Goal: Task Accomplishment & Management: Manage account settings

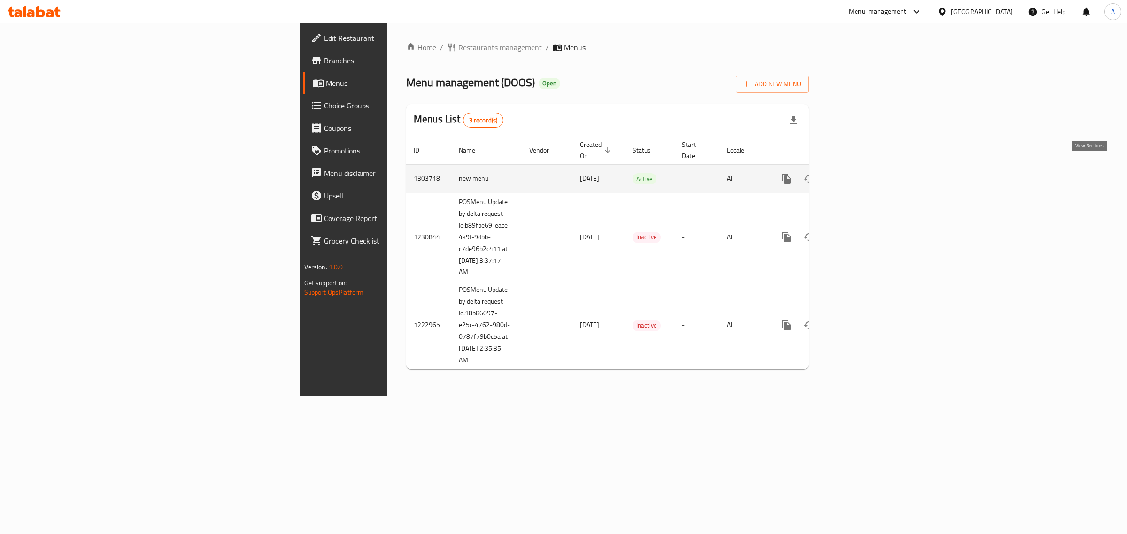
click at [865, 176] on link "enhanced table" at bounding box center [854, 179] width 23 height 23
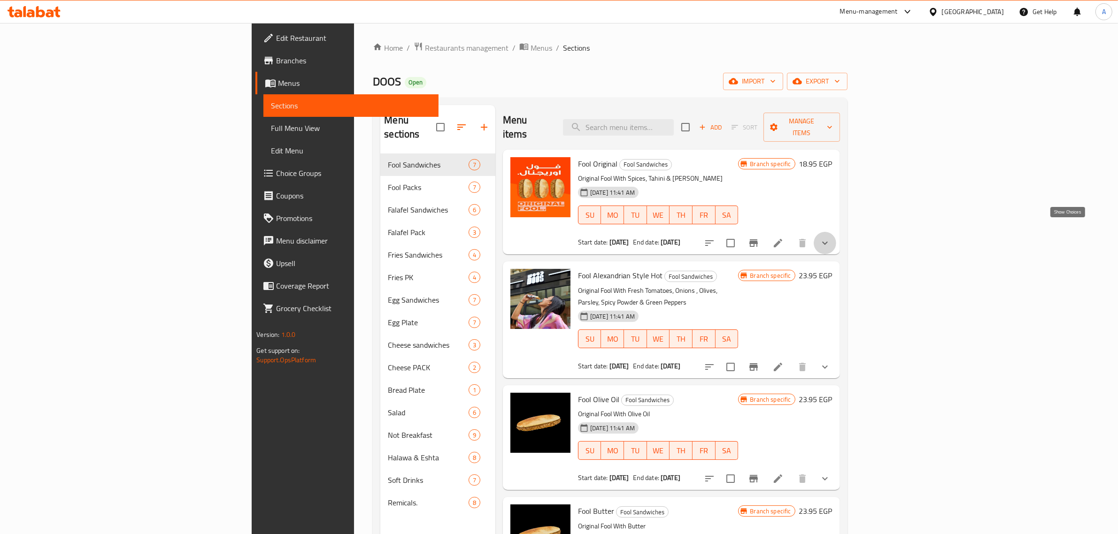
click at [831, 238] on icon "show more" at bounding box center [824, 243] width 11 height 11
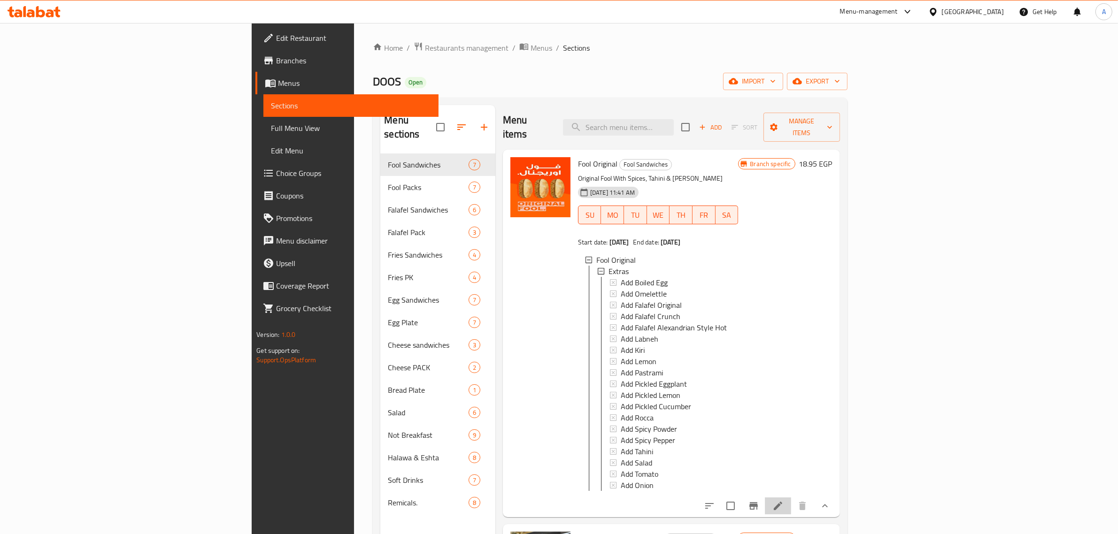
click at [791, 498] on li at bounding box center [778, 506] width 26 height 17
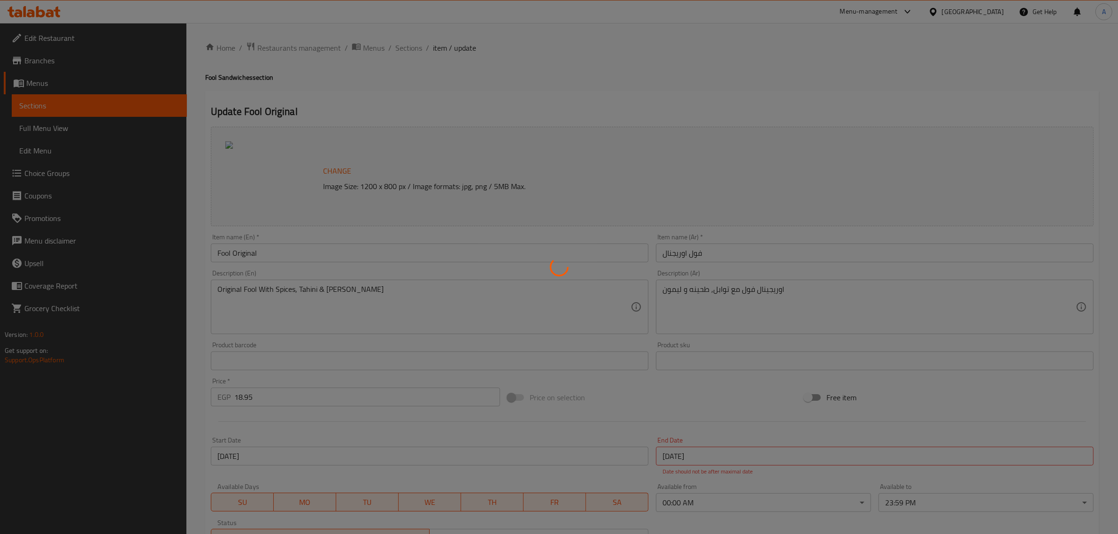
type input "إضافات"
type input "0"
type input "3"
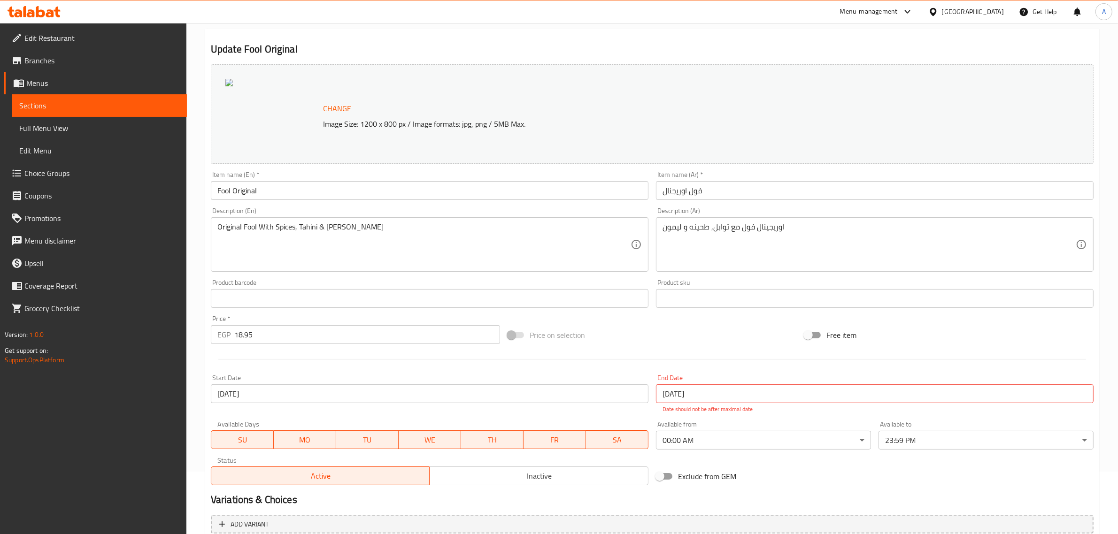
scroll to position [168, 0]
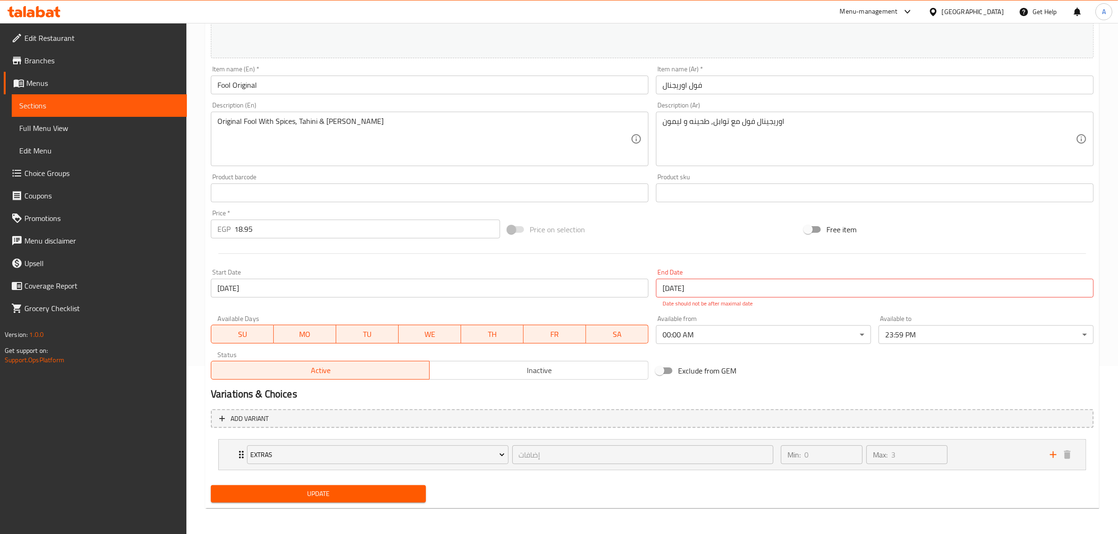
click at [61, 172] on span "Choice Groups" at bounding box center [101, 173] width 155 height 11
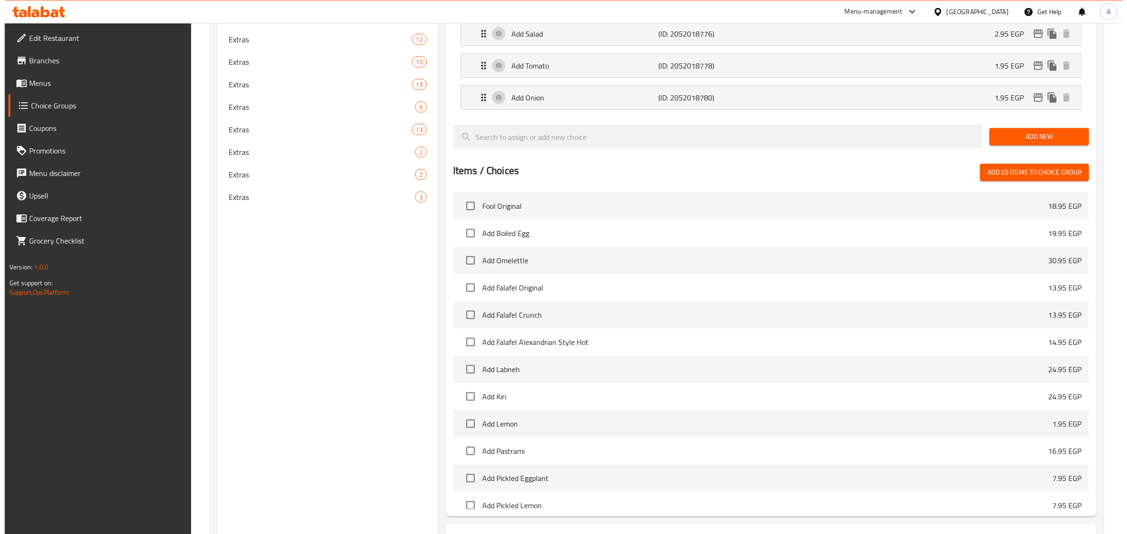
scroll to position [782, 0]
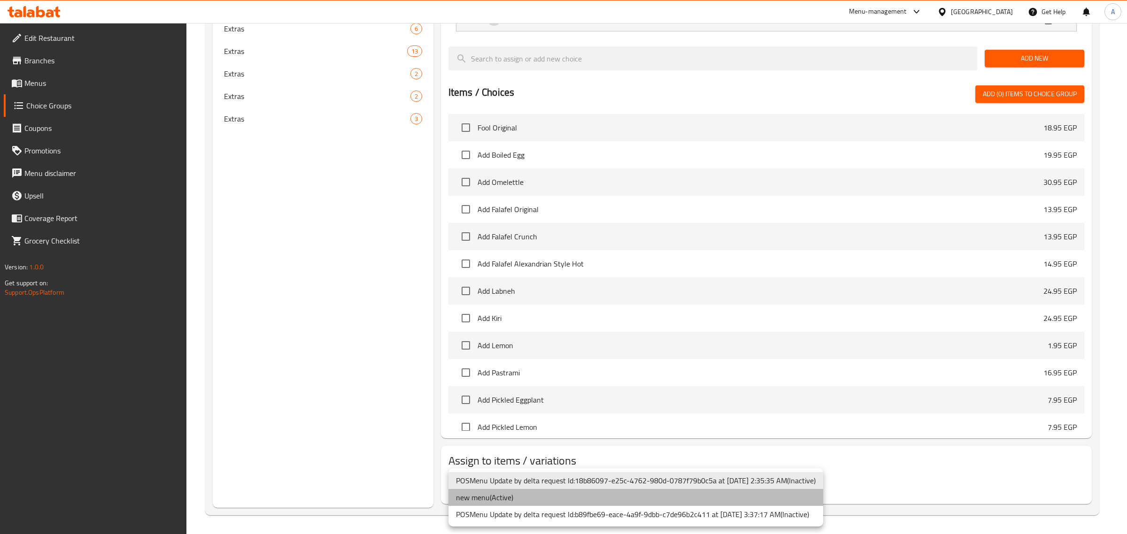
click at [626, 499] on li "new menu ( Active )" at bounding box center [635, 497] width 375 height 17
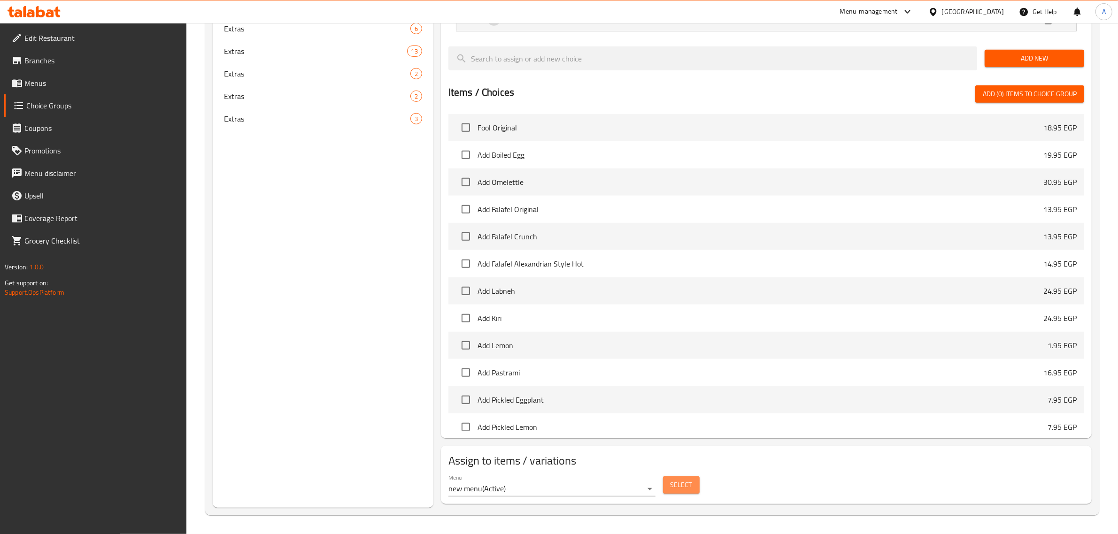
click at [678, 486] on span "Select" at bounding box center [681, 485] width 22 height 12
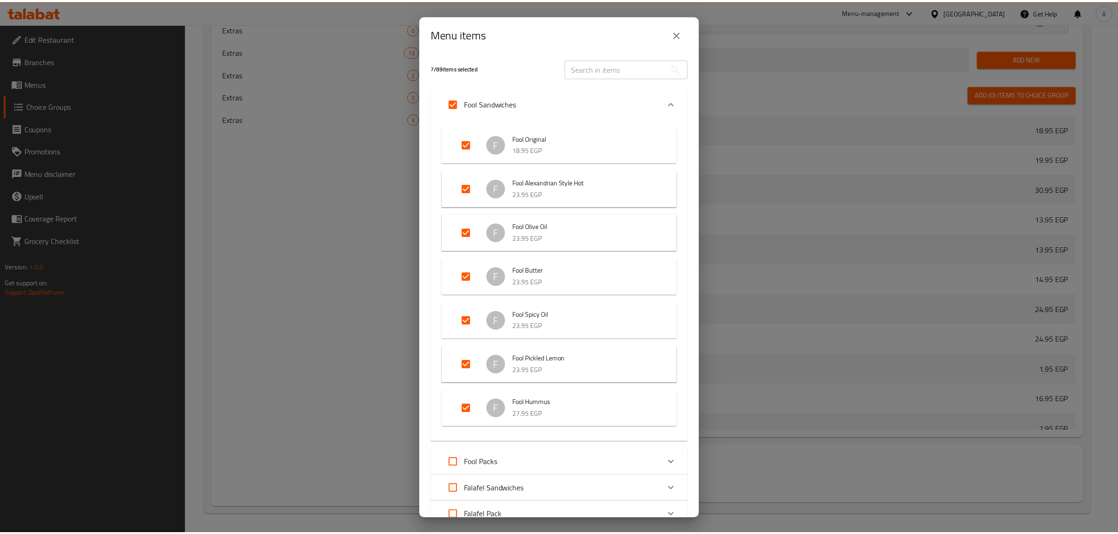
scroll to position [0, 0]
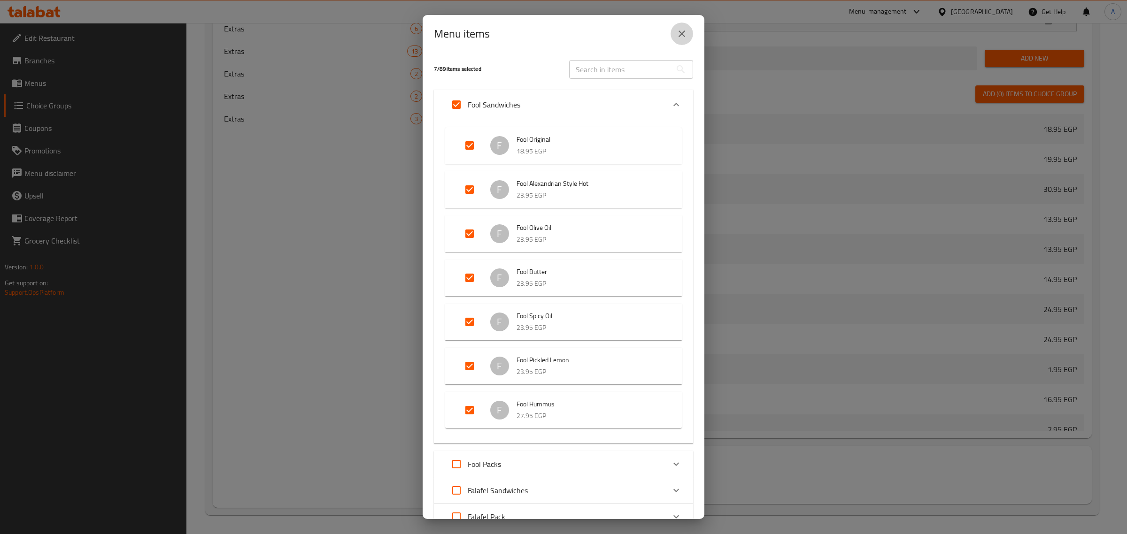
click at [689, 37] on button "close" at bounding box center [681, 34] width 23 height 23
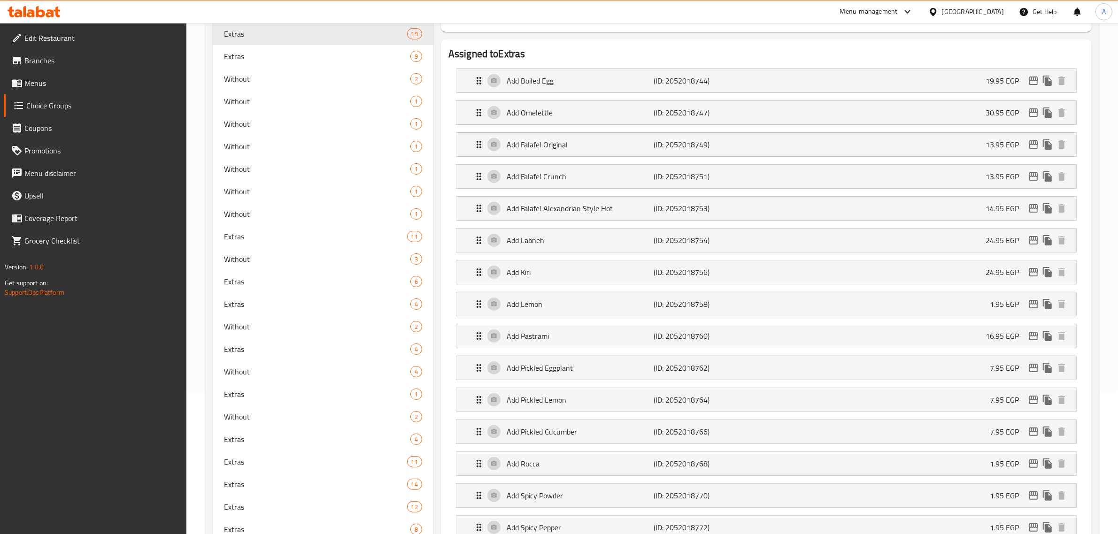
scroll to position [19, 0]
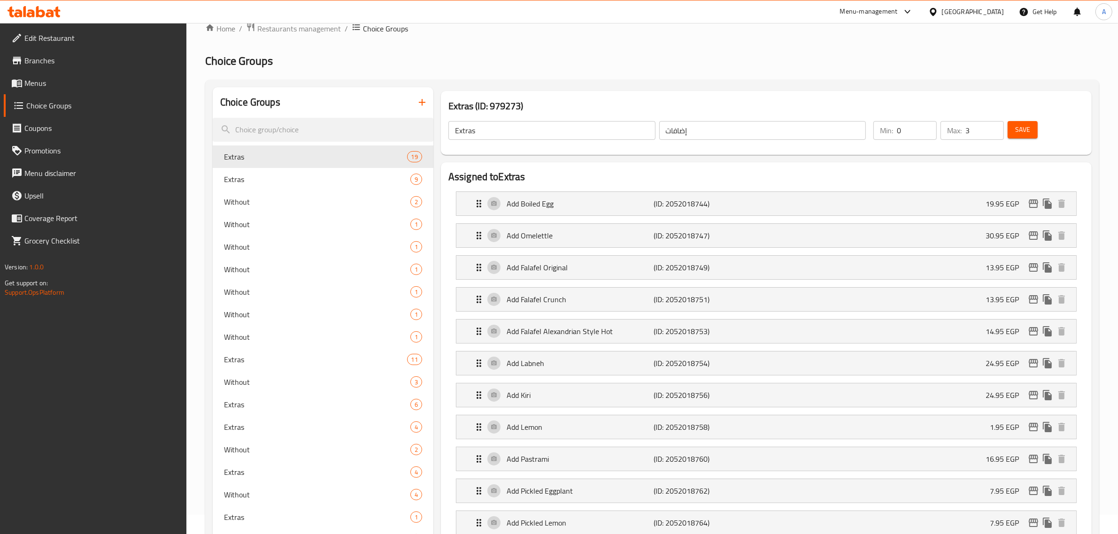
click at [658, 217] on li "Add Boiled Egg (ID: 2052018744) 19.95 EGP Name (En) Add Boiled Egg Name (En) Na…" at bounding box center [766, 204] width 636 height 32
click at [739, 205] on p "(ID: 2052018744)" at bounding box center [703, 203] width 98 height 11
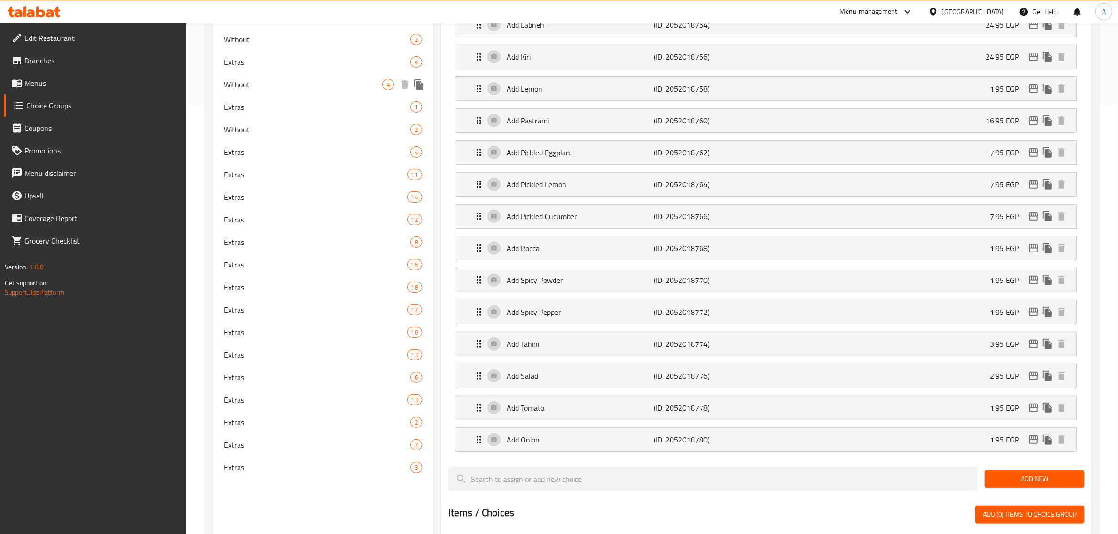
scroll to position [430, 0]
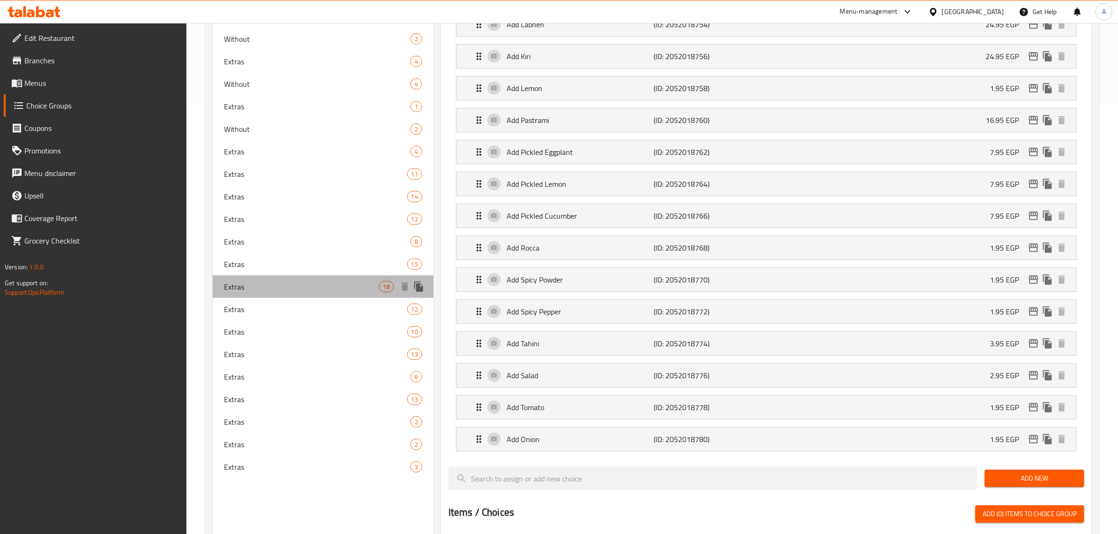
click at [326, 289] on span "Extras" at bounding box center [301, 286] width 155 height 11
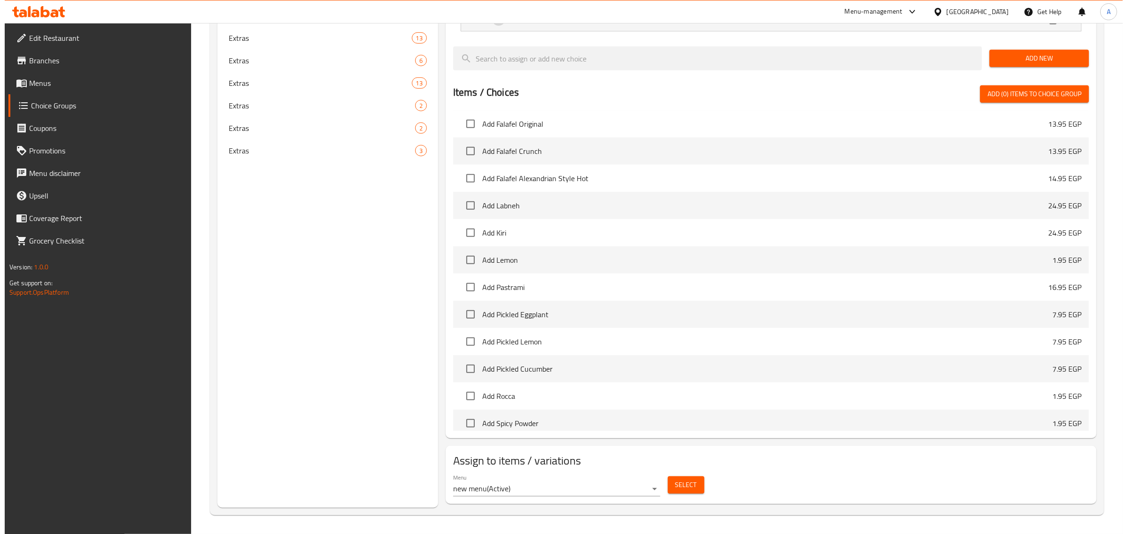
scroll to position [235, 0]
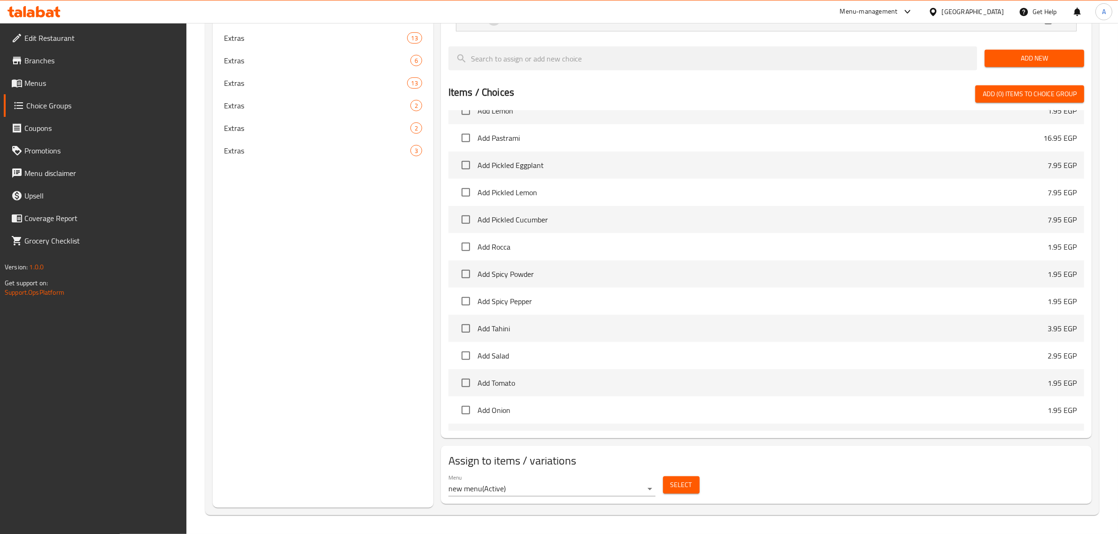
click at [696, 491] on button "Select" at bounding box center [681, 485] width 37 height 17
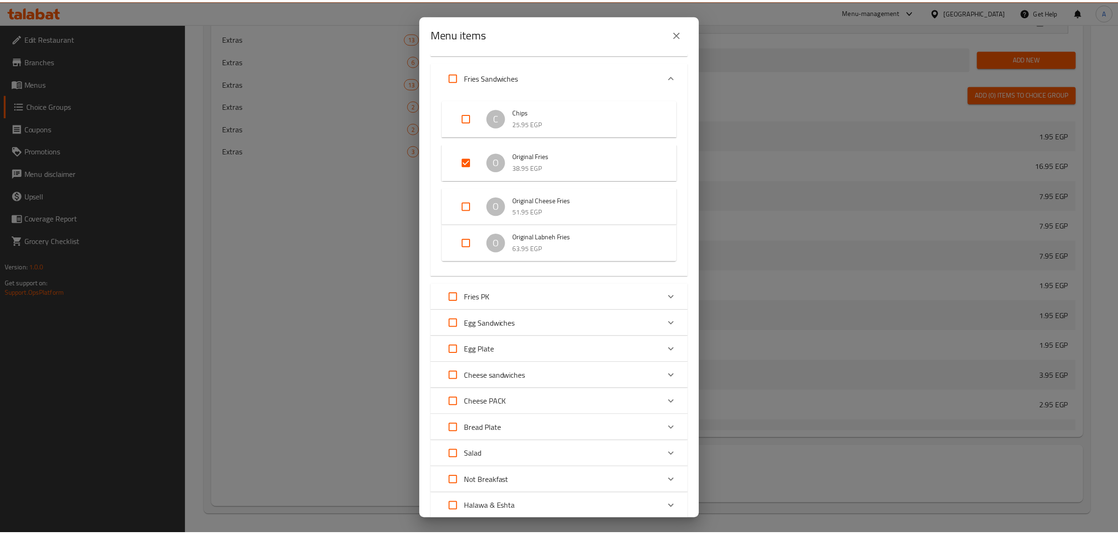
scroll to position [0, 0]
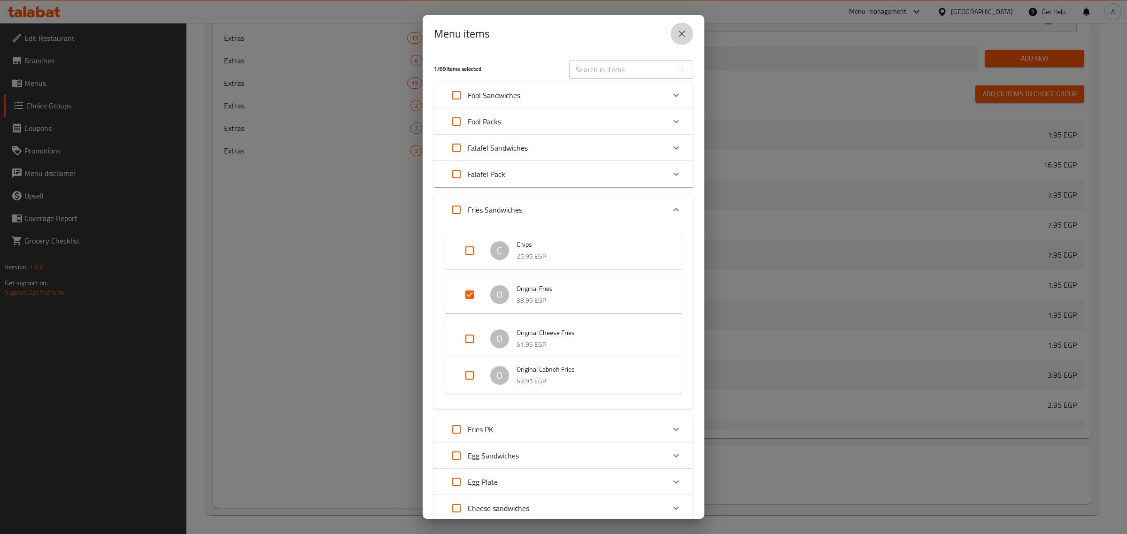
click at [682, 38] on icon "close" at bounding box center [681, 33] width 11 height 11
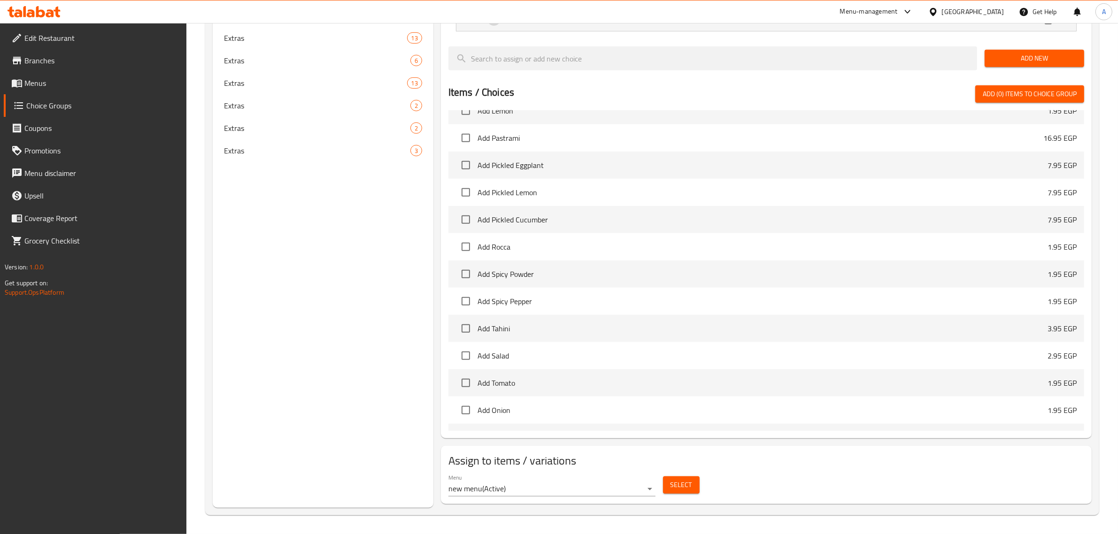
click at [52, 78] on span "Menus" at bounding box center [101, 82] width 155 height 11
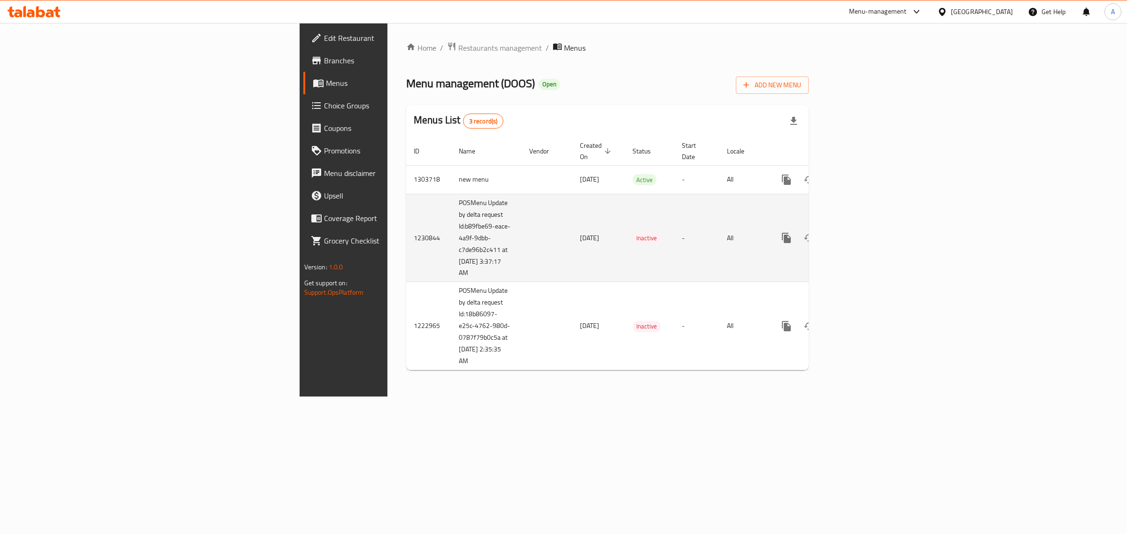
click at [873, 194] on td "enhanced table" at bounding box center [820, 238] width 105 height 88
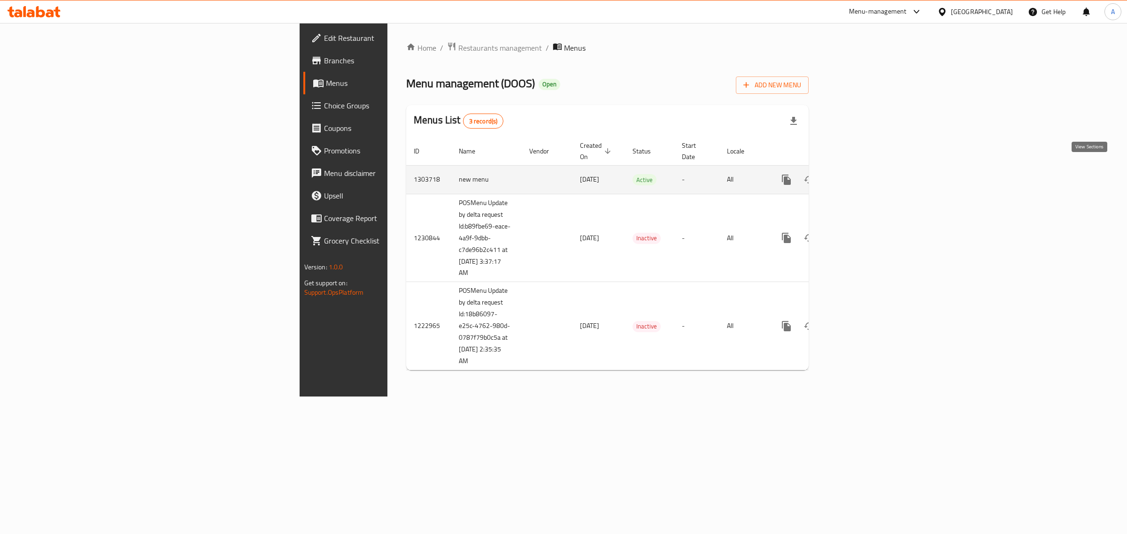
click at [865, 177] on link "enhanced table" at bounding box center [854, 180] width 23 height 23
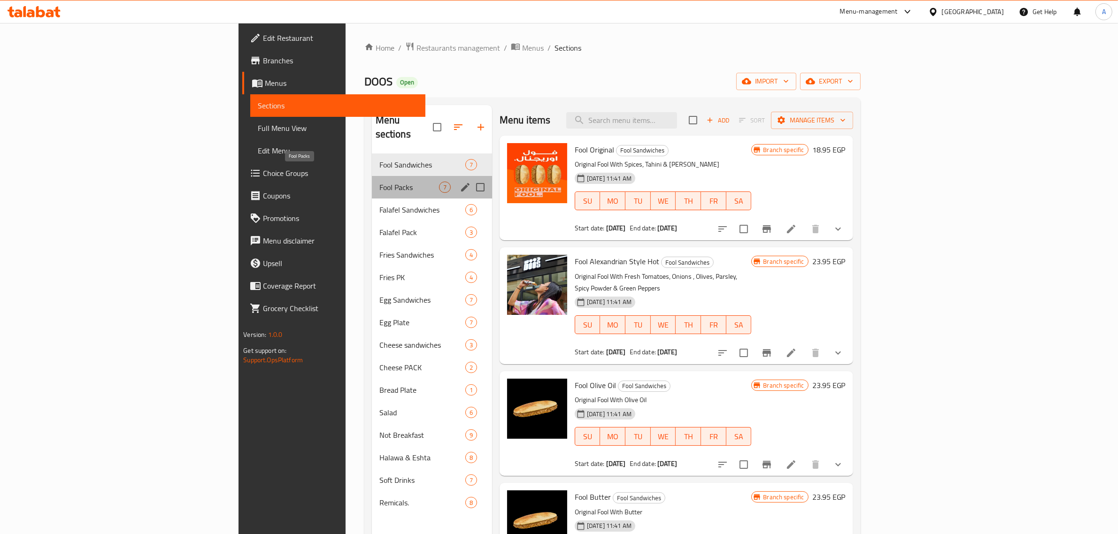
click at [379, 182] on span "Fool Packs" at bounding box center [409, 187] width 60 height 11
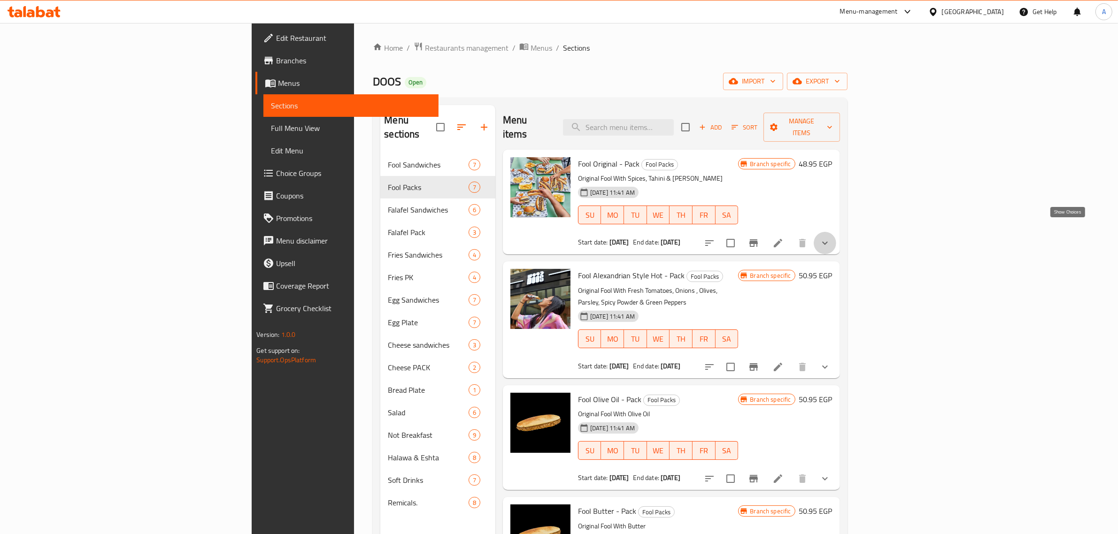
click at [831, 238] on icon "show more" at bounding box center [824, 243] width 11 height 11
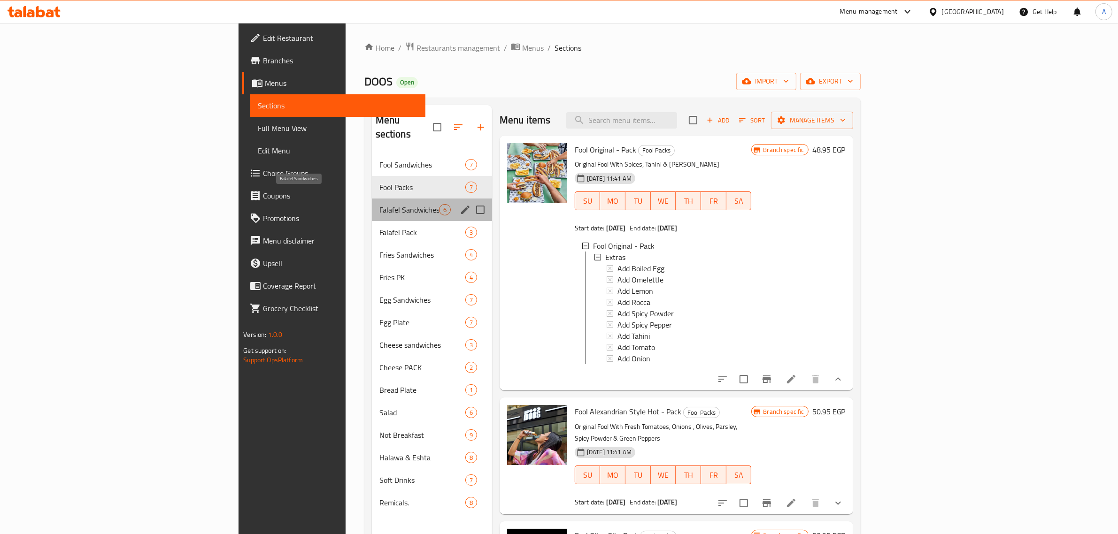
click at [379, 204] on span "Falafel Sandwiches" at bounding box center [409, 209] width 60 height 11
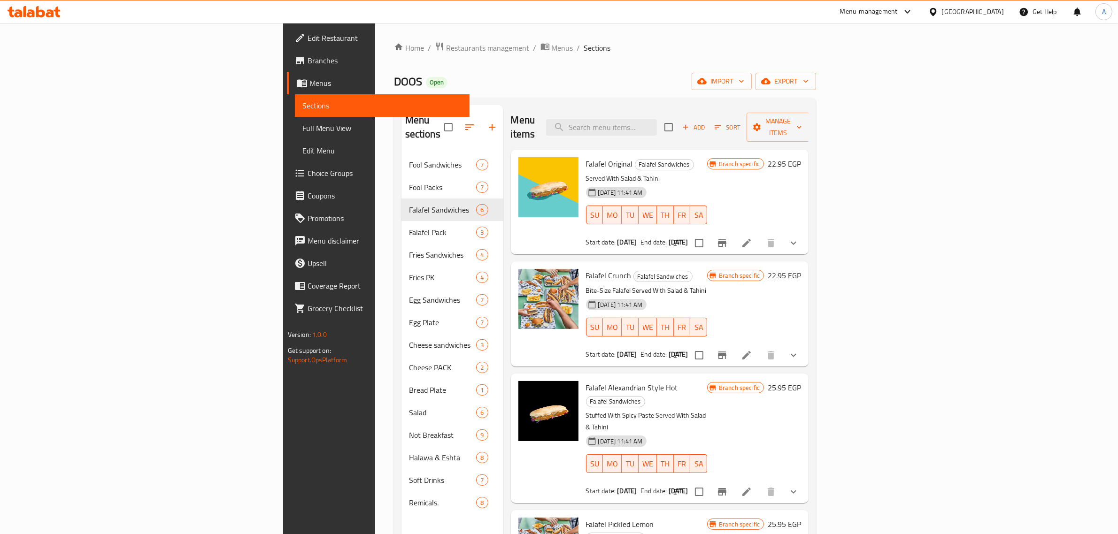
click at [799, 238] on icon "show more" at bounding box center [793, 243] width 11 height 11
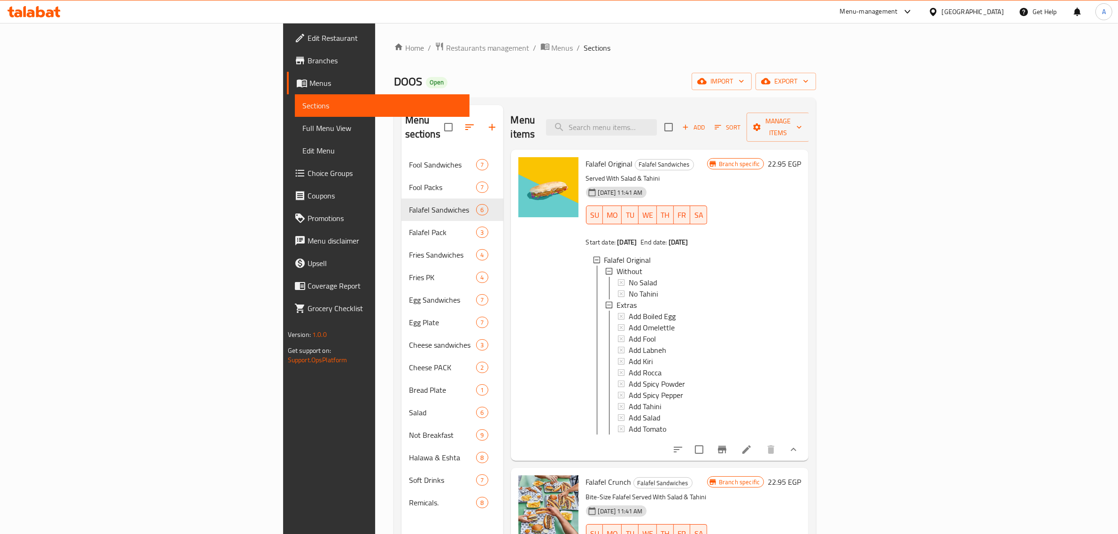
click at [302, 134] on span "Full Menu View" at bounding box center [382, 128] width 160 height 11
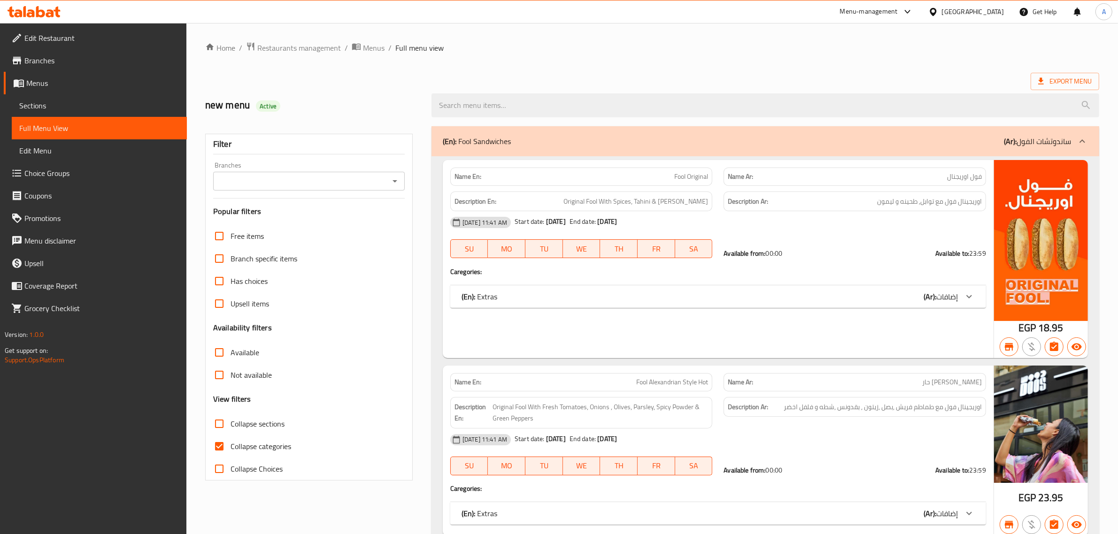
click at [37, 183] on link "Choice Groups" at bounding box center [95, 173] width 183 height 23
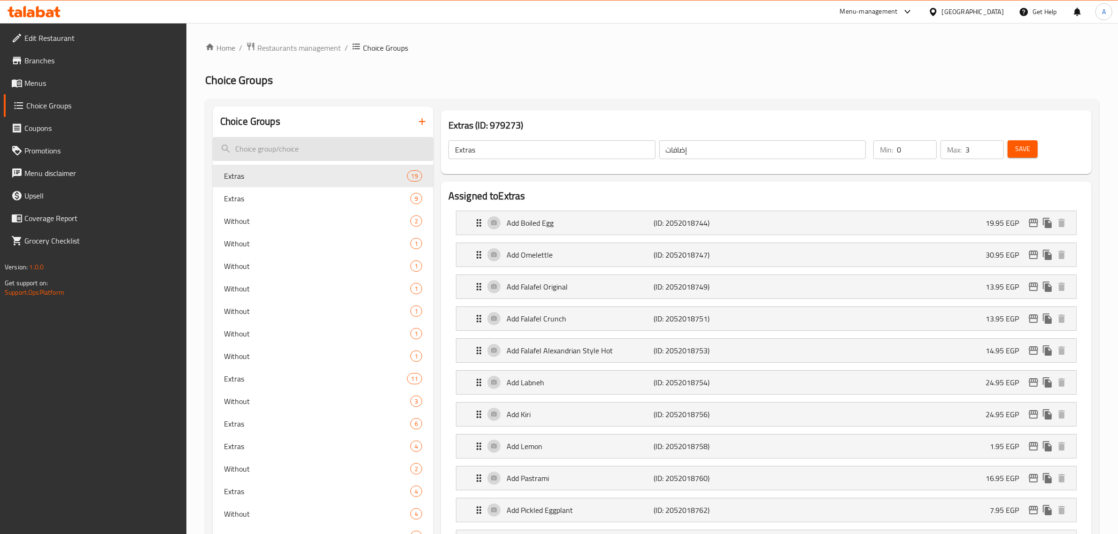
click at [281, 158] on input "search" at bounding box center [323, 149] width 221 height 24
paste input "KETCHUP"
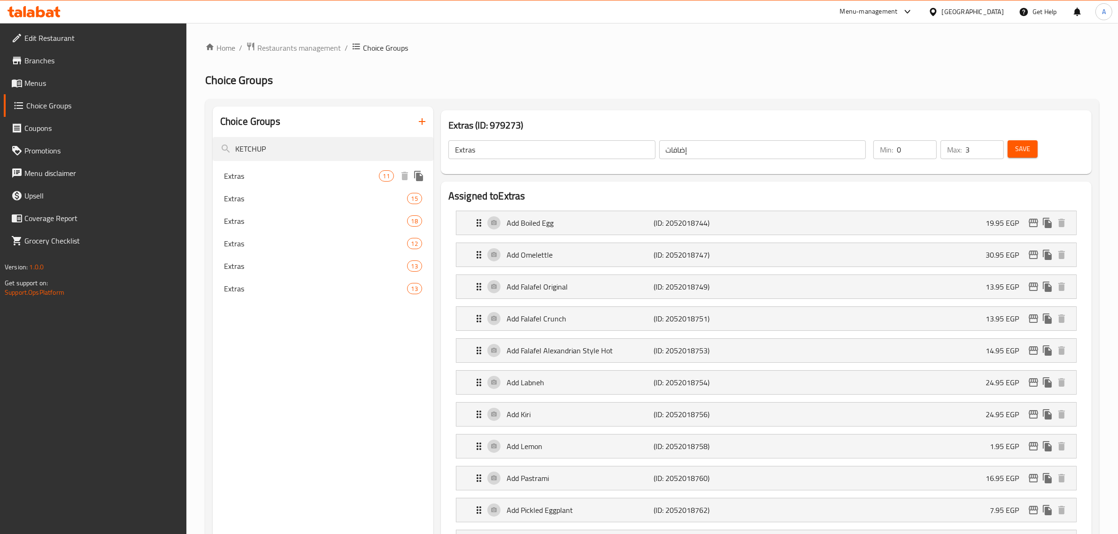
type input "KETCHUP"
click at [278, 171] on span "Extras" at bounding box center [301, 175] width 155 height 11
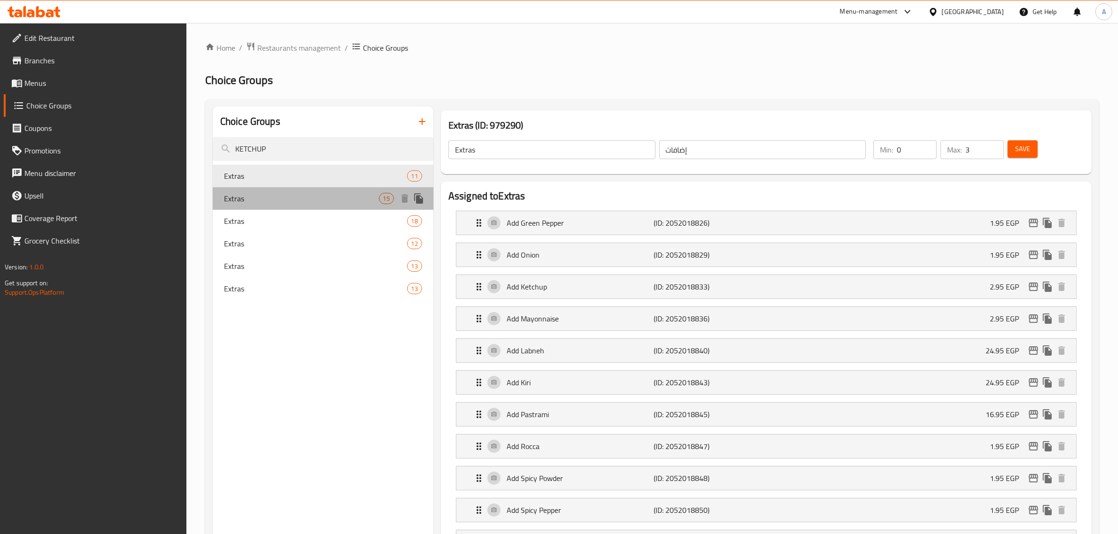
click at [272, 198] on span "Extras" at bounding box center [301, 198] width 155 height 11
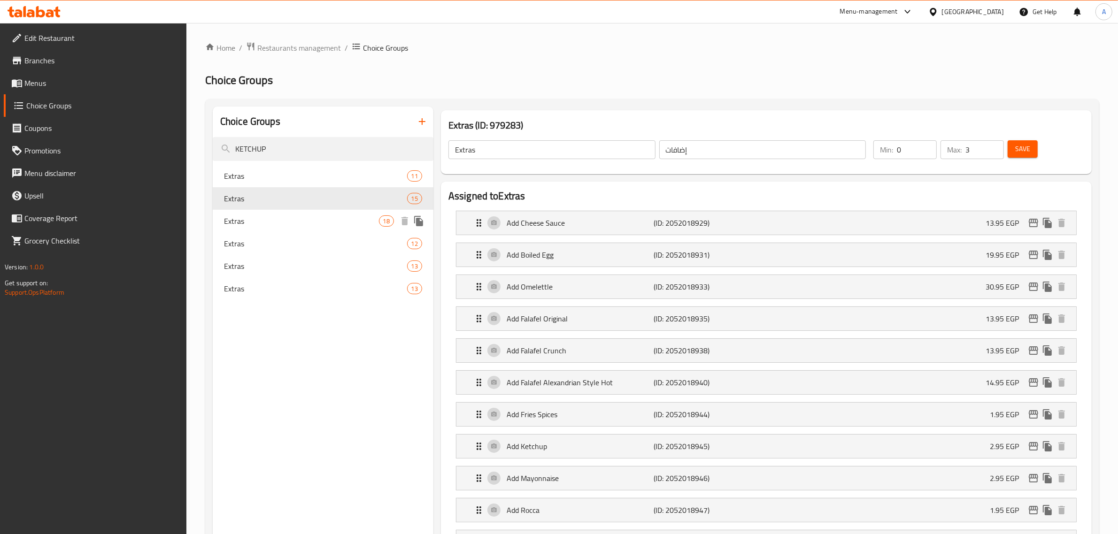
click at [282, 223] on span "Extras" at bounding box center [301, 221] width 155 height 11
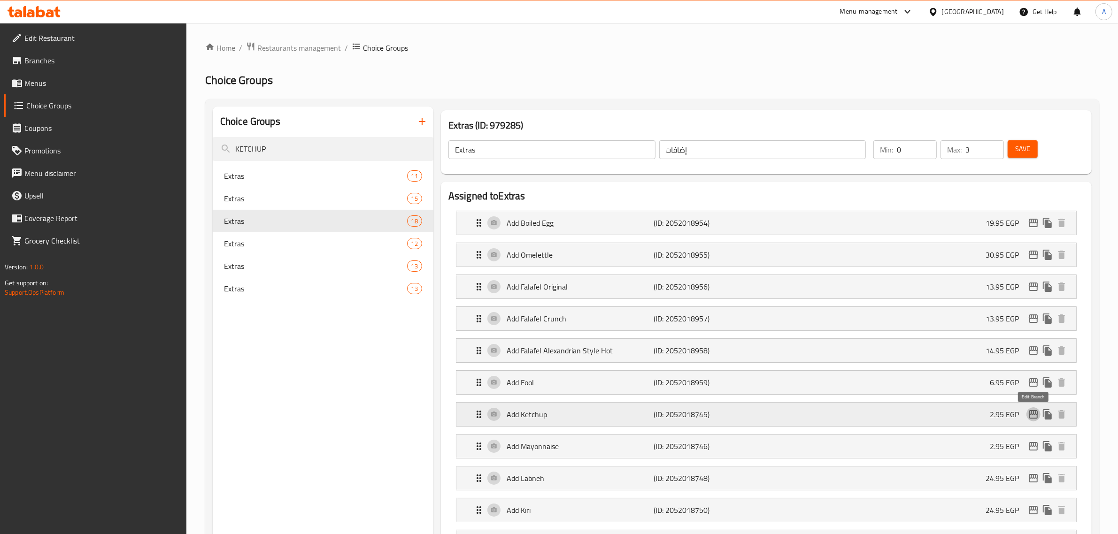
click at [1031, 416] on icon "edit" at bounding box center [1033, 414] width 11 height 11
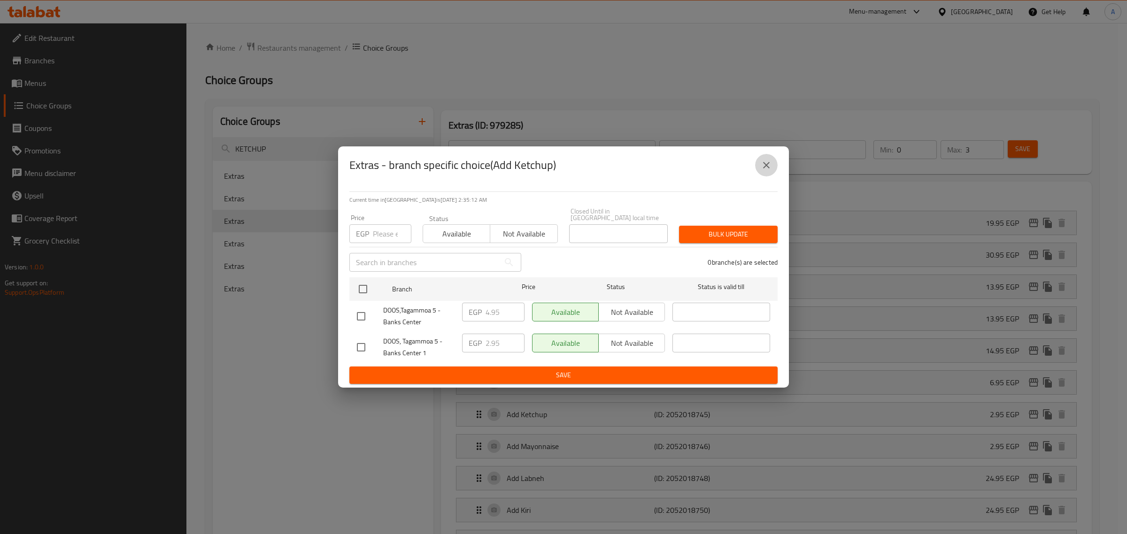
click at [773, 162] on button "close" at bounding box center [766, 165] width 23 height 23
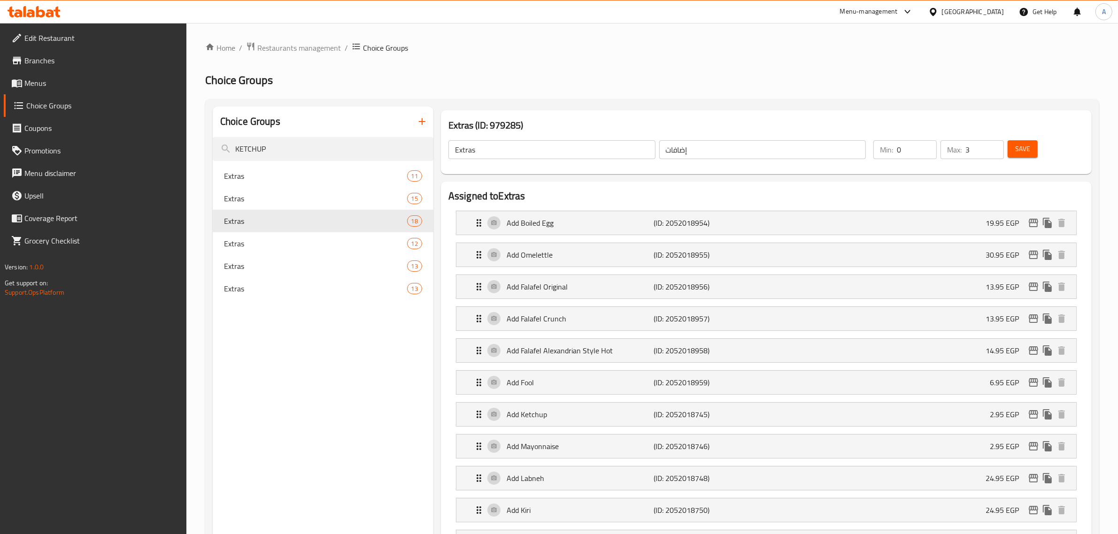
click at [60, 61] on span "Branches" at bounding box center [101, 60] width 155 height 11
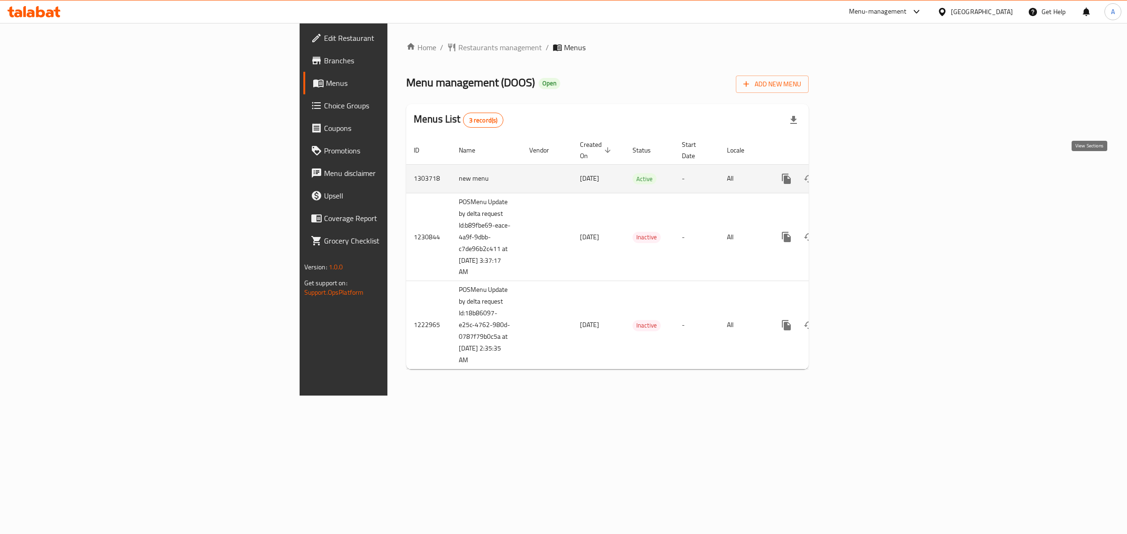
click at [865, 172] on link "enhanced table" at bounding box center [854, 179] width 23 height 23
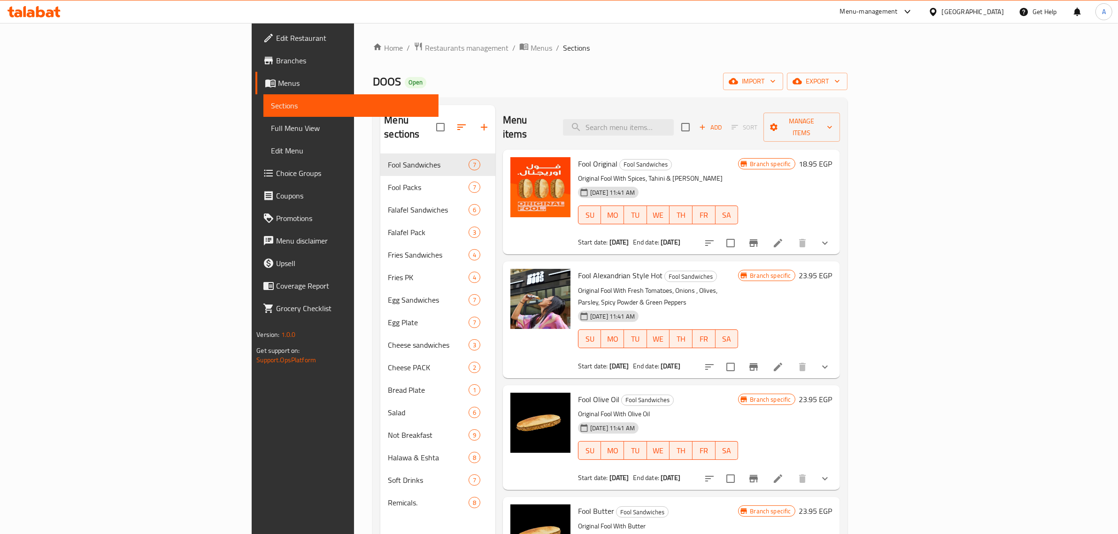
click at [271, 125] on span "Full Menu View" at bounding box center [351, 128] width 160 height 11
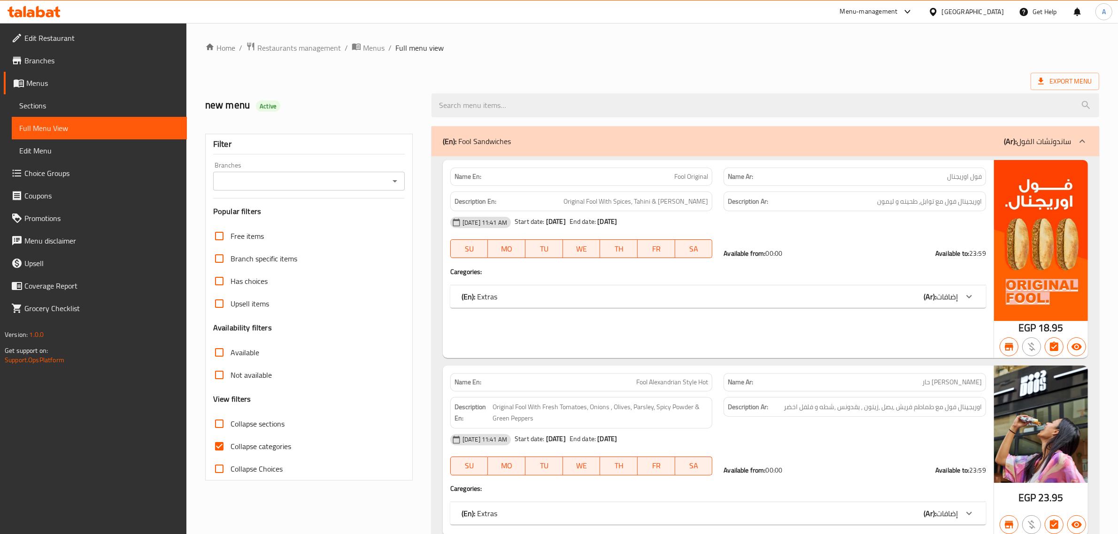
click at [41, 172] on span "Choice Groups" at bounding box center [101, 173] width 155 height 11
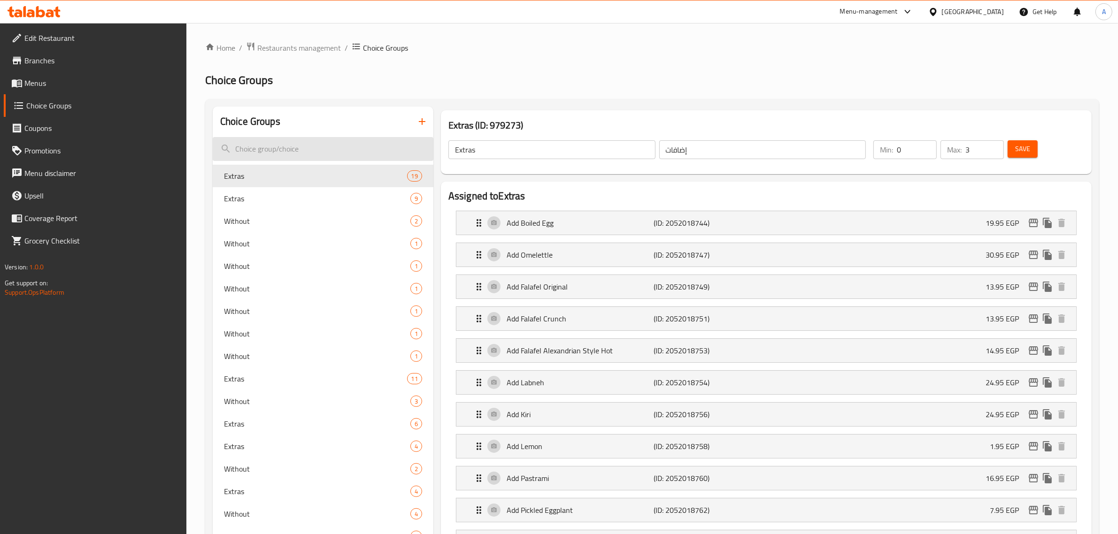
click at [339, 151] on input "search" at bounding box center [323, 149] width 221 height 24
paste input "Ketchup"
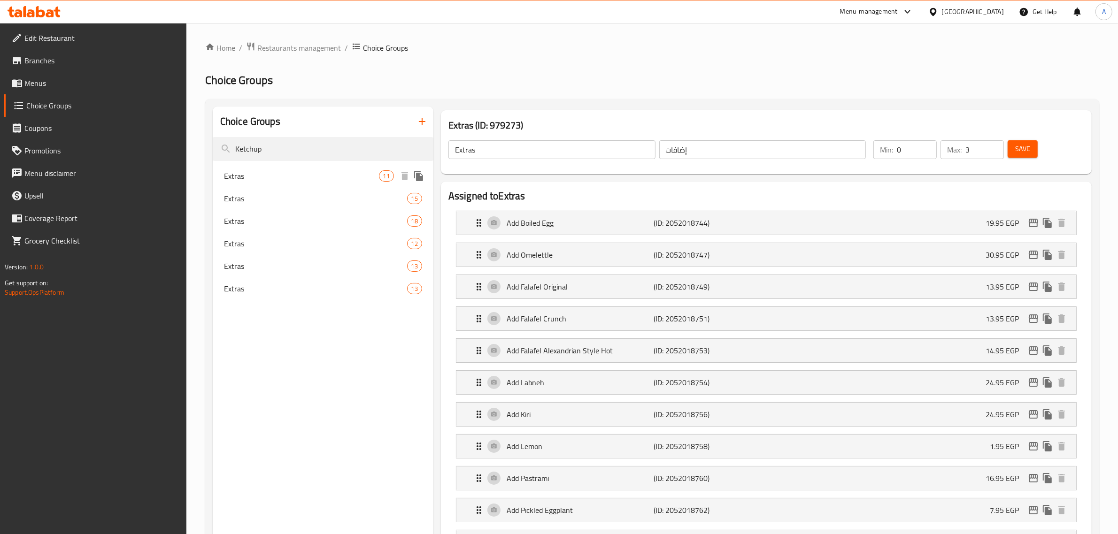
click at [345, 175] on span "Extras" at bounding box center [301, 175] width 155 height 11
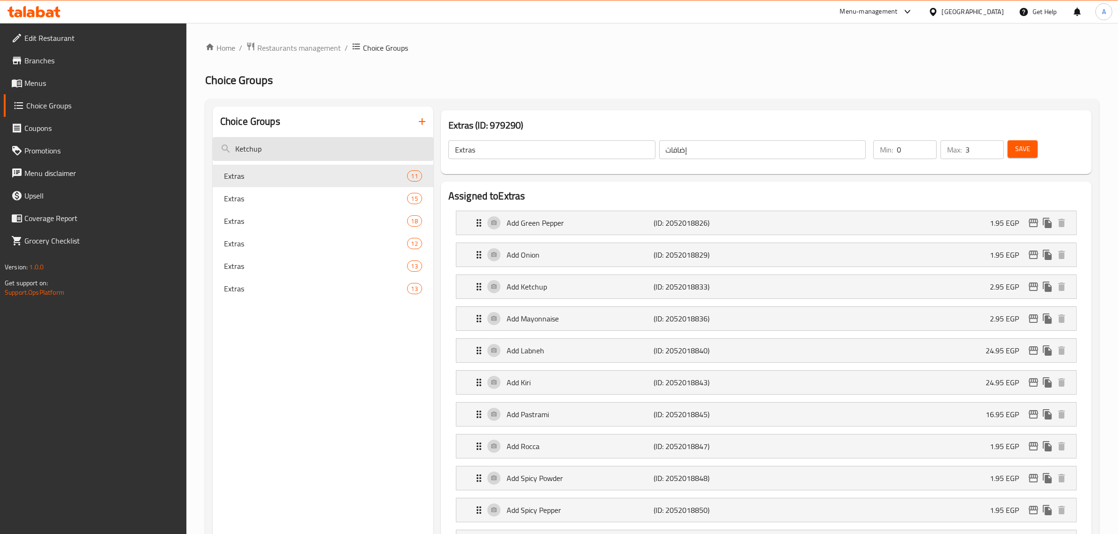
click at [353, 150] on input "Ketchup" at bounding box center [323, 149] width 221 height 24
paste input "Hummus"
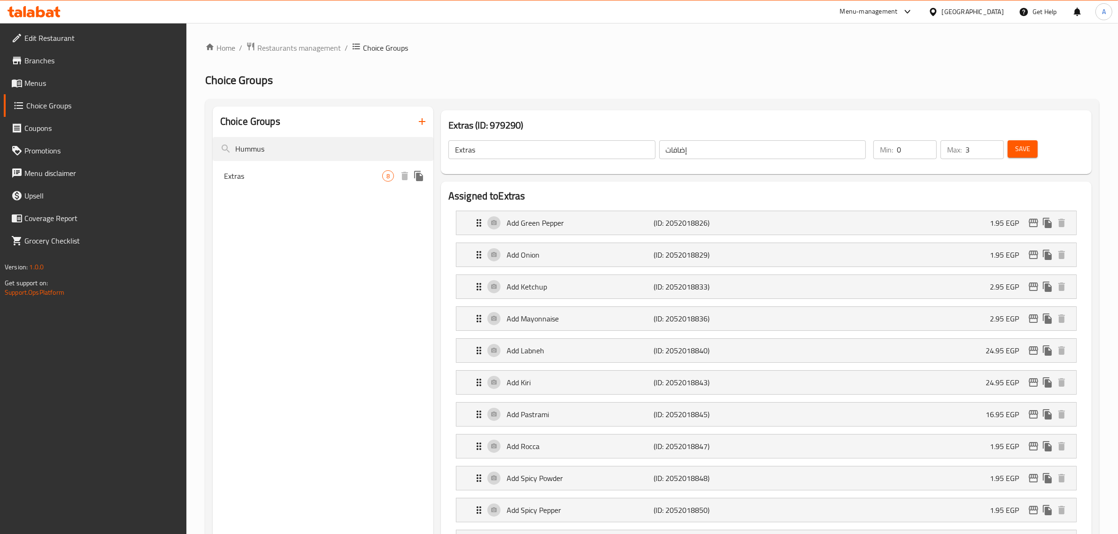
click at [366, 170] on span "Extras" at bounding box center [303, 175] width 158 height 11
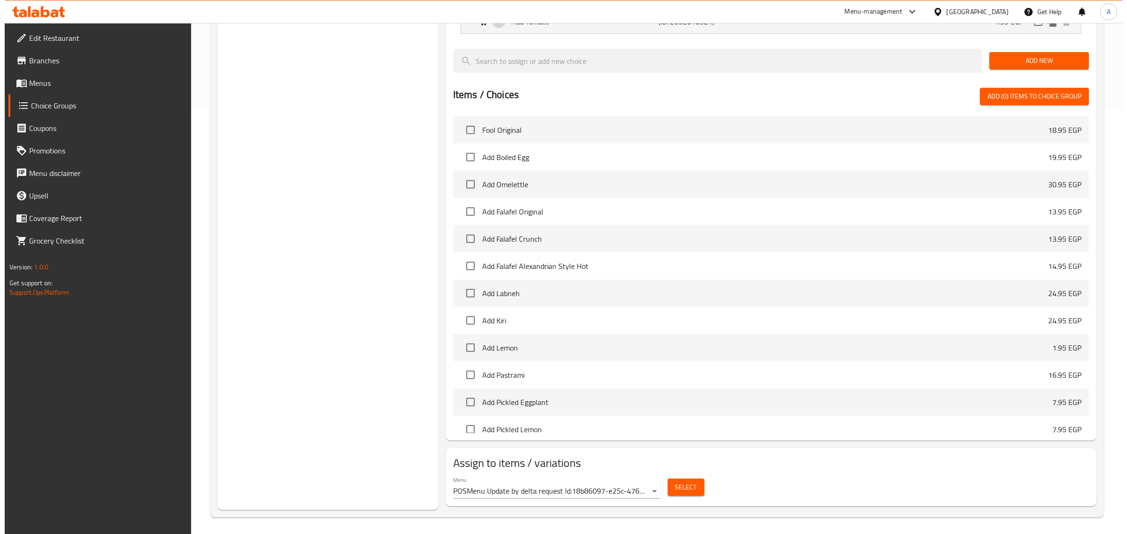
scroll to position [429, 0]
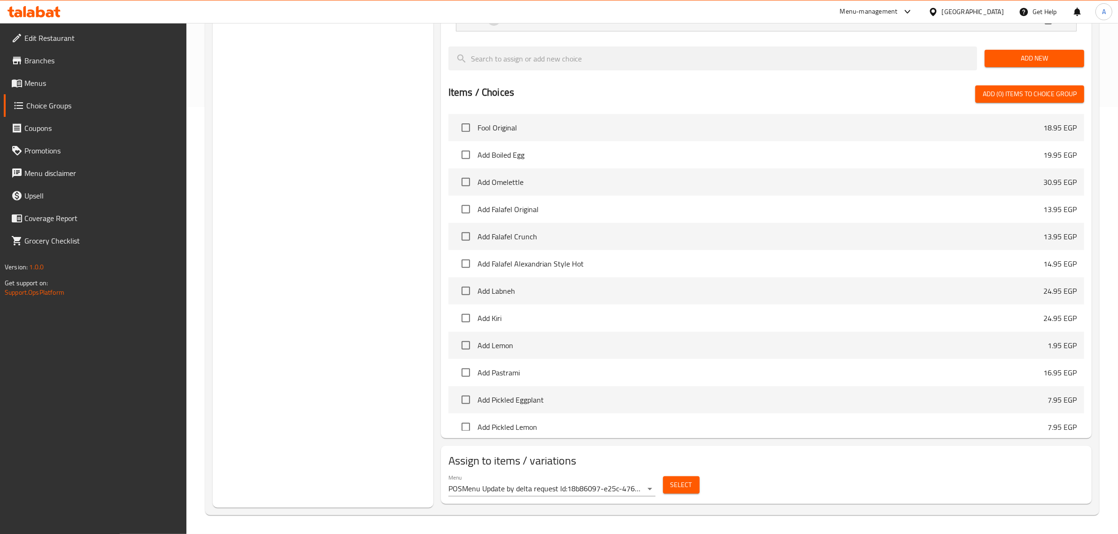
click at [636, 479] on div "Menu POSMenu Update by delta request Id:18b86097-e25c-4762-980d-0787f79b0c5a at…" at bounding box center [551, 485] width 207 height 23
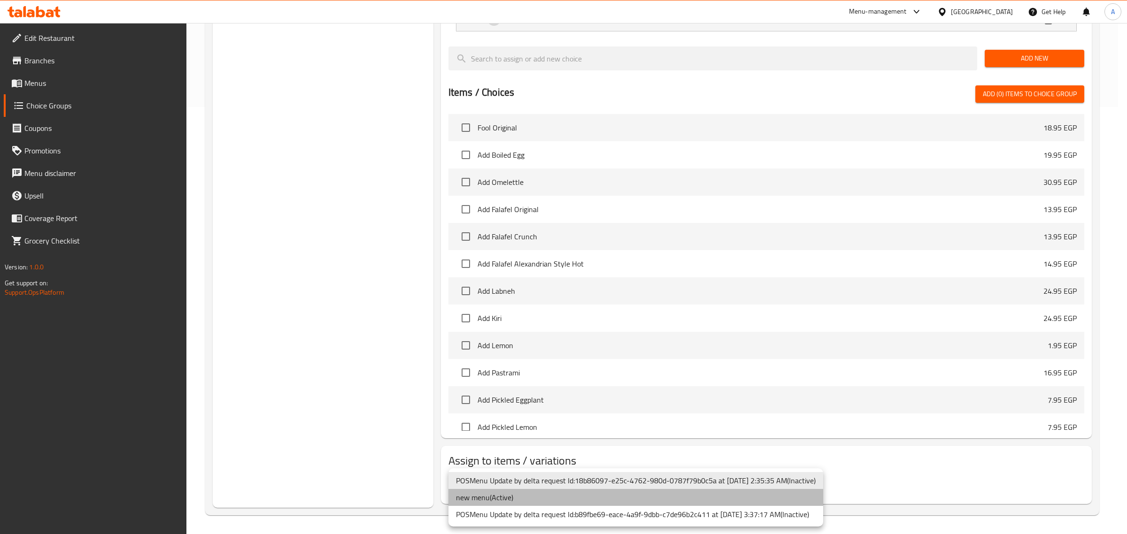
click at [551, 498] on li "new menu ( Active )" at bounding box center [635, 497] width 375 height 17
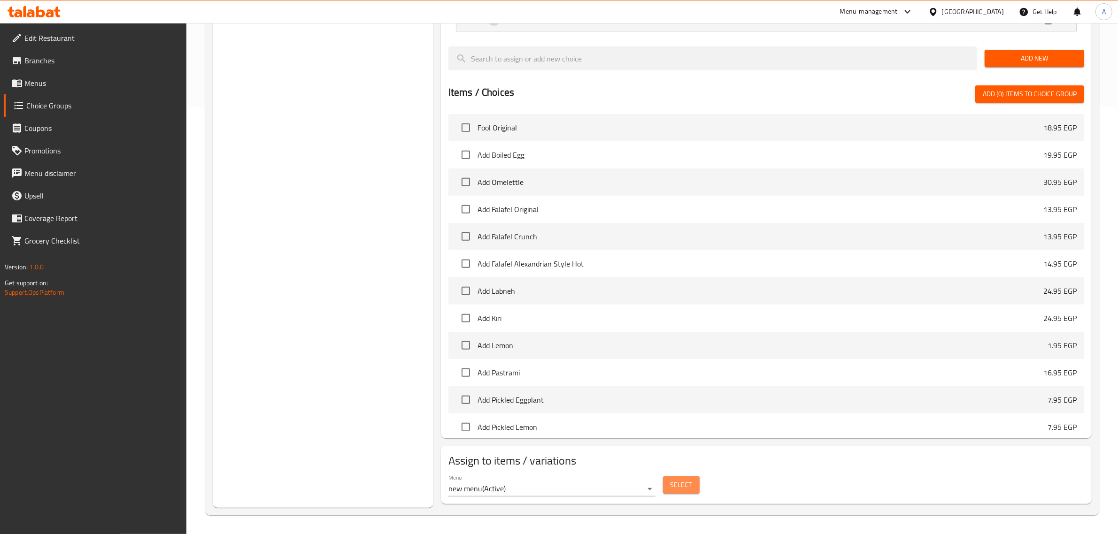
click at [679, 485] on span "Select" at bounding box center [681, 485] width 22 height 12
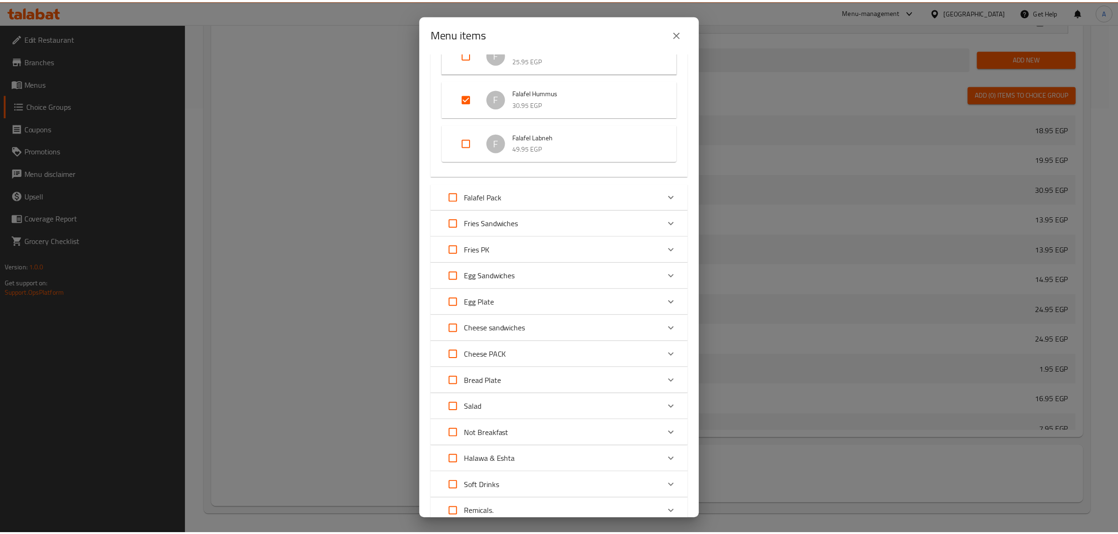
scroll to position [324, 0]
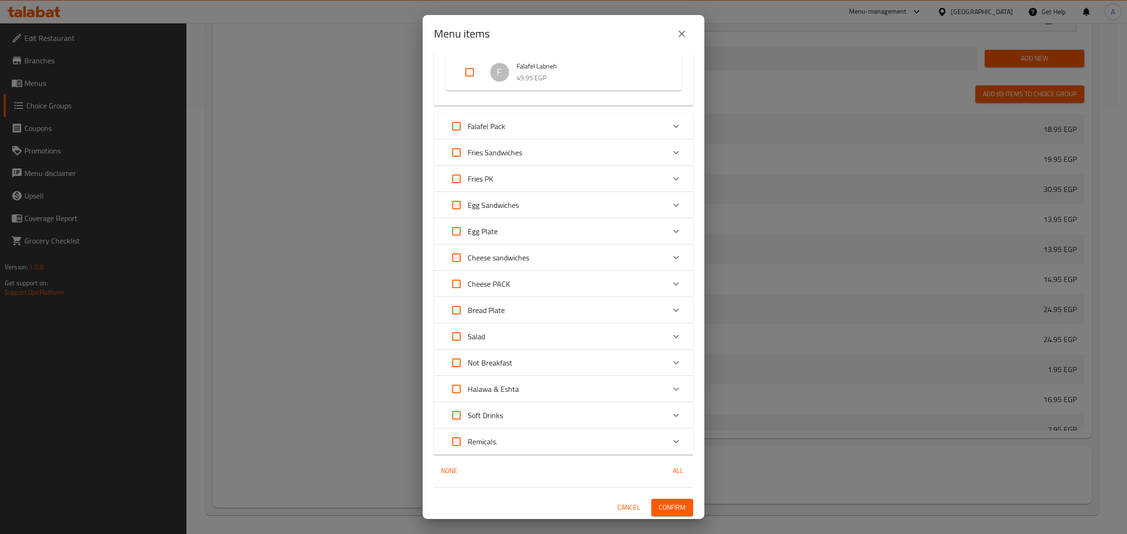
click at [684, 40] on button "close" at bounding box center [681, 34] width 23 height 23
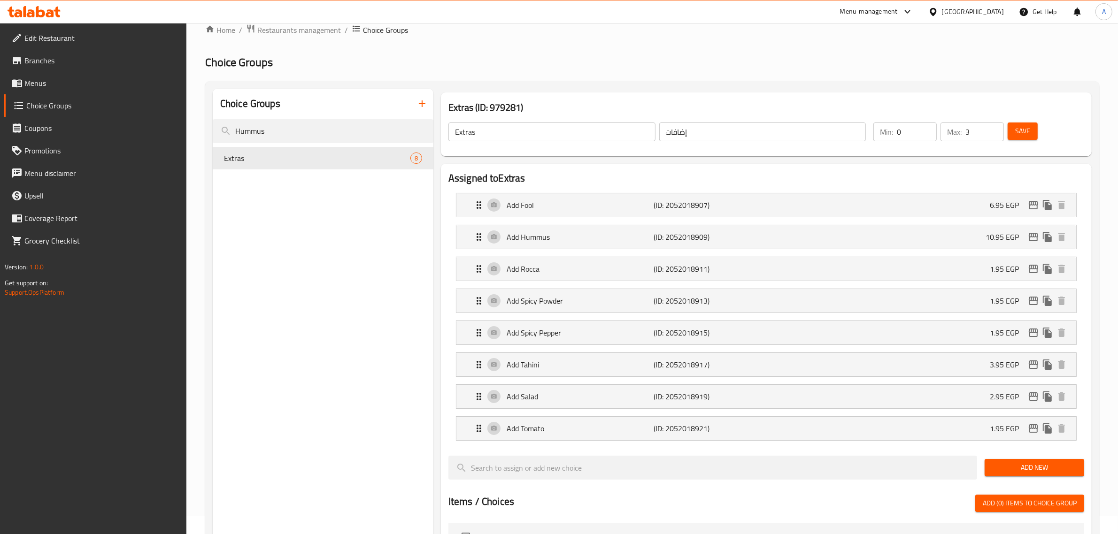
scroll to position [77, 0]
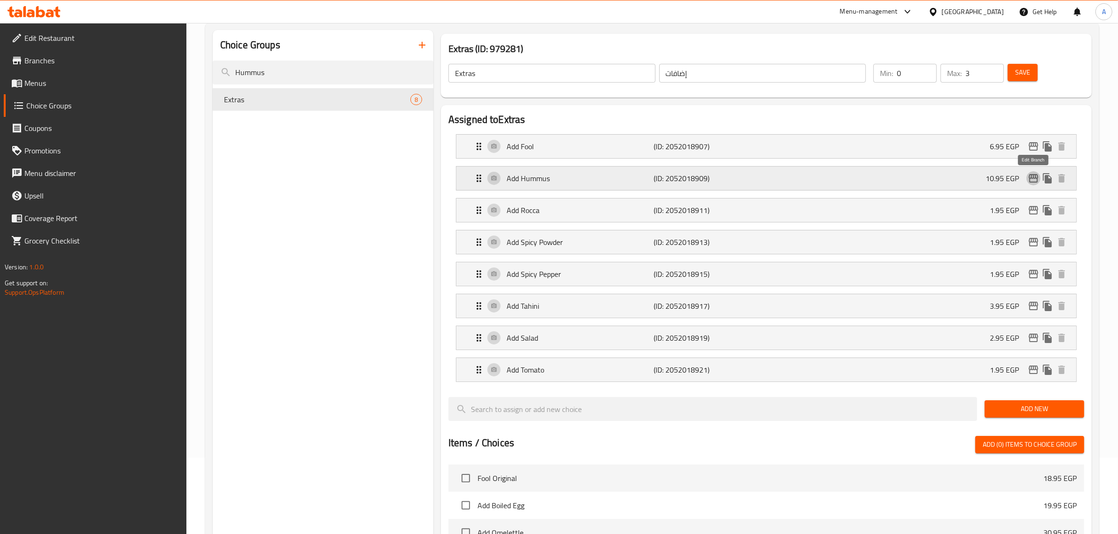
click at [1026, 177] on button "edit" at bounding box center [1033, 178] width 14 height 14
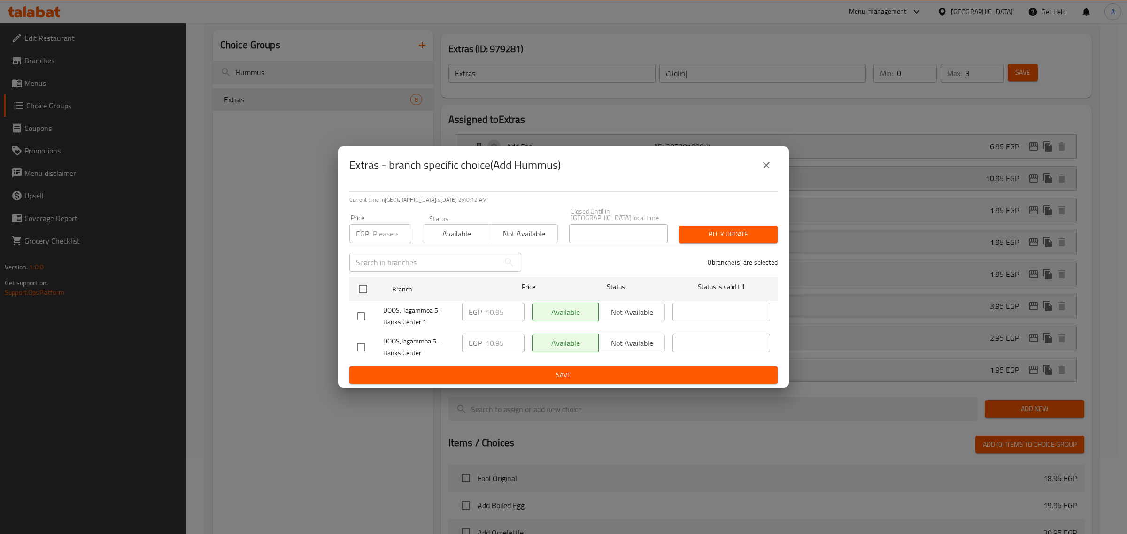
click at [769, 171] on icon "close" at bounding box center [766, 165] width 11 height 11
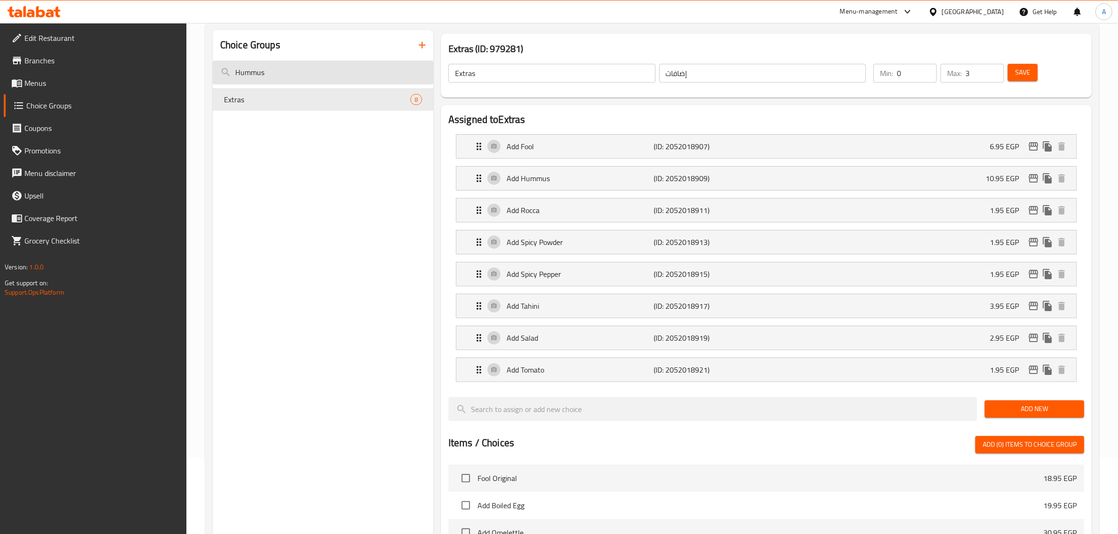
click at [331, 62] on input "Hummus" at bounding box center [323, 73] width 221 height 24
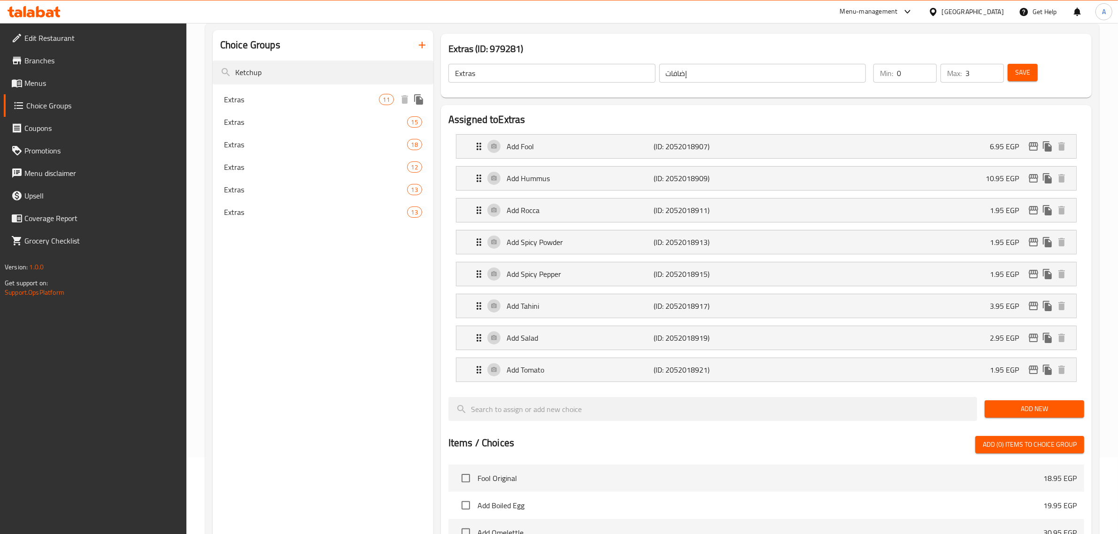
click at [343, 108] on div "Extras 11" at bounding box center [323, 99] width 221 height 23
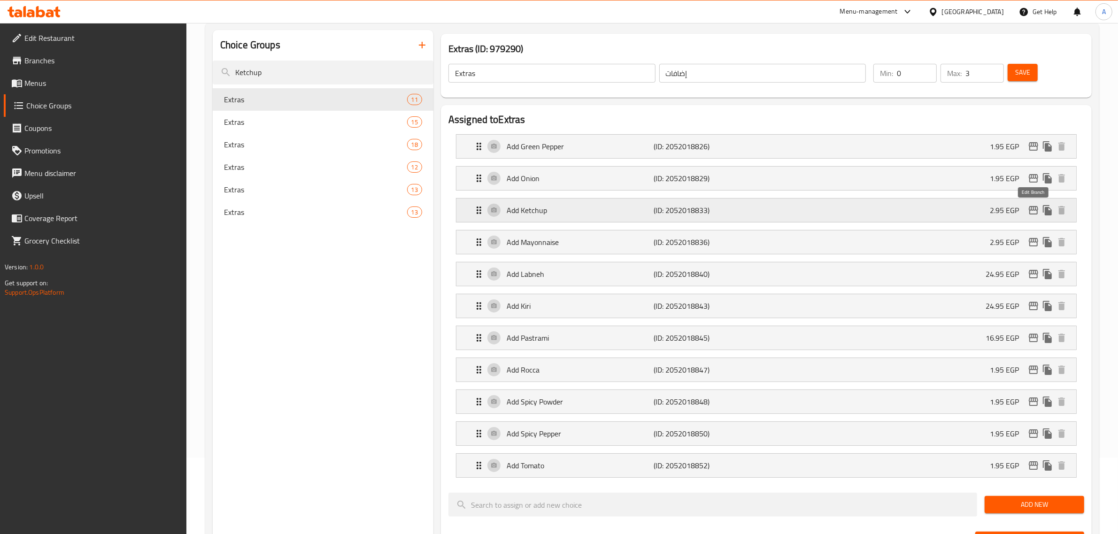
click at [1033, 205] on icon "edit" at bounding box center [1033, 210] width 11 height 11
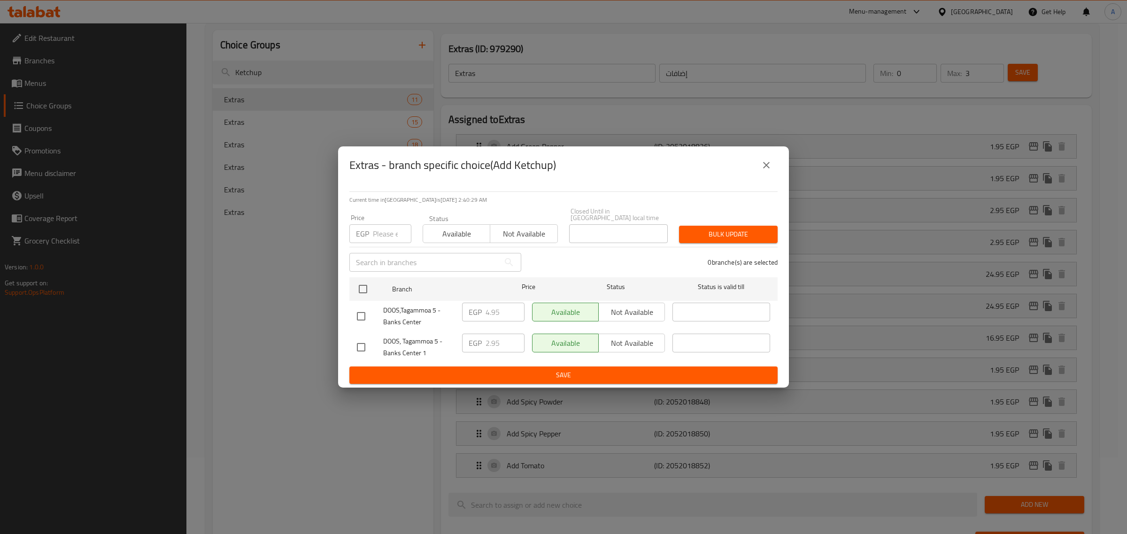
click at [768, 168] on icon "close" at bounding box center [766, 165] width 11 height 11
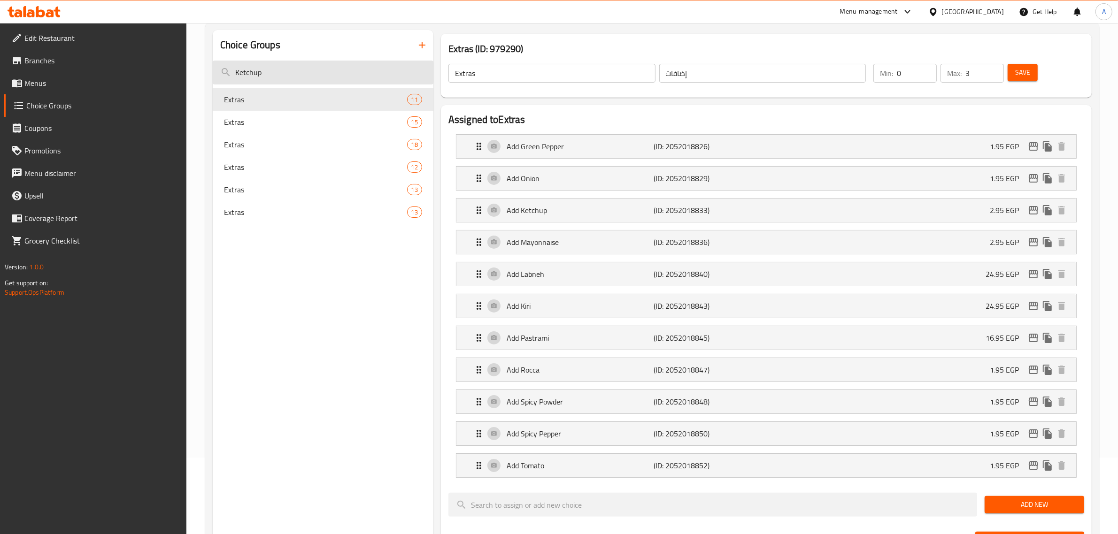
click at [293, 77] on input "Ketchup" at bounding box center [323, 73] width 221 height 24
paste input "10.95"
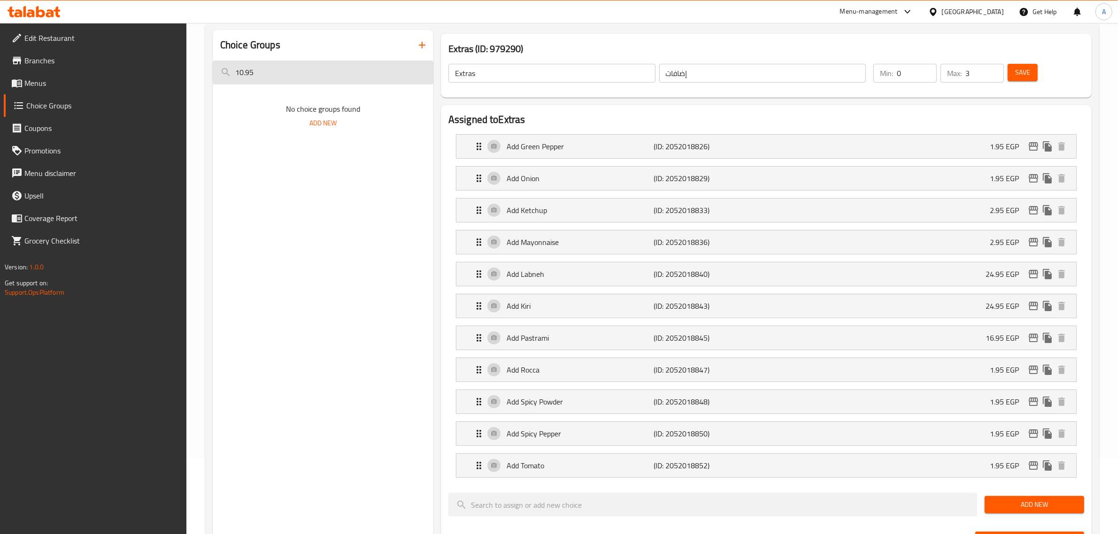
type input "Ketchup"
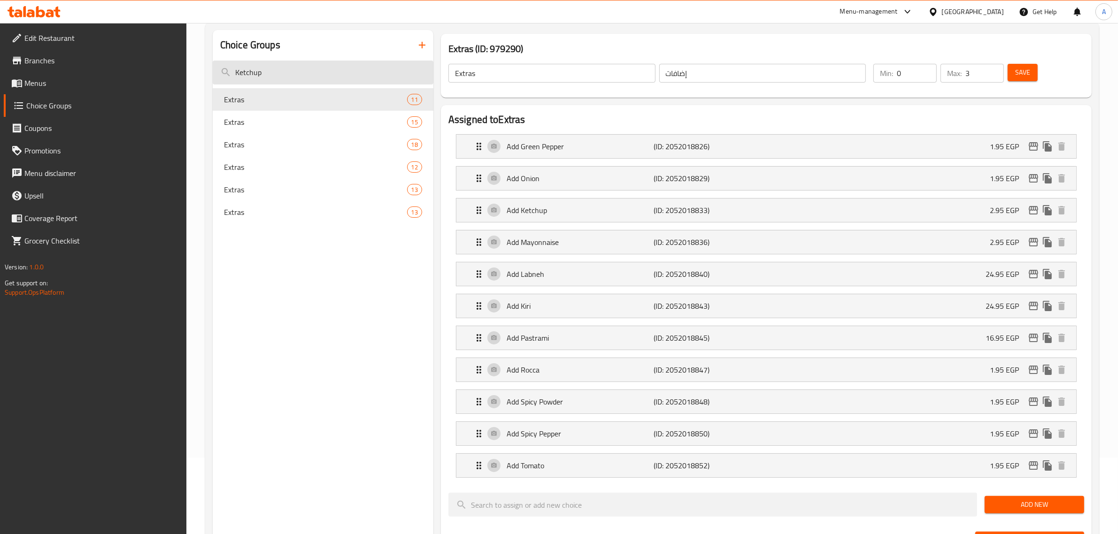
paste input "Hummus"
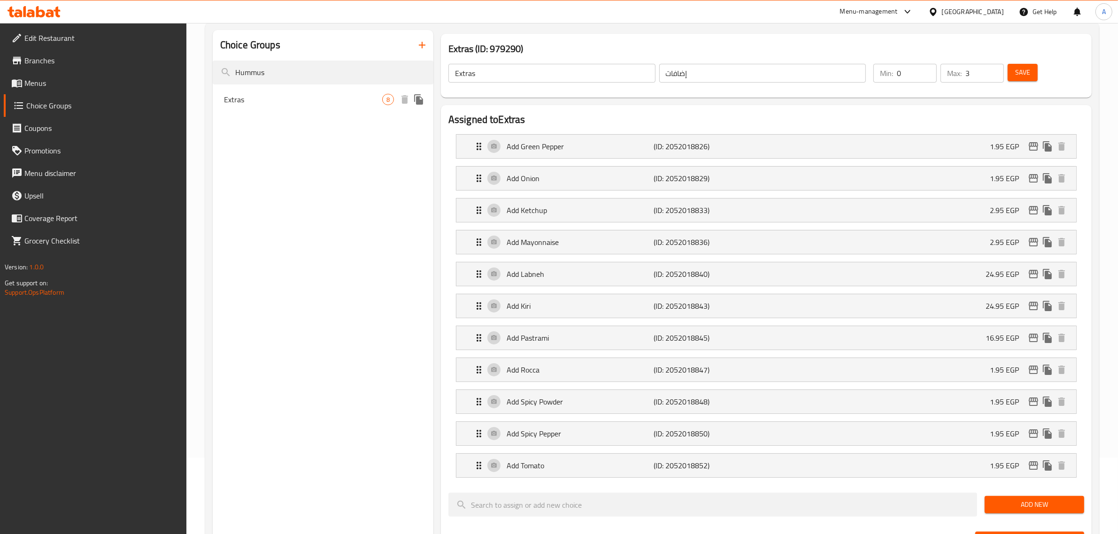
type input "Hummus"
click at [275, 102] on span "Extras" at bounding box center [303, 99] width 158 height 11
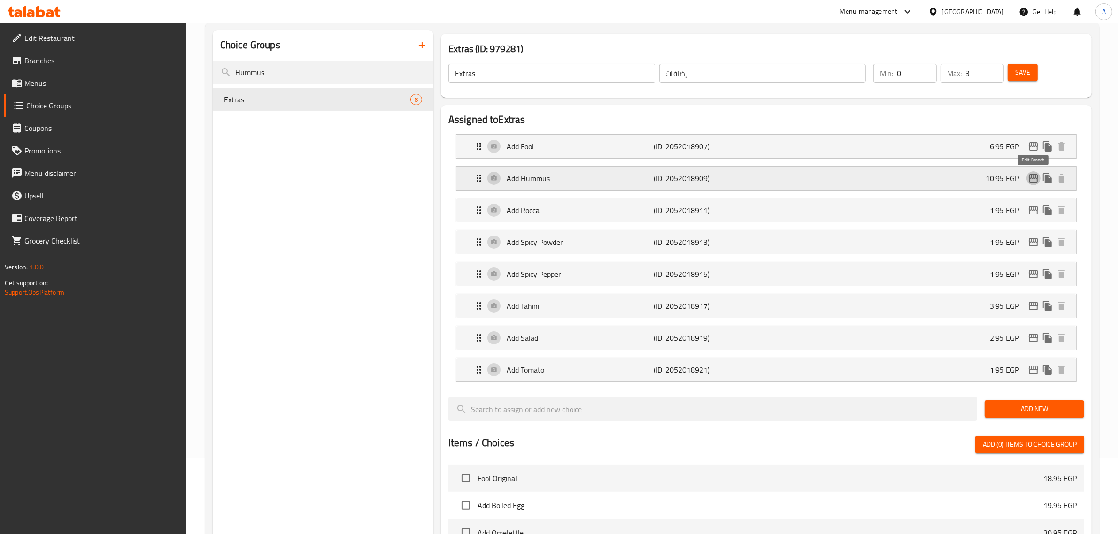
click at [1029, 177] on icon "edit" at bounding box center [1033, 178] width 9 height 8
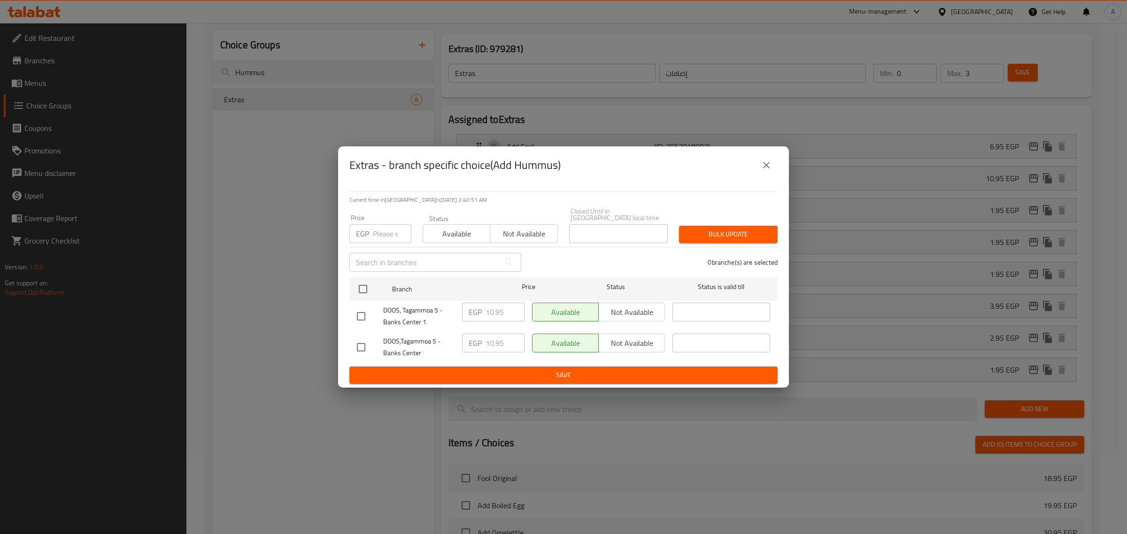
click at [361, 344] on input "checkbox" at bounding box center [361, 348] width 20 height 20
checkbox input "true"
click at [499, 334] on input "10.95" at bounding box center [504, 343] width 39 height 19
click at [497, 370] on span "Save" at bounding box center [563, 376] width 413 height 12
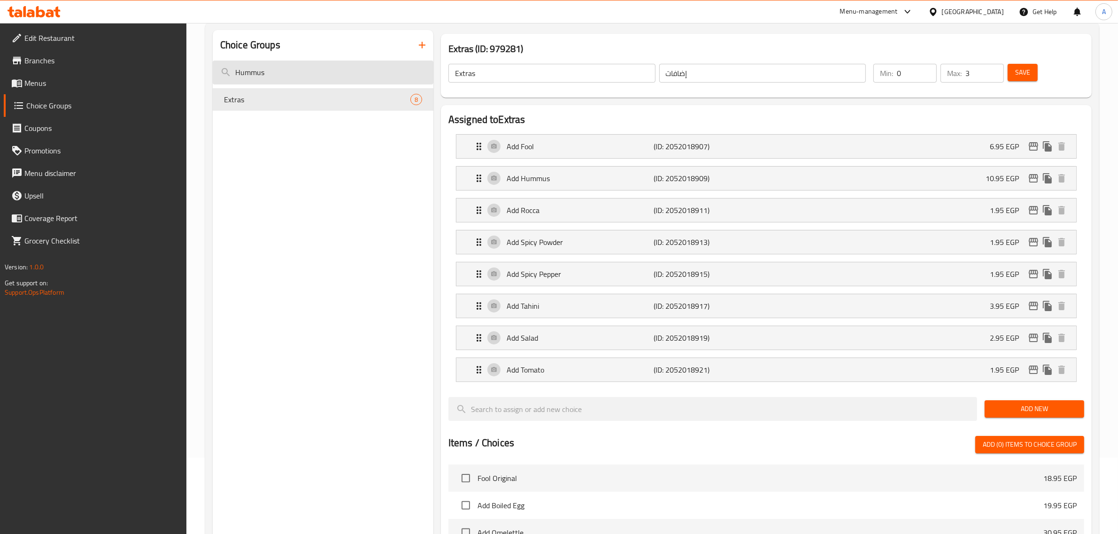
click at [388, 66] on input "Hummus" at bounding box center [323, 73] width 221 height 24
paste input "Pickled Cucumber"
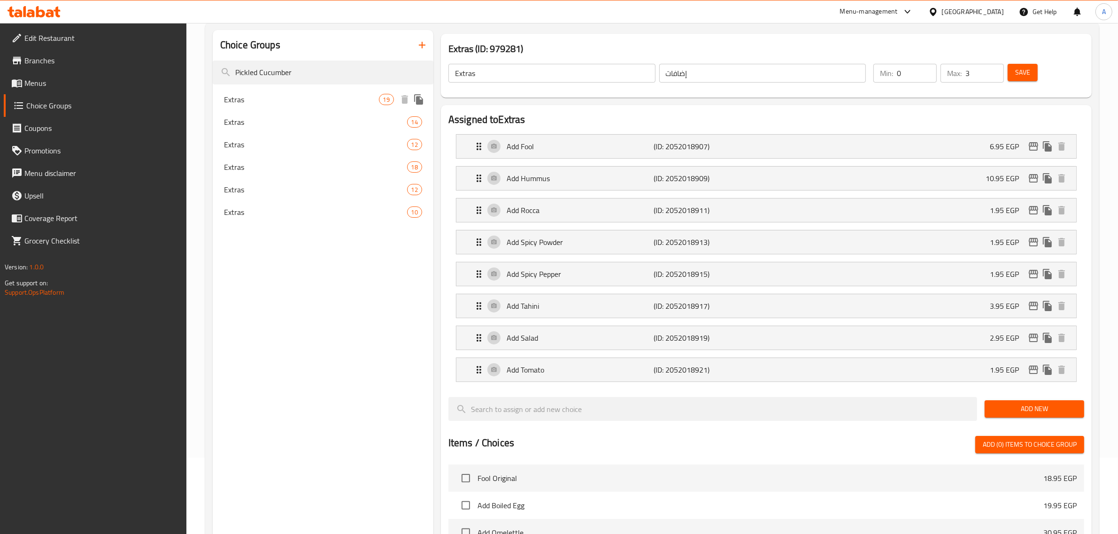
type input "Pickled Cucumber"
click at [350, 98] on span "Extras" at bounding box center [301, 99] width 155 height 11
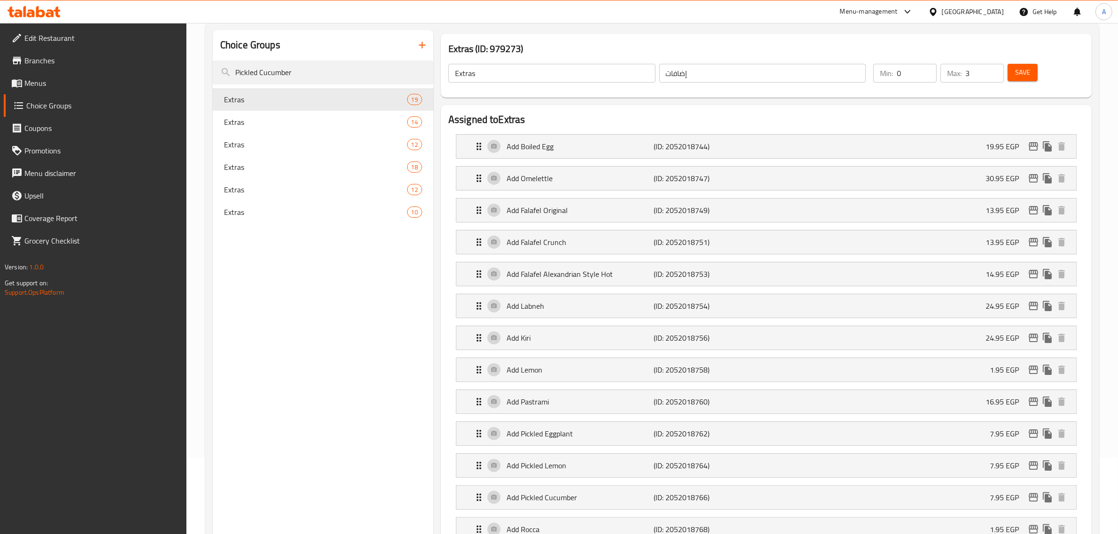
click at [620, 115] on h2 "Assigned to Extras" at bounding box center [766, 120] width 636 height 14
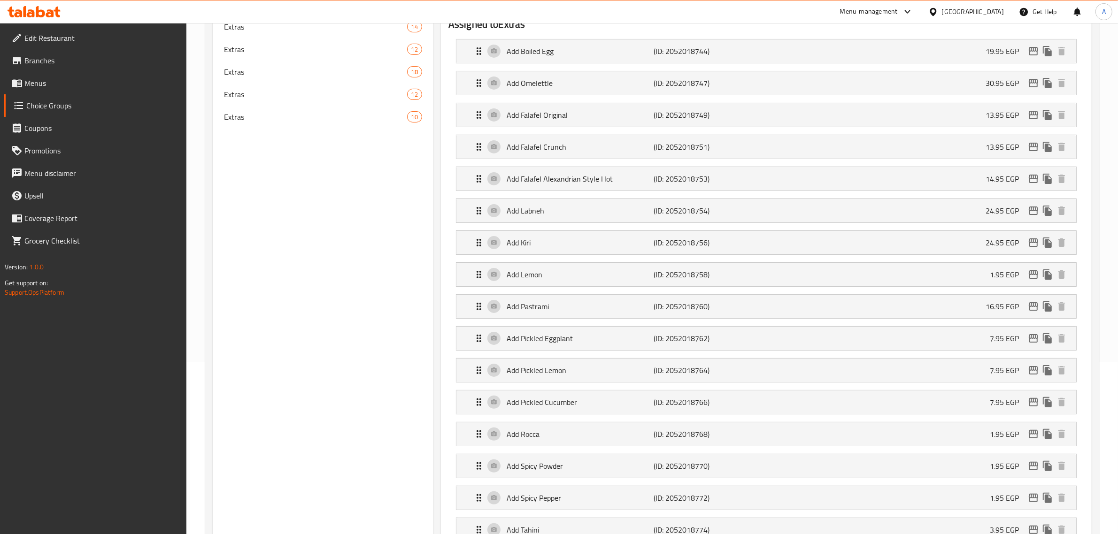
scroll to position [194, 0]
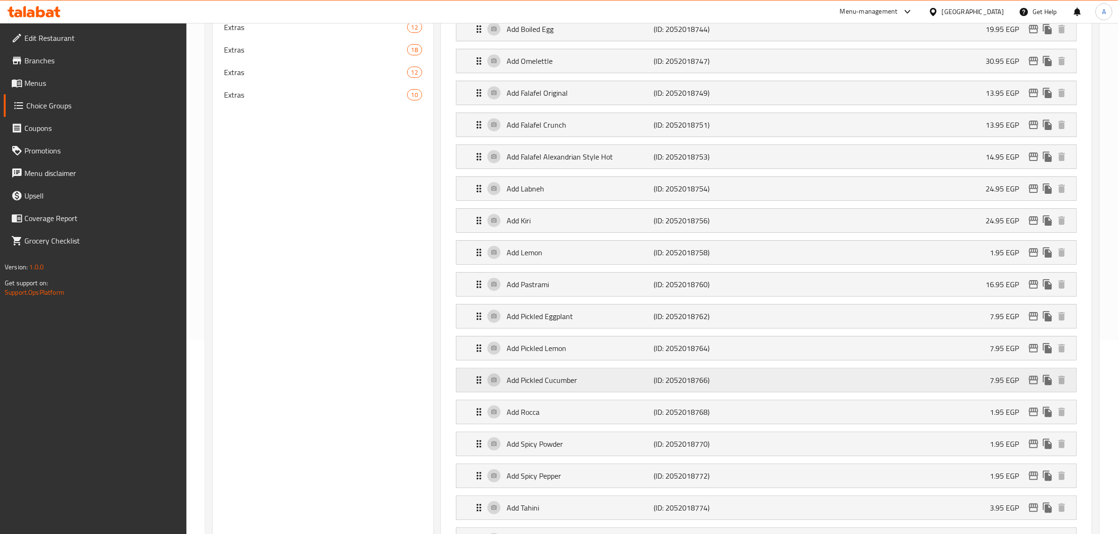
click at [669, 383] on p "(ID: 2052018766)" at bounding box center [703, 380] width 98 height 11
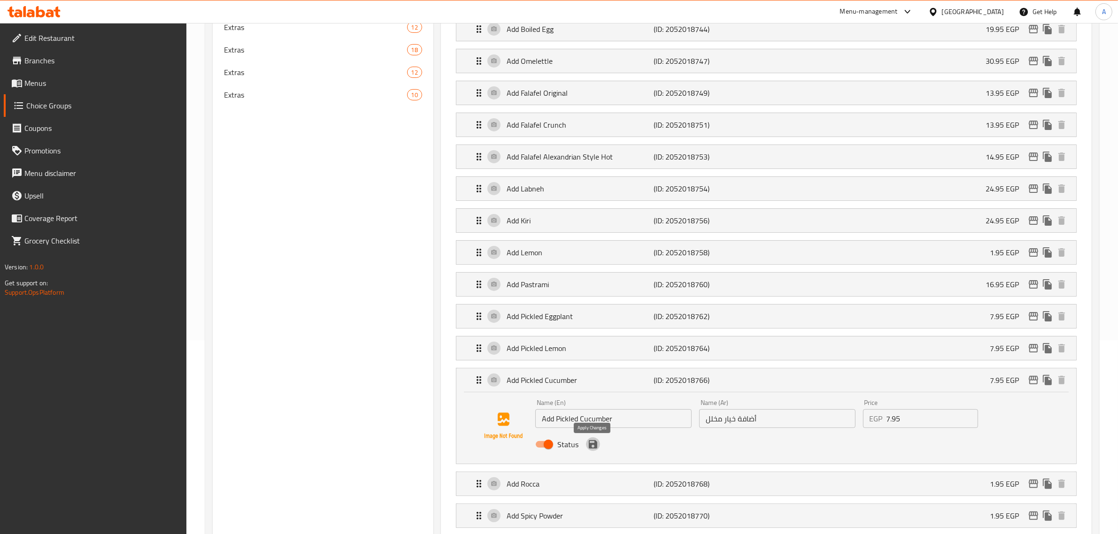
click at [597, 447] on icon "save" at bounding box center [592, 444] width 11 height 11
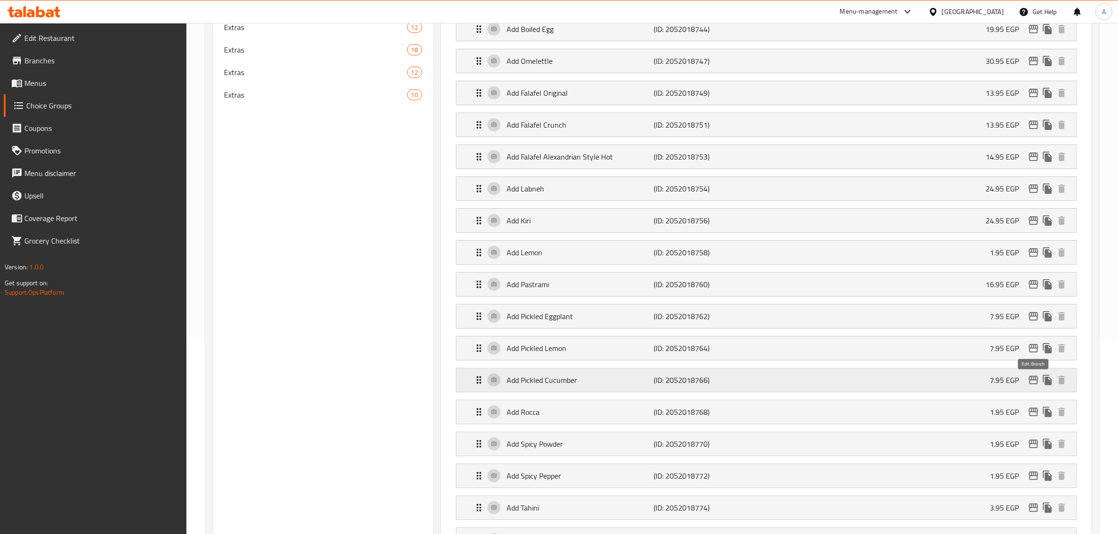
click at [1036, 383] on icon "edit" at bounding box center [1033, 380] width 11 height 11
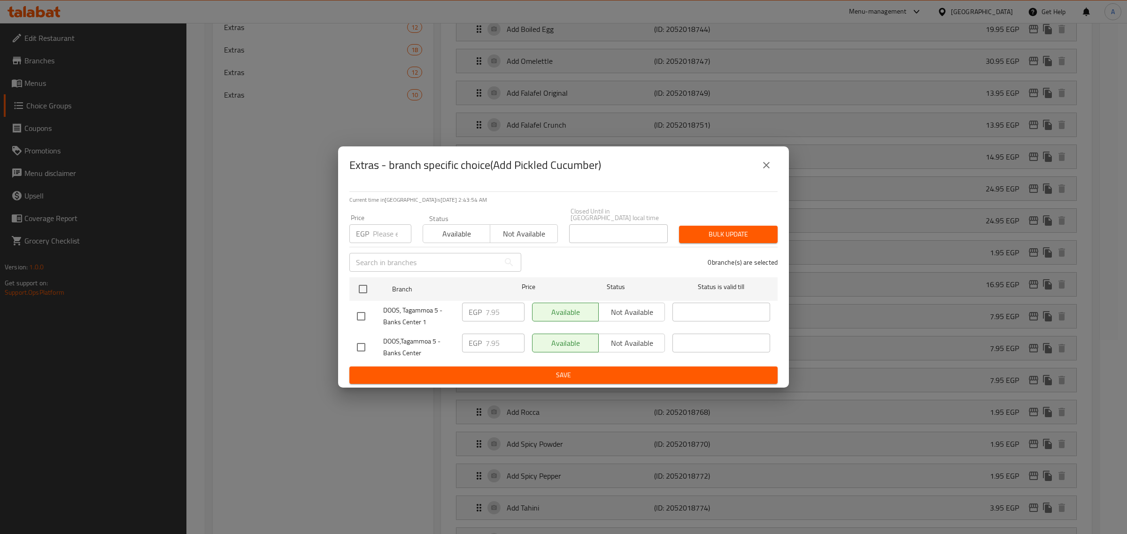
click at [360, 338] on input "checkbox" at bounding box center [361, 348] width 20 height 20
checkbox input "true"
click at [483, 337] on div "EGP 7.95 ​" at bounding box center [493, 343] width 62 height 19
click at [487, 339] on input "7.95" at bounding box center [504, 343] width 39 height 19
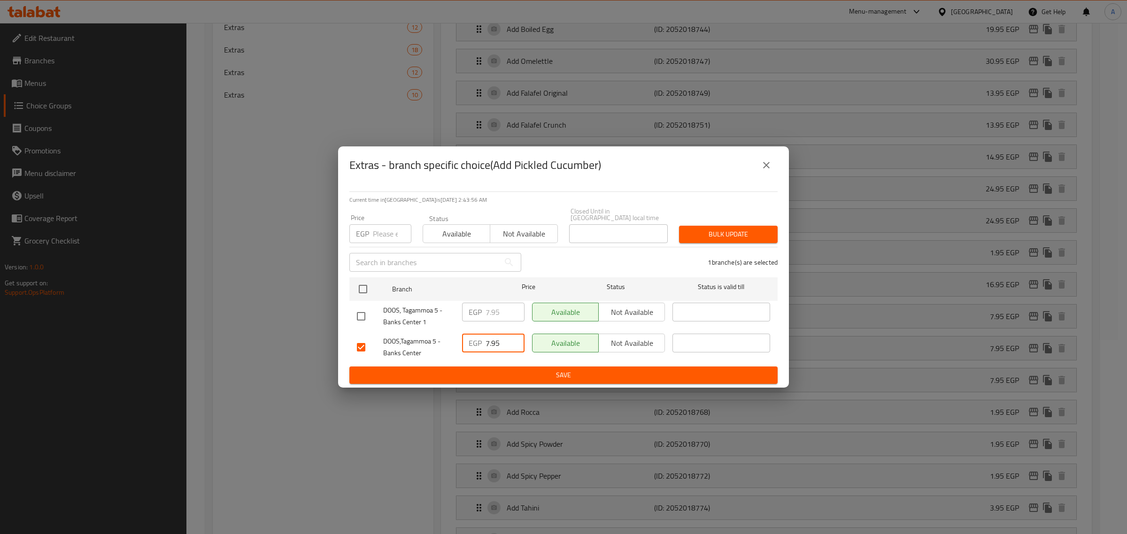
click at [487, 339] on input "7.95" at bounding box center [504, 343] width 39 height 19
click at [493, 370] on span "Save" at bounding box center [563, 376] width 413 height 12
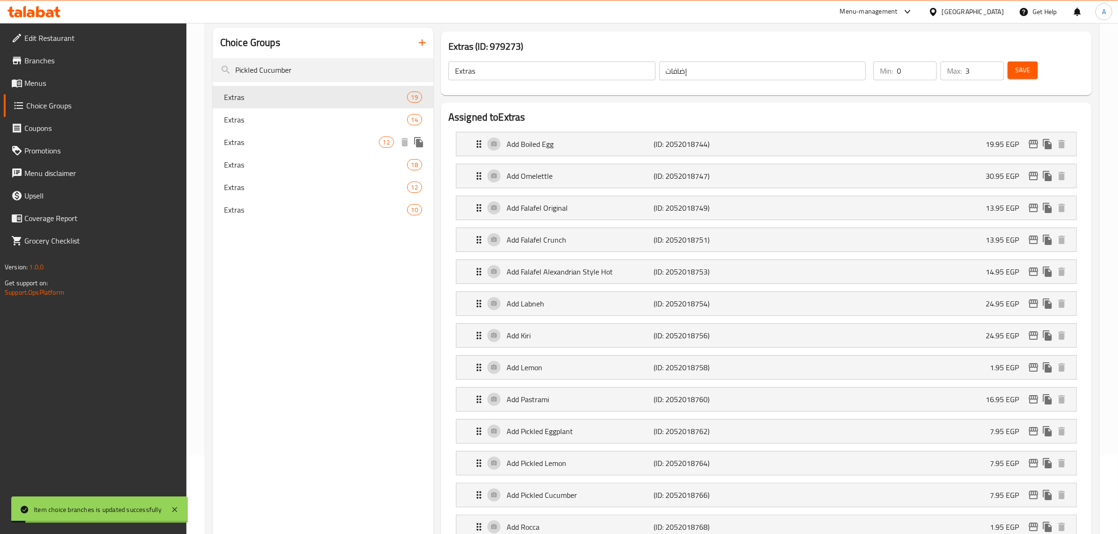
scroll to position [77, 0]
click at [298, 121] on span "Extras" at bounding box center [301, 121] width 155 height 11
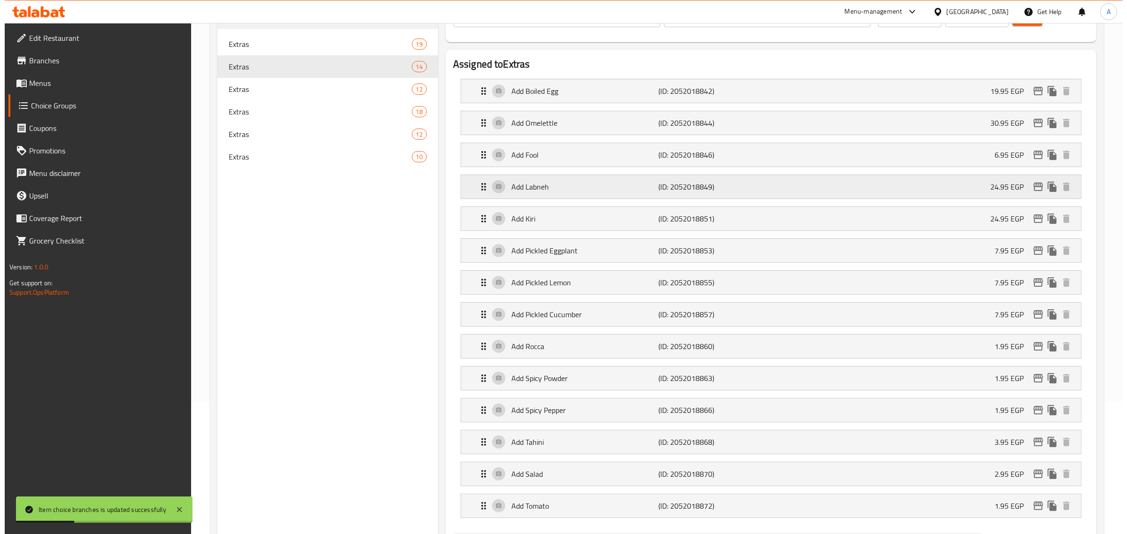
scroll to position [194, 0]
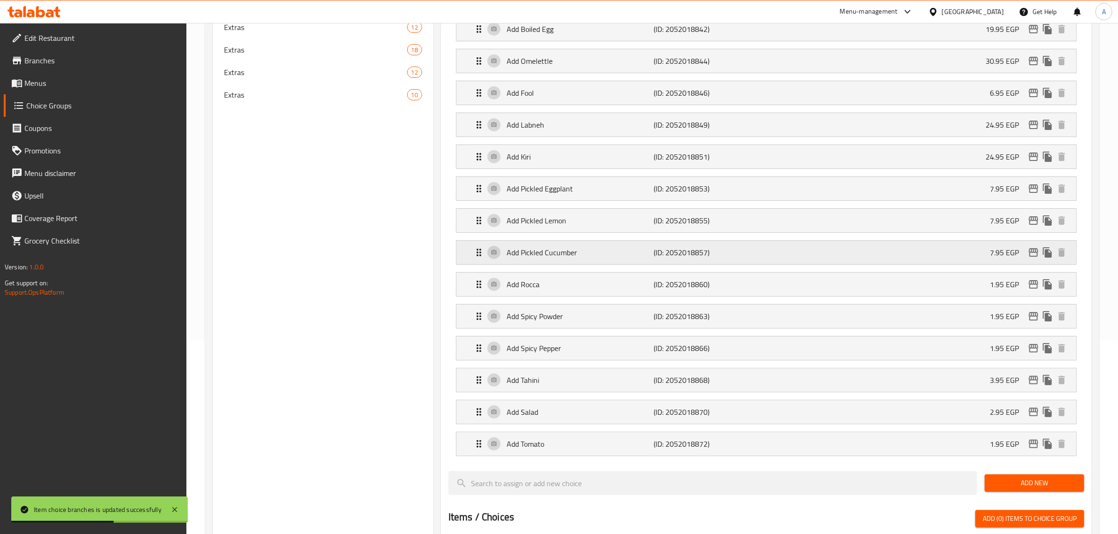
click at [634, 252] on p "Add Pickled Cucumber" at bounding box center [580, 252] width 147 height 11
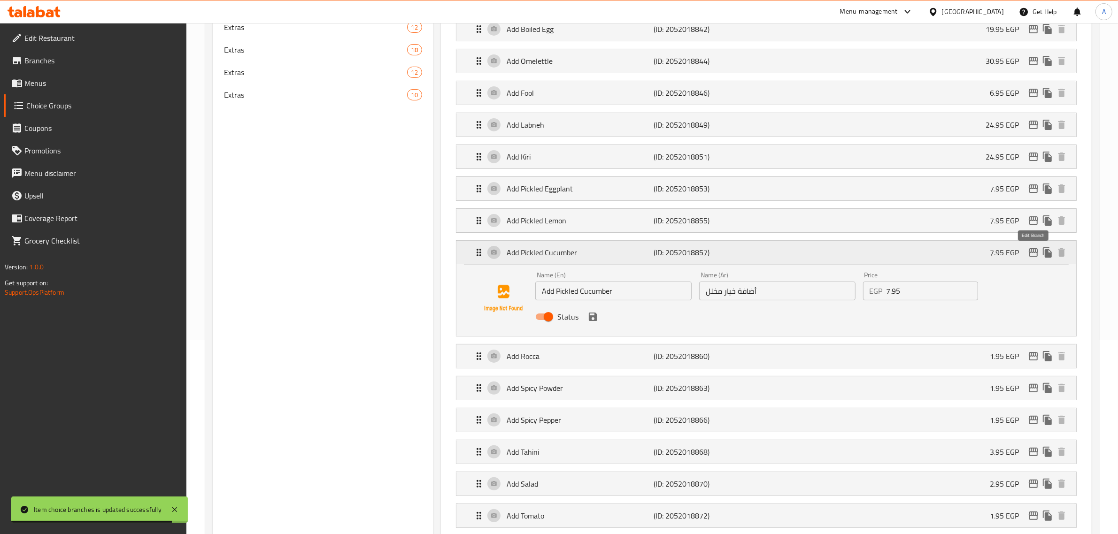
click at [1031, 254] on icon "edit" at bounding box center [1033, 252] width 11 height 11
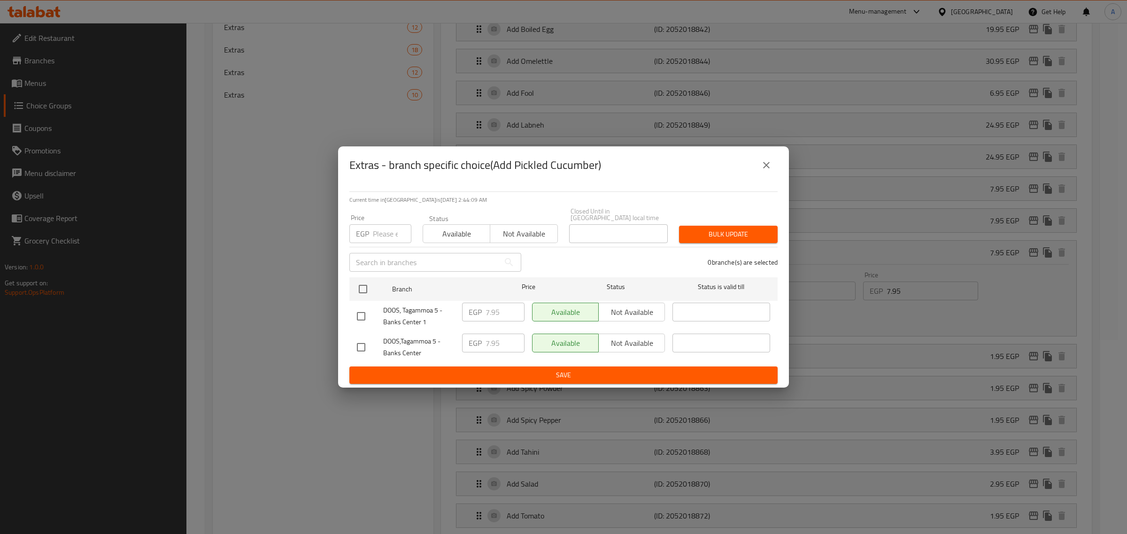
click at [362, 349] on input "checkbox" at bounding box center [361, 348] width 20 height 20
checkbox input "true"
click at [493, 343] on input "7.95" at bounding box center [504, 343] width 39 height 19
click at [764, 161] on button "close" at bounding box center [766, 165] width 23 height 23
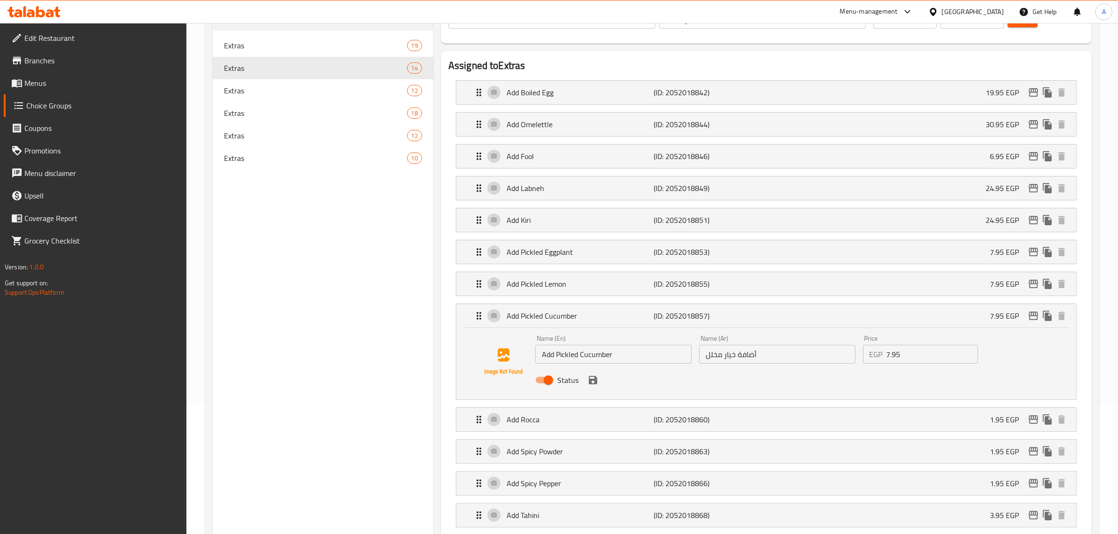
scroll to position [69, 0]
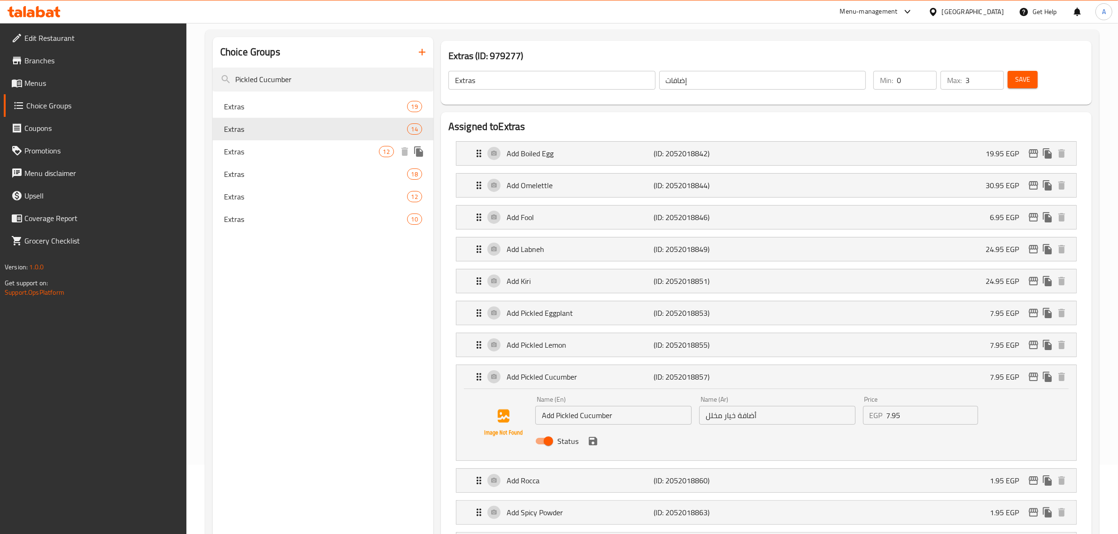
click at [281, 146] on span "Extras" at bounding box center [301, 151] width 155 height 11
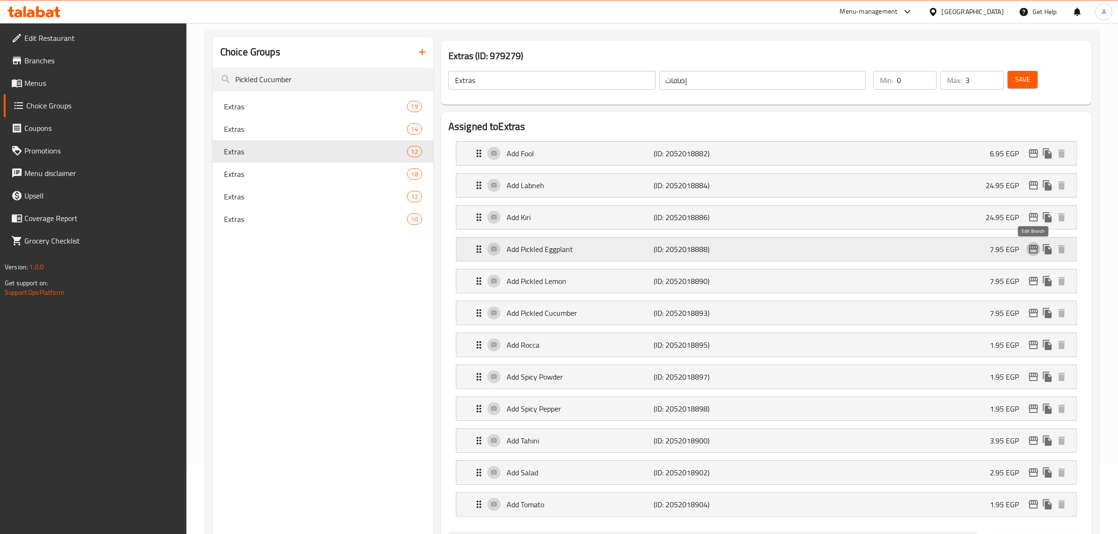
click at [1036, 246] on icon "edit" at bounding box center [1033, 249] width 9 height 8
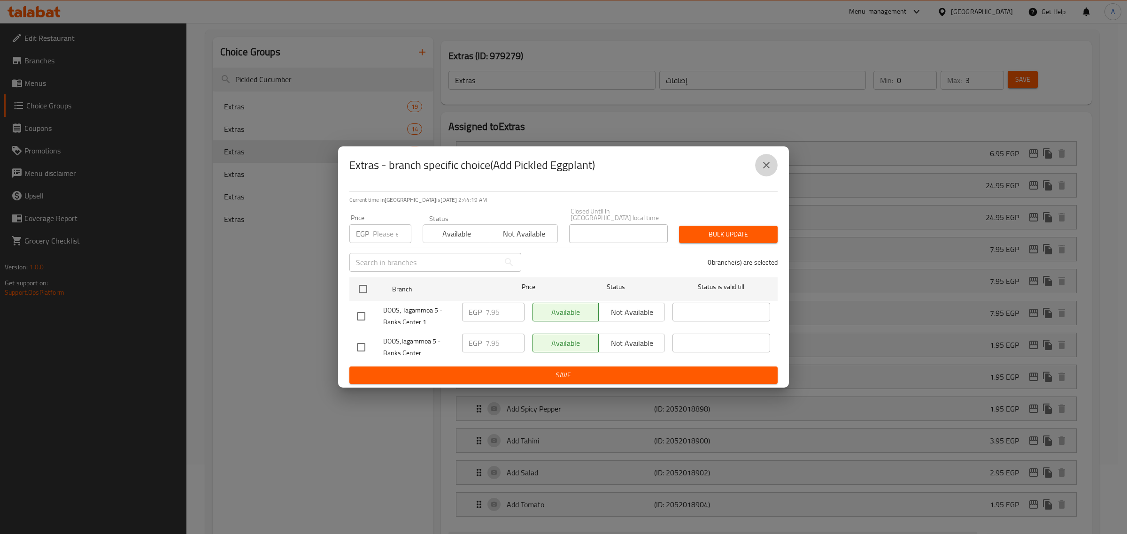
click at [777, 168] on button "close" at bounding box center [766, 165] width 23 height 23
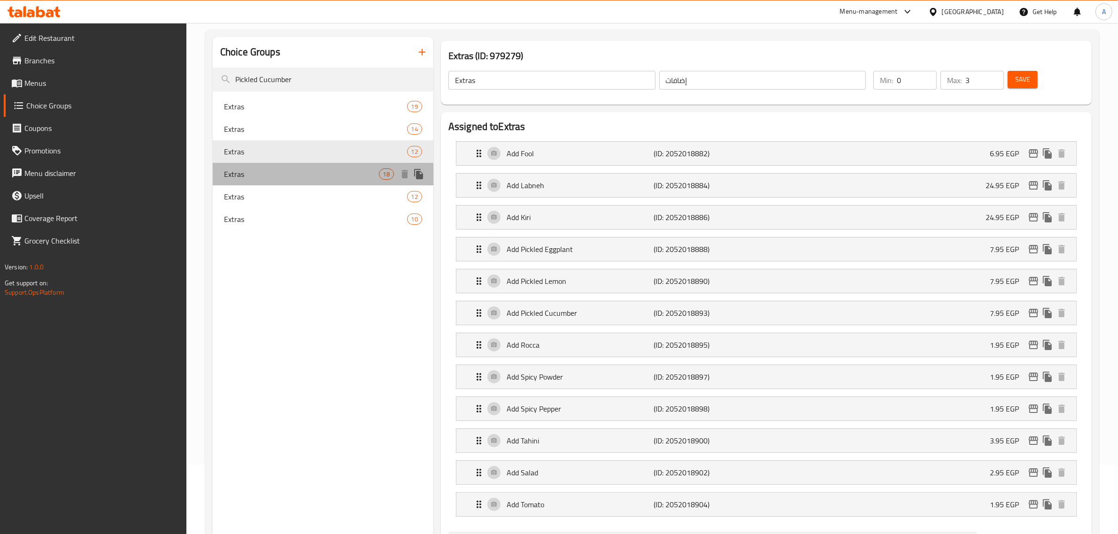
click at [277, 165] on div "Extras 18" at bounding box center [323, 174] width 221 height 23
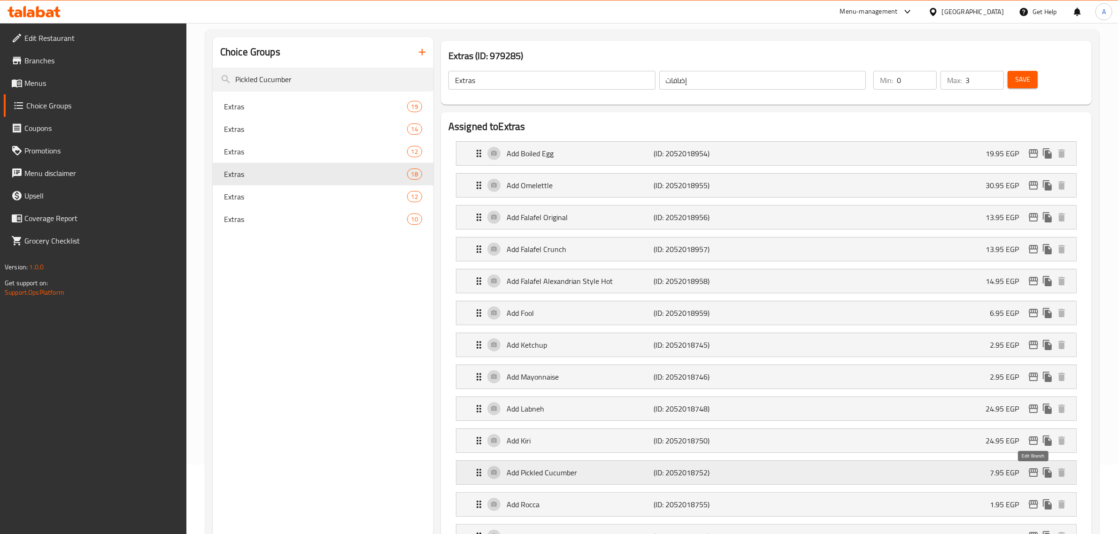
click at [1034, 471] on icon "edit" at bounding box center [1033, 473] width 9 height 8
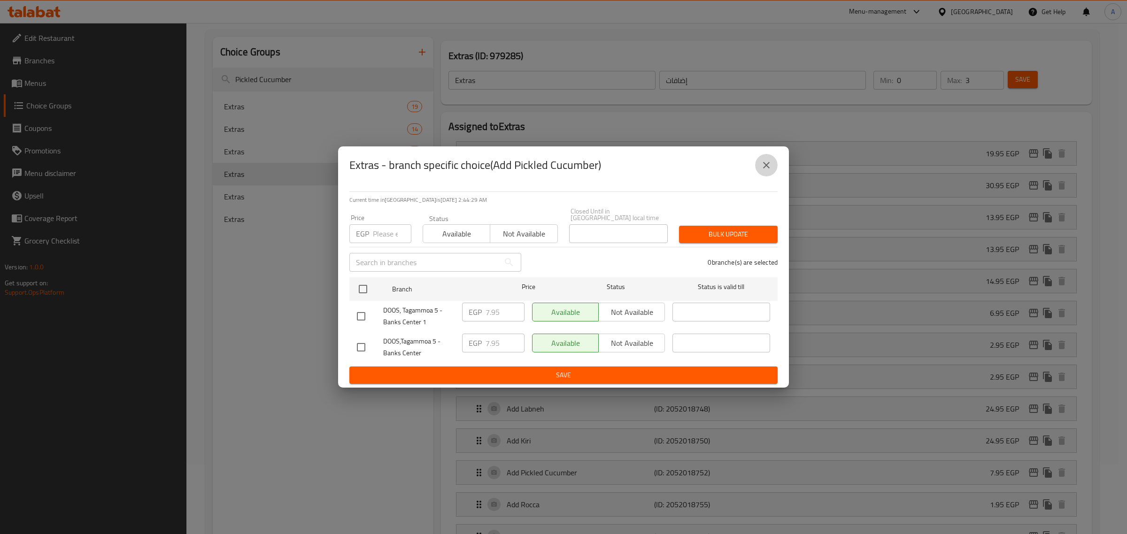
click at [767, 168] on icon "close" at bounding box center [766, 165] width 7 height 7
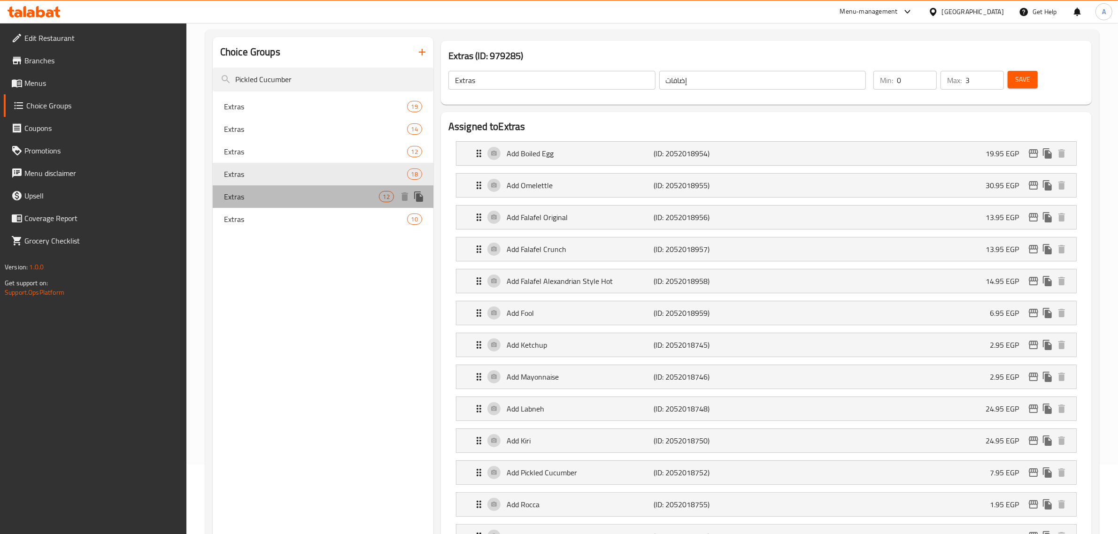
click at [261, 199] on span "Extras" at bounding box center [301, 196] width 155 height 11
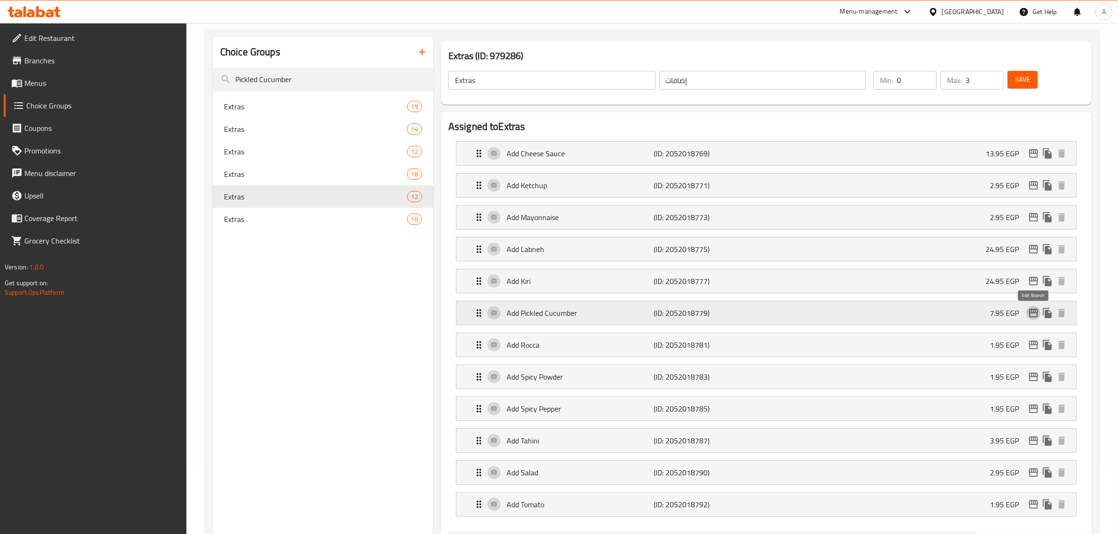
click at [1027, 314] on button "edit" at bounding box center [1033, 313] width 14 height 14
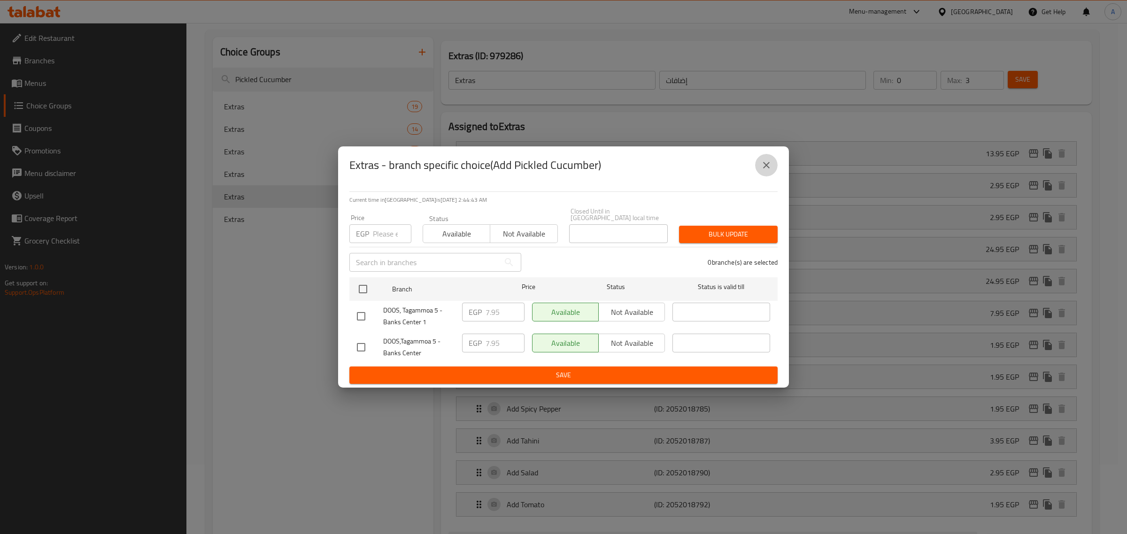
click at [763, 170] on icon "close" at bounding box center [766, 165] width 11 height 11
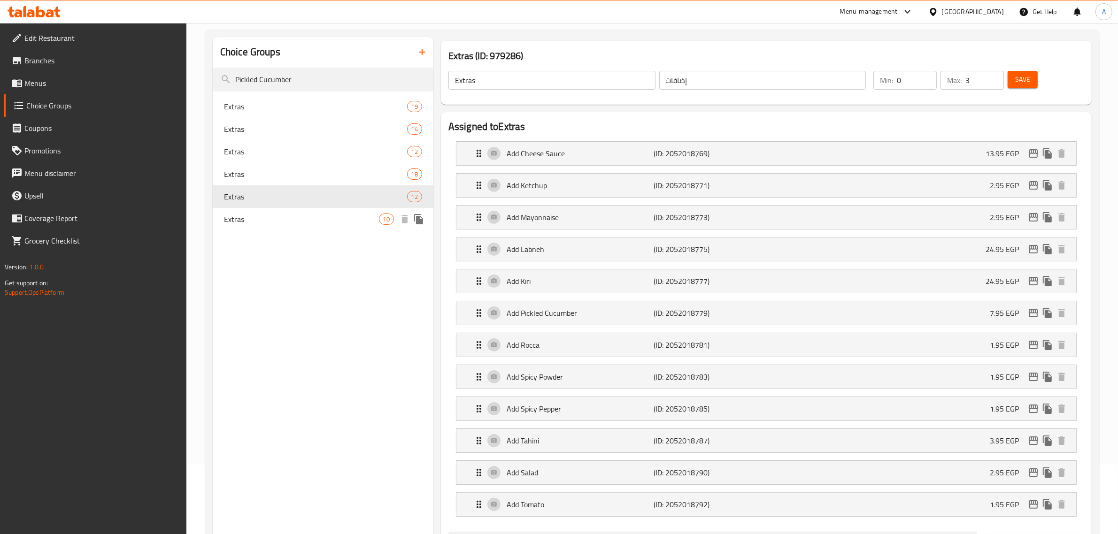
click at [312, 217] on span "Extras" at bounding box center [301, 219] width 155 height 11
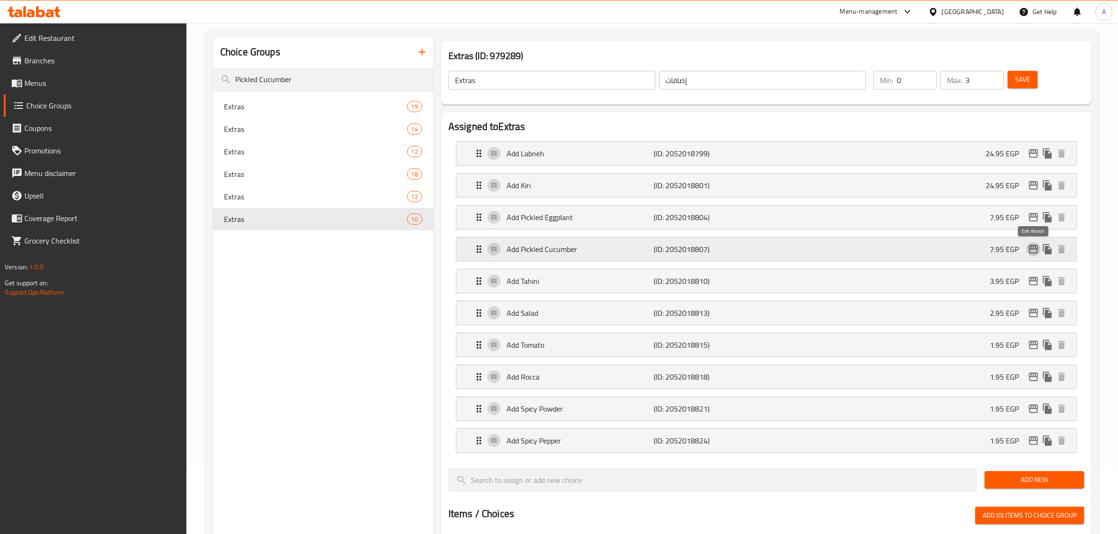
click at [1034, 253] on icon "edit" at bounding box center [1033, 249] width 11 height 11
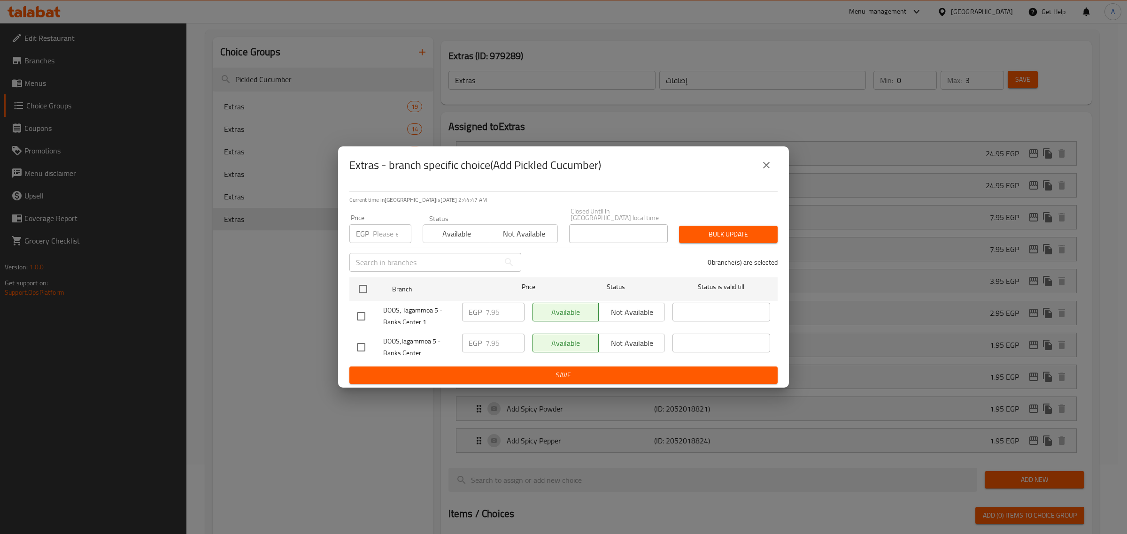
click at [761, 171] on icon "close" at bounding box center [766, 165] width 11 height 11
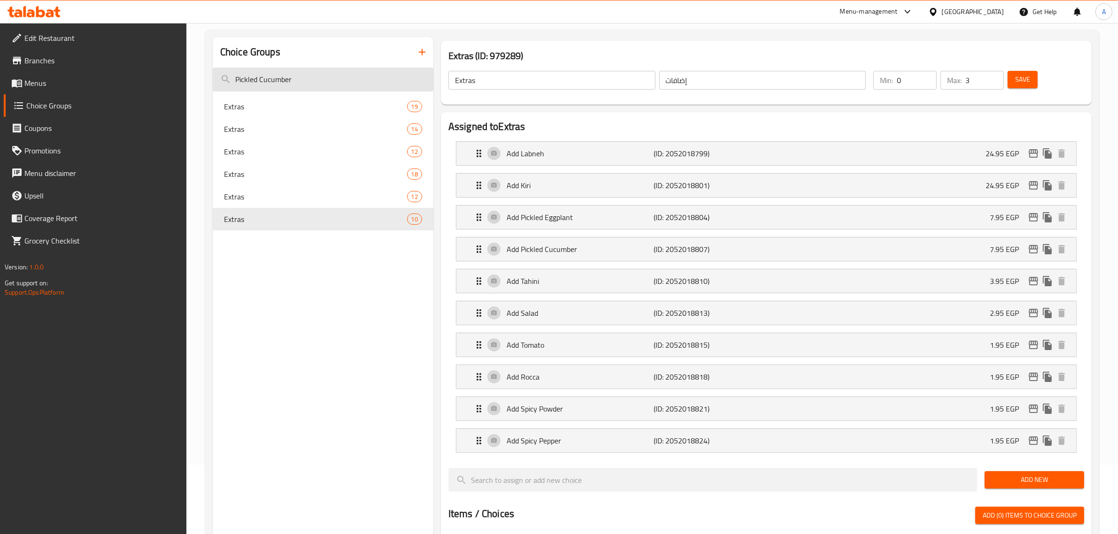
click at [362, 83] on input "Pickled Cucumber" at bounding box center [323, 80] width 221 height 24
paste input "Tomato"
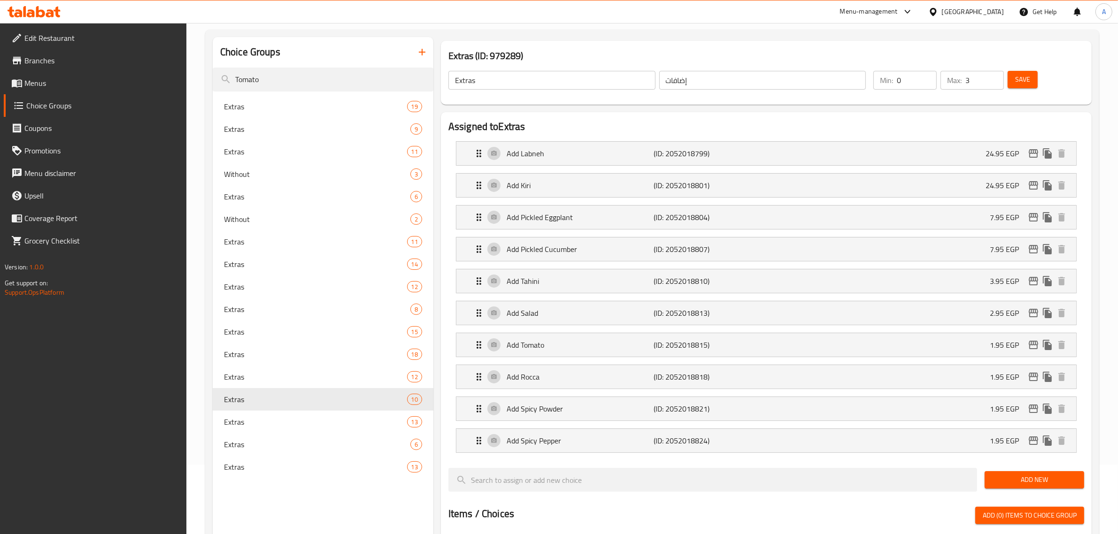
type input "Tomato"
click at [303, 113] on div "Extras 19" at bounding box center [323, 106] width 221 height 23
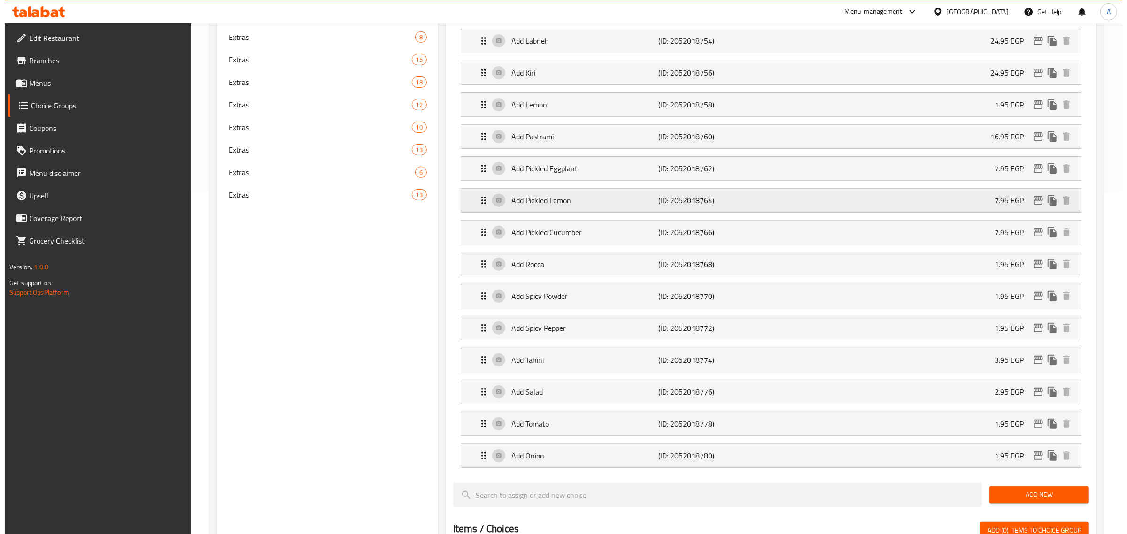
scroll to position [363, 0]
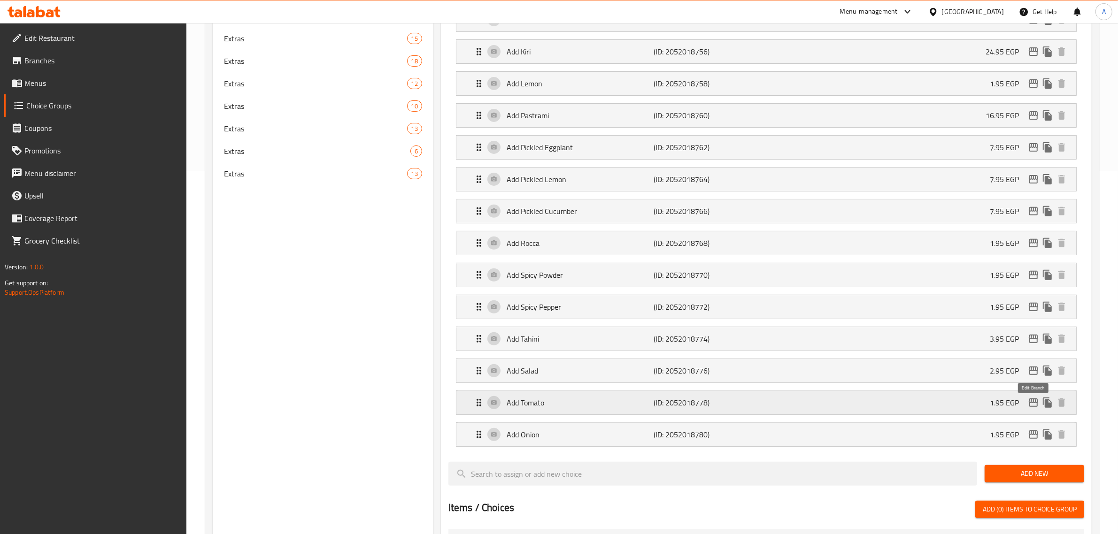
click at [1031, 408] on icon "edit" at bounding box center [1033, 402] width 11 height 11
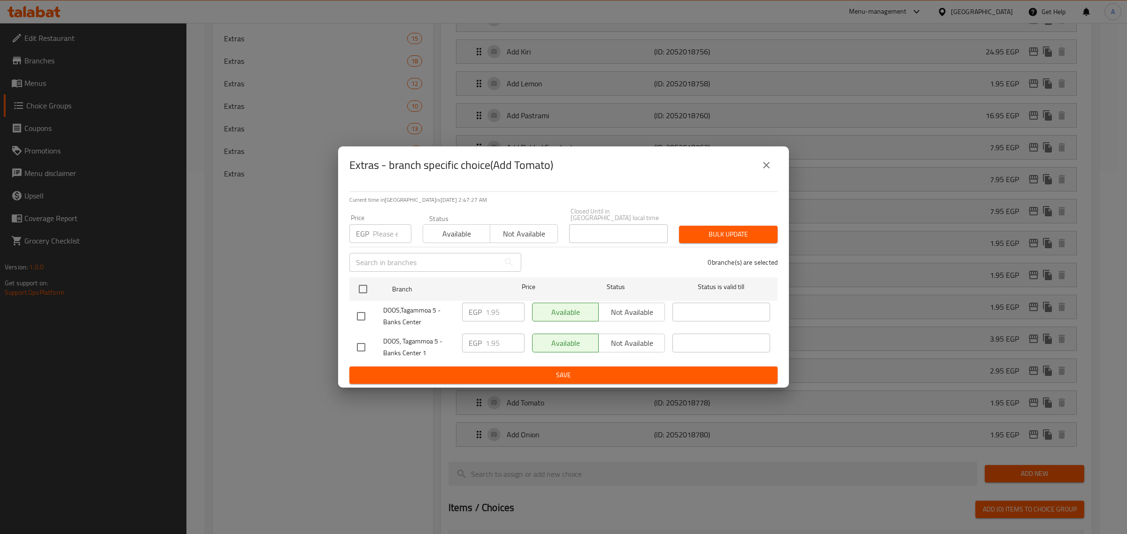
click at [362, 312] on input "checkbox" at bounding box center [361, 317] width 20 height 20
checkbox input "true"
click at [492, 311] on input "1.95" at bounding box center [504, 312] width 39 height 19
paste input "4"
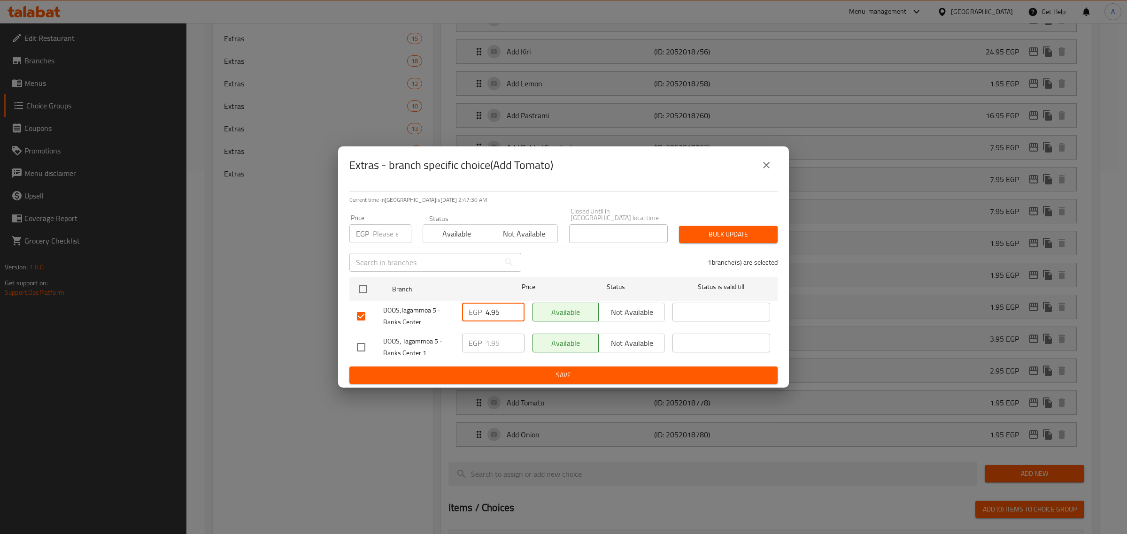
type input "4.95"
click at [604, 370] on span "Save" at bounding box center [563, 376] width 413 height 12
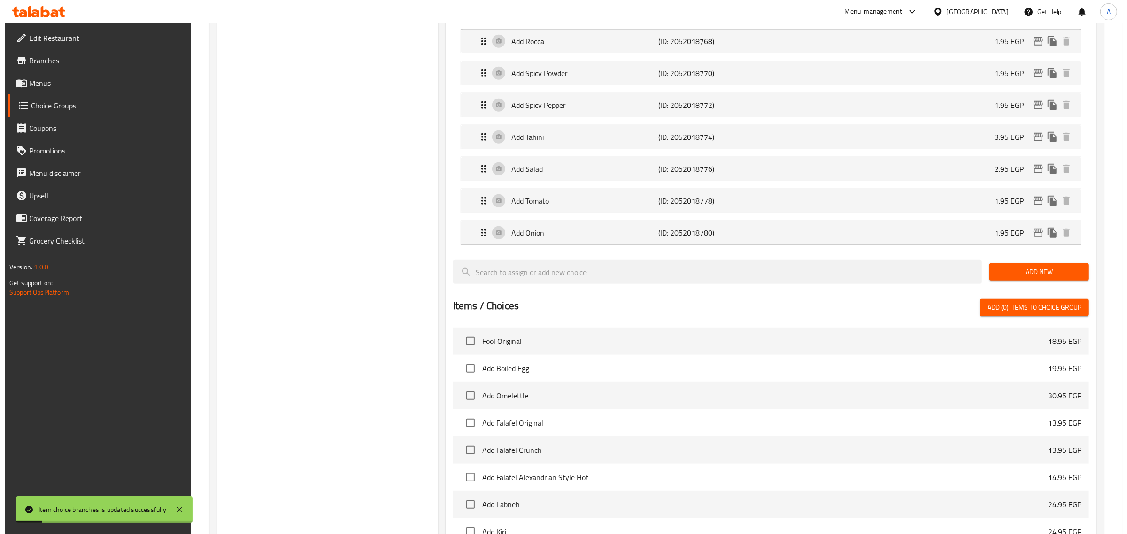
scroll to position [587, 0]
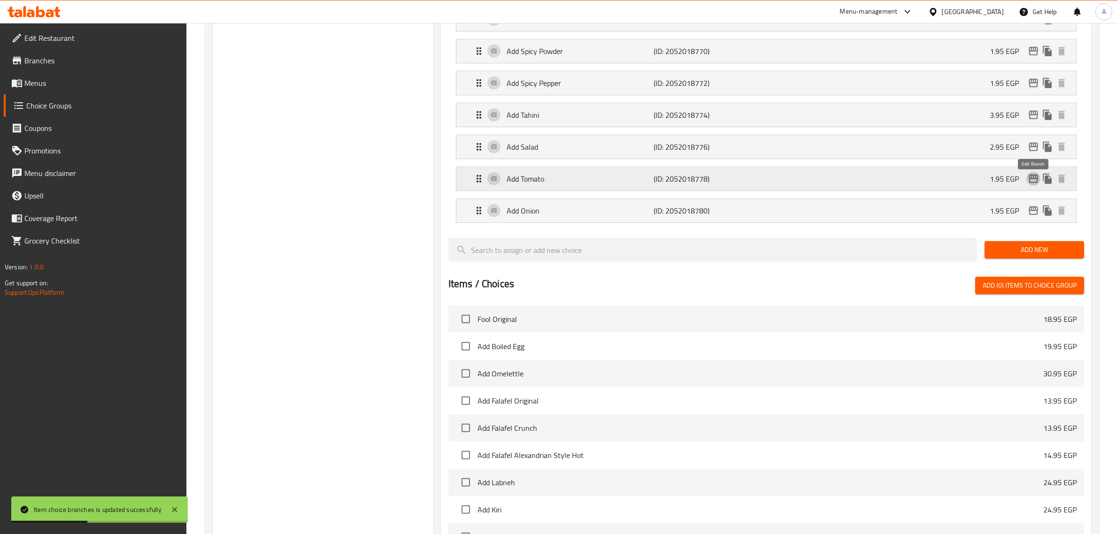
click at [1031, 177] on icon "edit" at bounding box center [1033, 178] width 11 height 11
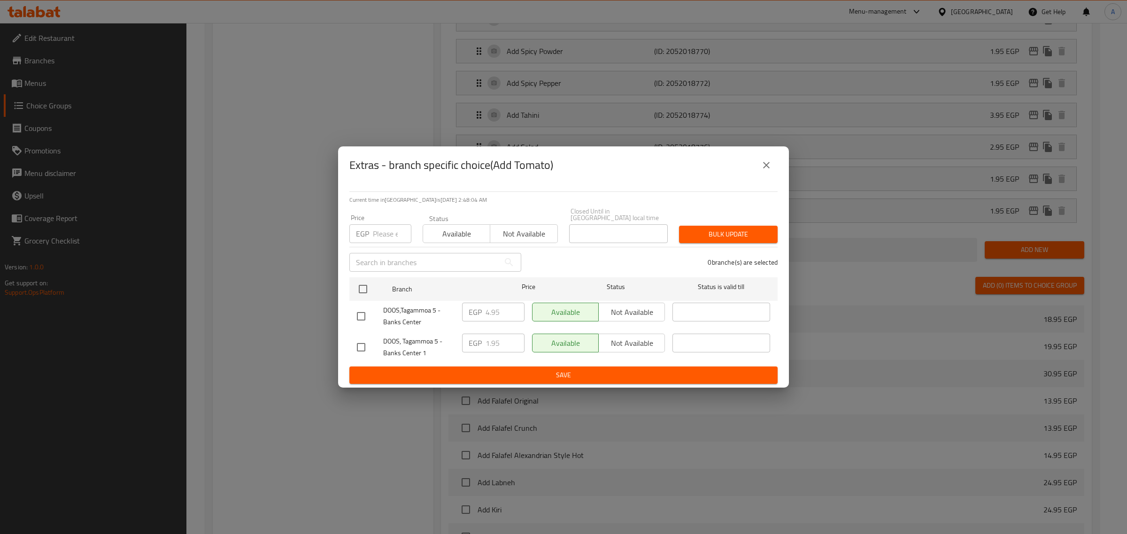
click at [764, 169] on icon "close" at bounding box center [766, 165] width 7 height 7
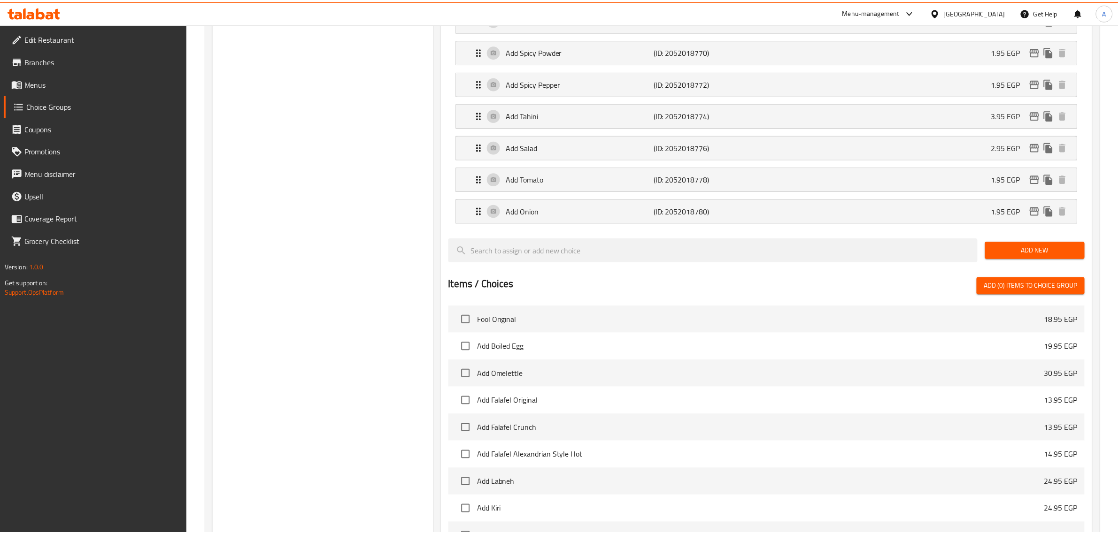
scroll to position [0, 0]
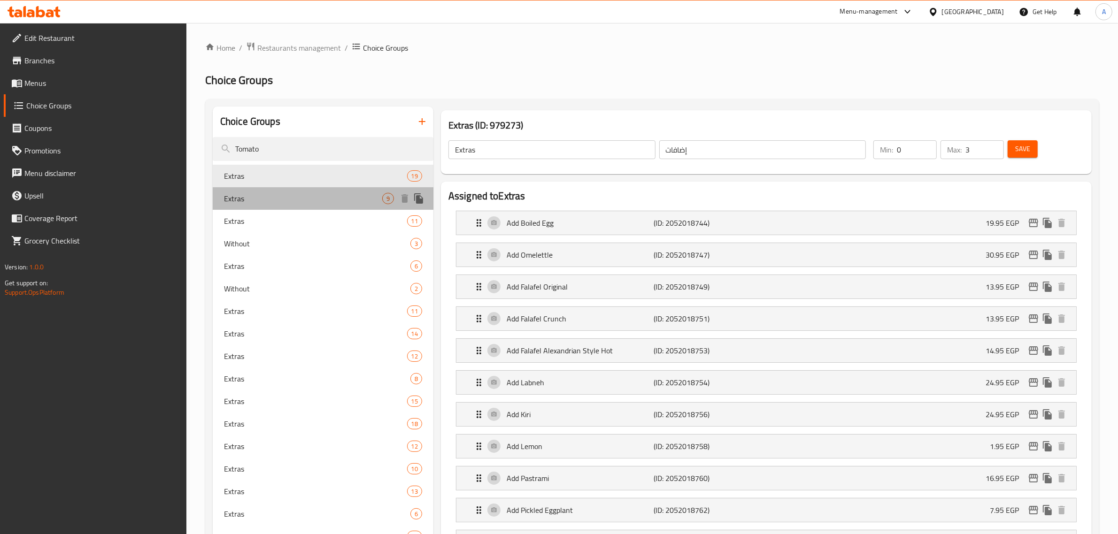
click at [296, 200] on span "Extras" at bounding box center [303, 198] width 158 height 11
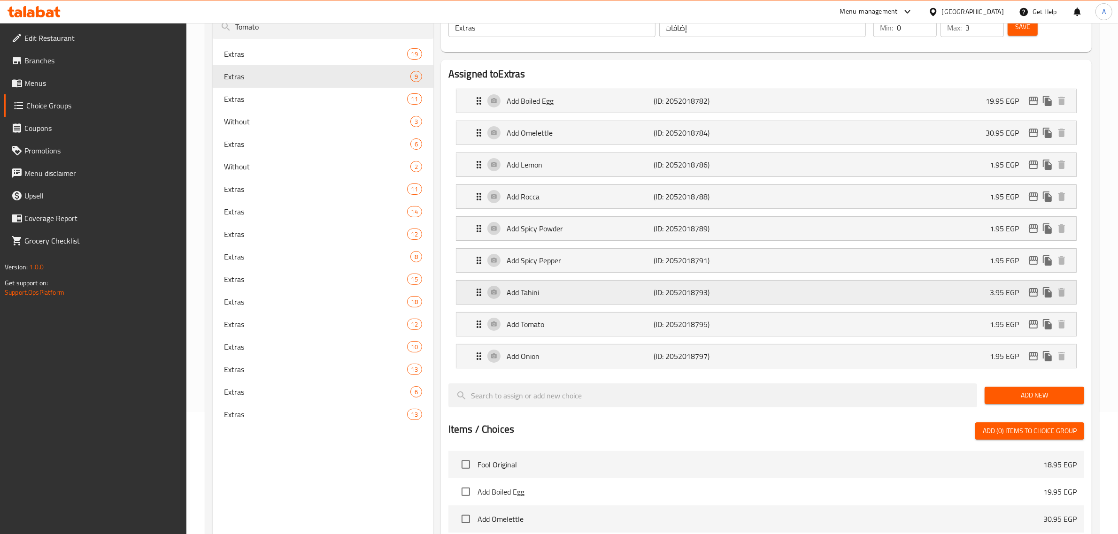
scroll to position [176, 0]
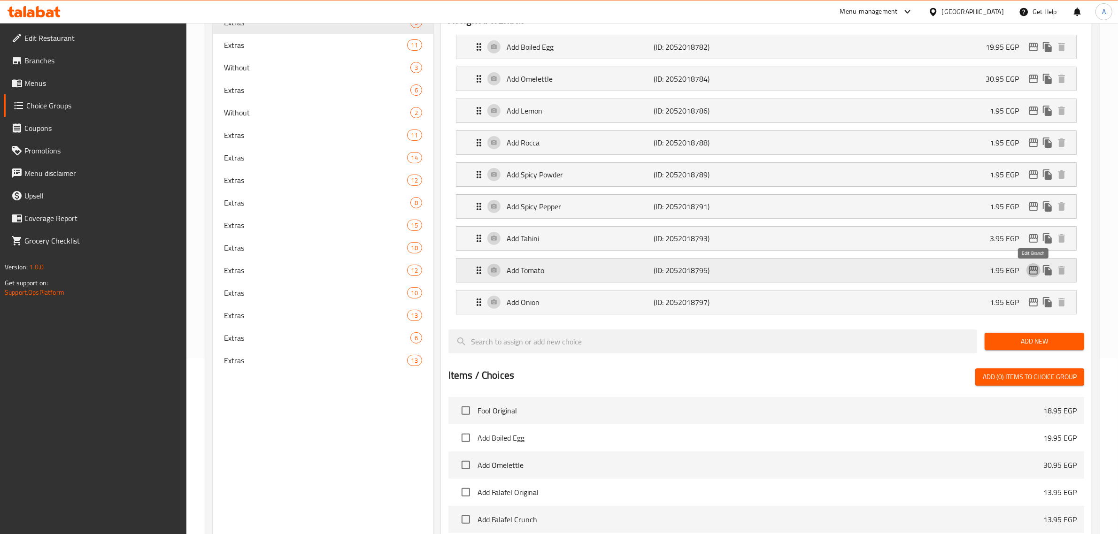
click at [1034, 268] on icon "edit" at bounding box center [1033, 270] width 11 height 11
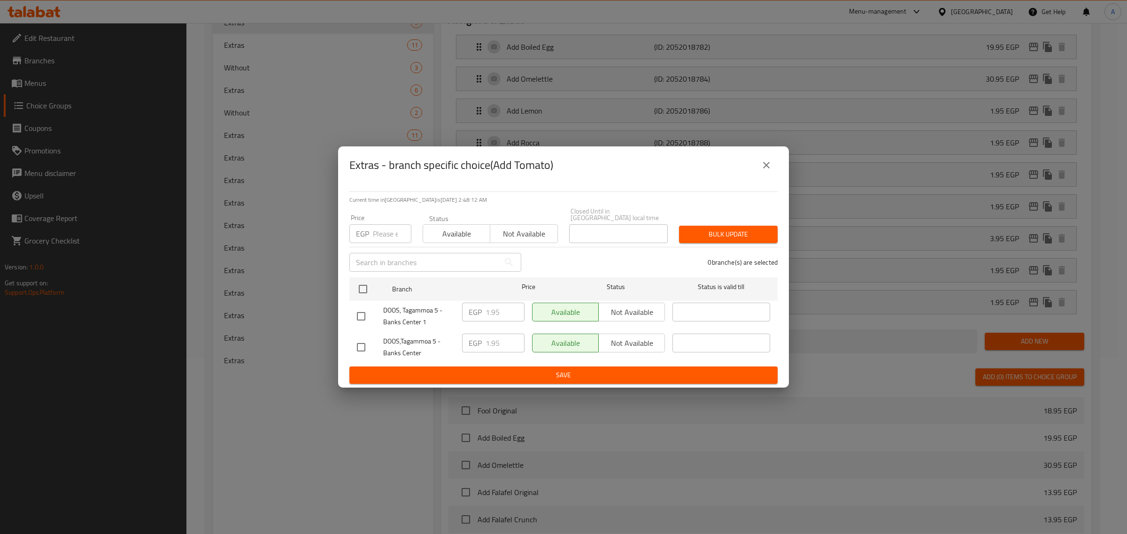
click at [357, 345] on input "checkbox" at bounding box center [361, 348] width 20 height 20
checkbox input "true"
click at [487, 339] on input "1.95" at bounding box center [504, 343] width 39 height 19
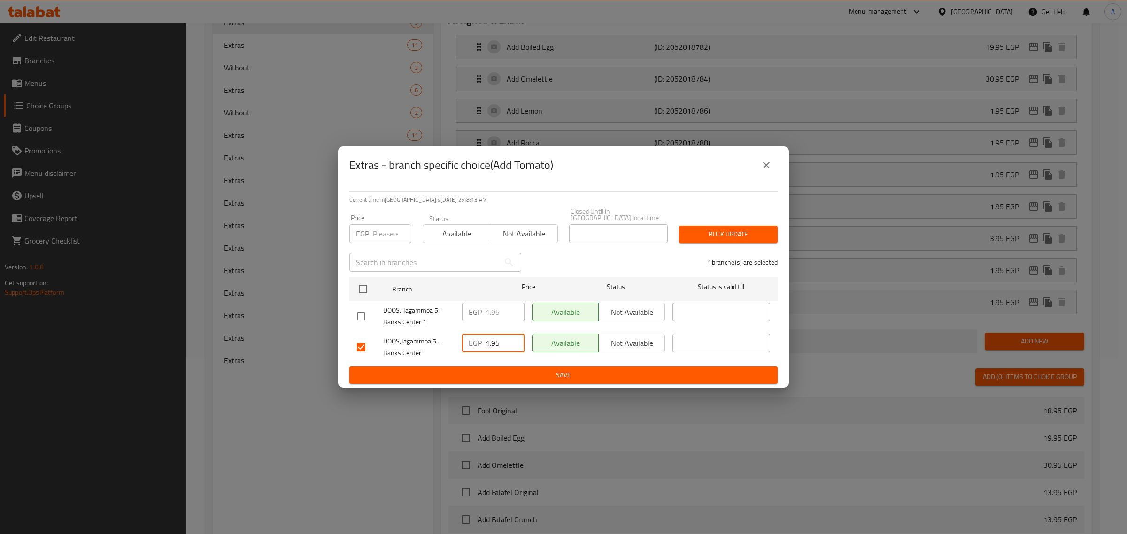
paste input "4"
type input "4.95"
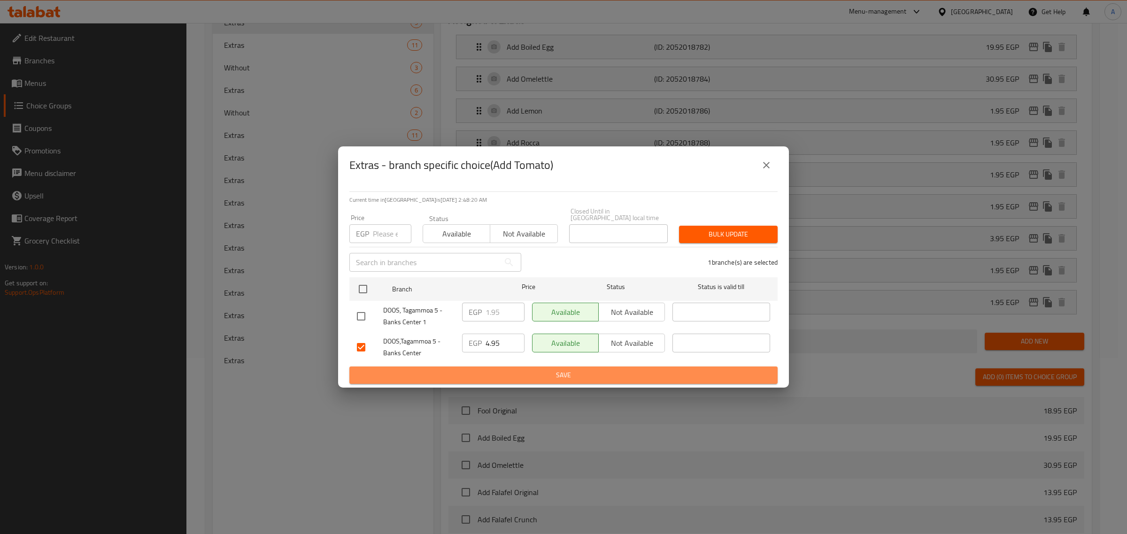
click at [468, 370] on span "Save" at bounding box center [563, 376] width 413 height 12
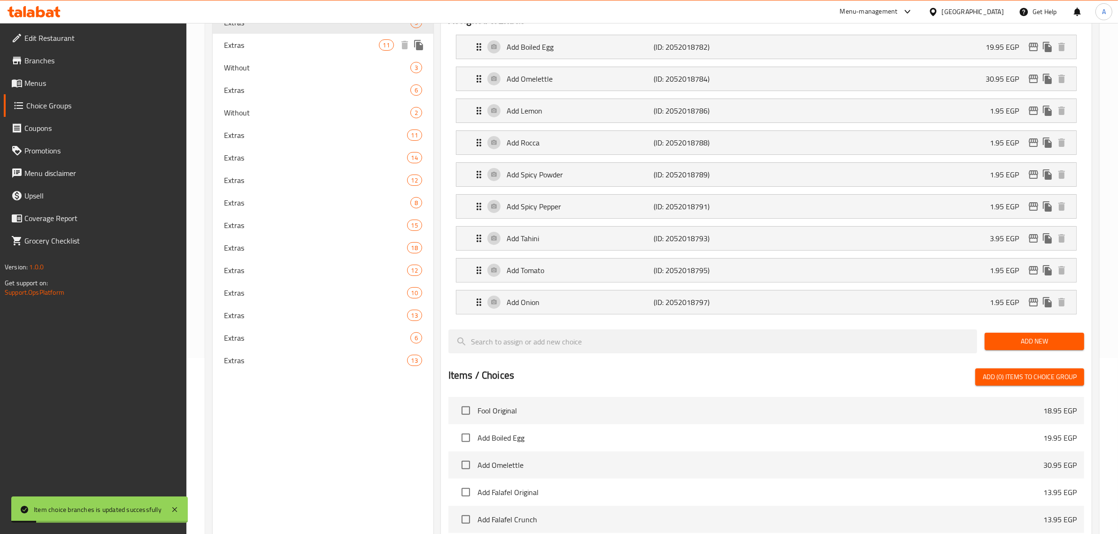
click at [285, 50] on span "Extras" at bounding box center [301, 44] width 155 height 11
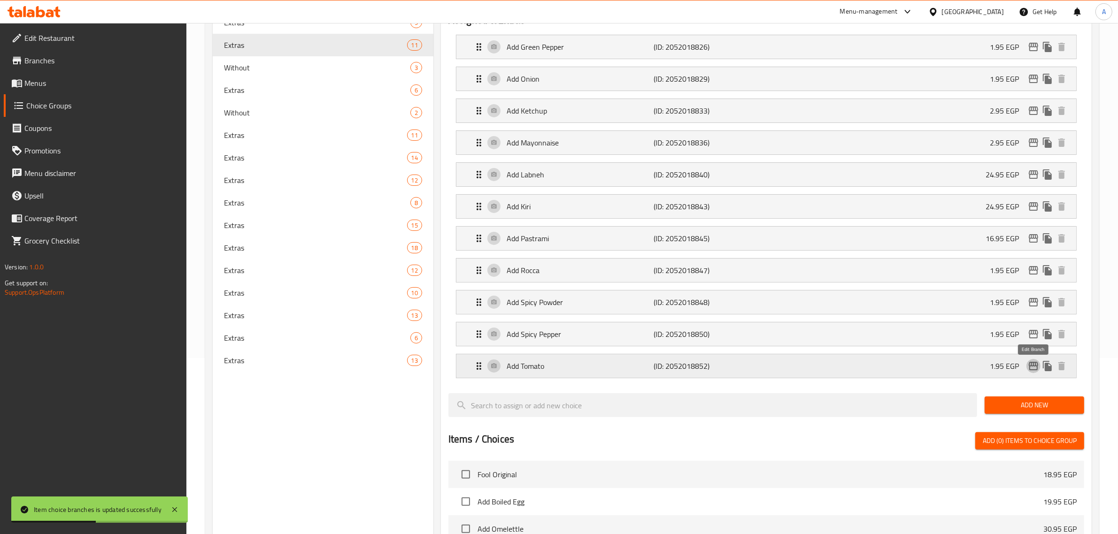
click at [1030, 370] on icon "edit" at bounding box center [1033, 366] width 9 height 8
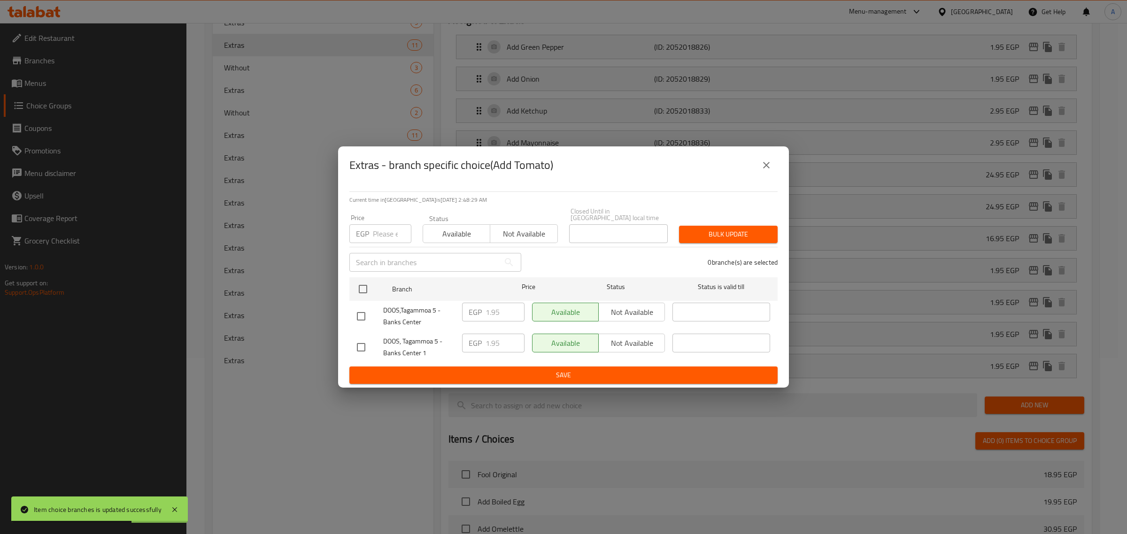
click at [357, 320] on input "checkbox" at bounding box center [361, 317] width 20 height 20
checkbox input "true"
click at [495, 311] on input "1.95" at bounding box center [504, 312] width 39 height 19
paste input "4"
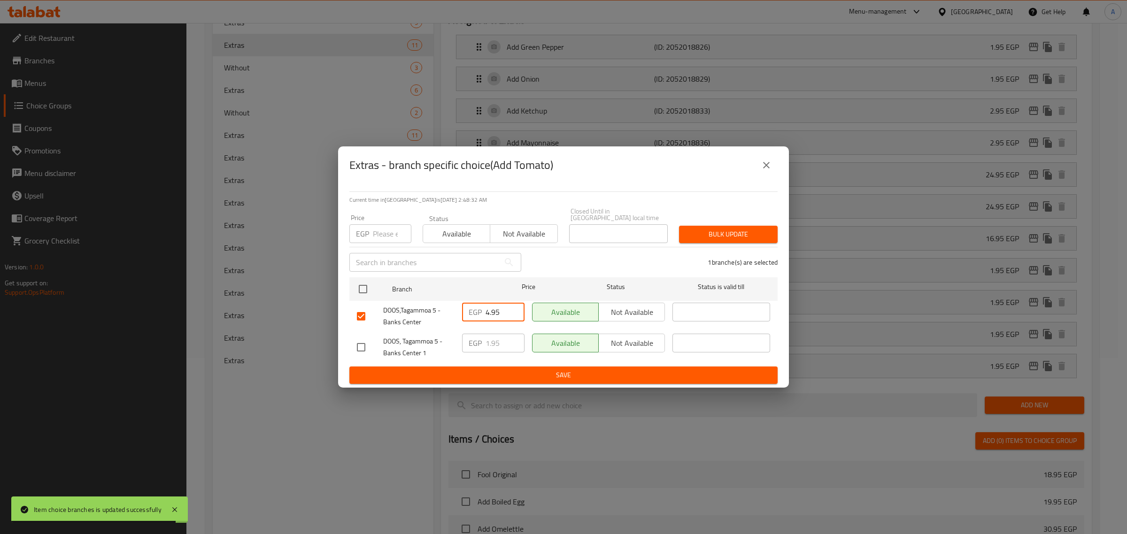
type input "4.95"
click at [500, 362] on ul "Branch Price Status Status is valid till DOOS,Tagammoa 5 - Banks Center EGP 4.9…" at bounding box center [563, 320] width 428 height 93
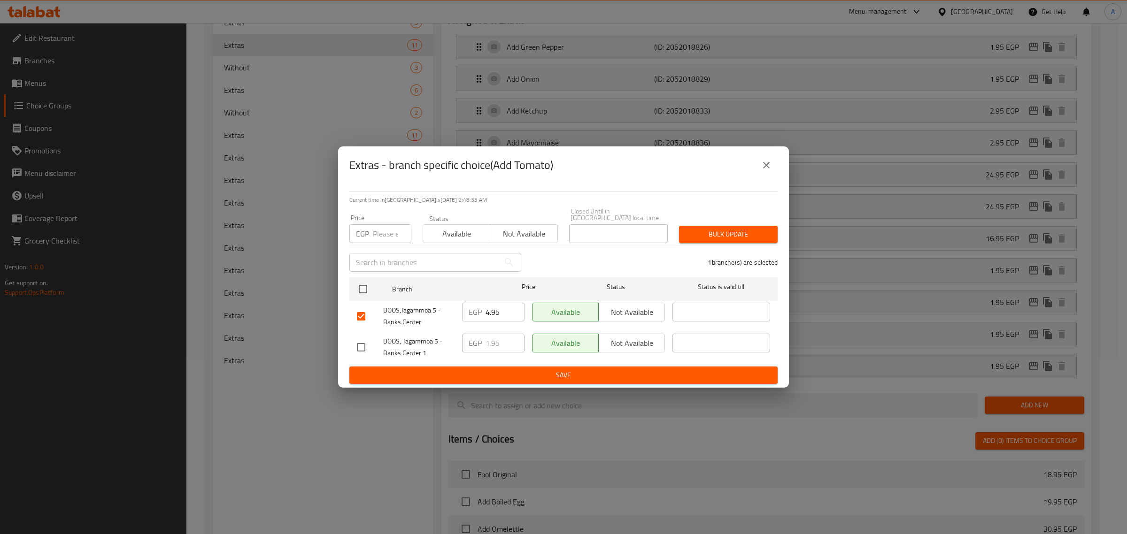
click at [496, 376] on span "Save" at bounding box center [563, 376] width 413 height 12
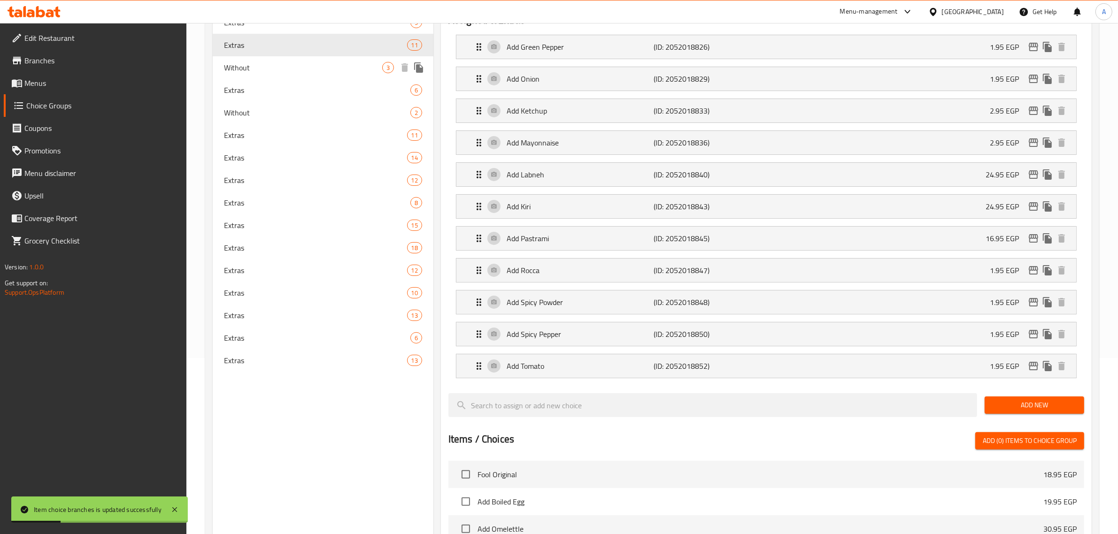
click at [255, 74] on div "Without 3" at bounding box center [323, 67] width 221 height 23
type input "Without"
type input "بدون"
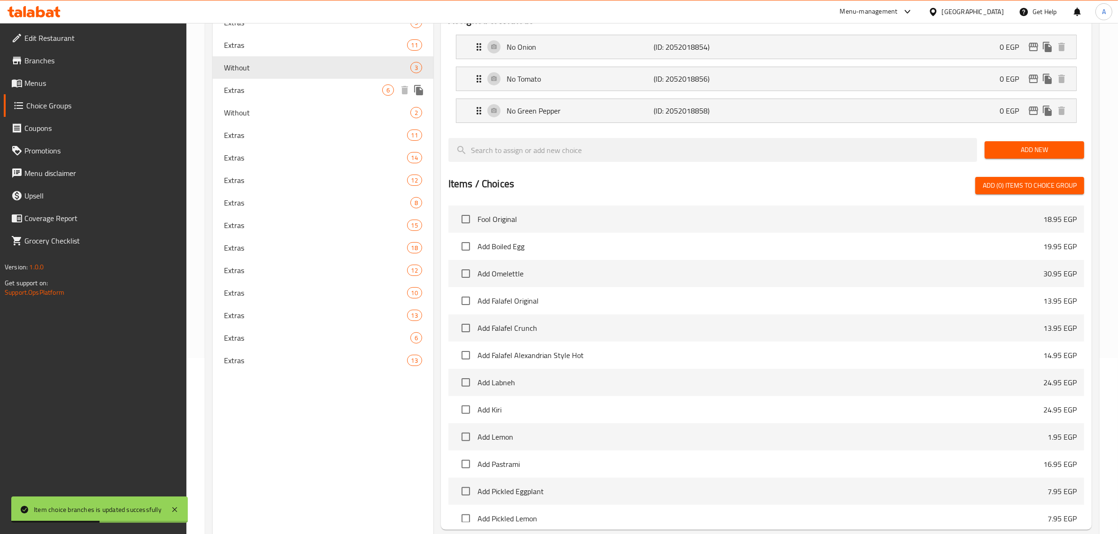
click at [268, 95] on span "Extras" at bounding box center [303, 90] width 158 height 11
type input "Extras"
type input "إضافات"
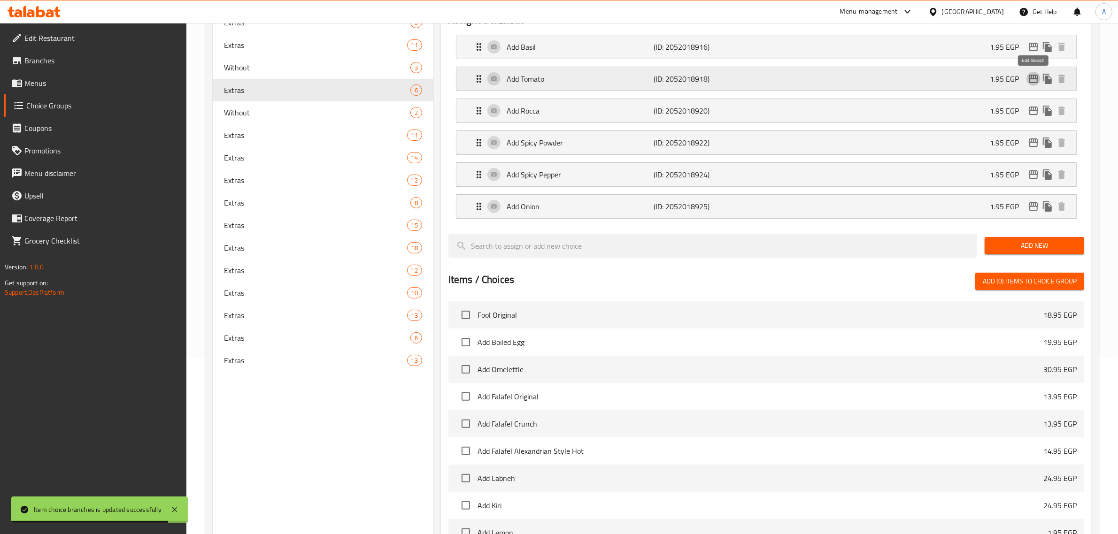
click at [1030, 80] on icon "edit" at bounding box center [1033, 79] width 9 height 8
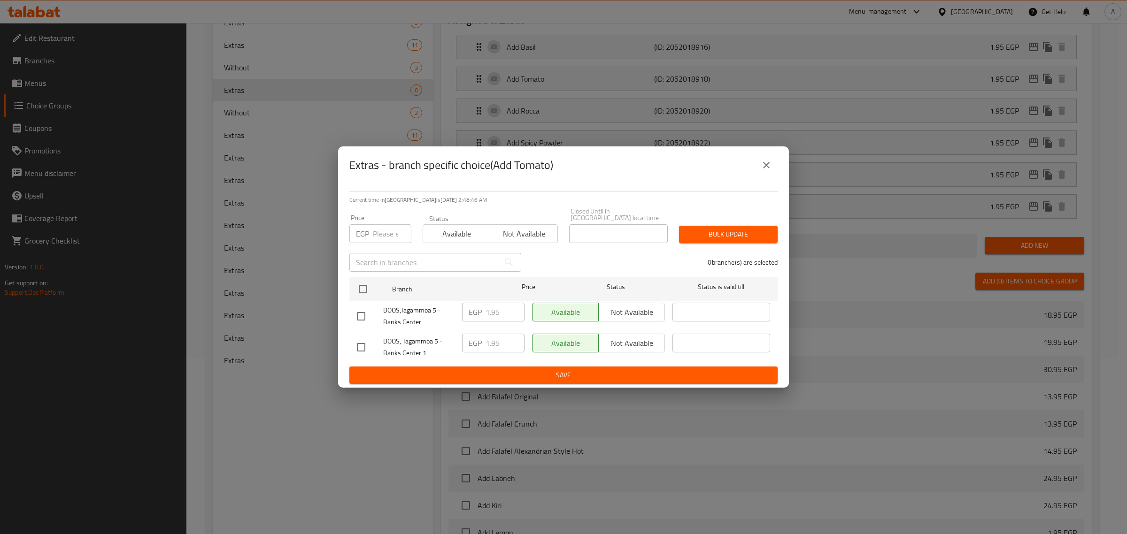
click at [362, 313] on input "checkbox" at bounding box center [361, 317] width 20 height 20
checkbox input "true"
click at [497, 303] on input "1.95" at bounding box center [504, 312] width 39 height 19
paste input "4"
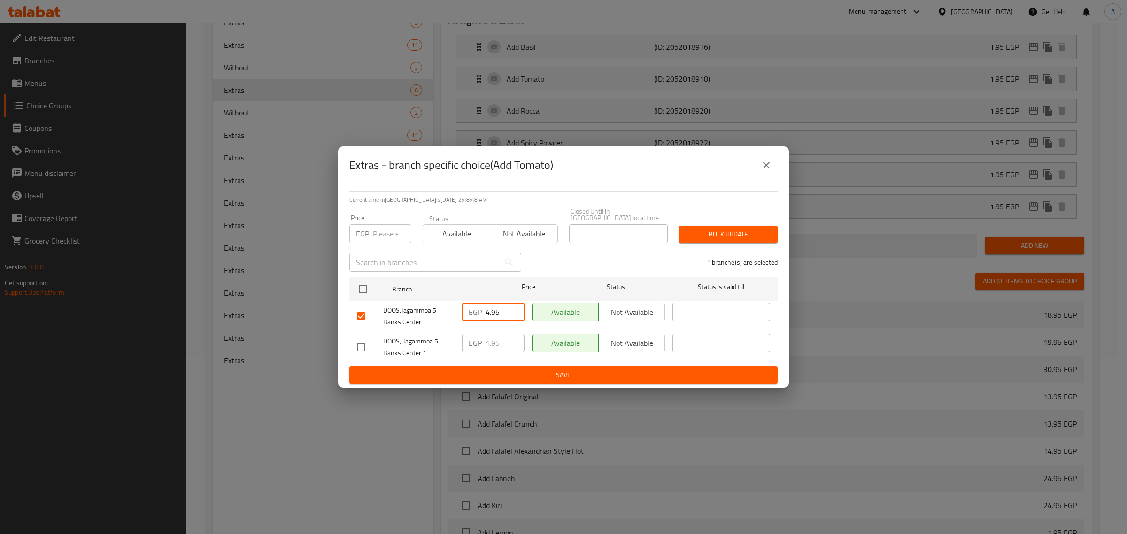
type input "4.95"
click at [498, 375] on span "Save" at bounding box center [563, 376] width 413 height 12
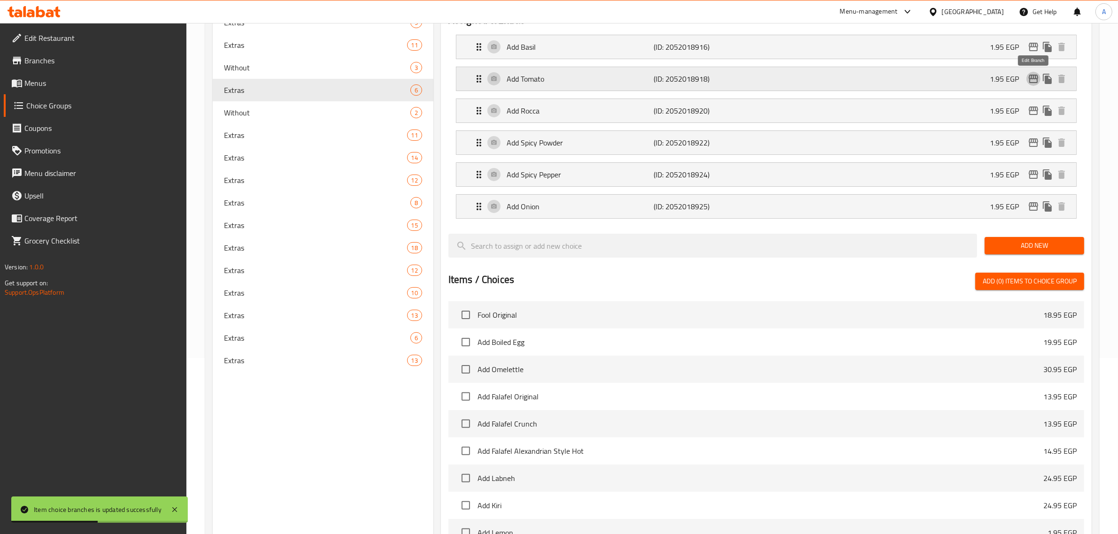
click at [1031, 78] on icon "edit" at bounding box center [1033, 78] width 11 height 11
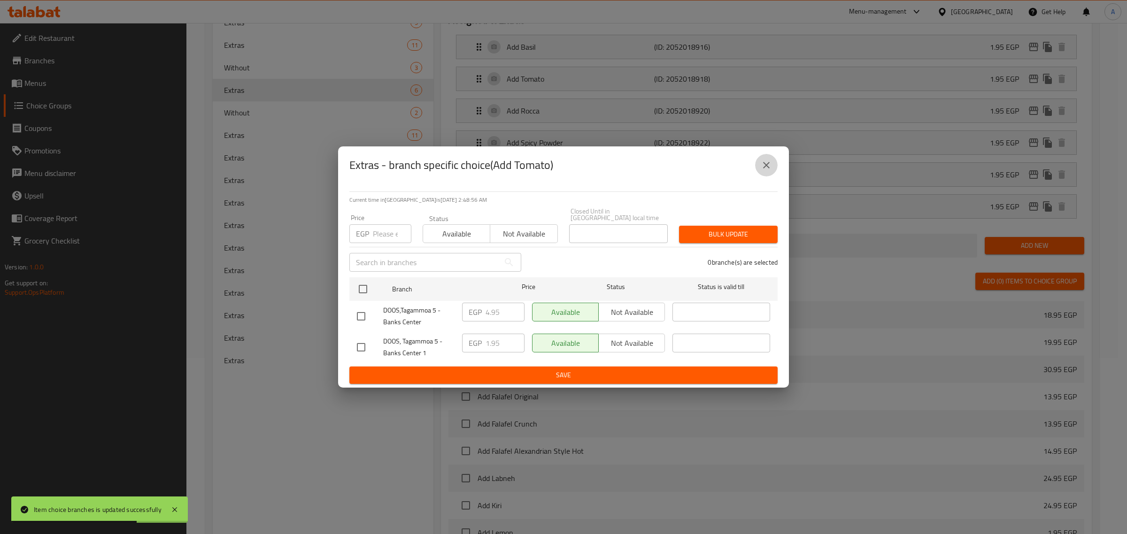
click at [768, 167] on icon "close" at bounding box center [766, 165] width 7 height 7
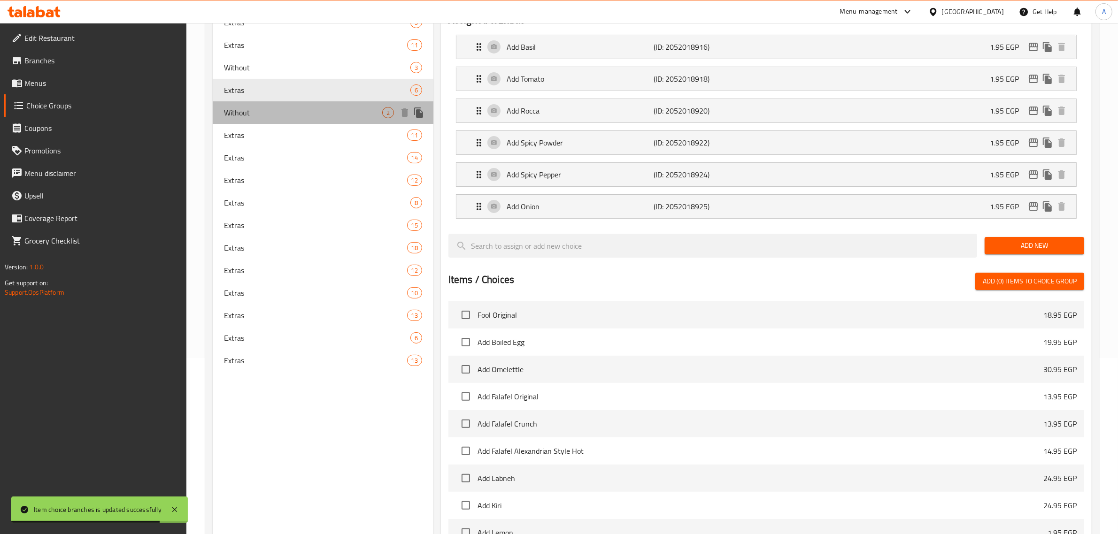
click at [304, 117] on span "Without" at bounding box center [303, 112] width 158 height 11
type input "Without"
type input "بدون"
type input "2"
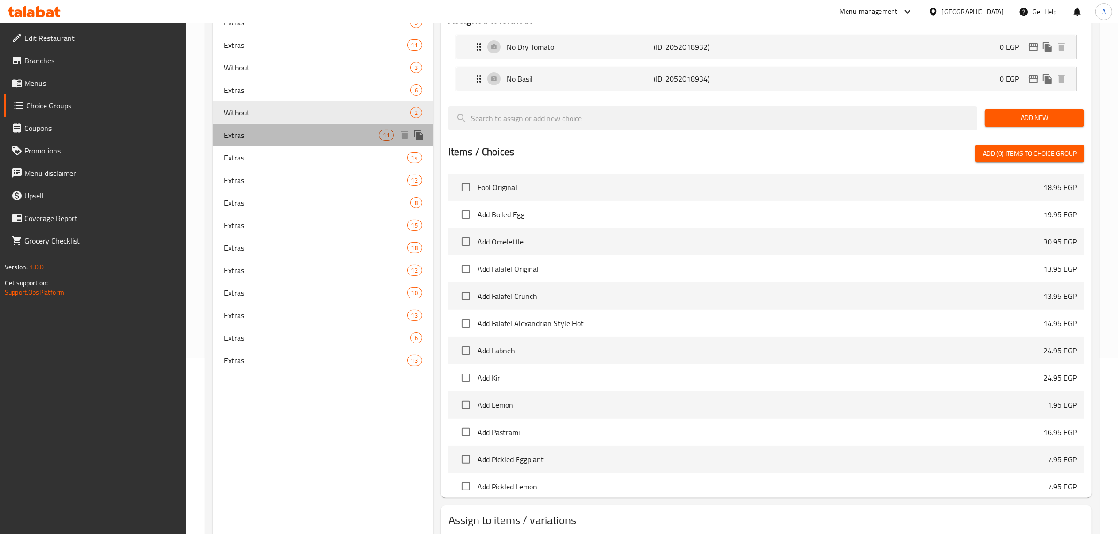
click at [306, 131] on span "Extras" at bounding box center [301, 135] width 155 height 11
type input "Extras"
type input "إضافات"
type input "3"
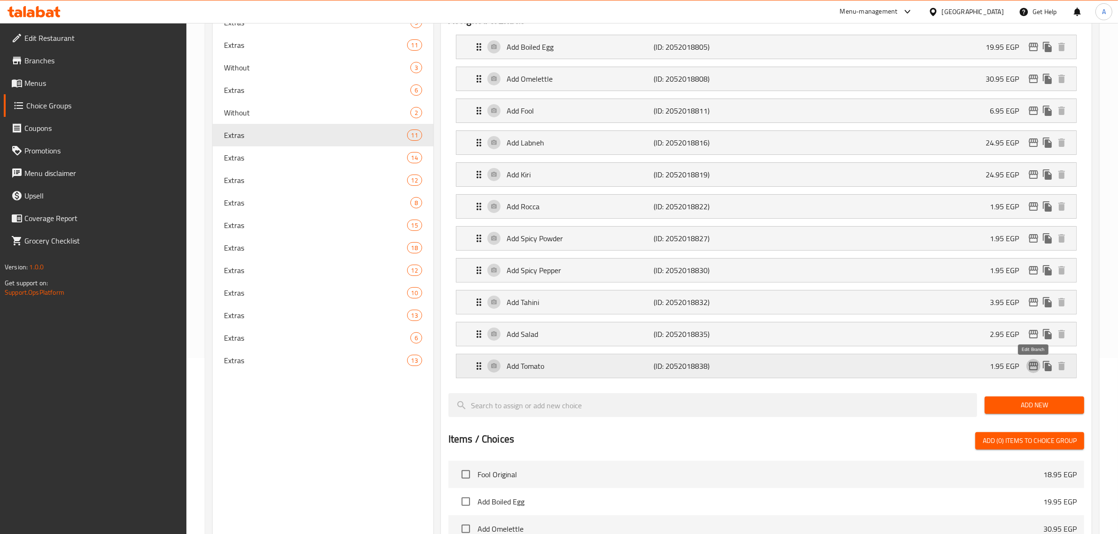
click at [1030, 369] on icon "edit" at bounding box center [1033, 366] width 9 height 8
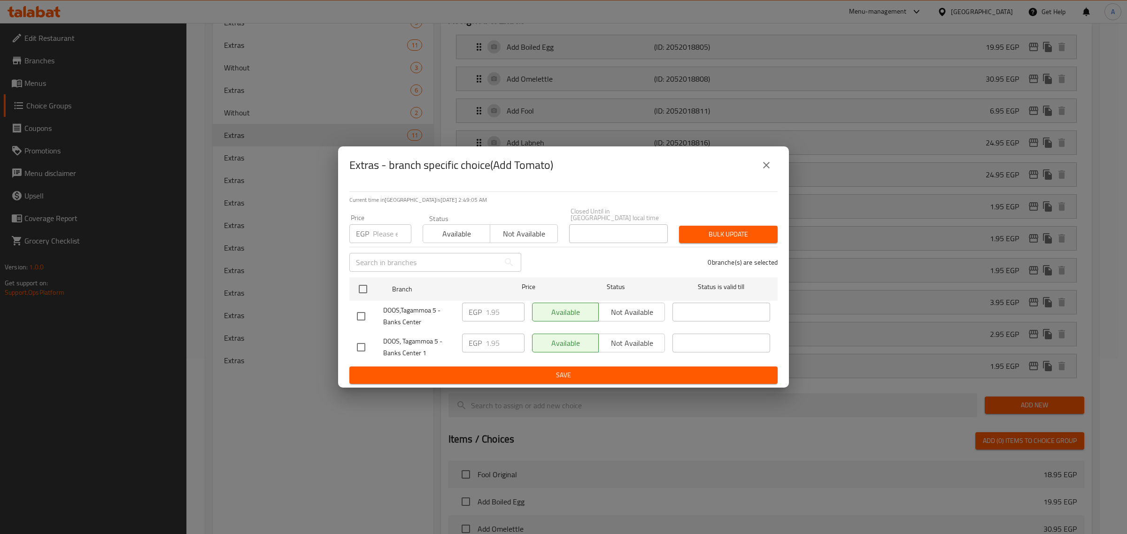
click at [363, 313] on input "checkbox" at bounding box center [361, 317] width 20 height 20
checkbox input "true"
click at [486, 311] on input "1.95" at bounding box center [504, 312] width 39 height 19
paste input "4"
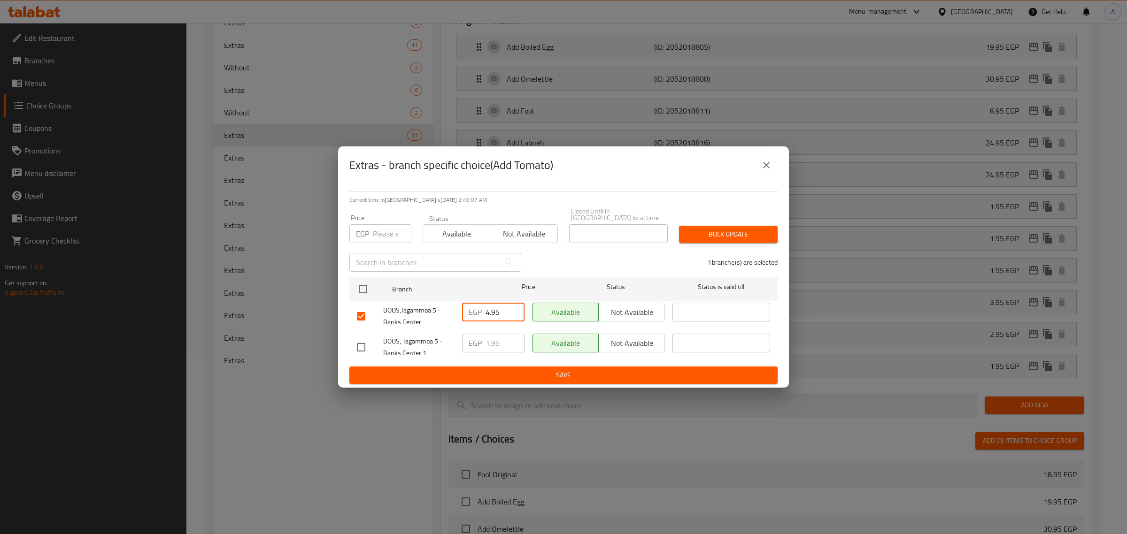
type input "4.95"
click at [486, 370] on span "Save" at bounding box center [563, 376] width 413 height 12
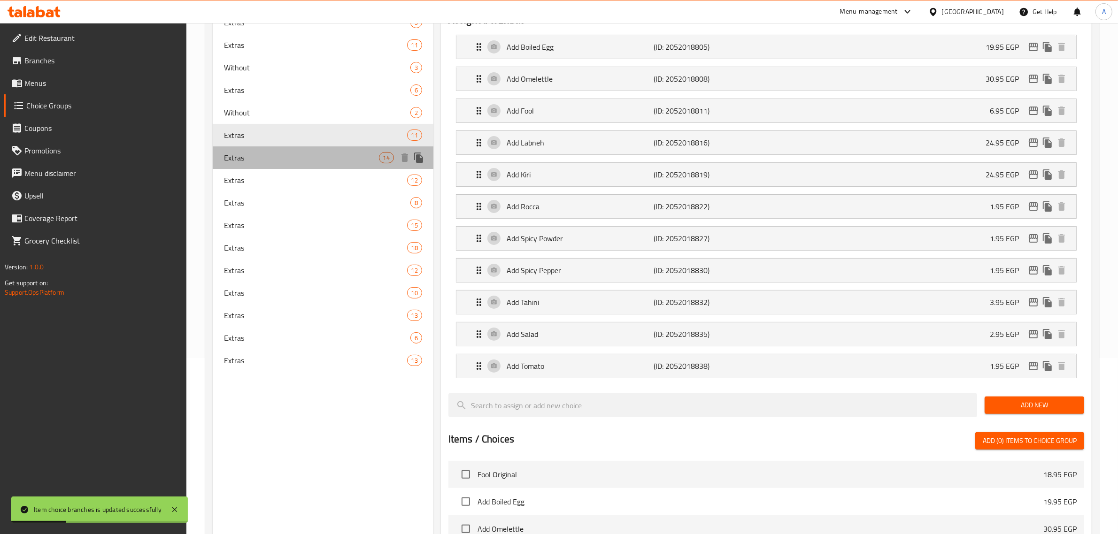
click at [257, 160] on span "Extras" at bounding box center [301, 157] width 155 height 11
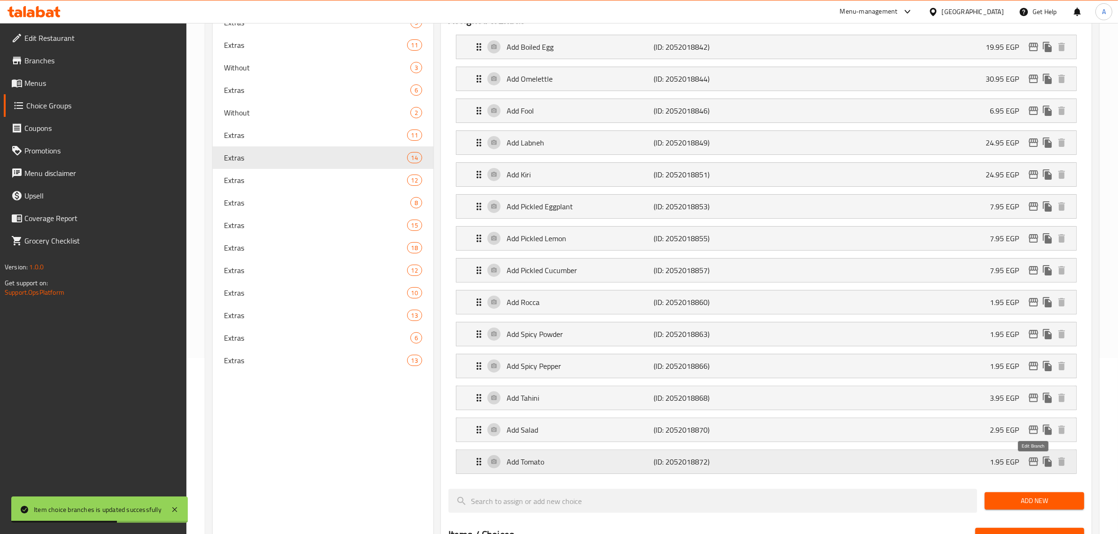
click at [1031, 461] on icon "edit" at bounding box center [1033, 462] width 9 height 8
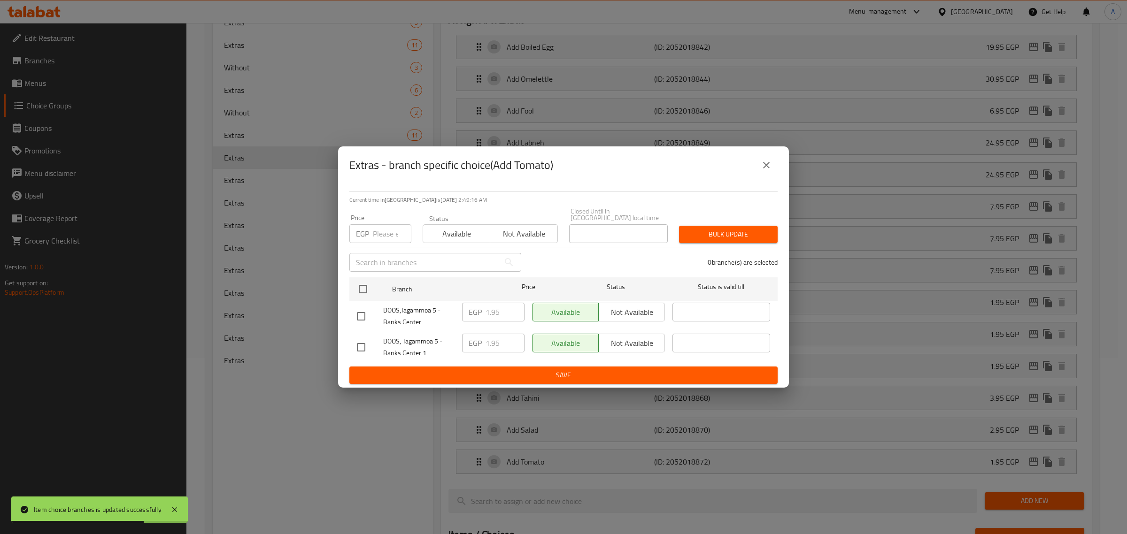
click at [353, 309] on input "checkbox" at bounding box center [361, 317] width 20 height 20
checkbox input "true"
click at [493, 311] on input "1.95" at bounding box center [504, 312] width 39 height 19
paste input "4"
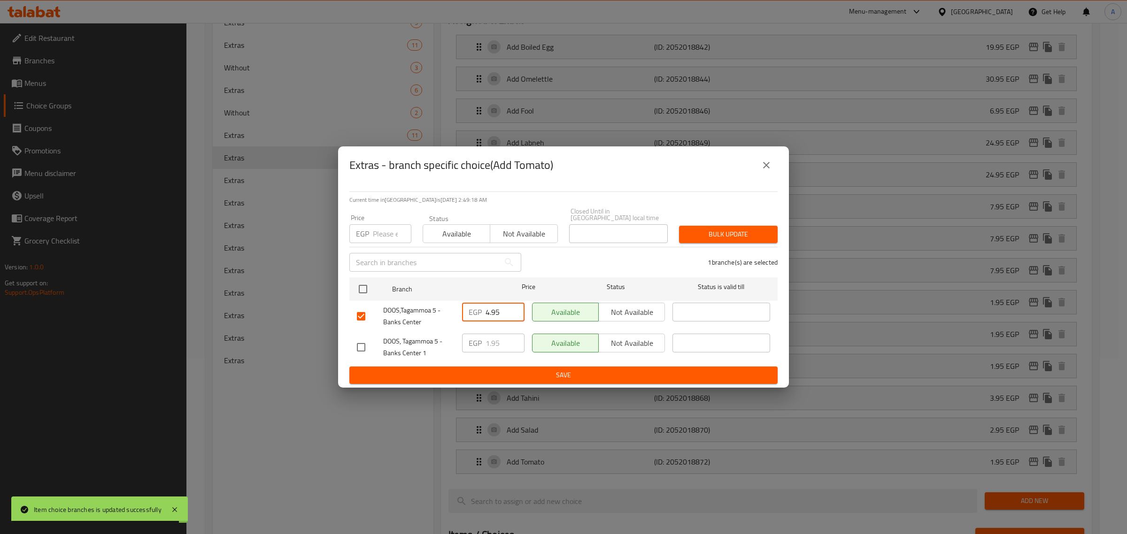
type input "4.95"
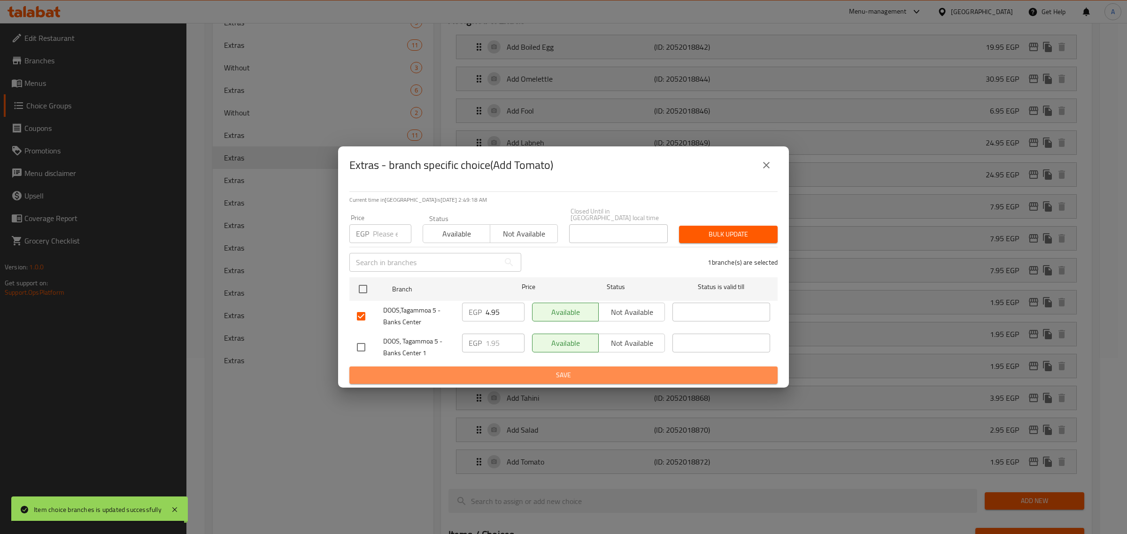
click at [507, 378] on button "Save" at bounding box center [563, 375] width 428 height 17
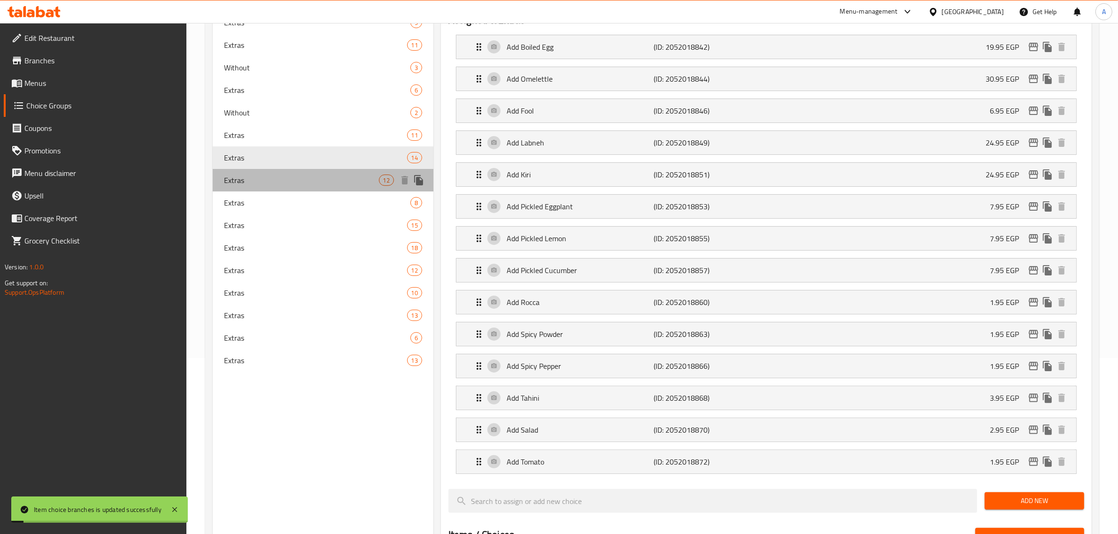
click at [224, 185] on span "Extras" at bounding box center [301, 180] width 155 height 11
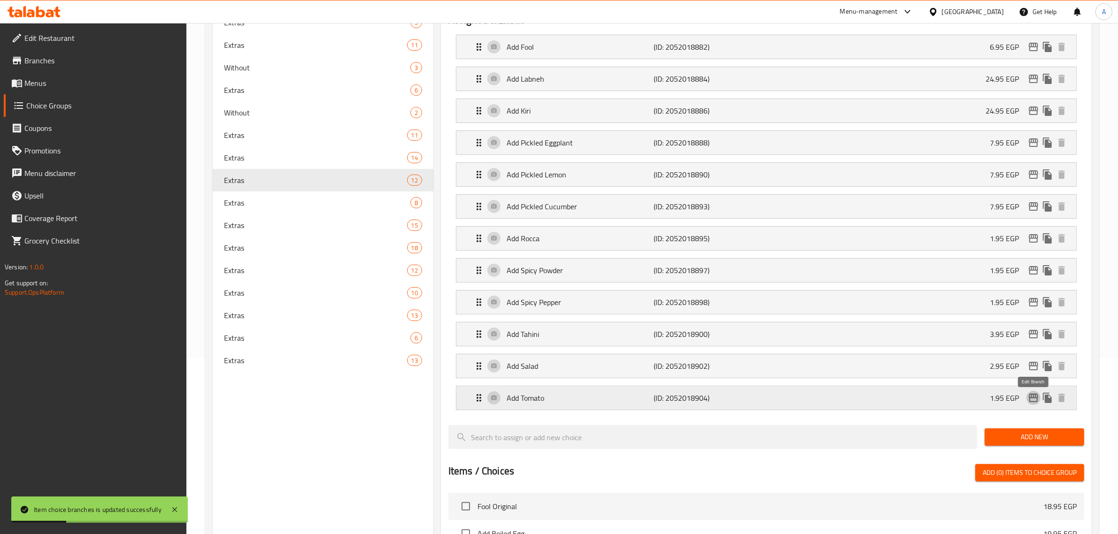
click at [1028, 398] on icon "edit" at bounding box center [1033, 398] width 11 height 11
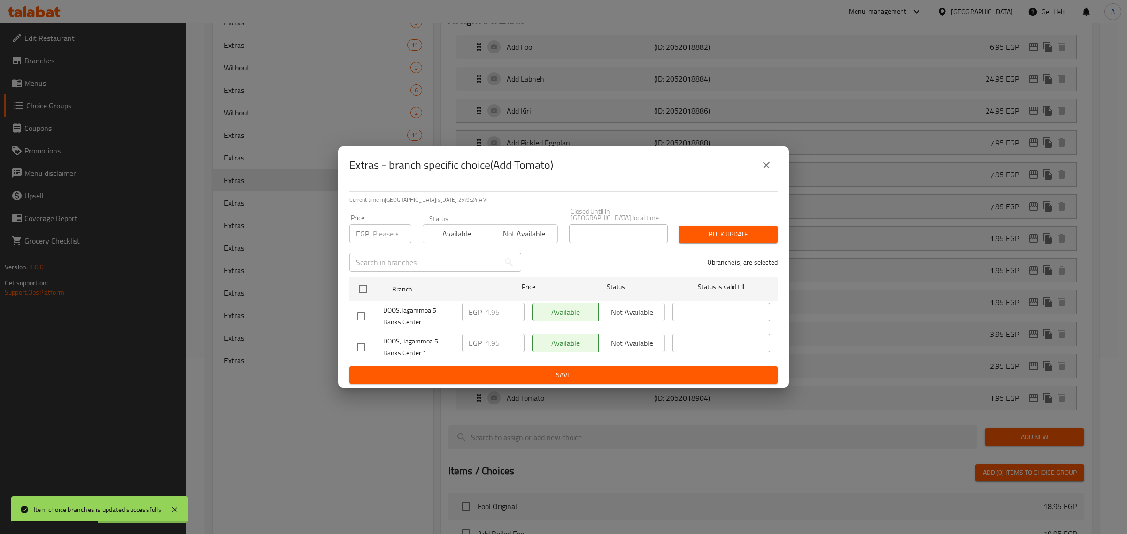
click at [361, 313] on input "checkbox" at bounding box center [361, 317] width 20 height 20
checkbox input "true"
click at [494, 308] on input "1.95" at bounding box center [504, 312] width 39 height 19
paste input "4"
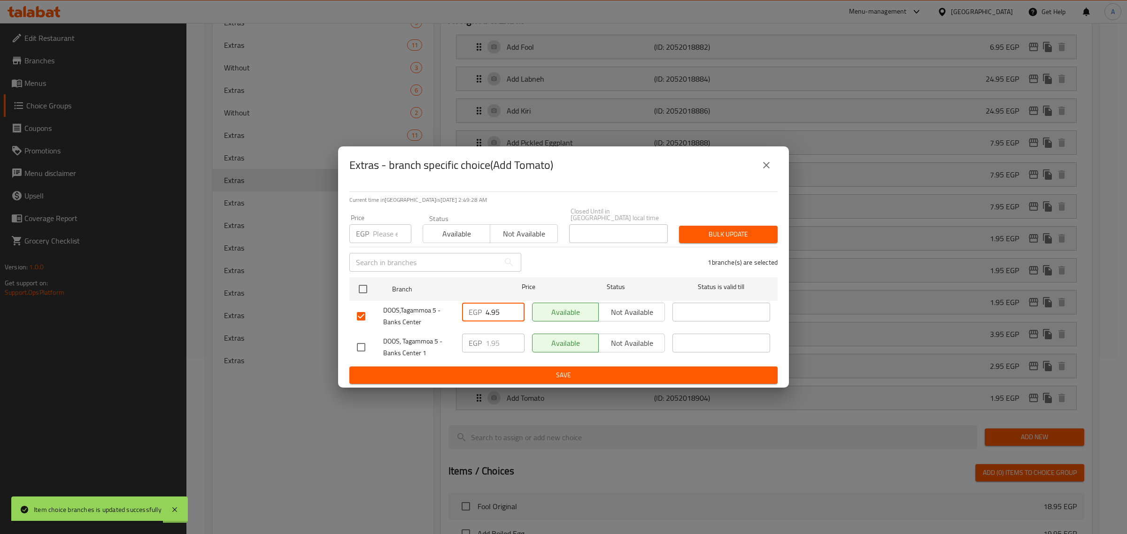
type input "4.95"
click at [492, 375] on span "Save" at bounding box center [563, 376] width 413 height 12
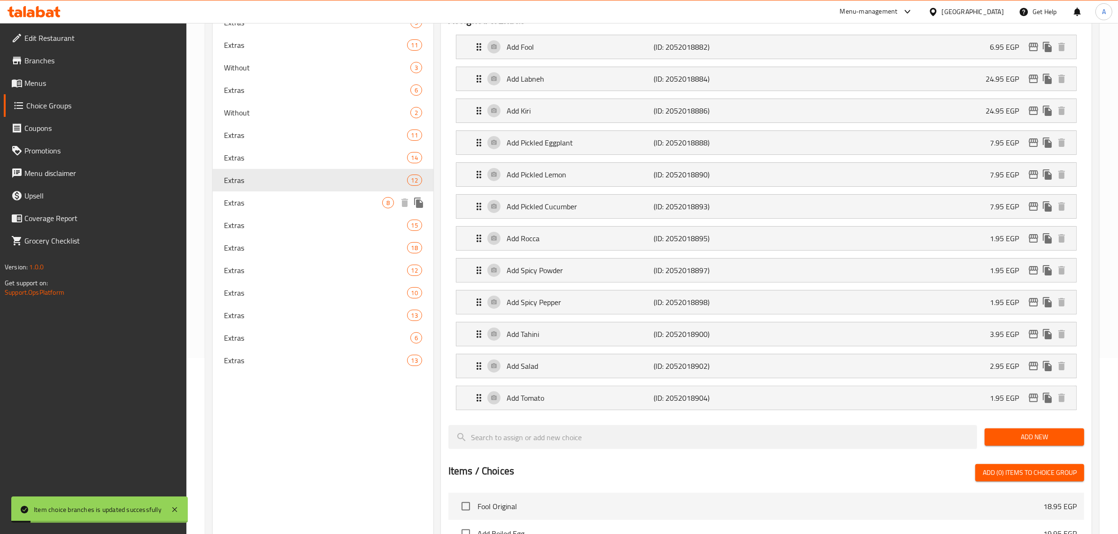
click at [264, 208] on span "Extras" at bounding box center [303, 202] width 158 height 11
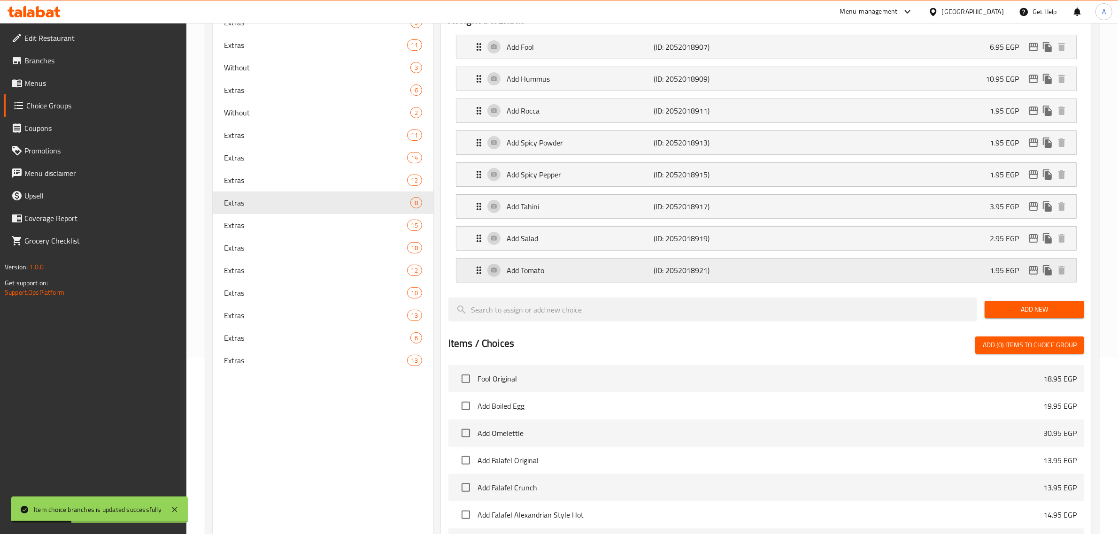
click at [1031, 270] on icon "edit" at bounding box center [1033, 270] width 11 height 11
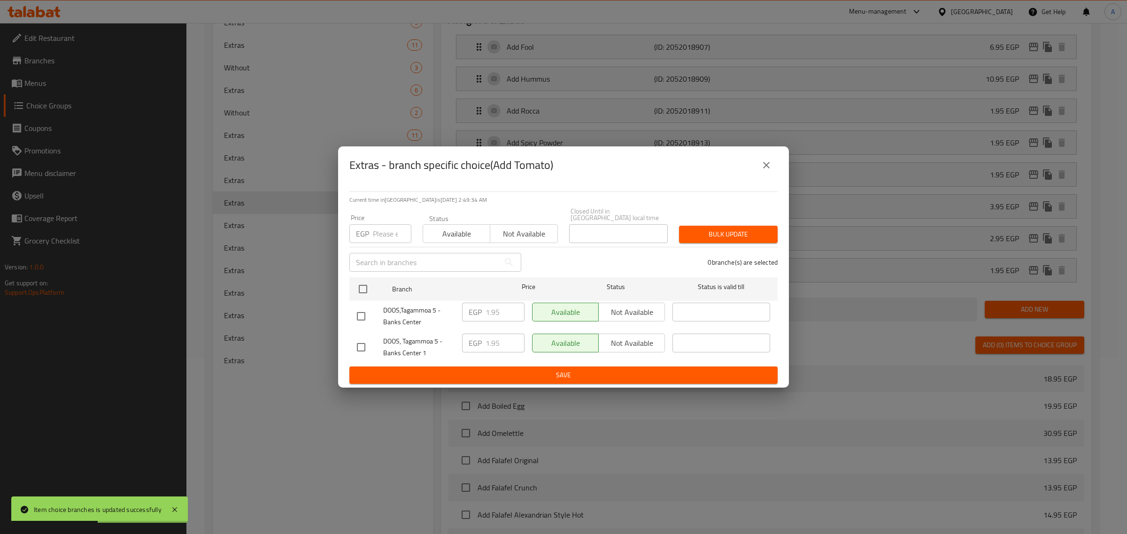
click at [361, 311] on input "checkbox" at bounding box center [361, 317] width 20 height 20
checkbox input "true"
click at [493, 306] on input "1.95" at bounding box center [504, 312] width 39 height 19
paste input "4"
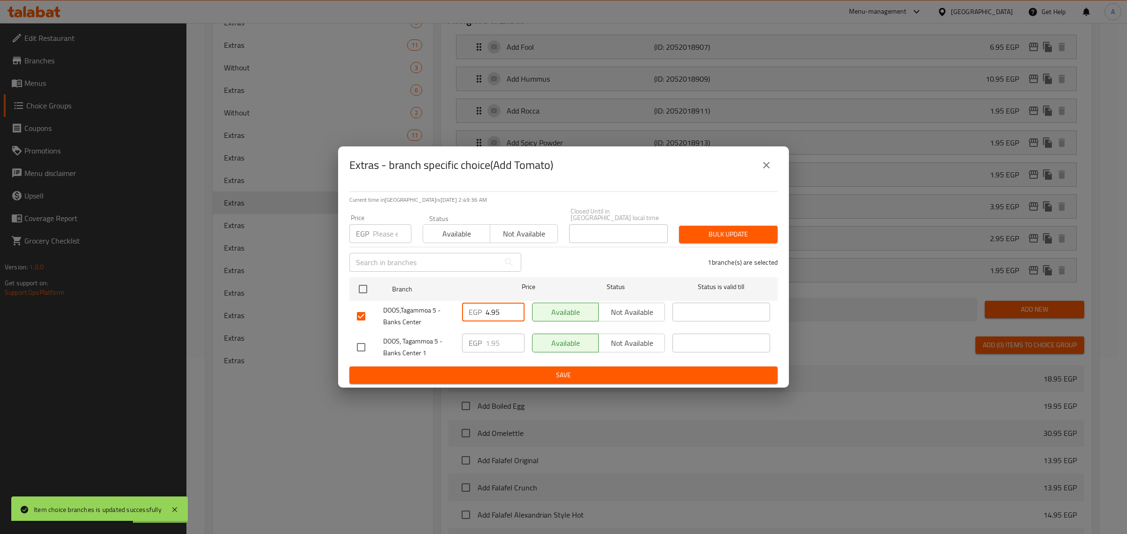
type input "4.95"
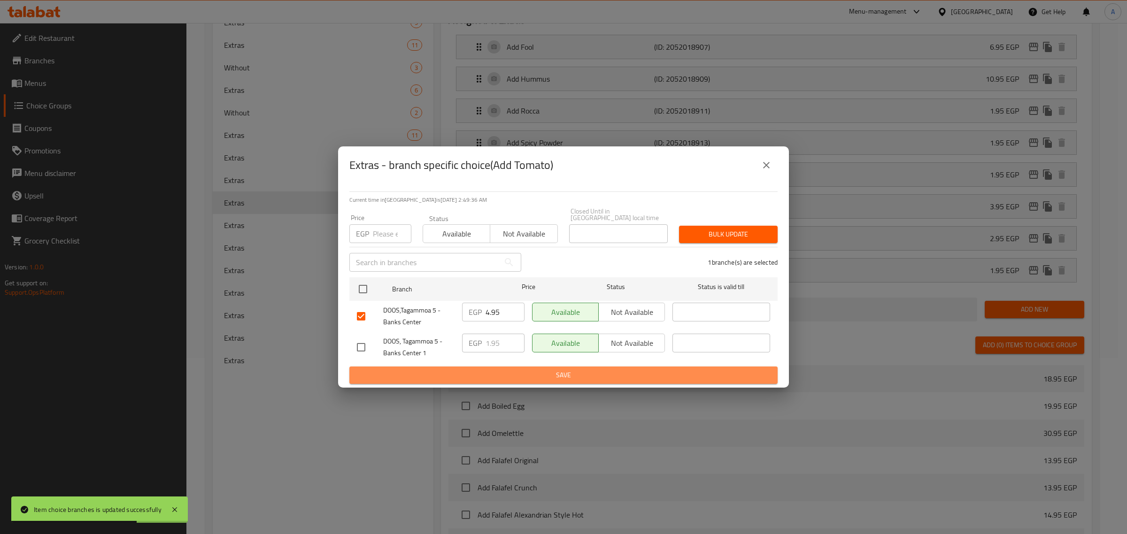
click at [491, 379] on button "Save" at bounding box center [563, 375] width 428 height 17
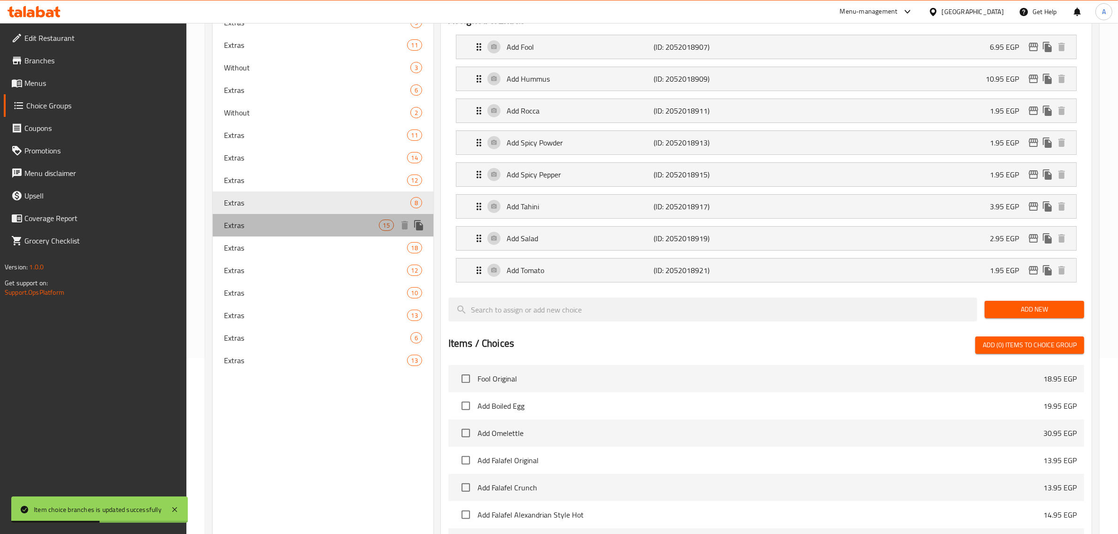
click at [248, 229] on span "Extras" at bounding box center [301, 225] width 155 height 11
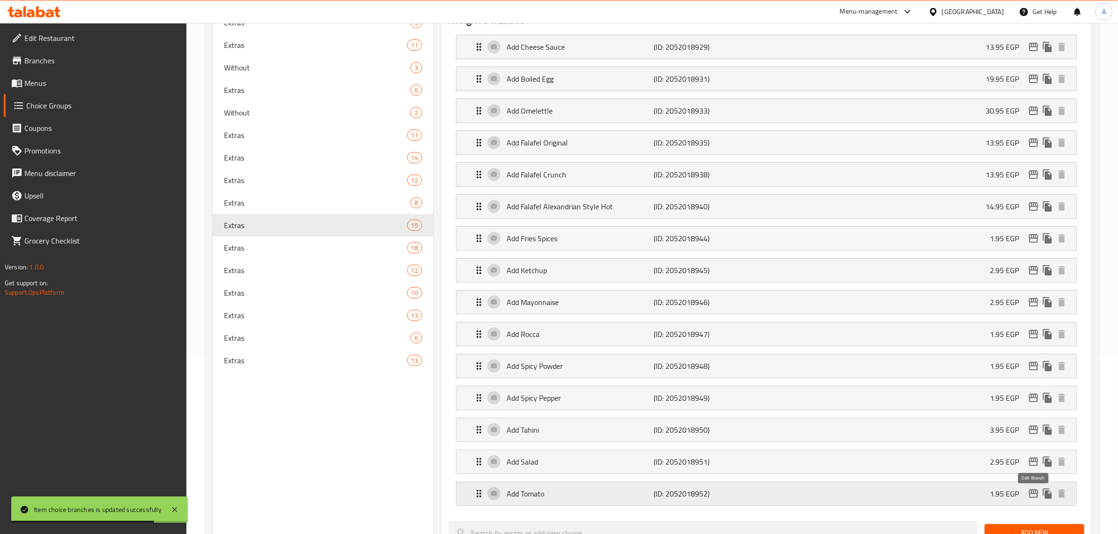
click at [1029, 498] on icon "edit" at bounding box center [1033, 493] width 11 height 11
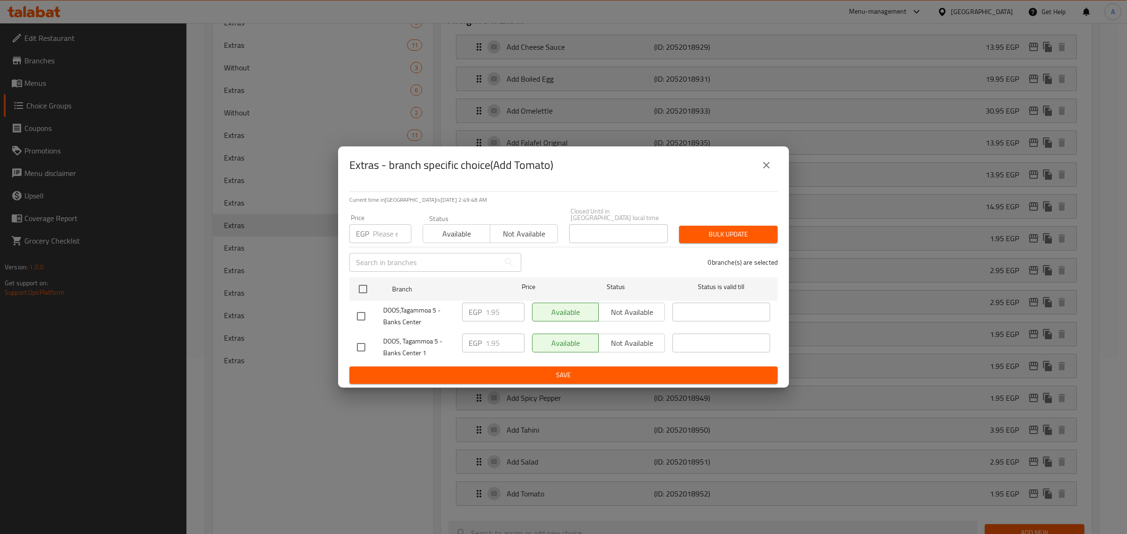
click at [360, 315] on input "checkbox" at bounding box center [361, 317] width 20 height 20
checkbox input "true"
click at [492, 311] on input "1.95" at bounding box center [504, 312] width 39 height 19
paste input "4"
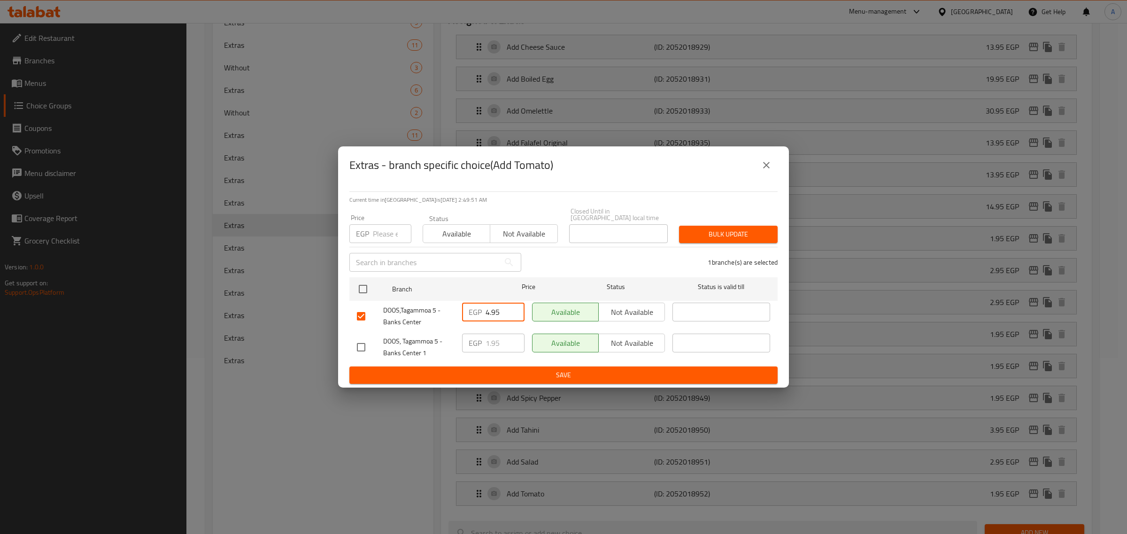
type input "4.95"
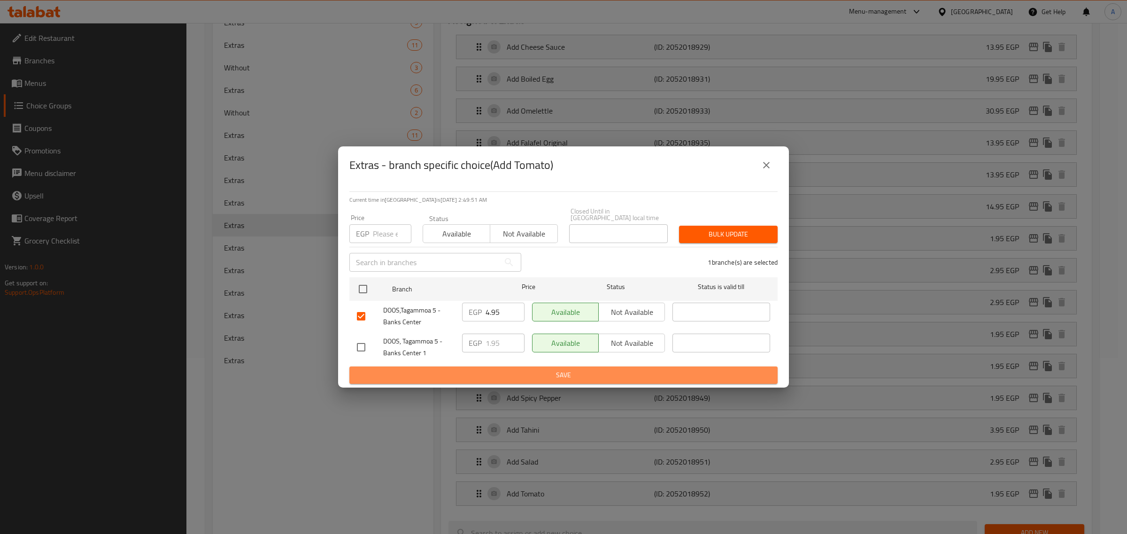
click at [503, 372] on span "Save" at bounding box center [563, 376] width 413 height 12
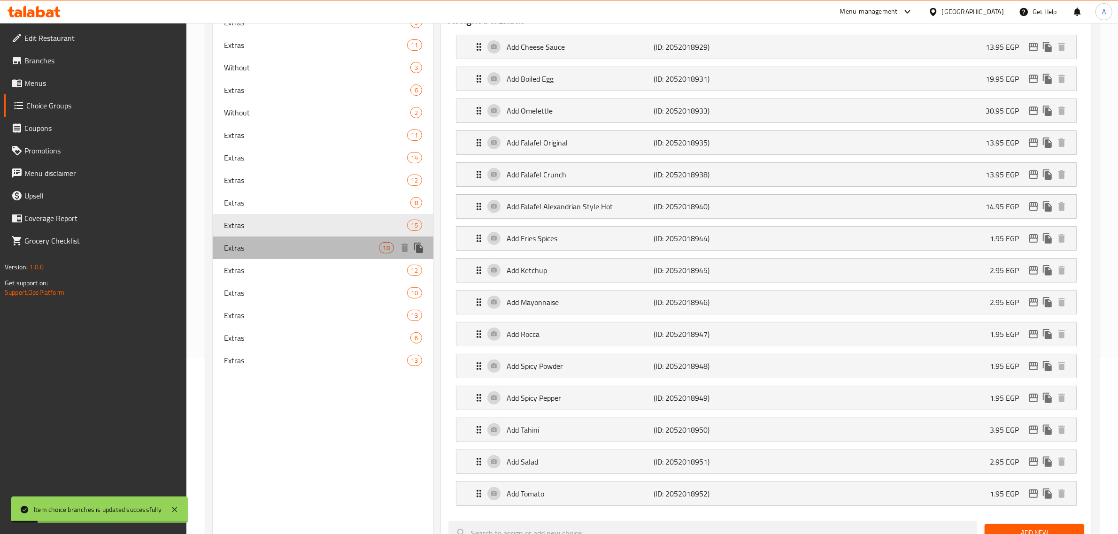
click at [278, 240] on div "Extras 18" at bounding box center [323, 248] width 221 height 23
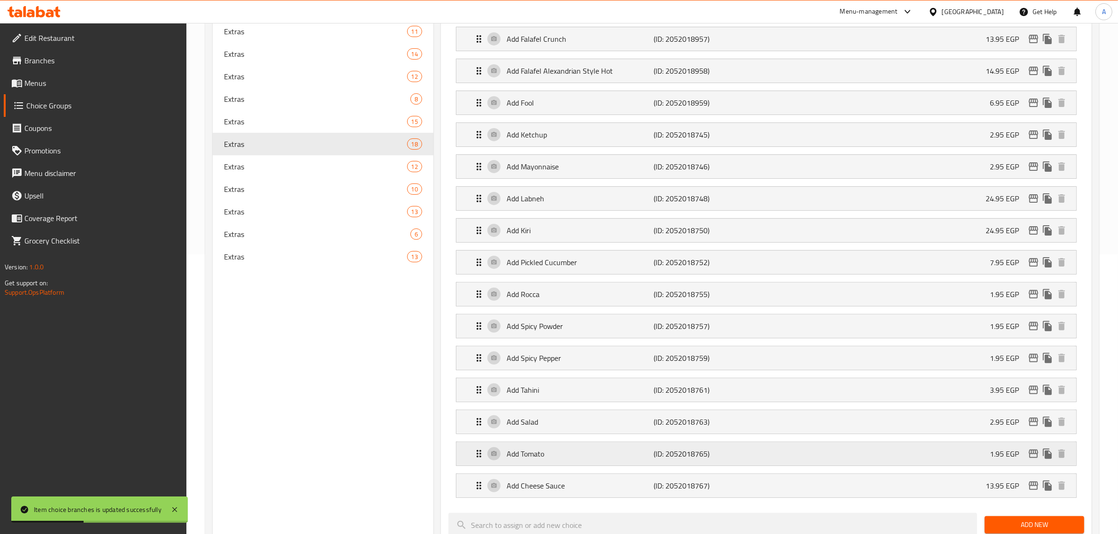
scroll to position [293, 0]
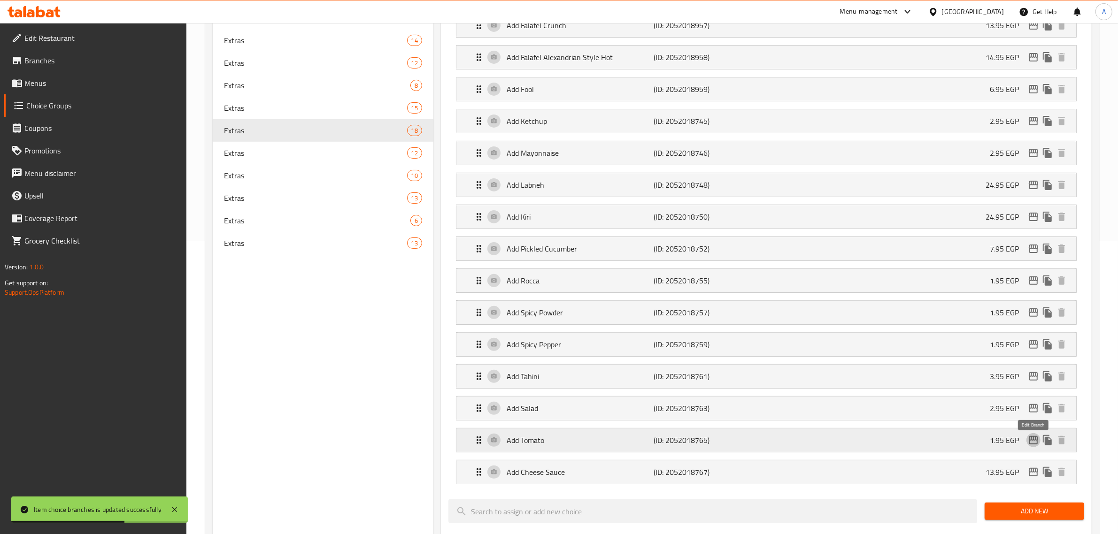
click at [1032, 446] on icon "edit" at bounding box center [1033, 440] width 11 height 11
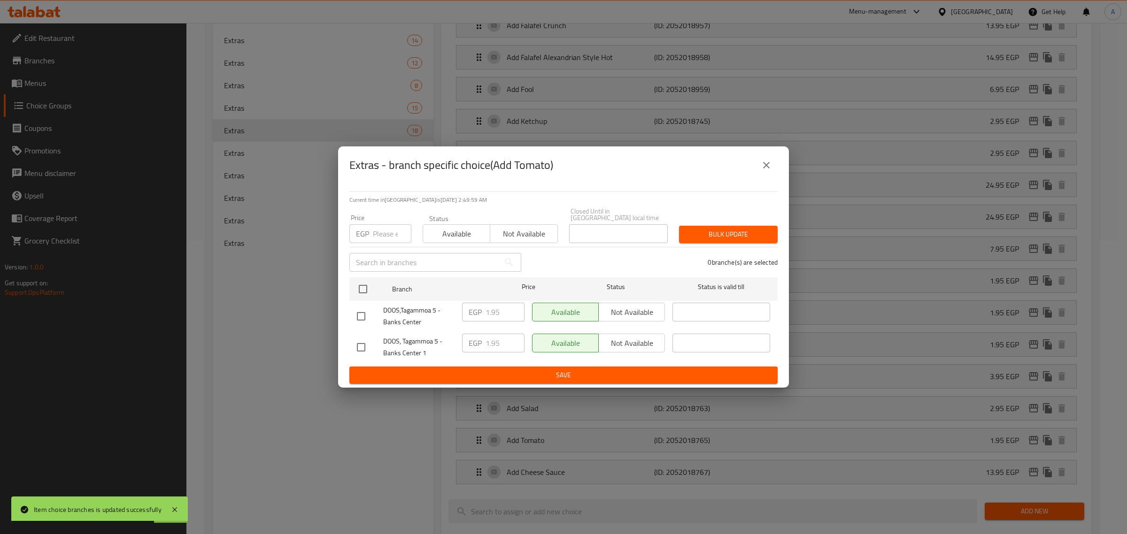
click at [358, 316] on input "checkbox" at bounding box center [361, 317] width 20 height 20
checkbox input "true"
click at [494, 312] on input "1.95" at bounding box center [504, 312] width 39 height 19
paste input "4"
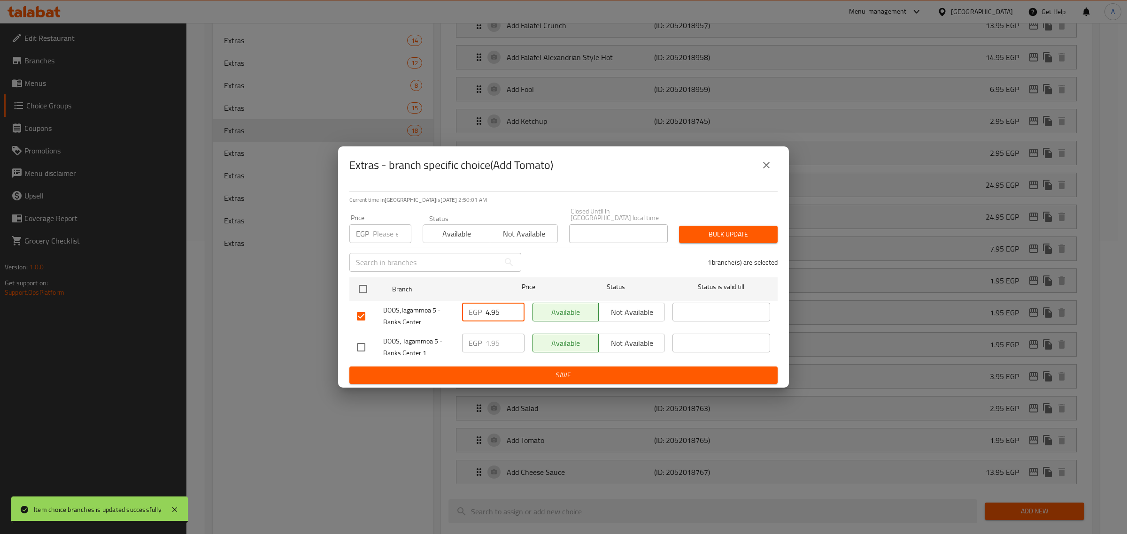
type input "4.95"
click at [491, 387] on div "Extras - branch specific choice(Add Tomato) Current time in Egypt is 20 Aug 202…" at bounding box center [563, 267] width 1127 height 534
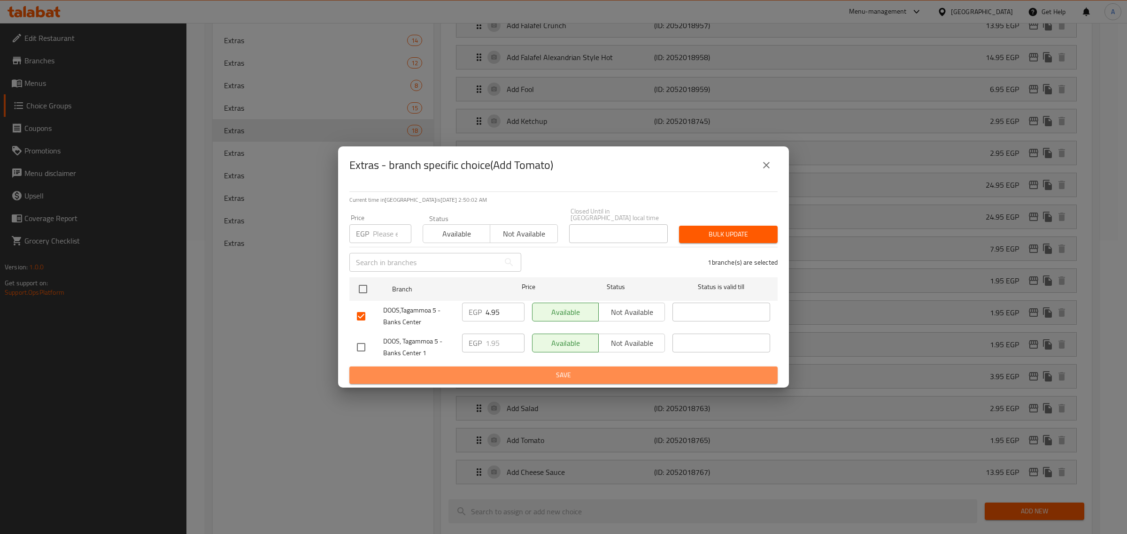
click at [491, 370] on span "Save" at bounding box center [563, 376] width 413 height 12
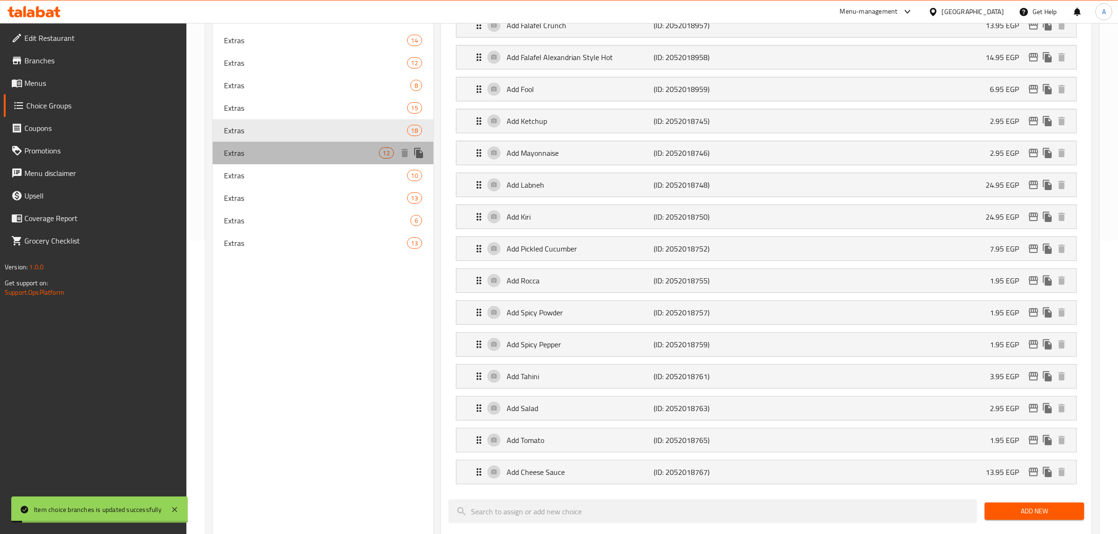
click at [264, 150] on span "Extras" at bounding box center [301, 152] width 155 height 11
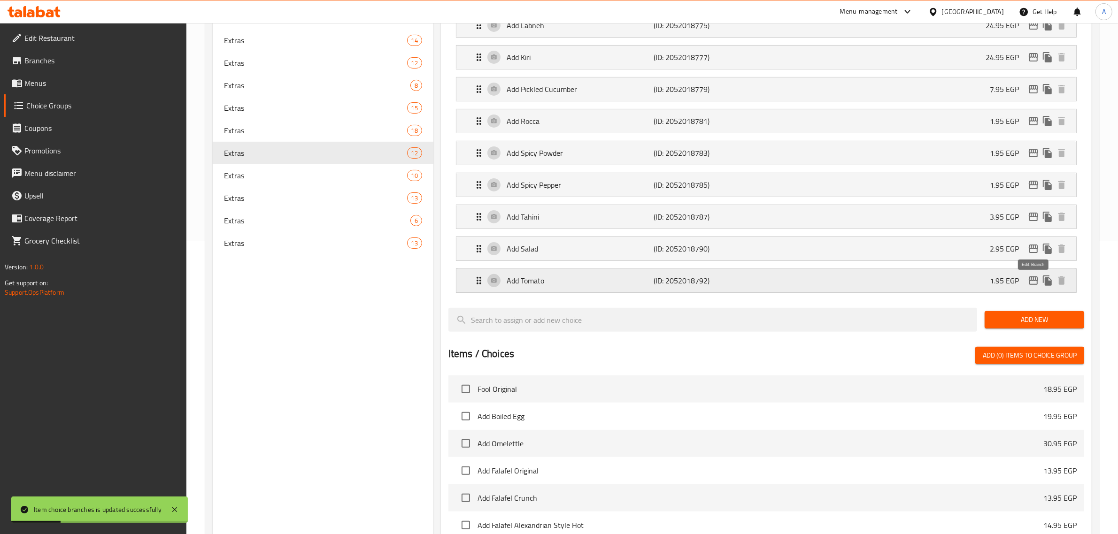
click at [1032, 280] on icon "edit" at bounding box center [1033, 280] width 11 height 11
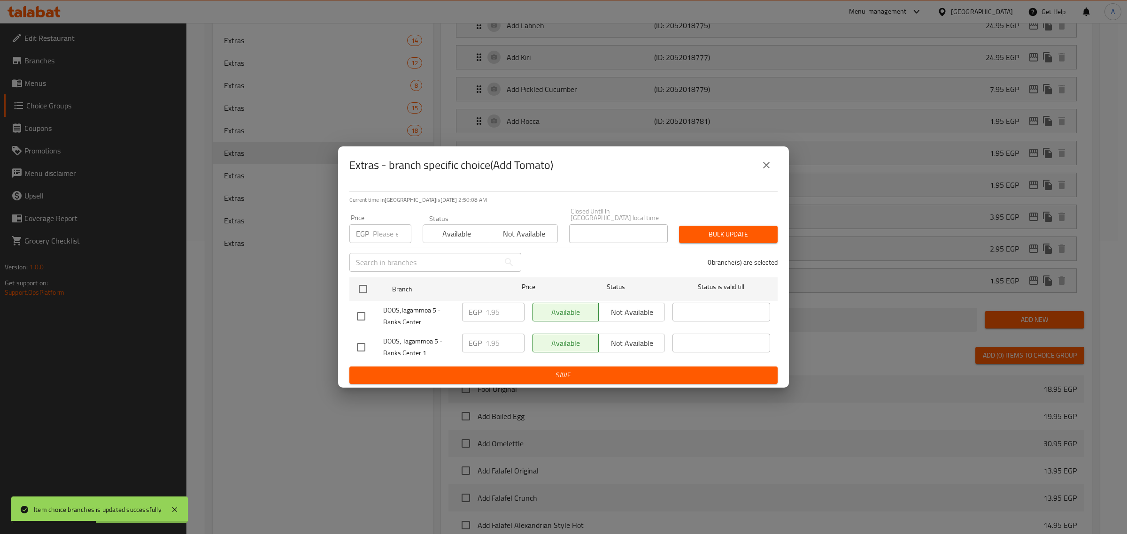
click at [358, 315] on input "checkbox" at bounding box center [361, 317] width 20 height 20
checkbox input "true"
click at [498, 318] on input "1.95" at bounding box center [504, 312] width 39 height 19
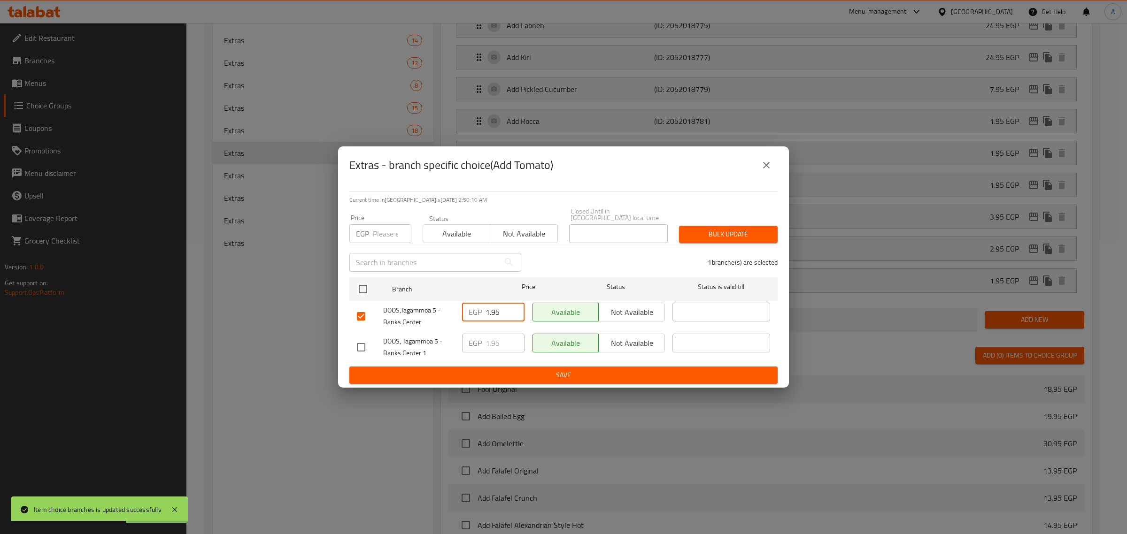
paste input "4"
type input "4.95"
click at [501, 370] on span "Save" at bounding box center [563, 376] width 413 height 12
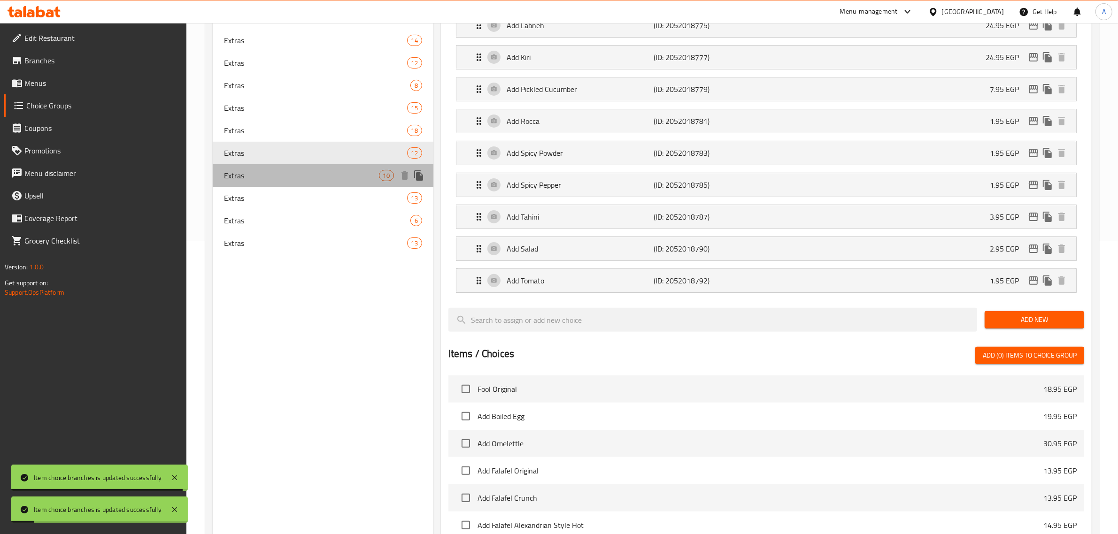
click at [250, 169] on div "Extras 10" at bounding box center [323, 175] width 221 height 23
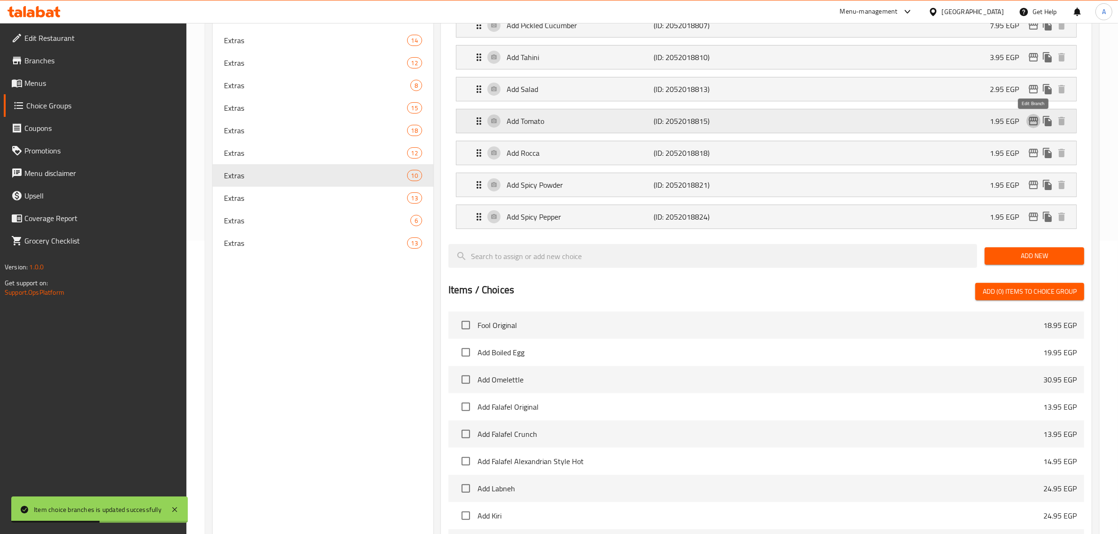
click at [1029, 121] on icon "edit" at bounding box center [1033, 121] width 9 height 8
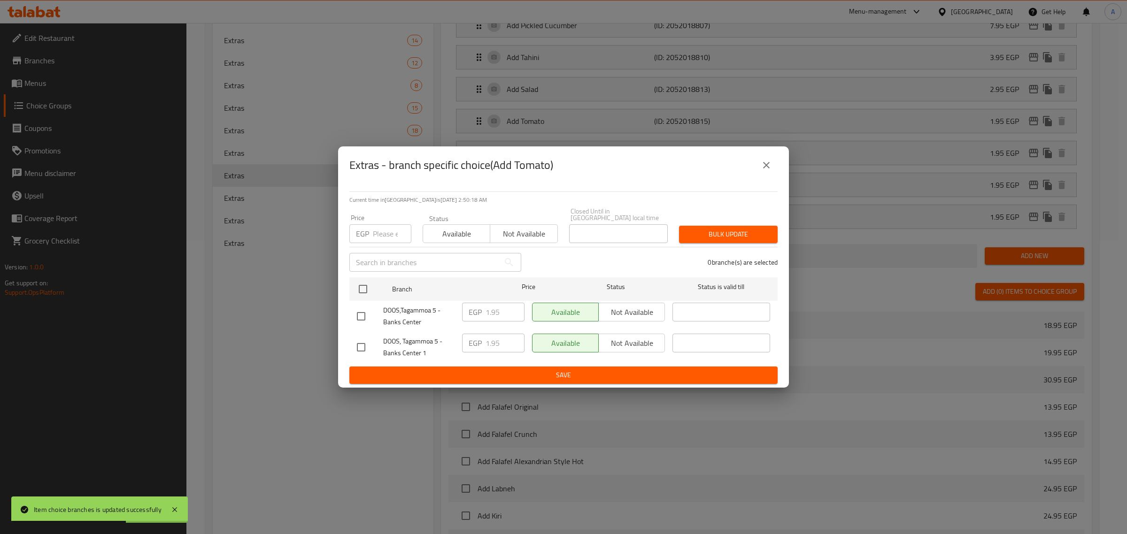
click at [362, 314] on input "checkbox" at bounding box center [361, 317] width 20 height 20
checkbox input "true"
click at [496, 308] on input "1.95" at bounding box center [504, 312] width 39 height 19
paste input "4"
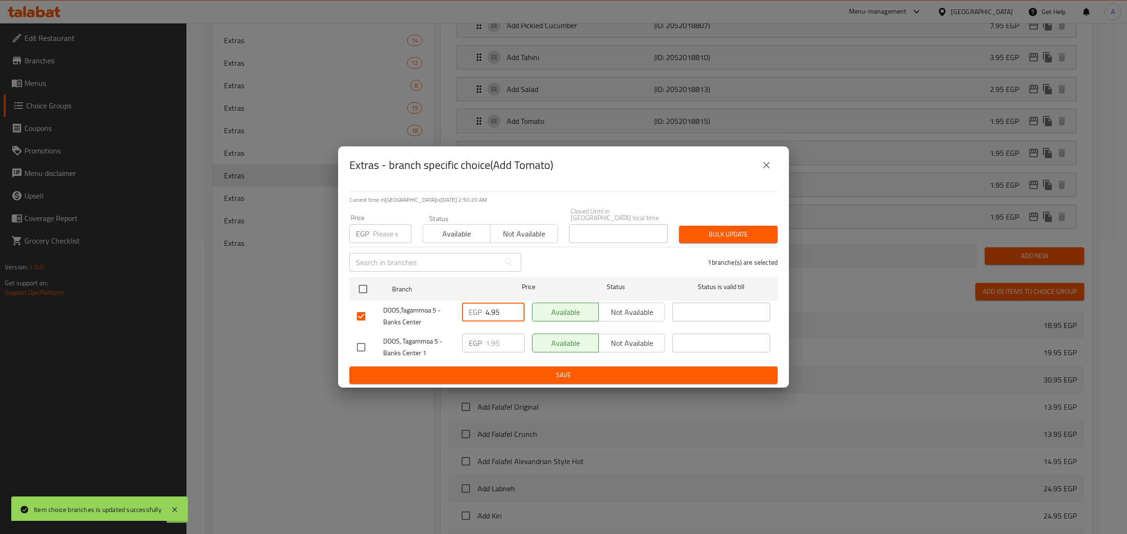
type input "4.95"
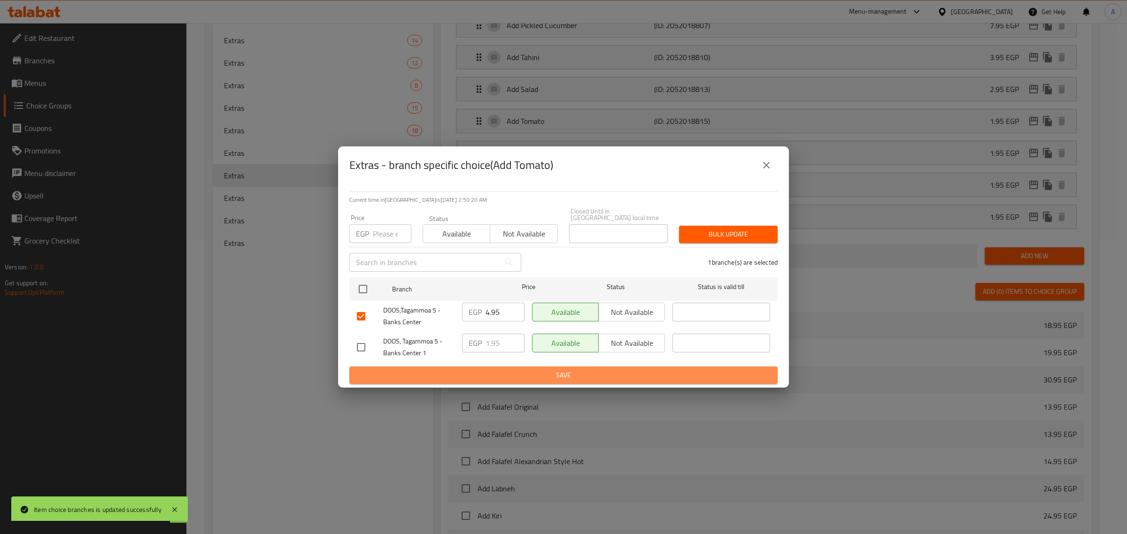
click at [514, 374] on span "Save" at bounding box center [563, 376] width 413 height 12
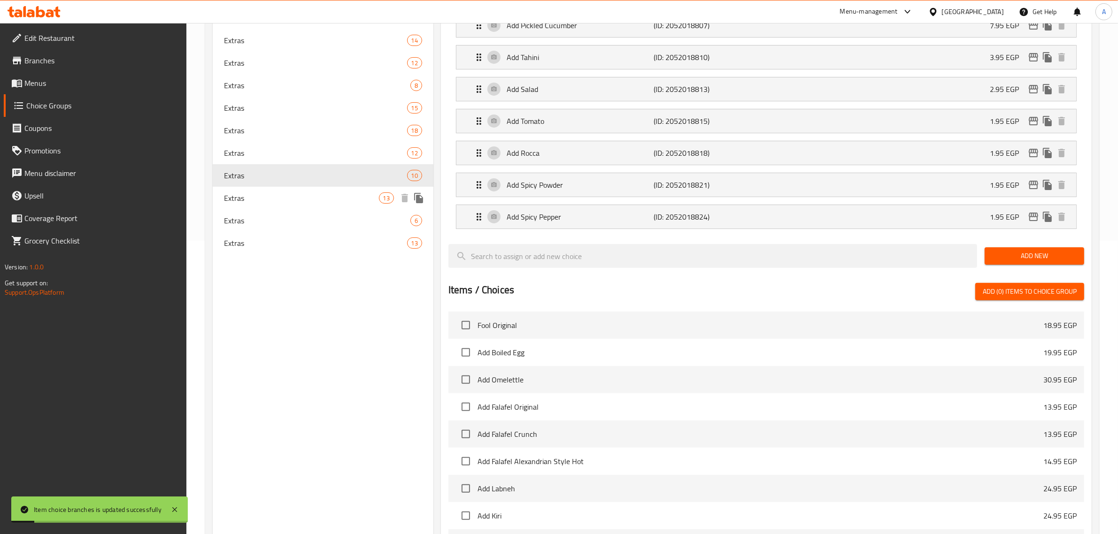
click at [280, 202] on span "Extras" at bounding box center [301, 198] width 155 height 11
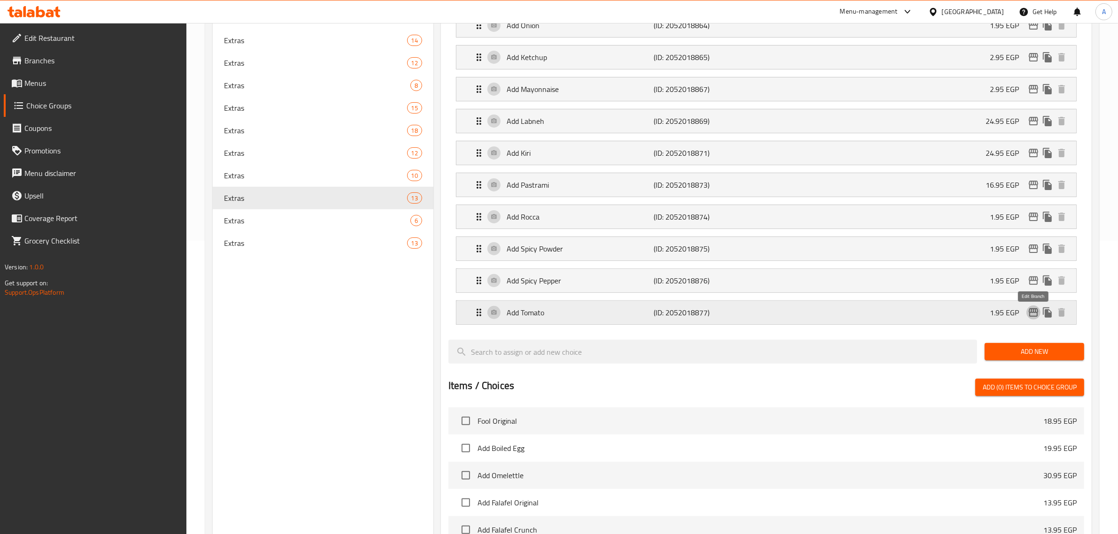
click at [1028, 311] on icon "edit" at bounding box center [1033, 312] width 11 height 11
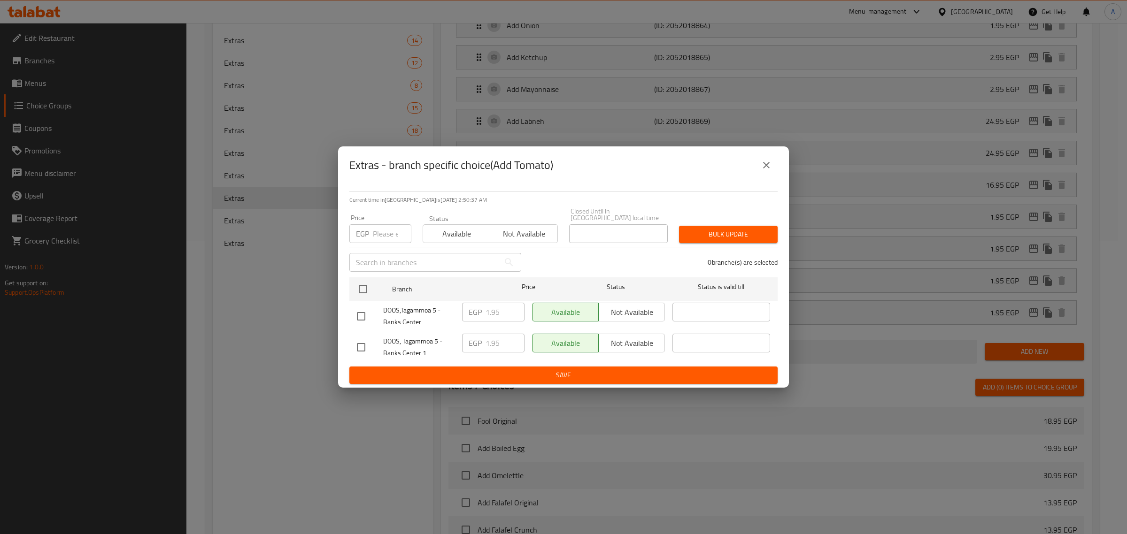
click at [362, 317] on input "checkbox" at bounding box center [361, 317] width 20 height 20
checkbox input "true"
click at [492, 316] on input "1.95" at bounding box center [504, 312] width 39 height 19
paste input "4"
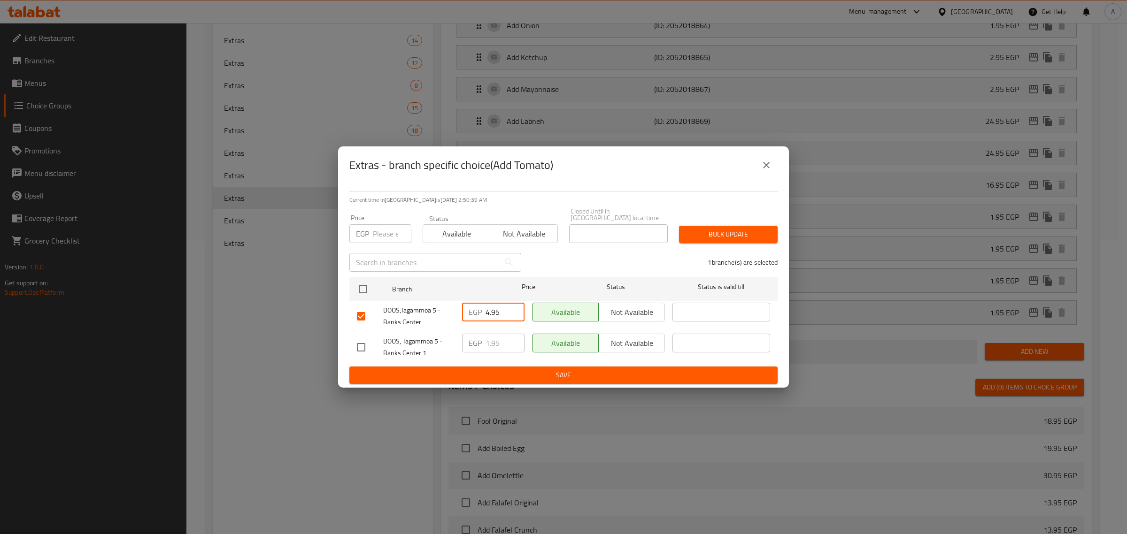
type input "4.95"
click at [496, 374] on span "Save" at bounding box center [563, 376] width 413 height 12
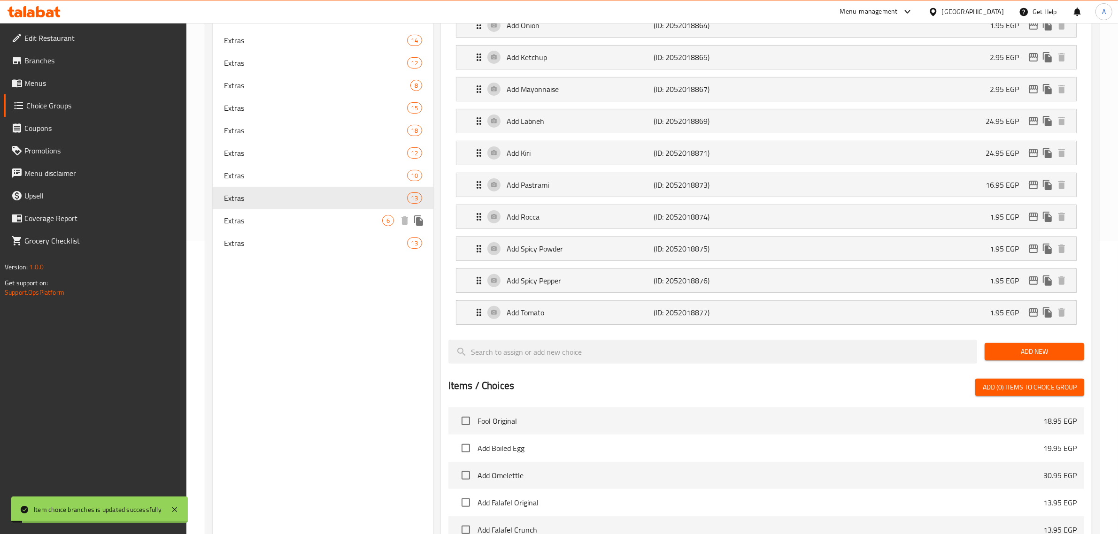
click at [269, 216] on span "Extras" at bounding box center [303, 220] width 158 height 11
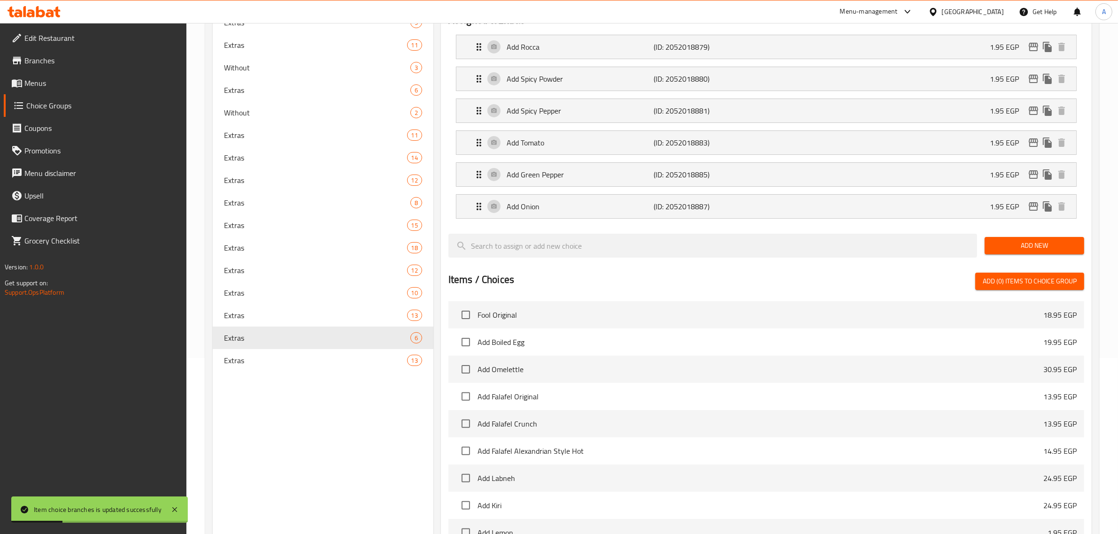
scroll to position [117, 0]
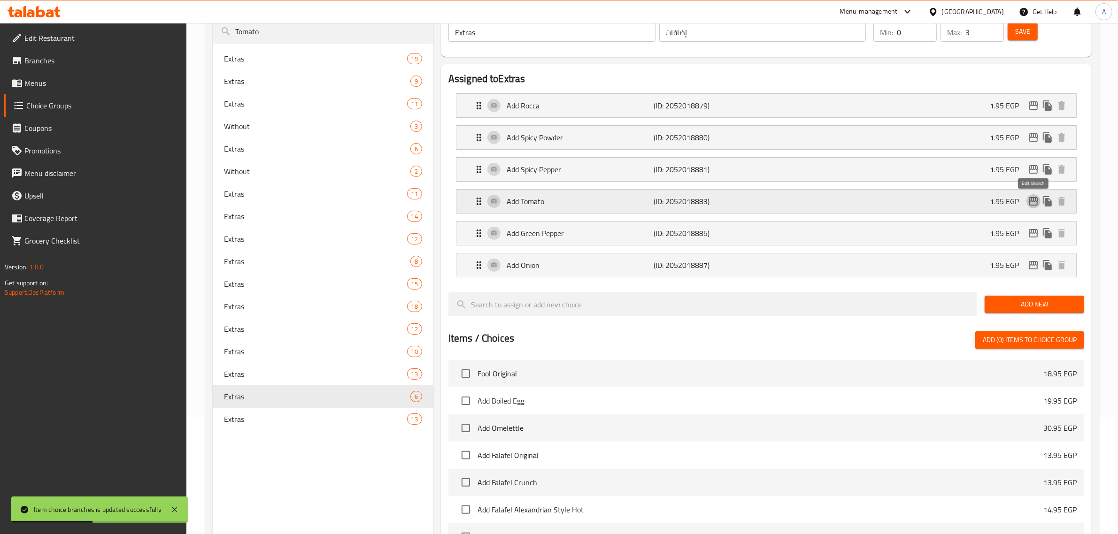
click at [1030, 203] on icon "edit" at bounding box center [1033, 201] width 9 height 8
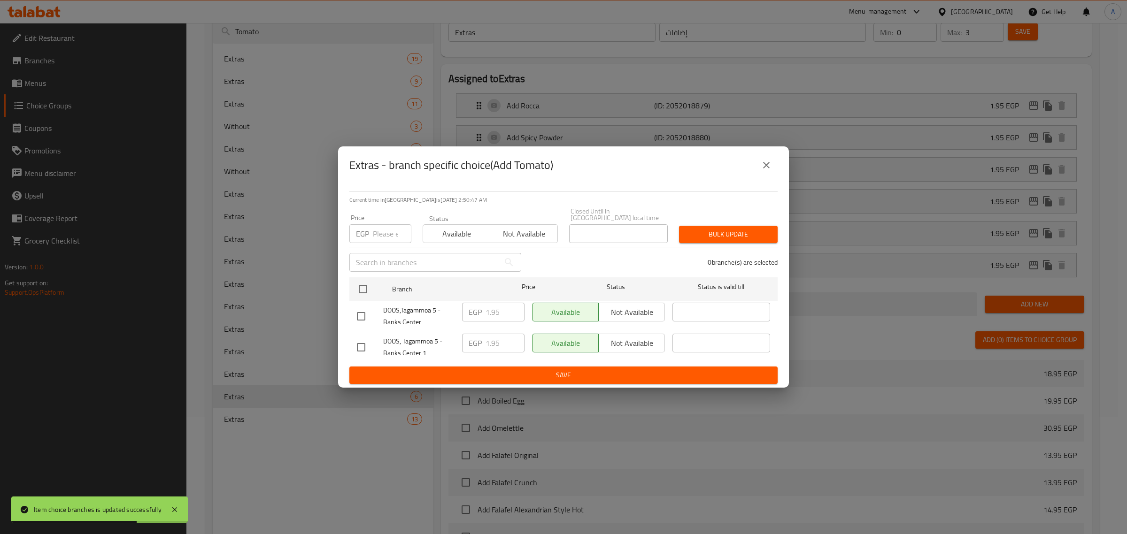
click at [363, 318] on input "checkbox" at bounding box center [361, 317] width 20 height 20
checkbox input "true"
click at [492, 303] on input "1.95" at bounding box center [504, 312] width 39 height 19
paste input "4"
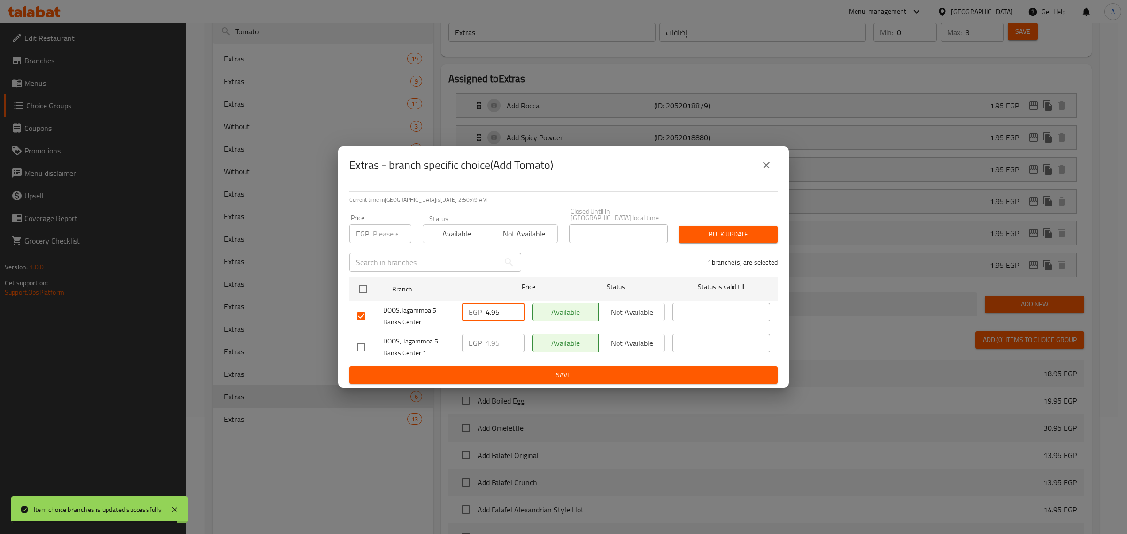
type input "4.95"
click at [486, 367] on button "Save" at bounding box center [563, 375] width 428 height 17
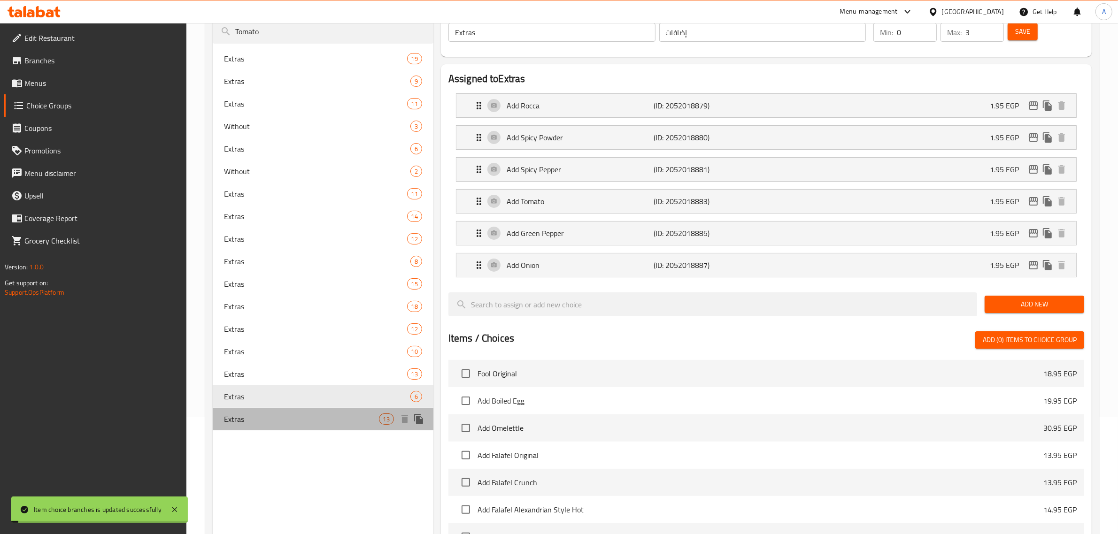
click at [246, 424] on div "Extras 13" at bounding box center [323, 419] width 221 height 23
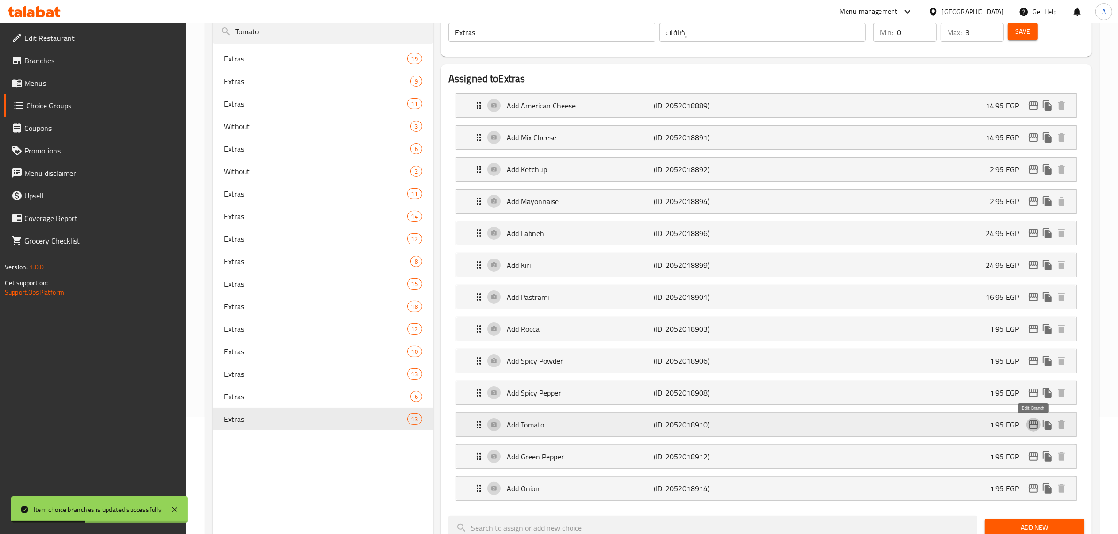
click at [1032, 431] on icon "edit" at bounding box center [1033, 424] width 11 height 11
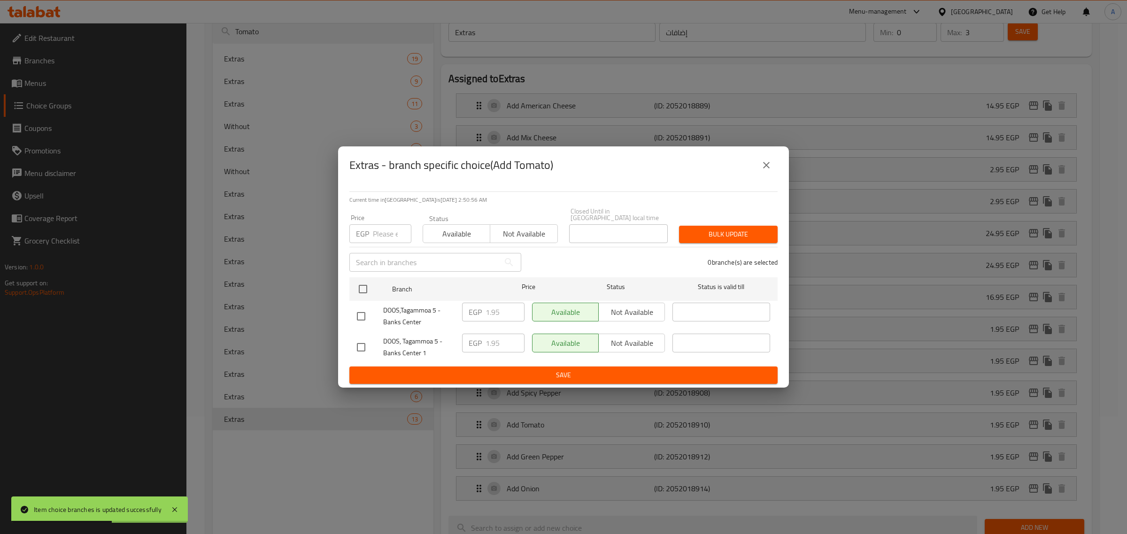
click at [363, 308] on input "checkbox" at bounding box center [361, 317] width 20 height 20
checkbox input "true"
click at [491, 313] on input "1.95" at bounding box center [504, 312] width 39 height 19
click at [491, 312] on input "1.95" at bounding box center [504, 312] width 39 height 19
paste input "4"
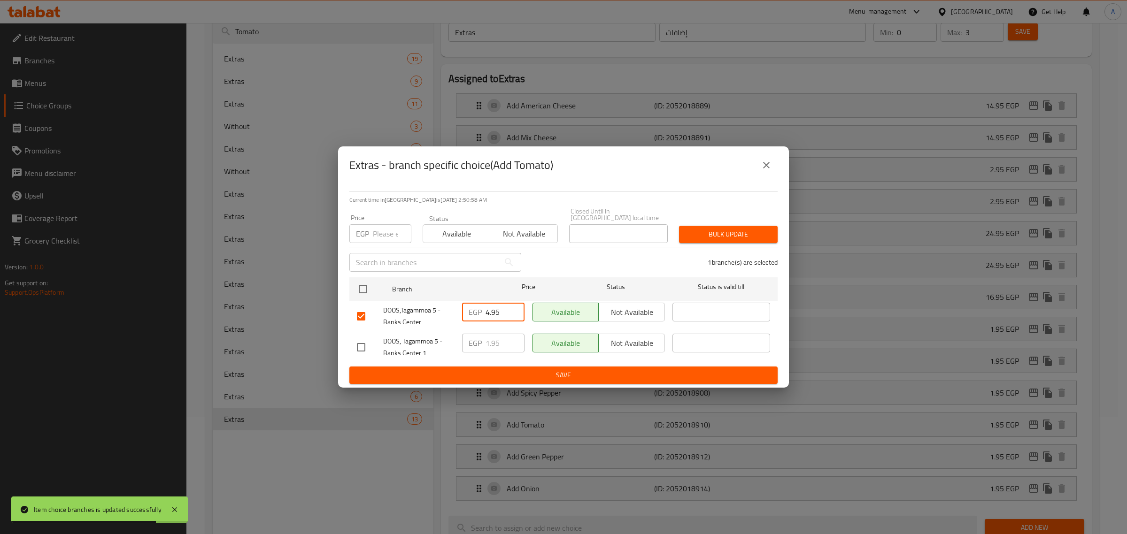
type input "4.95"
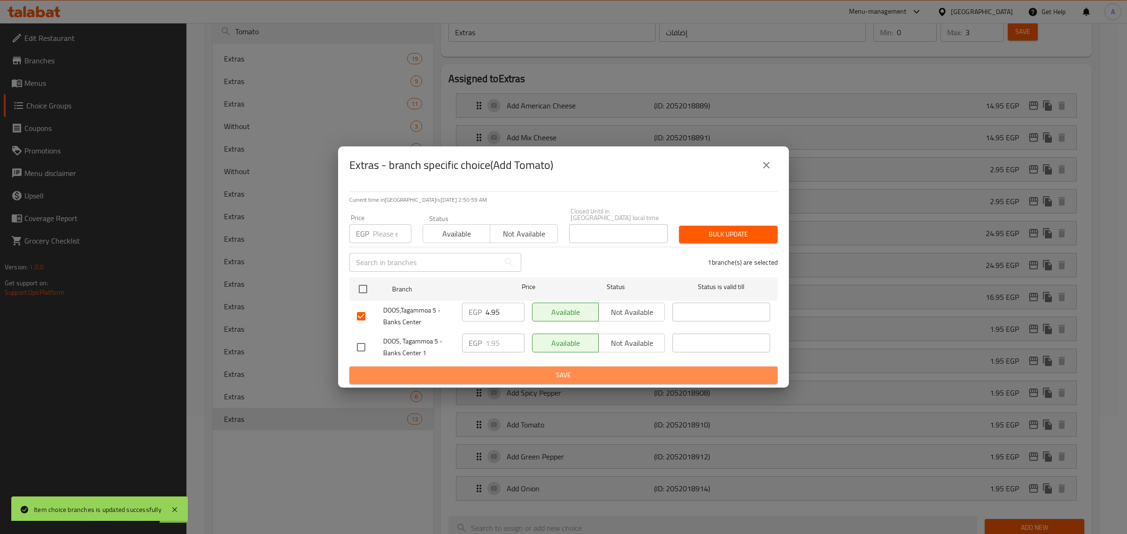
click at [492, 372] on span "Save" at bounding box center [563, 376] width 413 height 12
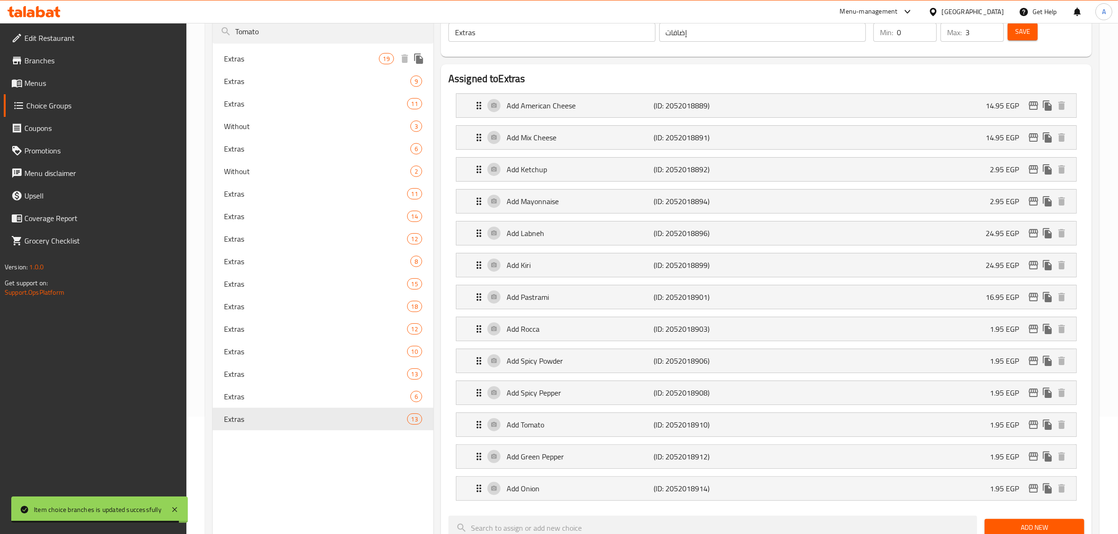
scroll to position [59, 0]
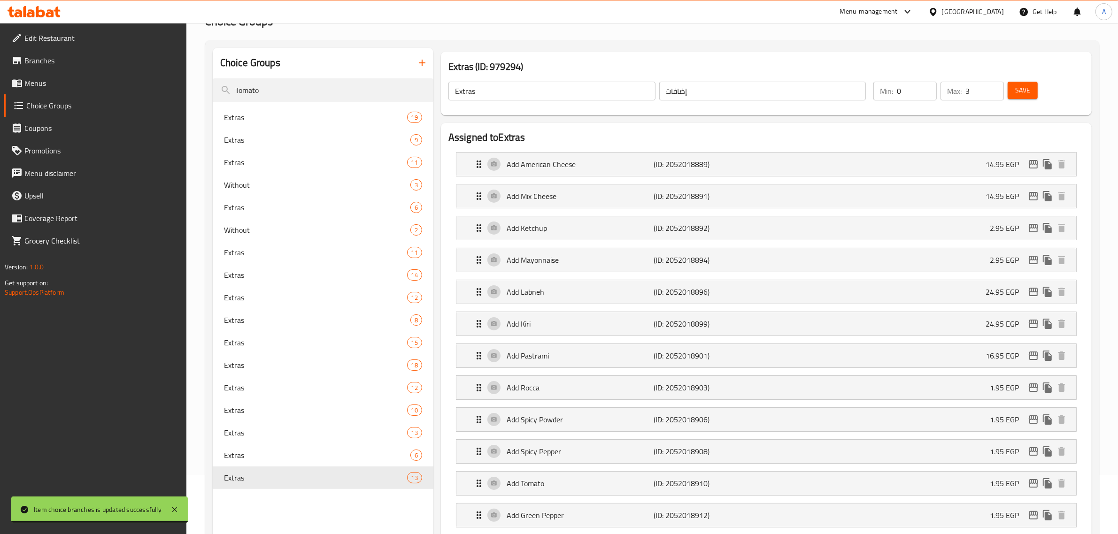
click at [352, 75] on div "Choice Groups" at bounding box center [323, 63] width 221 height 31
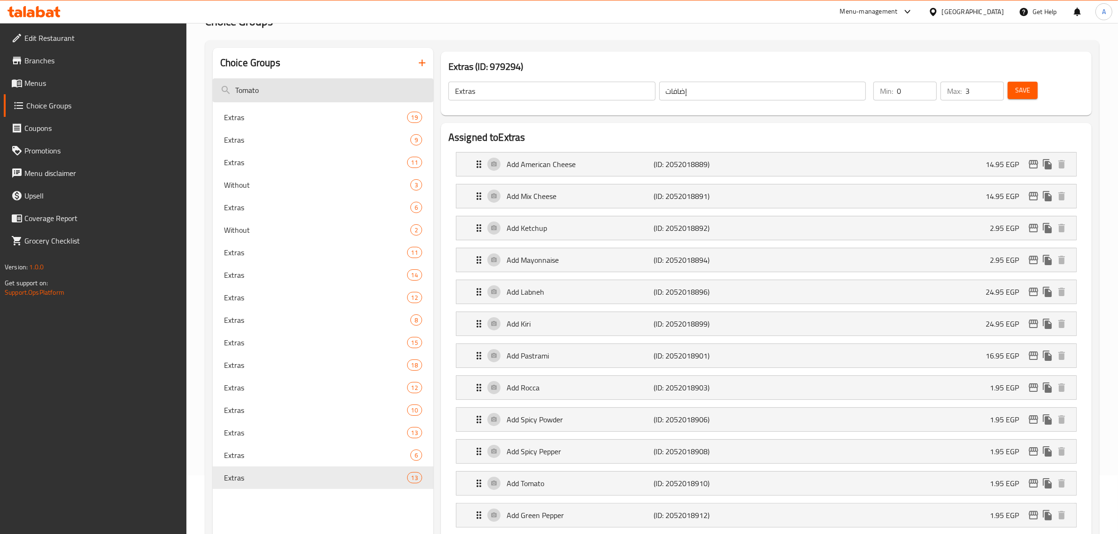
click at [352, 89] on input "Tomato" at bounding box center [323, 90] width 221 height 24
paste input "ahini"
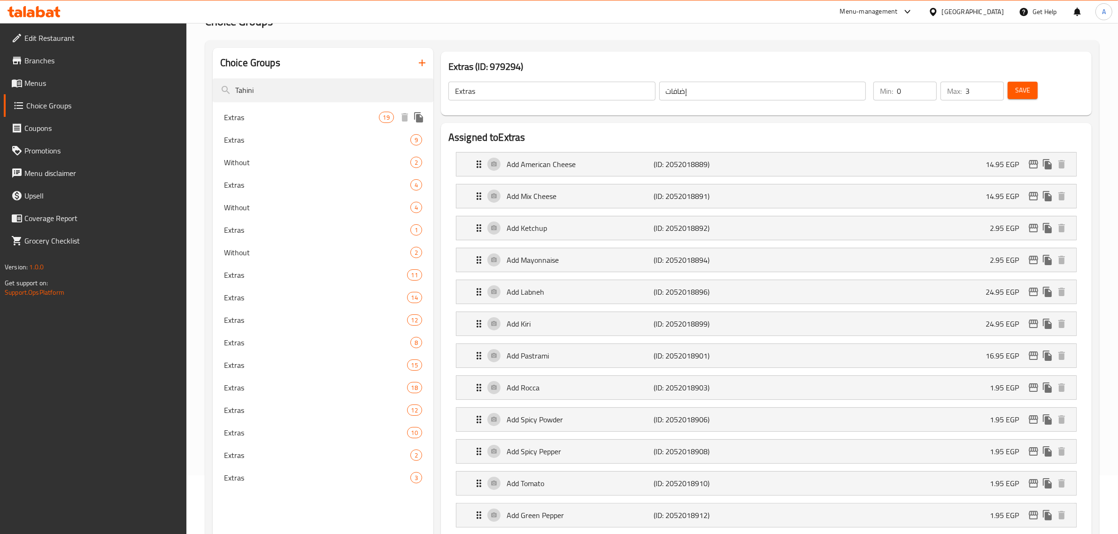
type input "Tahini"
click at [363, 125] on div "Extras 19" at bounding box center [323, 117] width 221 height 23
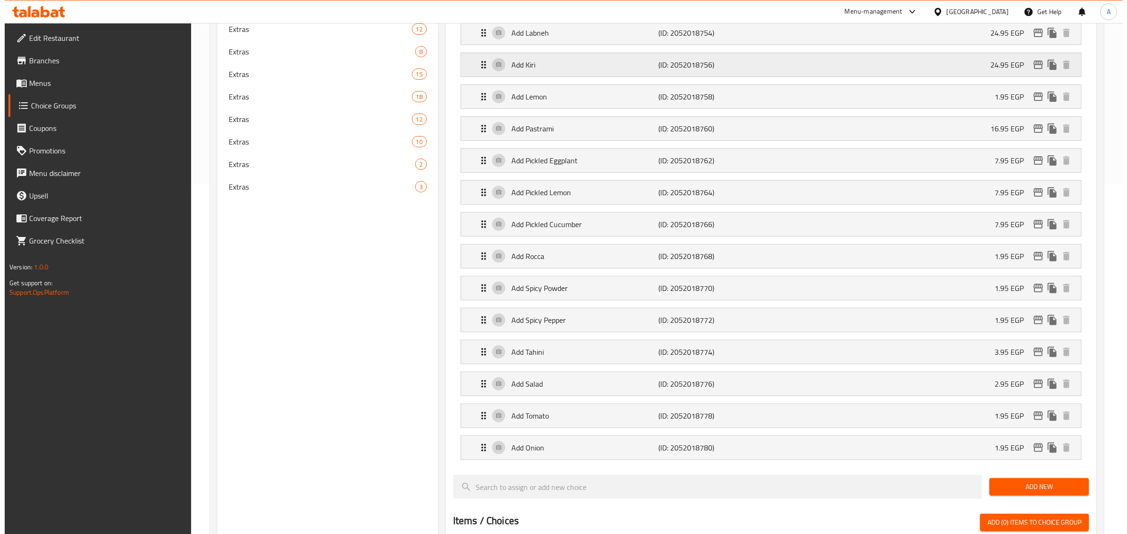
scroll to position [352, 0]
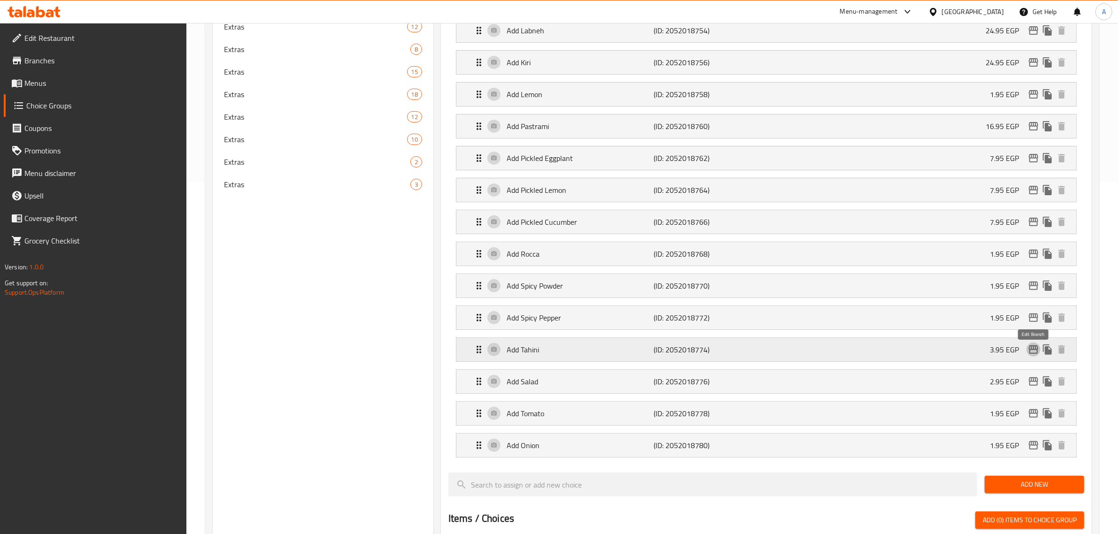
click at [1033, 354] on icon "edit" at bounding box center [1033, 349] width 11 height 11
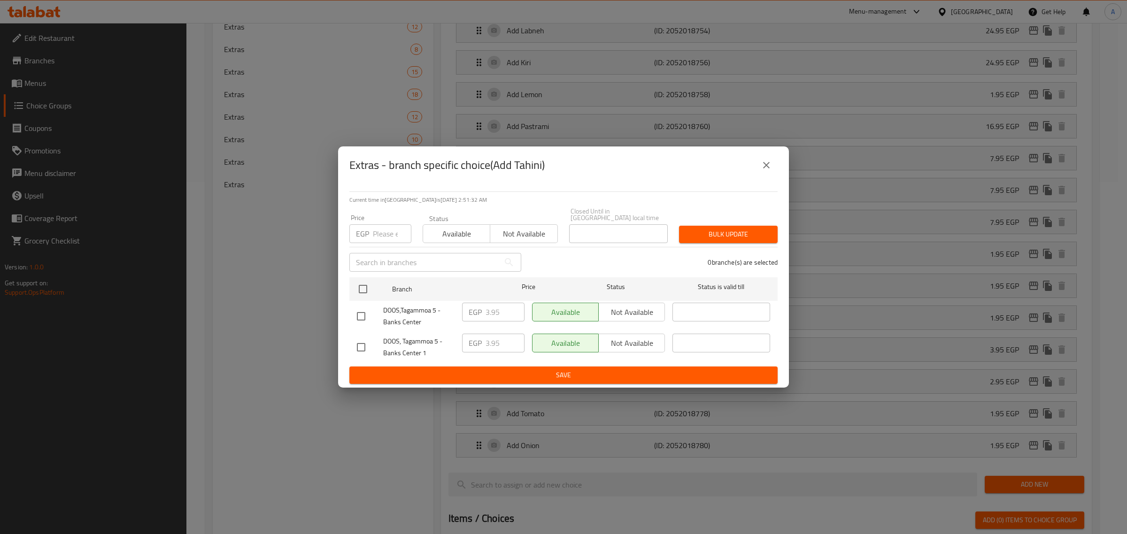
click at [364, 314] on input "checkbox" at bounding box center [361, 317] width 20 height 20
checkbox input "true"
click at [496, 313] on input "3.95" at bounding box center [504, 312] width 39 height 19
paste input "4"
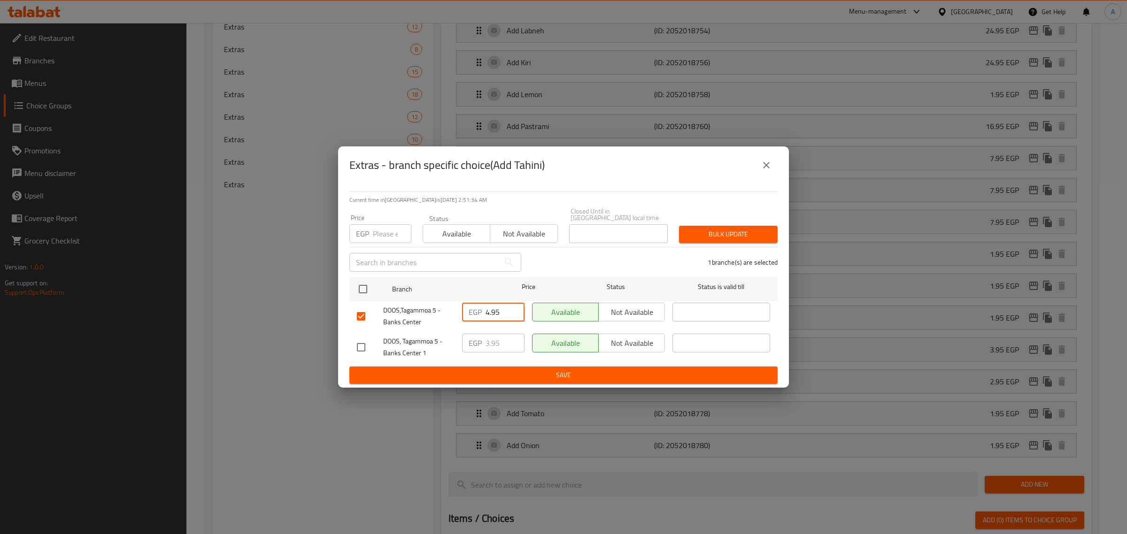
type input "4.95"
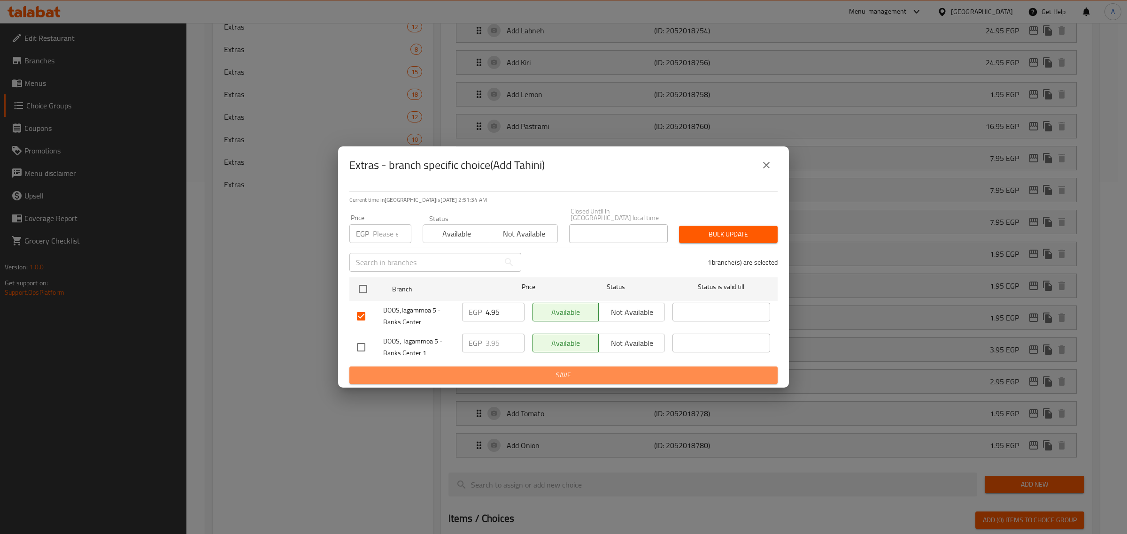
click at [507, 377] on span "Save" at bounding box center [563, 376] width 413 height 12
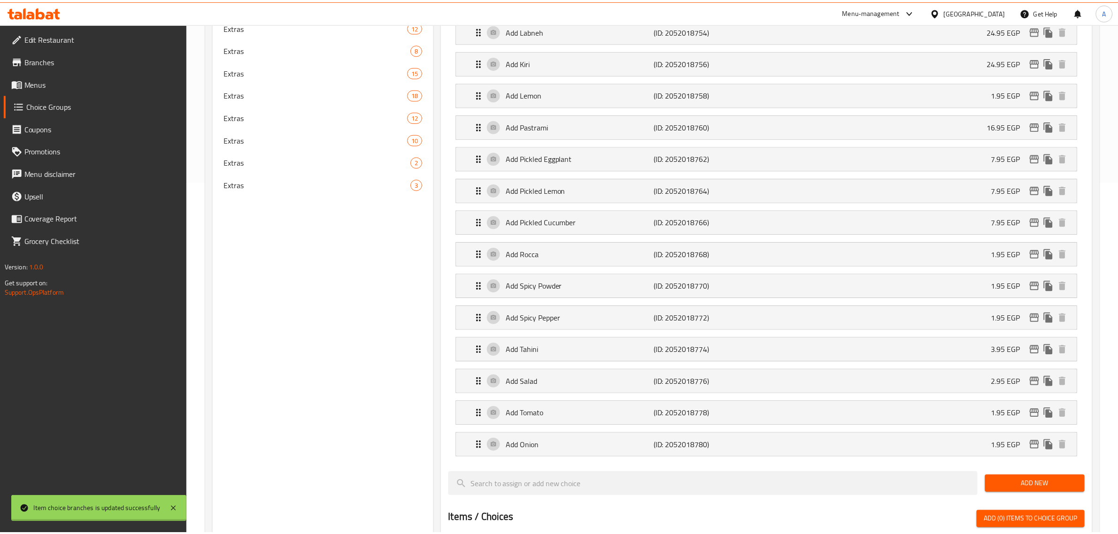
scroll to position [0, 0]
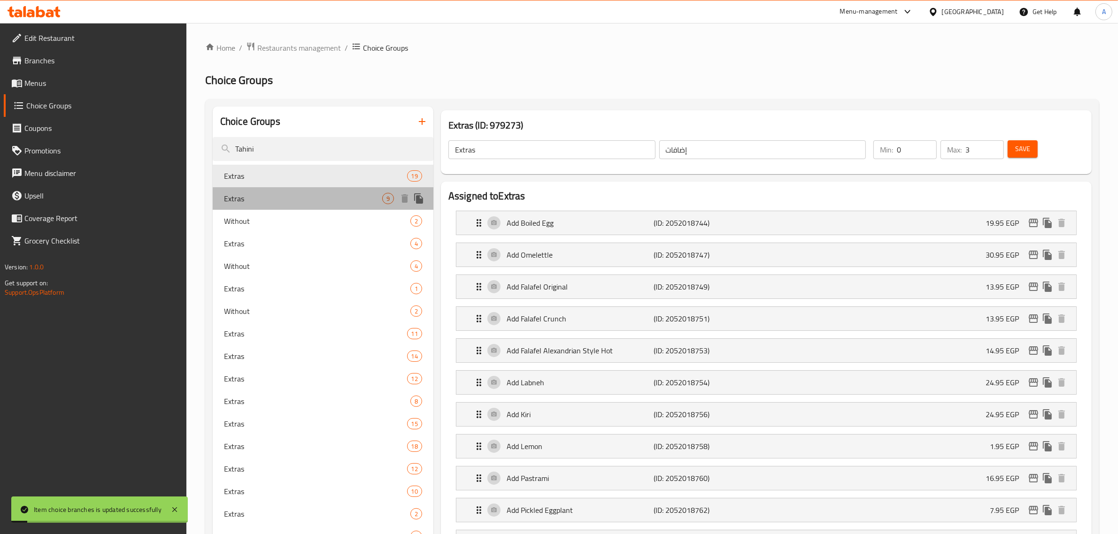
click at [300, 205] on div "Extras 9" at bounding box center [323, 198] width 221 height 23
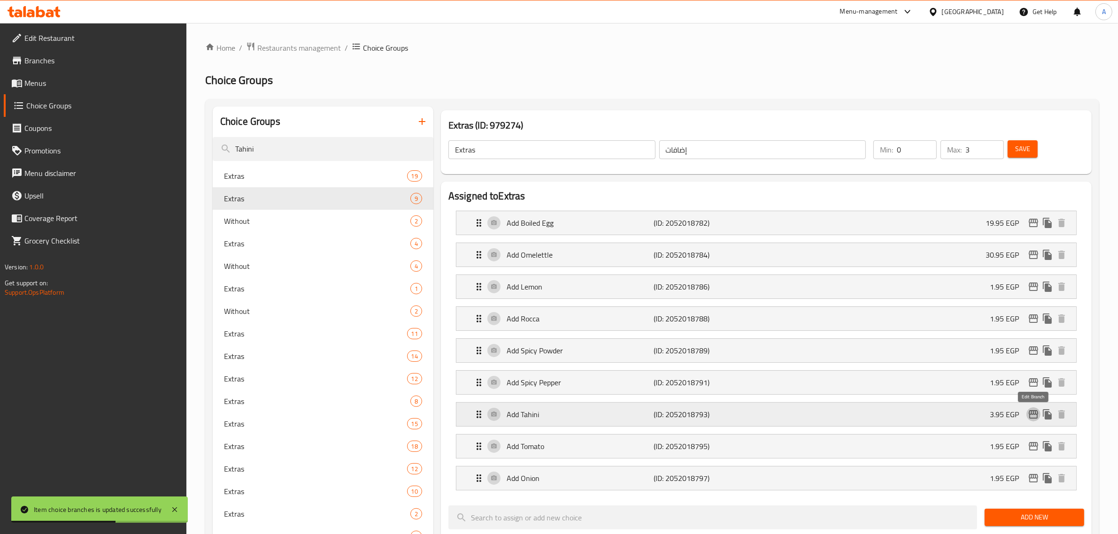
click at [1033, 416] on icon "edit" at bounding box center [1033, 414] width 9 height 8
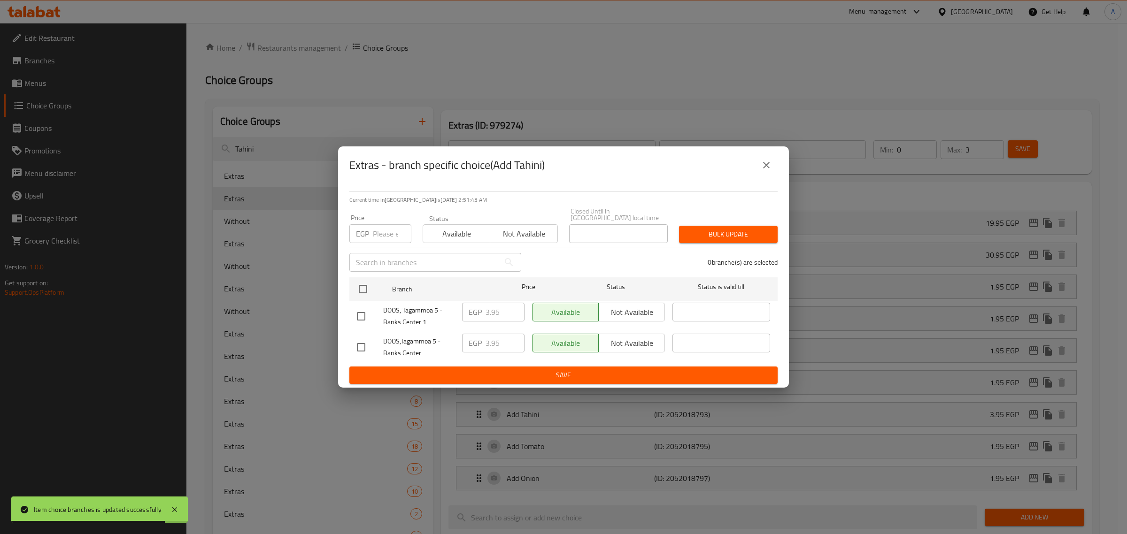
click at [366, 345] on input "checkbox" at bounding box center [361, 348] width 20 height 20
checkbox input "true"
click at [491, 347] on input "3.95" at bounding box center [504, 343] width 39 height 19
paste input "4"
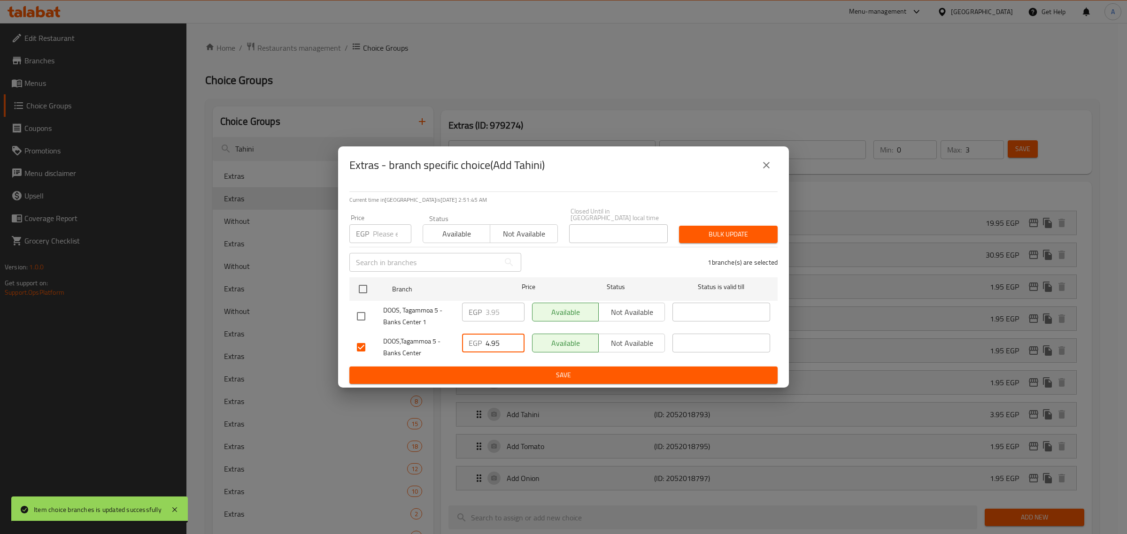
type input "4.95"
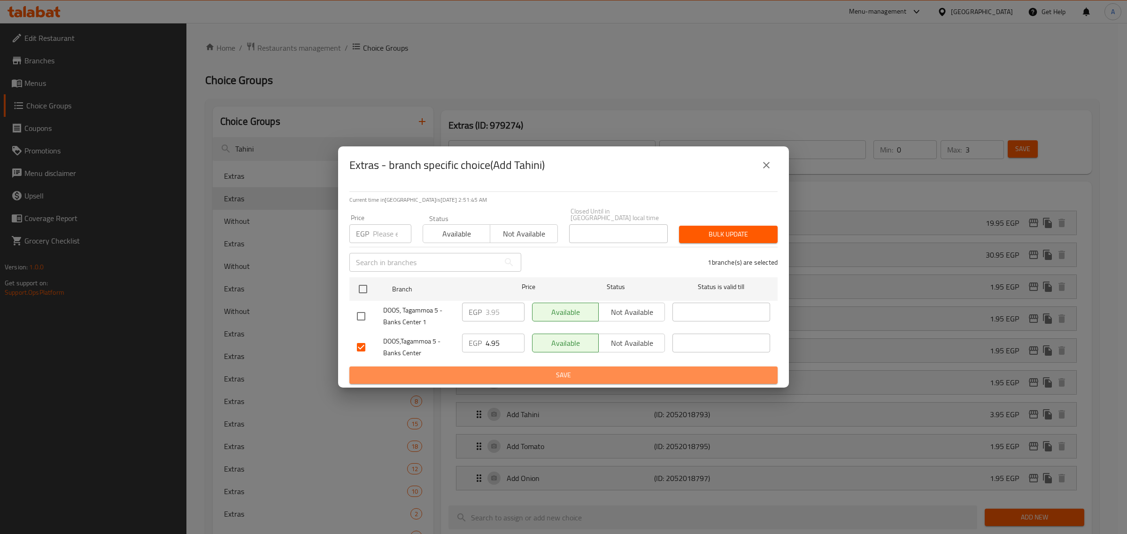
click at [501, 378] on span "Save" at bounding box center [563, 376] width 413 height 12
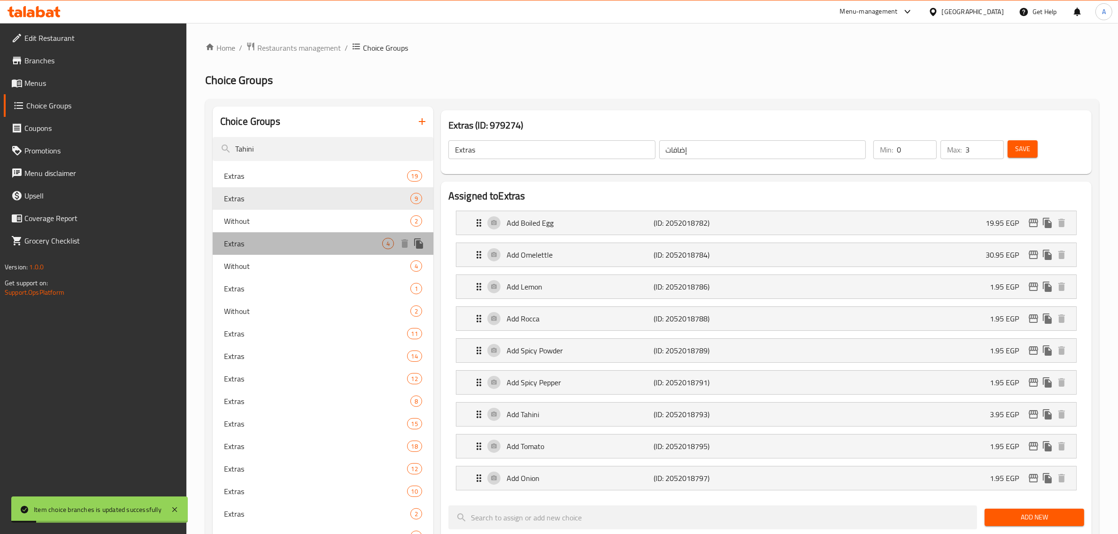
click at [294, 244] on span "Extras" at bounding box center [303, 243] width 158 height 11
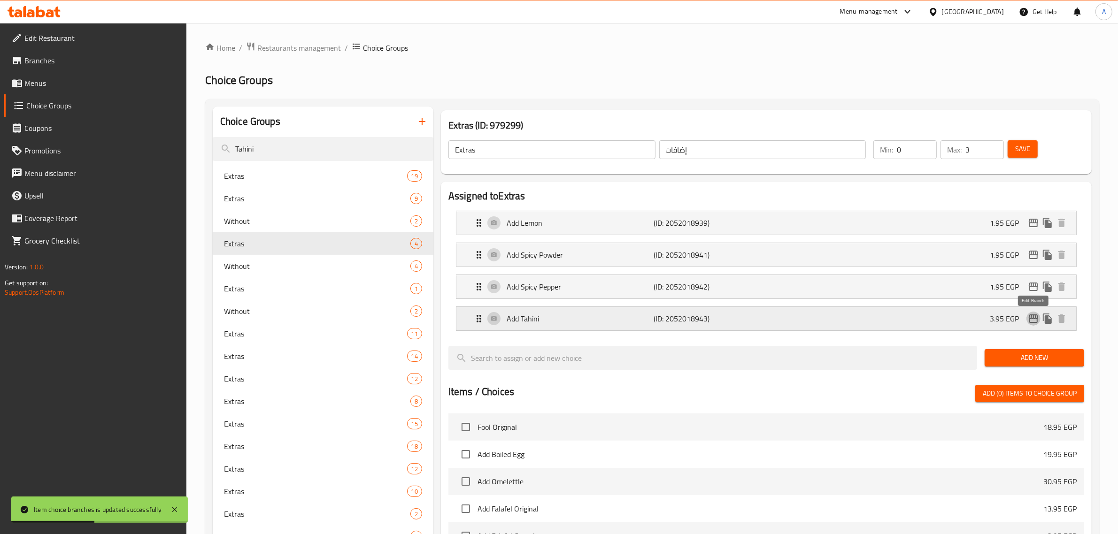
click at [1036, 317] on icon "edit" at bounding box center [1033, 319] width 9 height 8
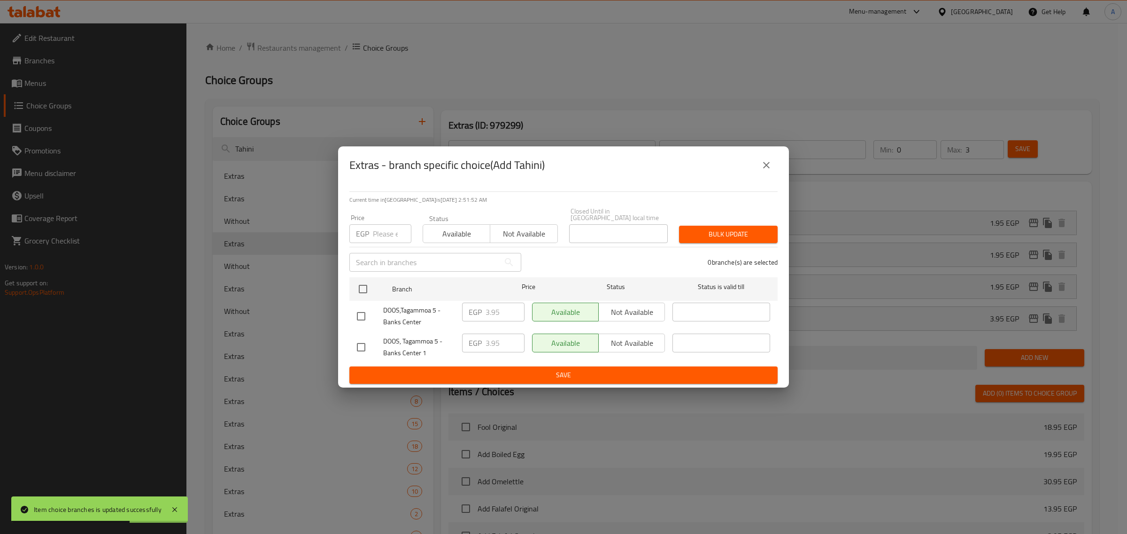
click at [361, 318] on input "checkbox" at bounding box center [361, 317] width 20 height 20
checkbox input "true"
click at [491, 306] on input "3.95" at bounding box center [504, 312] width 39 height 19
paste input "4"
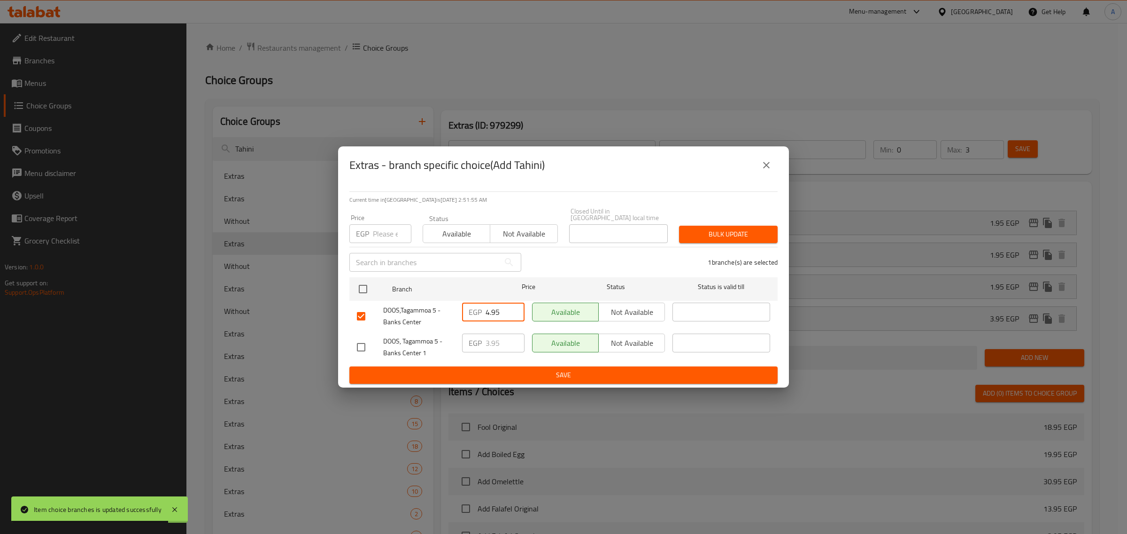
type input "4.95"
click at [499, 370] on span "Save" at bounding box center [563, 376] width 413 height 12
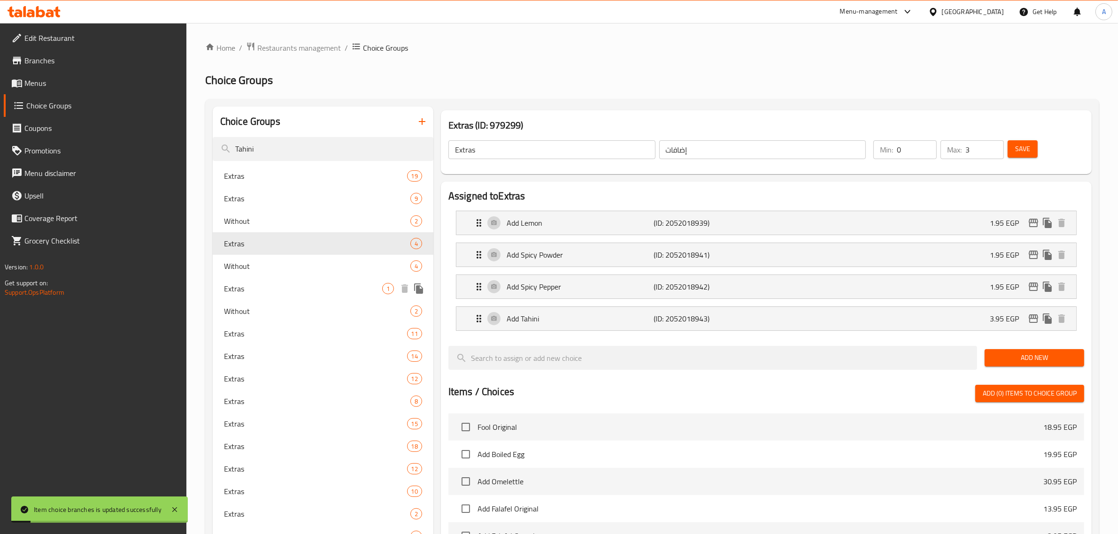
click at [304, 293] on span "Extras" at bounding box center [303, 288] width 158 height 11
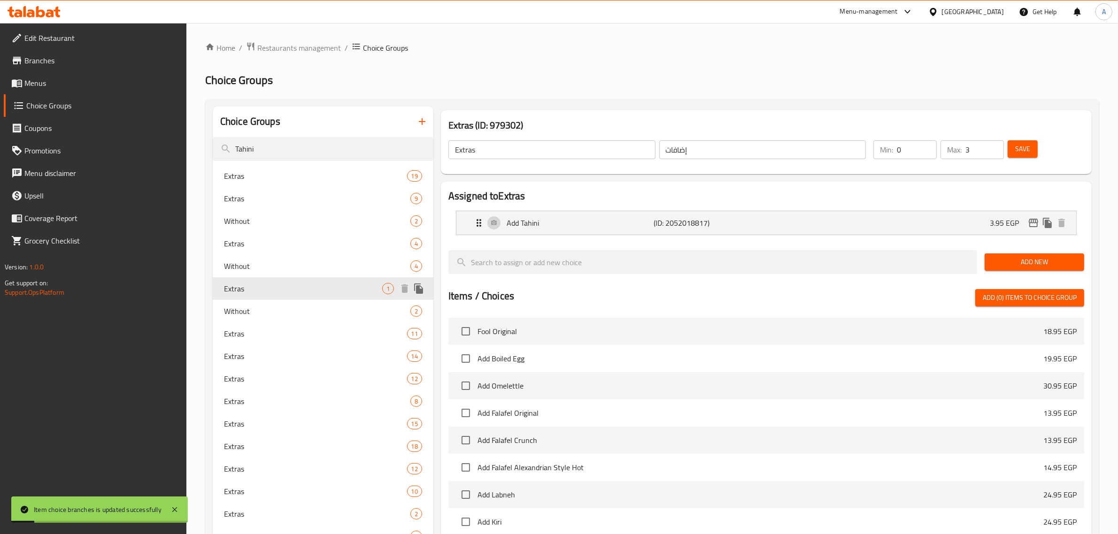
type input "1"
click at [1032, 229] on button "edit" at bounding box center [1033, 223] width 14 height 14
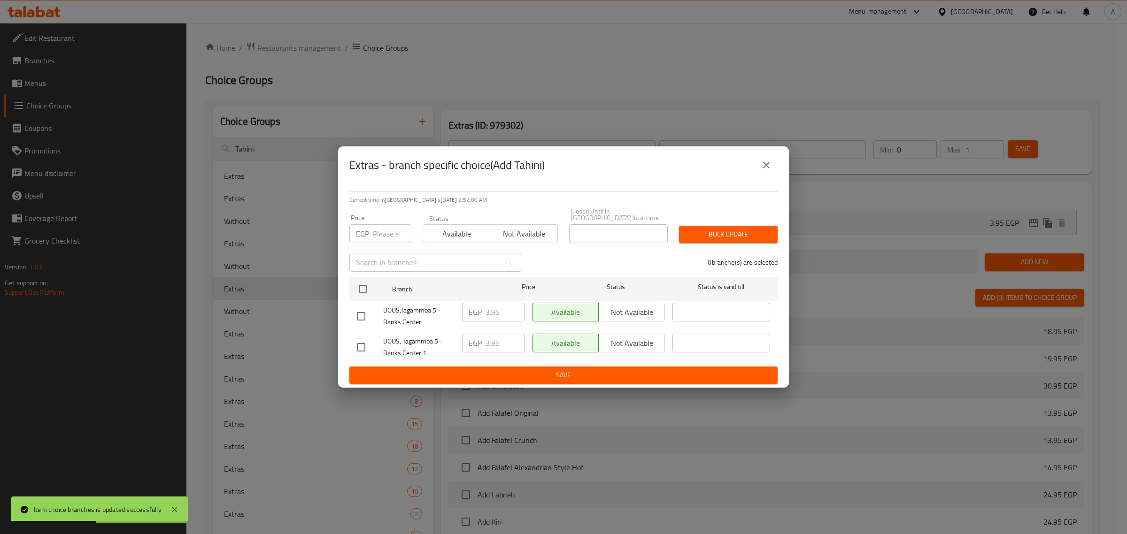
click at [358, 307] on input "checkbox" at bounding box center [361, 317] width 20 height 20
checkbox input "true"
click at [495, 307] on input "3.95" at bounding box center [504, 312] width 39 height 19
paste input "4"
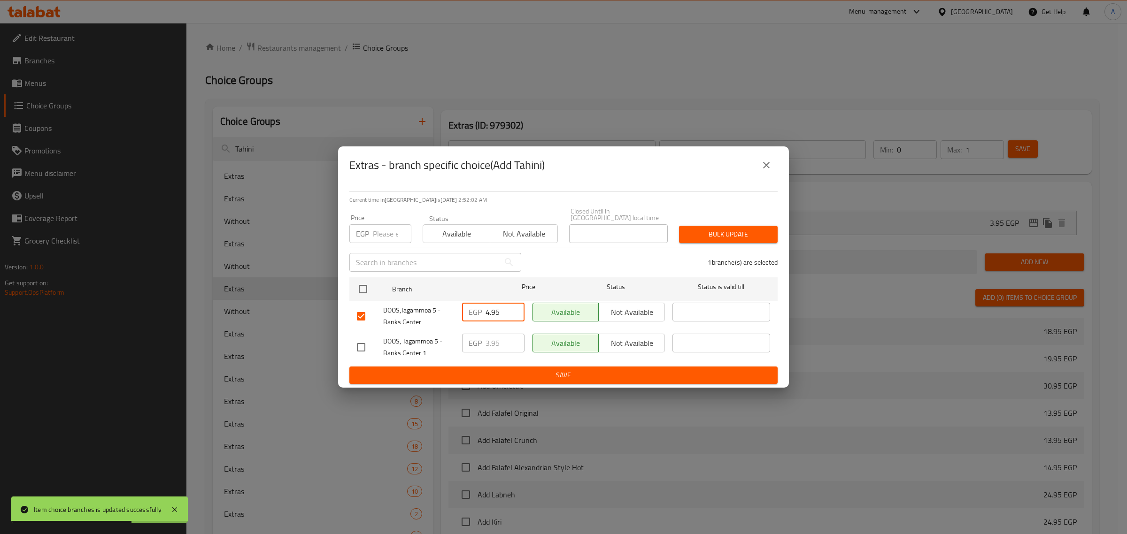
type input "4.95"
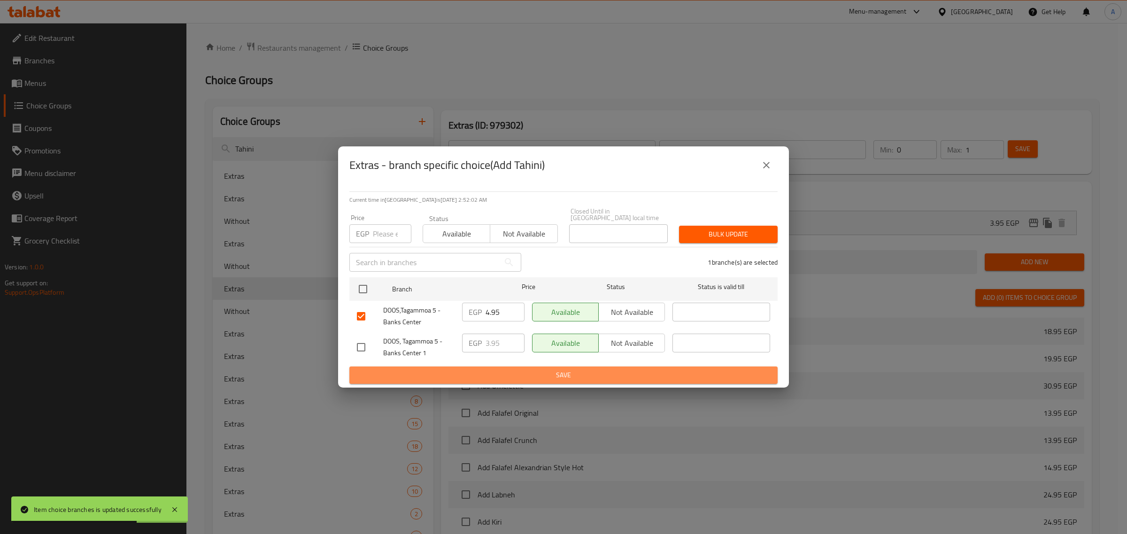
click at [511, 367] on button "Save" at bounding box center [563, 375] width 428 height 17
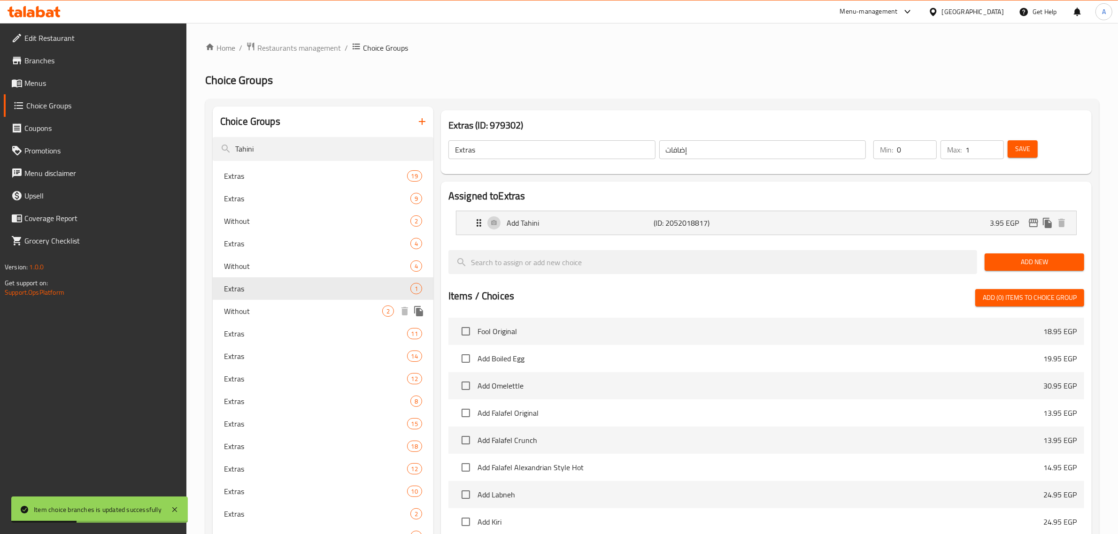
click at [283, 313] on span "Without" at bounding box center [303, 311] width 158 height 11
type input "Without"
type input "بدون"
type input "2"
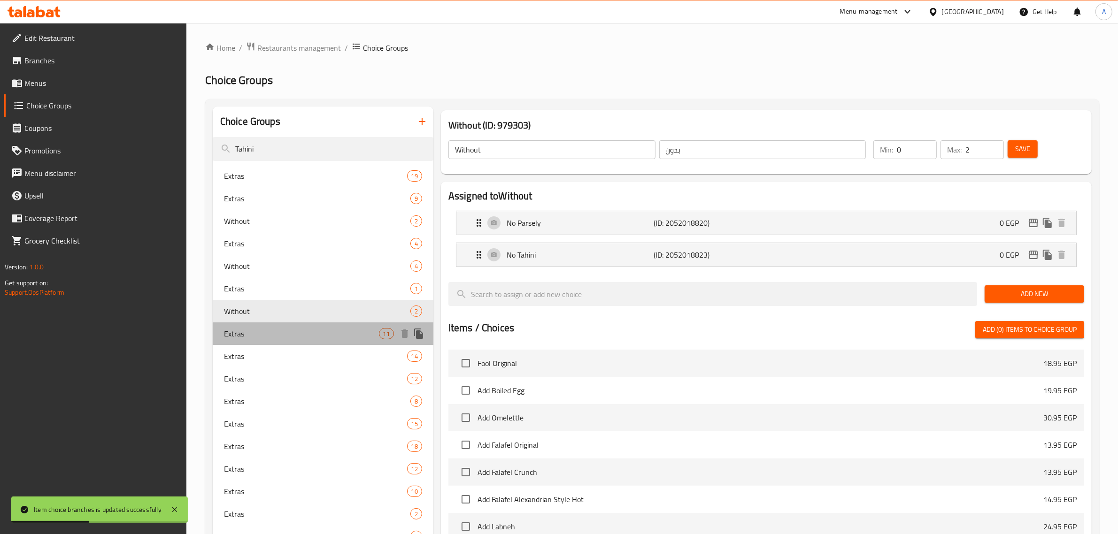
click at [287, 330] on span "Extras" at bounding box center [301, 333] width 155 height 11
type input "Extras"
type input "إضافات"
type input "3"
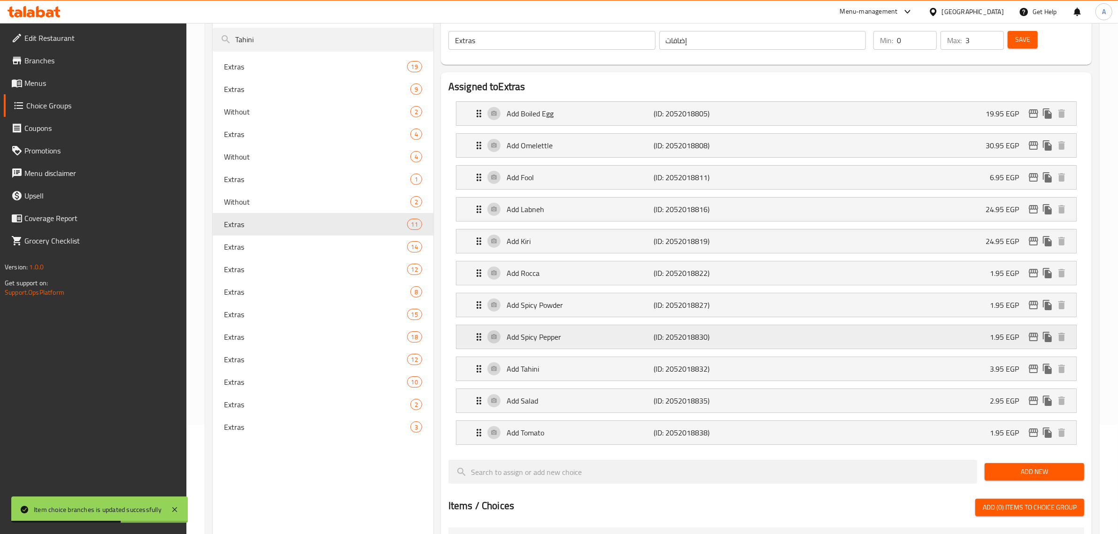
scroll to position [117, 0]
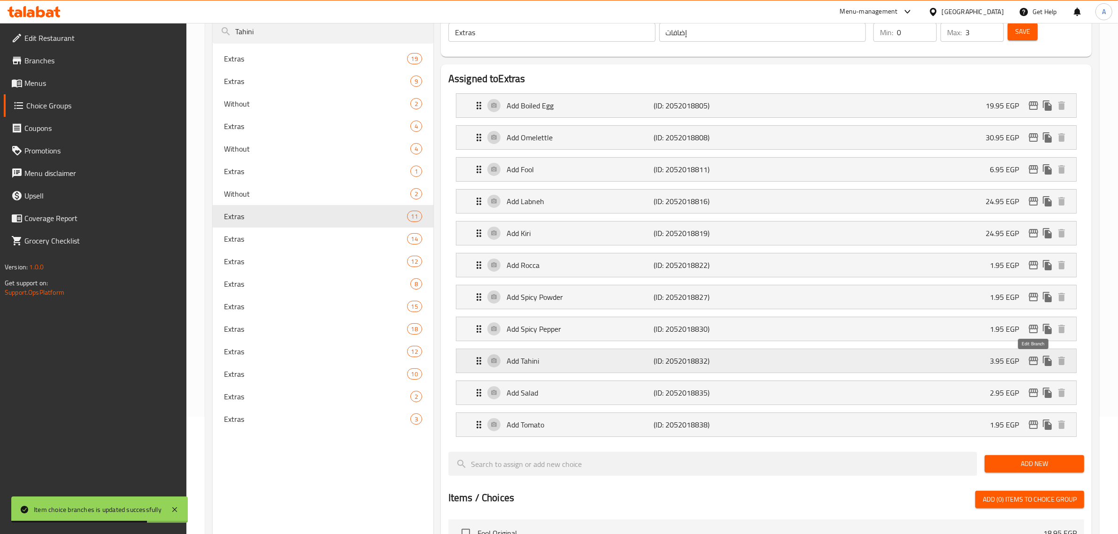
click at [1029, 365] on icon "edit" at bounding box center [1033, 361] width 9 height 8
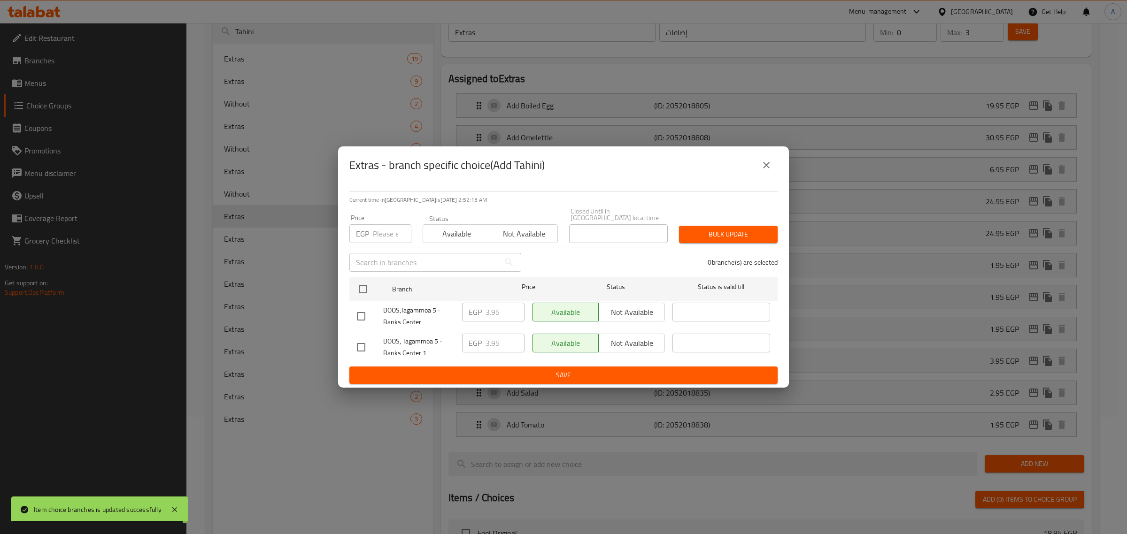
click at [361, 315] on input "checkbox" at bounding box center [361, 317] width 20 height 20
checkbox input "true"
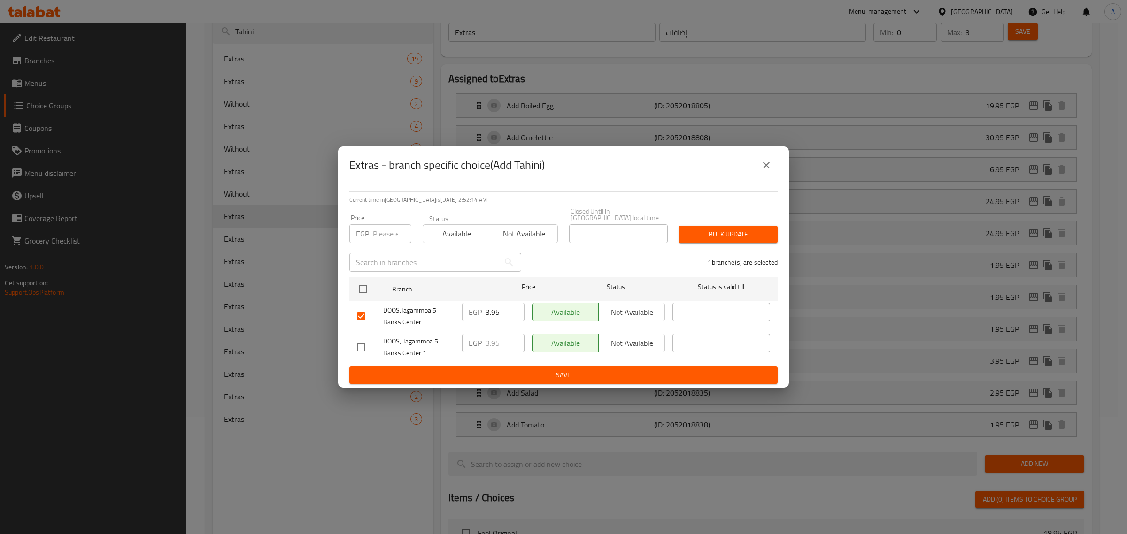
click at [490, 308] on input "3.95" at bounding box center [504, 312] width 39 height 19
paste input "4"
type input "4.95"
click at [494, 370] on span "Save" at bounding box center [563, 376] width 413 height 12
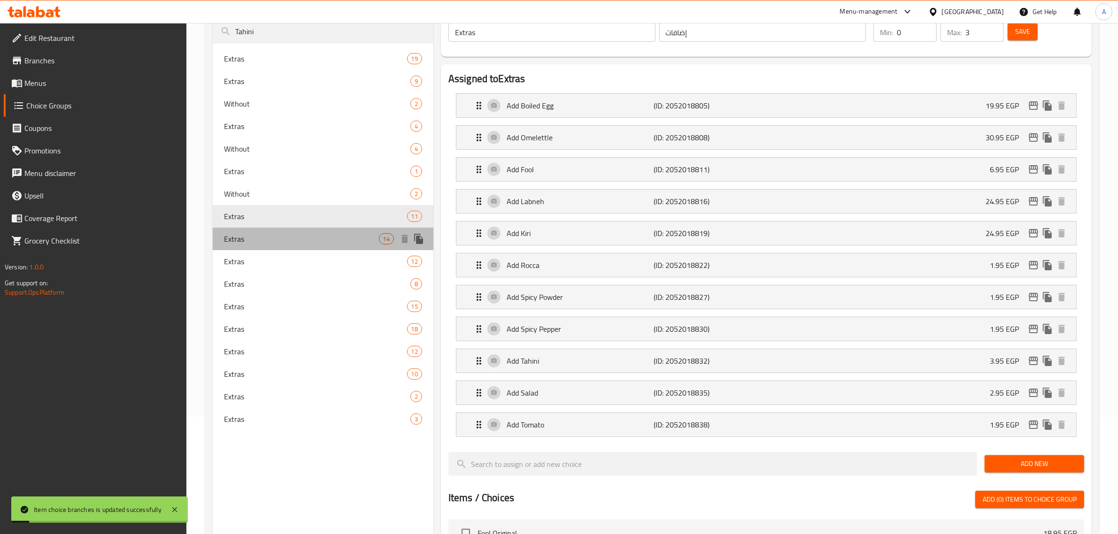
click at [271, 236] on span "Extras" at bounding box center [301, 238] width 155 height 11
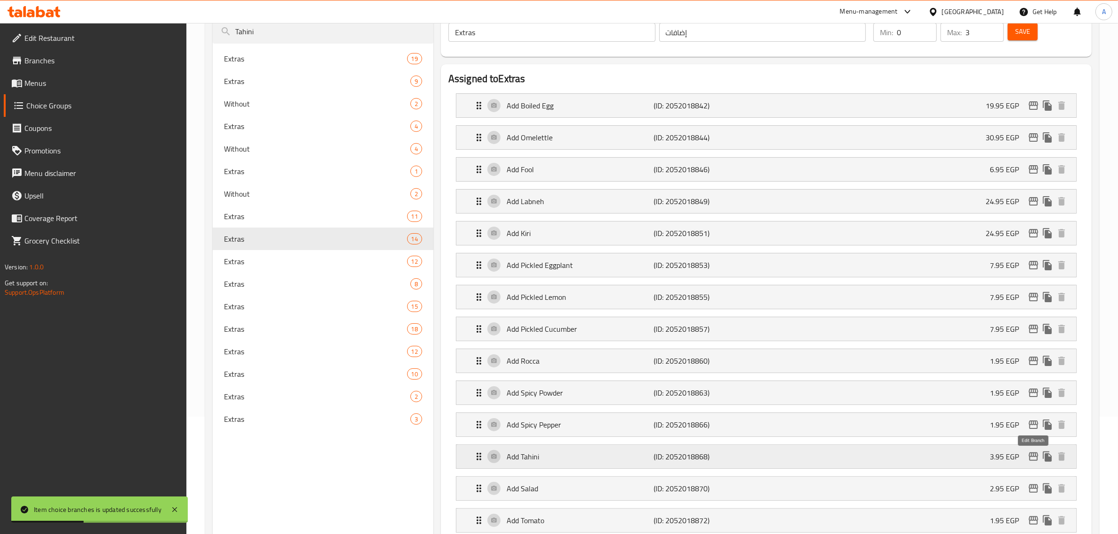
click at [1032, 459] on icon "edit" at bounding box center [1033, 457] width 9 height 8
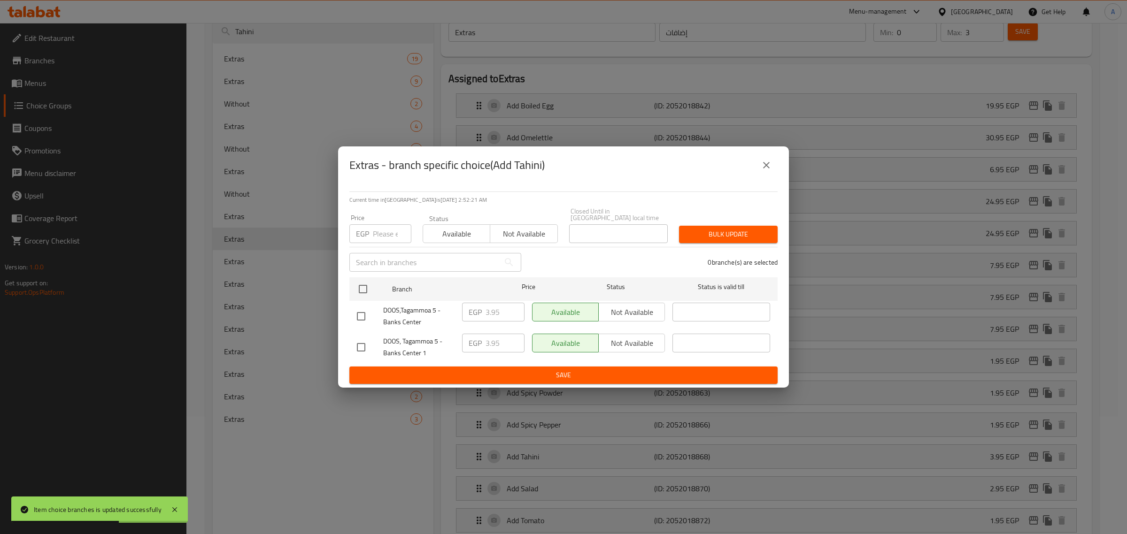
click at [364, 319] on input "checkbox" at bounding box center [361, 317] width 20 height 20
checkbox input "true"
click at [483, 317] on div "EGP 3.95 ​" at bounding box center [493, 312] width 62 height 19
click at [491, 311] on input "3.95" at bounding box center [504, 312] width 39 height 19
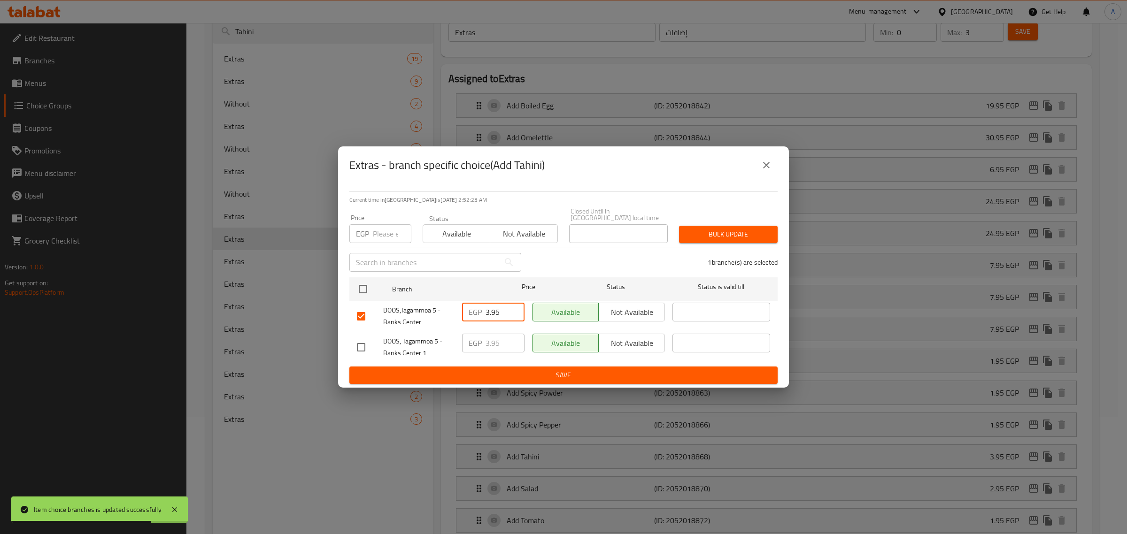
click at [491, 311] on input "3.95" at bounding box center [504, 312] width 39 height 19
paste input "4"
type input "4.95"
click at [493, 384] on div "Current time in Egypt is 20 Aug 2025 2:52:24 AM Price EGP Price Status Availabl…" at bounding box center [563, 286] width 451 height 204
click at [494, 374] on span "Save" at bounding box center [563, 376] width 413 height 12
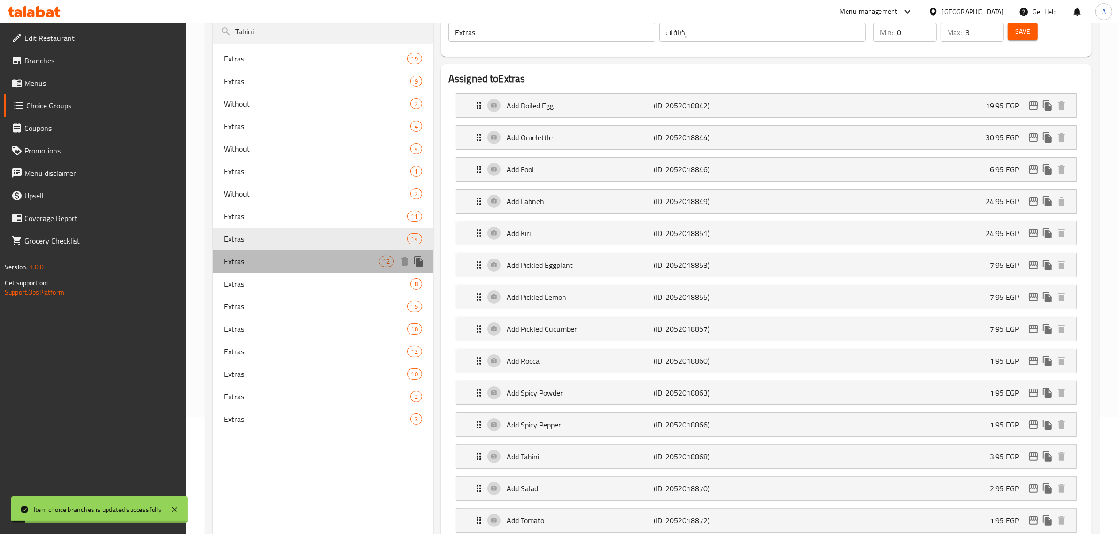
click at [231, 262] on span "Extras" at bounding box center [301, 261] width 155 height 11
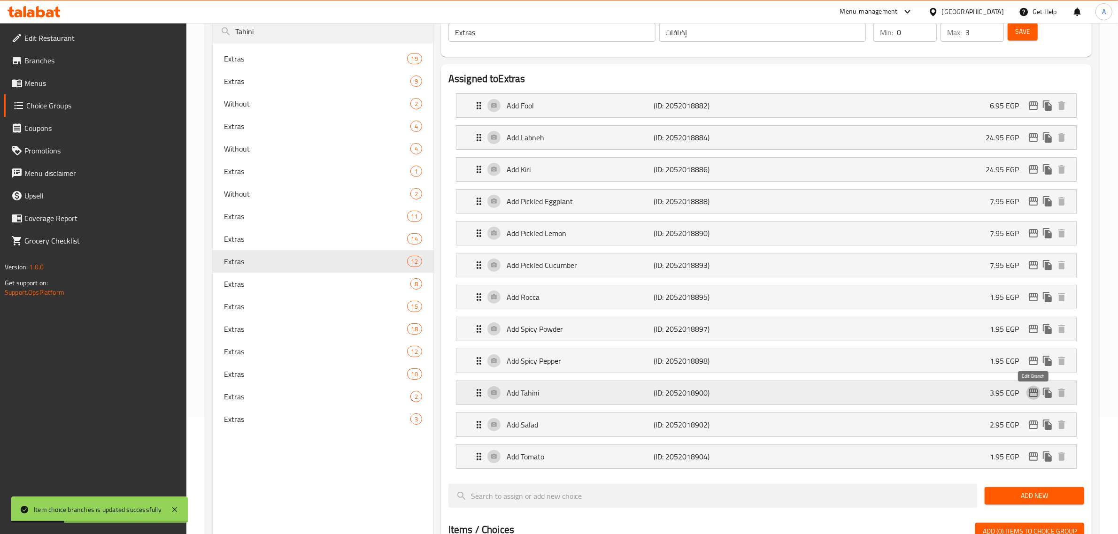
click at [1026, 394] on button "edit" at bounding box center [1033, 393] width 14 height 14
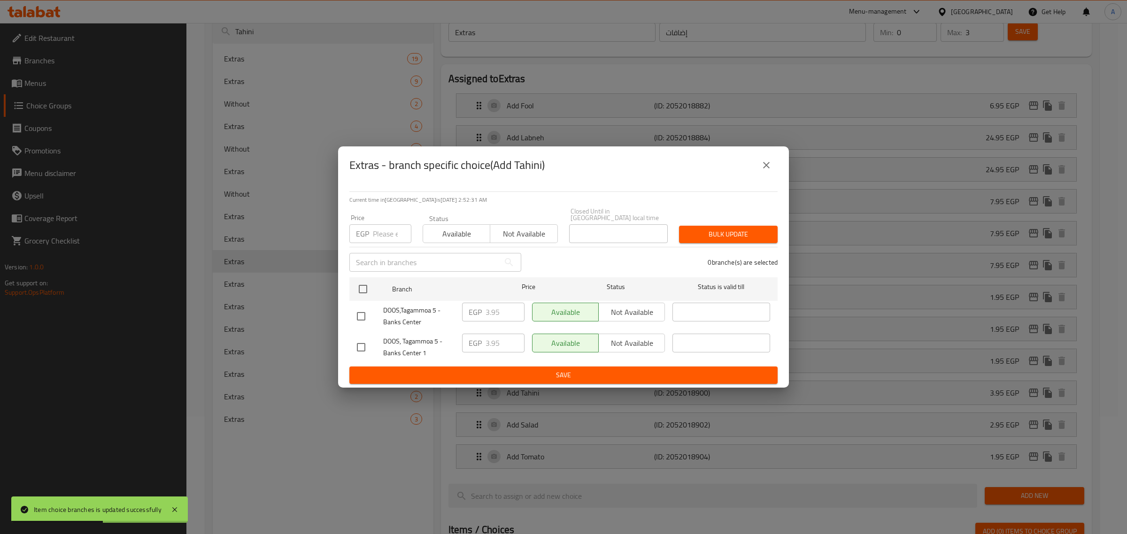
click at [362, 313] on input "checkbox" at bounding box center [361, 317] width 20 height 20
checkbox input "true"
click at [494, 314] on input "3.95" at bounding box center [504, 312] width 39 height 19
paste input "4"
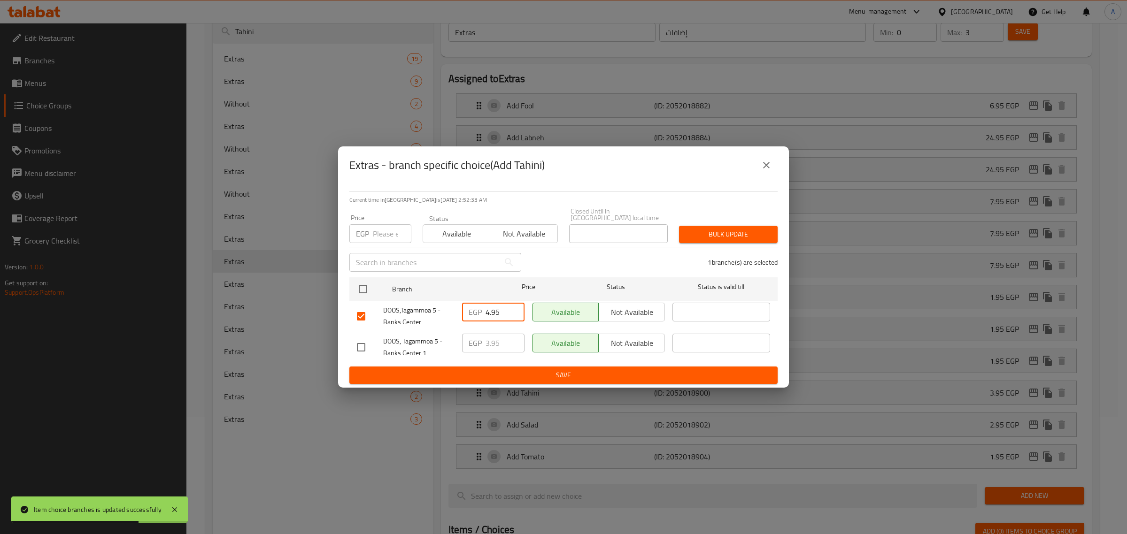
type input "4.95"
click at [524, 376] on span "Save" at bounding box center [563, 376] width 413 height 12
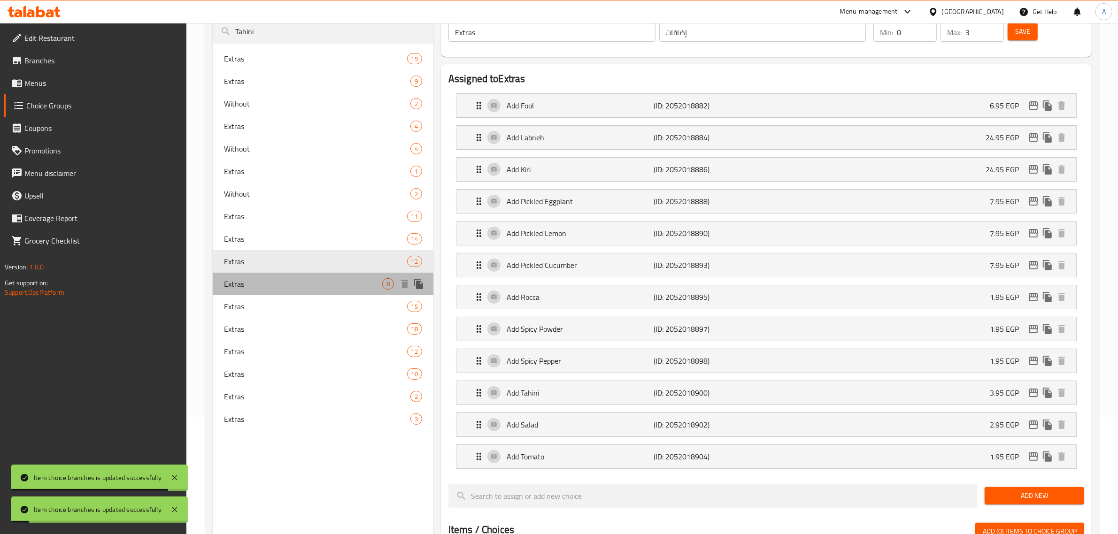
click at [253, 287] on span "Extras" at bounding box center [303, 283] width 158 height 11
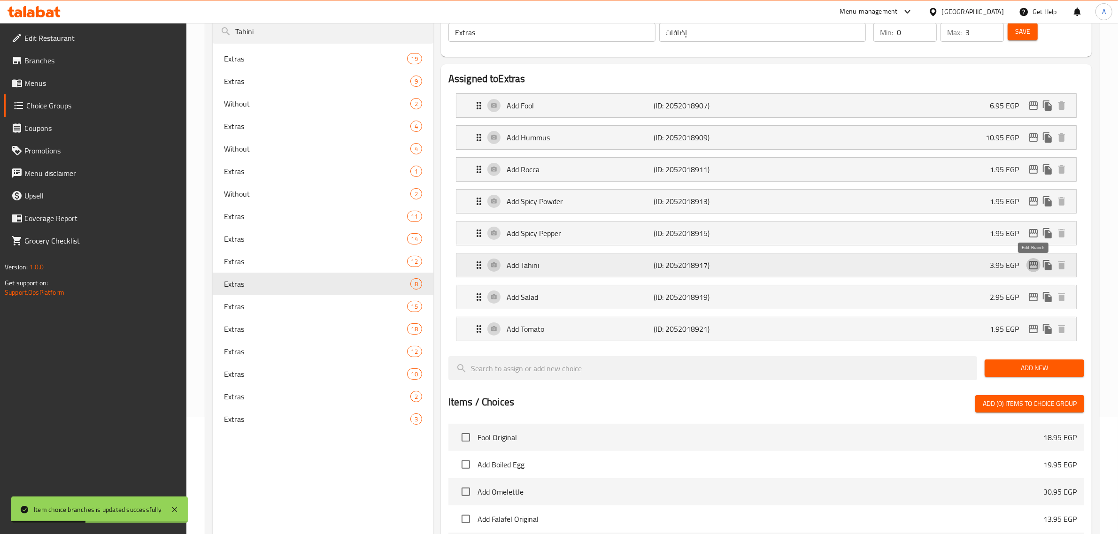
click at [1032, 264] on icon "edit" at bounding box center [1033, 265] width 9 height 8
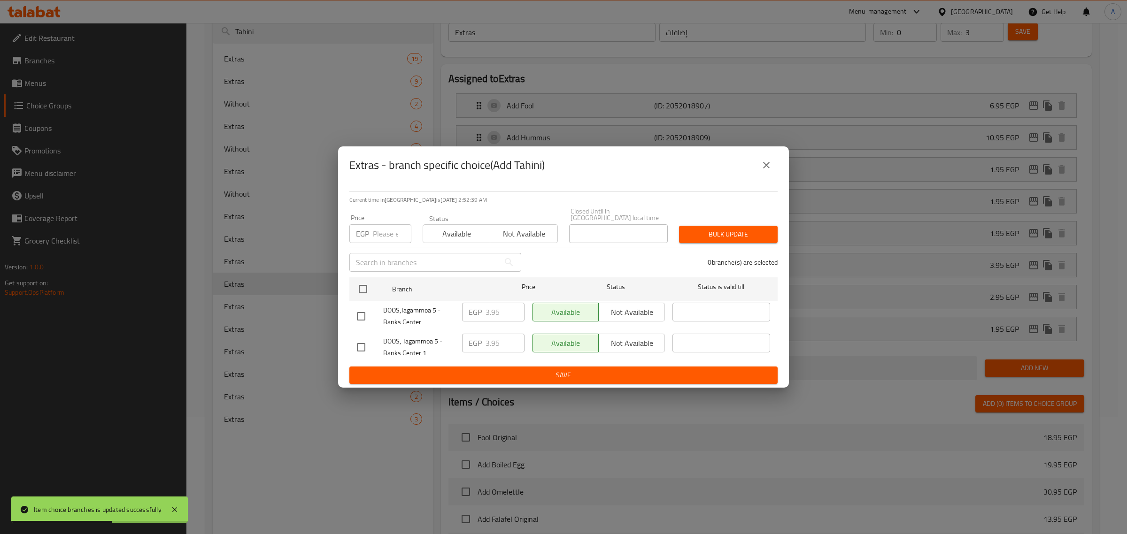
click at [364, 313] on input "checkbox" at bounding box center [361, 317] width 20 height 20
checkbox input "true"
click at [492, 307] on input "3.95" at bounding box center [504, 312] width 39 height 19
paste input "4"
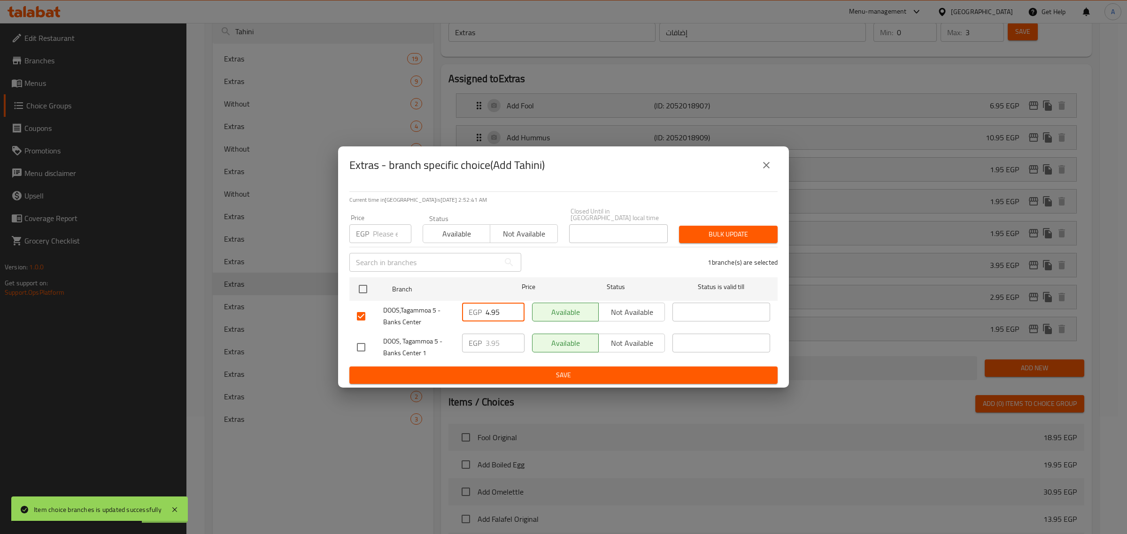
type input "4.95"
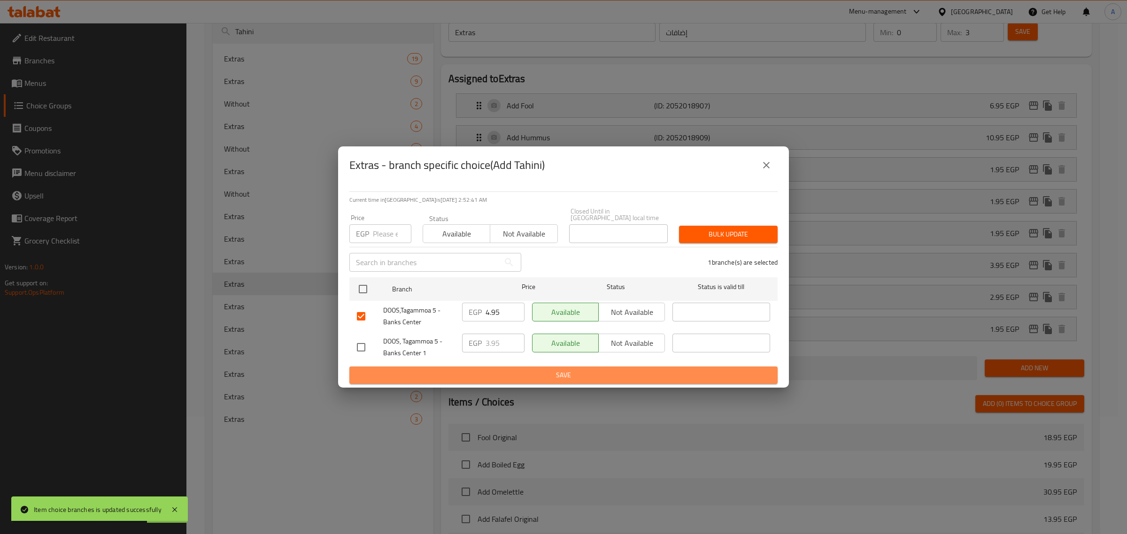
click at [501, 375] on span "Save" at bounding box center [563, 376] width 413 height 12
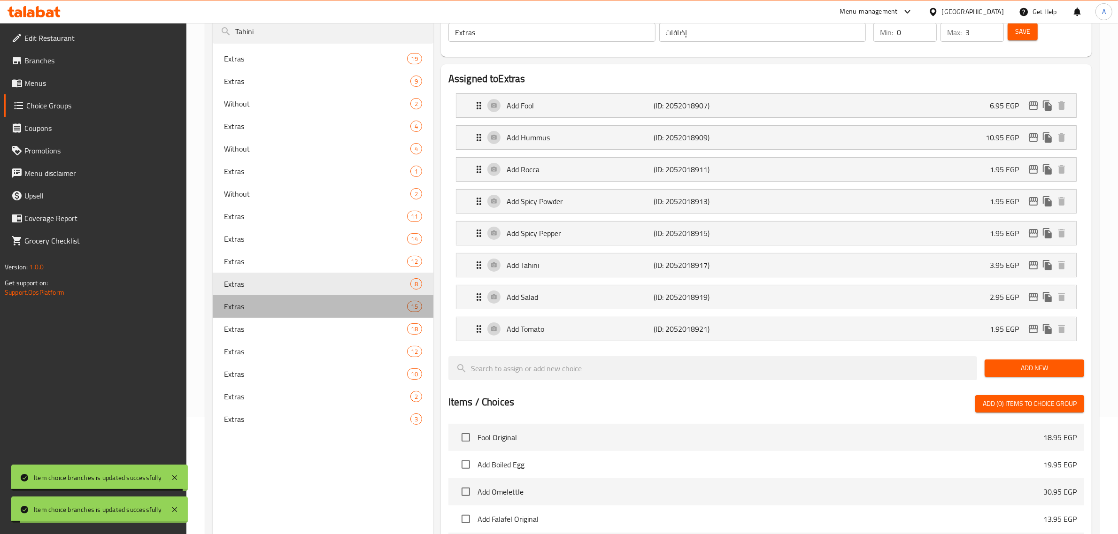
click at [285, 302] on span "Extras" at bounding box center [315, 306] width 183 height 11
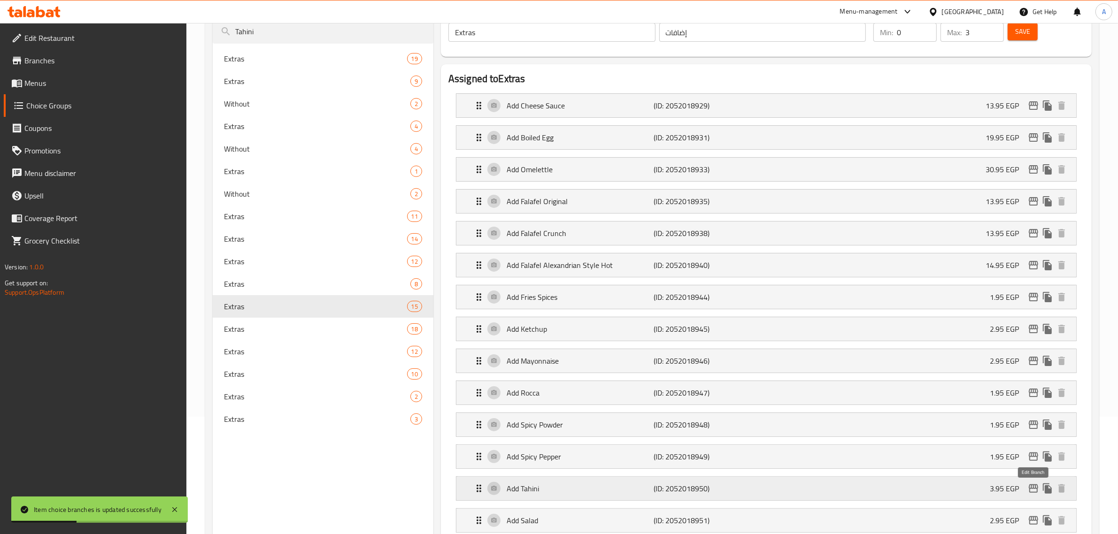
click at [1030, 493] on icon "edit" at bounding box center [1033, 489] width 9 height 8
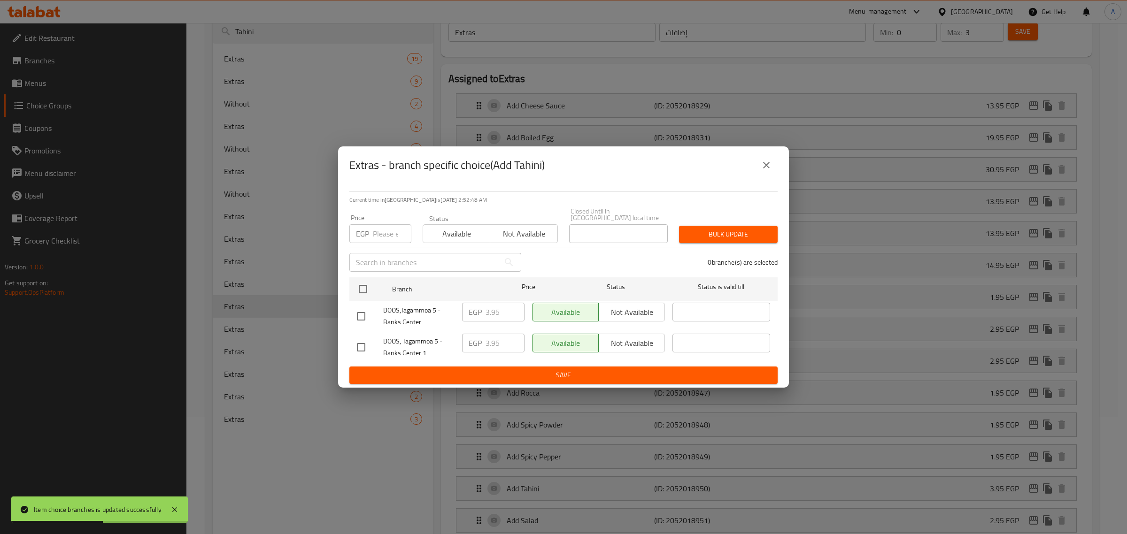
click at [355, 316] on input "checkbox" at bounding box center [361, 317] width 20 height 20
checkbox input "true"
click at [486, 309] on input "3.95" at bounding box center [504, 312] width 39 height 19
paste input "4"
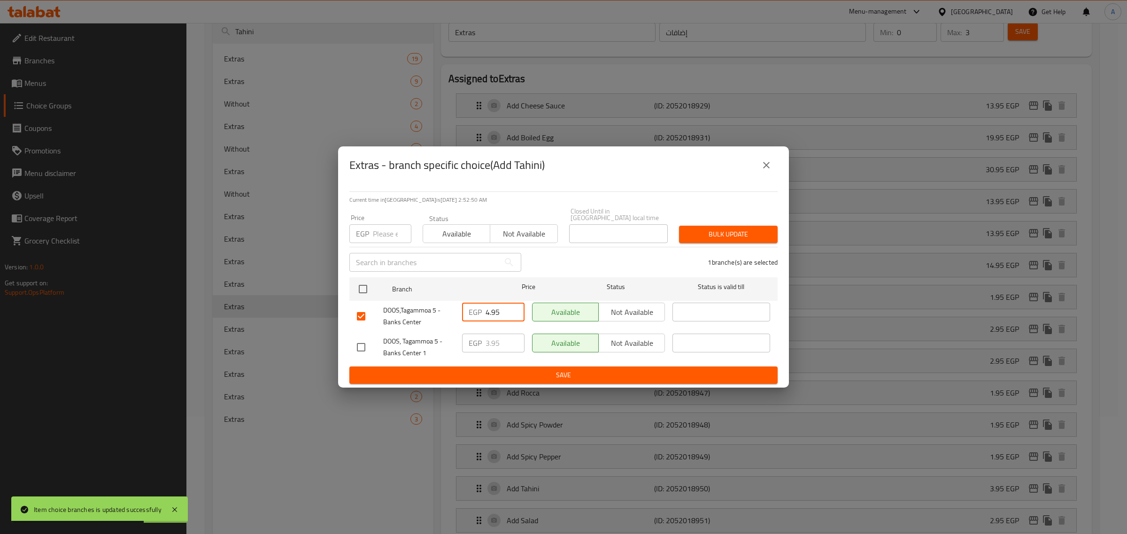
type input "4.95"
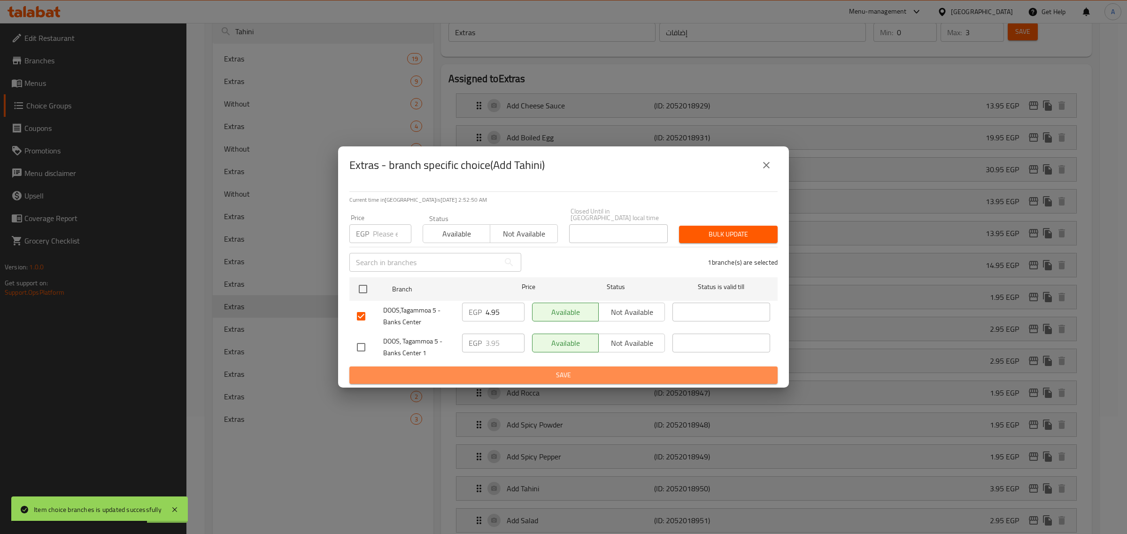
click at [498, 377] on span "Save" at bounding box center [563, 376] width 413 height 12
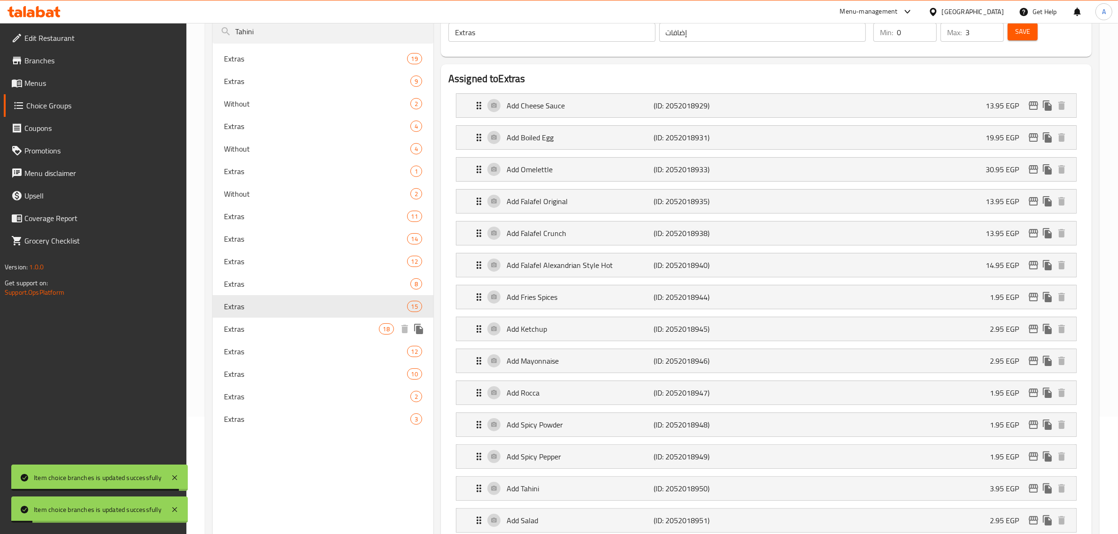
click at [304, 332] on span "Extras" at bounding box center [301, 328] width 155 height 11
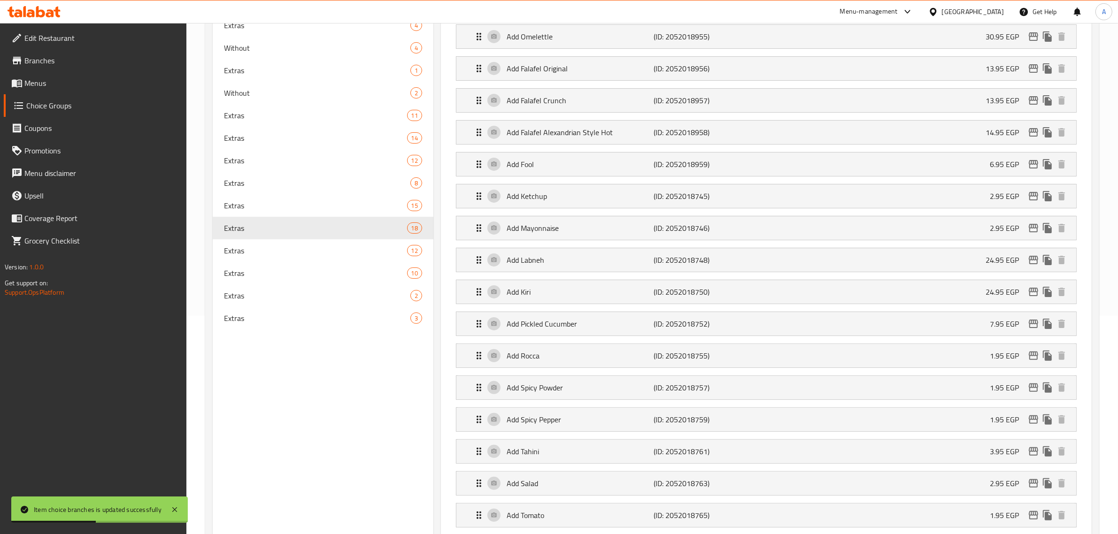
scroll to position [235, 0]
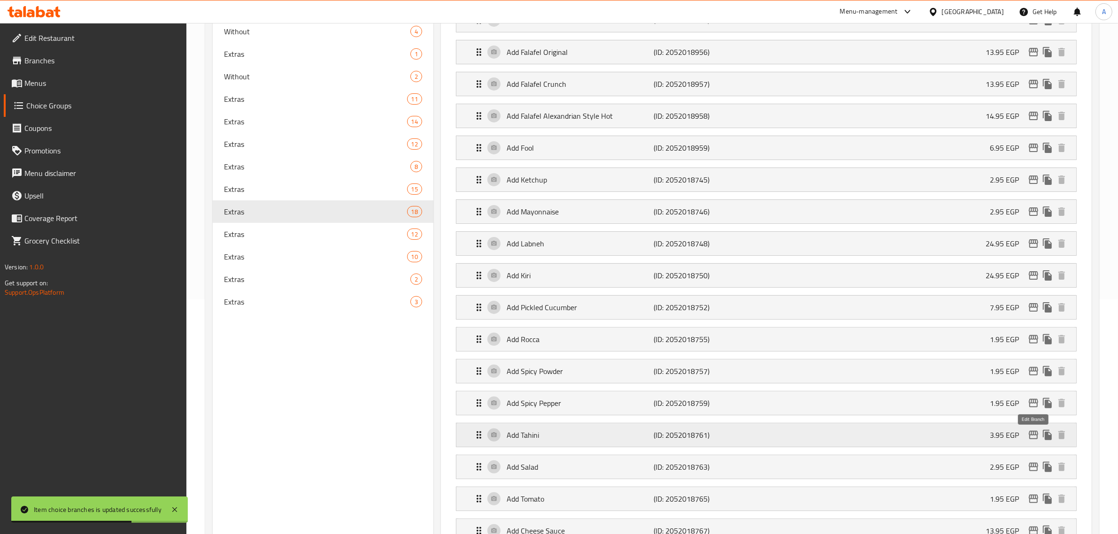
click at [1028, 440] on icon "edit" at bounding box center [1033, 435] width 11 height 11
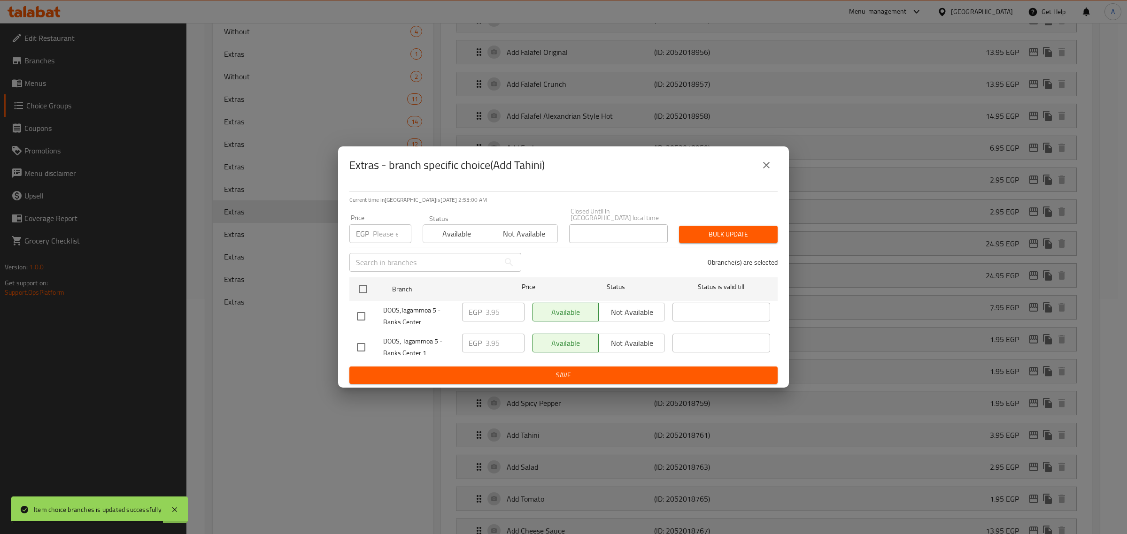
click at [359, 310] on input "checkbox" at bounding box center [361, 317] width 20 height 20
checkbox input "true"
click at [486, 313] on input "3.95" at bounding box center [504, 312] width 39 height 19
paste input "4"
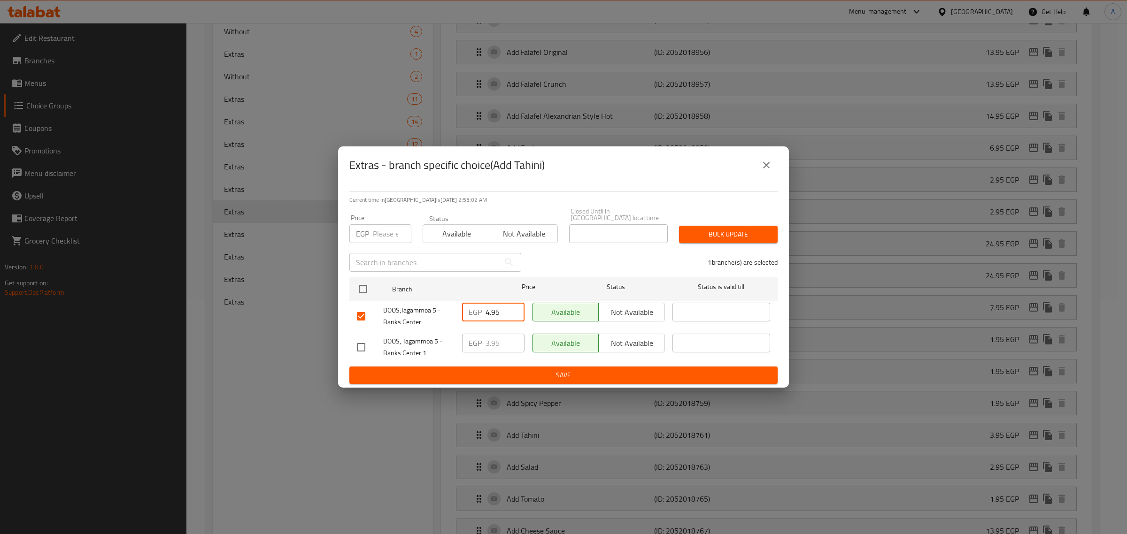
type input "4.95"
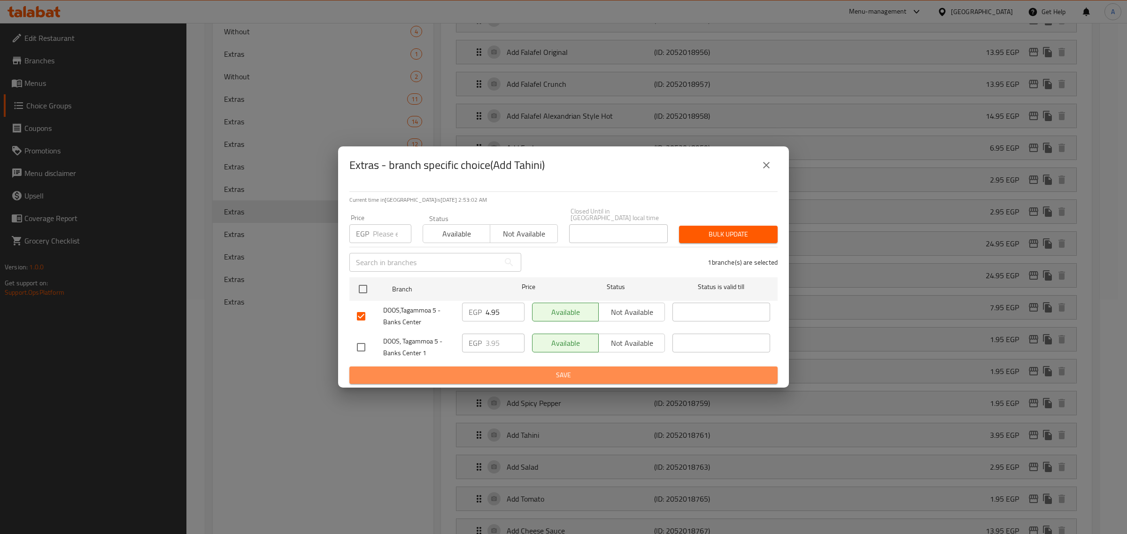
click at [501, 372] on span "Save" at bounding box center [563, 376] width 413 height 12
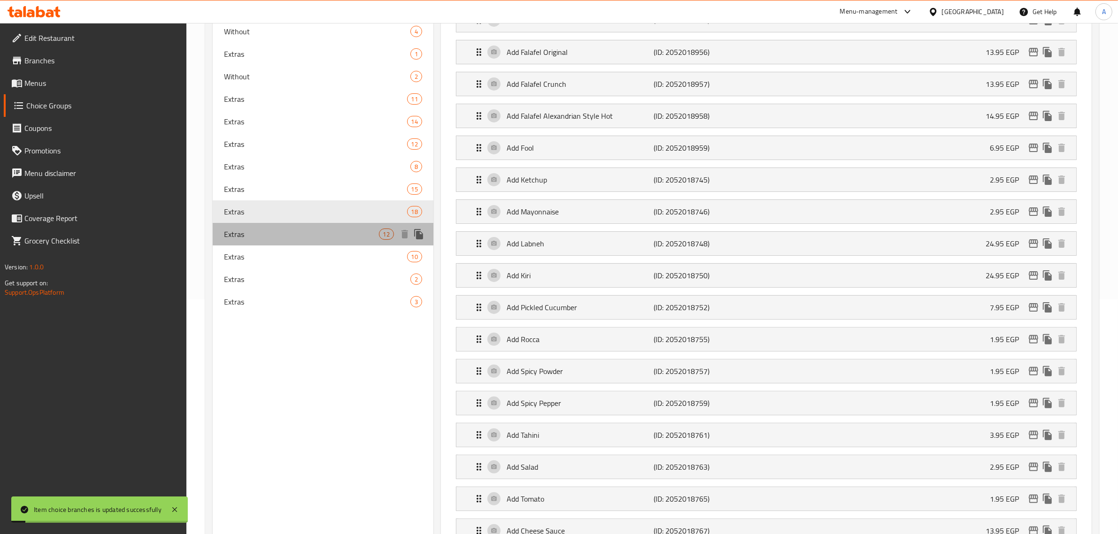
click at [289, 232] on span "Extras" at bounding box center [301, 234] width 155 height 11
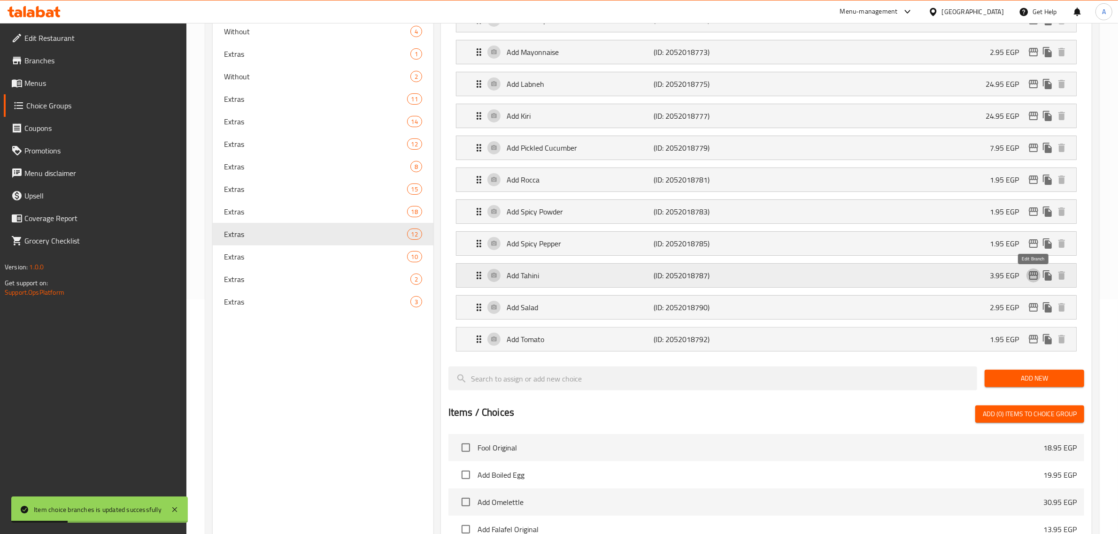
click at [1029, 277] on icon "edit" at bounding box center [1033, 275] width 9 height 8
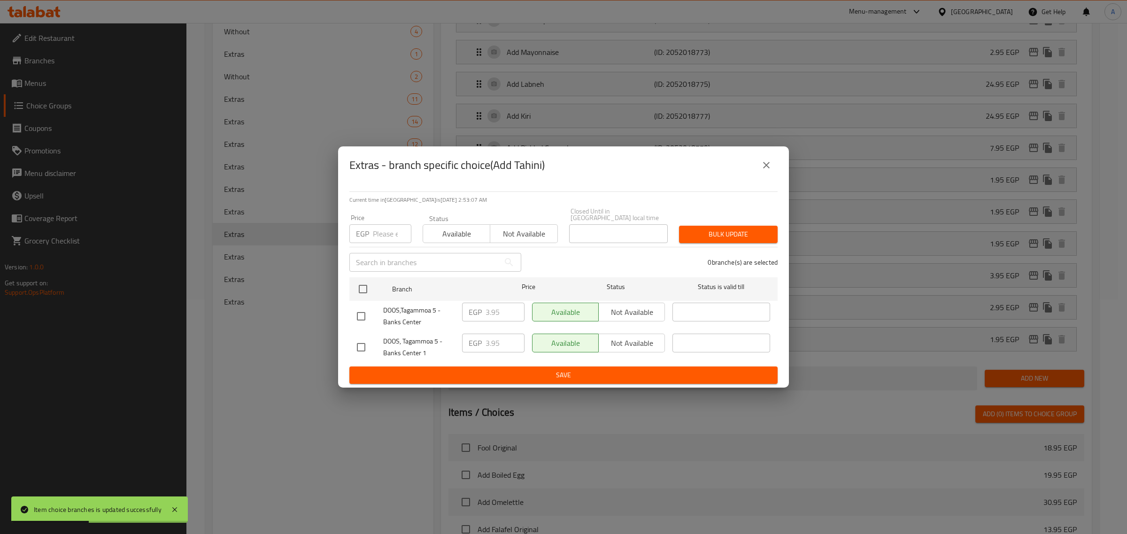
click at [360, 319] on input "checkbox" at bounding box center [361, 317] width 20 height 20
checkbox input "true"
click at [495, 307] on input "3.95" at bounding box center [504, 312] width 39 height 19
paste input "4"
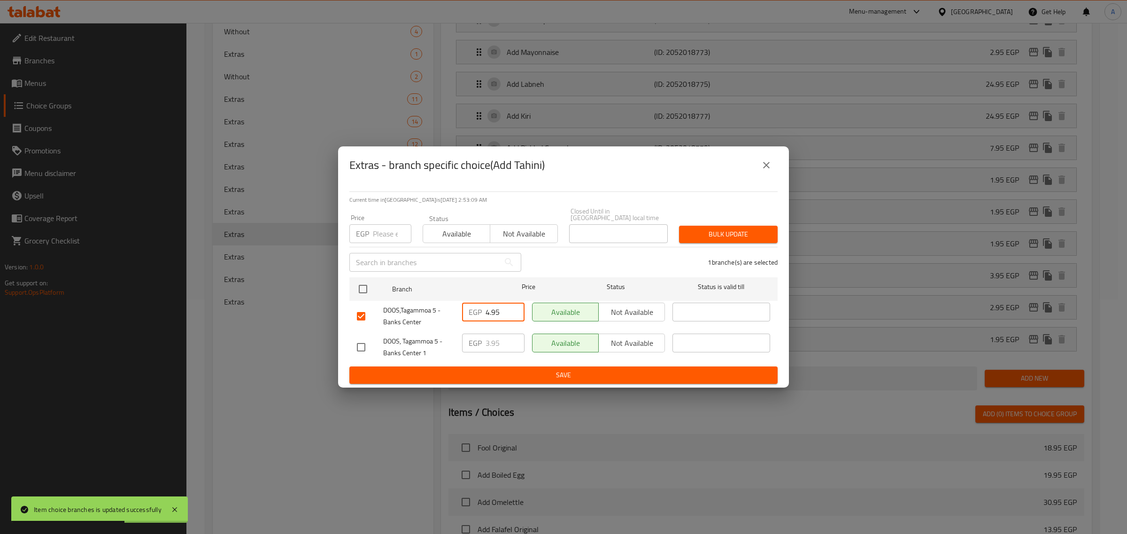
type input "4.95"
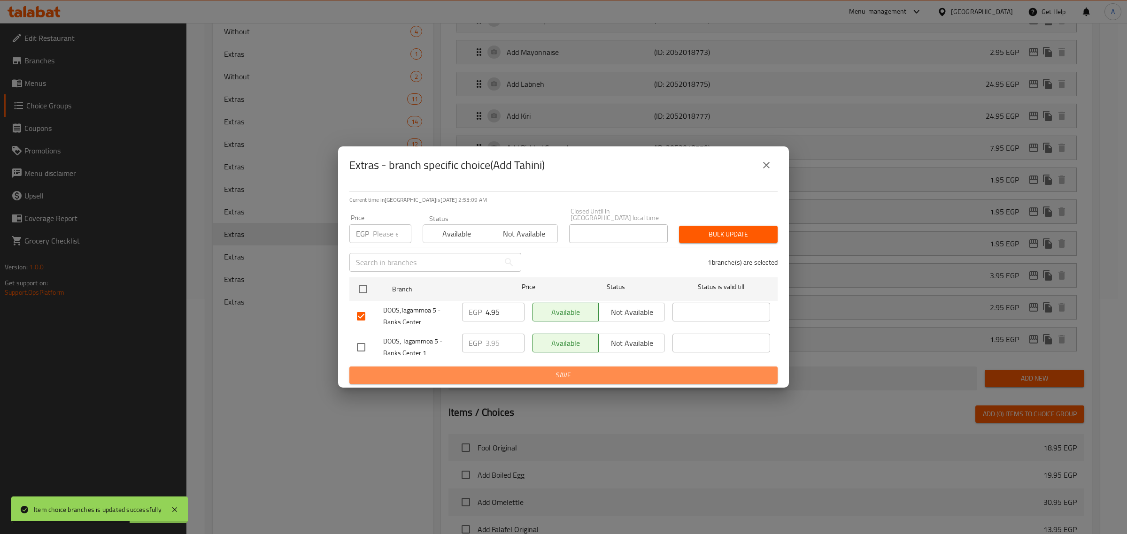
click at [520, 372] on span "Save" at bounding box center [563, 376] width 413 height 12
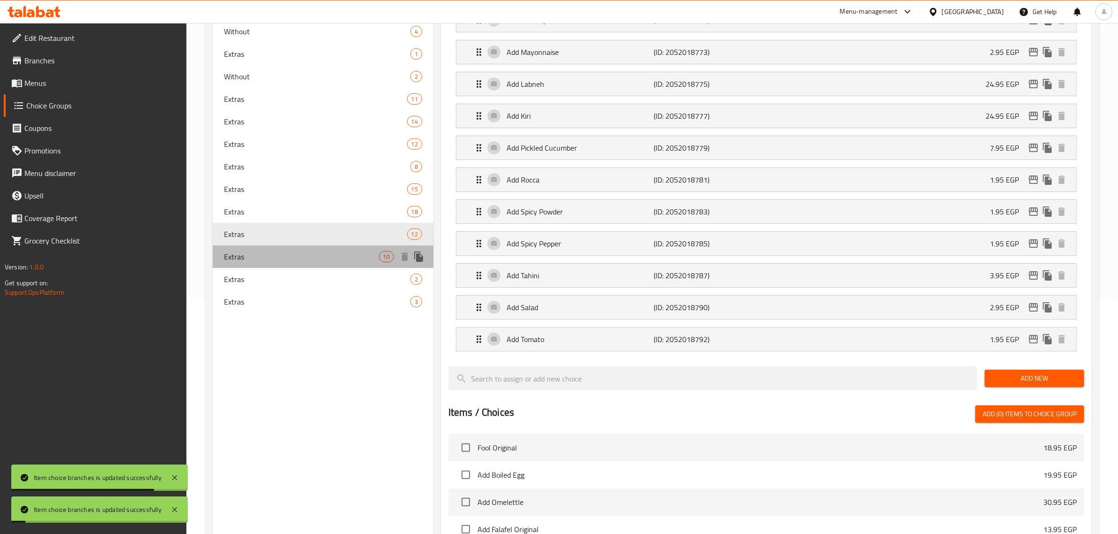
click at [254, 262] on span "Extras" at bounding box center [301, 256] width 155 height 11
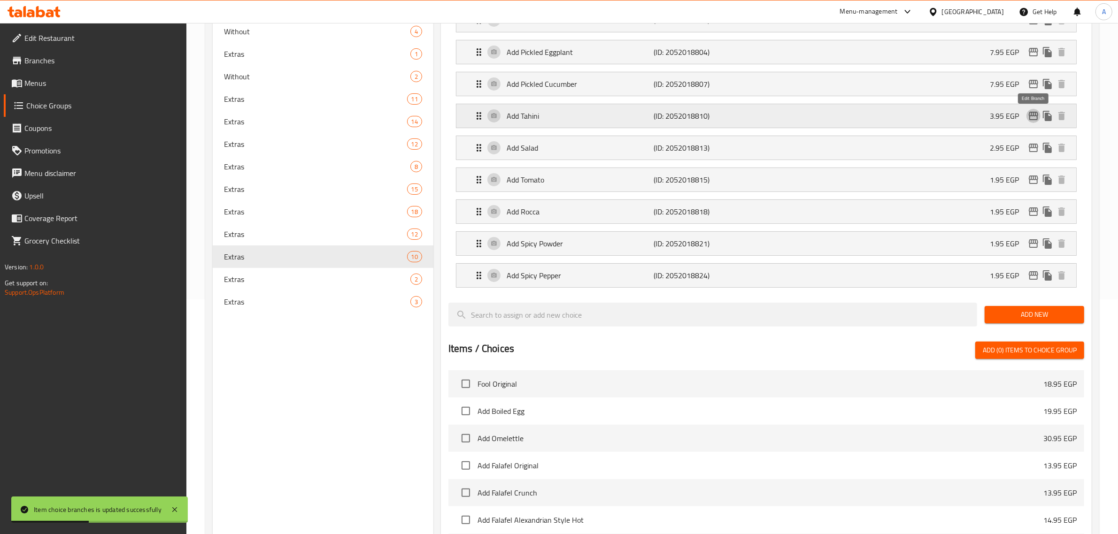
click at [1028, 121] on icon "edit" at bounding box center [1033, 115] width 11 height 11
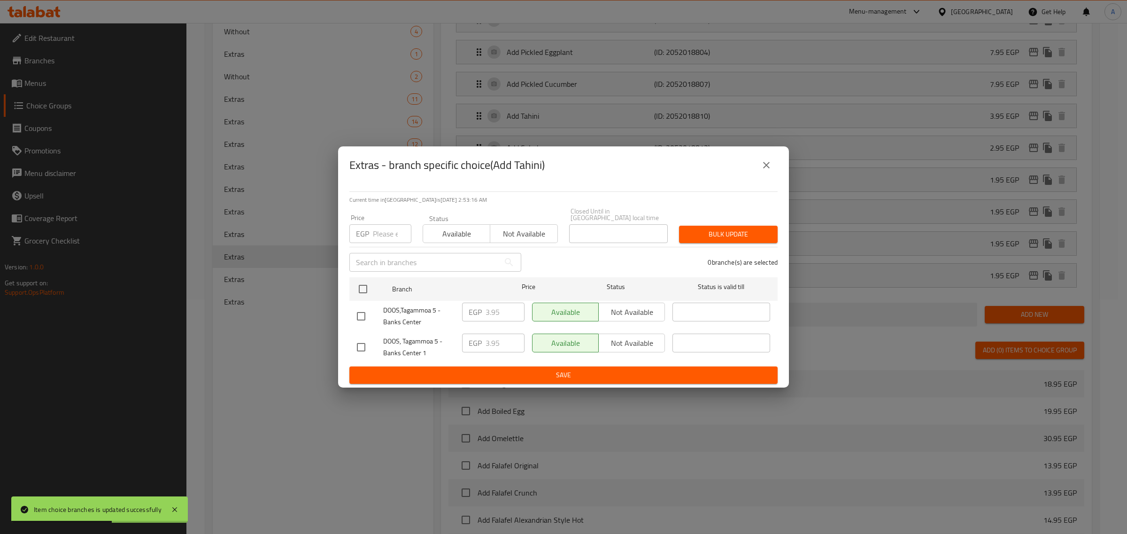
click at [358, 315] on input "checkbox" at bounding box center [361, 317] width 20 height 20
checkbox input "true"
click at [490, 308] on input "3.95" at bounding box center [504, 312] width 39 height 19
paste input "4"
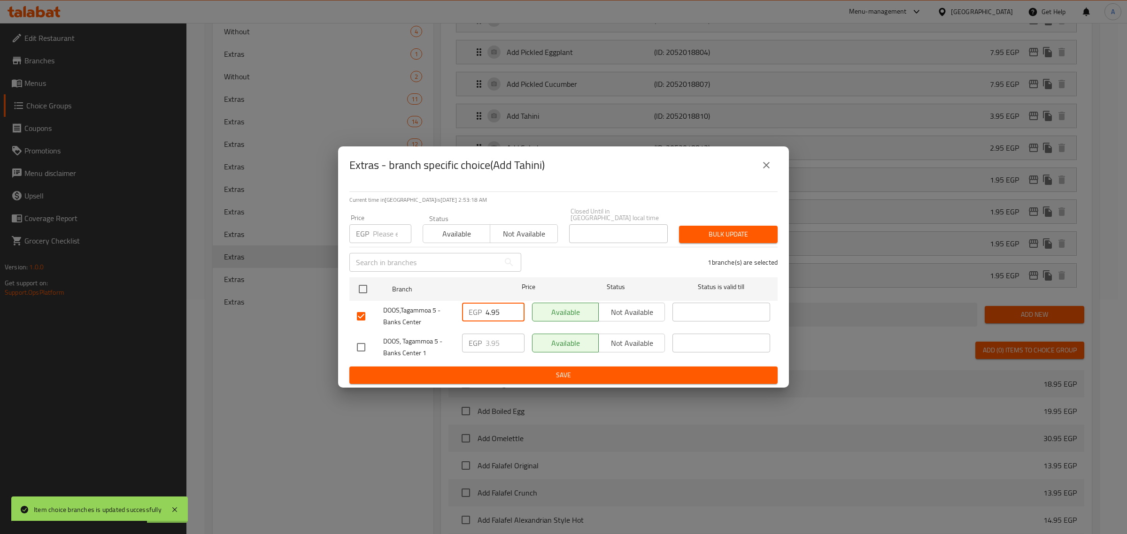
type input "4.95"
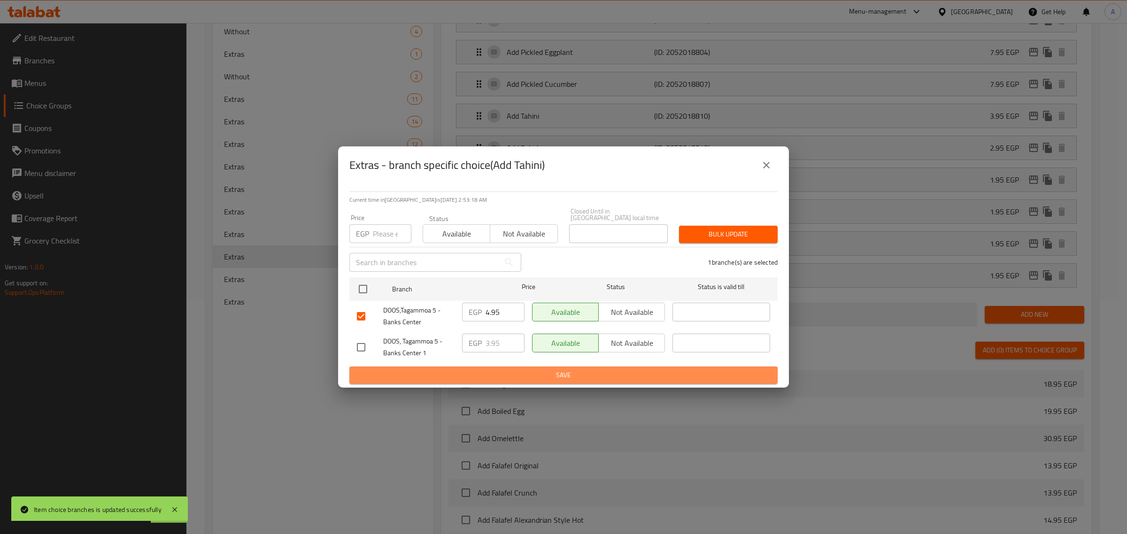
click at [527, 374] on span "Save" at bounding box center [563, 376] width 413 height 12
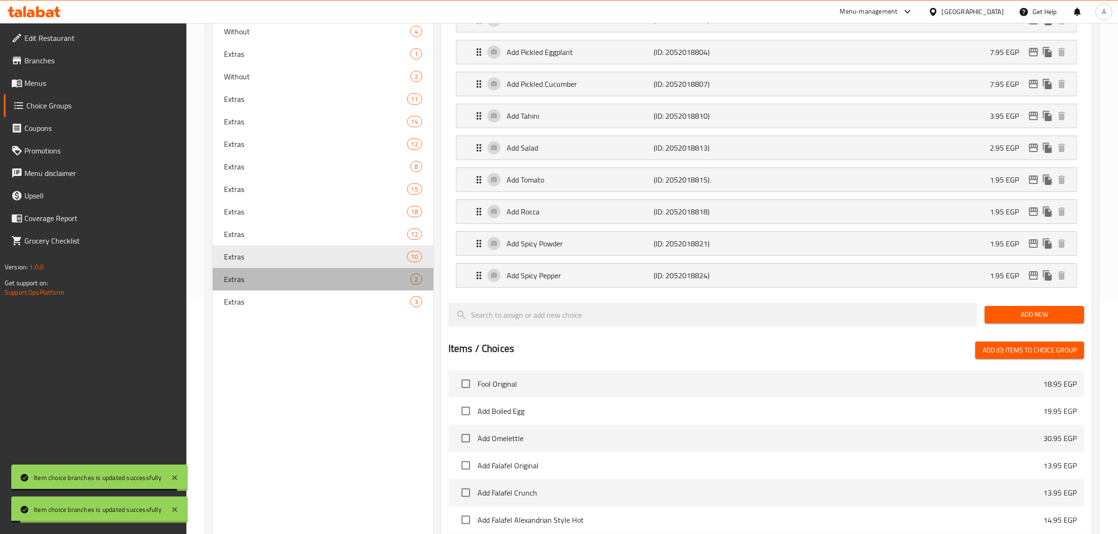
click at [251, 277] on span "Extras" at bounding box center [317, 279] width 186 height 11
type input "2"
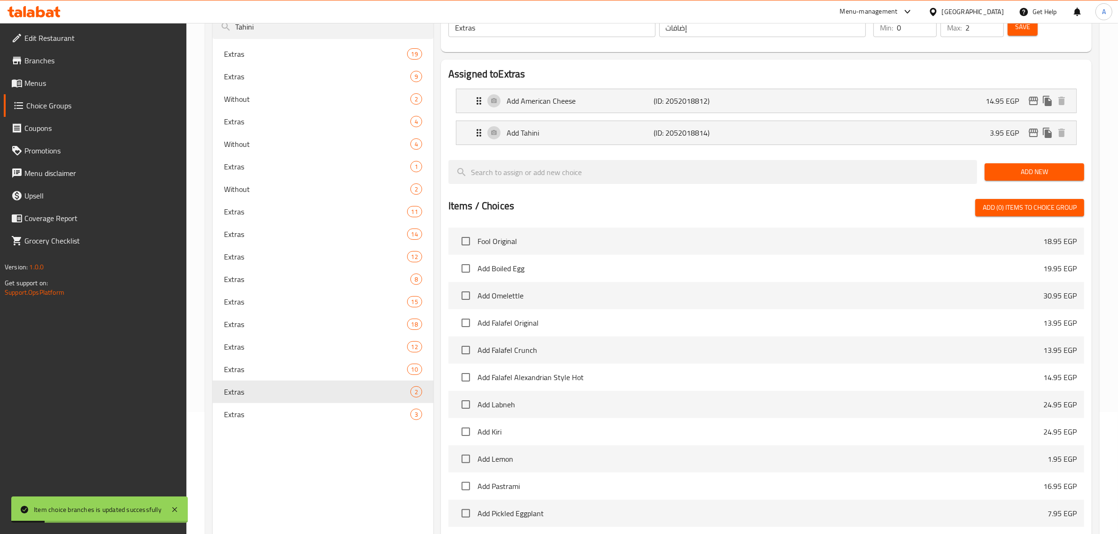
scroll to position [117, 0]
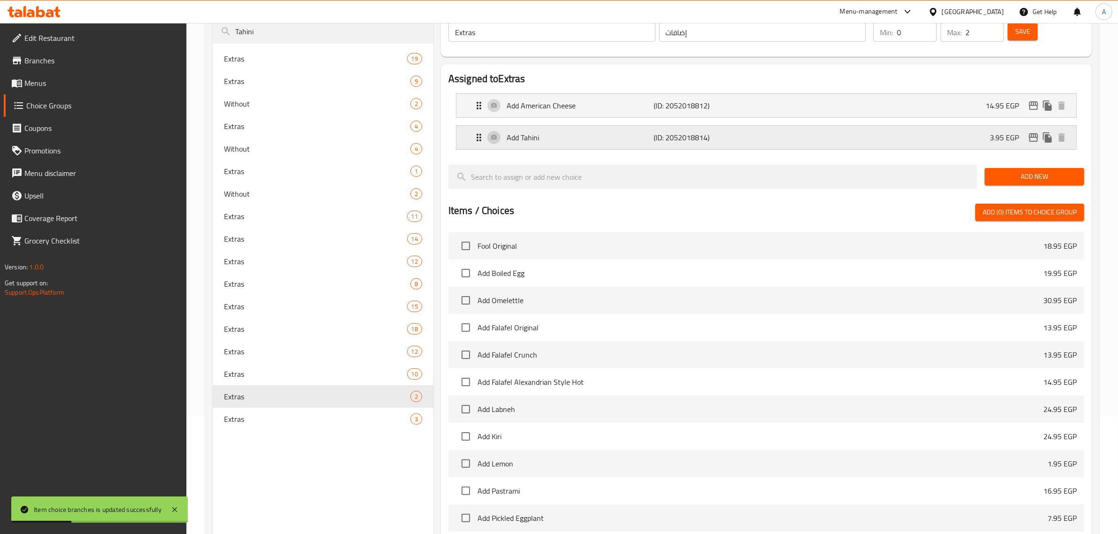
click at [1029, 139] on icon "edit" at bounding box center [1033, 137] width 9 height 8
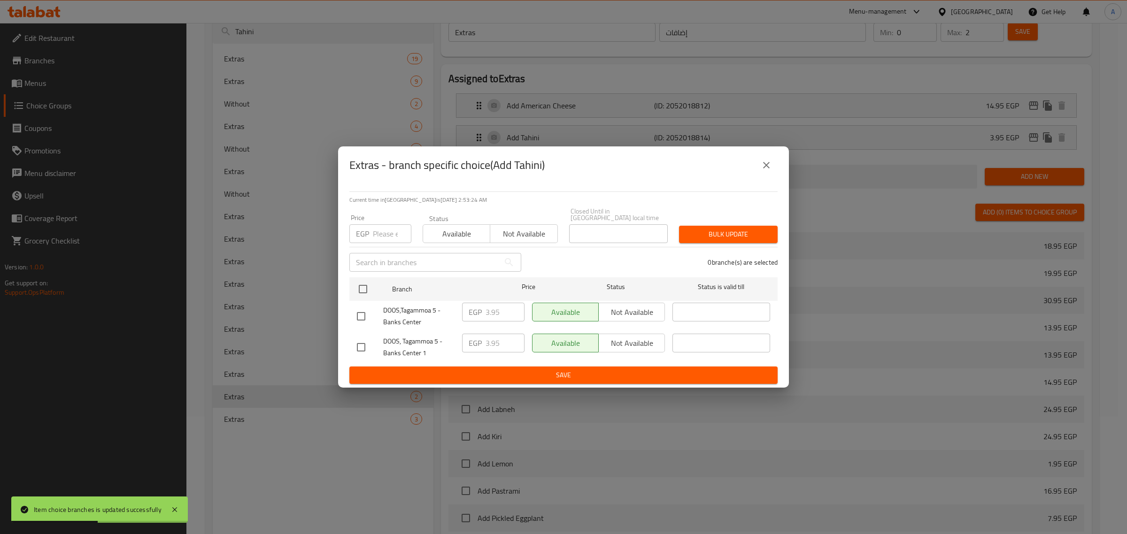
click at [357, 312] on input "checkbox" at bounding box center [361, 317] width 20 height 20
checkbox input "true"
click at [496, 307] on input "3.95" at bounding box center [504, 312] width 39 height 19
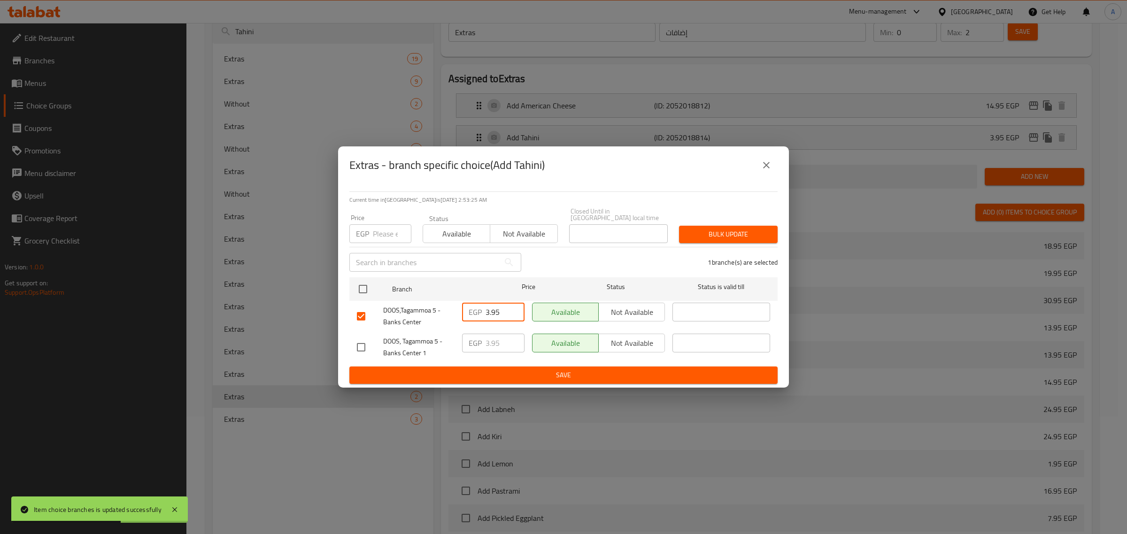
paste input "4"
type input "4.95"
click at [501, 370] on span "Save" at bounding box center [563, 376] width 413 height 12
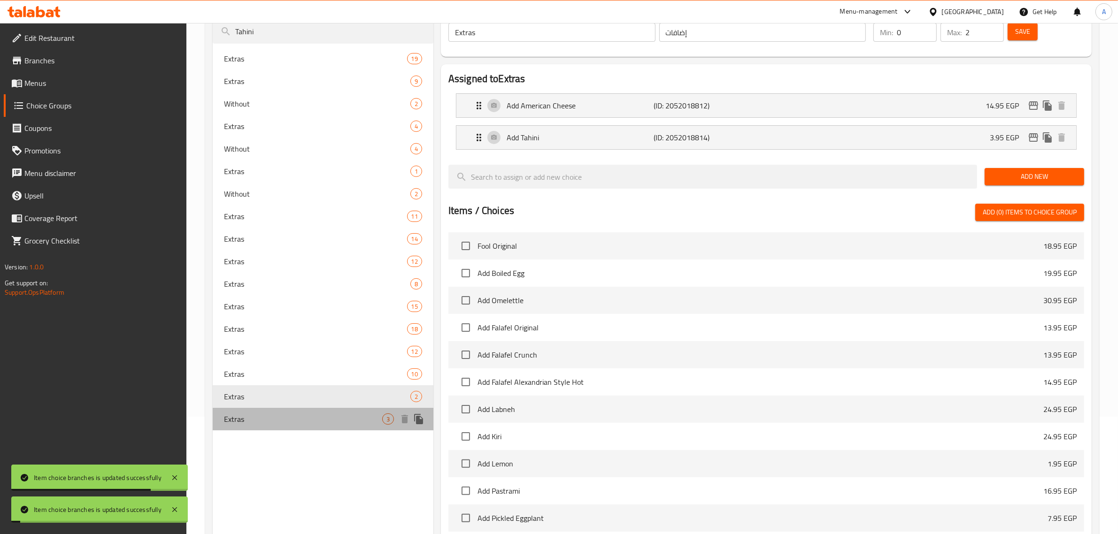
click at [278, 424] on span "Extras" at bounding box center [303, 419] width 158 height 11
type input "3"
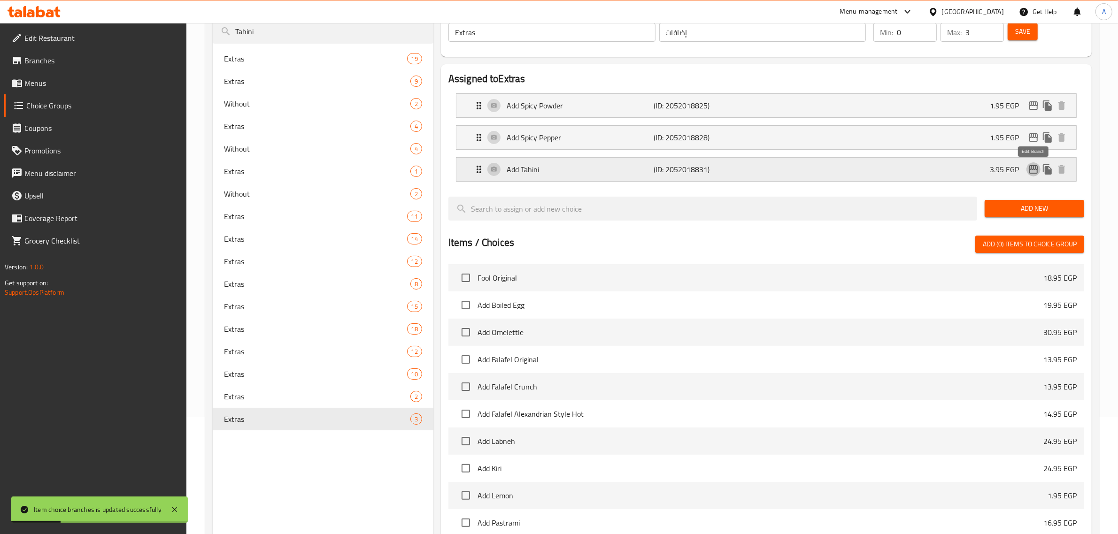
click at [1028, 167] on icon "edit" at bounding box center [1033, 169] width 11 height 11
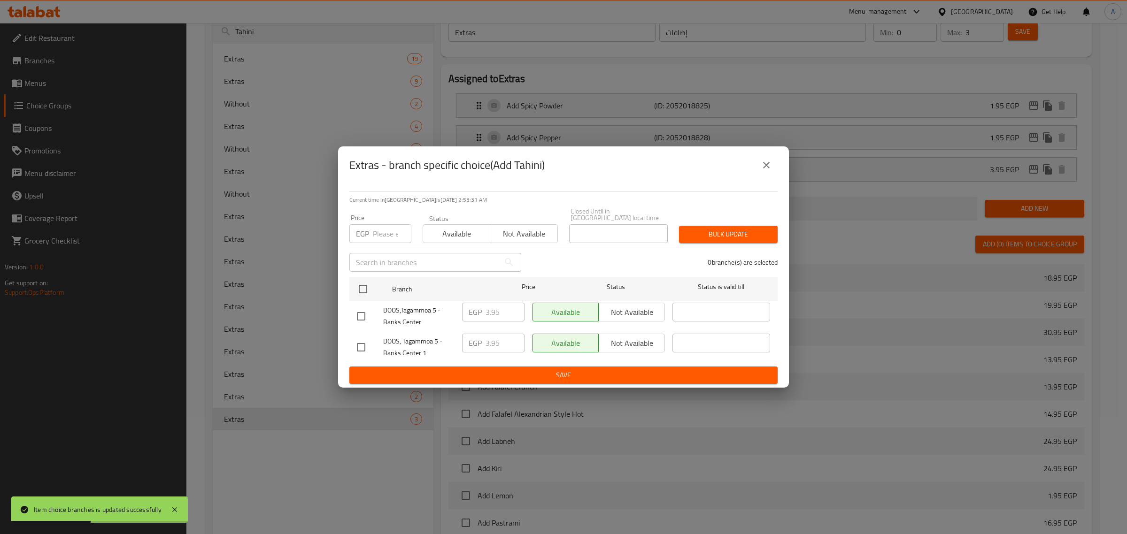
click at [360, 313] on input "checkbox" at bounding box center [361, 317] width 20 height 20
checkbox input "true"
click at [497, 319] on div "EGP 3.95 ​" at bounding box center [493, 316] width 70 height 35
click at [498, 315] on input "3.95" at bounding box center [504, 312] width 39 height 19
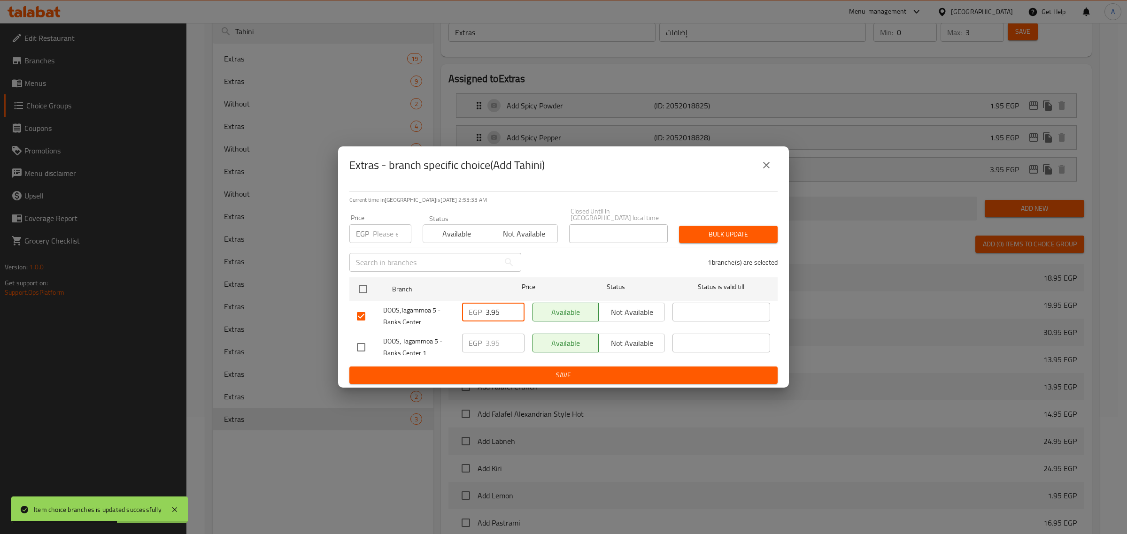
click at [498, 315] on input "3.95" at bounding box center [504, 312] width 39 height 19
paste input "4"
type input "4.95"
click at [499, 376] on span "Save" at bounding box center [563, 376] width 413 height 12
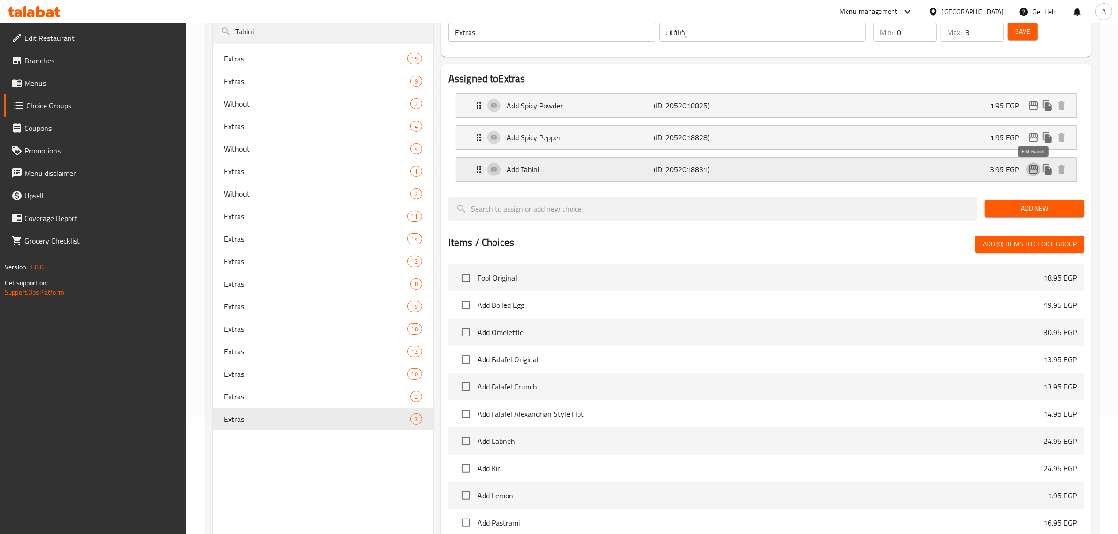
click at [1038, 168] on icon "edit" at bounding box center [1033, 169] width 9 height 8
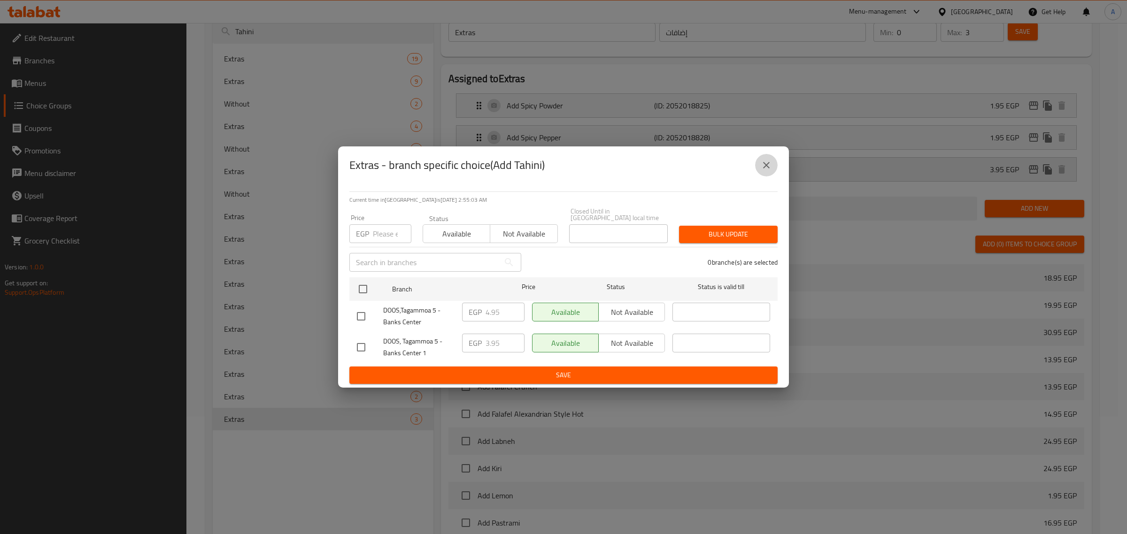
click at [771, 170] on icon "close" at bounding box center [766, 165] width 11 height 11
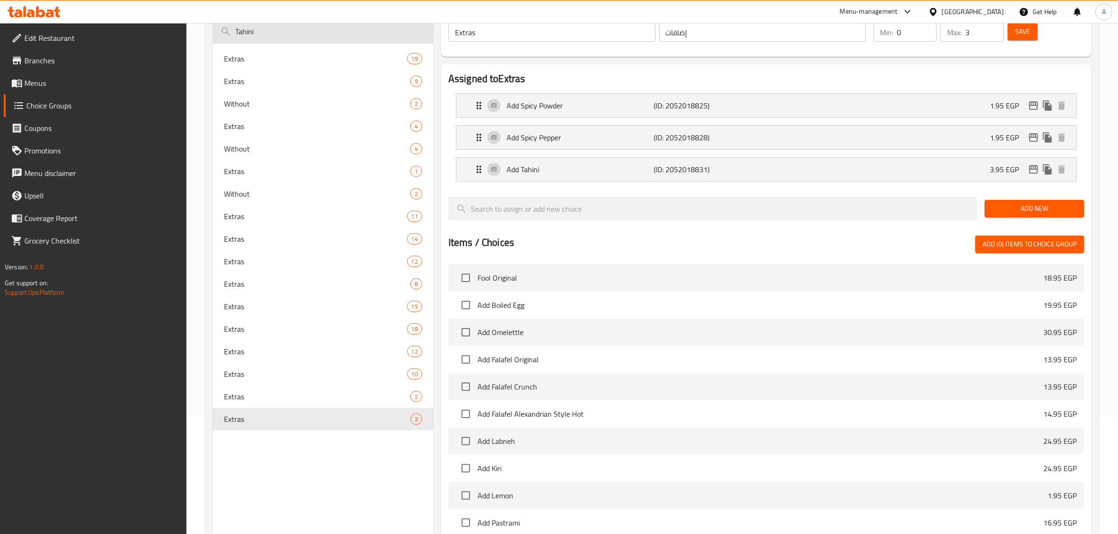
click at [317, 36] on input "Tahini" at bounding box center [323, 32] width 221 height 24
paste input "Salad"
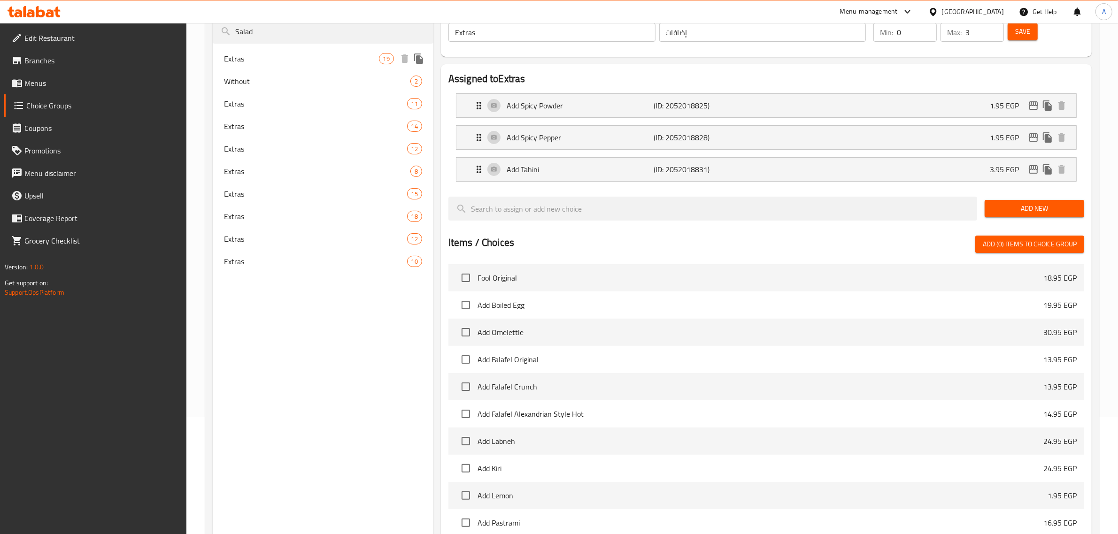
type input "Salad"
click at [319, 57] on span "Extras" at bounding box center [301, 58] width 155 height 11
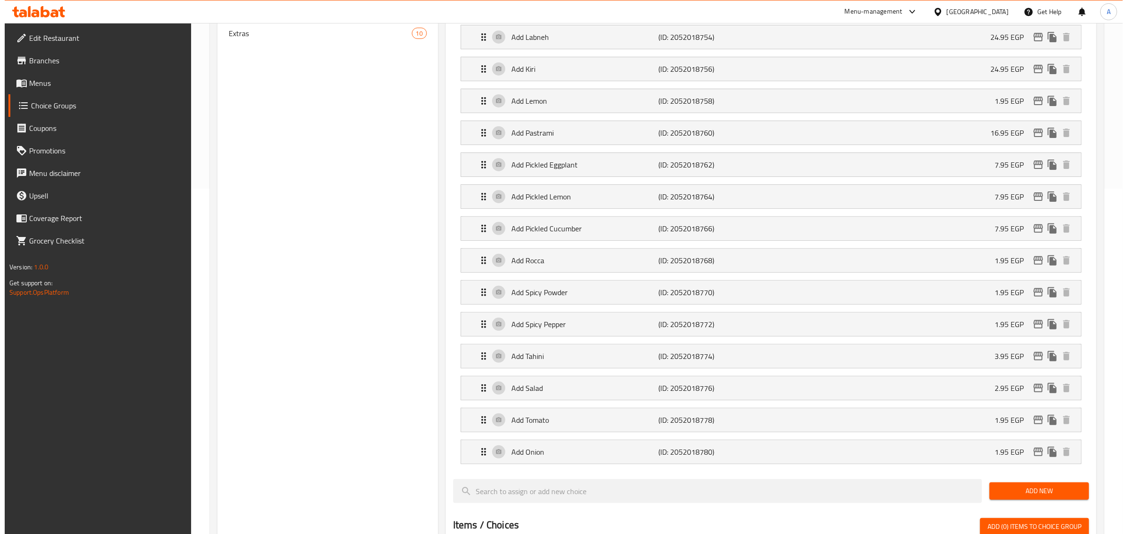
scroll to position [352, 0]
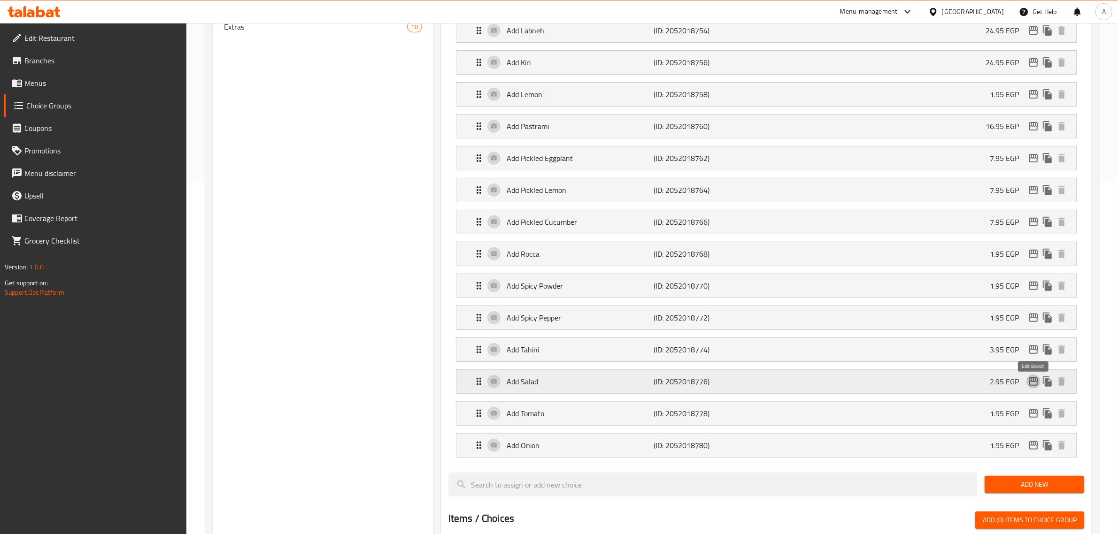
click at [1033, 386] on icon "edit" at bounding box center [1033, 381] width 11 height 11
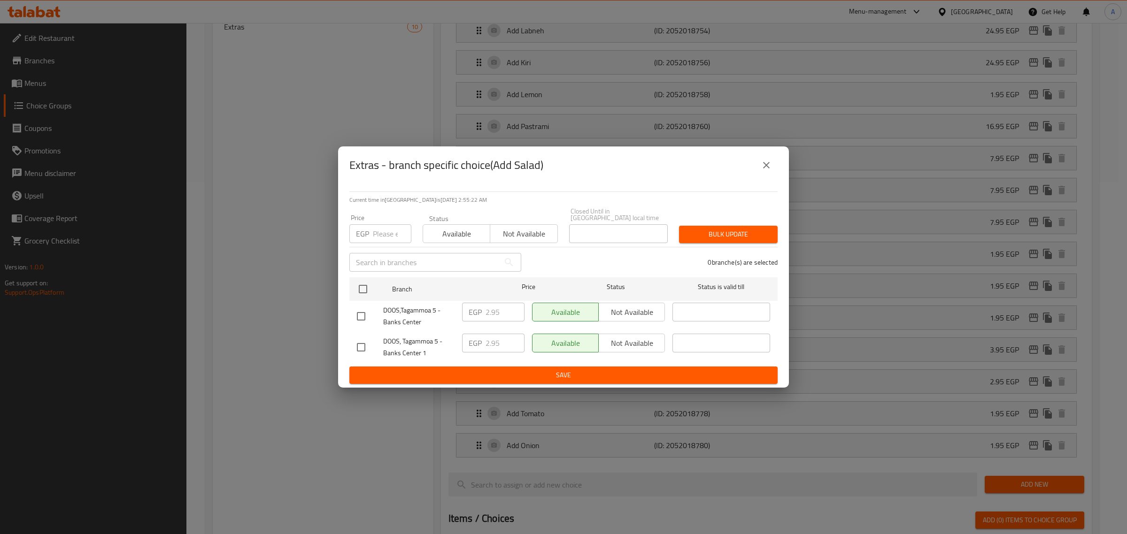
click at [360, 315] on input "checkbox" at bounding box center [361, 317] width 20 height 20
checkbox input "true"
click at [494, 310] on input "2.95" at bounding box center [504, 312] width 39 height 19
paste input "4"
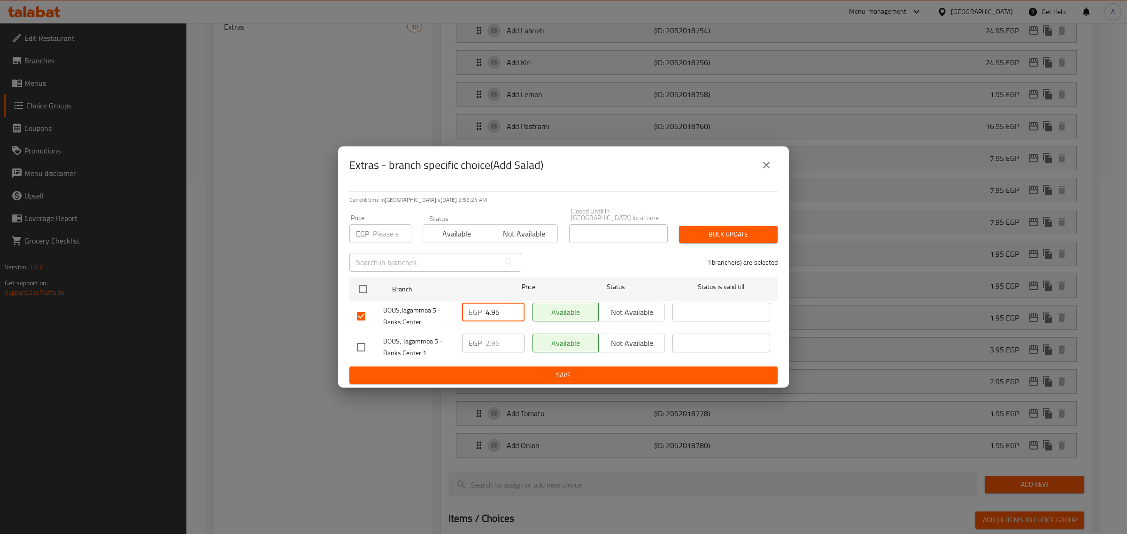
type input "4.95"
click at [496, 374] on span "Save" at bounding box center [563, 376] width 413 height 12
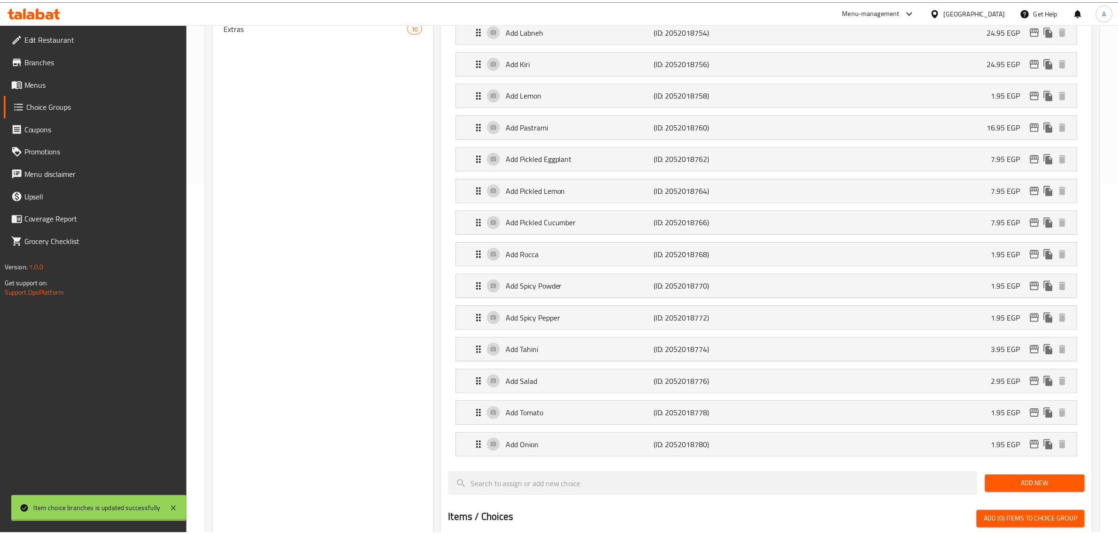
scroll to position [0, 0]
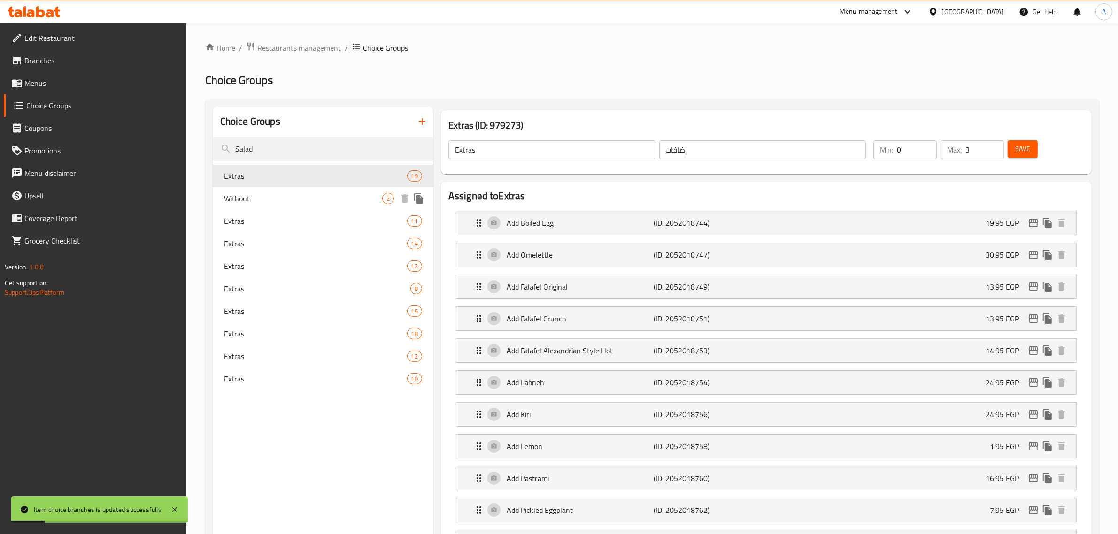
click at [263, 200] on span "Without" at bounding box center [303, 198] width 158 height 11
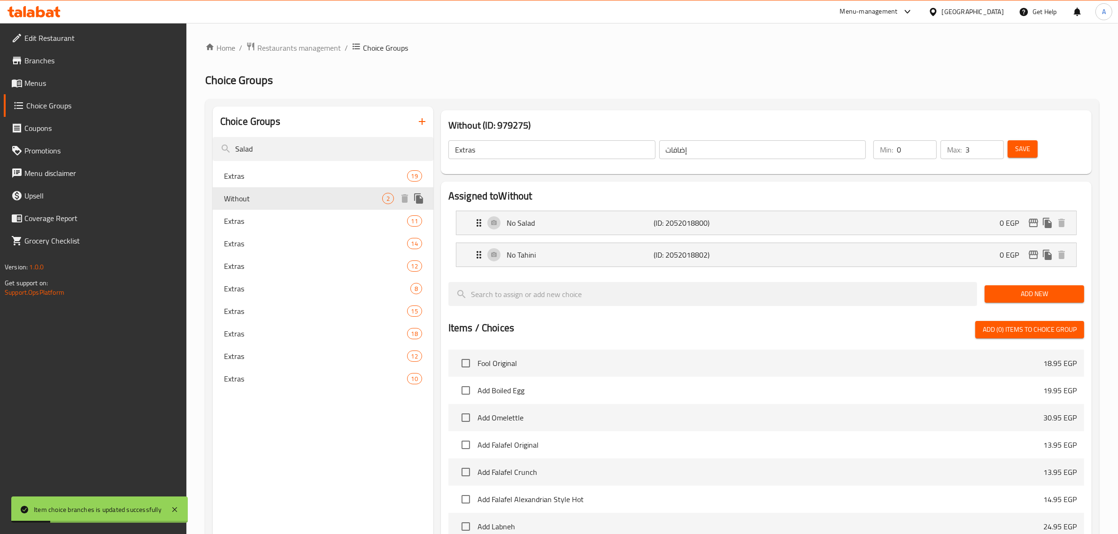
type input "Without"
type input "بدون"
type input "2"
click at [273, 224] on span "Extras" at bounding box center [301, 221] width 155 height 11
type input "Extras"
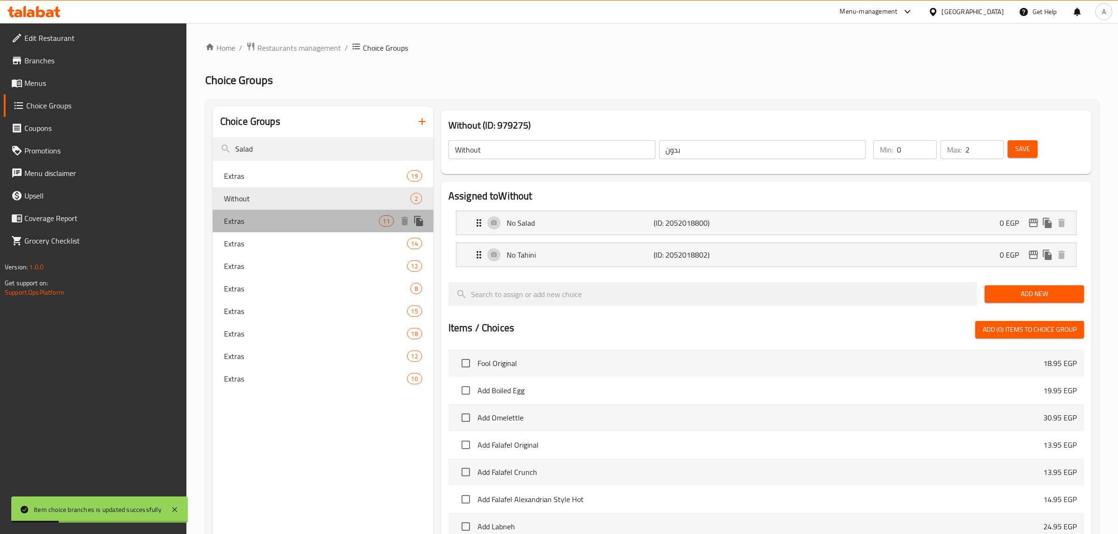
type input "إضافات"
type input "3"
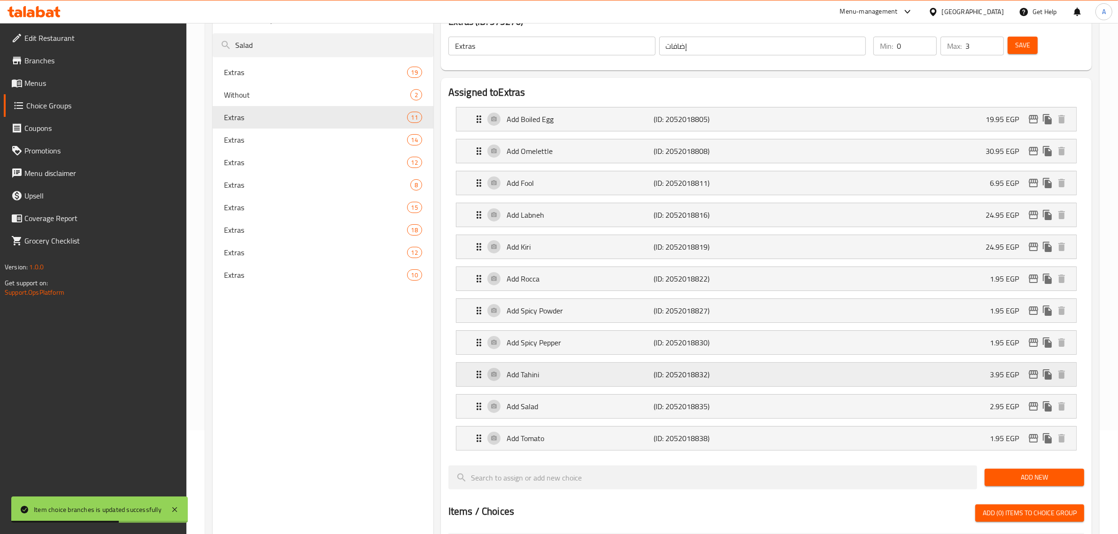
scroll to position [117, 0]
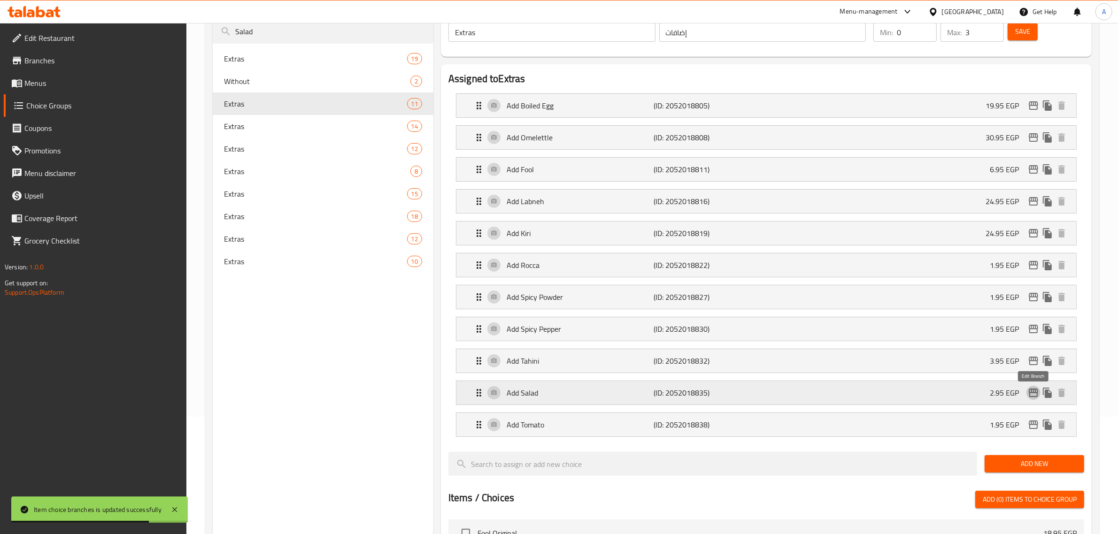
click at [1027, 396] on button "edit" at bounding box center [1033, 393] width 14 height 14
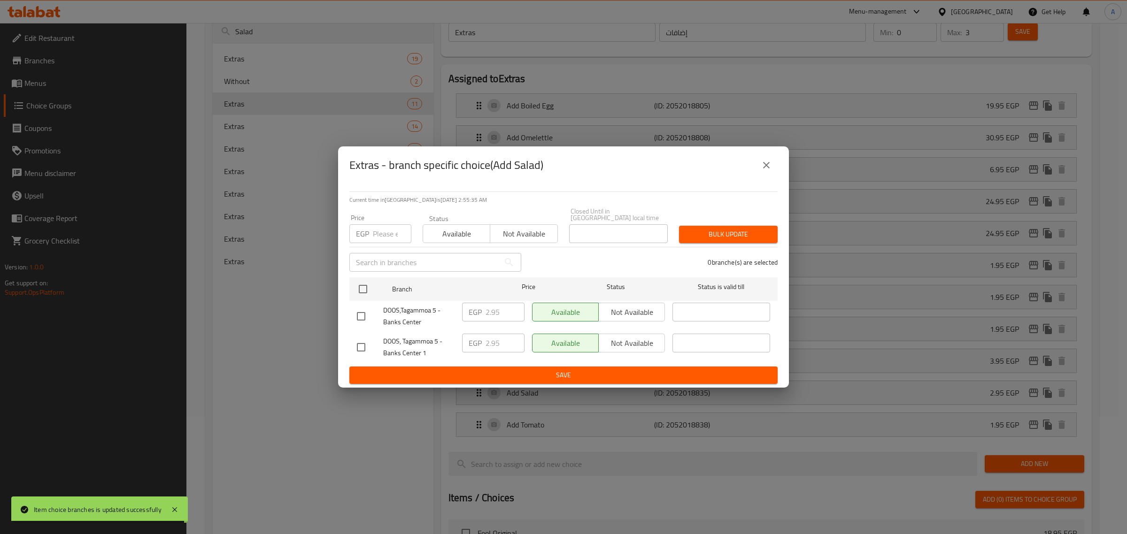
click at [355, 316] on input "checkbox" at bounding box center [361, 317] width 20 height 20
checkbox input "true"
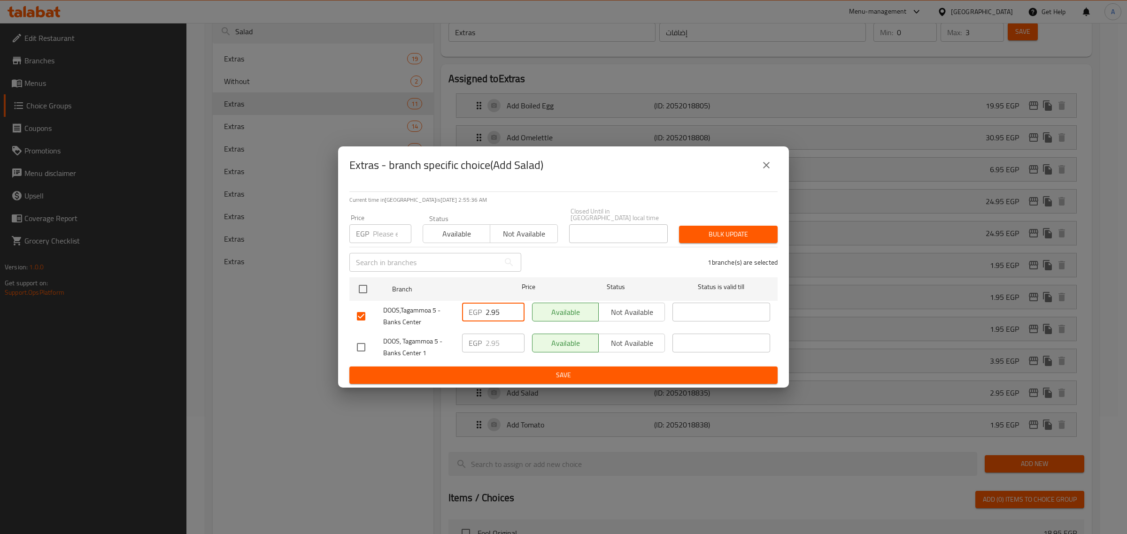
click at [498, 311] on input "2.95" at bounding box center [504, 312] width 39 height 19
paste input "4"
type input "4.95"
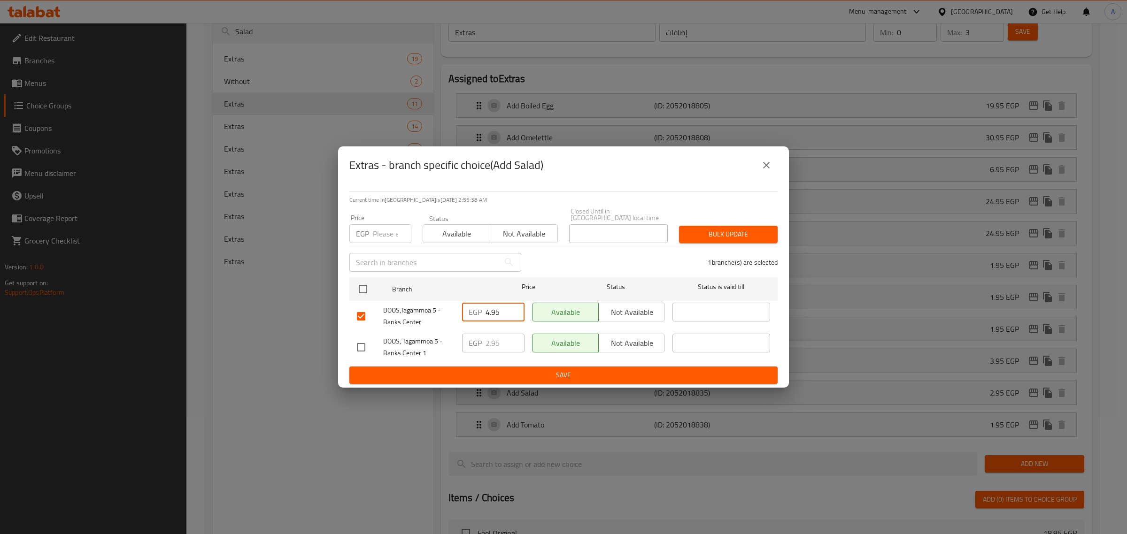
click at [501, 382] on div "Current time in Egypt is 20 Aug 2025 2:55:38 AM Price EGP Price Status Availabl…" at bounding box center [563, 286] width 451 height 204
click at [506, 370] on span "Save" at bounding box center [563, 376] width 413 height 12
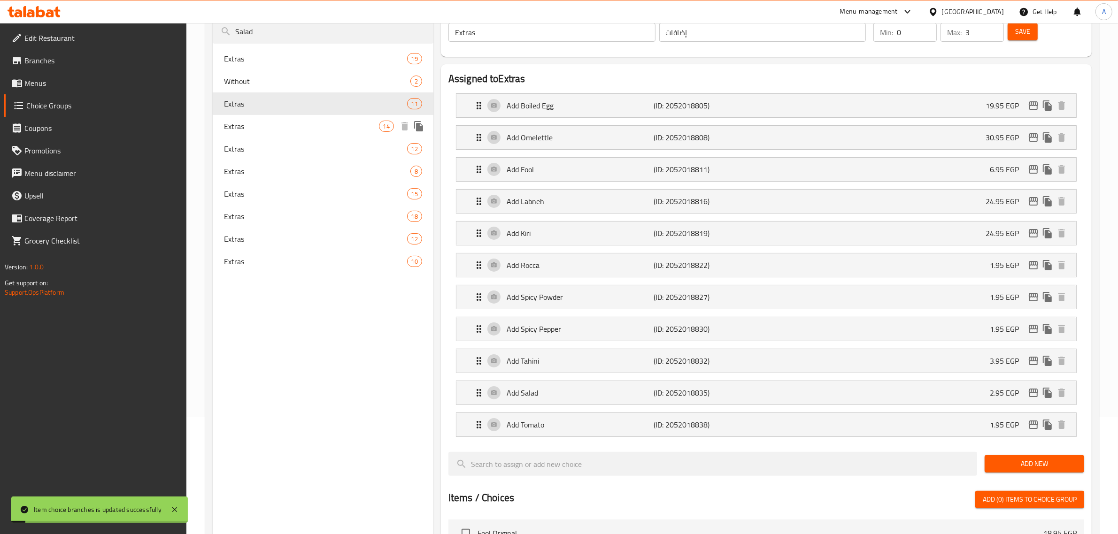
click at [304, 131] on span "Extras" at bounding box center [301, 126] width 155 height 11
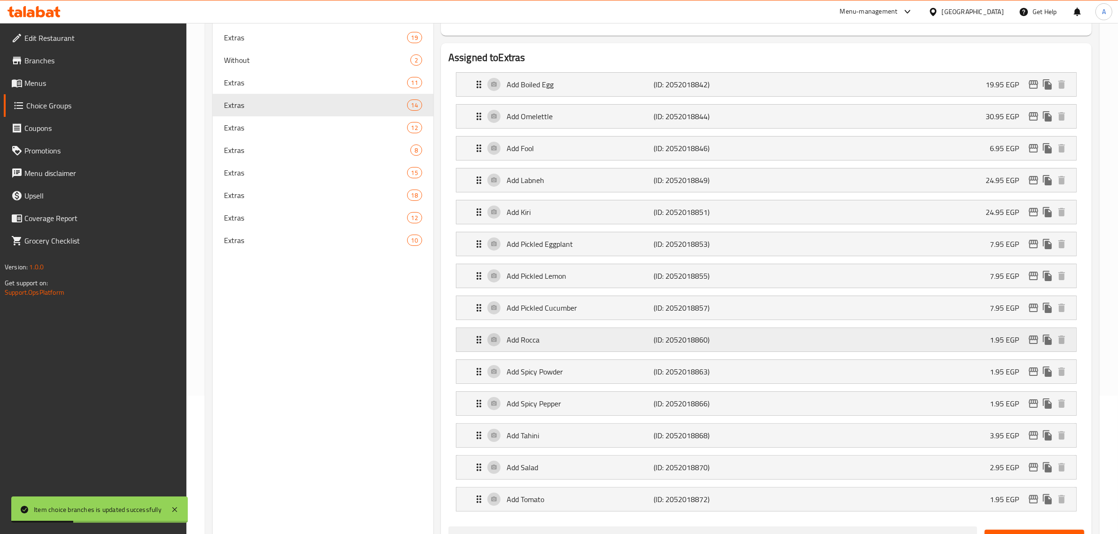
scroll to position [176, 0]
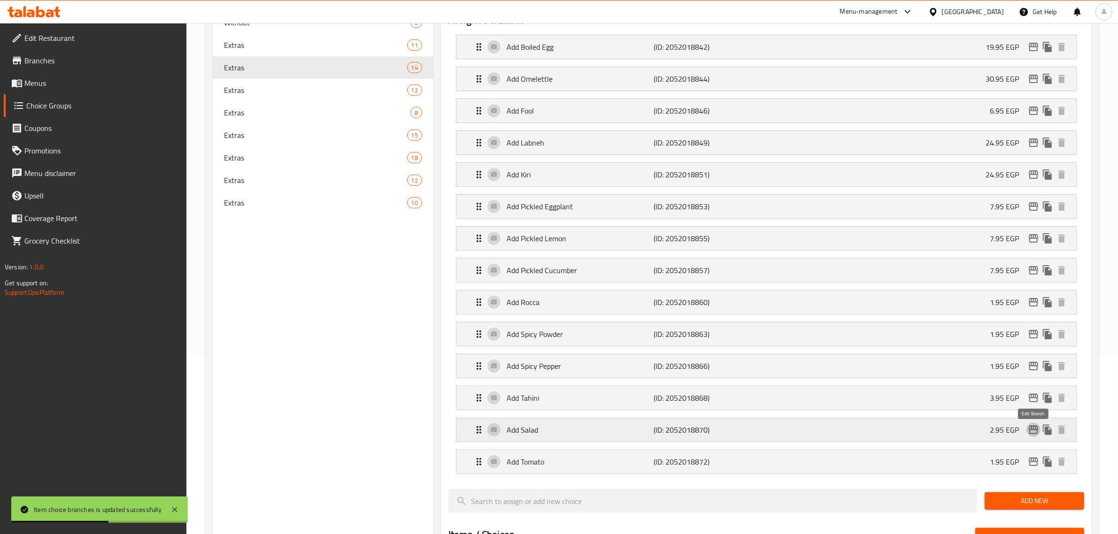
click at [1028, 434] on icon "edit" at bounding box center [1033, 429] width 11 height 11
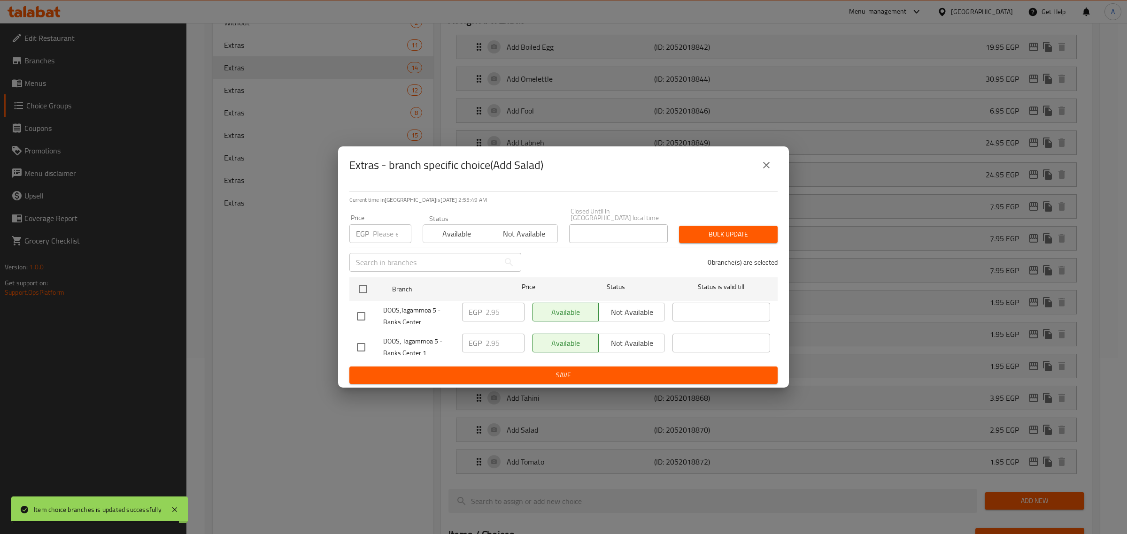
click at [365, 318] on input "checkbox" at bounding box center [361, 317] width 20 height 20
checkbox input "true"
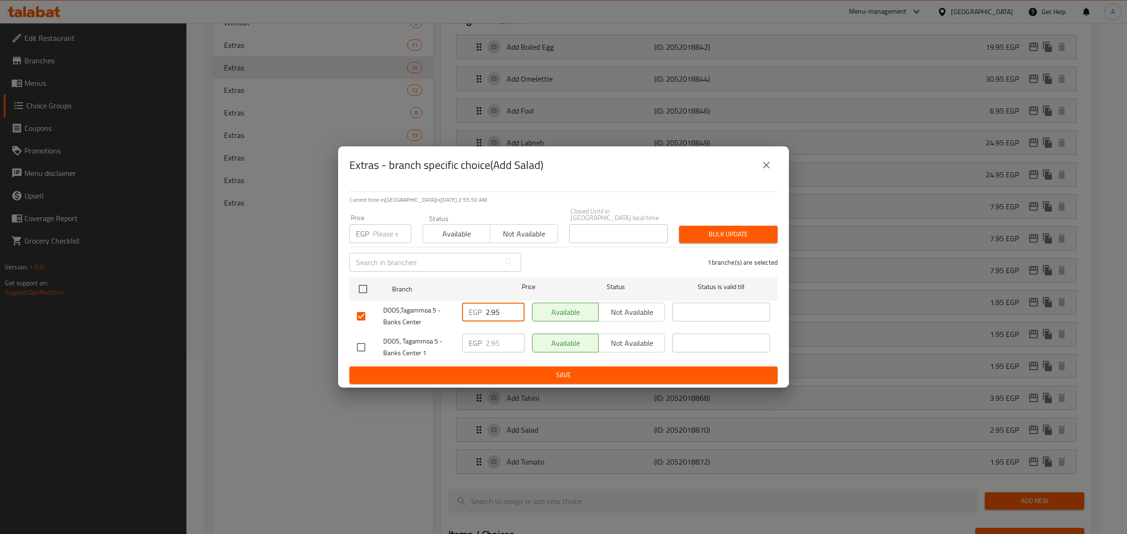
click at [494, 308] on input "2.95" at bounding box center [504, 312] width 39 height 19
paste input "4"
type input "4.95"
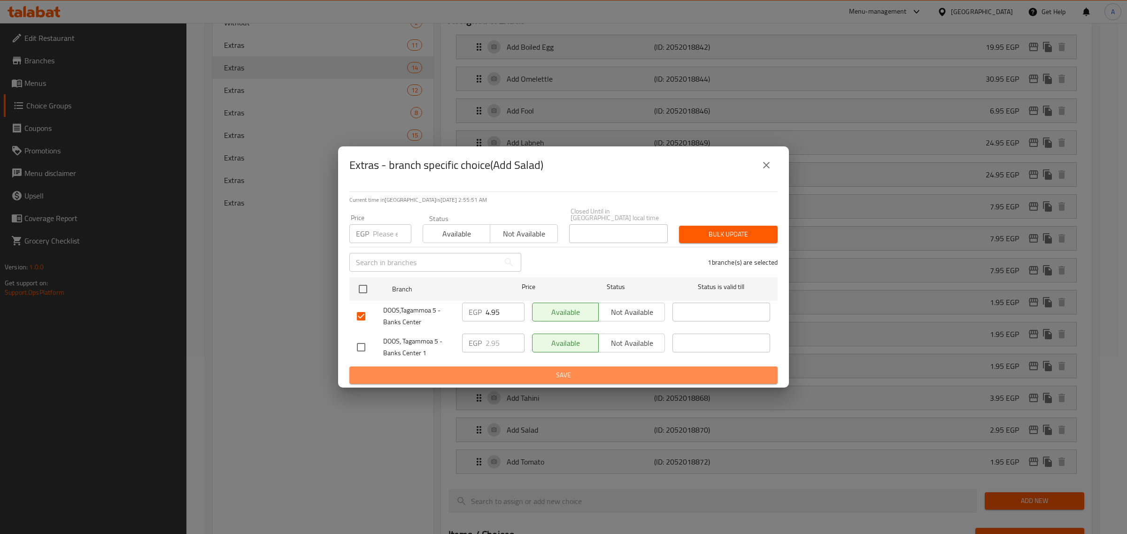
click at [501, 370] on span "Save" at bounding box center [563, 376] width 413 height 12
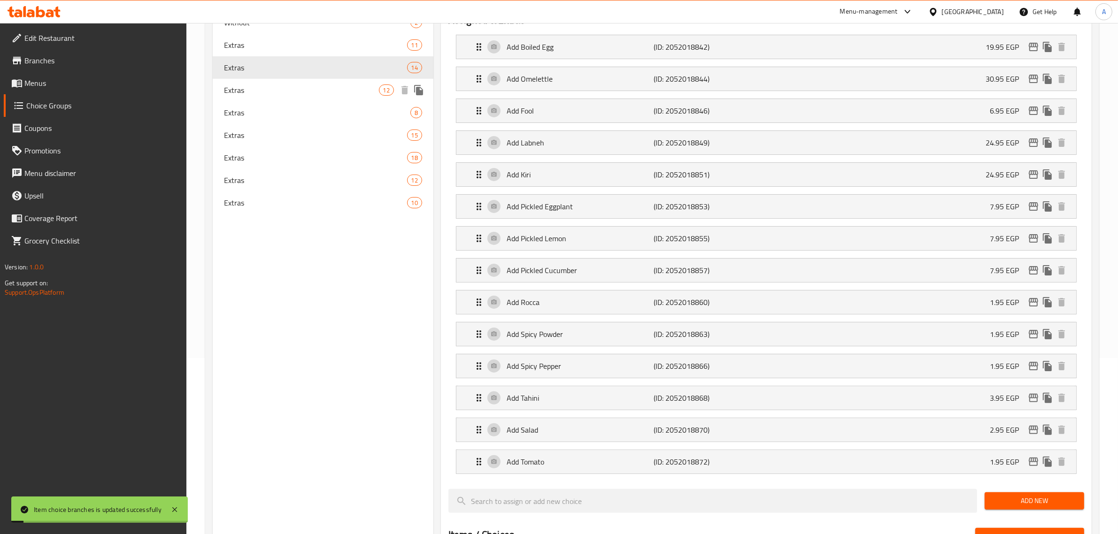
drag, startPoint x: 254, startPoint y: 92, endPoint x: 262, endPoint y: 90, distance: 8.8
click at [254, 92] on span "Extras" at bounding box center [301, 90] width 155 height 11
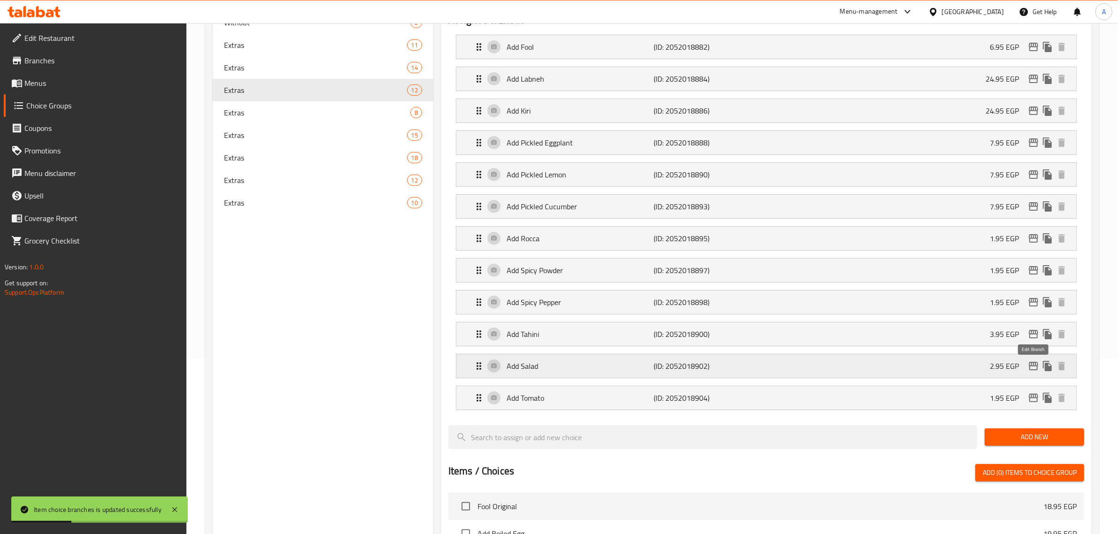
click at [1034, 370] on icon "edit" at bounding box center [1033, 366] width 11 height 11
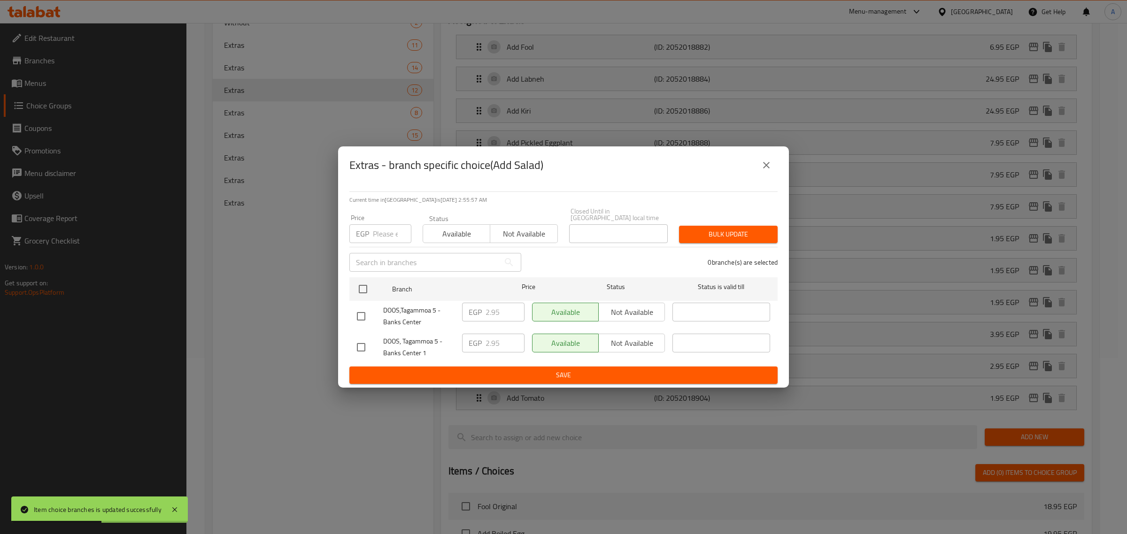
click at [358, 307] on input "checkbox" at bounding box center [361, 317] width 20 height 20
checkbox input "true"
click at [491, 308] on input "2.95" at bounding box center [504, 312] width 39 height 19
paste input "4"
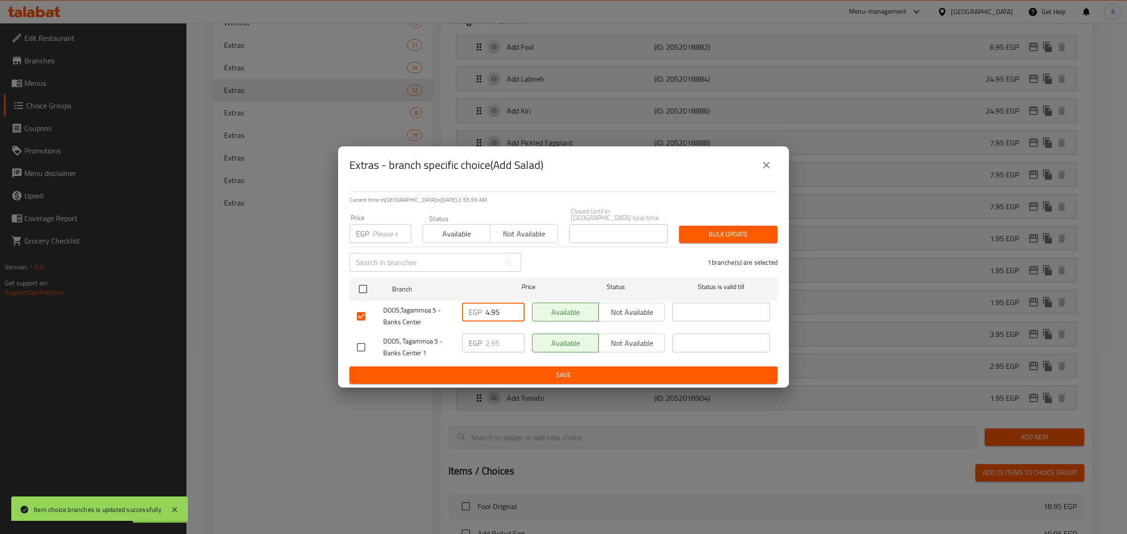
type input "4.95"
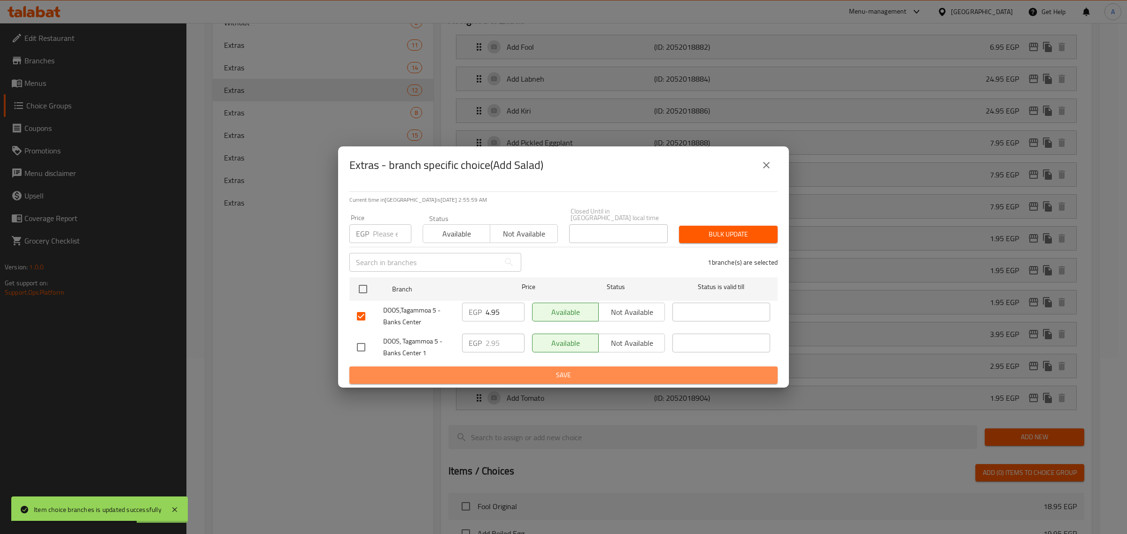
click at [497, 370] on span "Save" at bounding box center [563, 376] width 413 height 12
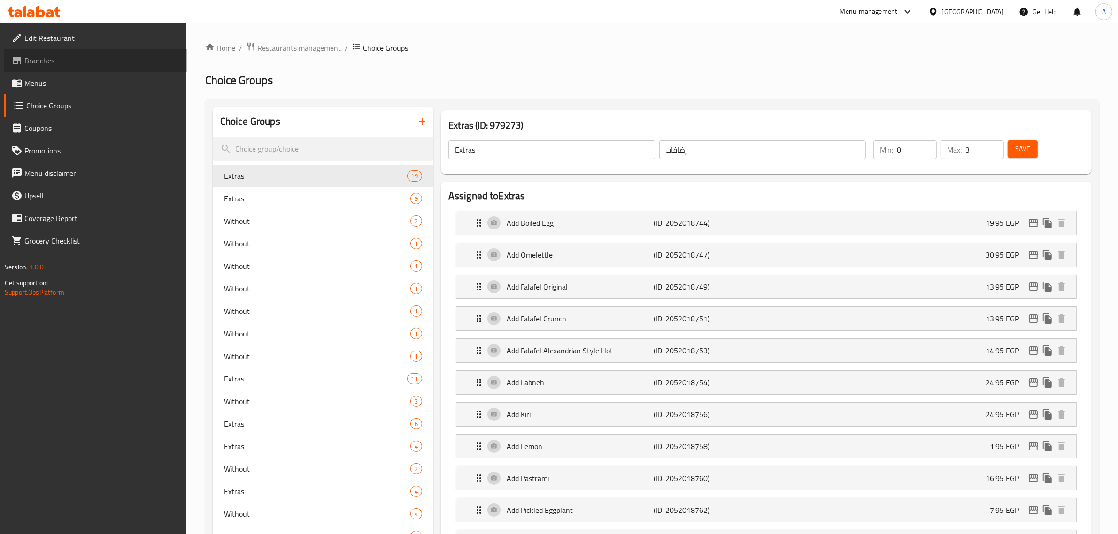
click at [60, 59] on span "Branches" at bounding box center [101, 60] width 155 height 11
click at [42, 55] on span "Branches" at bounding box center [101, 60] width 155 height 11
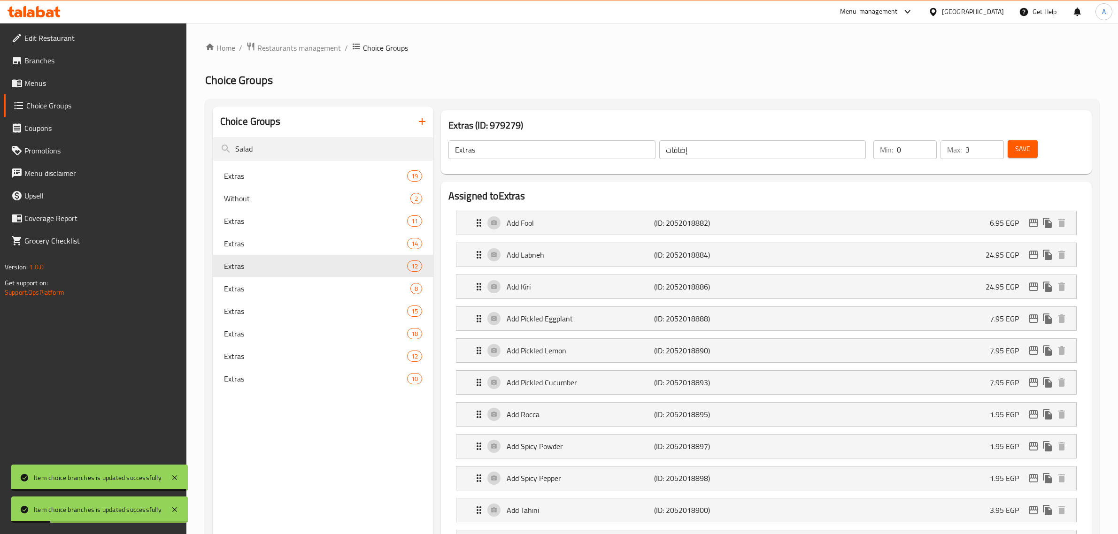
scroll to position [176, 0]
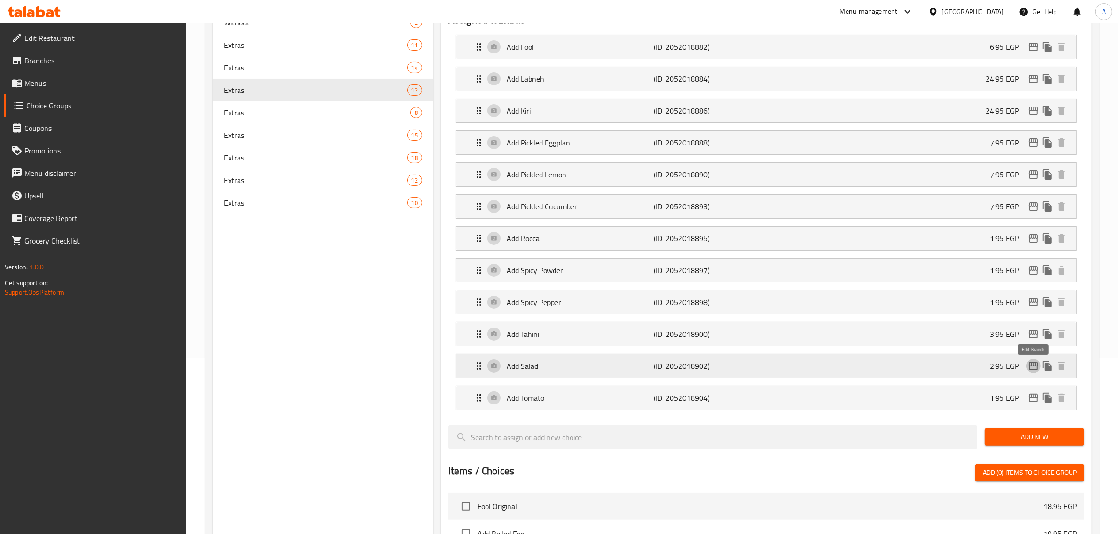
click at [1029, 370] on icon "edit" at bounding box center [1033, 366] width 9 height 8
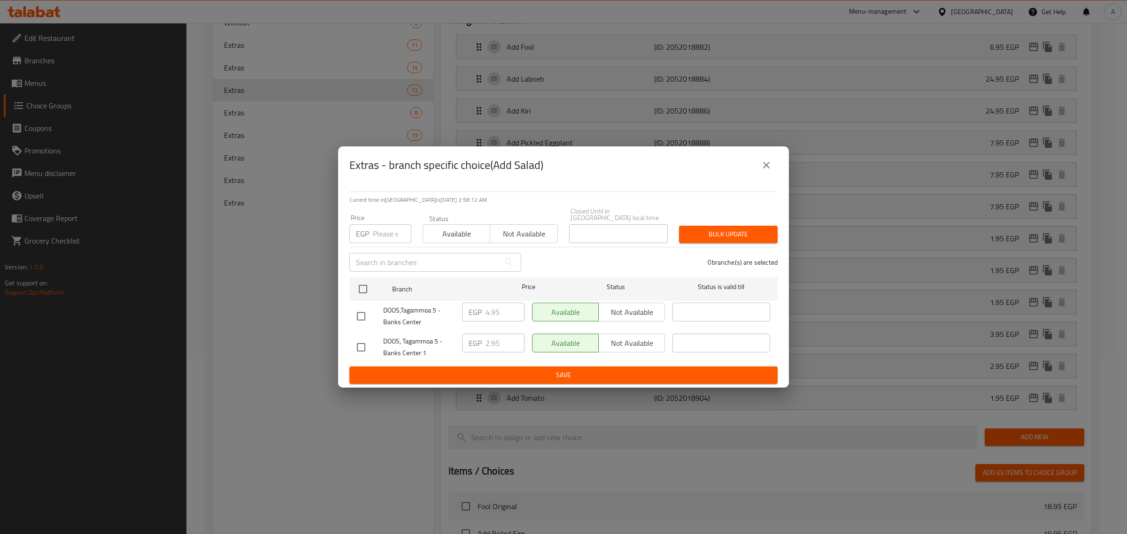
click at [771, 166] on icon "close" at bounding box center [766, 165] width 11 height 11
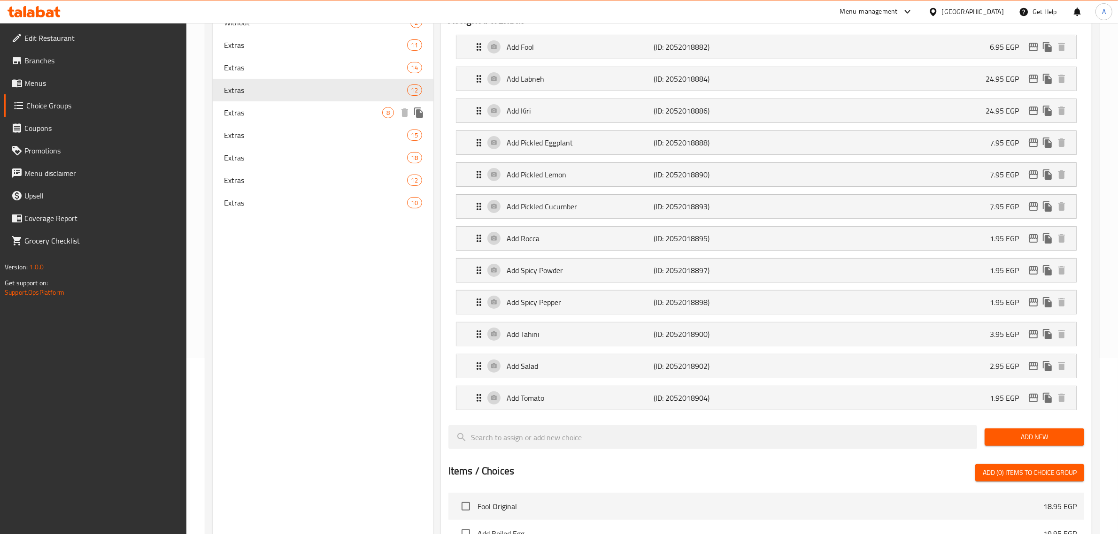
click at [361, 109] on span "Extras" at bounding box center [303, 112] width 158 height 11
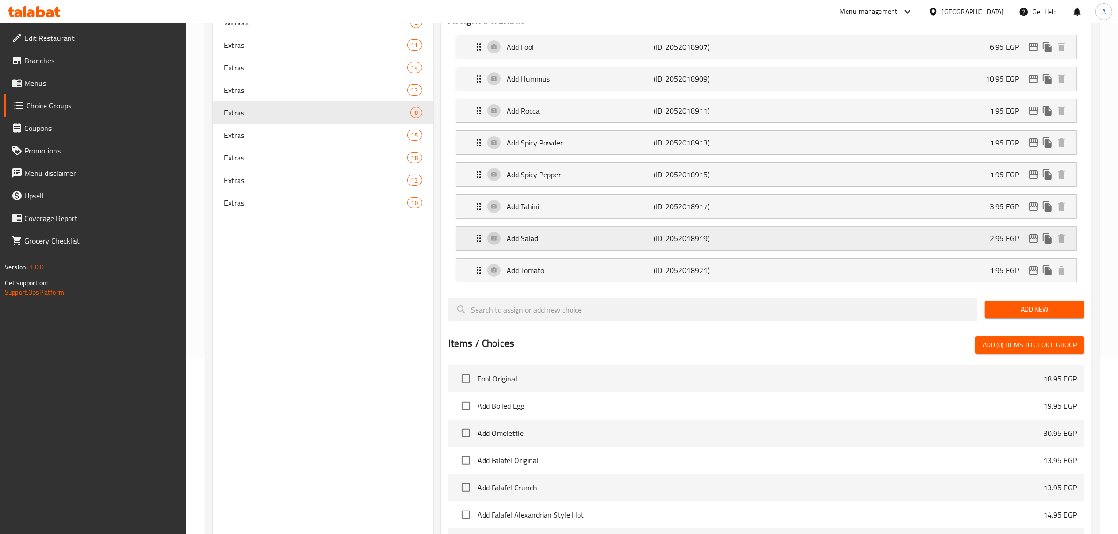
click at [1030, 241] on icon "edit" at bounding box center [1033, 238] width 9 height 8
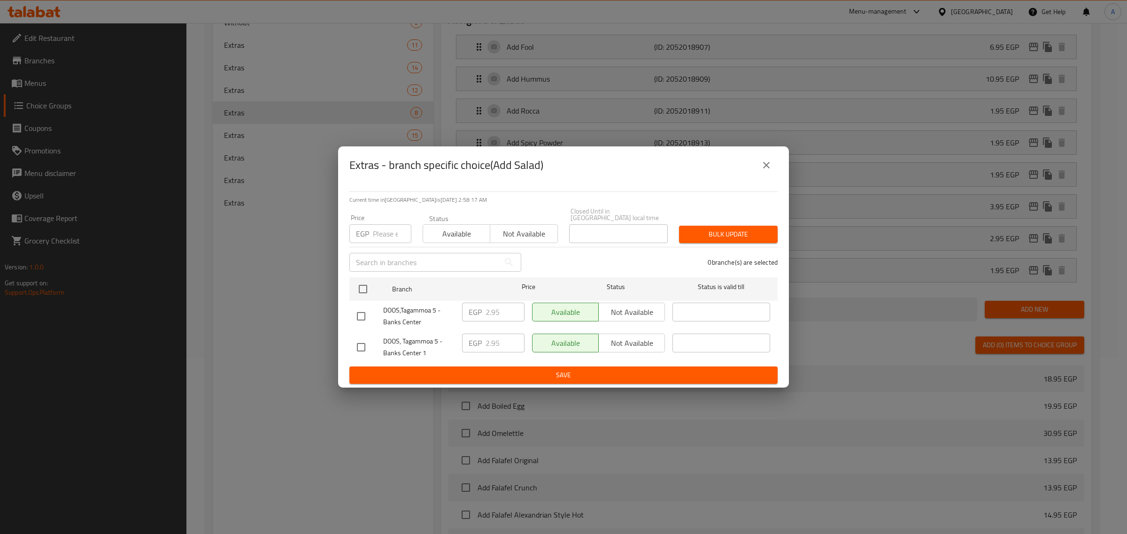
click at [363, 324] on div "DOOS,Tagammoa 5 - Banks Center" at bounding box center [405, 316] width 105 height 35
click at [369, 314] on input "checkbox" at bounding box center [361, 317] width 20 height 20
checkbox input "true"
click at [487, 305] on input "2.95" at bounding box center [504, 312] width 39 height 19
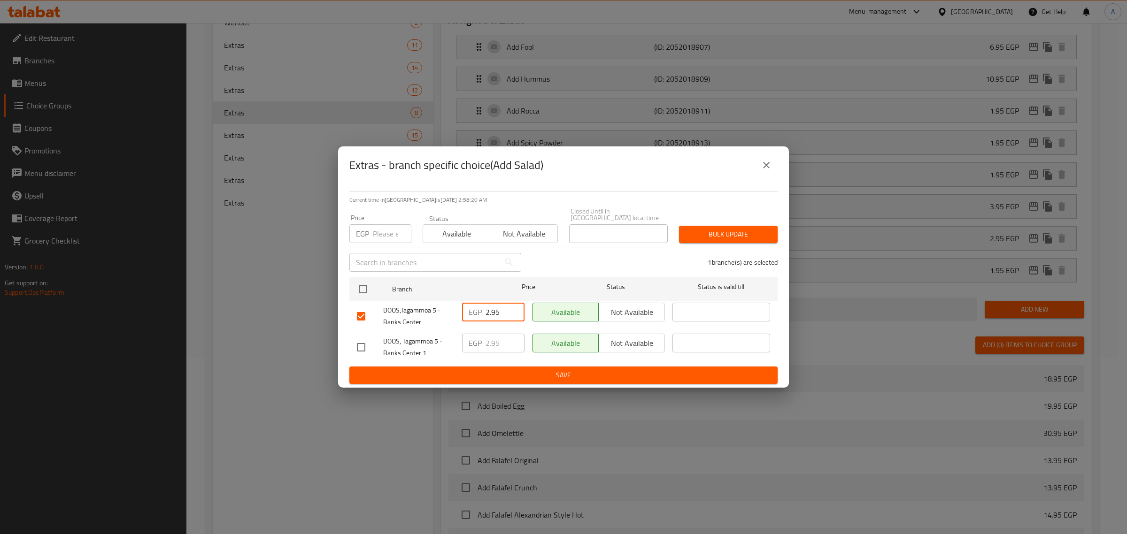
paste input "4"
type input "4.95"
click at [483, 378] on span "Save" at bounding box center [563, 376] width 413 height 12
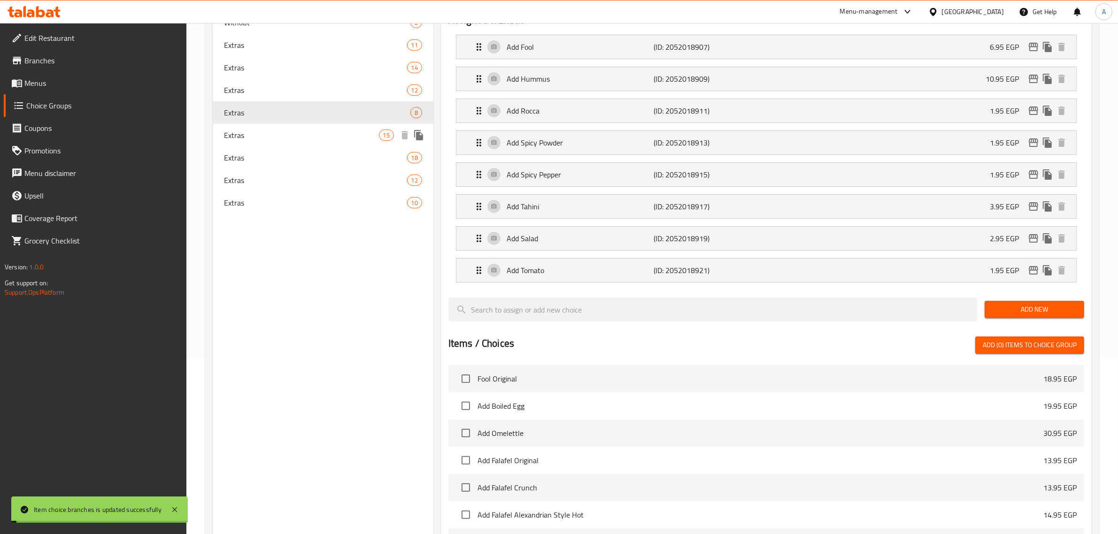
click at [247, 140] on span "Extras" at bounding box center [301, 135] width 155 height 11
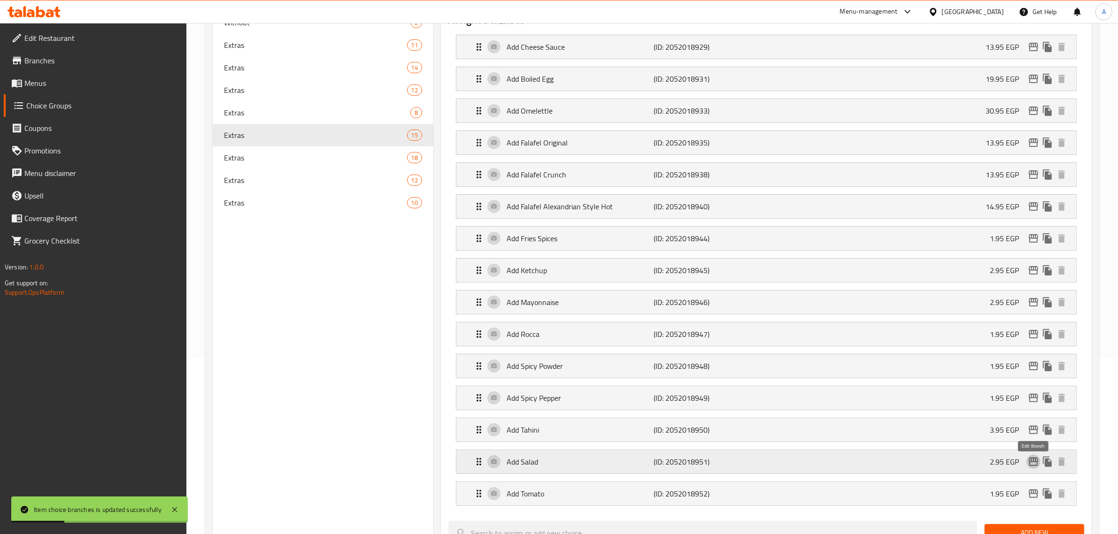
click at [1033, 465] on icon "edit" at bounding box center [1033, 462] width 9 height 8
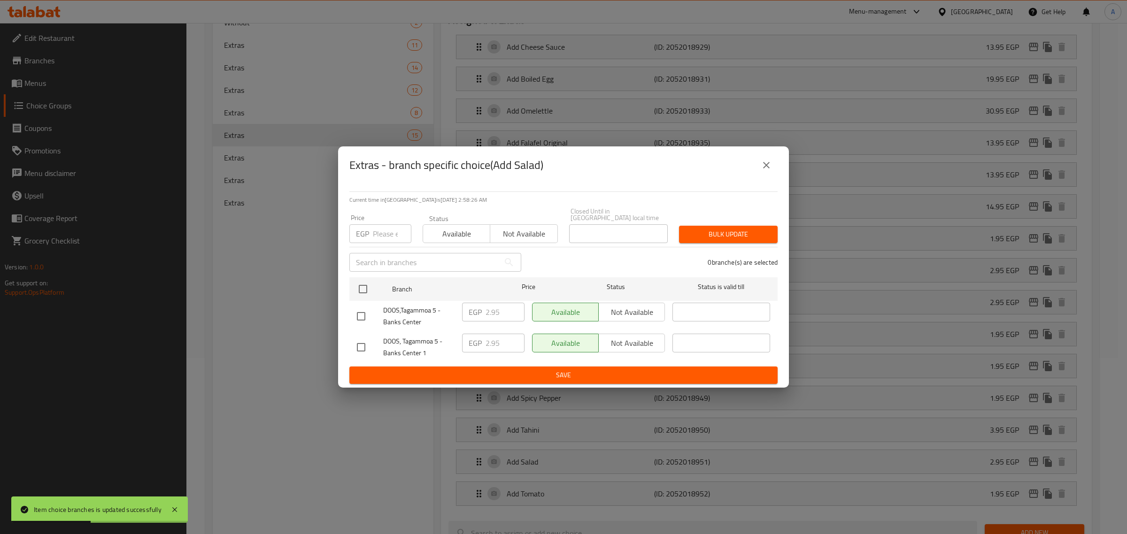
click at [358, 316] on input "checkbox" at bounding box center [361, 317] width 20 height 20
checkbox input "true"
click at [481, 309] on p "EGP" at bounding box center [475, 312] width 13 height 11
click at [488, 310] on input "2.95" at bounding box center [504, 312] width 39 height 19
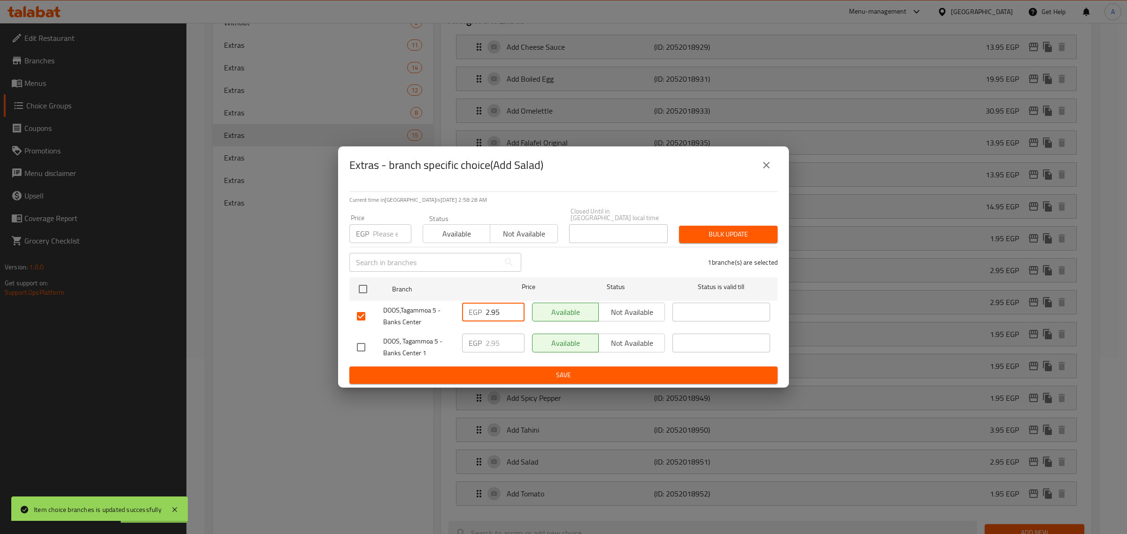
paste input "4"
type input "4.95"
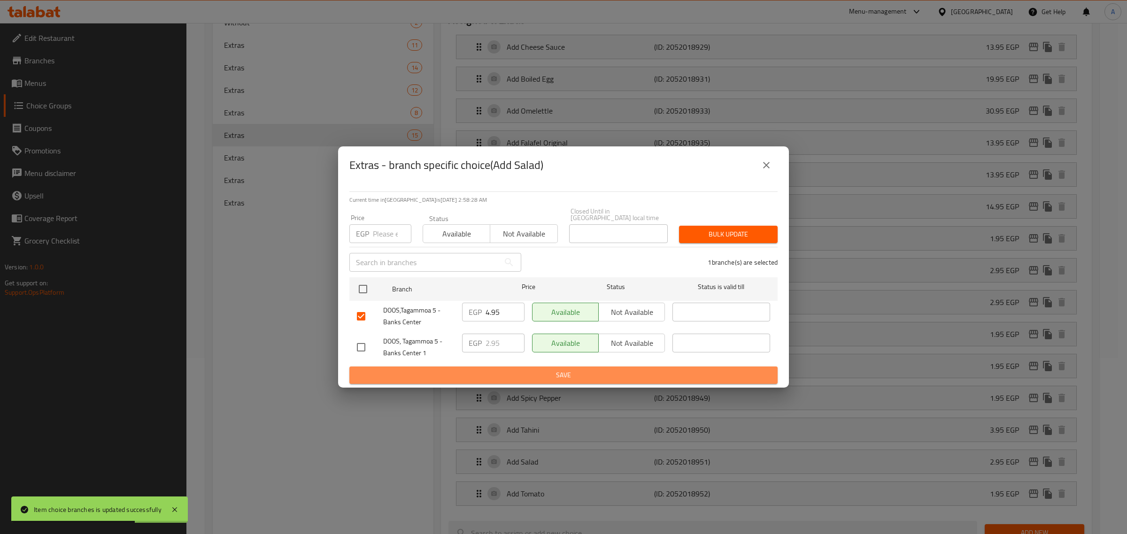
click at [490, 377] on span "Save" at bounding box center [563, 376] width 413 height 12
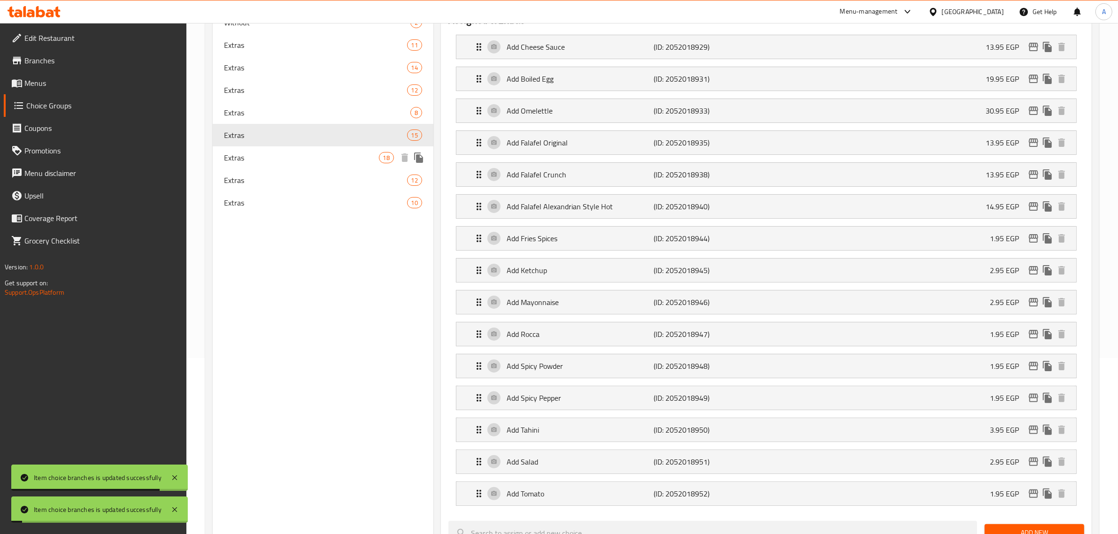
click at [275, 158] on span "Extras" at bounding box center [301, 157] width 155 height 11
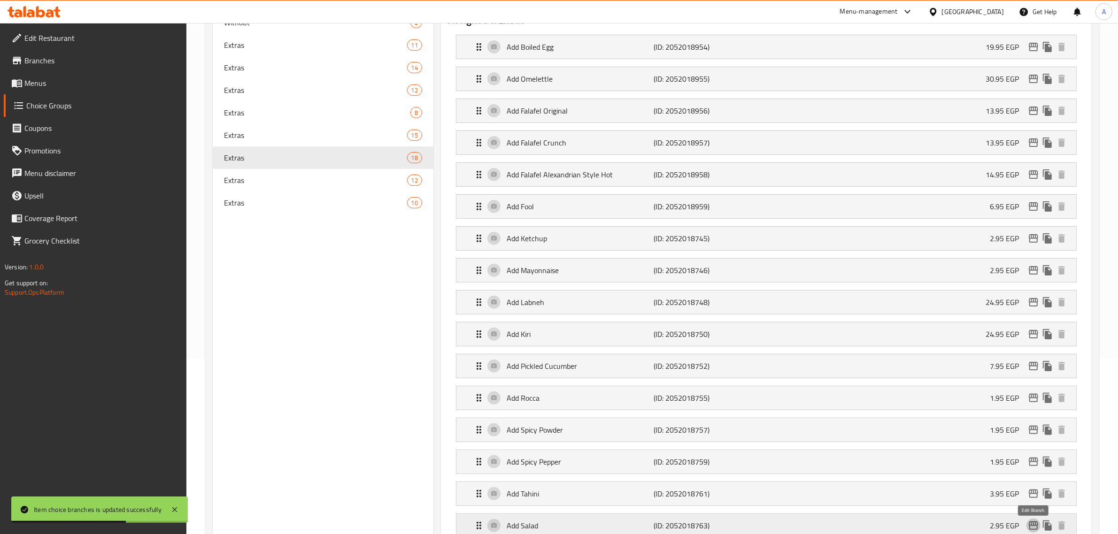
click at [1033, 531] on icon "edit" at bounding box center [1033, 525] width 11 height 11
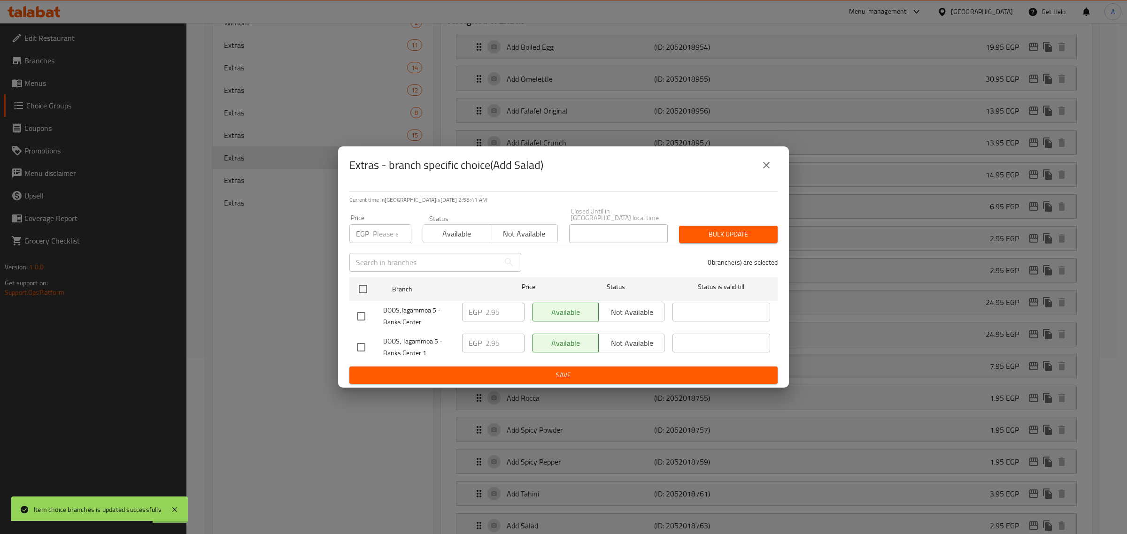
click at [362, 317] on input "checkbox" at bounding box center [361, 317] width 20 height 20
checkbox input "true"
click at [493, 309] on input "2.95" at bounding box center [504, 312] width 39 height 19
paste input "4"
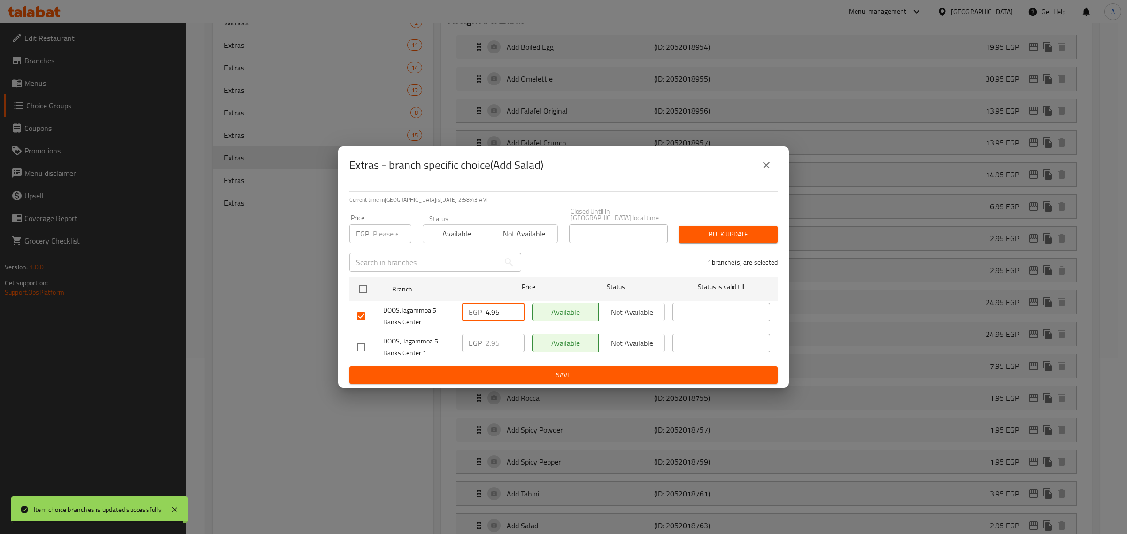
type input "4.95"
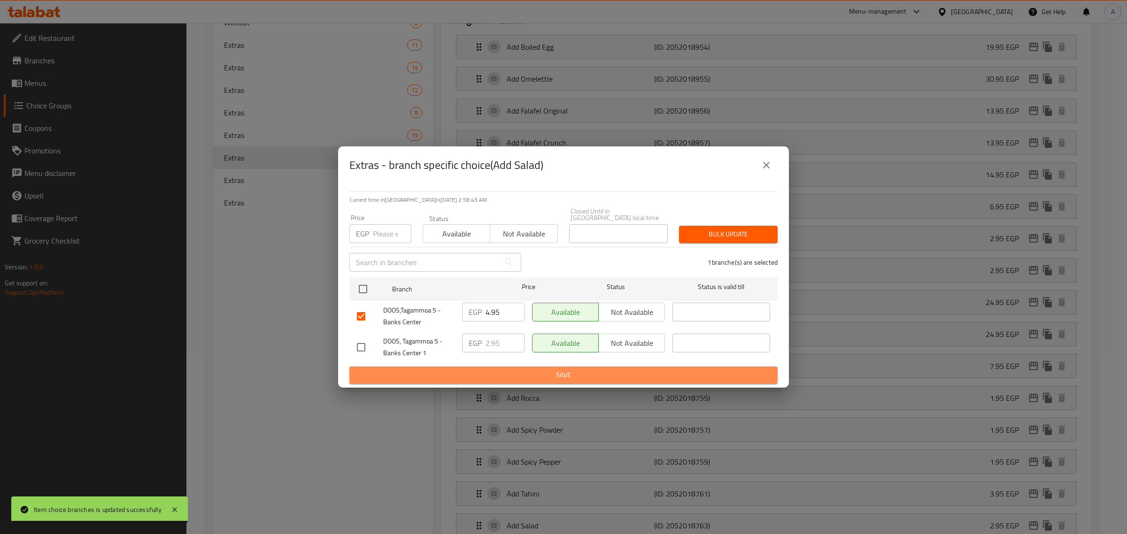
click at [491, 370] on span "Save" at bounding box center [563, 376] width 413 height 12
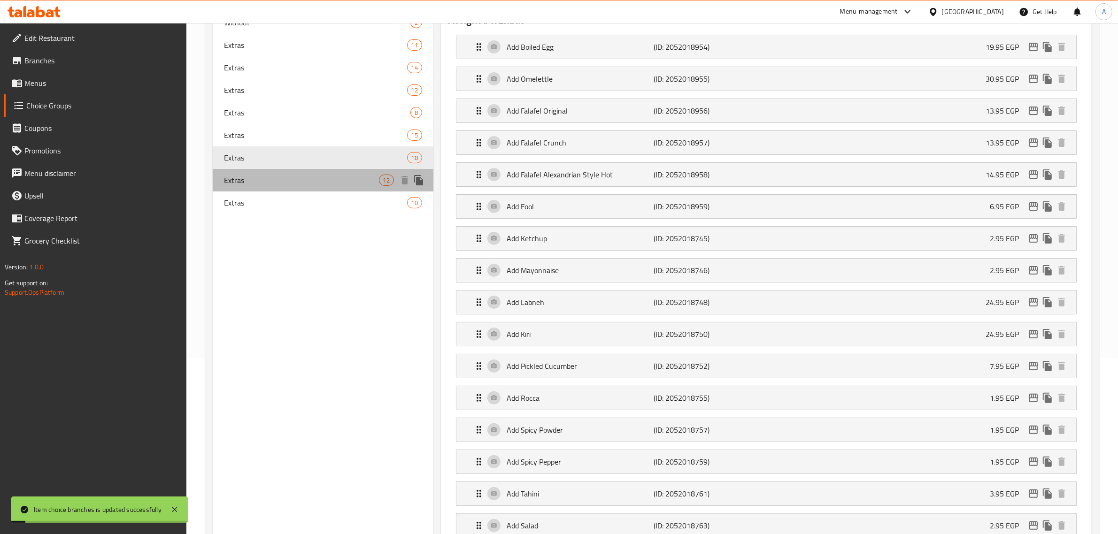
click at [253, 184] on span "Extras" at bounding box center [301, 180] width 155 height 11
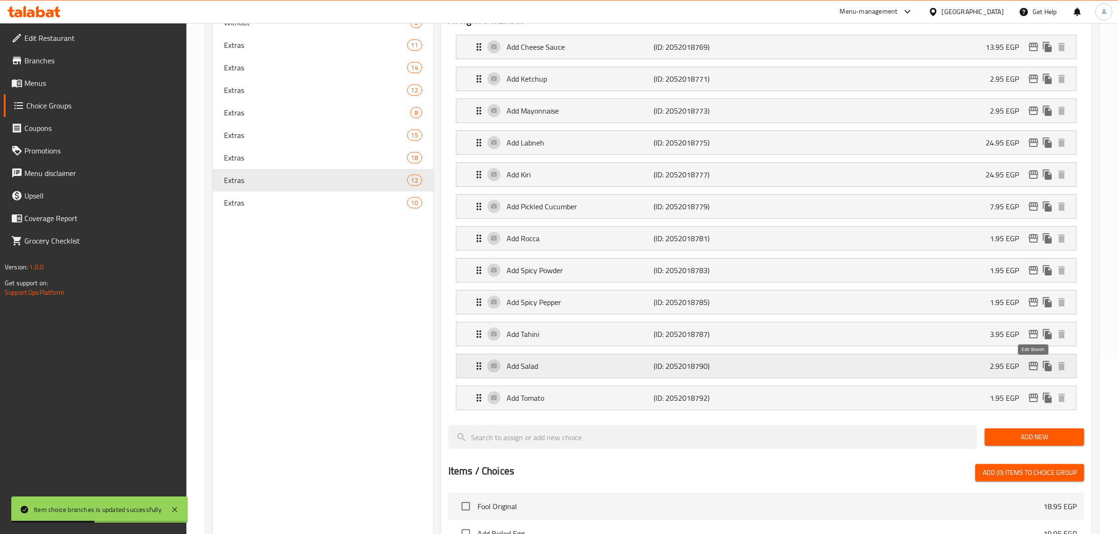
click at [1028, 371] on icon "edit" at bounding box center [1033, 366] width 11 height 11
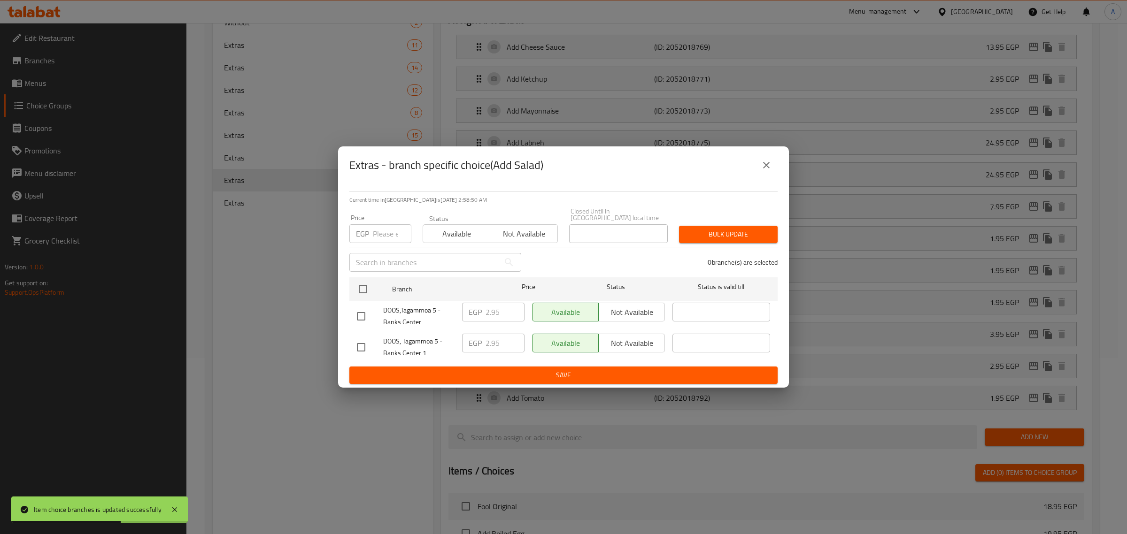
click at [354, 320] on input "checkbox" at bounding box center [361, 317] width 20 height 20
checkbox input "true"
click at [492, 311] on input "2.95" at bounding box center [504, 312] width 39 height 19
paste input "4"
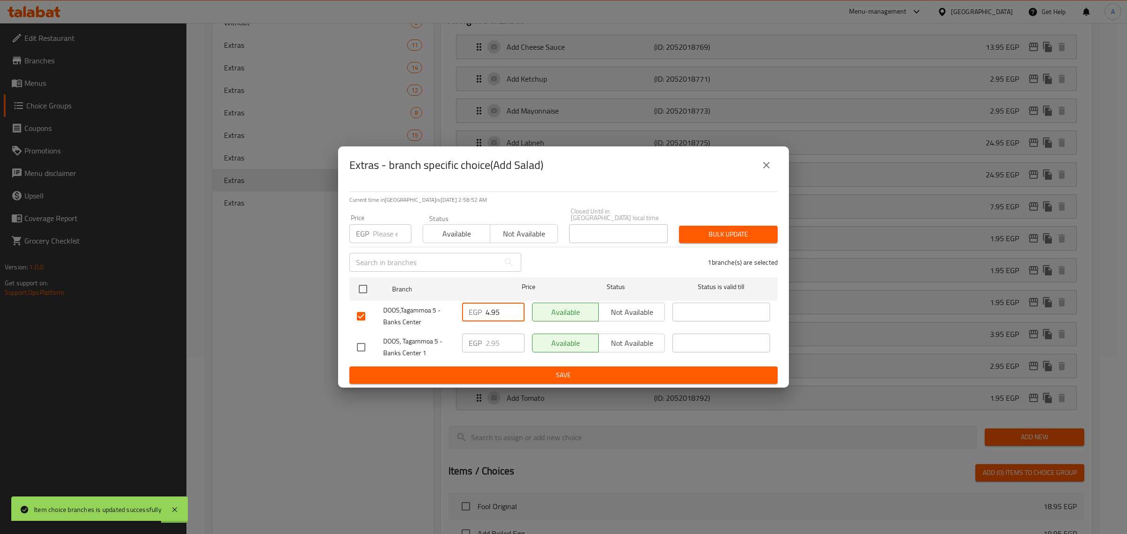
type input "4.95"
click at [481, 370] on span "Save" at bounding box center [563, 376] width 413 height 12
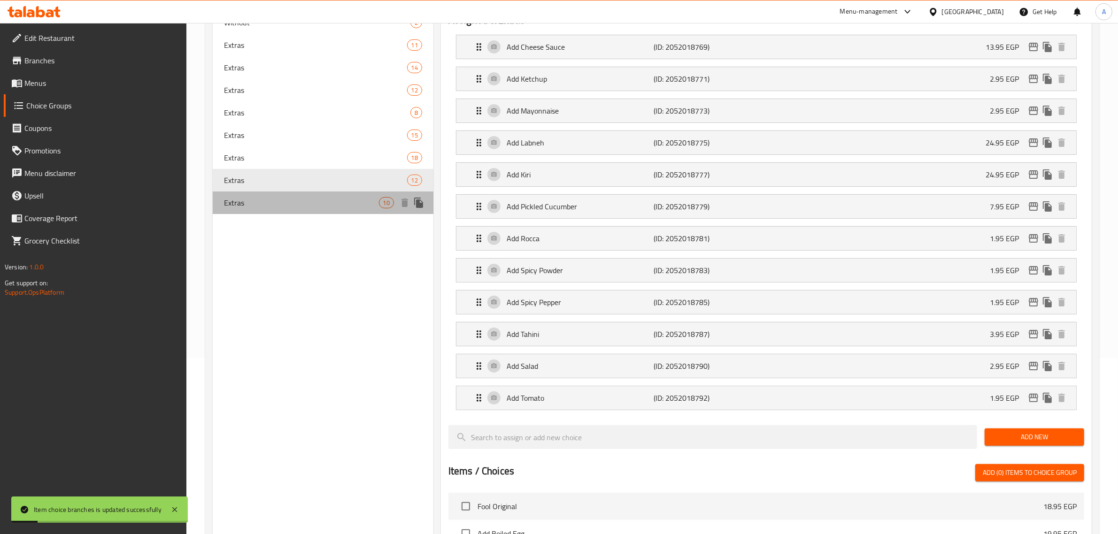
click at [241, 208] on span "Extras" at bounding box center [301, 202] width 155 height 11
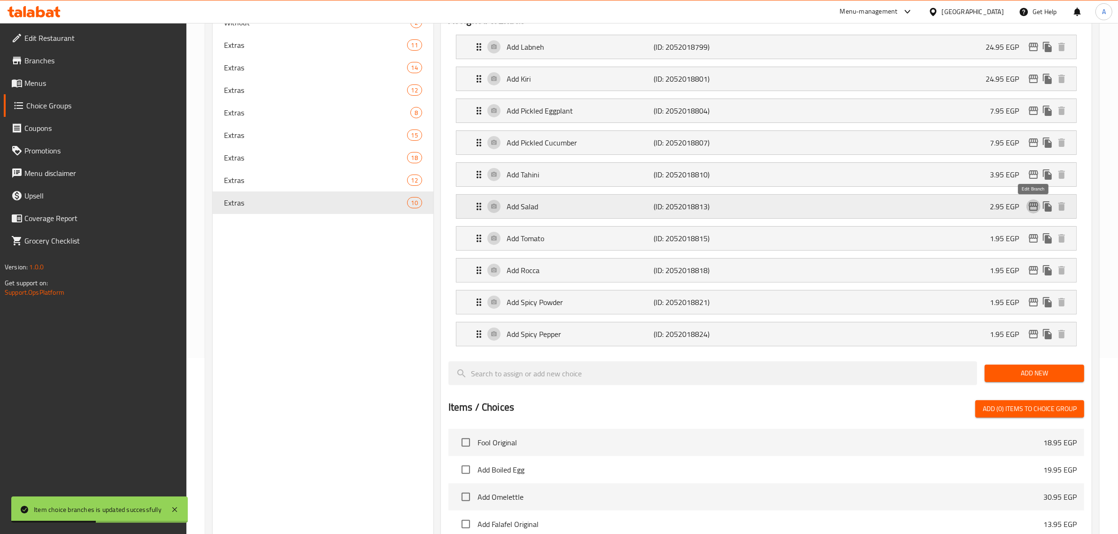
click at [1033, 210] on icon "edit" at bounding box center [1033, 206] width 11 height 11
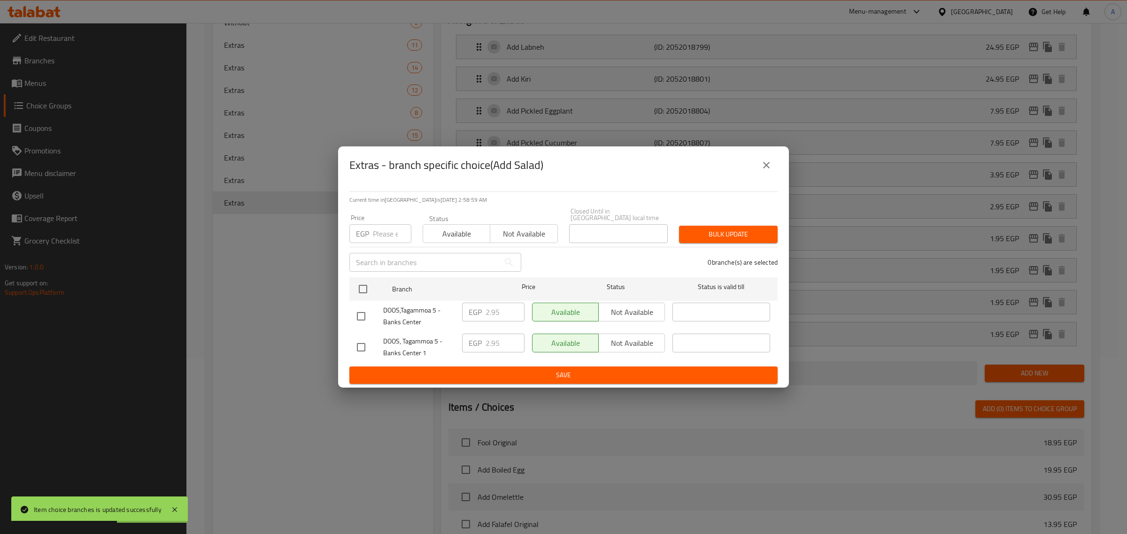
click at [363, 314] on input "checkbox" at bounding box center [361, 317] width 20 height 20
checkbox input "true"
click at [491, 309] on input "2.95" at bounding box center [504, 312] width 39 height 19
paste input "4"
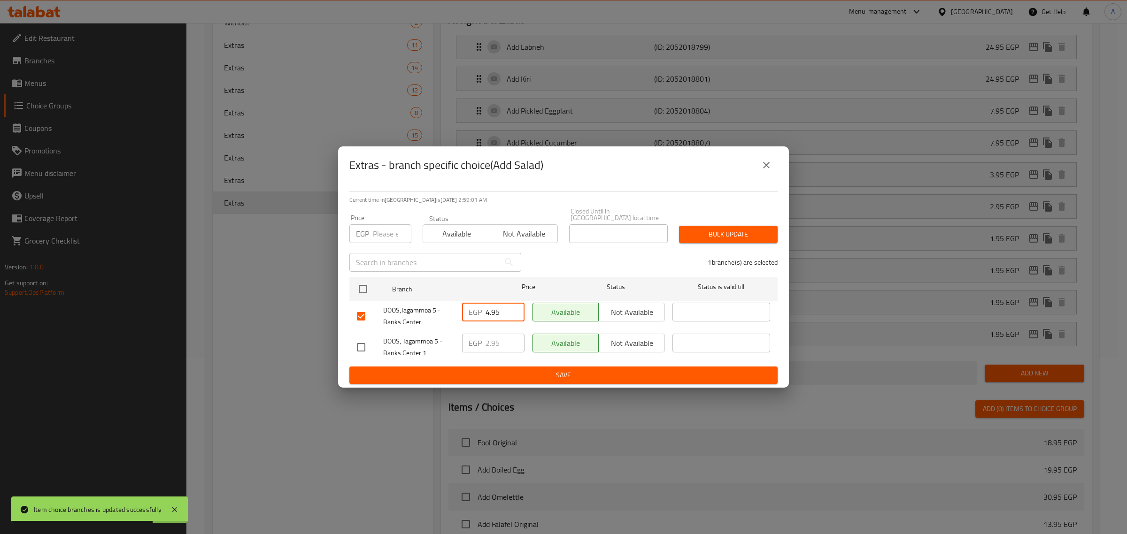
type input "4.95"
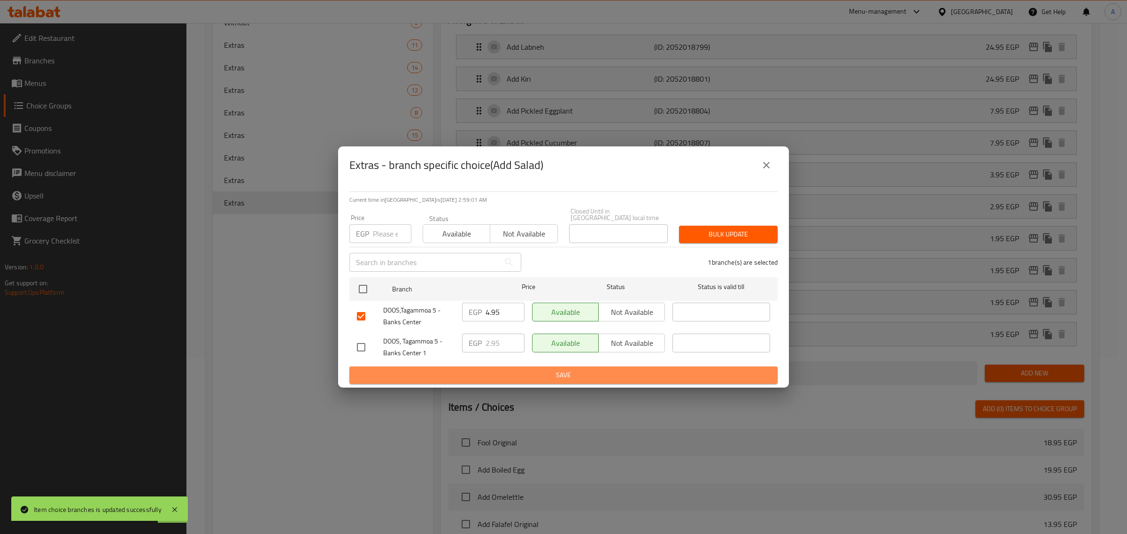
click at [509, 374] on span "Save" at bounding box center [563, 376] width 413 height 12
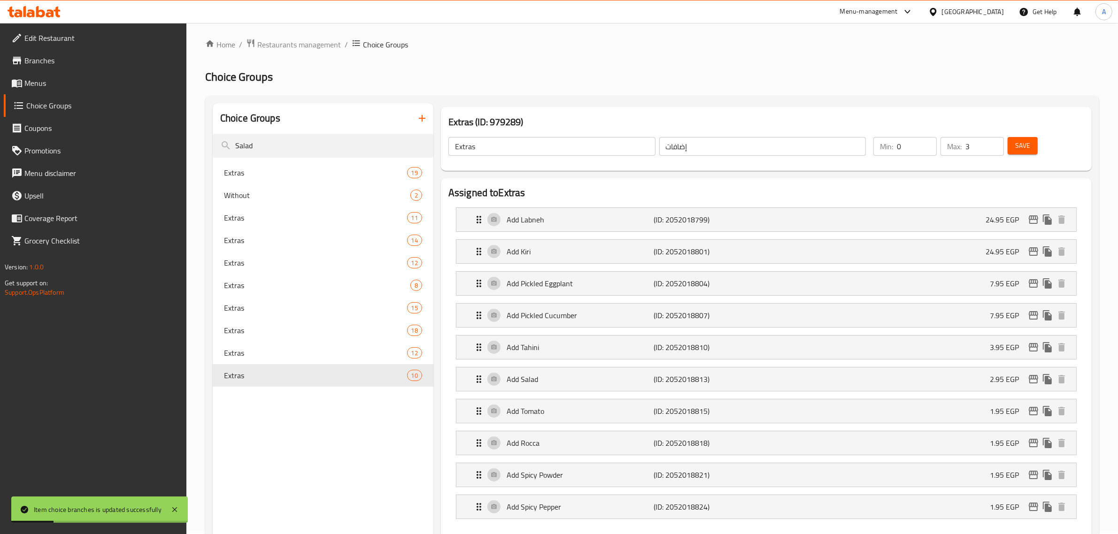
scroll to position [0, 0]
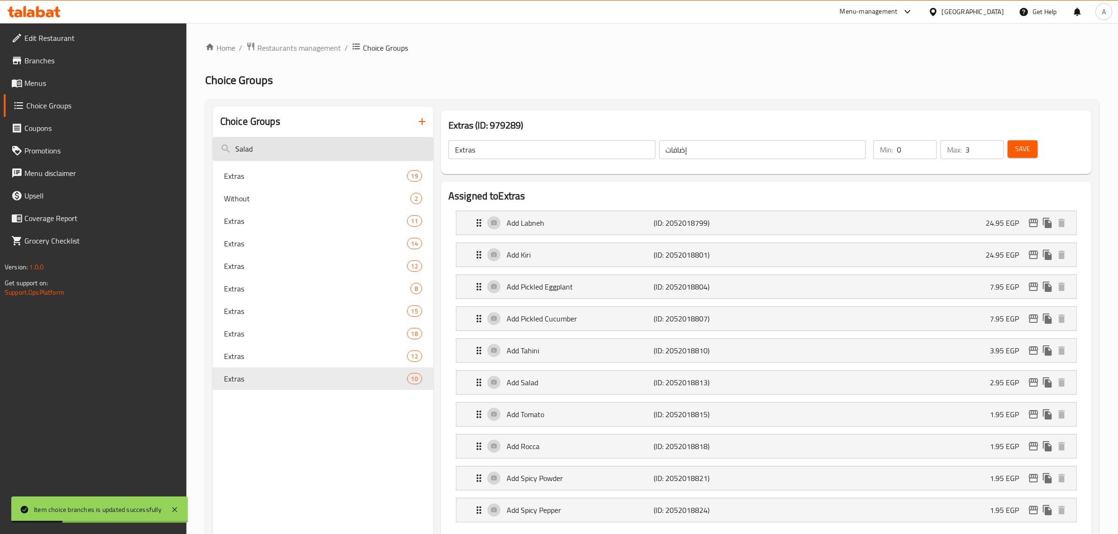
click at [319, 154] on input "Salad" at bounding box center [323, 149] width 221 height 24
paste input "Rocca"
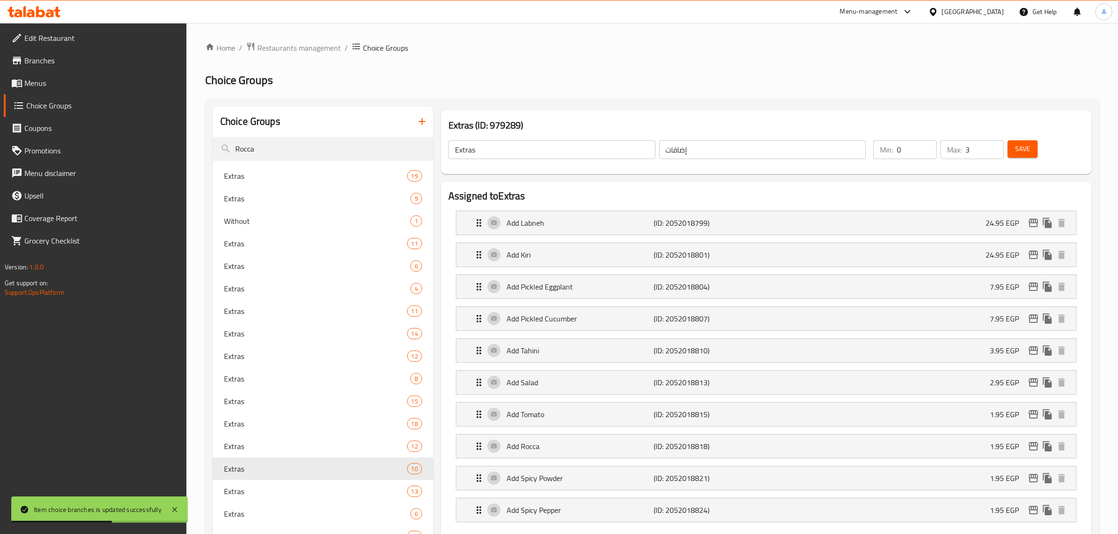
type input "Rocca"
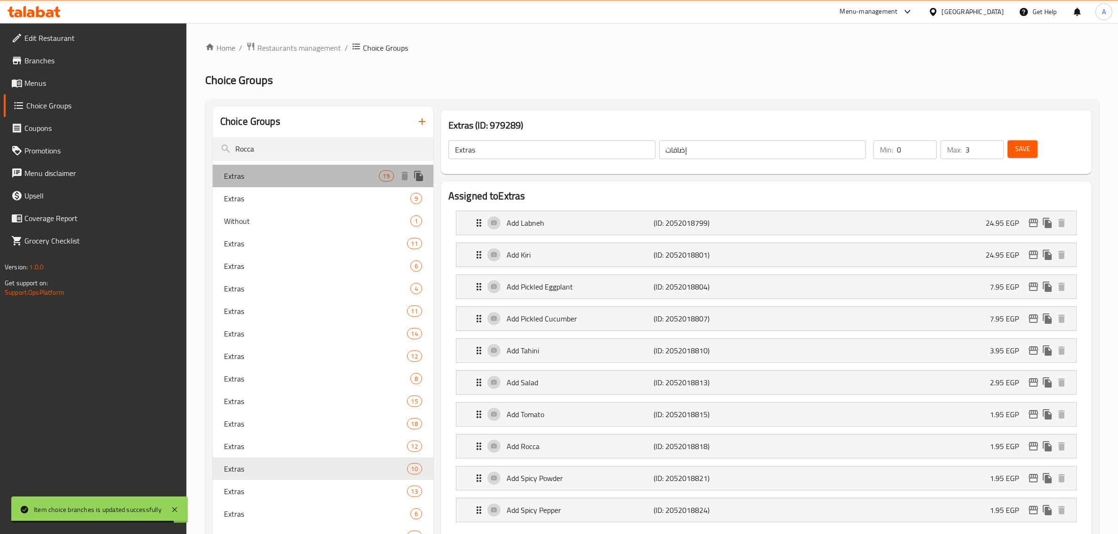
click at [297, 180] on span "Extras" at bounding box center [301, 175] width 155 height 11
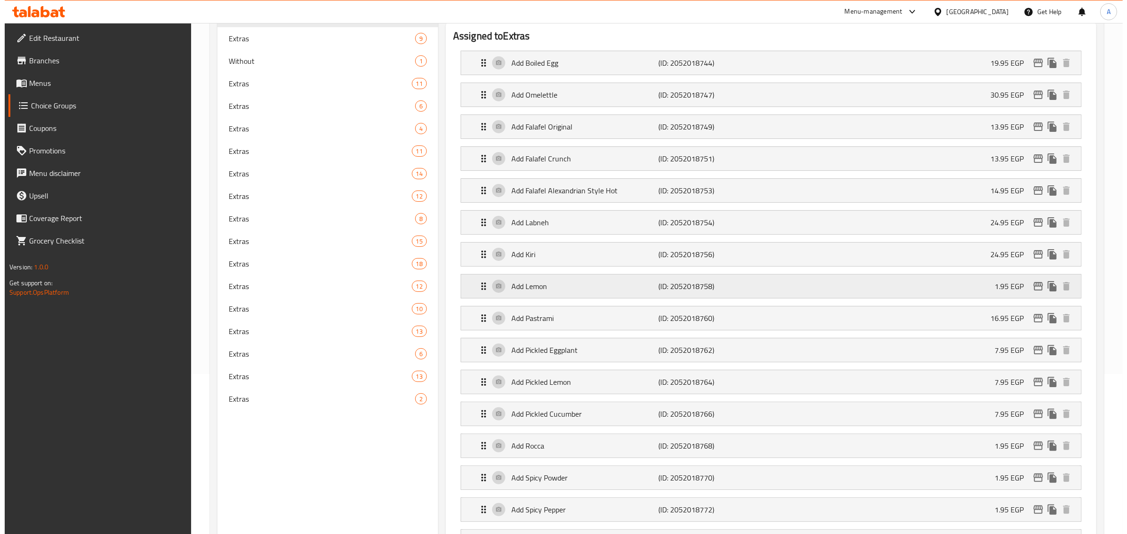
scroll to position [176, 0]
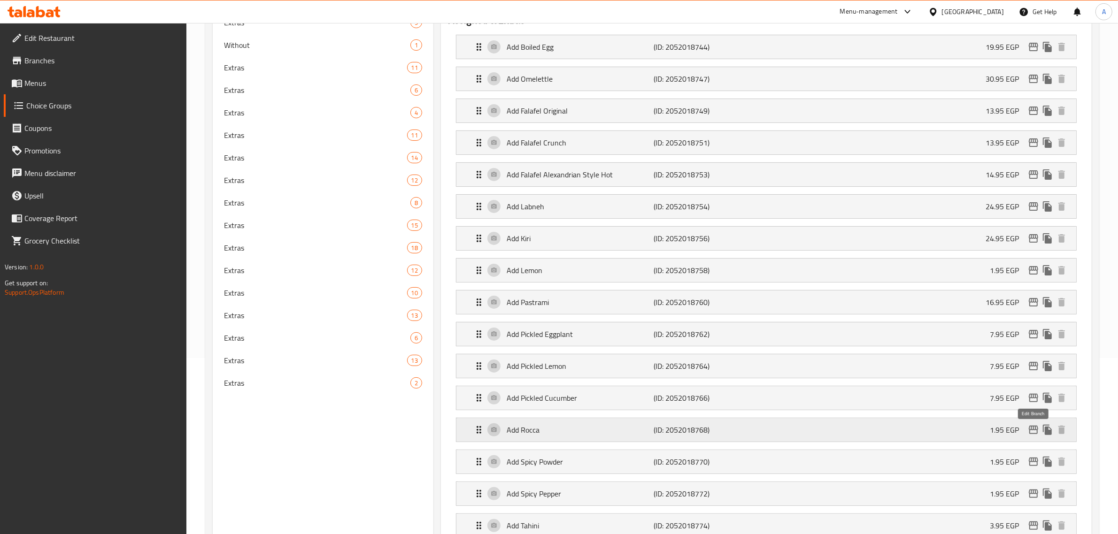
click at [1032, 435] on icon "edit" at bounding box center [1033, 429] width 11 height 11
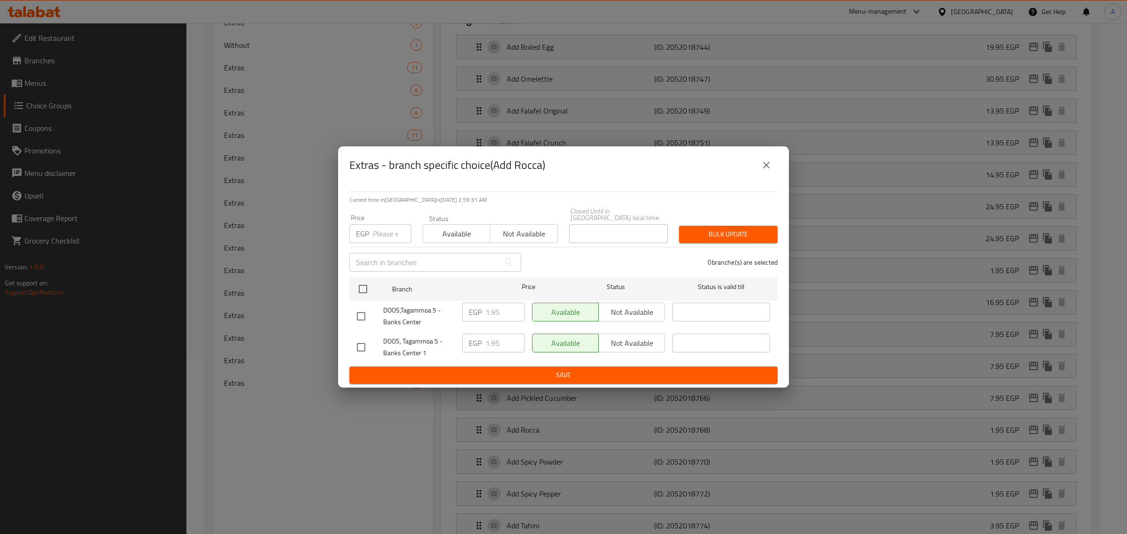
click at [357, 313] on input "checkbox" at bounding box center [361, 317] width 20 height 20
checkbox input "true"
click at [495, 306] on input "1.95" at bounding box center [504, 312] width 39 height 19
paste input "4"
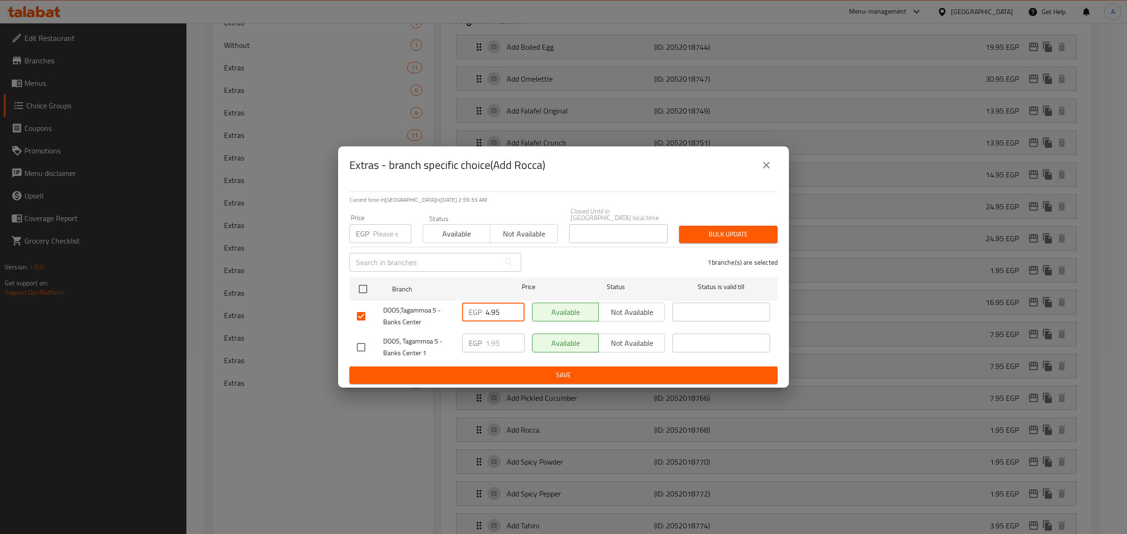
type input "4.95"
click at [501, 375] on span "Save" at bounding box center [563, 376] width 413 height 12
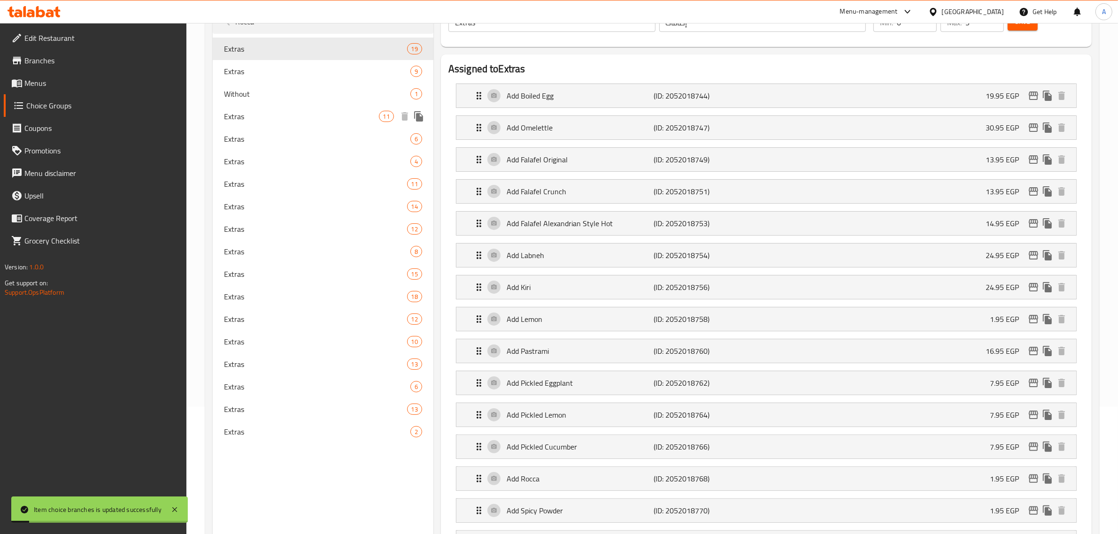
scroll to position [106, 0]
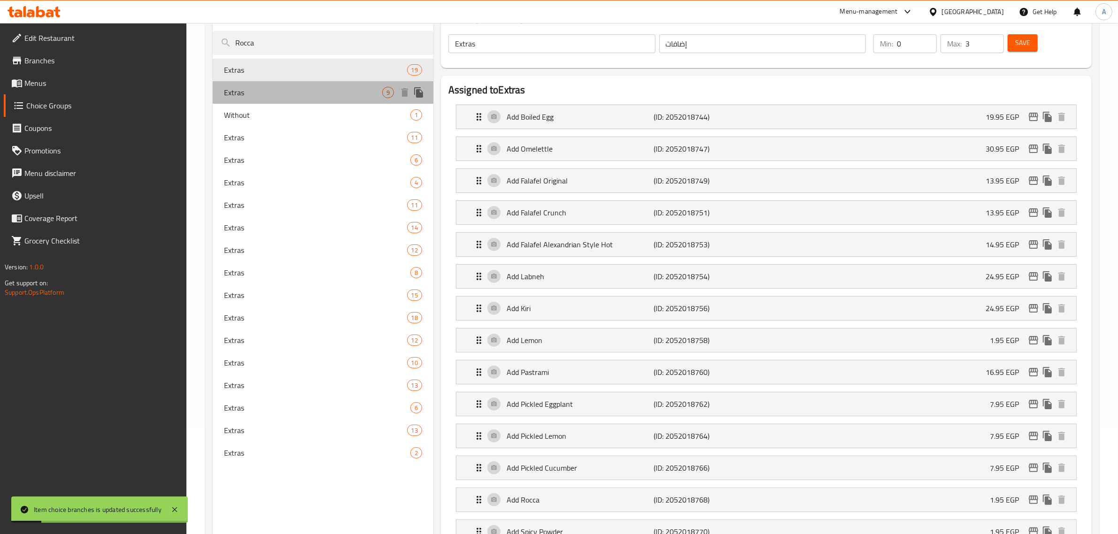
click at [262, 93] on span "Extras" at bounding box center [303, 92] width 158 height 11
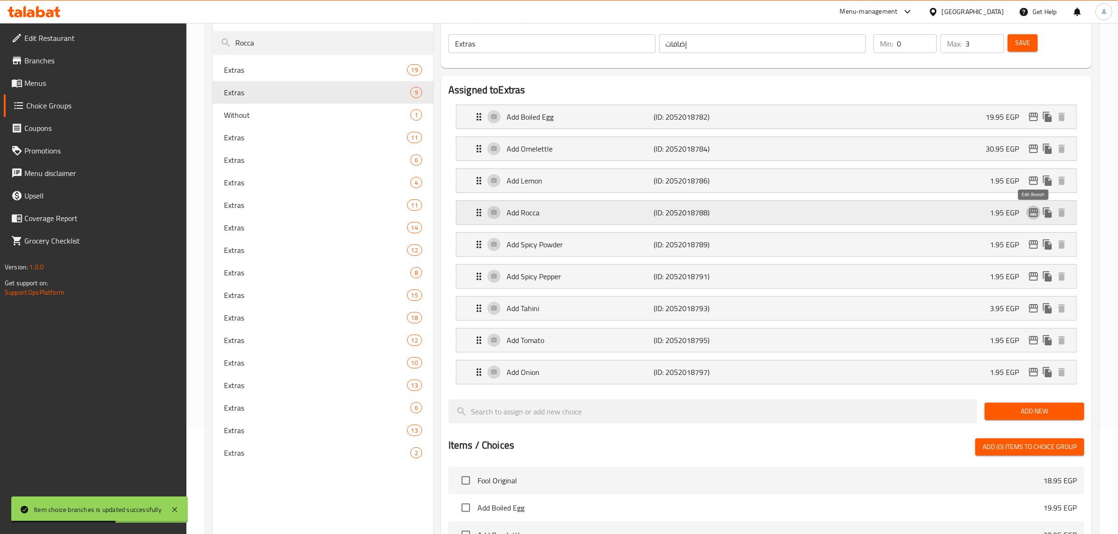
click at [1036, 217] on icon "edit" at bounding box center [1033, 212] width 9 height 8
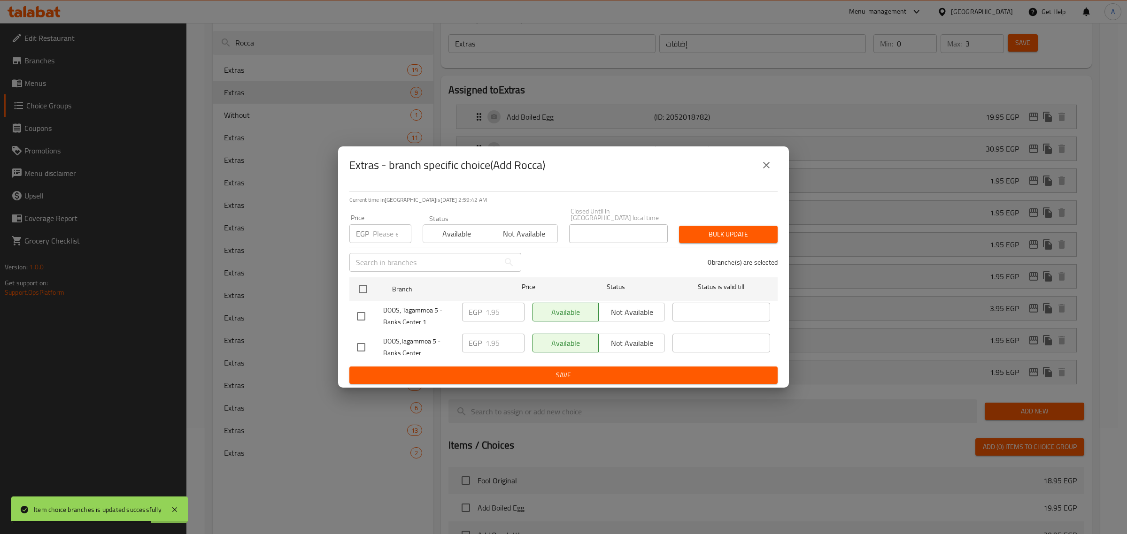
click at [360, 343] on input "checkbox" at bounding box center [361, 348] width 20 height 20
checkbox input "true"
click at [493, 336] on input "1.95" at bounding box center [504, 343] width 39 height 19
paste input "4"
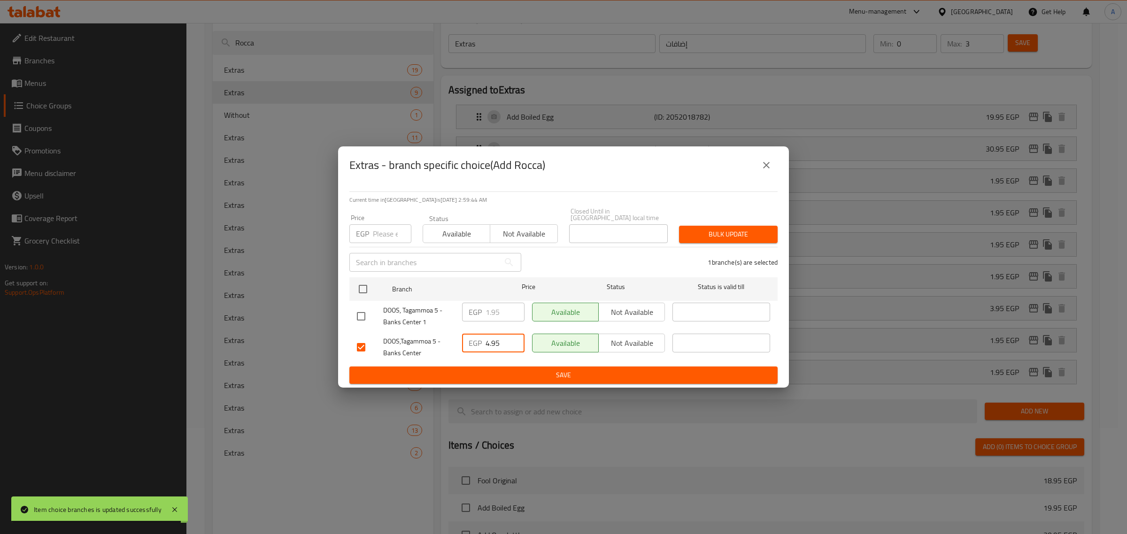
type input "4.95"
click at [500, 376] on span "Save" at bounding box center [563, 376] width 413 height 12
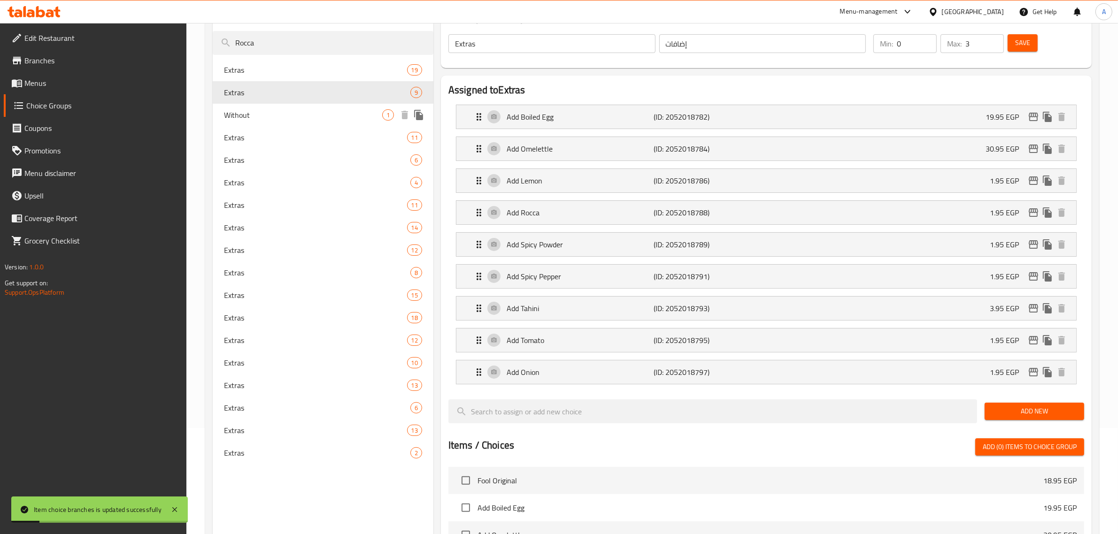
click at [278, 123] on div "Without 1" at bounding box center [323, 115] width 221 height 23
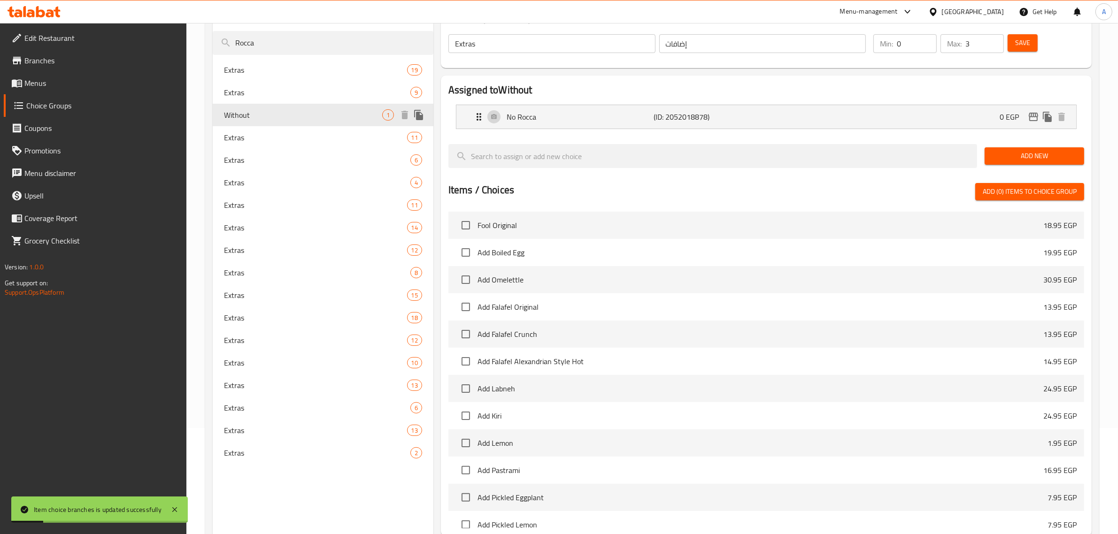
type input "Without"
type input "بدون"
type input "1"
click at [278, 127] on div "Extras 11" at bounding box center [323, 137] width 221 height 23
type input "Extras"
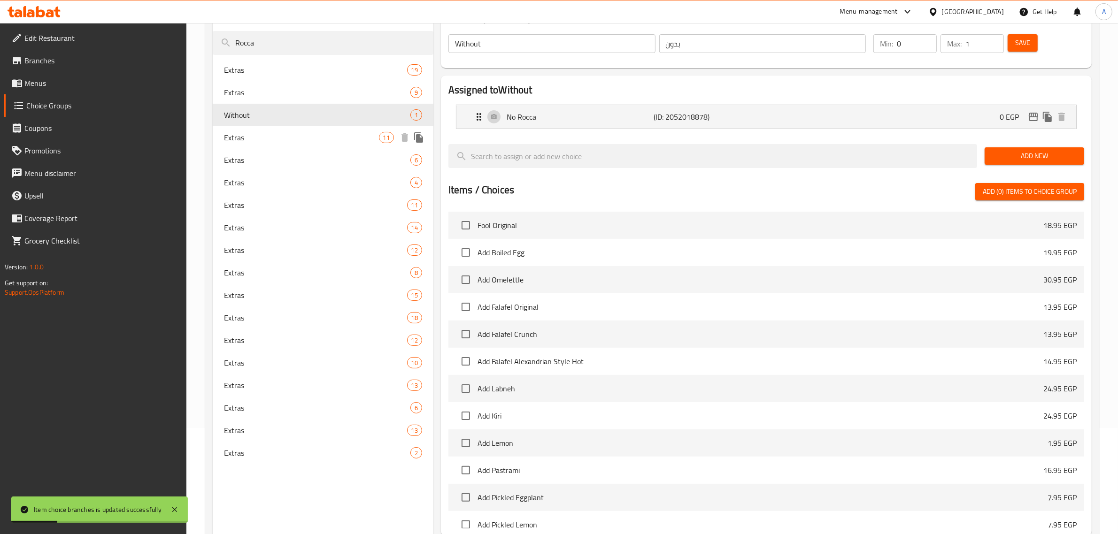
type input "إضافات"
type input "3"
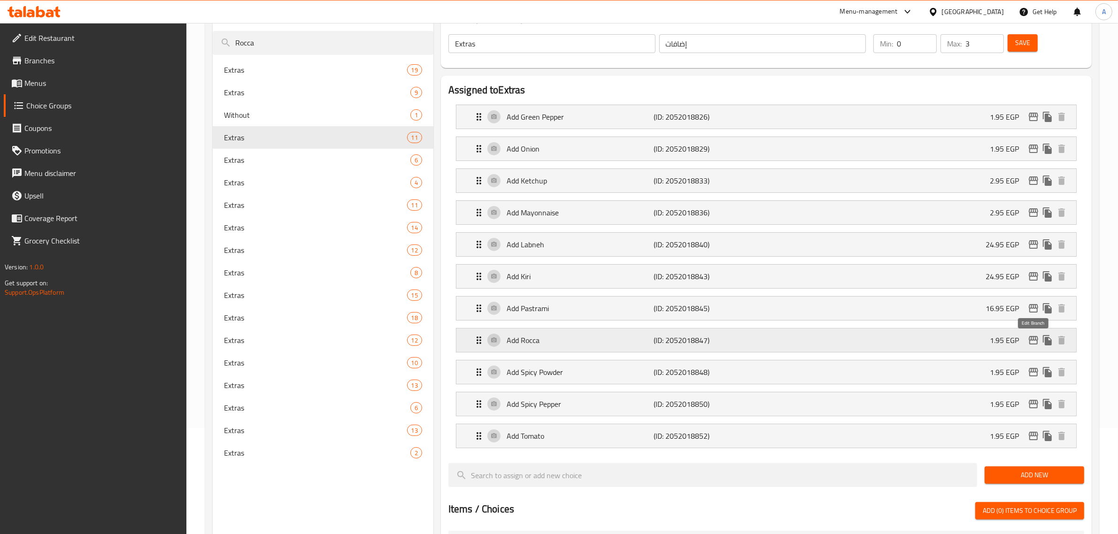
click at [1033, 345] on icon "edit" at bounding box center [1033, 340] width 11 height 11
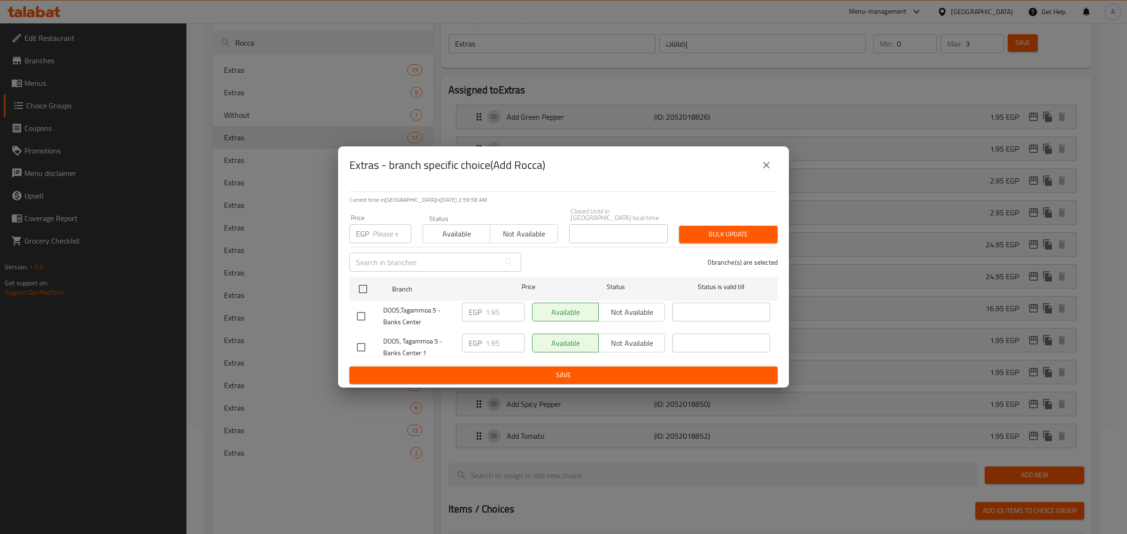
click at [370, 315] on input "checkbox" at bounding box center [361, 317] width 20 height 20
checkbox input "true"
click at [486, 311] on input "1.95" at bounding box center [504, 312] width 39 height 19
paste input "4"
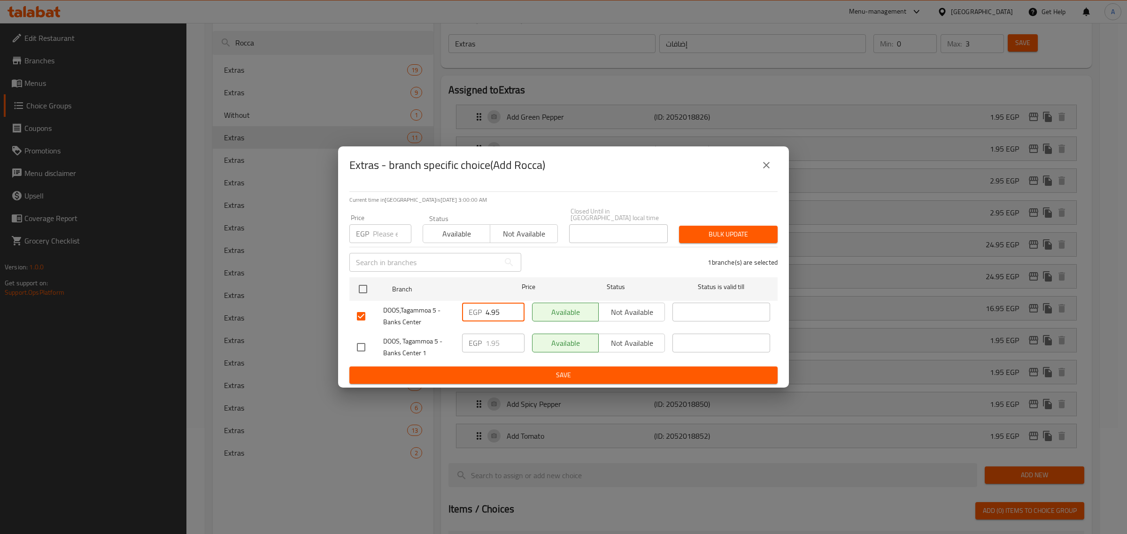
type input "4.95"
click at [485, 370] on span "Save" at bounding box center [563, 376] width 413 height 12
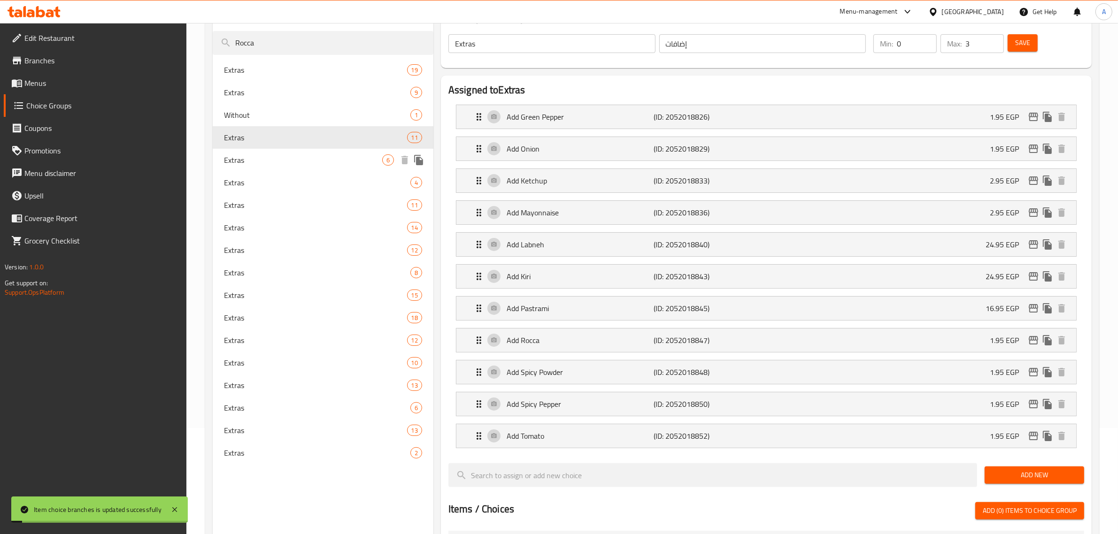
click at [262, 152] on div "Extras 6" at bounding box center [323, 160] width 221 height 23
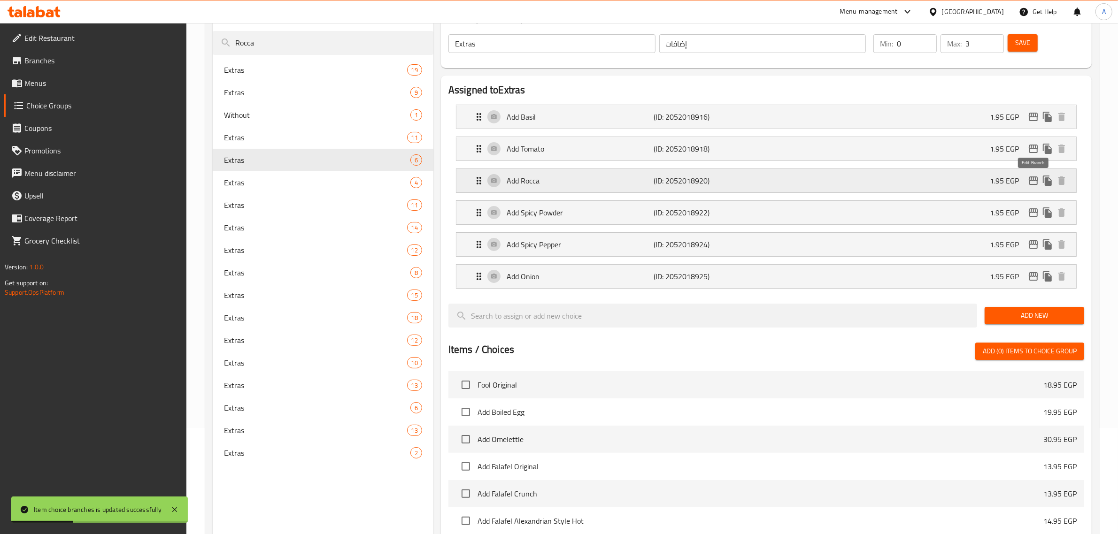
click at [1029, 179] on icon "edit" at bounding box center [1033, 180] width 11 height 11
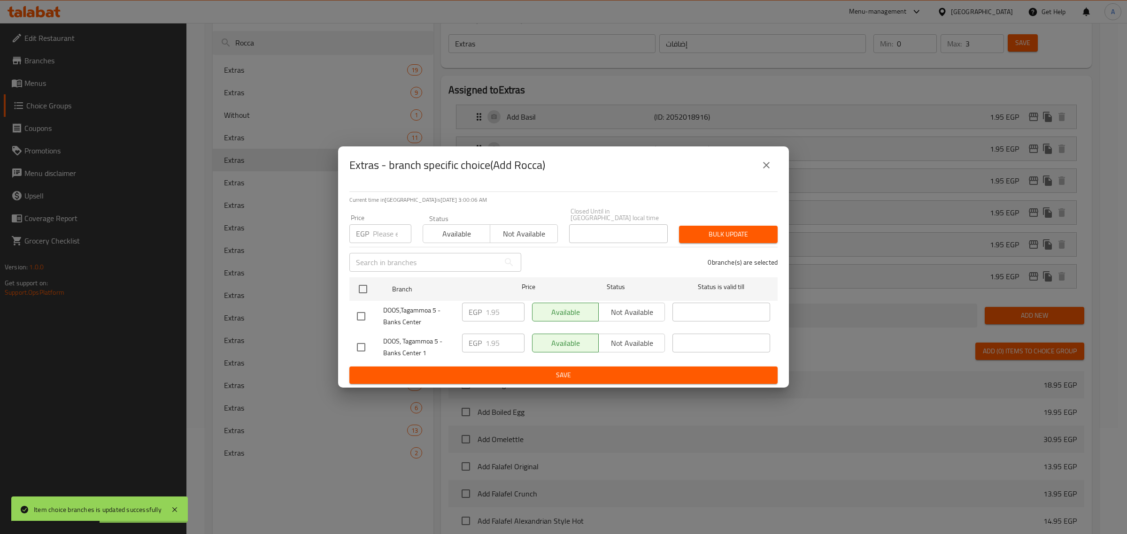
click at [358, 312] on input "checkbox" at bounding box center [361, 317] width 20 height 20
checkbox input "true"
click at [495, 307] on input "1.95" at bounding box center [504, 312] width 39 height 19
paste input "4"
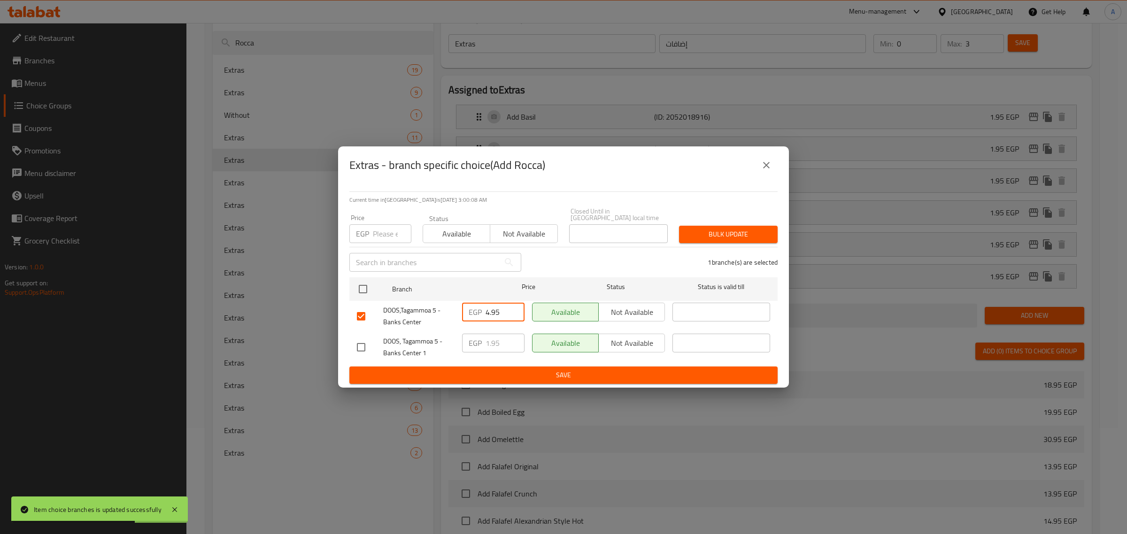
type input "4.95"
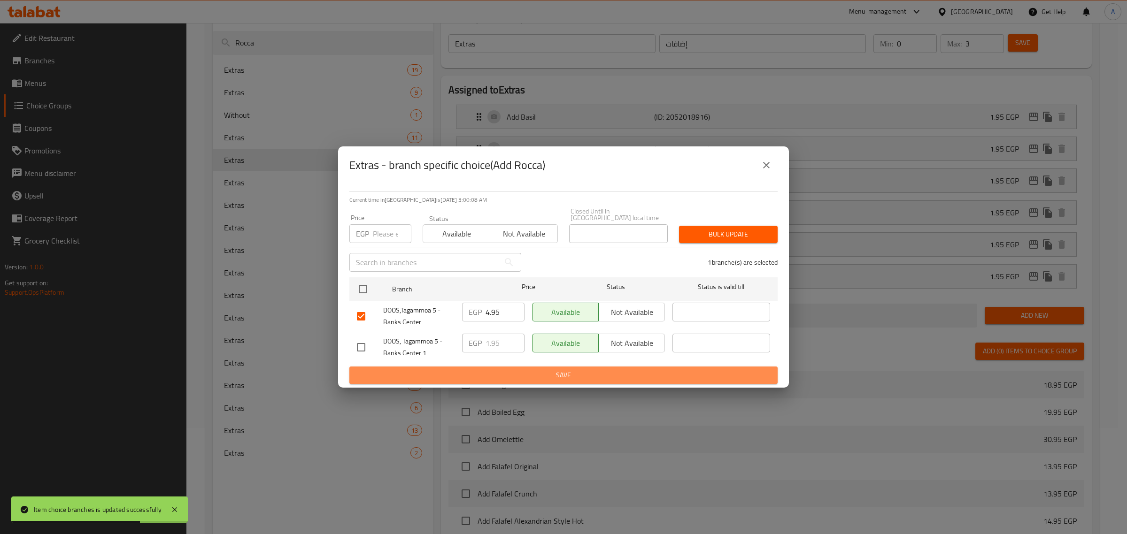
click at [466, 367] on button "Save" at bounding box center [563, 375] width 428 height 17
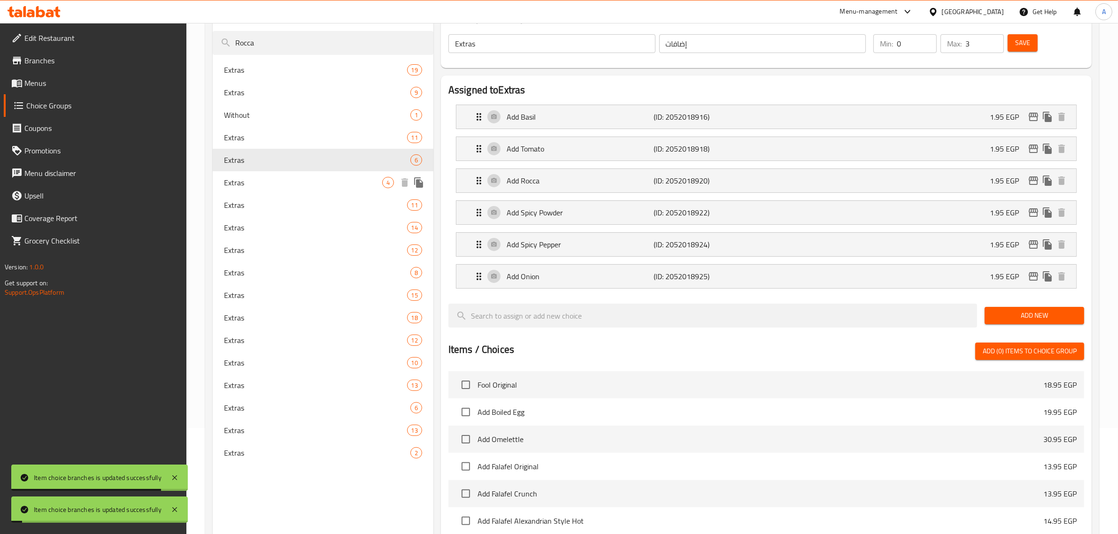
click at [261, 177] on span "Extras" at bounding box center [303, 182] width 158 height 11
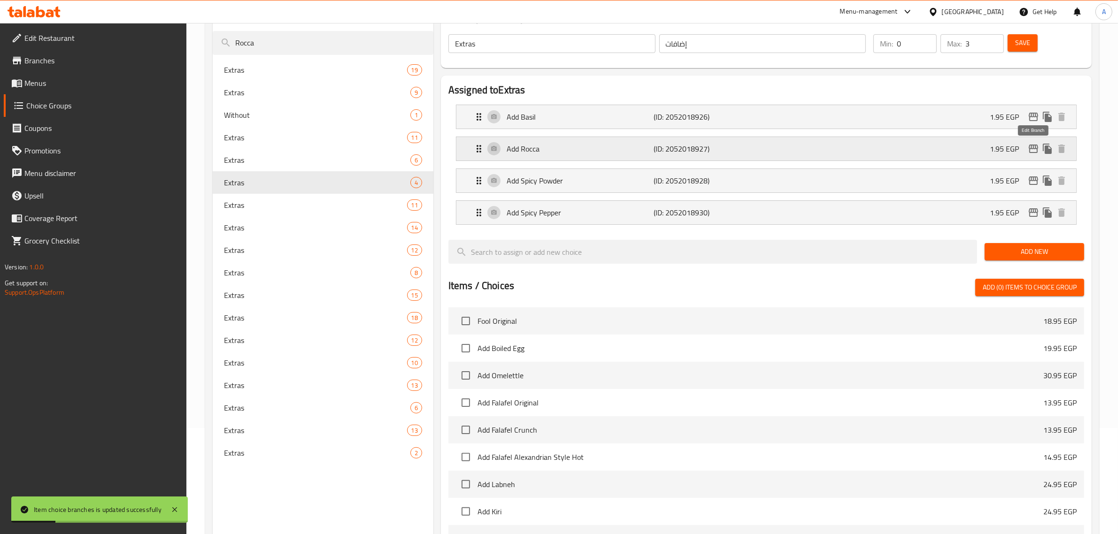
click at [1027, 149] on button "edit" at bounding box center [1033, 149] width 14 height 14
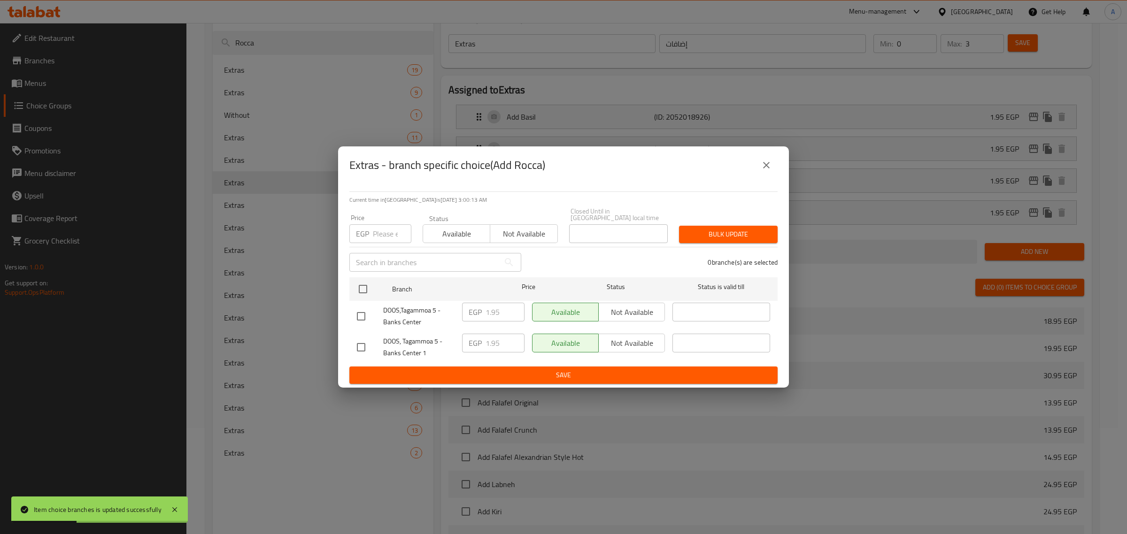
click at [362, 314] on input "checkbox" at bounding box center [361, 317] width 20 height 20
checkbox input "true"
click at [497, 307] on input "1.95" at bounding box center [504, 312] width 39 height 19
click at [496, 307] on input "1.95" at bounding box center [504, 312] width 39 height 19
paste input "4"
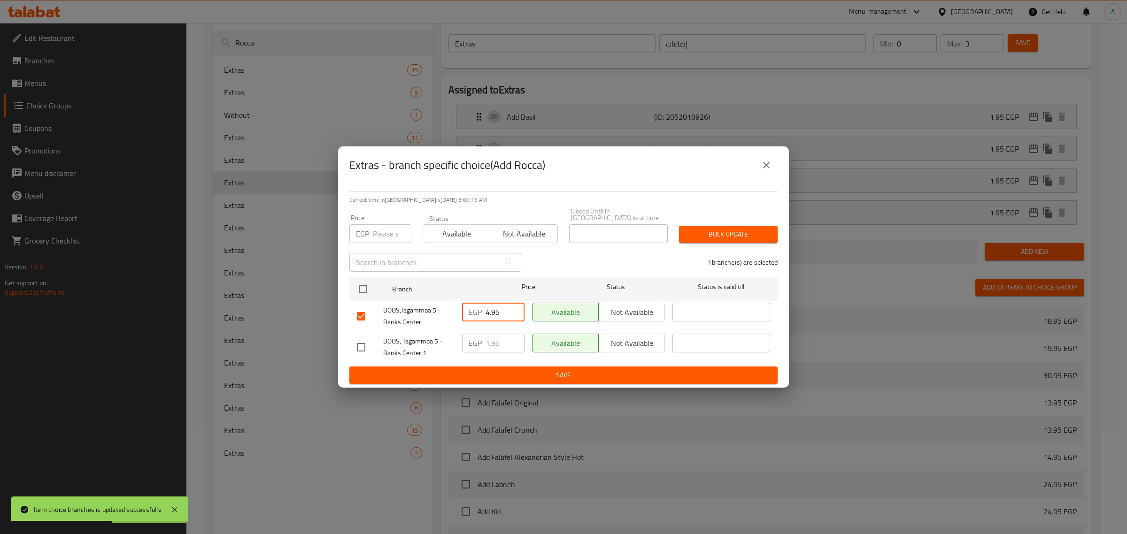
type input "4.95"
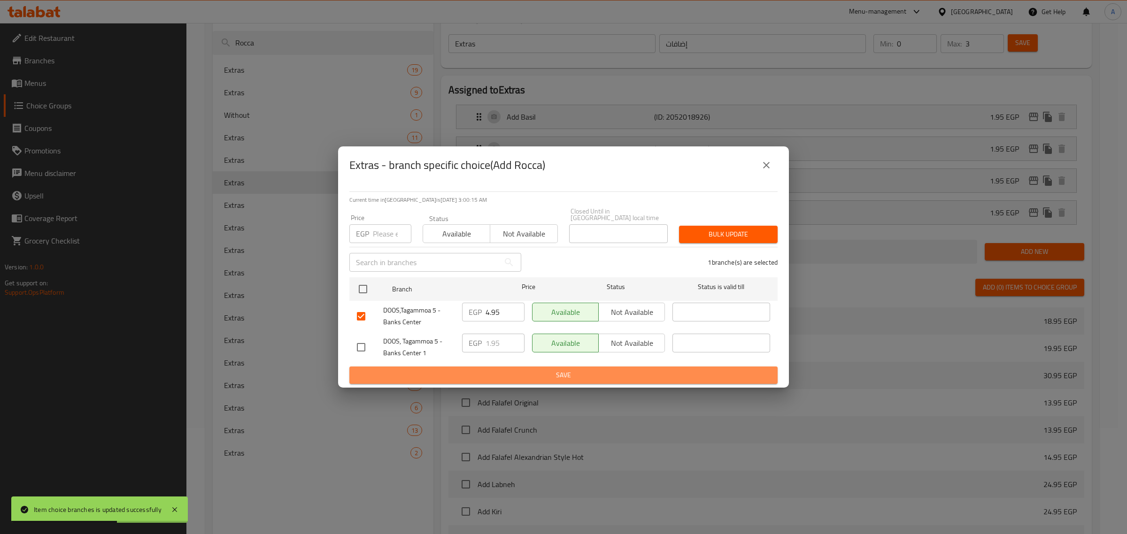
click at [492, 375] on span "Save" at bounding box center [563, 376] width 413 height 12
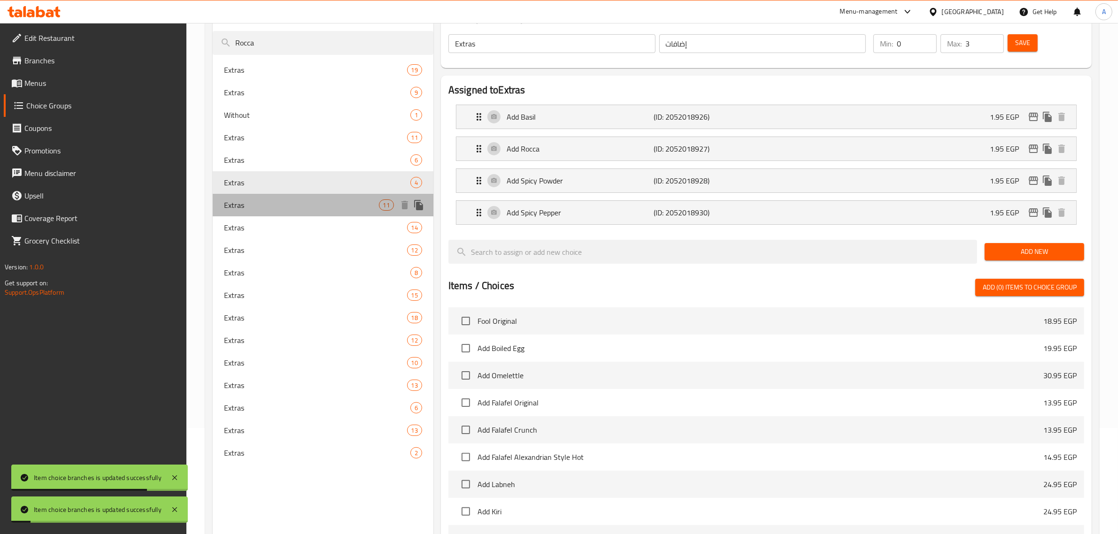
click at [278, 210] on span "Extras" at bounding box center [301, 205] width 155 height 11
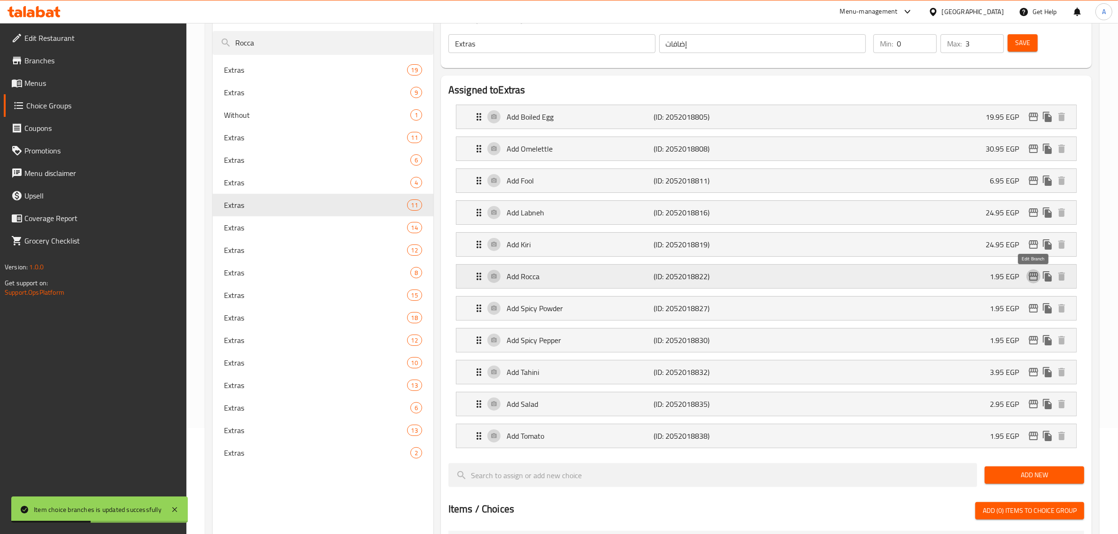
click at [1031, 276] on icon "edit" at bounding box center [1033, 276] width 11 height 11
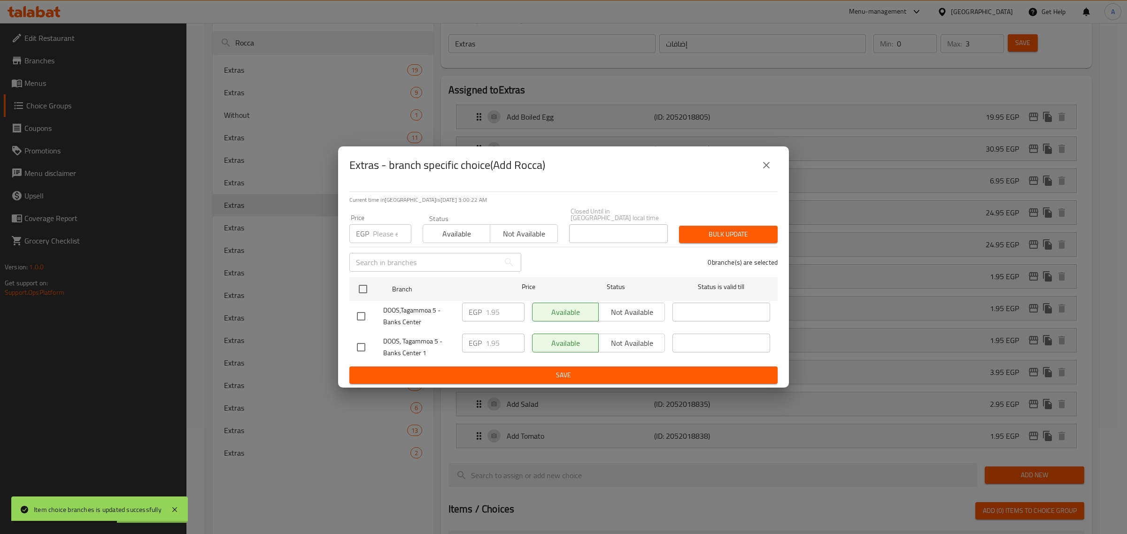
click at [360, 318] on input "checkbox" at bounding box center [361, 317] width 20 height 20
checkbox input "true"
click at [494, 309] on input "1.95" at bounding box center [504, 312] width 39 height 19
paste input "4"
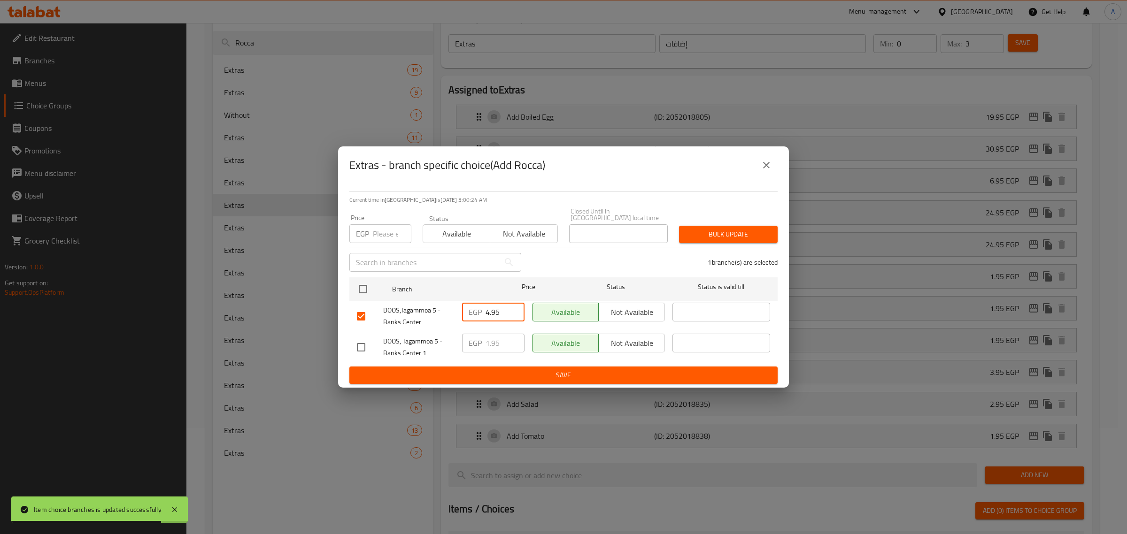
type input "4.95"
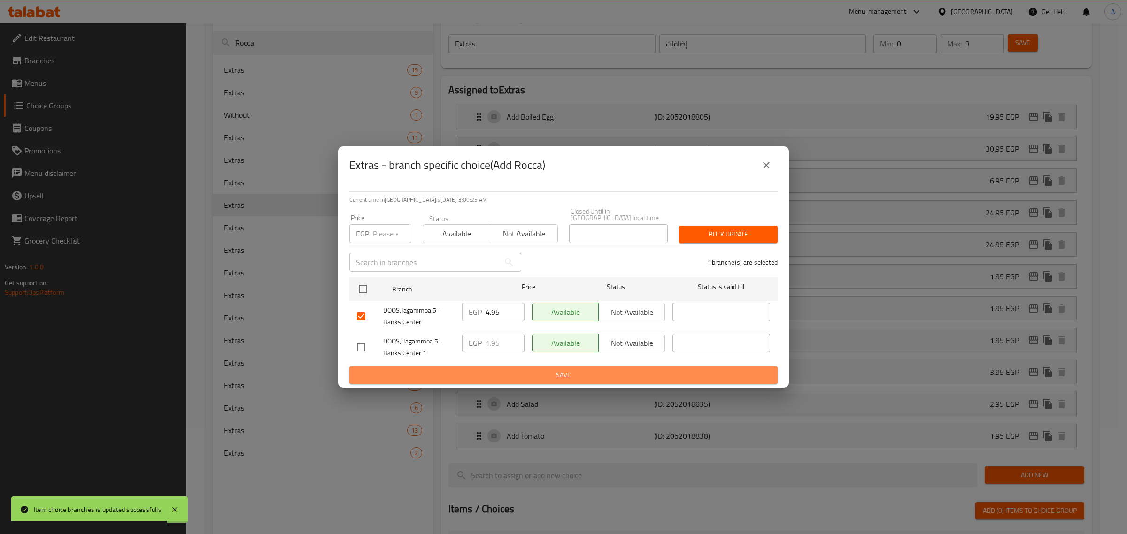
click at [533, 376] on span "Save" at bounding box center [563, 376] width 413 height 12
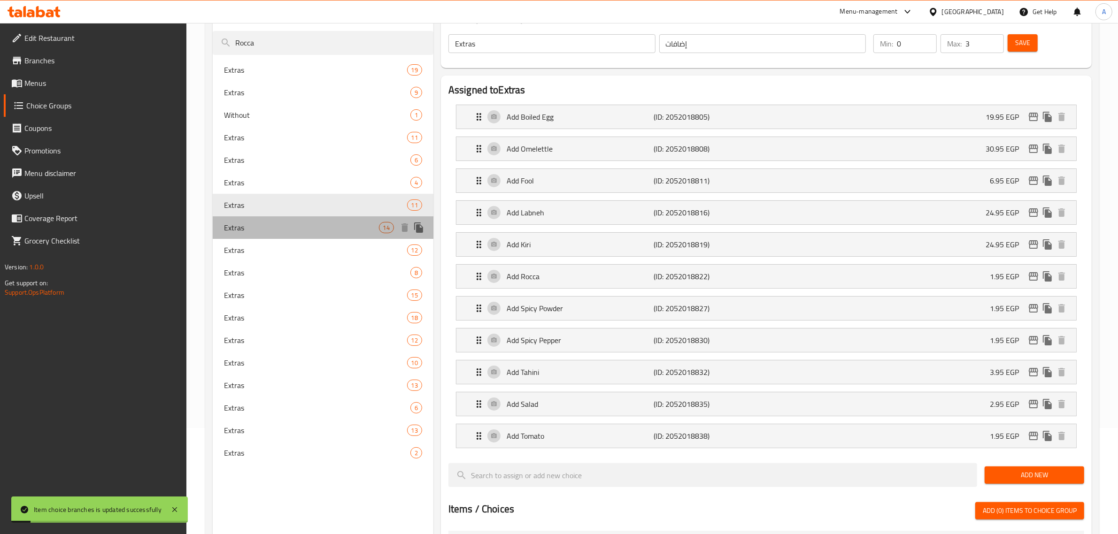
click at [308, 228] on span "Extras" at bounding box center [301, 227] width 155 height 11
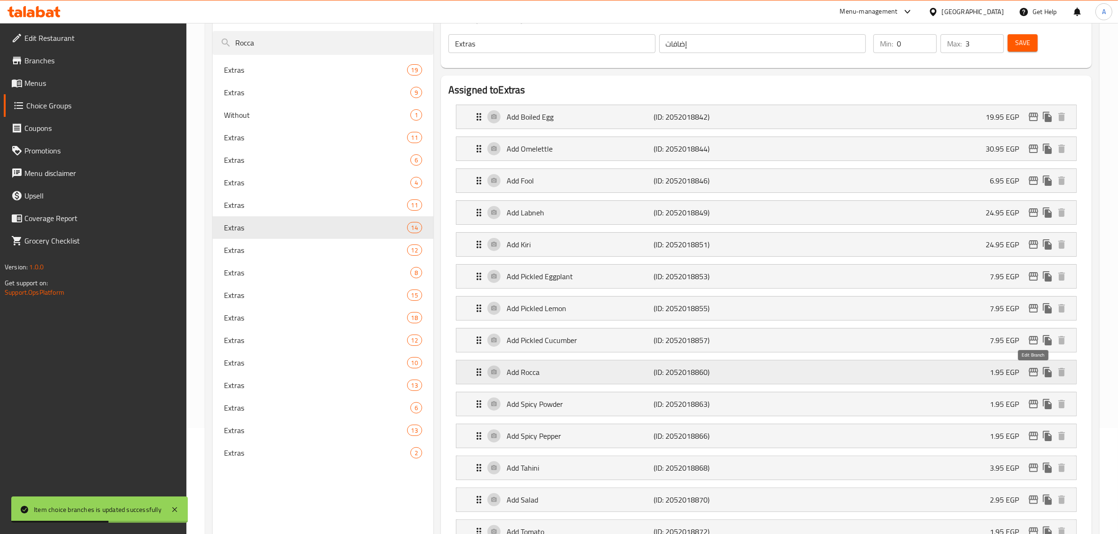
click at [1028, 370] on icon "edit" at bounding box center [1033, 372] width 11 height 11
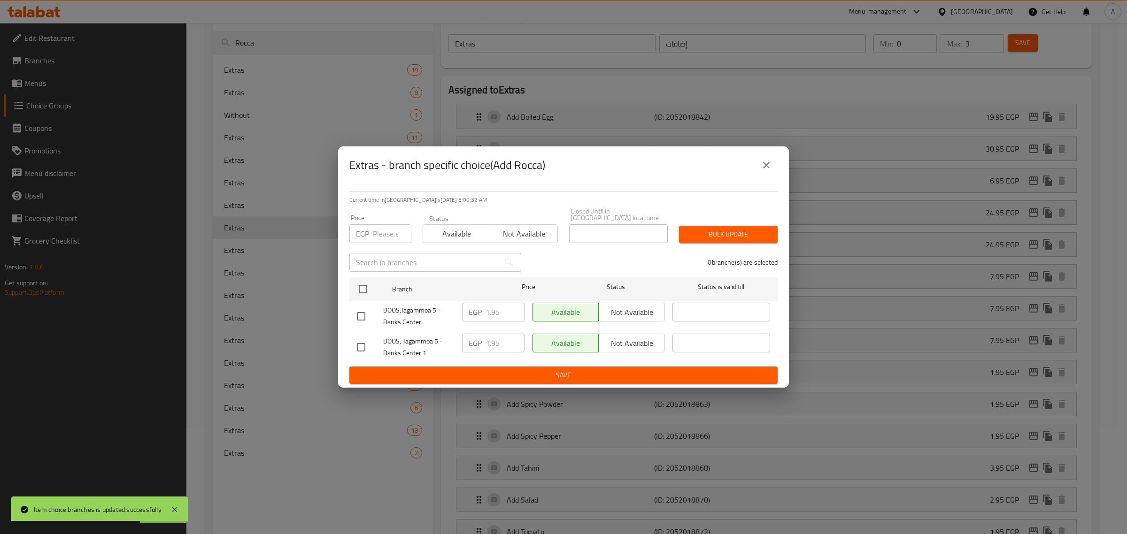
click at [357, 319] on input "checkbox" at bounding box center [361, 317] width 20 height 20
checkbox input "true"
click at [488, 308] on input "1.95" at bounding box center [504, 312] width 39 height 19
paste input "4"
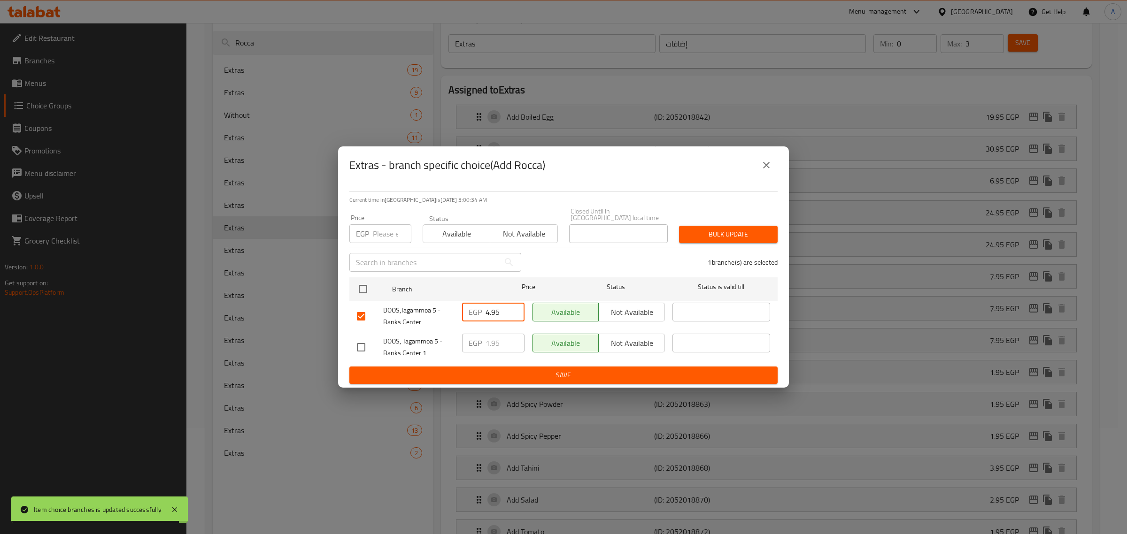
type input "4.95"
click at [493, 370] on span "Save" at bounding box center [563, 376] width 413 height 12
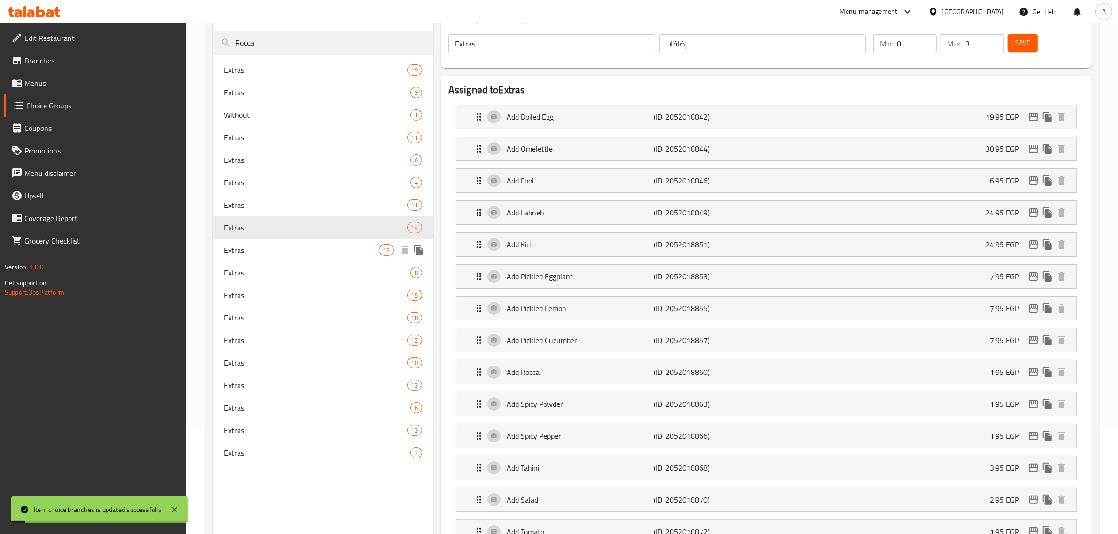
click at [308, 253] on span "Extras" at bounding box center [301, 250] width 155 height 11
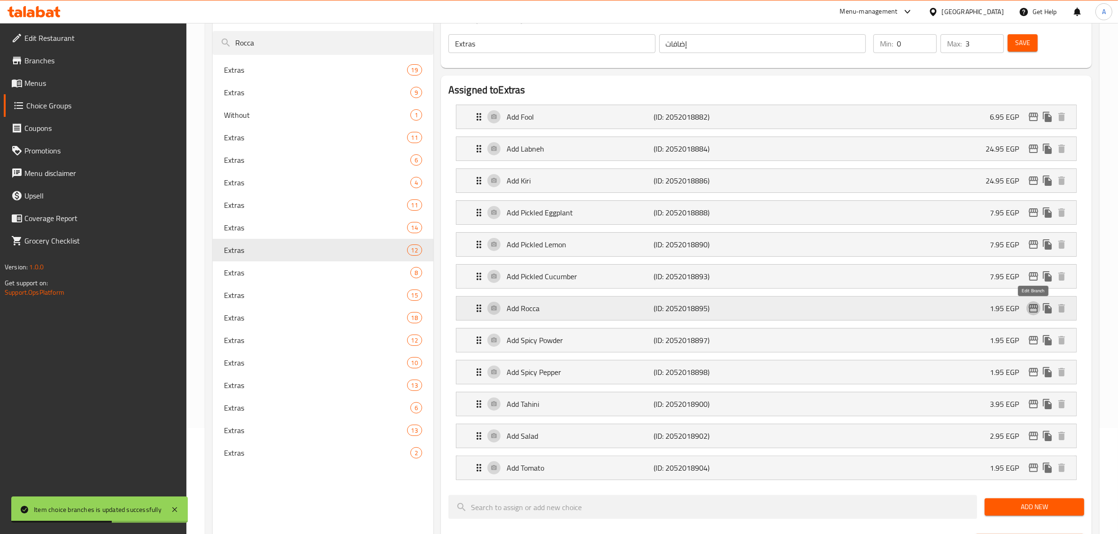
click at [1033, 312] on icon "edit" at bounding box center [1033, 308] width 11 height 11
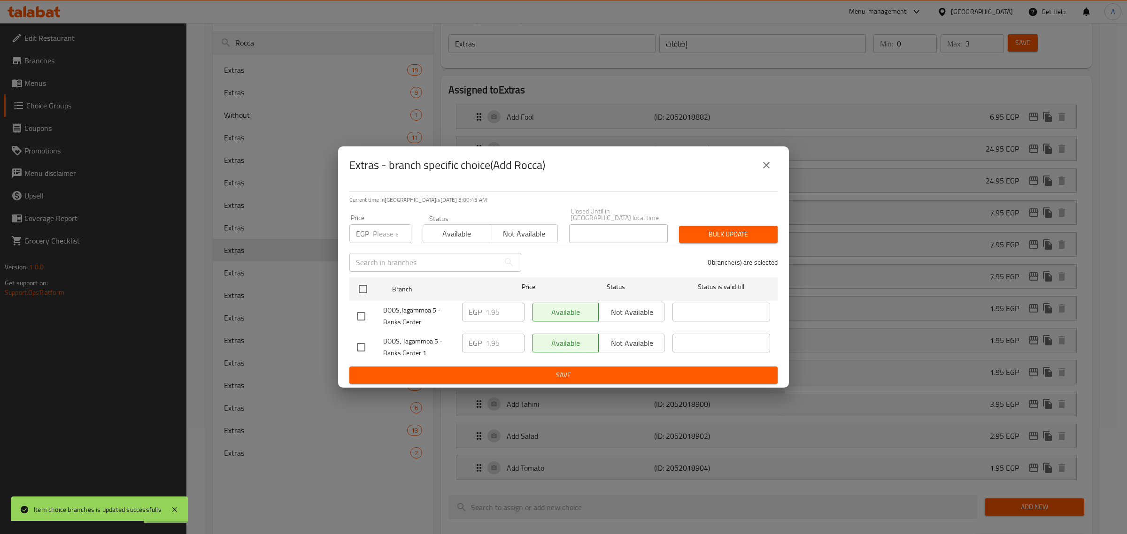
click at [351, 311] on input "checkbox" at bounding box center [361, 317] width 20 height 20
checkbox input "true"
click at [384, 231] on input "number" at bounding box center [392, 233] width 39 height 19
paste input "4.95"
type input "4.95"
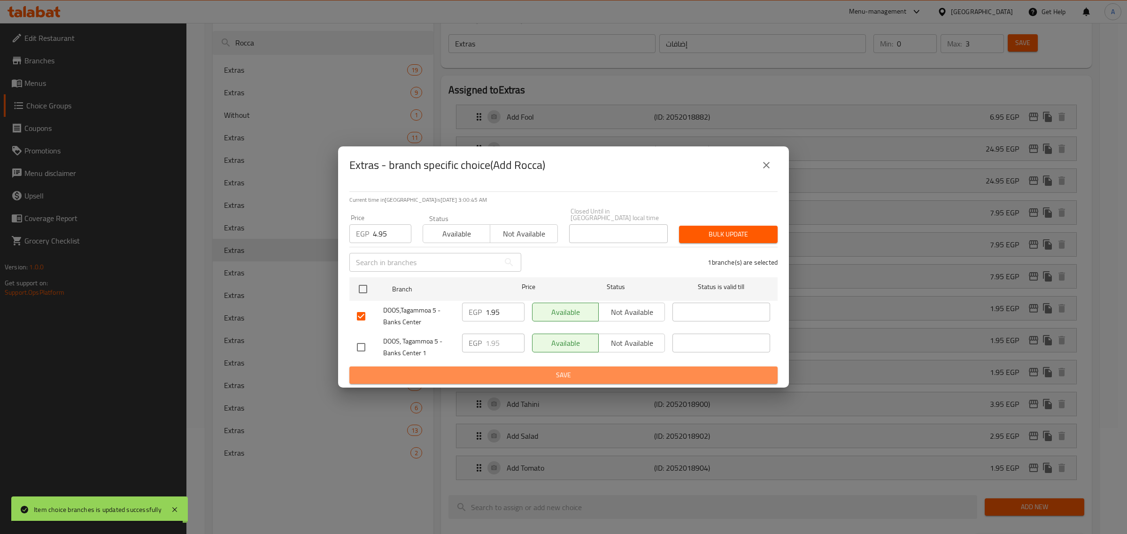
click at [478, 370] on span "Save" at bounding box center [563, 376] width 413 height 12
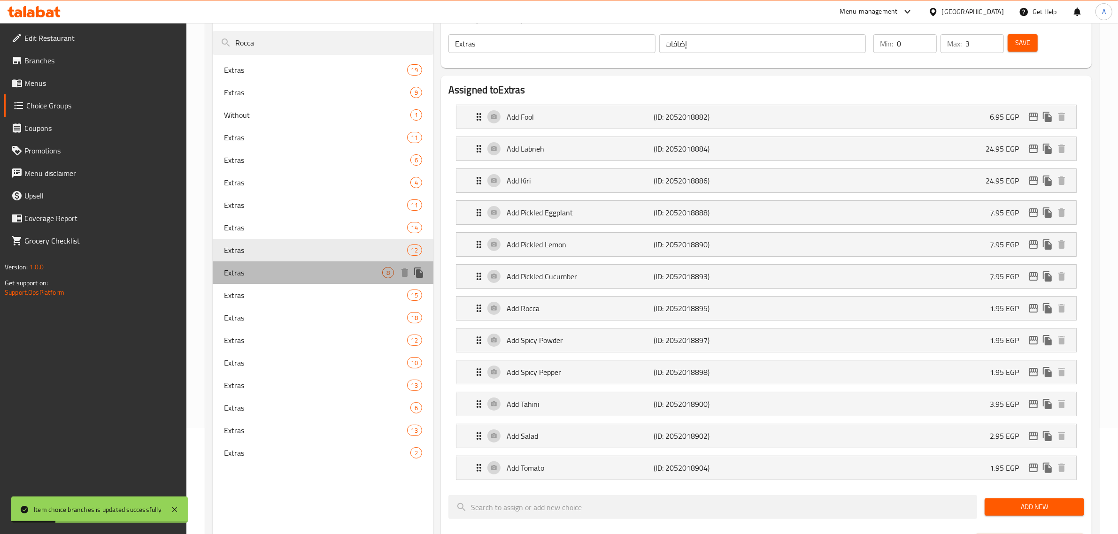
click at [312, 271] on span "Extras" at bounding box center [303, 272] width 158 height 11
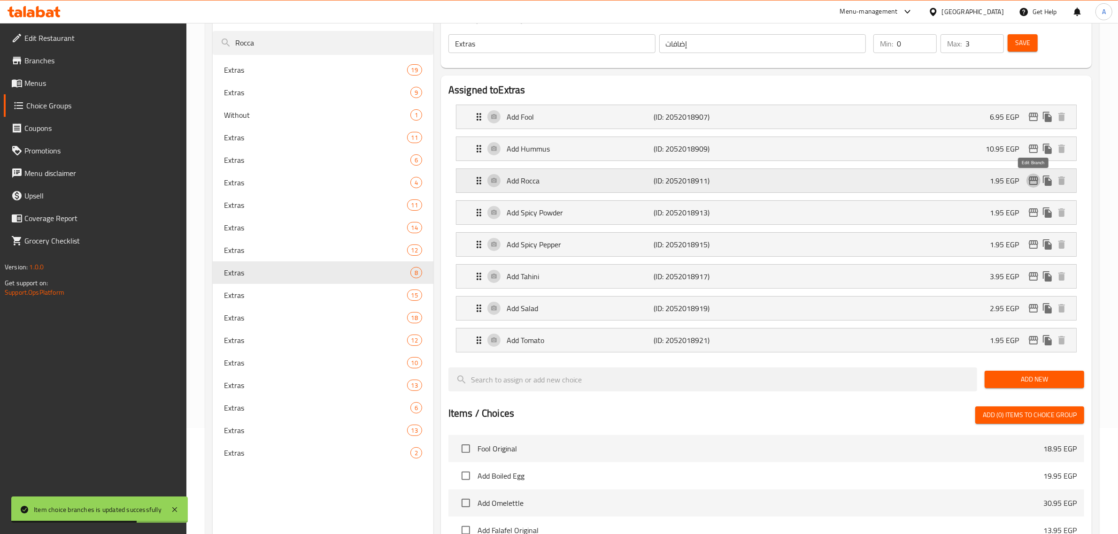
click at [1033, 184] on icon "edit" at bounding box center [1033, 180] width 11 height 11
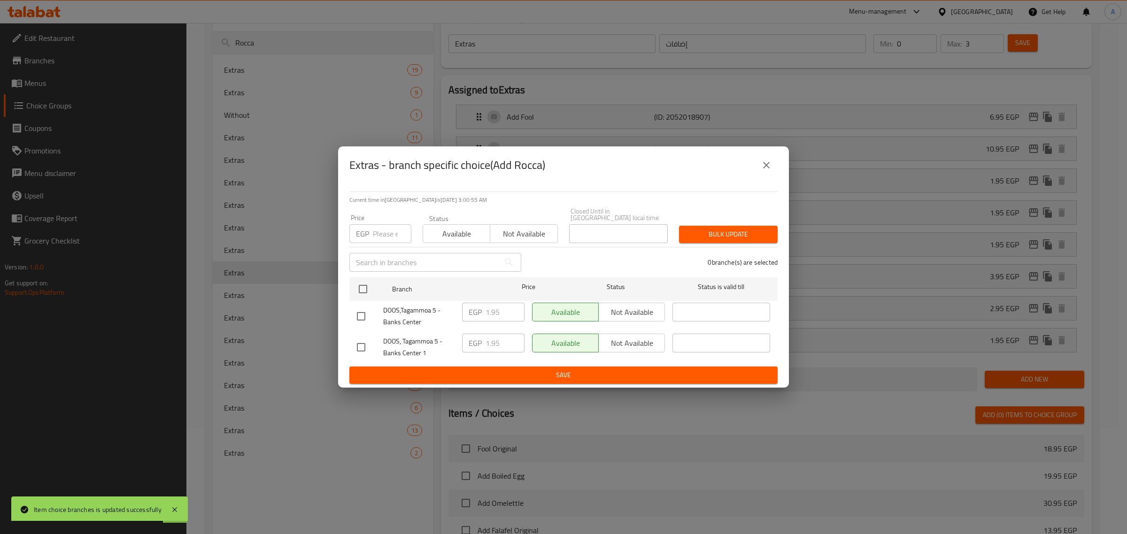
click at [360, 312] on input "checkbox" at bounding box center [361, 317] width 20 height 20
checkbox input "true"
click at [490, 312] on input "1.95" at bounding box center [504, 312] width 39 height 19
paste input "4"
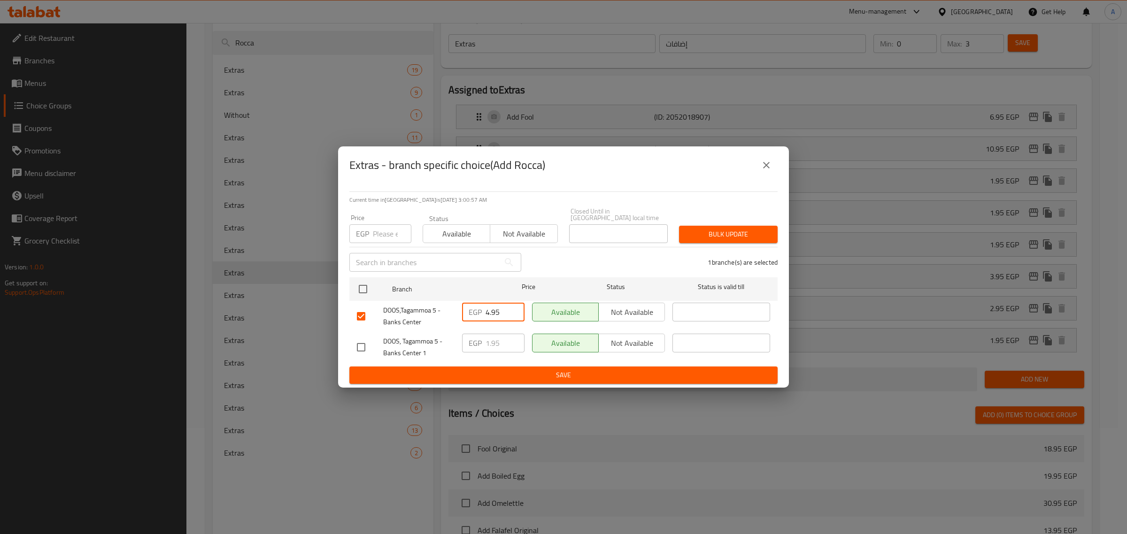
type input "4.95"
click at [509, 372] on span "Save" at bounding box center [563, 376] width 413 height 12
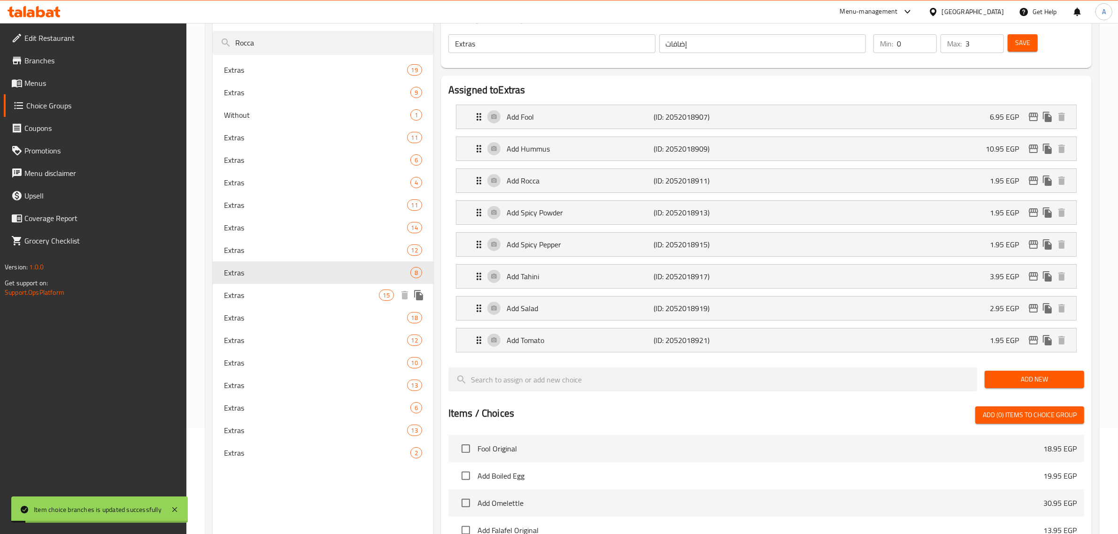
click at [261, 296] on span "Extras" at bounding box center [301, 295] width 155 height 11
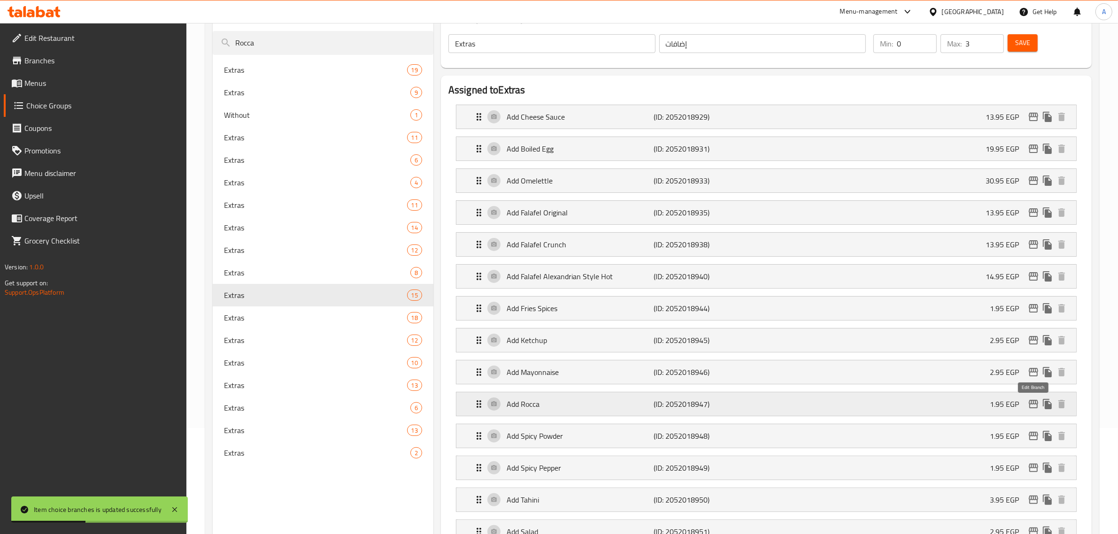
click at [1032, 408] on icon "edit" at bounding box center [1033, 404] width 11 height 11
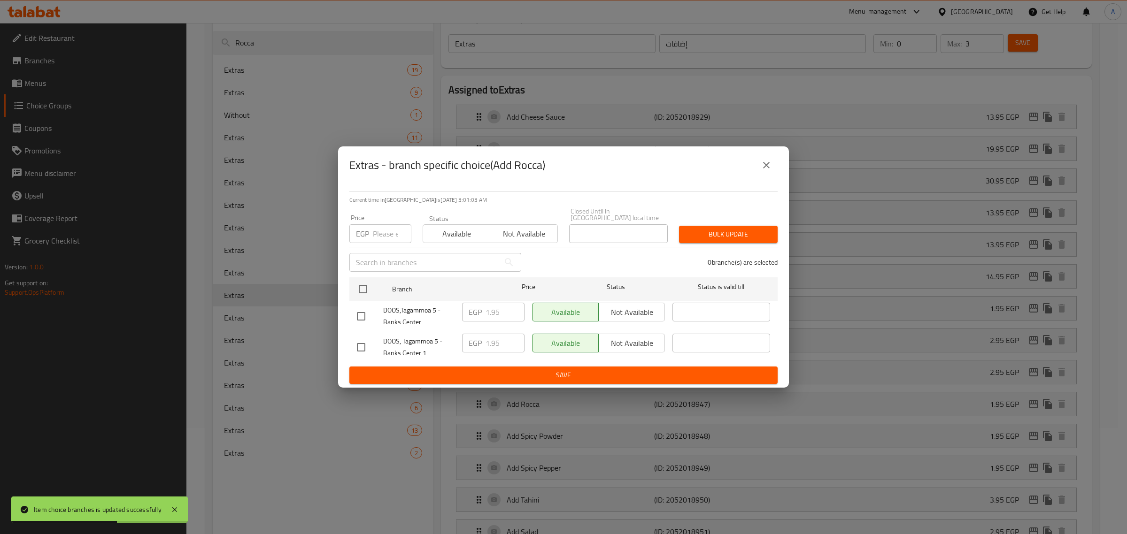
click at [361, 316] on input "checkbox" at bounding box center [361, 317] width 20 height 20
checkbox input "true"
click at [492, 308] on input "1.95" at bounding box center [504, 312] width 39 height 19
paste input "4"
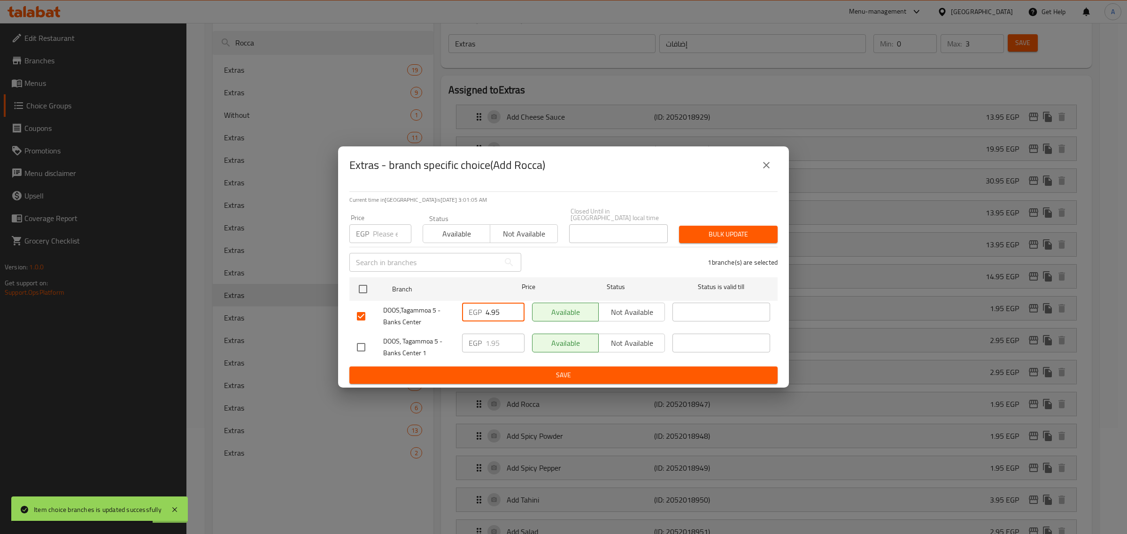
type input "4.95"
drag, startPoint x: 495, startPoint y: 362, endPoint x: 499, endPoint y: 370, distance: 8.0
click at [496, 364] on form "Branch Price Status Status is valid till DOOS,Tagammoa 5 - Banks Center EGP 4.9…" at bounding box center [563, 329] width 428 height 110
click at [499, 370] on span "Save" at bounding box center [563, 376] width 413 height 12
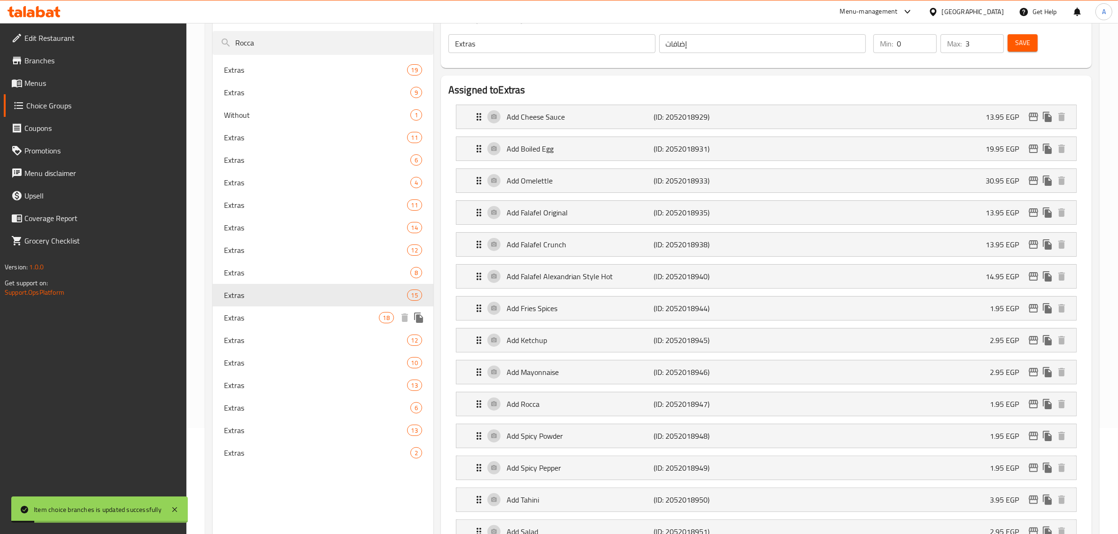
click at [263, 318] on span "Extras" at bounding box center [301, 317] width 155 height 11
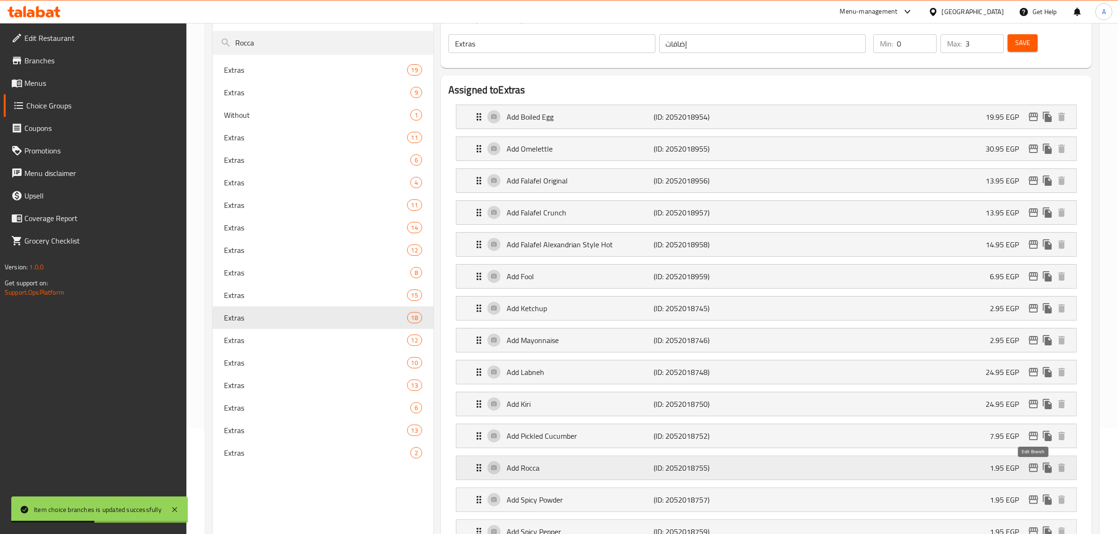
click at [1027, 466] on button "edit" at bounding box center [1033, 468] width 14 height 14
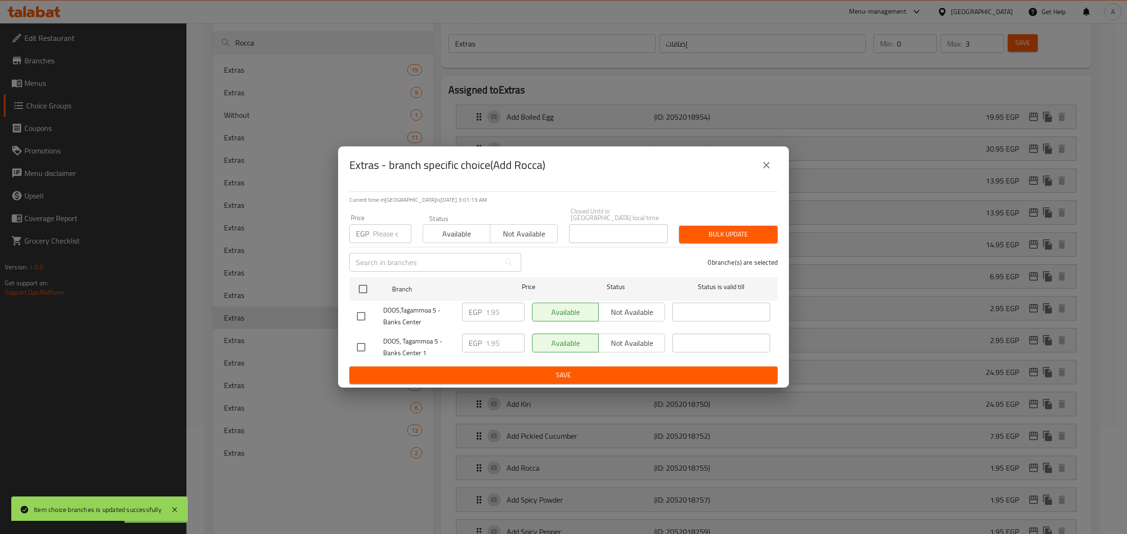
click at [357, 319] on input "checkbox" at bounding box center [361, 317] width 20 height 20
checkbox input "true"
click at [492, 303] on input "1.95" at bounding box center [504, 312] width 39 height 19
paste input "4"
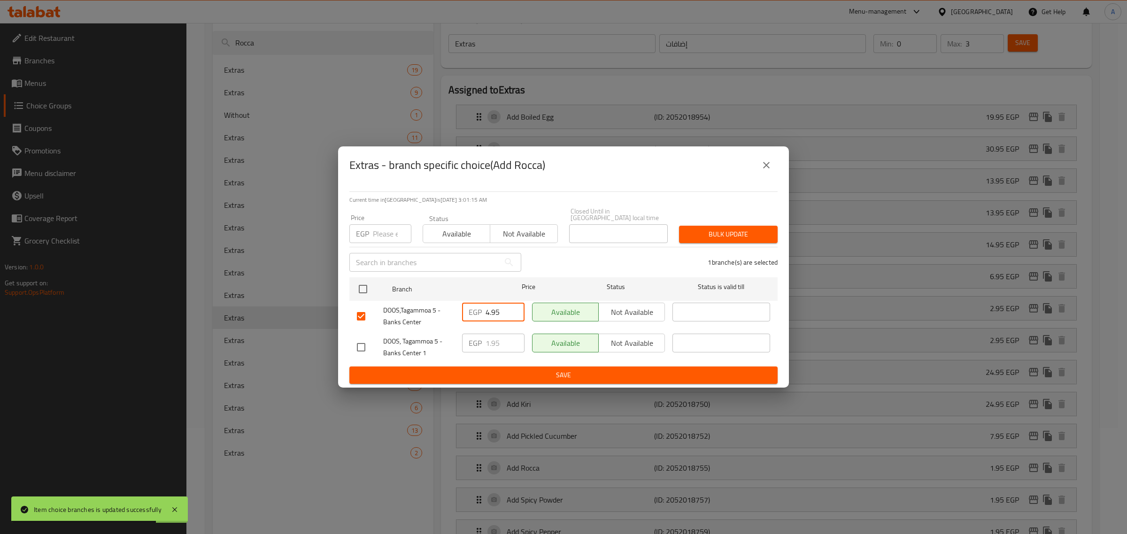
type input "4.95"
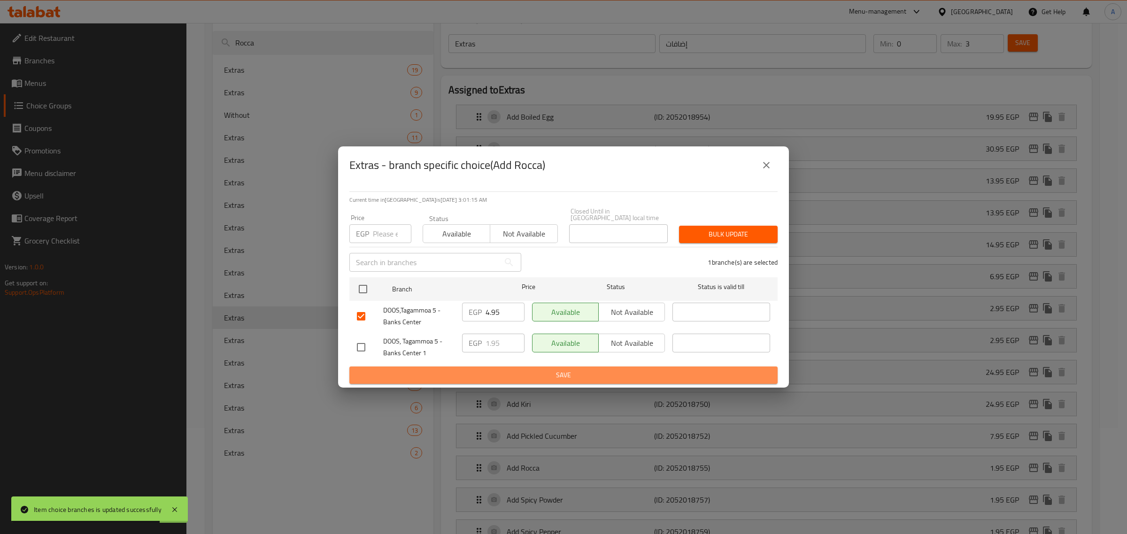
click at [495, 376] on span "Save" at bounding box center [563, 376] width 413 height 12
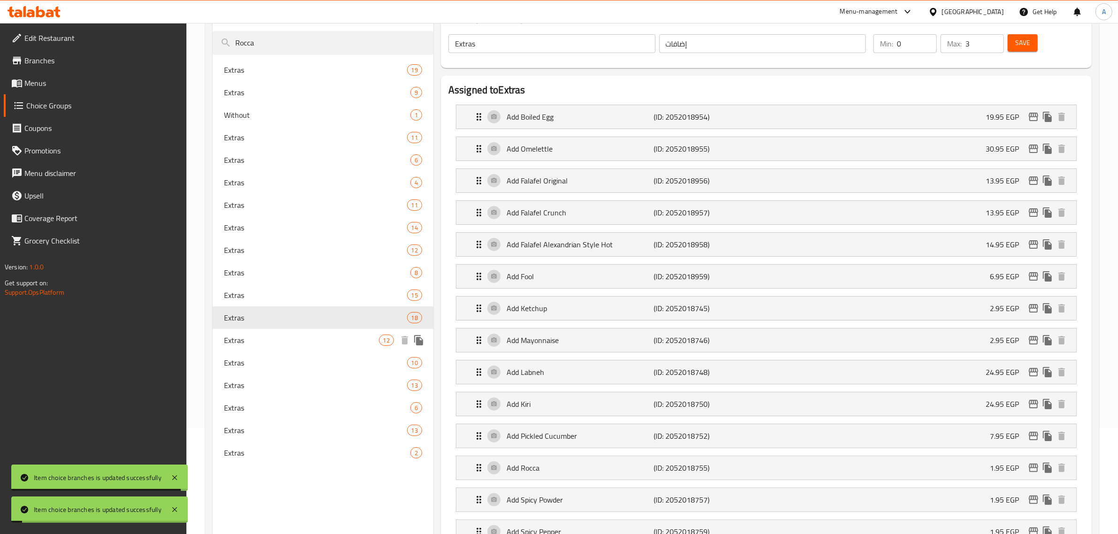
click at [256, 341] on span "Extras" at bounding box center [301, 340] width 155 height 11
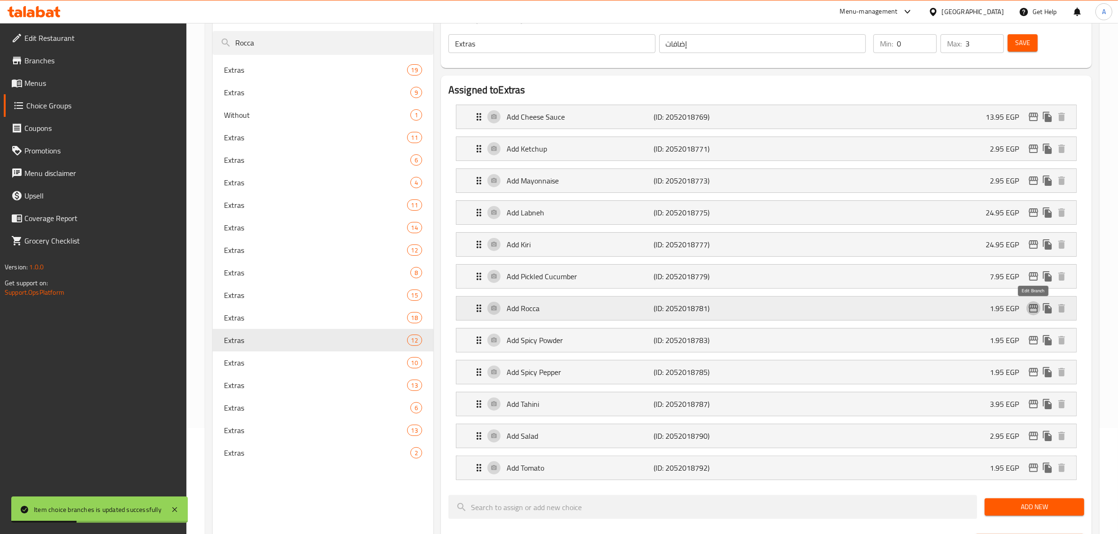
click at [1033, 316] on button "edit" at bounding box center [1033, 308] width 14 height 14
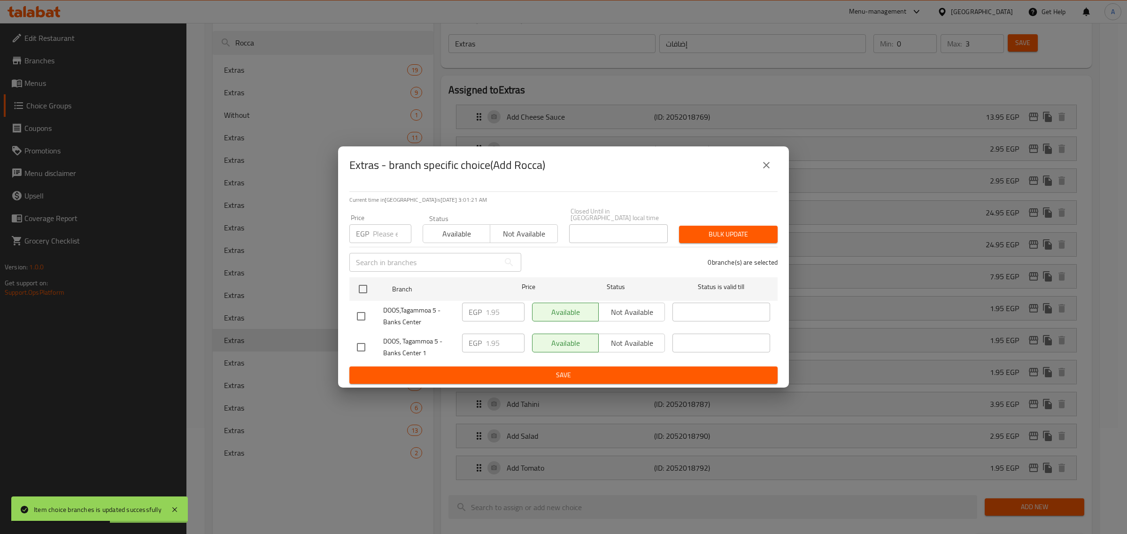
click at [360, 311] on input "checkbox" at bounding box center [361, 317] width 20 height 20
checkbox input "true"
click at [491, 310] on input "1.95" at bounding box center [504, 312] width 39 height 19
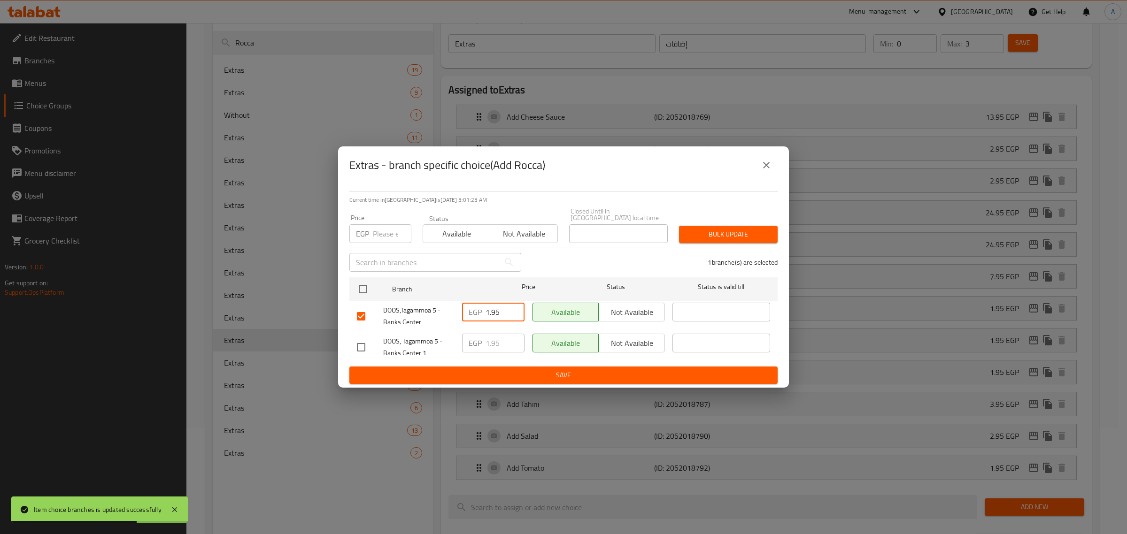
paste input "4"
type input "4.95"
click at [494, 379] on button "Save" at bounding box center [563, 375] width 428 height 17
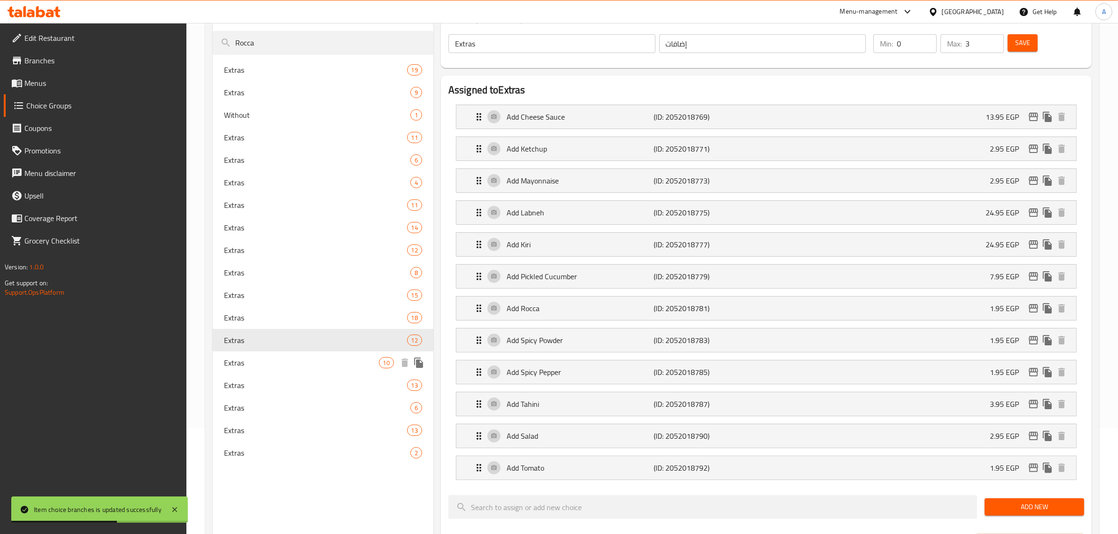
click at [271, 365] on span "Extras" at bounding box center [301, 362] width 155 height 11
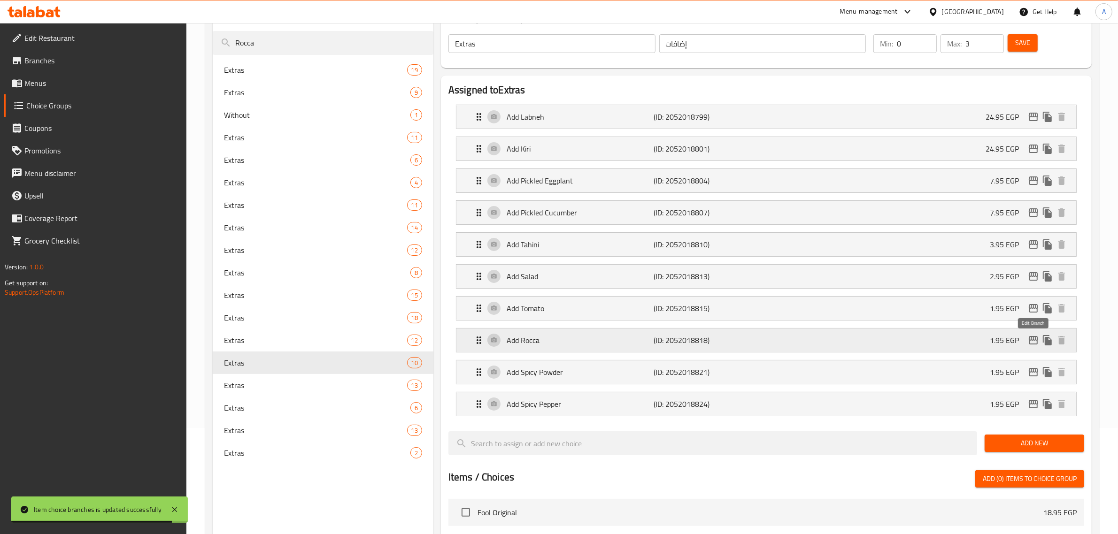
click at [1030, 342] on icon "edit" at bounding box center [1033, 340] width 9 height 8
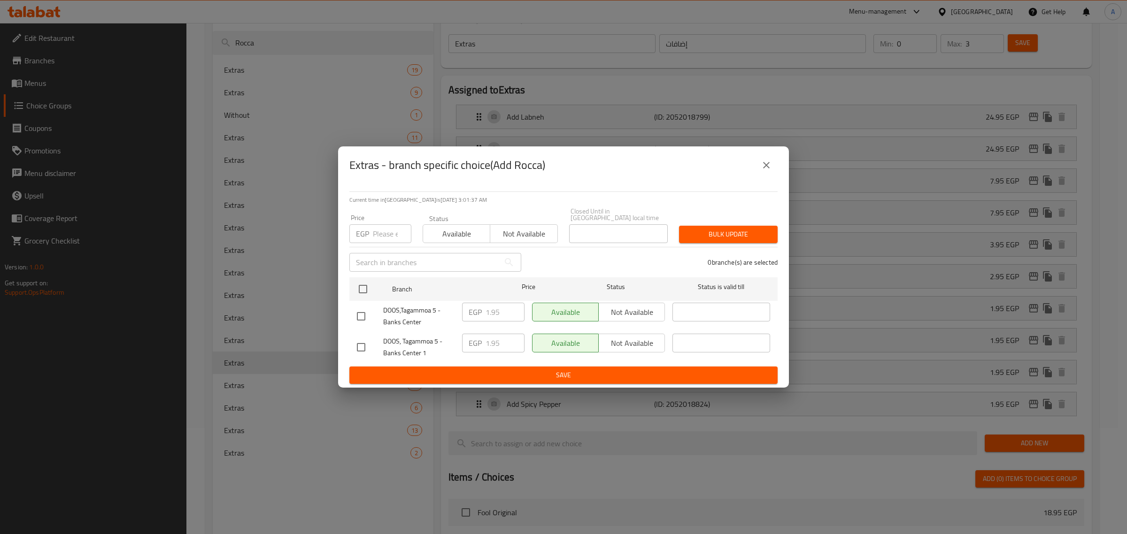
click at [363, 311] on input "checkbox" at bounding box center [361, 317] width 20 height 20
checkbox input "true"
click at [491, 318] on div "EGP 1.95 ​" at bounding box center [493, 316] width 70 height 35
click at [492, 313] on input "1.95" at bounding box center [504, 312] width 39 height 19
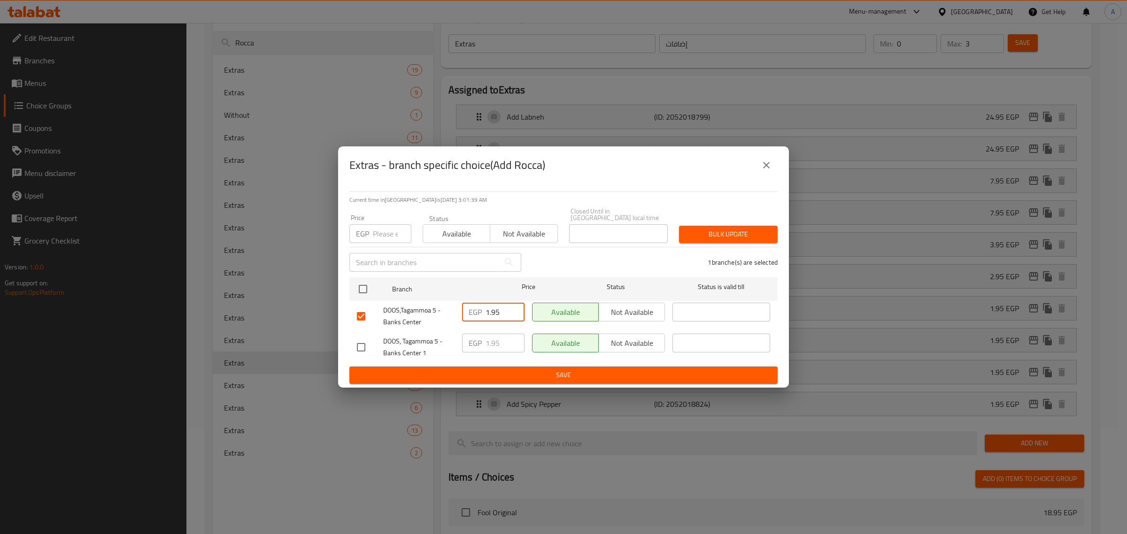
paste input "4"
type input "4.95"
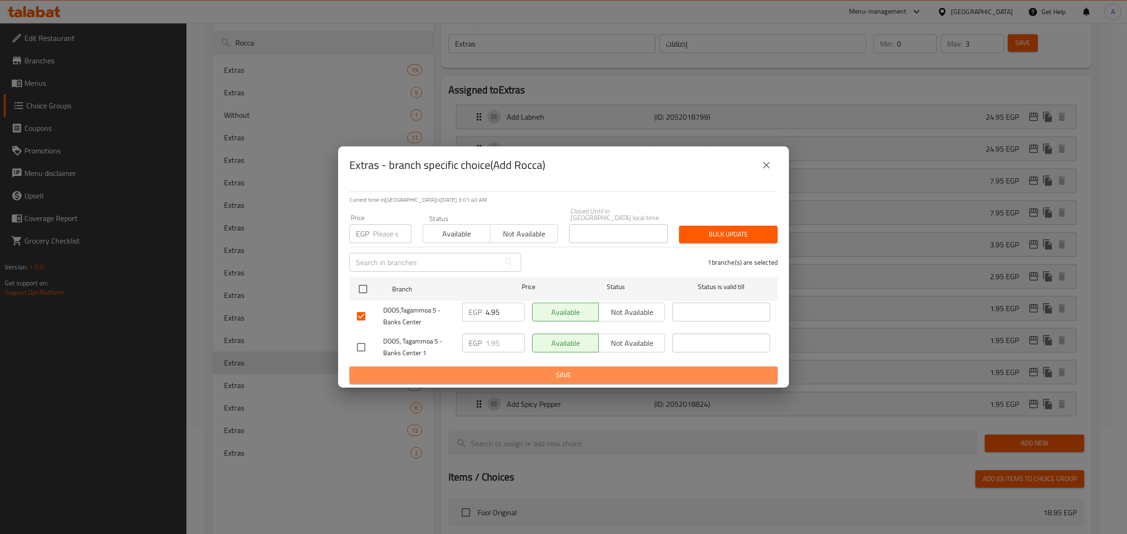
click at [510, 379] on button "Save" at bounding box center [563, 375] width 428 height 17
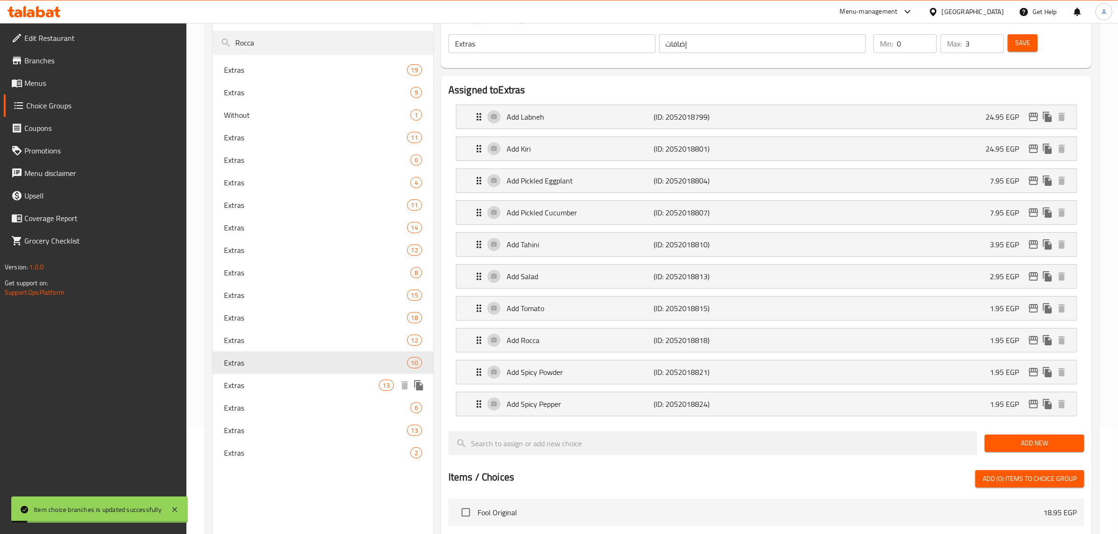
click at [262, 380] on span "Extras" at bounding box center [301, 385] width 155 height 11
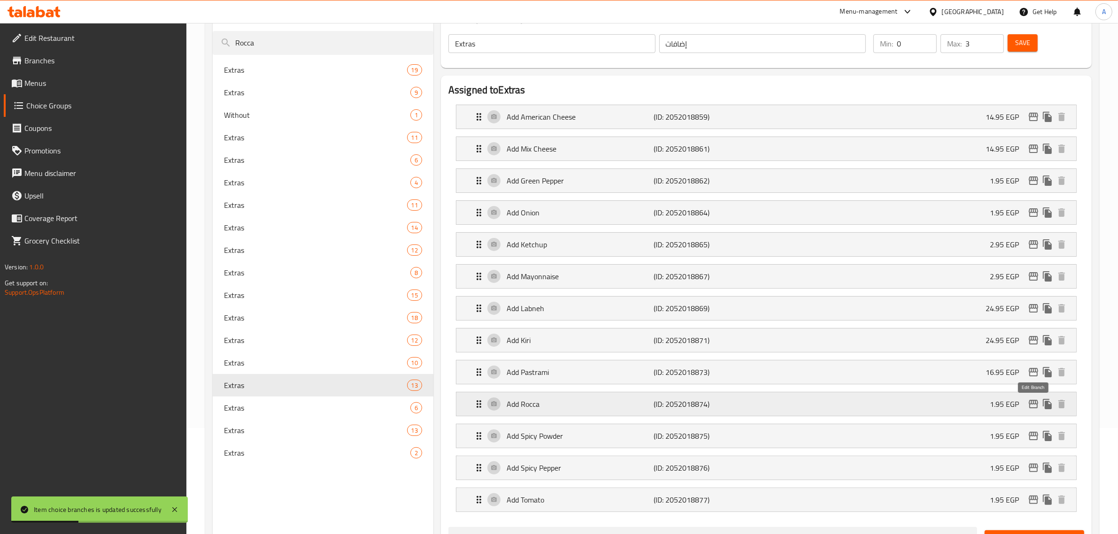
click at [1032, 407] on icon "edit" at bounding box center [1033, 404] width 11 height 11
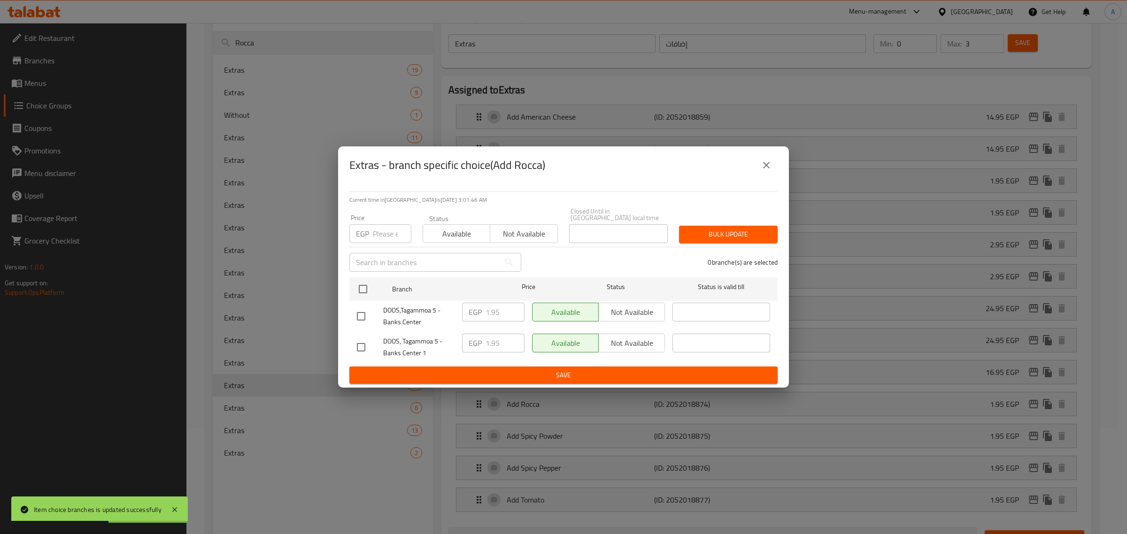
click at [361, 311] on input "checkbox" at bounding box center [361, 317] width 20 height 20
checkbox input "true"
click at [495, 310] on input "1.95" at bounding box center [504, 312] width 39 height 19
paste input "4"
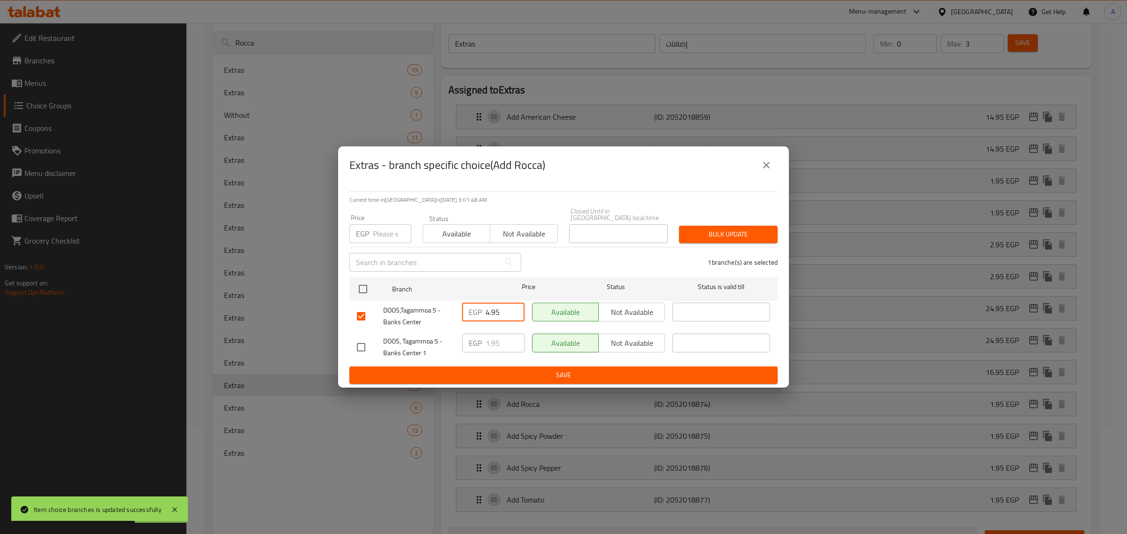
type input "4.95"
click at [506, 383] on div "Current time in Egypt is 20 Aug 2025 3:01:48 AM Price EGP Price Status Availabl…" at bounding box center [563, 286] width 451 height 204
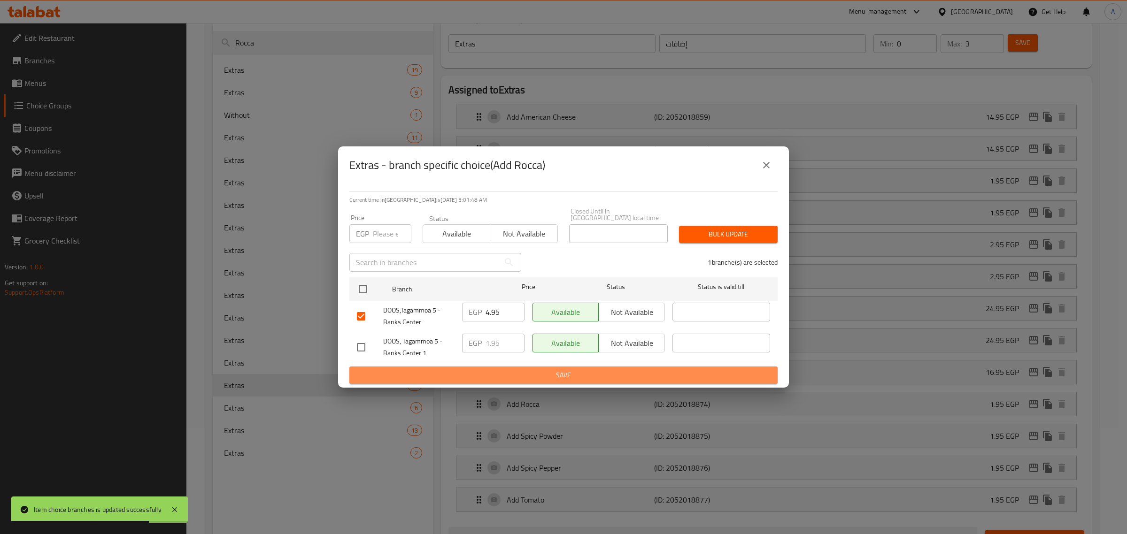
click at [510, 375] on span "Save" at bounding box center [563, 376] width 413 height 12
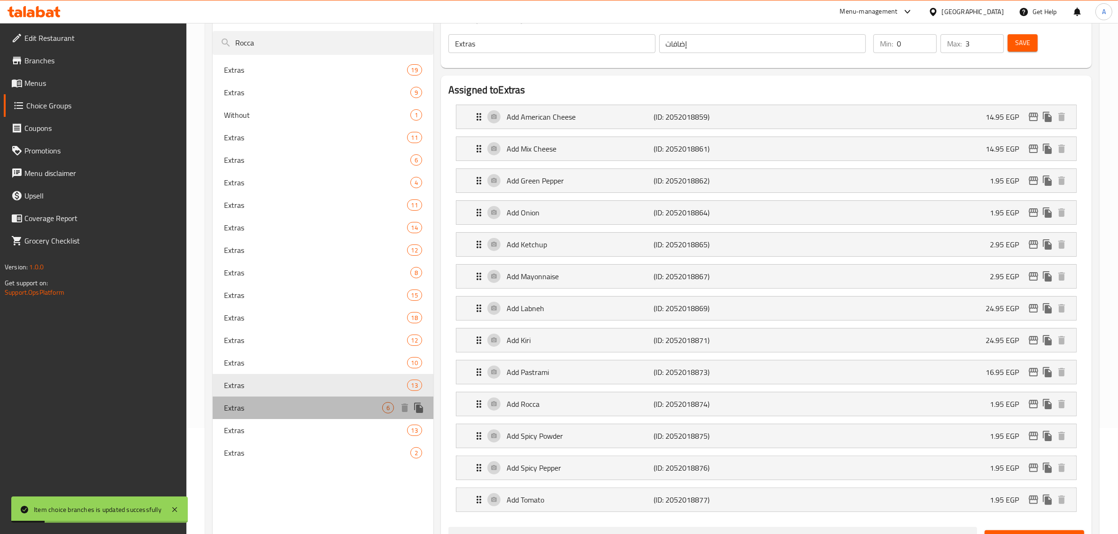
click at [264, 407] on span "Extras" at bounding box center [303, 407] width 158 height 11
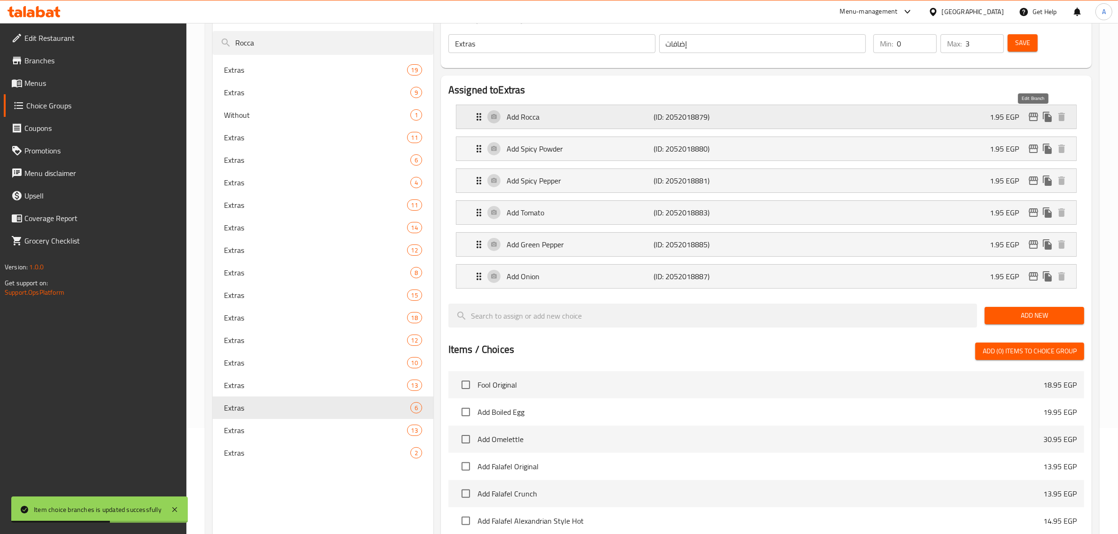
click at [1028, 121] on icon "edit" at bounding box center [1033, 116] width 11 height 11
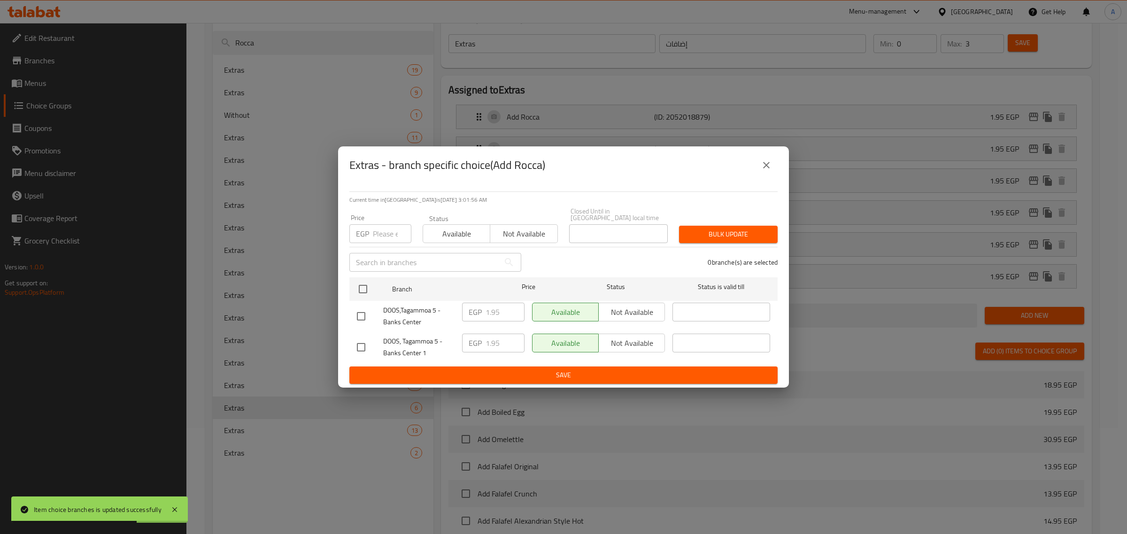
click at [358, 307] on input "checkbox" at bounding box center [361, 317] width 20 height 20
checkbox input "true"
click at [498, 308] on input "1.95" at bounding box center [504, 312] width 39 height 19
click at [498, 313] on input "1.95" at bounding box center [504, 312] width 39 height 19
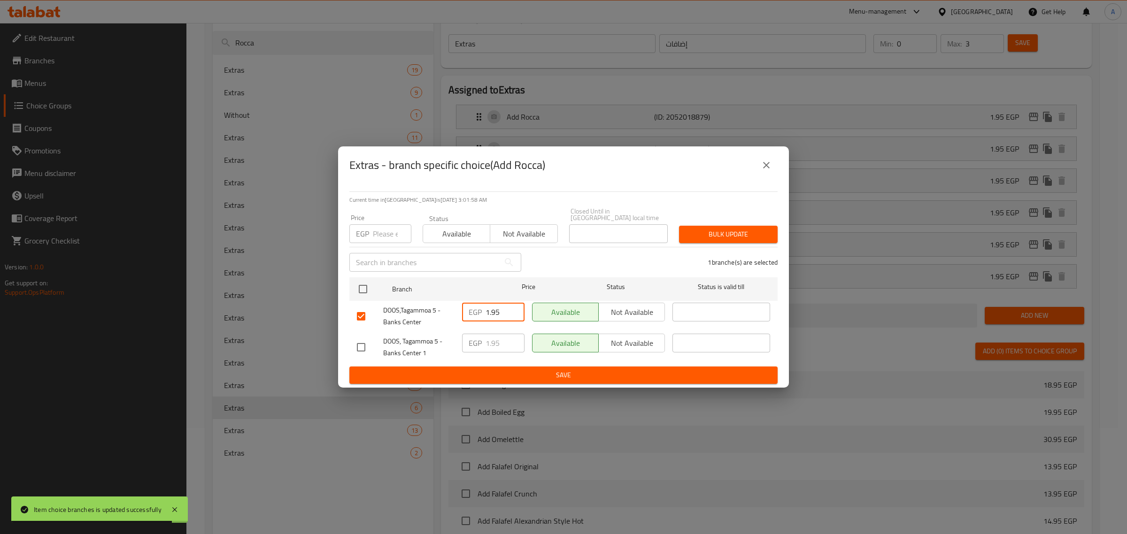
click at [498, 313] on input "1.95" at bounding box center [504, 312] width 39 height 19
paste input "4"
type input "4.95"
click at [519, 376] on span "Save" at bounding box center [563, 376] width 413 height 12
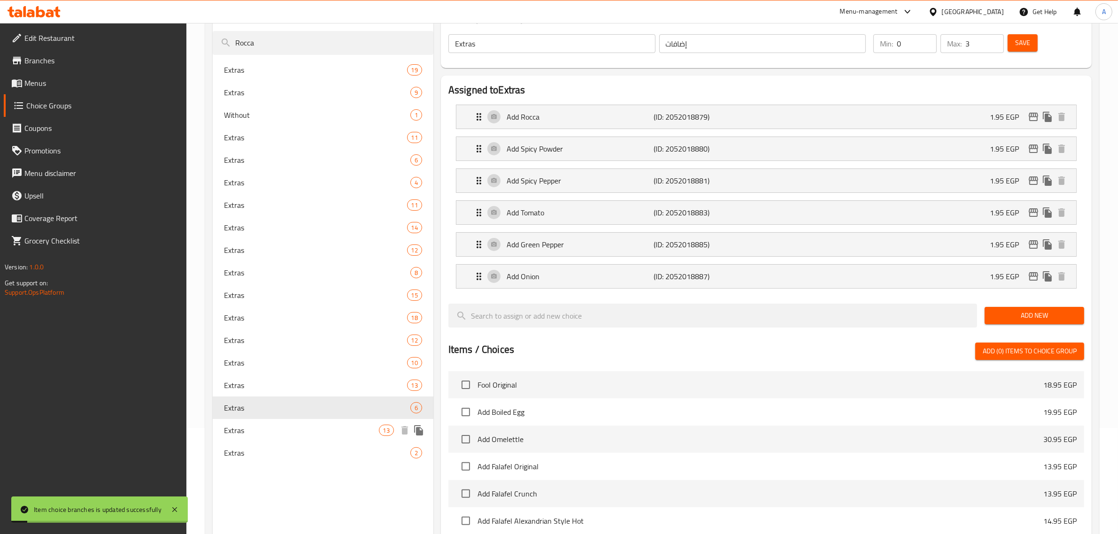
click at [319, 428] on span "Extras" at bounding box center [301, 430] width 155 height 11
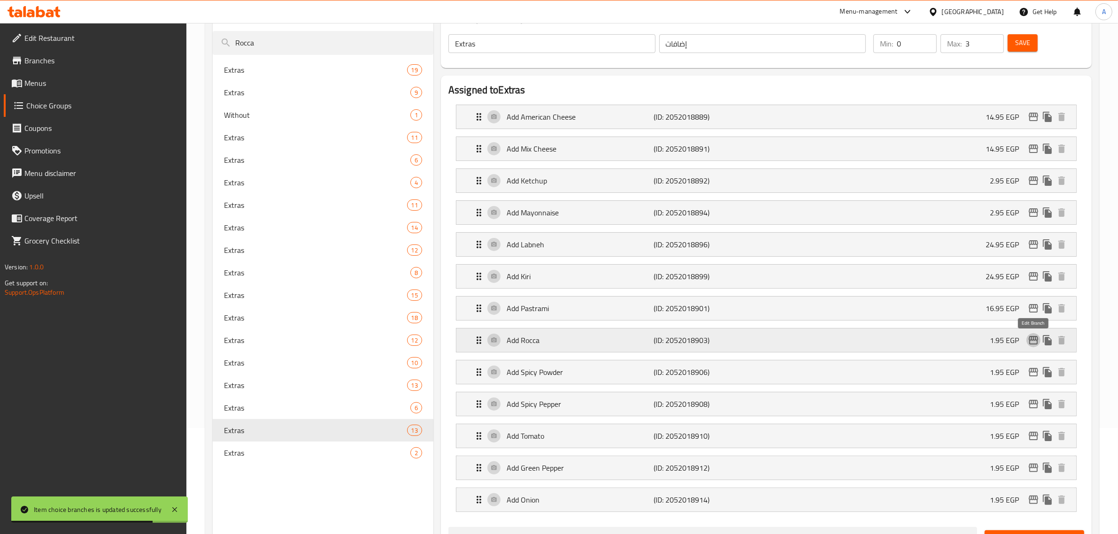
click at [1031, 345] on icon "edit" at bounding box center [1033, 340] width 11 height 11
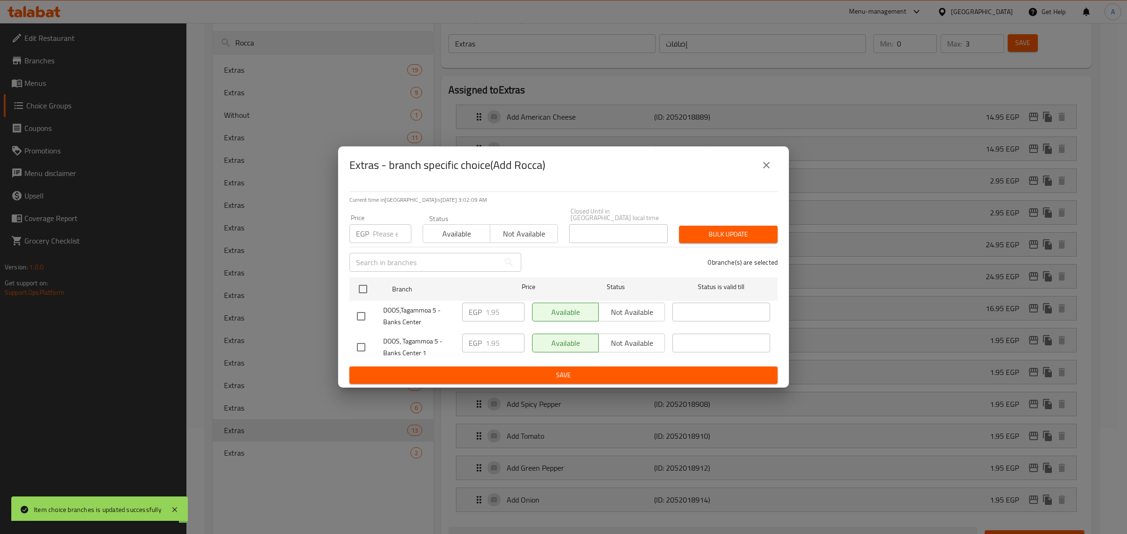
click at [362, 314] on input "checkbox" at bounding box center [361, 317] width 20 height 20
checkbox input "true"
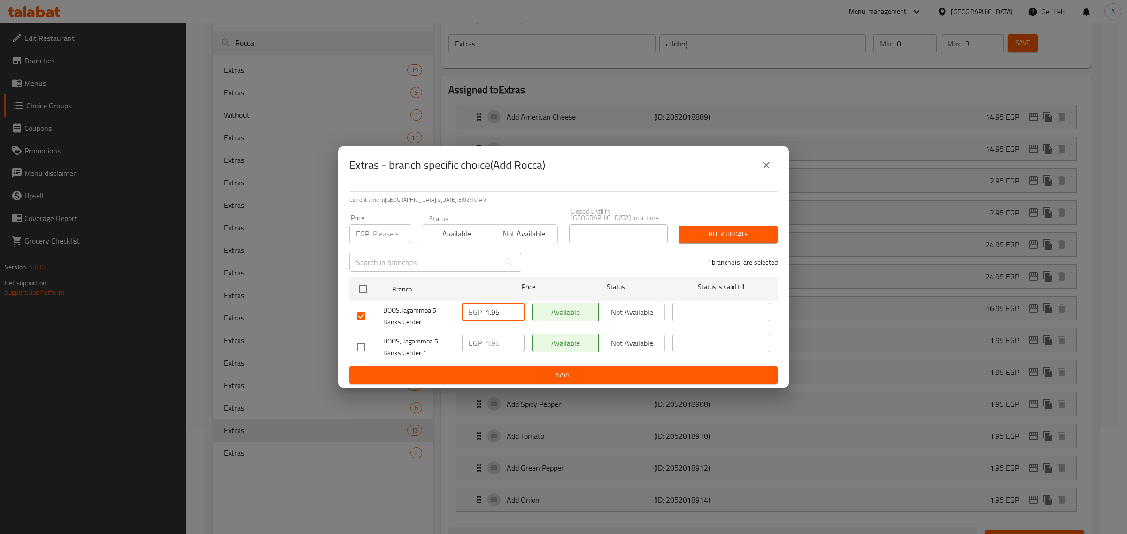
click at [492, 310] on input "1.95" at bounding box center [504, 312] width 39 height 19
paste input "4"
type input "4.95"
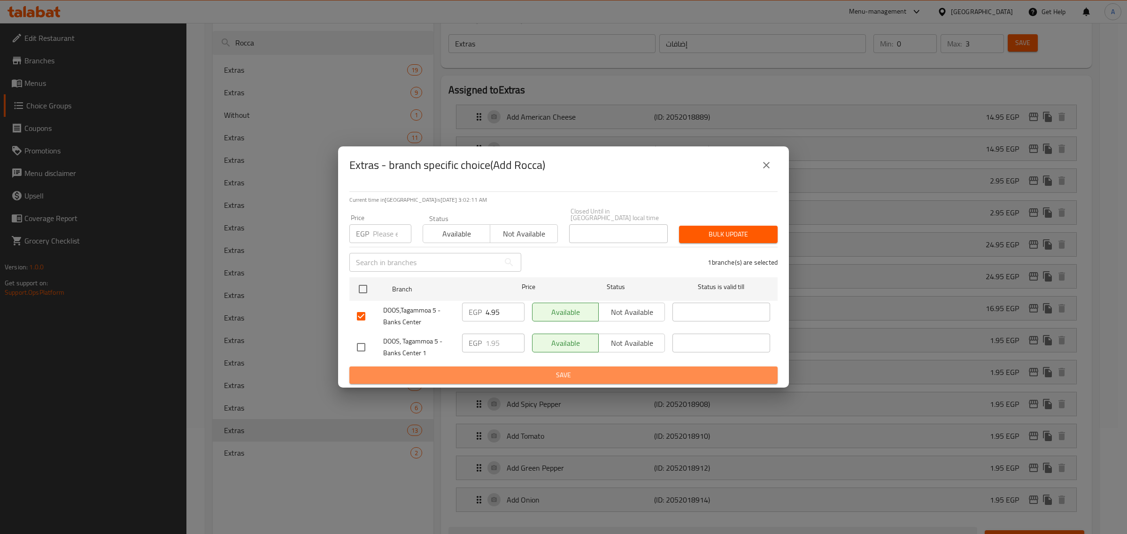
click at [490, 370] on span "Save" at bounding box center [563, 376] width 413 height 12
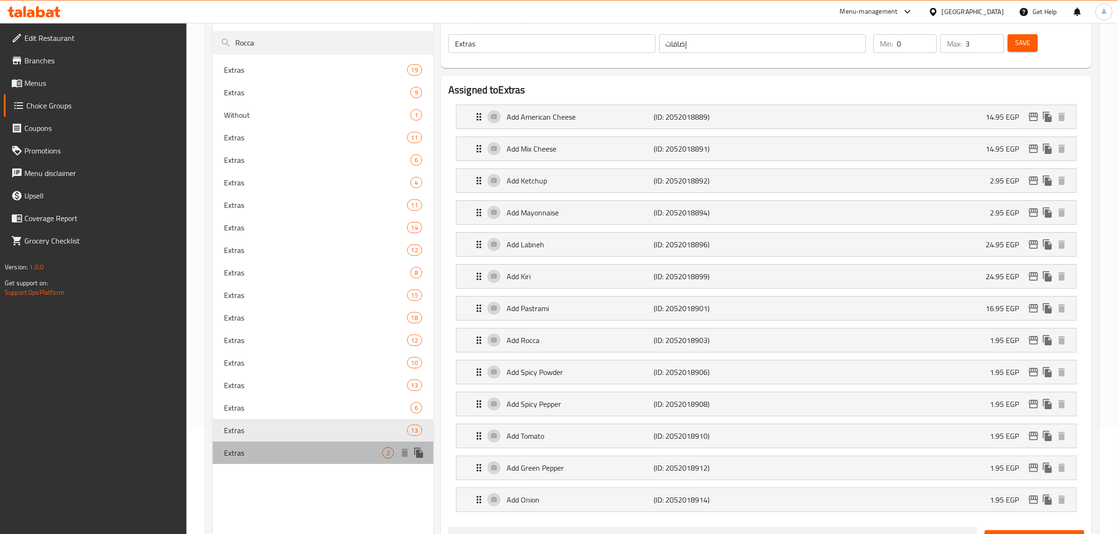
click at [335, 447] on span "Extras" at bounding box center [303, 452] width 158 height 11
type input "2"
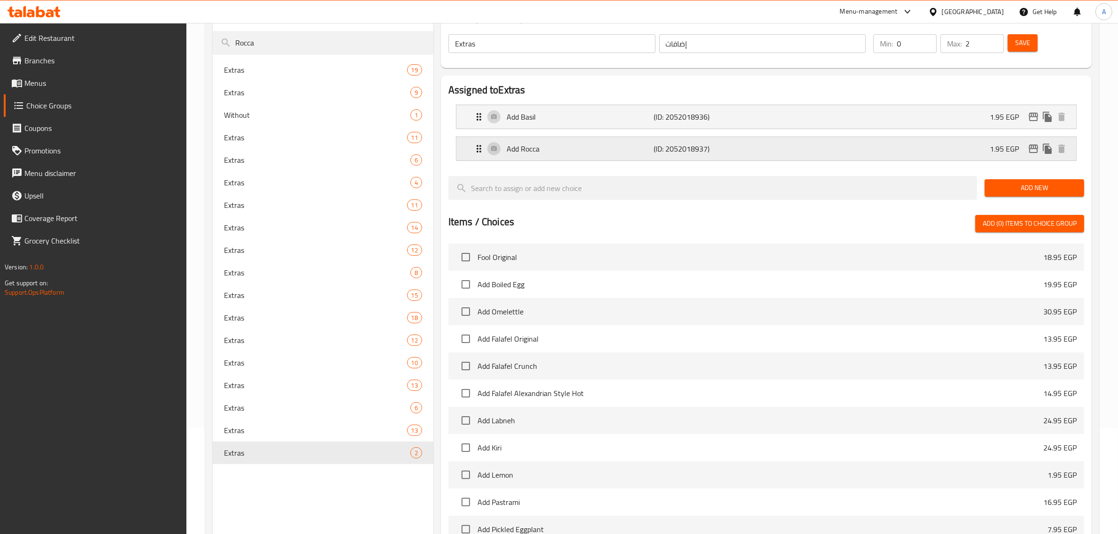
click at [1033, 148] on icon "edit" at bounding box center [1033, 148] width 11 height 11
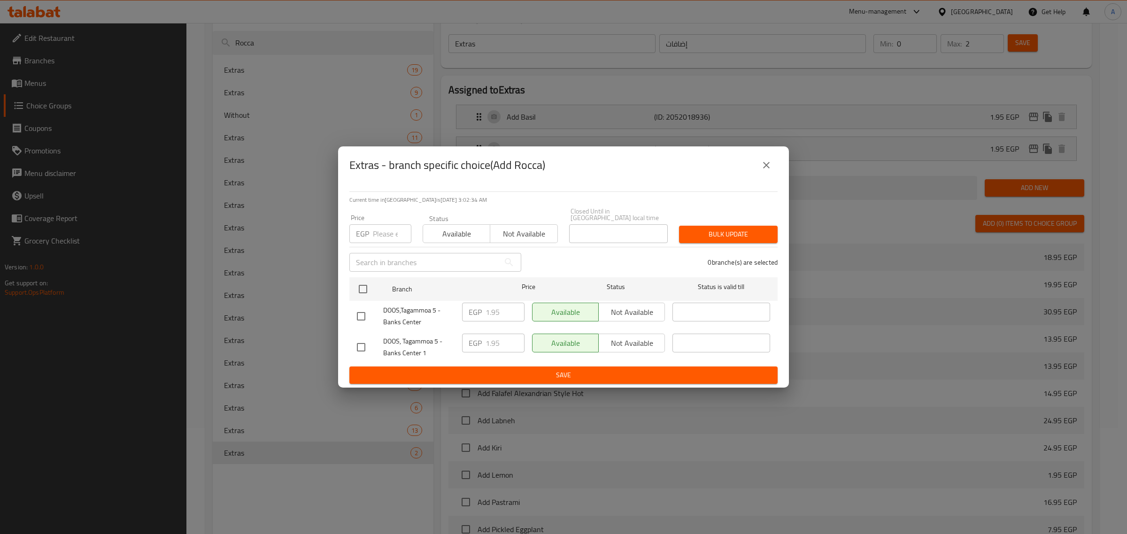
click at [360, 311] on input "checkbox" at bounding box center [361, 317] width 20 height 20
checkbox input "true"
click at [489, 313] on input "1.95" at bounding box center [504, 312] width 39 height 19
paste input "4"
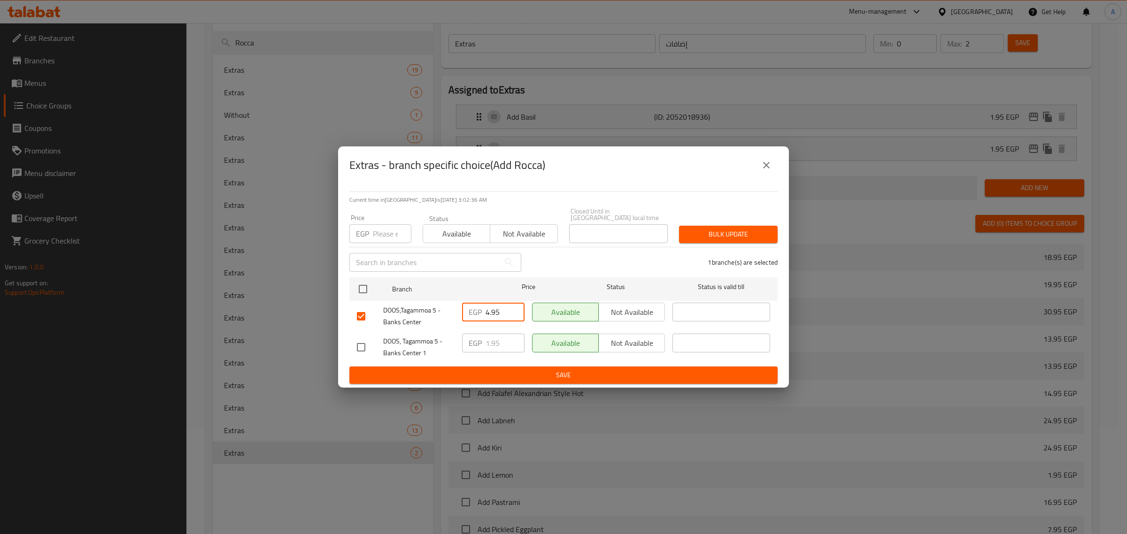
type input "4.95"
click at [471, 370] on span "Save" at bounding box center [563, 376] width 413 height 12
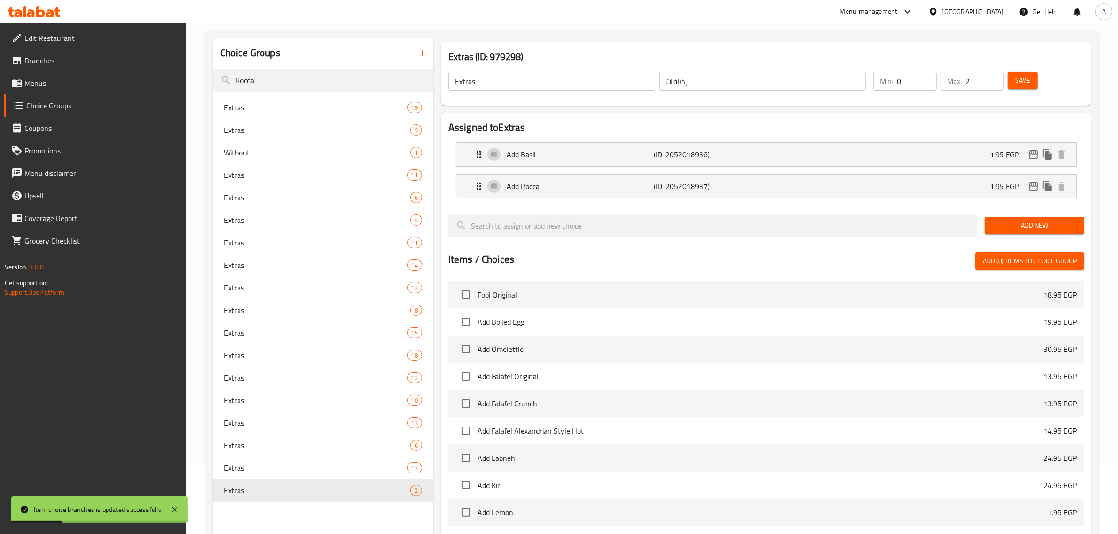
scroll to position [47, 0]
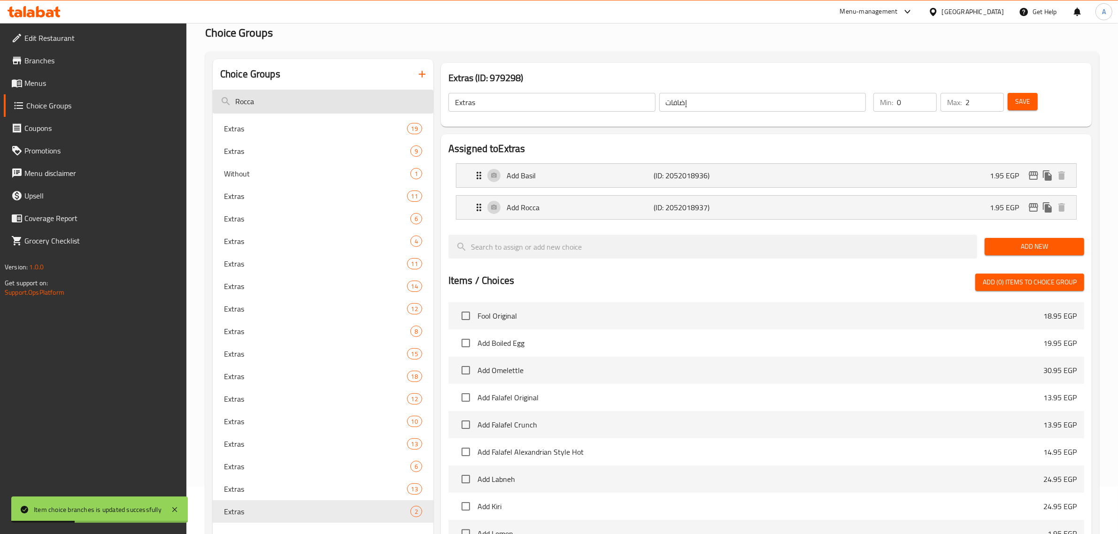
click at [310, 108] on input "Rocca" at bounding box center [323, 102] width 221 height 24
paste input "Spicy Powder"
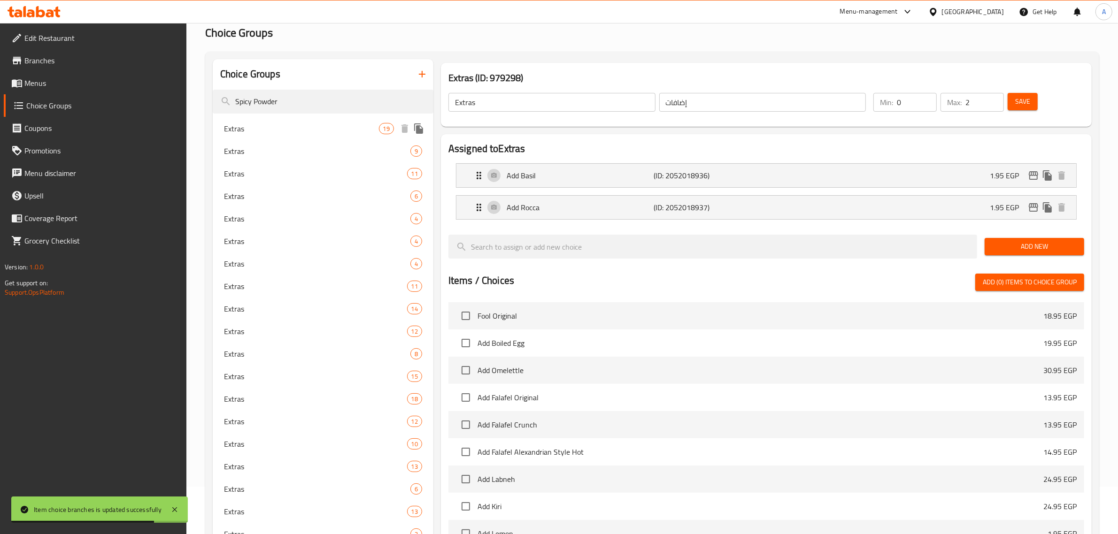
type input "Spicy Powder"
click at [275, 131] on span "Extras" at bounding box center [301, 128] width 155 height 11
type input "3"
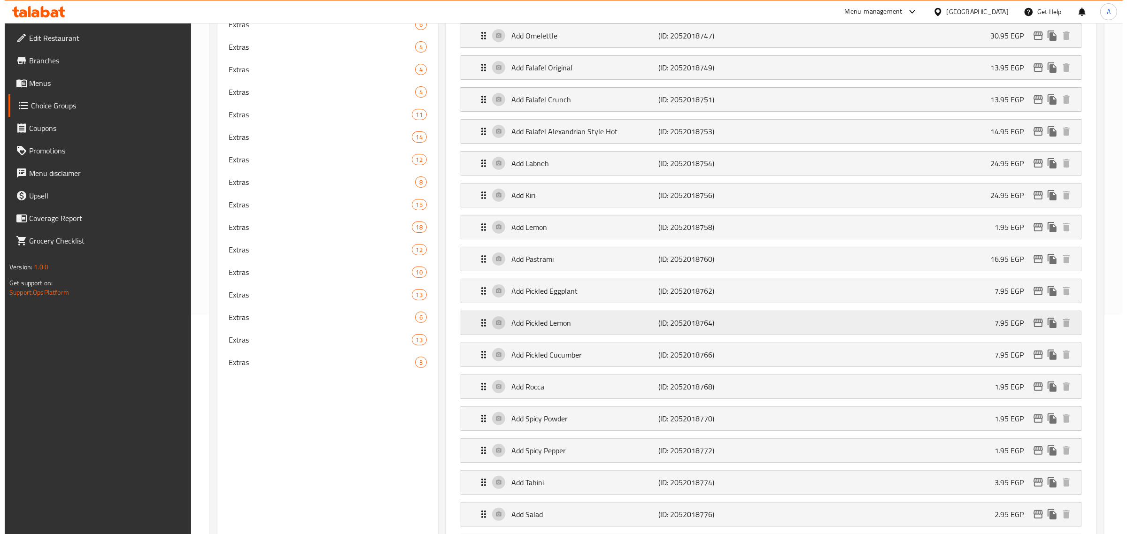
scroll to position [223, 0]
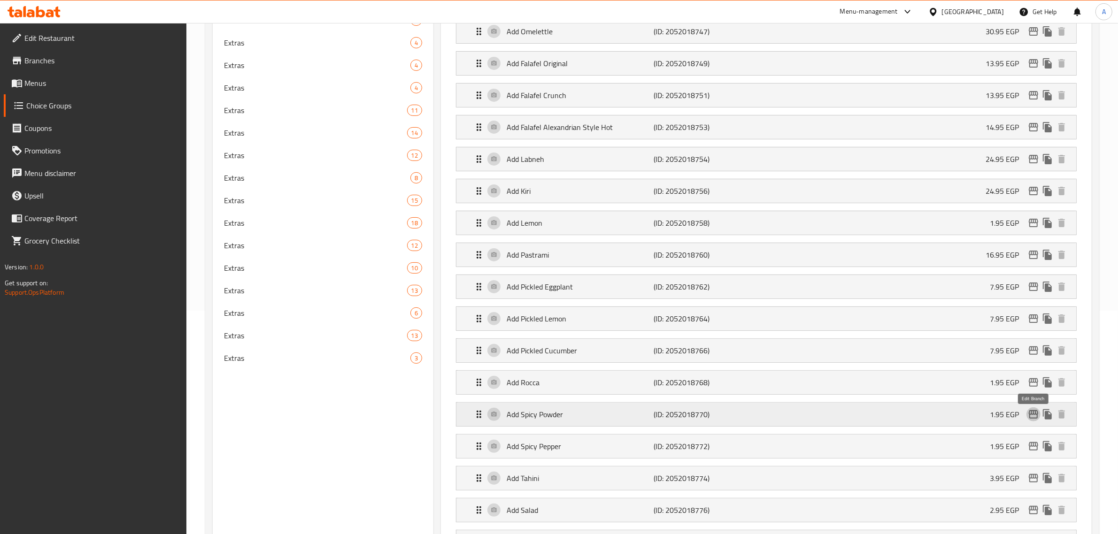
click at [1028, 418] on icon "edit" at bounding box center [1033, 414] width 11 height 11
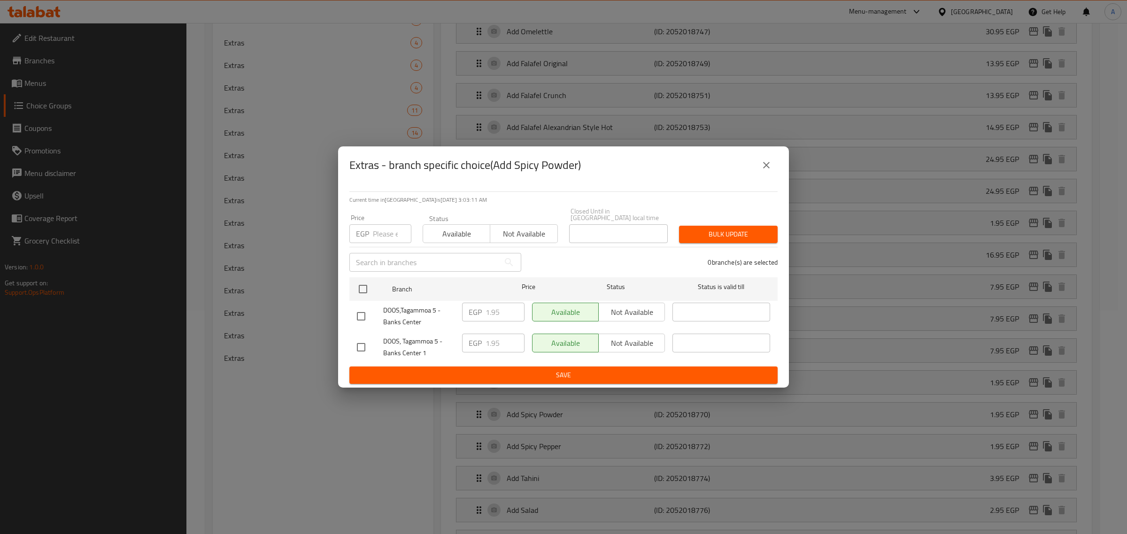
click at [357, 324] on div "DOOS,Tagammoa 5 - Banks Center" at bounding box center [405, 316] width 105 height 35
click at [359, 314] on input "checkbox" at bounding box center [361, 317] width 20 height 20
checkbox input "true"
click at [493, 309] on input "1.95" at bounding box center [504, 312] width 39 height 19
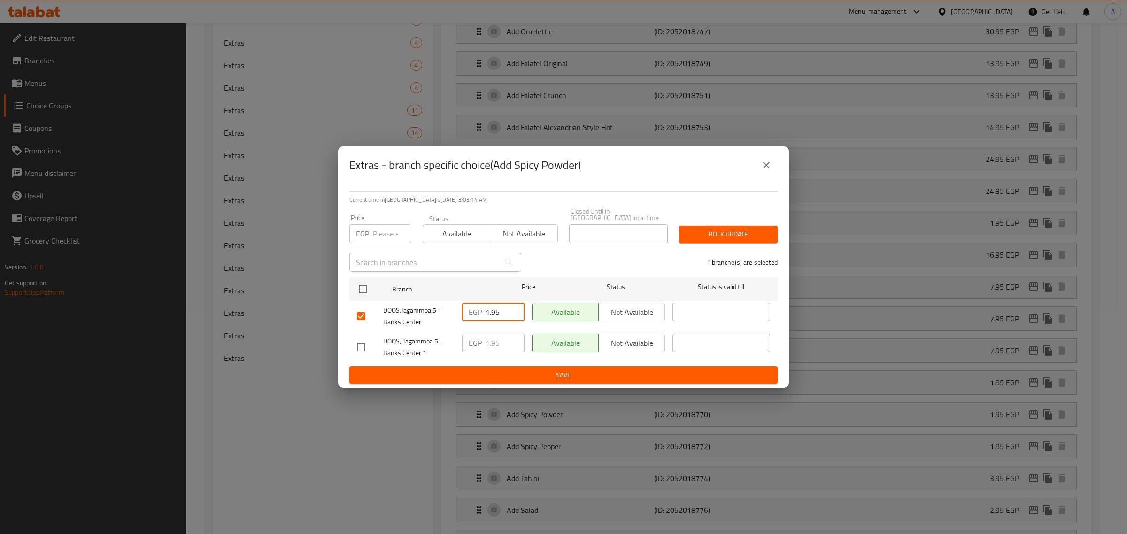
paste input "4"
type input "4.95"
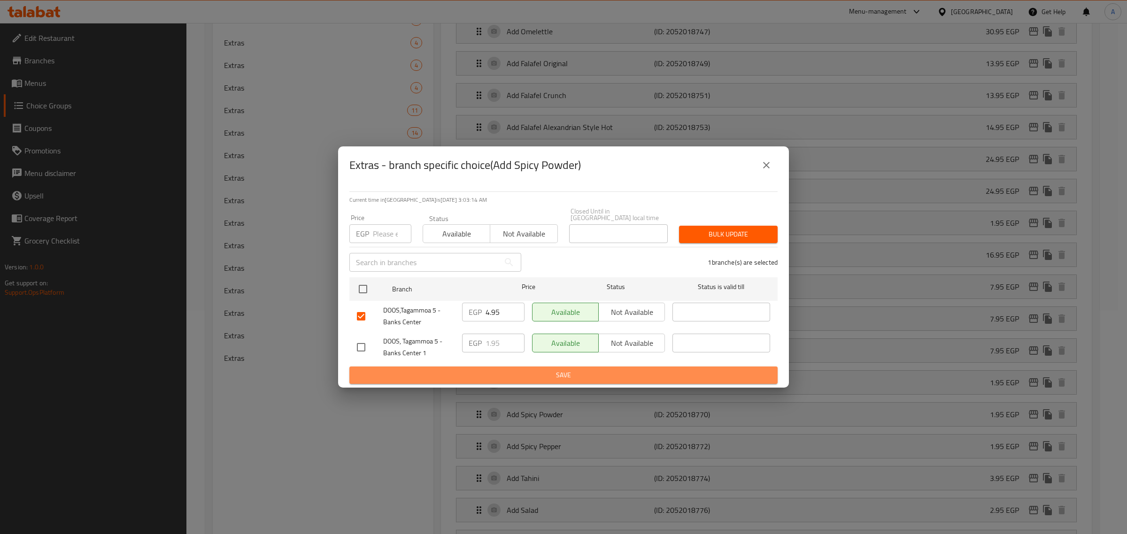
click at [496, 370] on span "Save" at bounding box center [563, 376] width 413 height 12
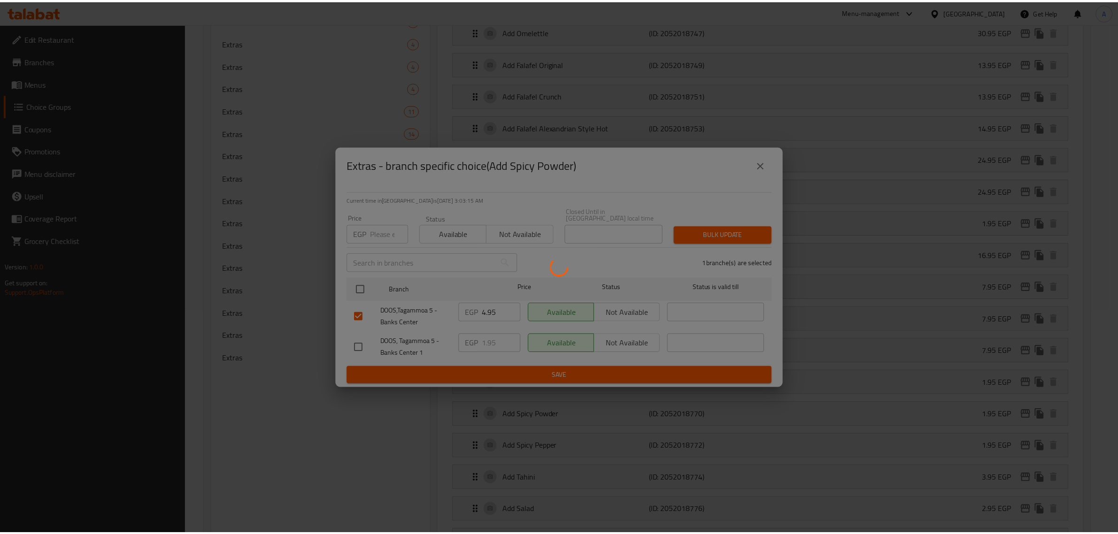
scroll to position [0, 0]
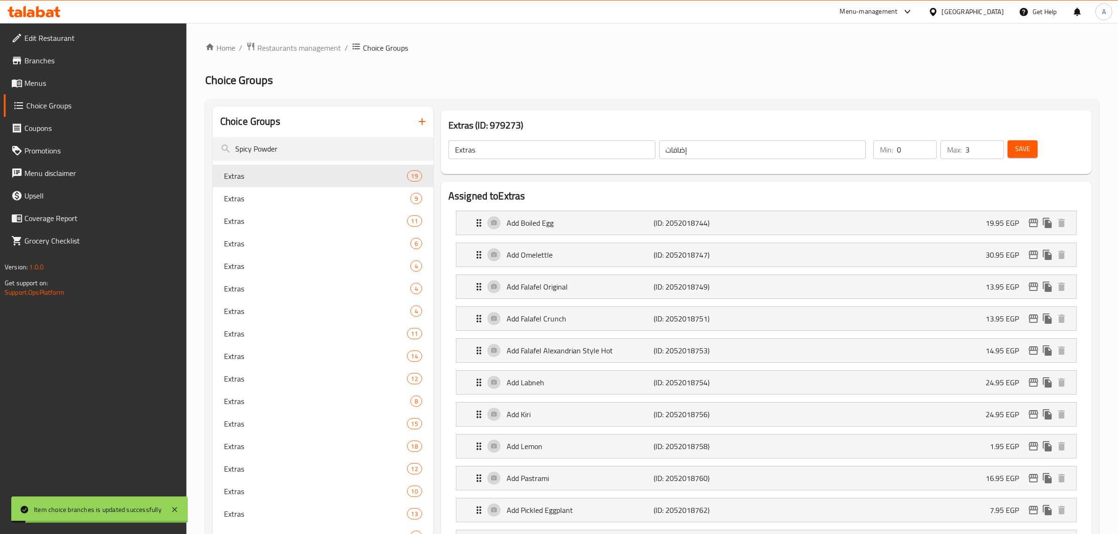
drag, startPoint x: 256, startPoint y: 199, endPoint x: 285, endPoint y: 195, distance: 29.4
click at [257, 199] on span "Extras" at bounding box center [317, 198] width 186 height 11
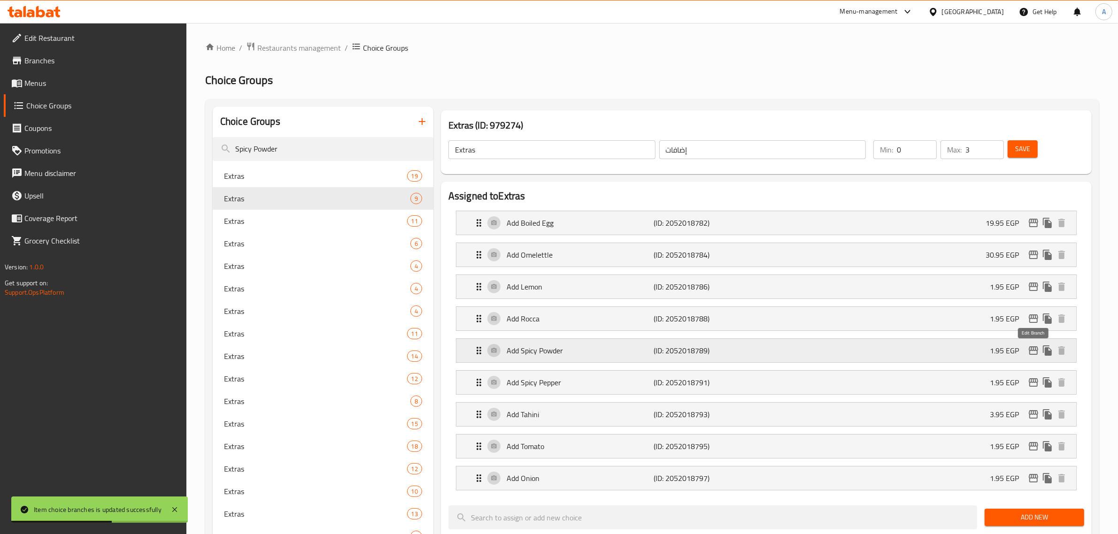
click at [1029, 350] on icon "edit" at bounding box center [1033, 350] width 11 height 11
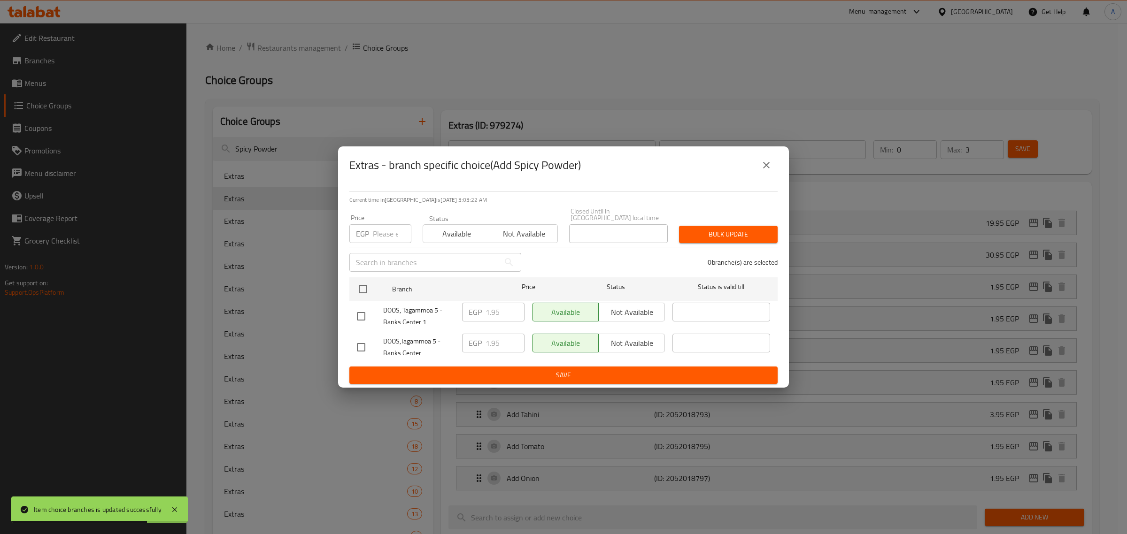
click at [364, 347] on input "checkbox" at bounding box center [361, 348] width 20 height 20
checkbox input "true"
click at [494, 340] on input "1.95" at bounding box center [504, 343] width 39 height 19
paste input "4"
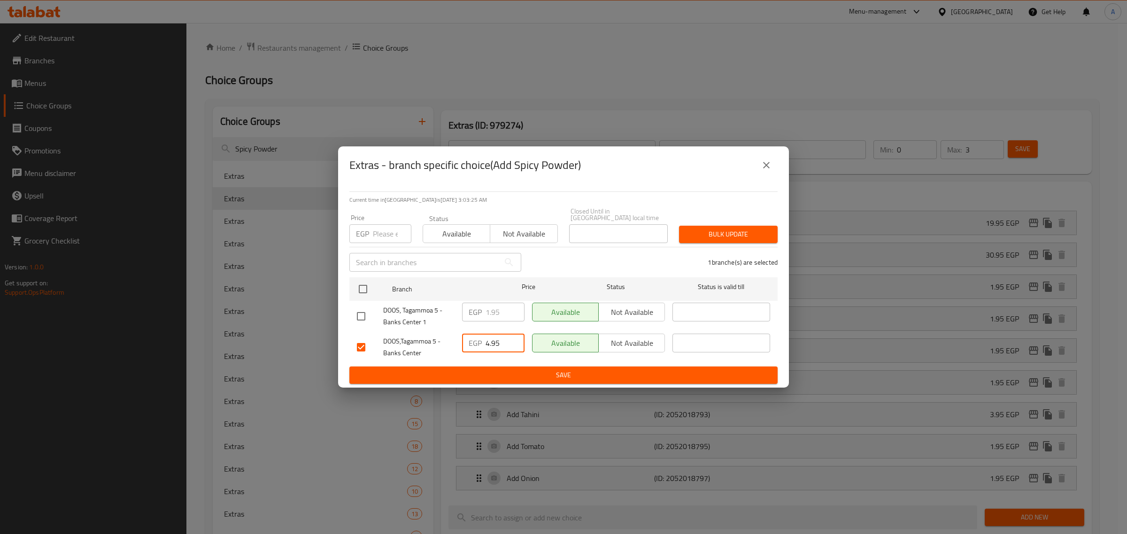
type input "4.95"
click at [490, 370] on span "Save" at bounding box center [563, 376] width 413 height 12
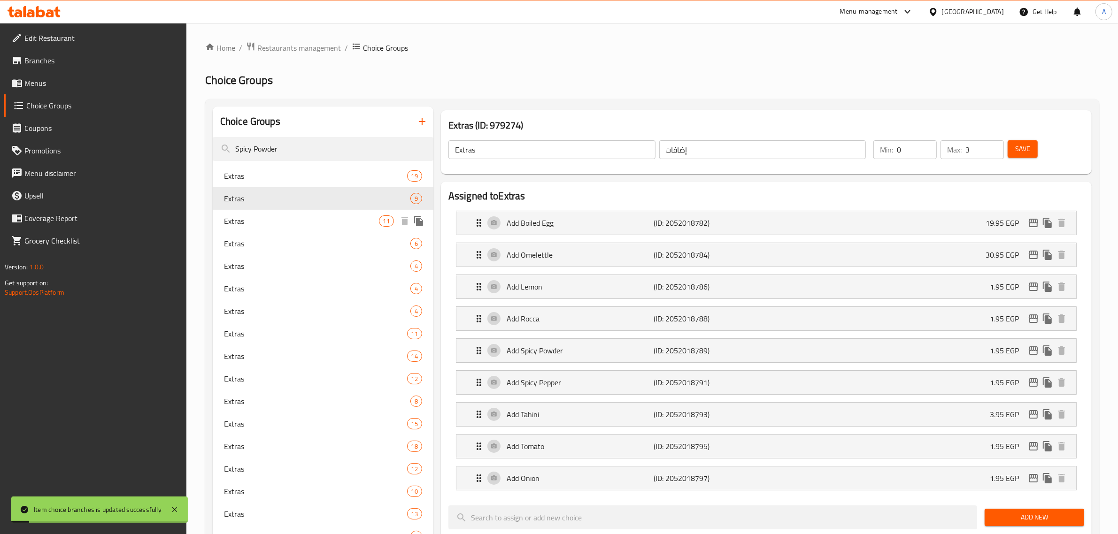
click at [273, 216] on span "Extras" at bounding box center [301, 221] width 155 height 11
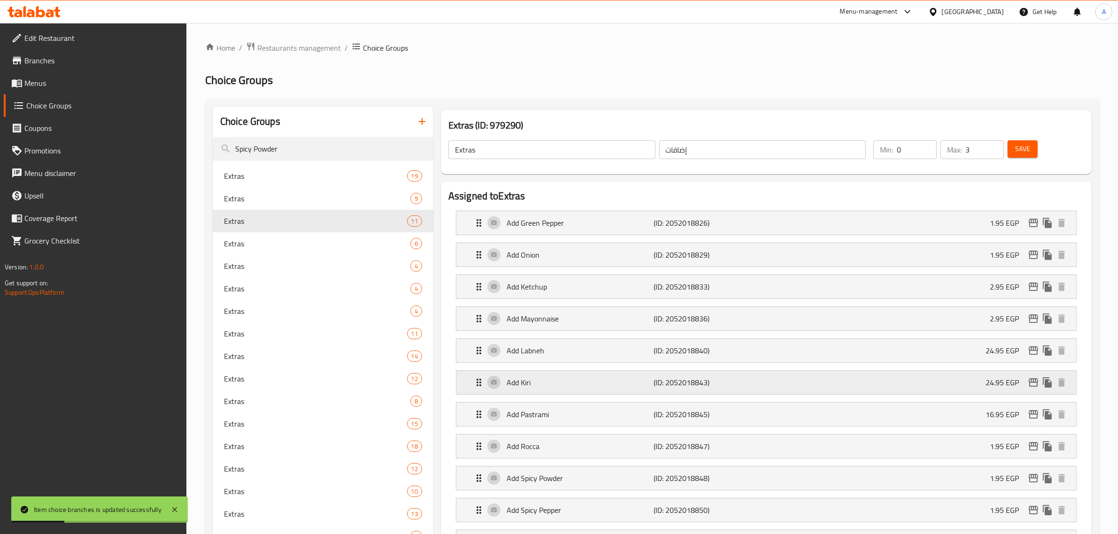
scroll to position [59, 0]
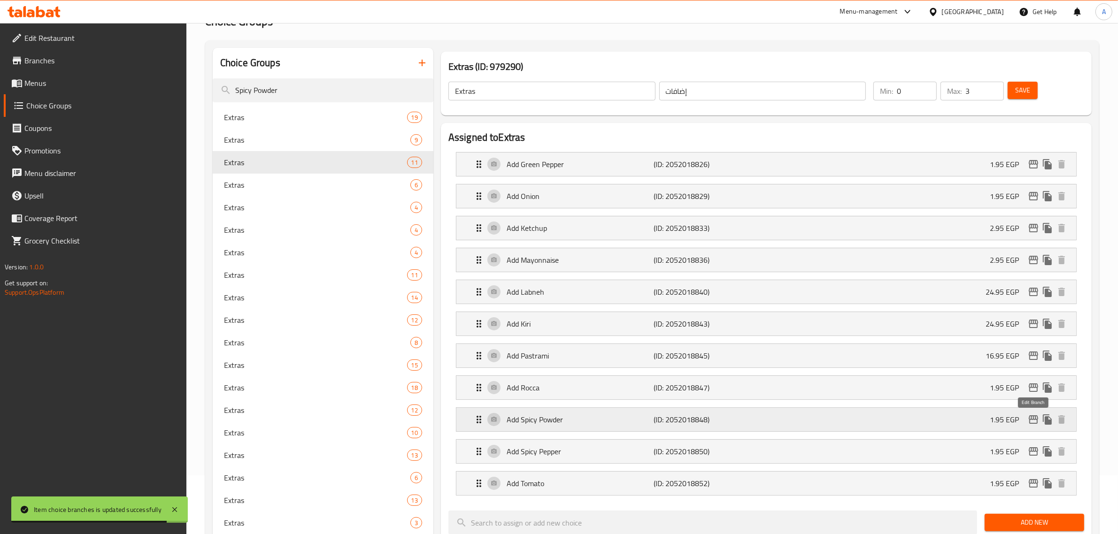
click at [1032, 427] on button "edit" at bounding box center [1033, 420] width 14 height 14
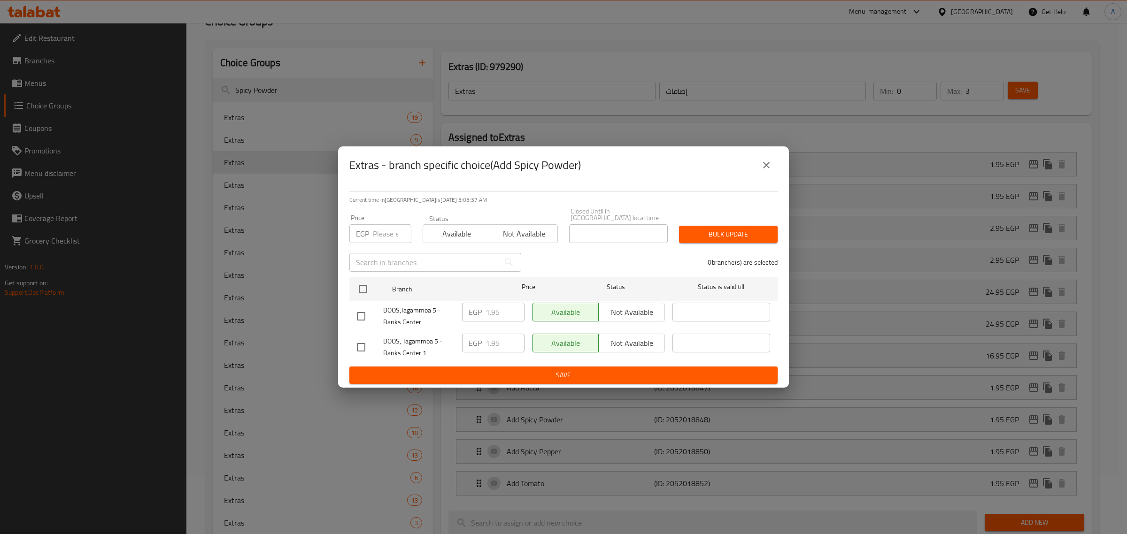
click at [356, 315] on input "checkbox" at bounding box center [361, 317] width 20 height 20
checkbox input "true"
click at [492, 308] on input "1.95" at bounding box center [504, 312] width 39 height 19
paste input "4"
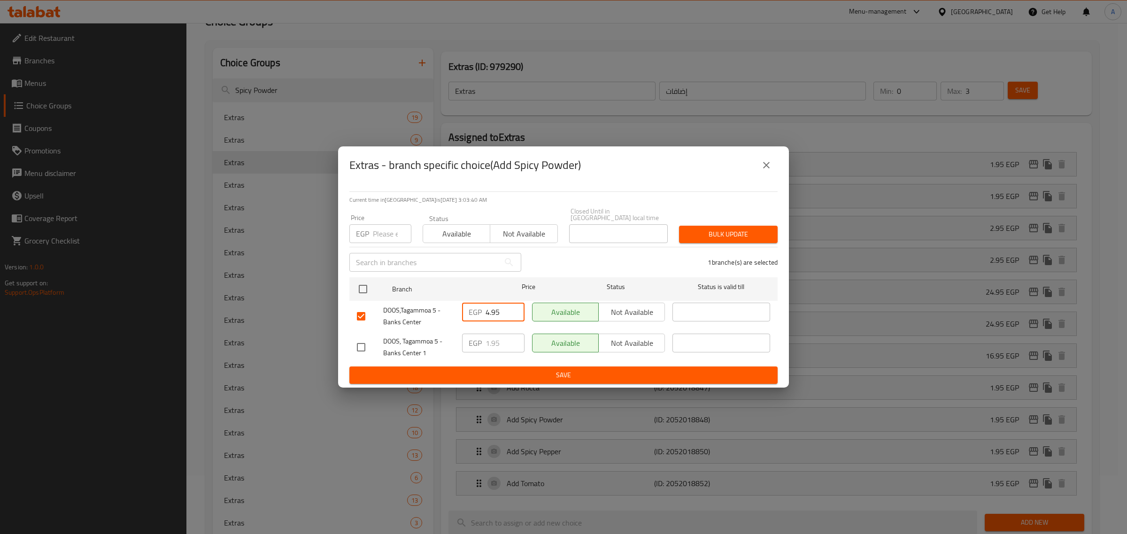
type input "4.95"
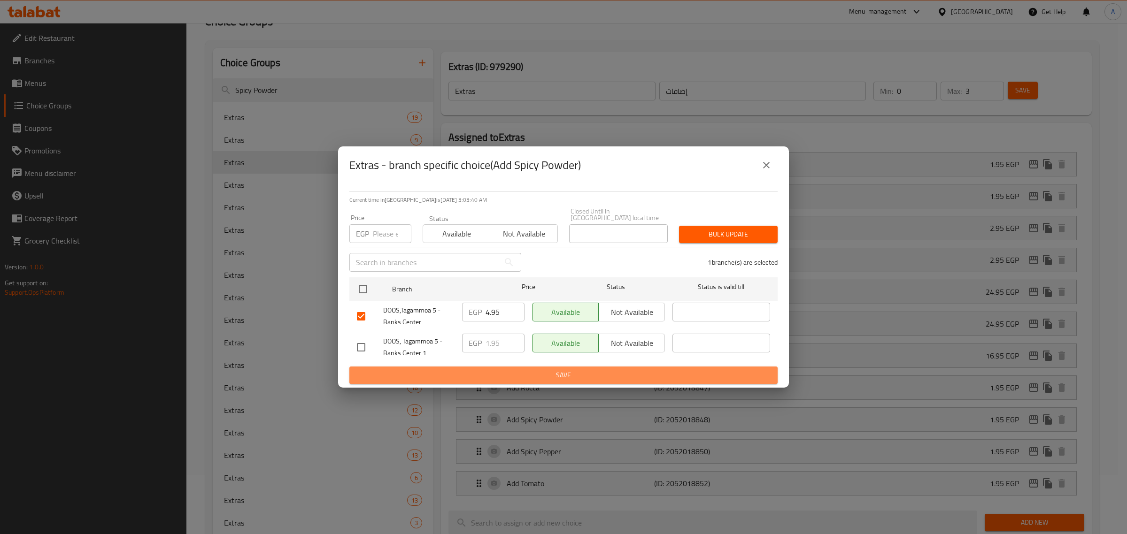
click at [423, 367] on button "Save" at bounding box center [563, 375] width 428 height 17
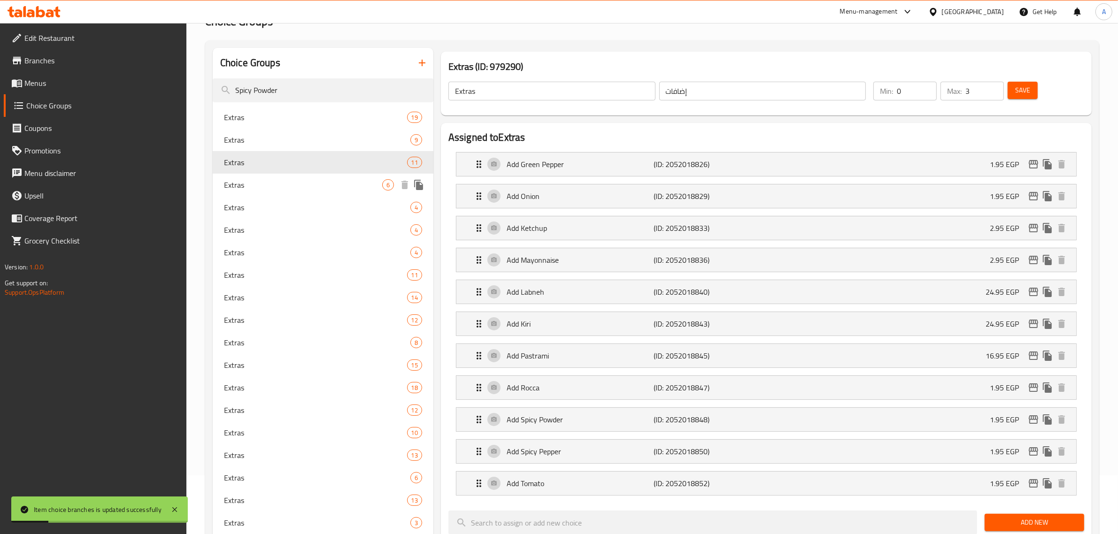
click at [235, 190] on span "Extras" at bounding box center [303, 184] width 158 height 11
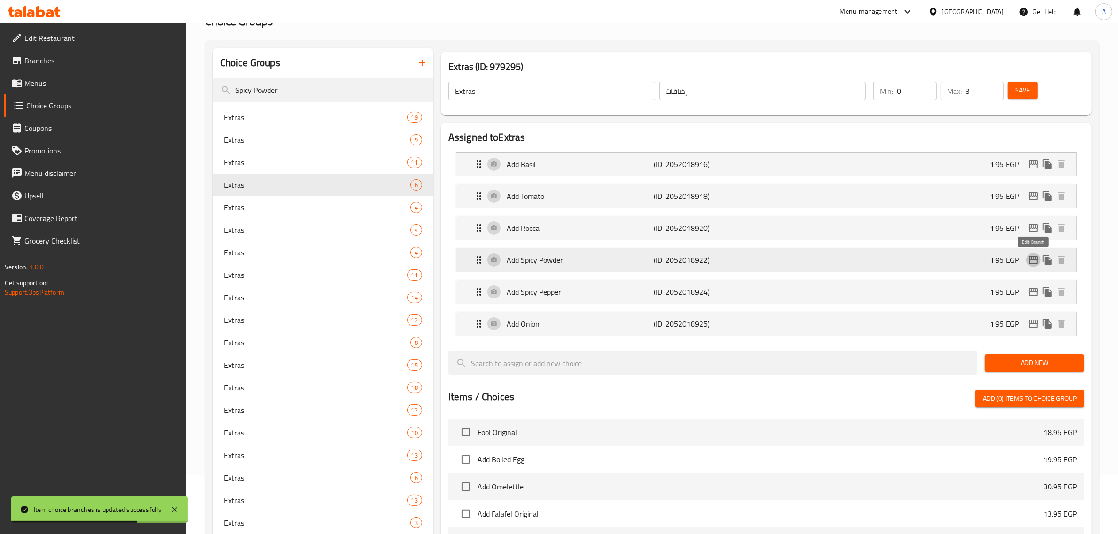
click at [1032, 258] on icon "edit" at bounding box center [1033, 260] width 9 height 8
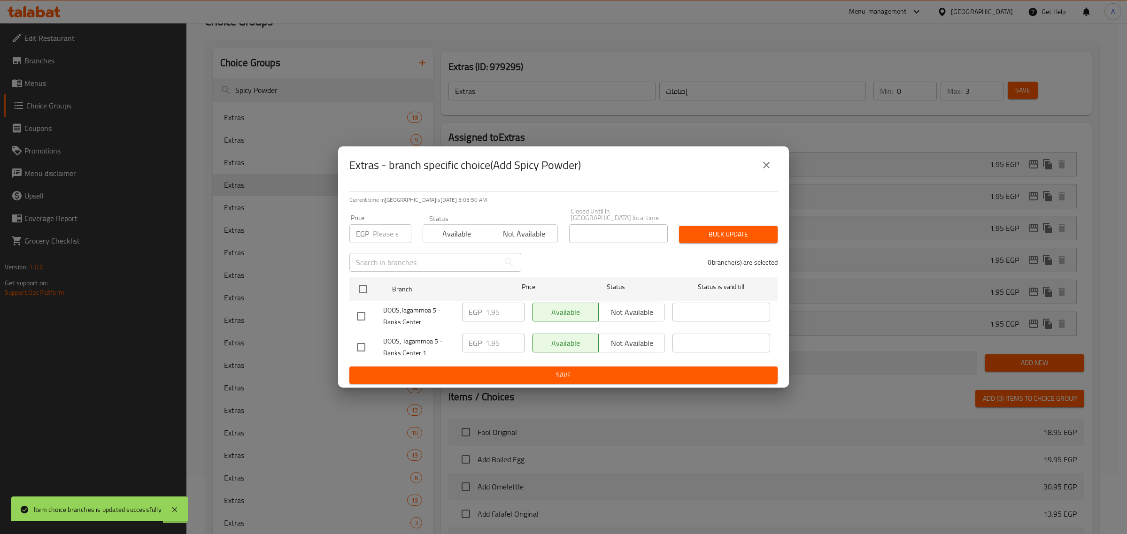
click at [357, 321] on input "checkbox" at bounding box center [361, 317] width 20 height 20
checkbox input "true"
click at [492, 313] on input "1.95" at bounding box center [504, 312] width 39 height 19
paste input "4"
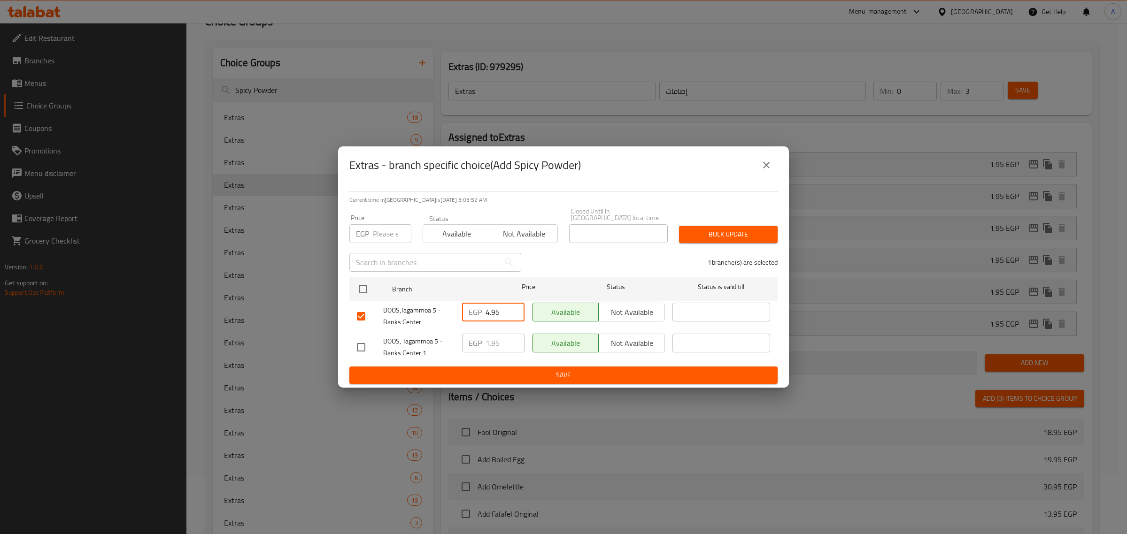
type input "4.95"
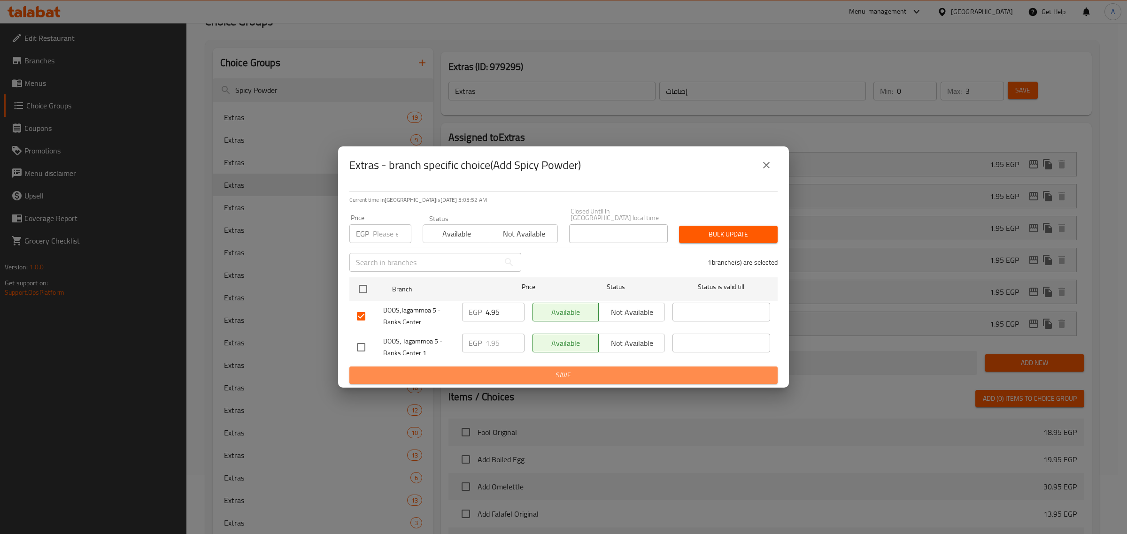
click at [502, 378] on span "Save" at bounding box center [563, 376] width 413 height 12
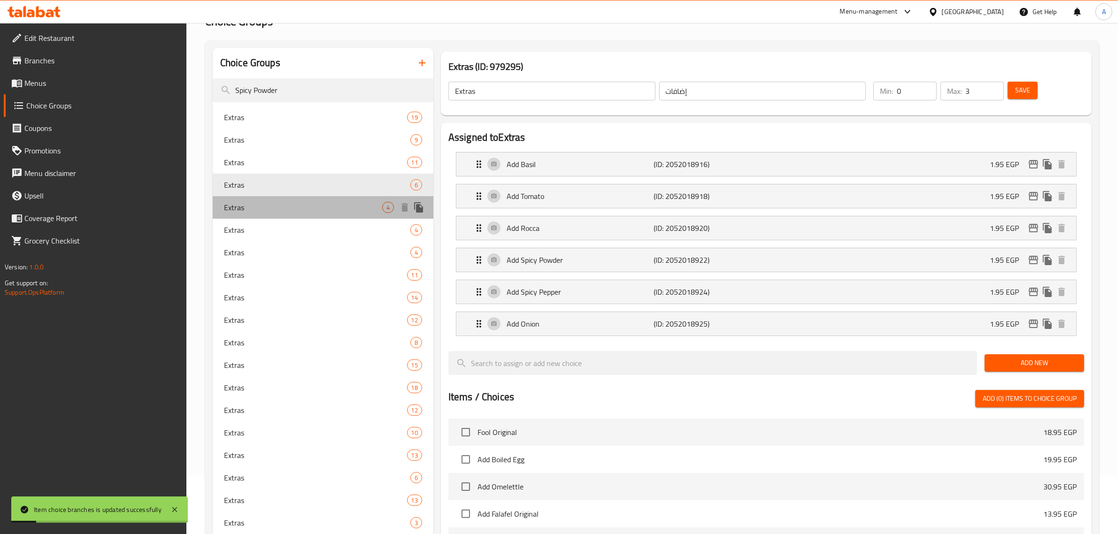
click at [282, 212] on span "Extras" at bounding box center [303, 207] width 158 height 11
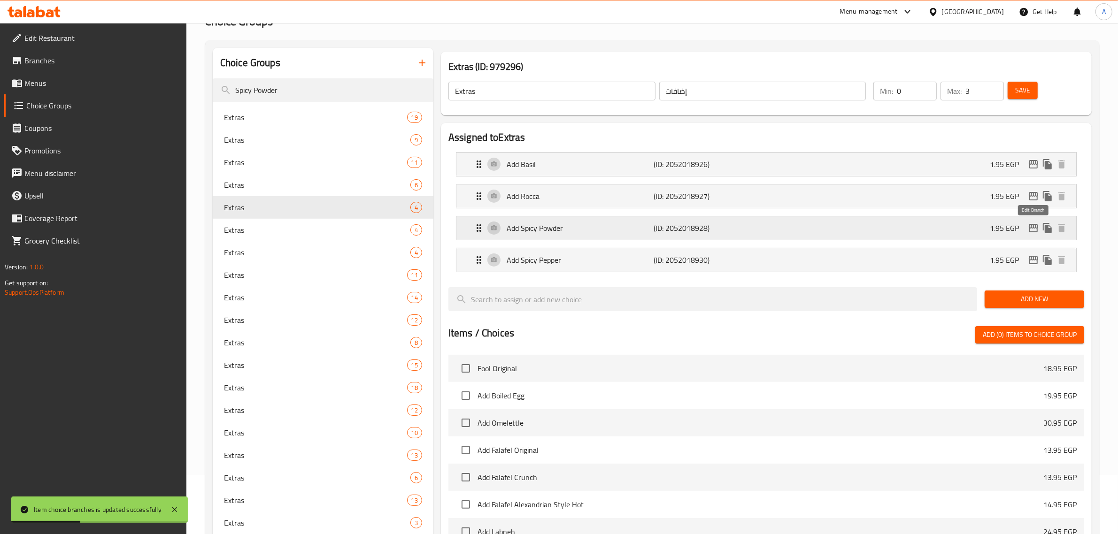
click at [1038, 233] on icon "edit" at bounding box center [1033, 228] width 11 height 11
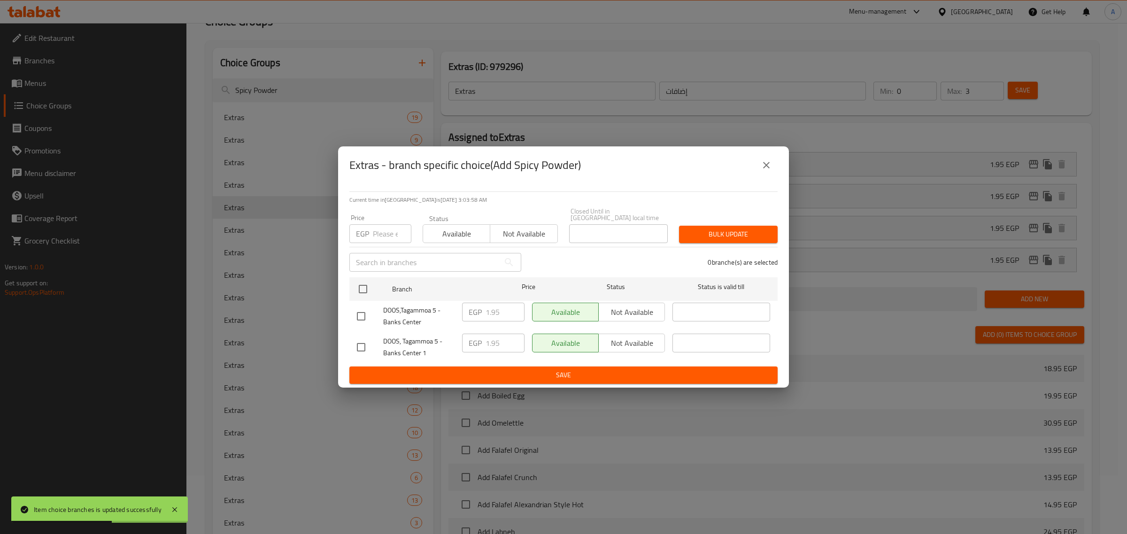
drag, startPoint x: 355, startPoint y: 316, endPoint x: 378, endPoint y: 315, distance: 23.0
click at [356, 317] on input "checkbox" at bounding box center [361, 317] width 20 height 20
checkbox input "true"
click at [491, 310] on input "1.95" at bounding box center [504, 312] width 39 height 19
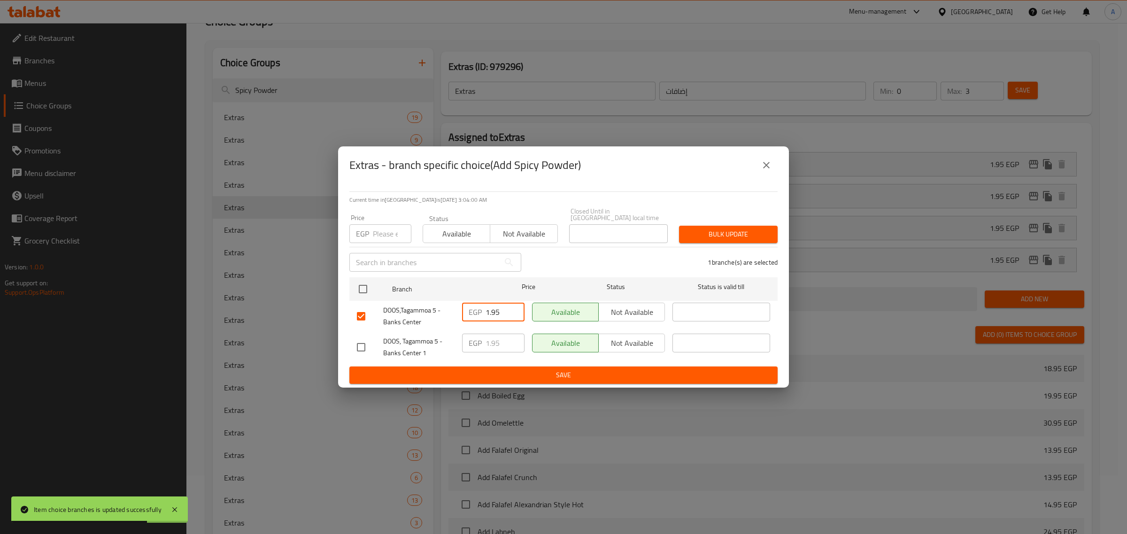
paste input "4"
type input "4.95"
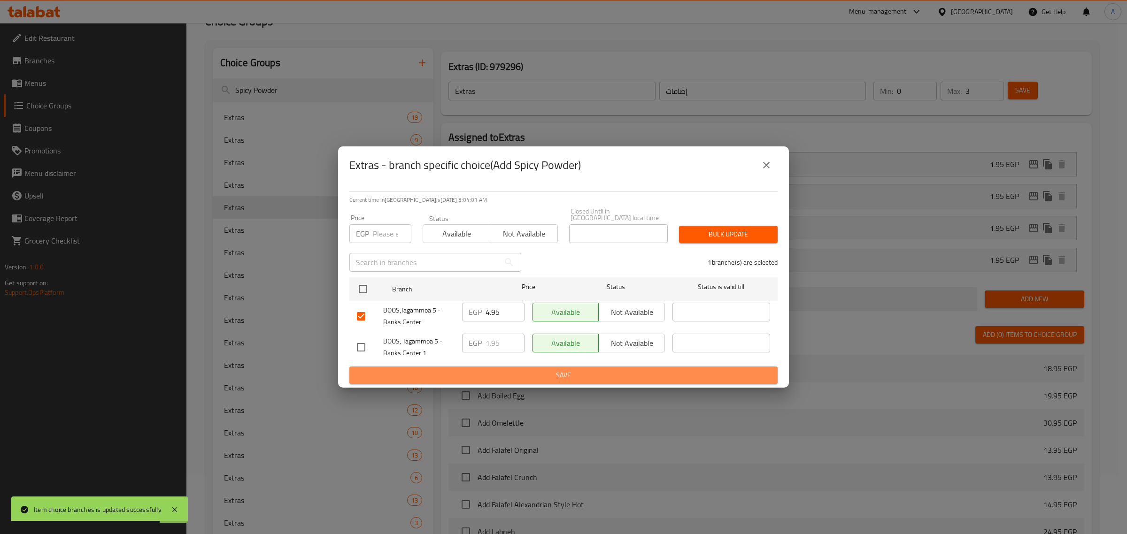
click at [516, 374] on span "Save" at bounding box center [563, 376] width 413 height 12
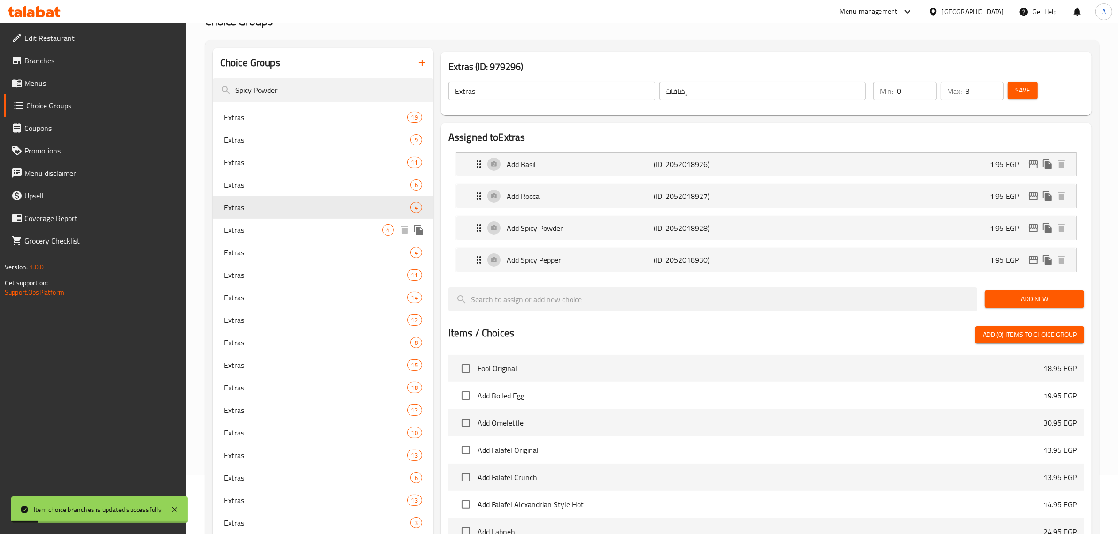
click at [339, 225] on span "Extras" at bounding box center [303, 229] width 158 height 11
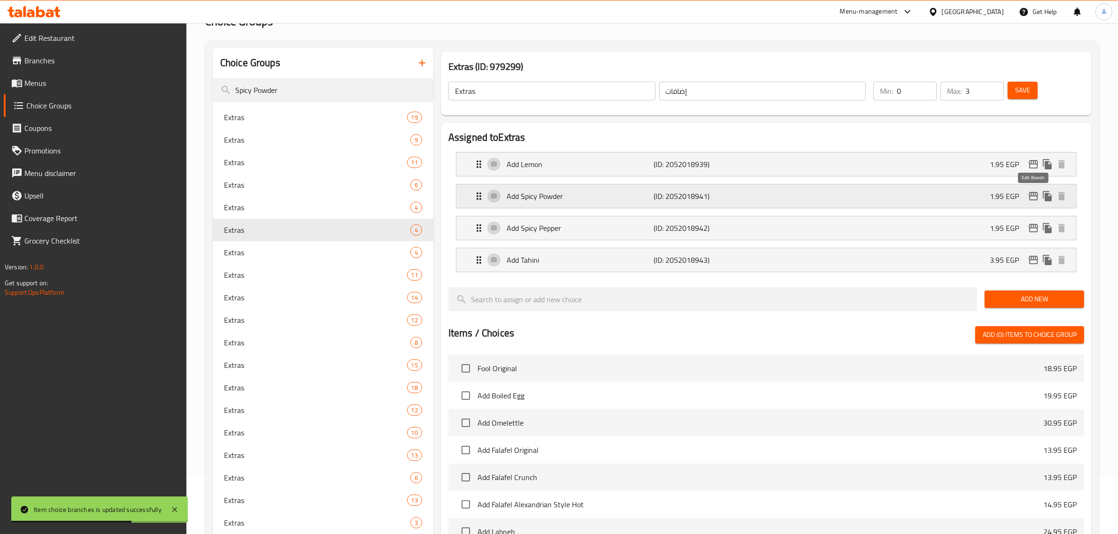
click at [1032, 192] on icon "edit" at bounding box center [1033, 196] width 11 height 11
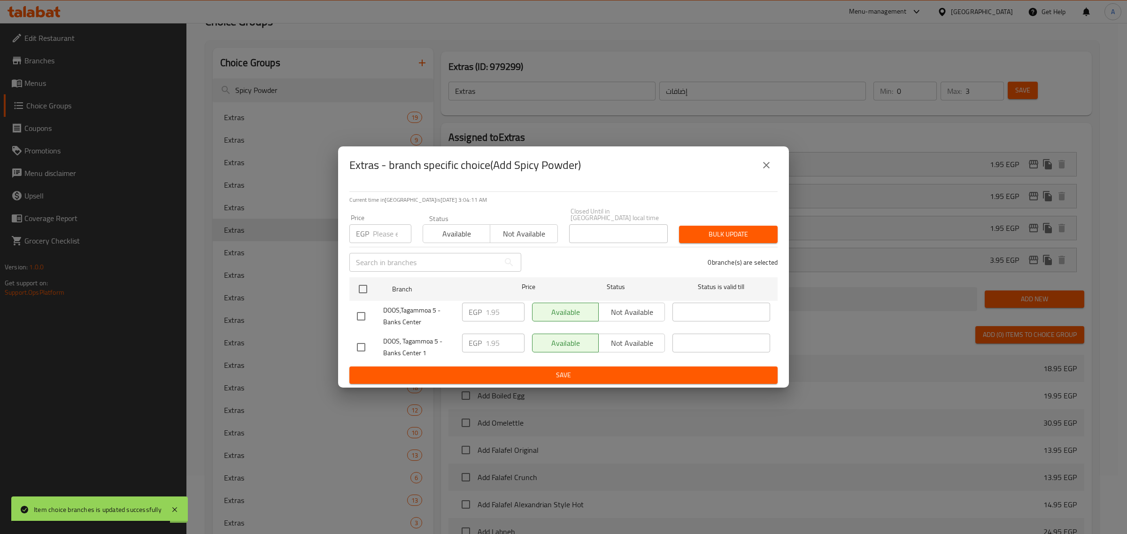
click at [360, 311] on input "checkbox" at bounding box center [361, 317] width 20 height 20
checkbox input "true"
click at [495, 308] on input "1.95" at bounding box center [504, 312] width 39 height 19
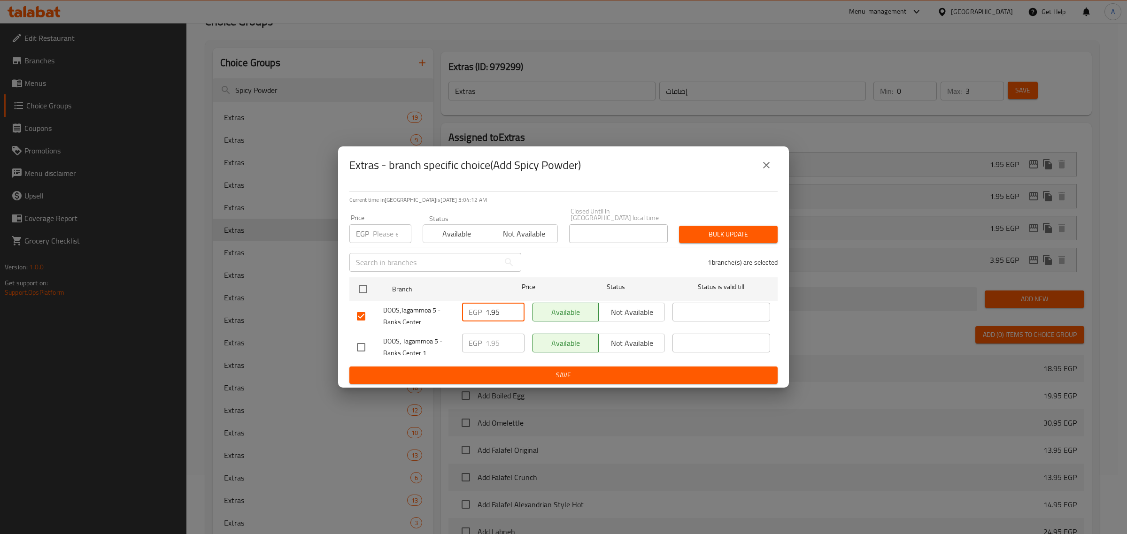
paste input "4"
type input "4.95"
click at [501, 370] on span "Save" at bounding box center [563, 376] width 413 height 12
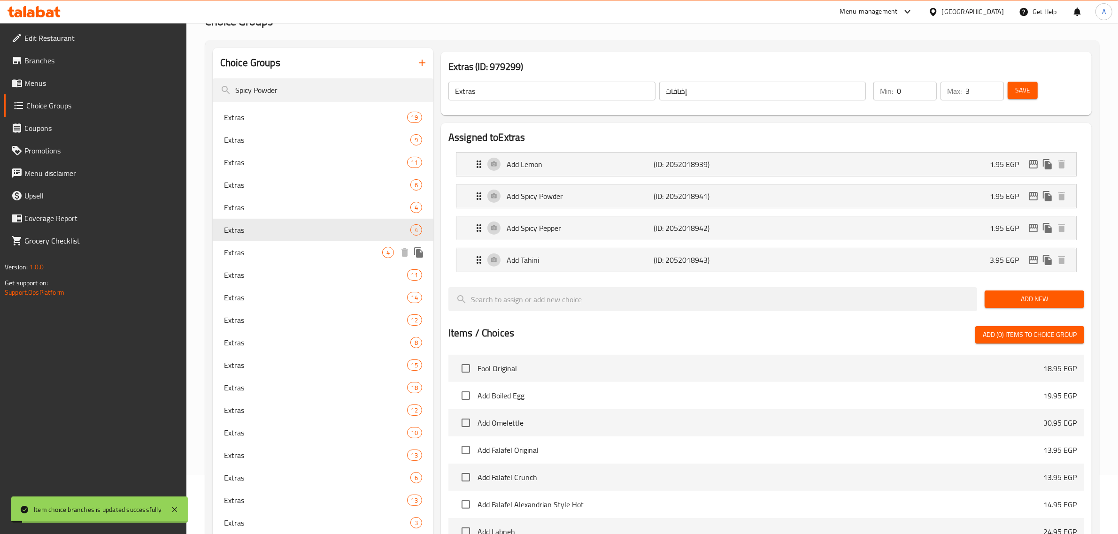
click at [280, 254] on span "Extras" at bounding box center [303, 252] width 158 height 11
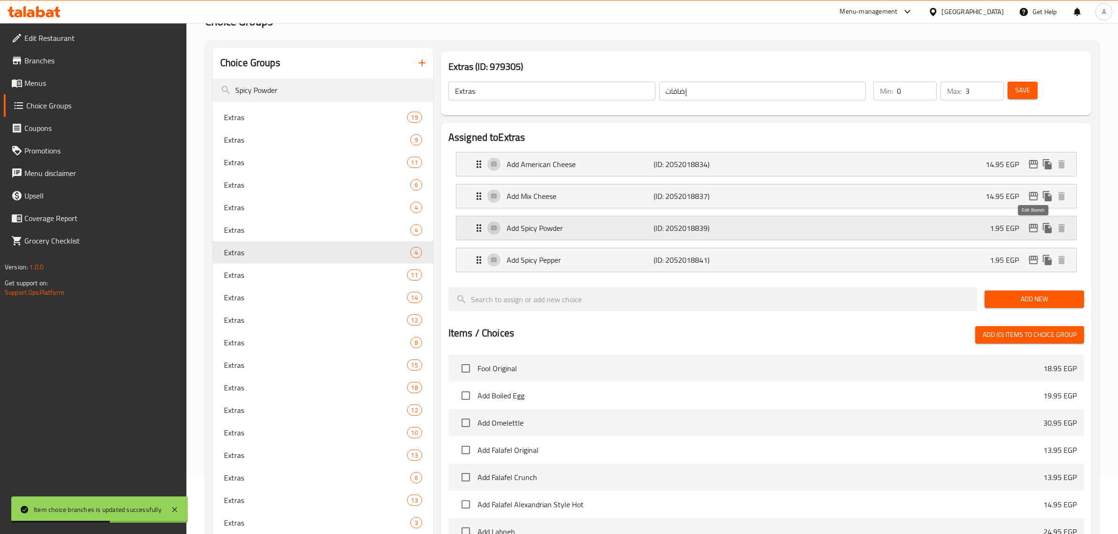
click at [1029, 228] on icon "edit" at bounding box center [1033, 228] width 9 height 8
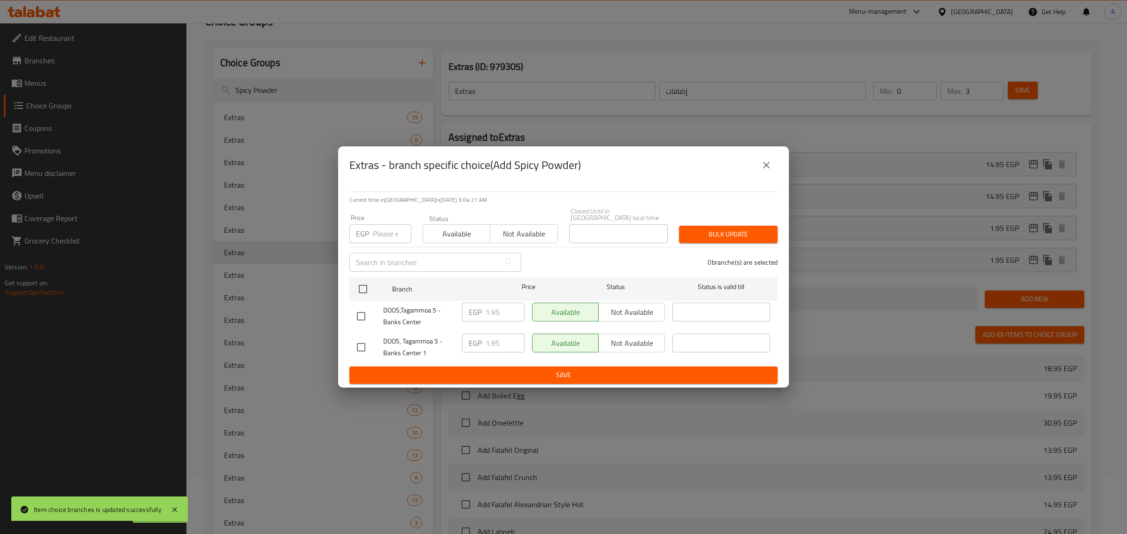
click at [360, 318] on input "checkbox" at bounding box center [361, 317] width 20 height 20
checkbox input "true"
click at [498, 308] on input "1.95" at bounding box center [504, 312] width 39 height 19
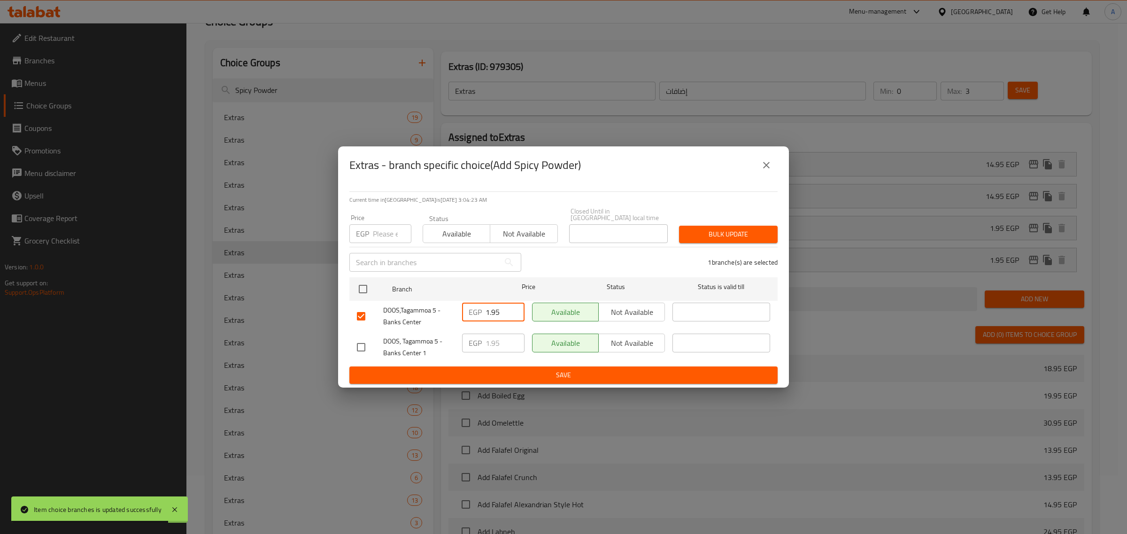
paste input "4"
type input "4.95"
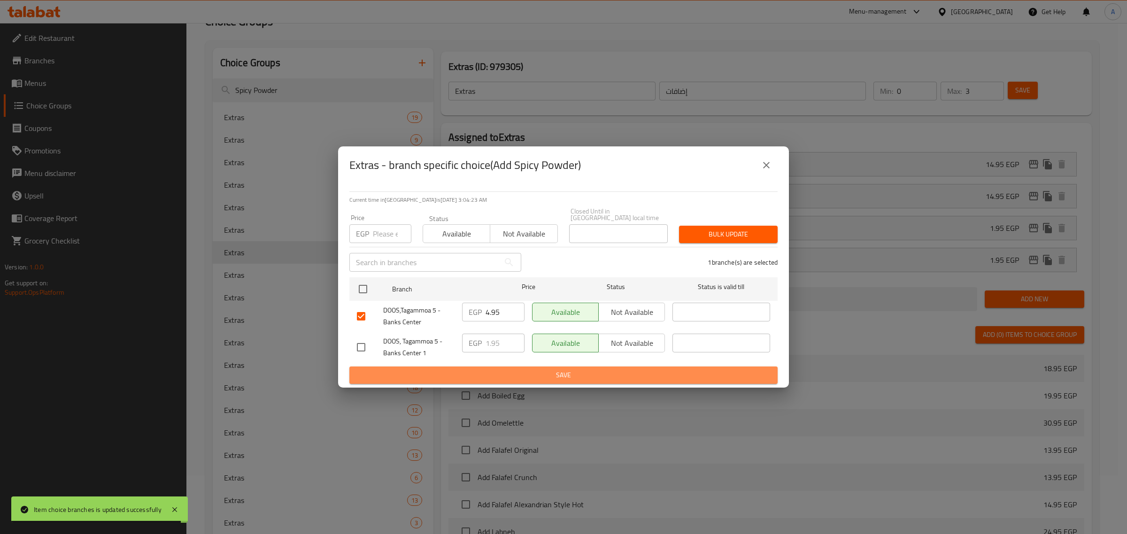
click at [503, 378] on button "Save" at bounding box center [563, 375] width 428 height 17
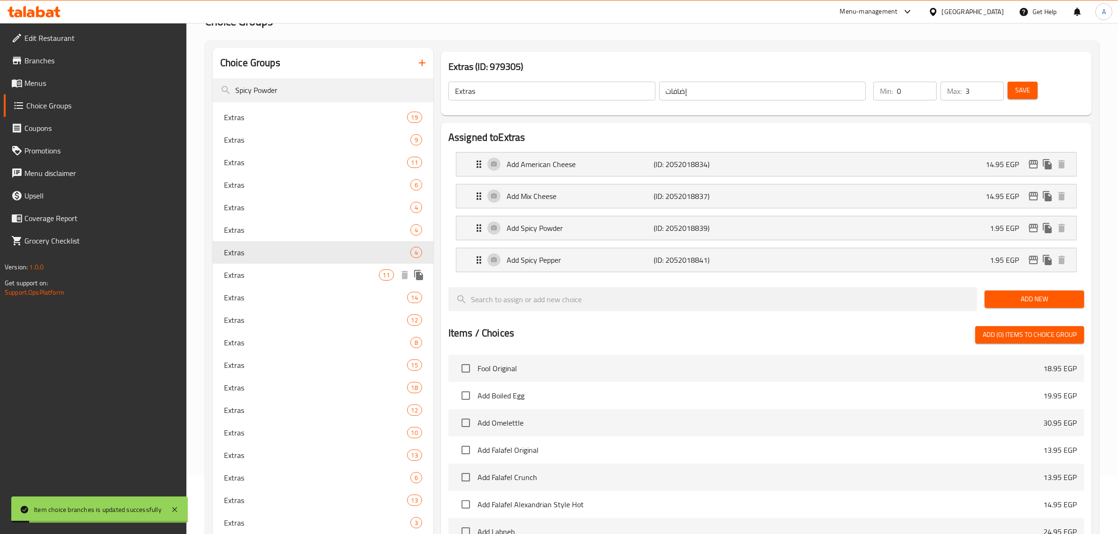
click at [266, 273] on span "Extras" at bounding box center [301, 275] width 155 height 11
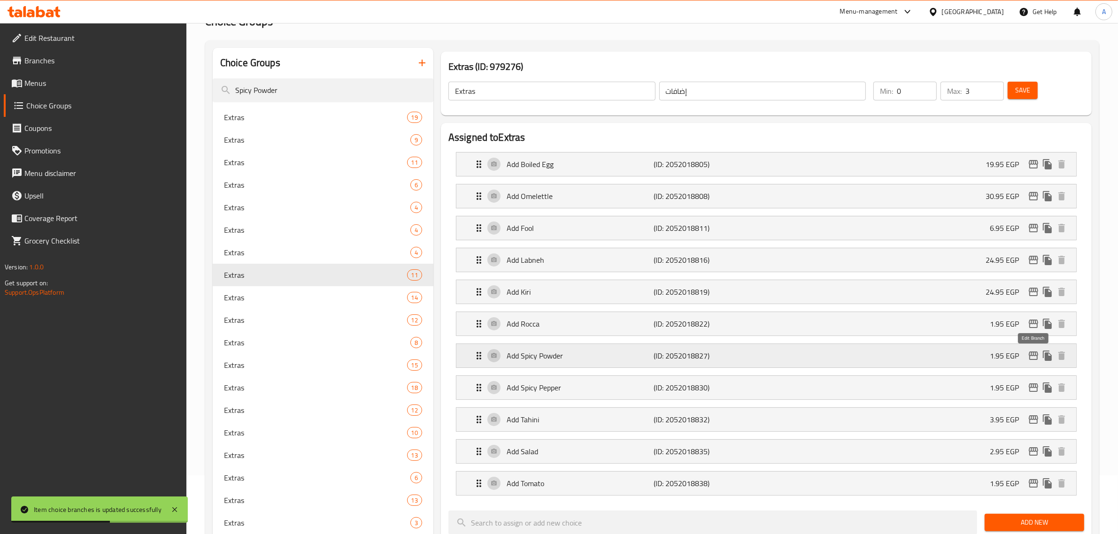
click at [1032, 356] on icon "edit" at bounding box center [1033, 355] width 11 height 11
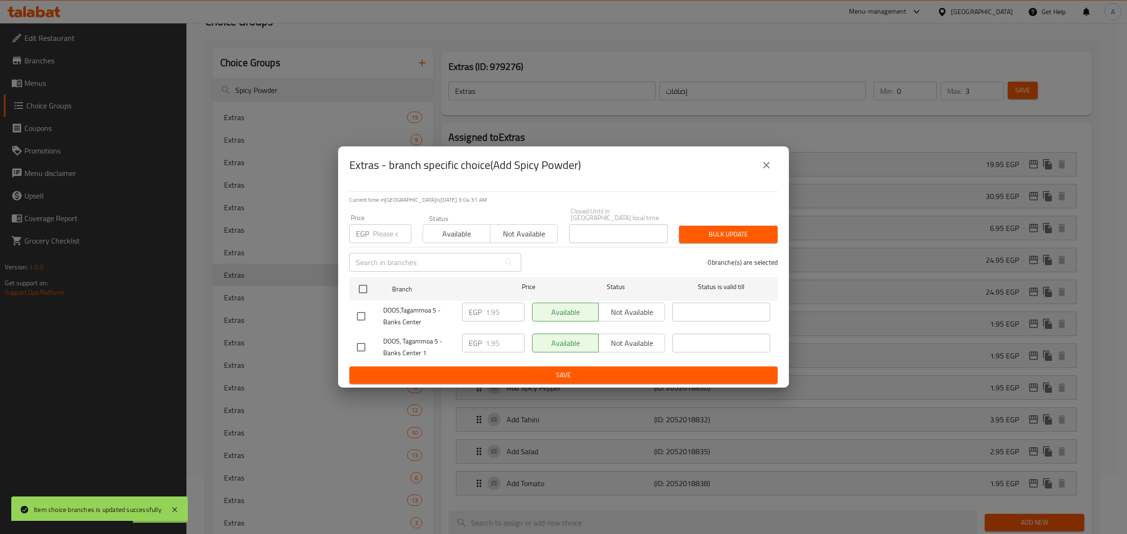
click at [362, 317] on input "checkbox" at bounding box center [361, 317] width 20 height 20
checkbox input "true"
click at [495, 309] on input "1.95" at bounding box center [504, 312] width 39 height 19
paste input "4"
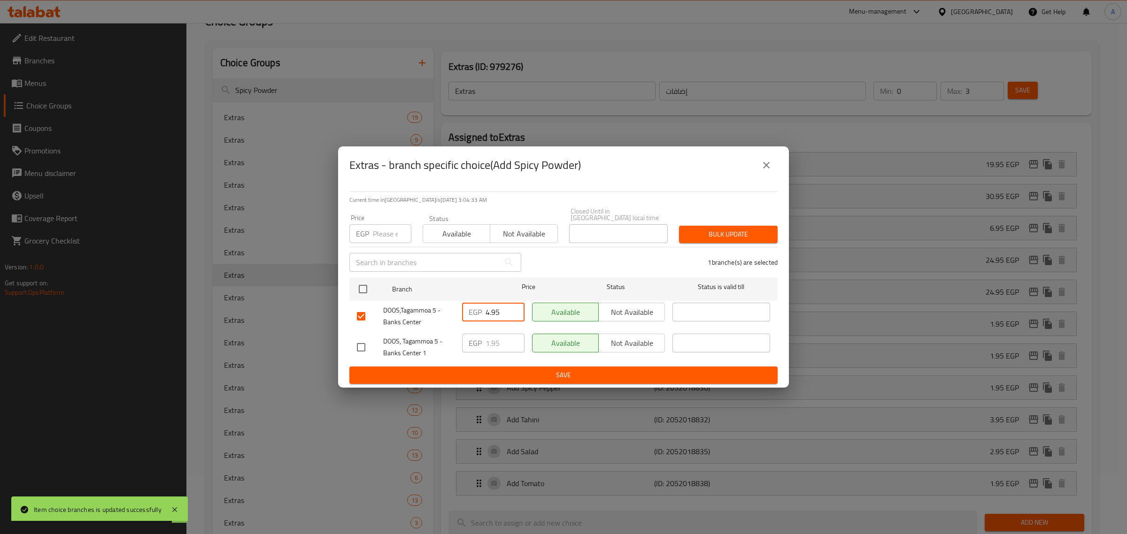
type input "4.95"
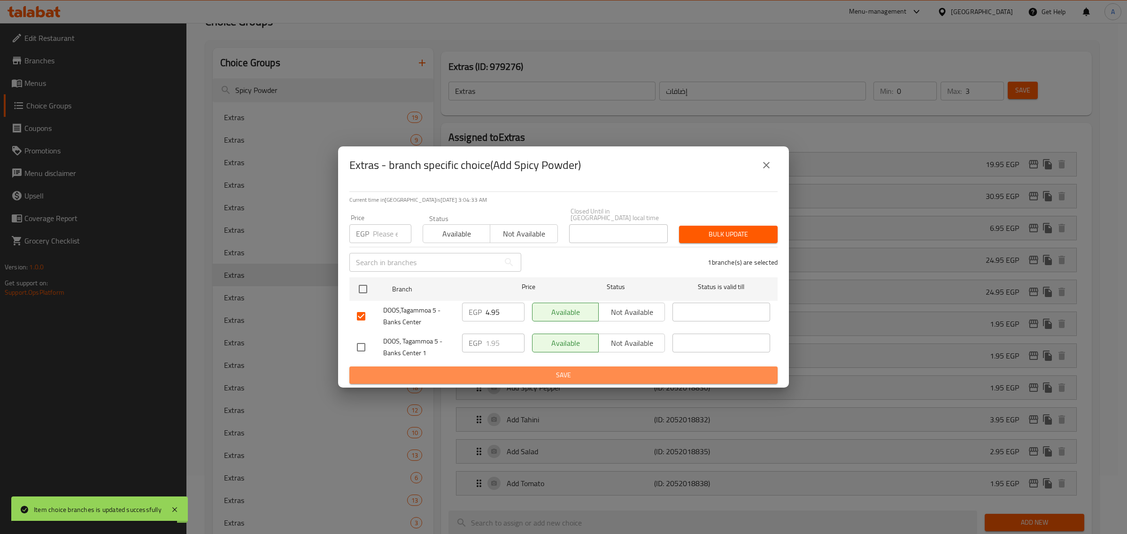
click at [487, 371] on span "Save" at bounding box center [563, 376] width 413 height 12
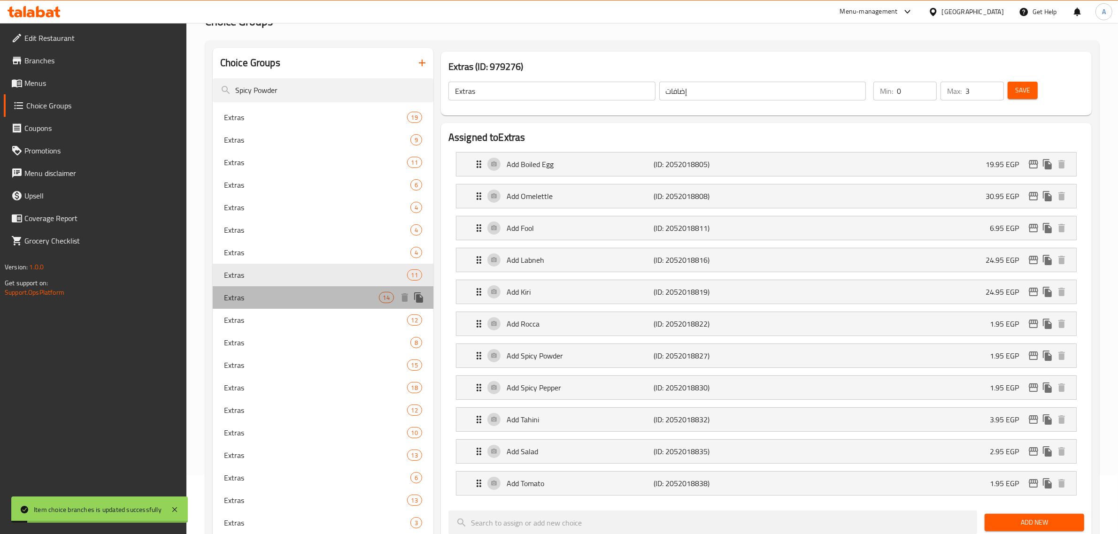
click at [254, 300] on span "Extras" at bounding box center [301, 297] width 155 height 11
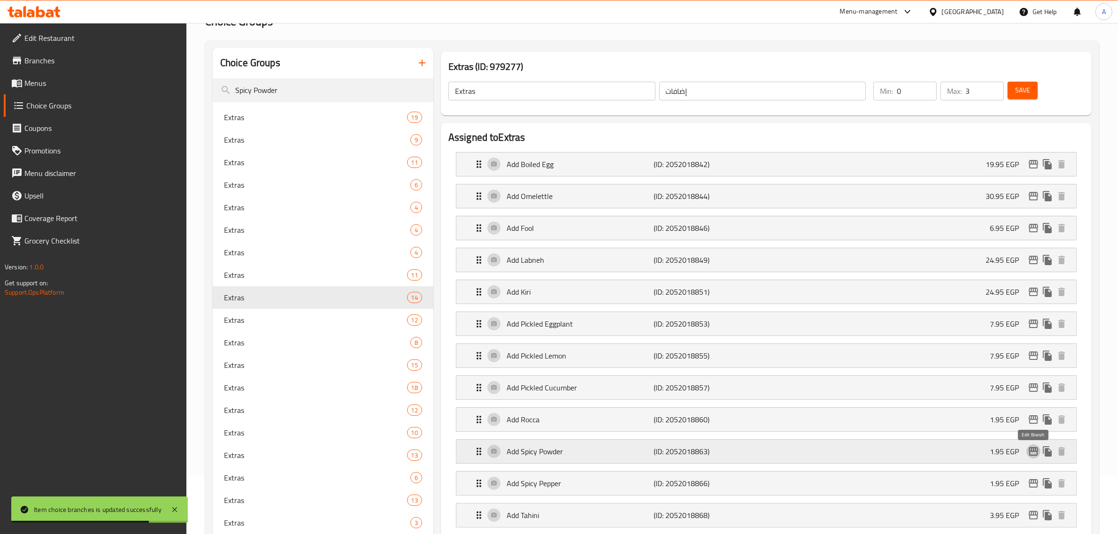
click at [1031, 453] on icon "edit" at bounding box center [1033, 451] width 9 height 8
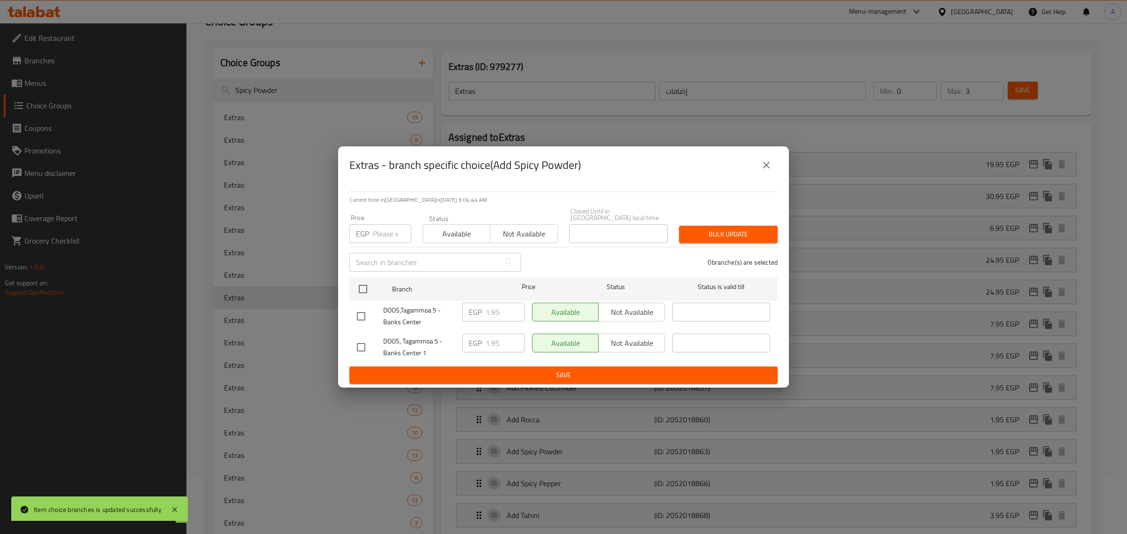
click at [363, 316] on input "checkbox" at bounding box center [361, 317] width 20 height 20
checkbox input "true"
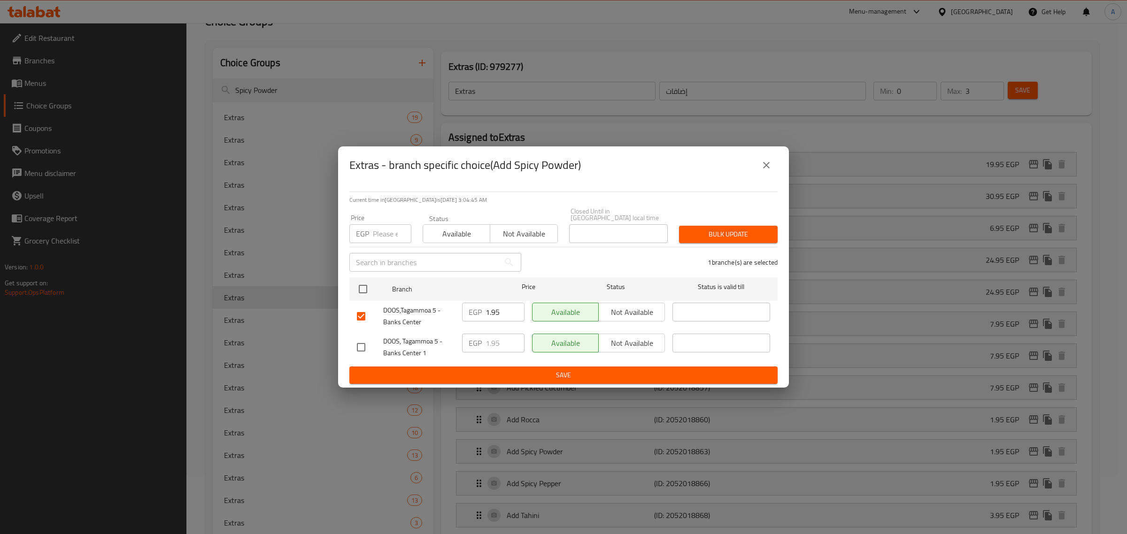
click at [491, 315] on input "1.95" at bounding box center [504, 312] width 39 height 19
paste input "4"
type input "4.95"
click at [479, 372] on span "Save" at bounding box center [563, 376] width 413 height 12
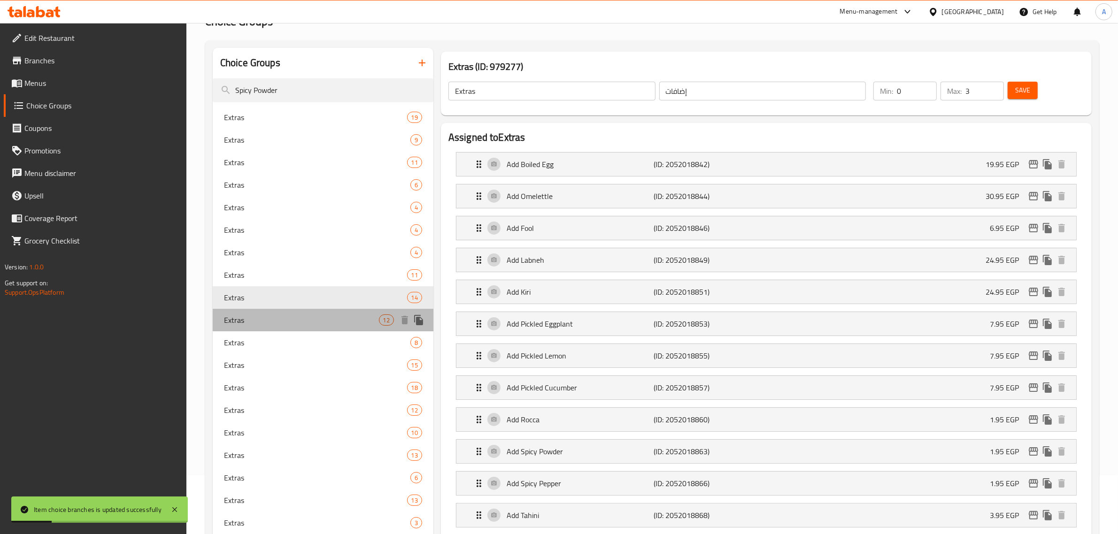
click at [263, 324] on span "Extras" at bounding box center [301, 320] width 155 height 11
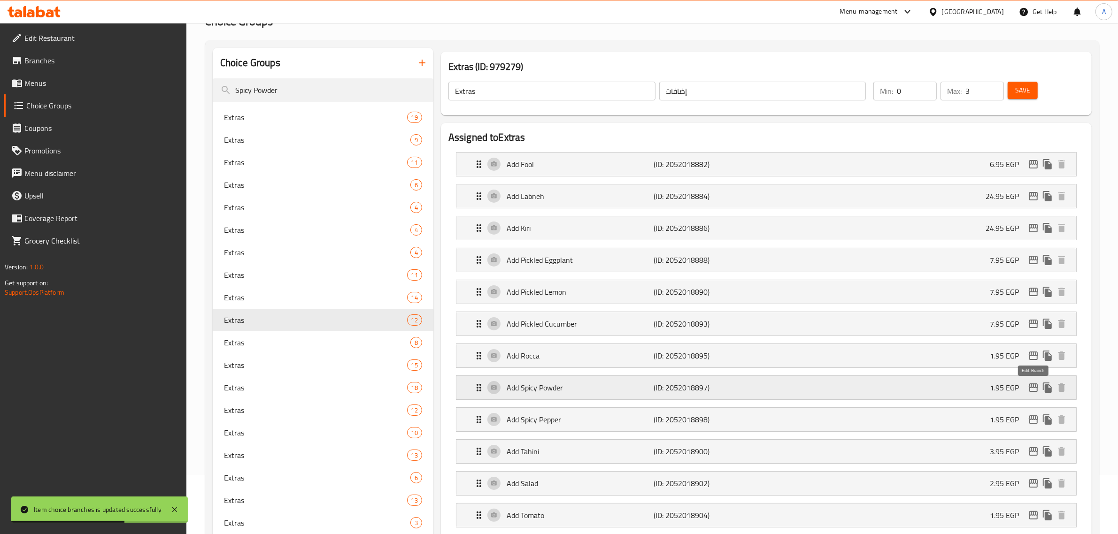
click at [1032, 387] on icon "edit" at bounding box center [1033, 387] width 11 height 11
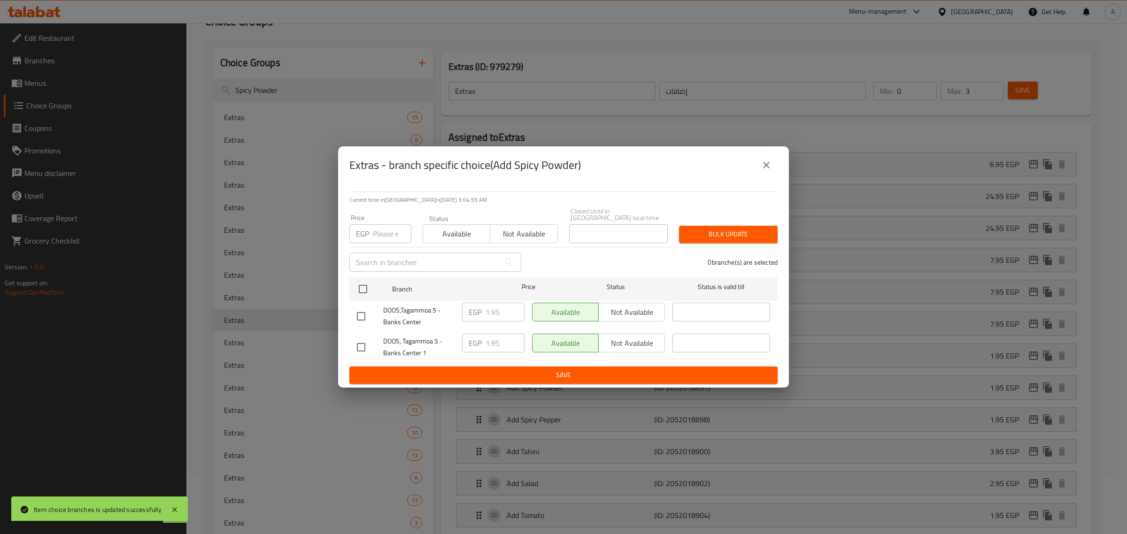
click at [360, 316] on input "checkbox" at bounding box center [361, 317] width 20 height 20
checkbox input "true"
click at [494, 312] on input "1.95" at bounding box center [504, 312] width 39 height 19
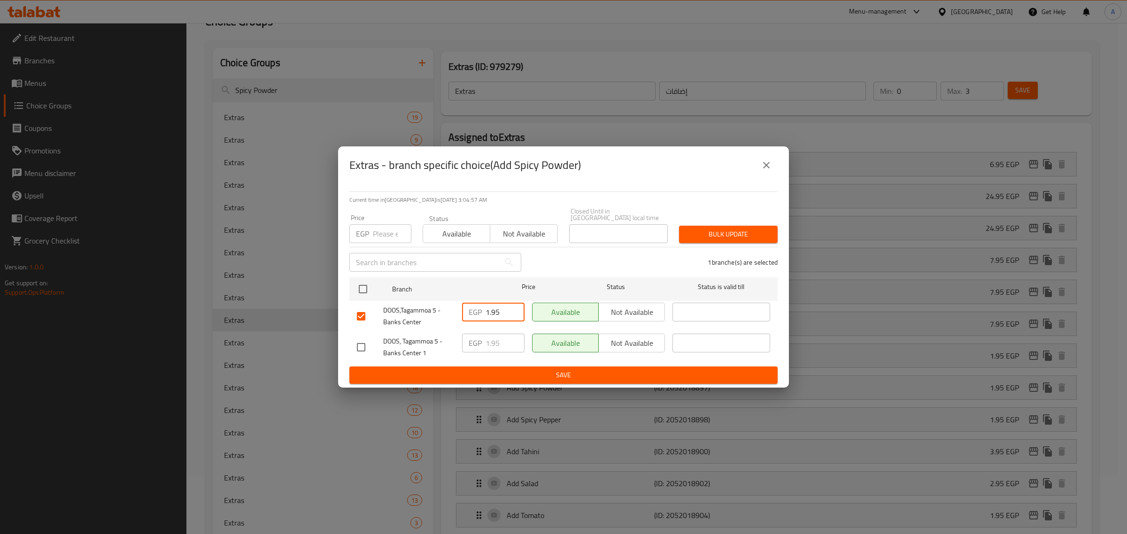
paste input "4"
type input "4.95"
click at [510, 378] on span "Save" at bounding box center [563, 376] width 413 height 12
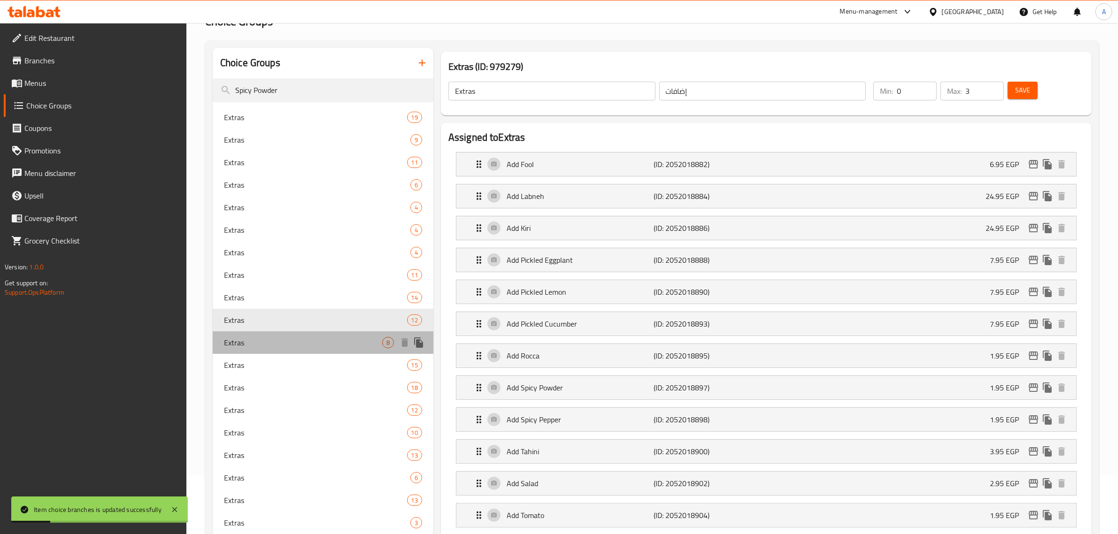
click at [271, 350] on div "Extras 8" at bounding box center [323, 342] width 221 height 23
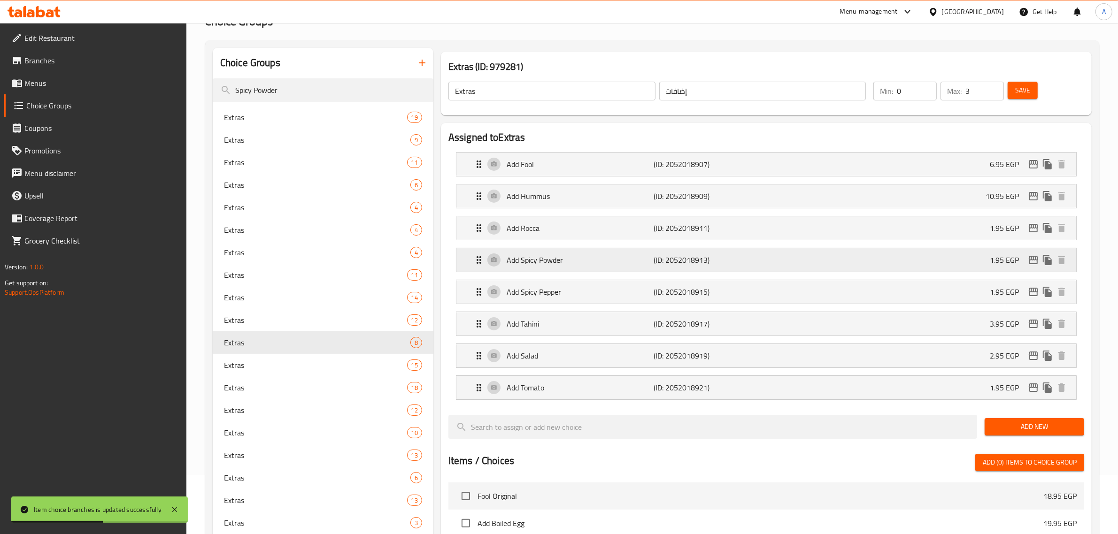
click at [1037, 254] on div "1.95 EGP" at bounding box center [1029, 260] width 79 height 14
click at [1035, 262] on icon "edit" at bounding box center [1033, 259] width 11 height 11
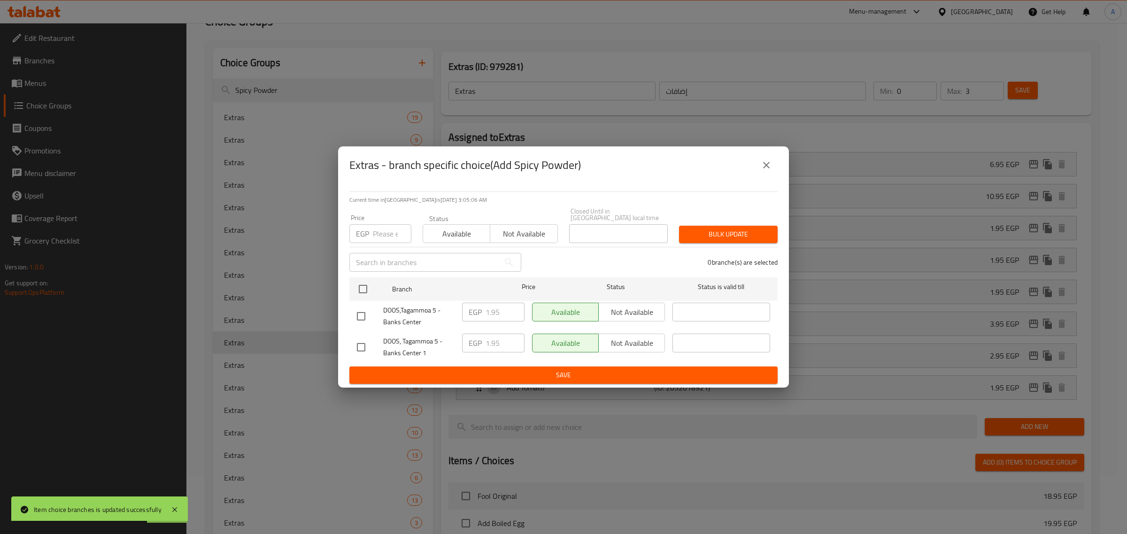
click at [362, 310] on input "checkbox" at bounding box center [361, 317] width 20 height 20
checkbox input "true"
click at [491, 308] on input "1.95" at bounding box center [504, 312] width 39 height 19
paste input "4"
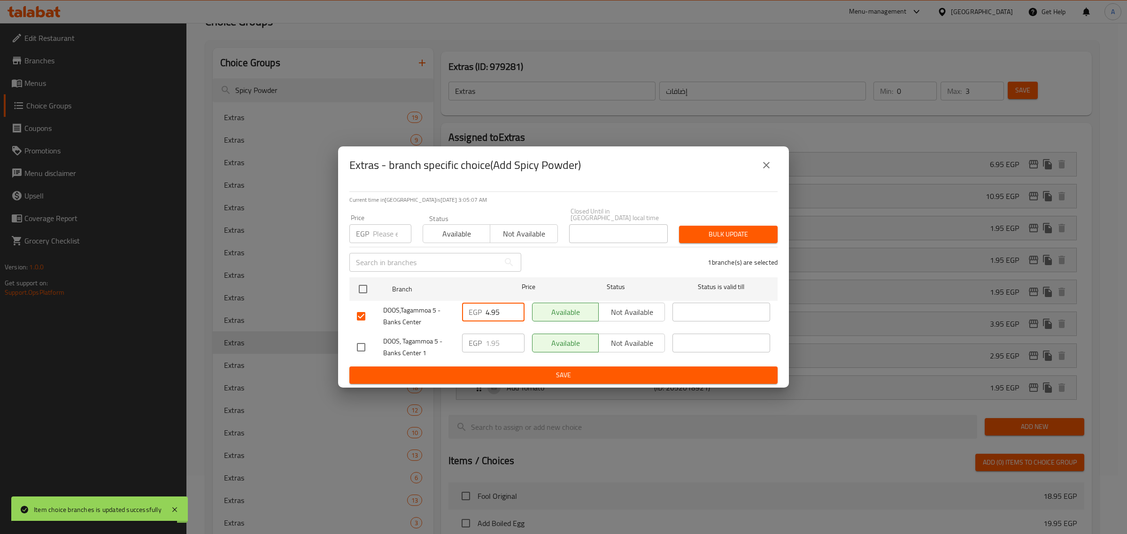
type input "4.95"
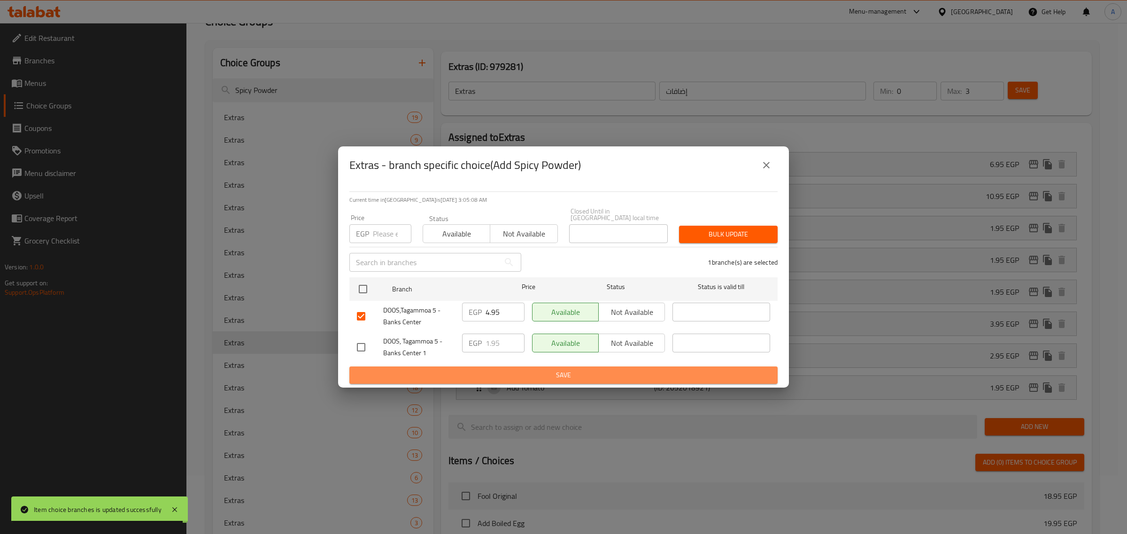
click at [501, 376] on span "Save" at bounding box center [563, 376] width 413 height 12
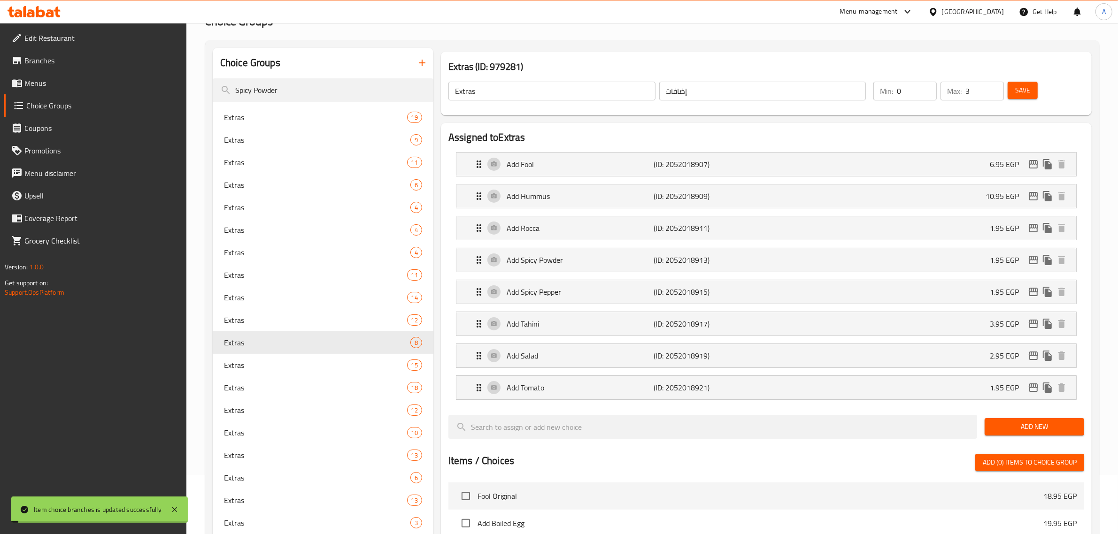
click at [245, 357] on div "Extras 15" at bounding box center [323, 365] width 221 height 23
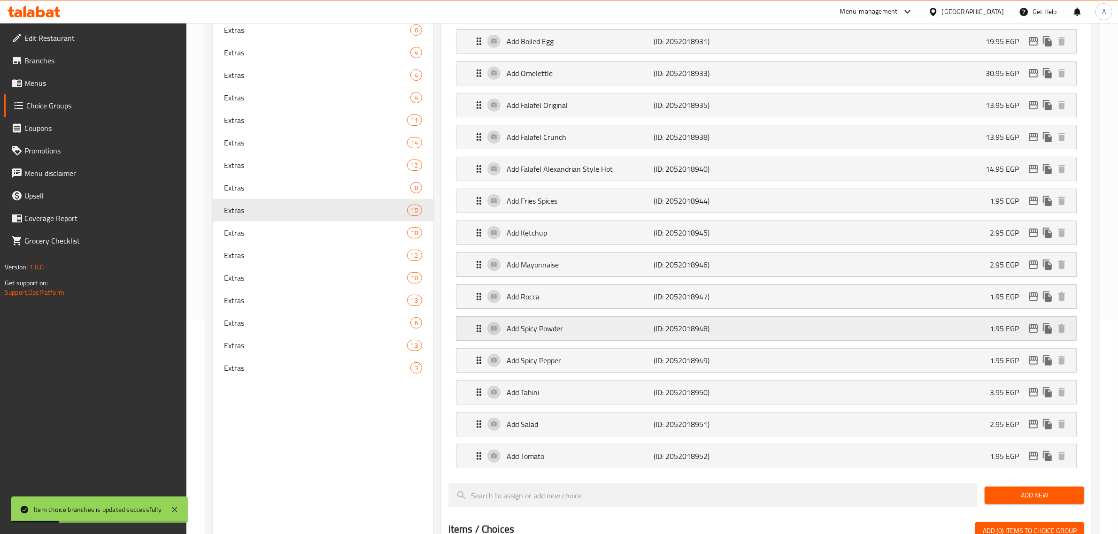
scroll to position [235, 0]
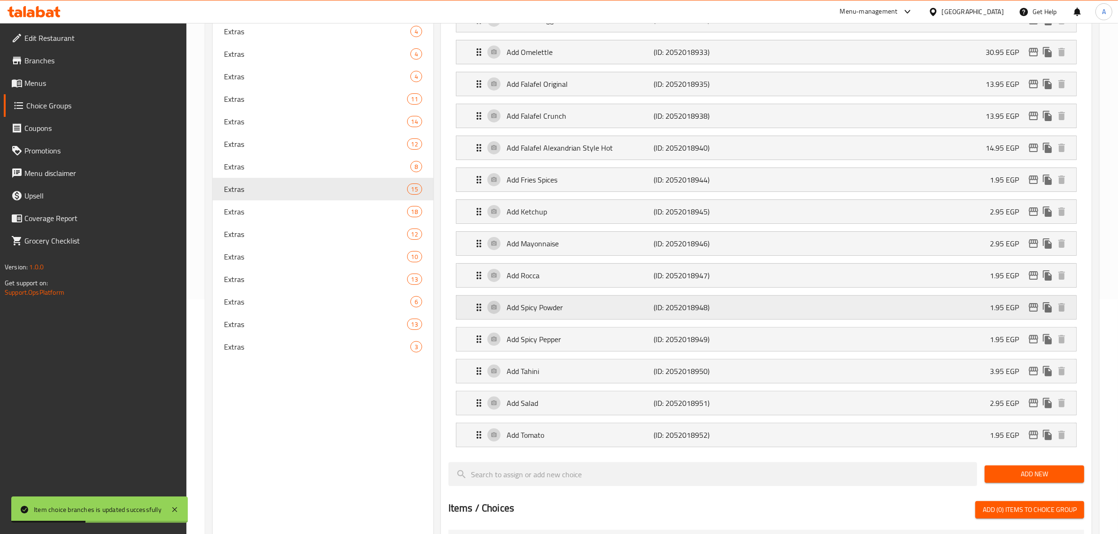
click at [1032, 313] on icon "edit" at bounding box center [1033, 307] width 11 height 11
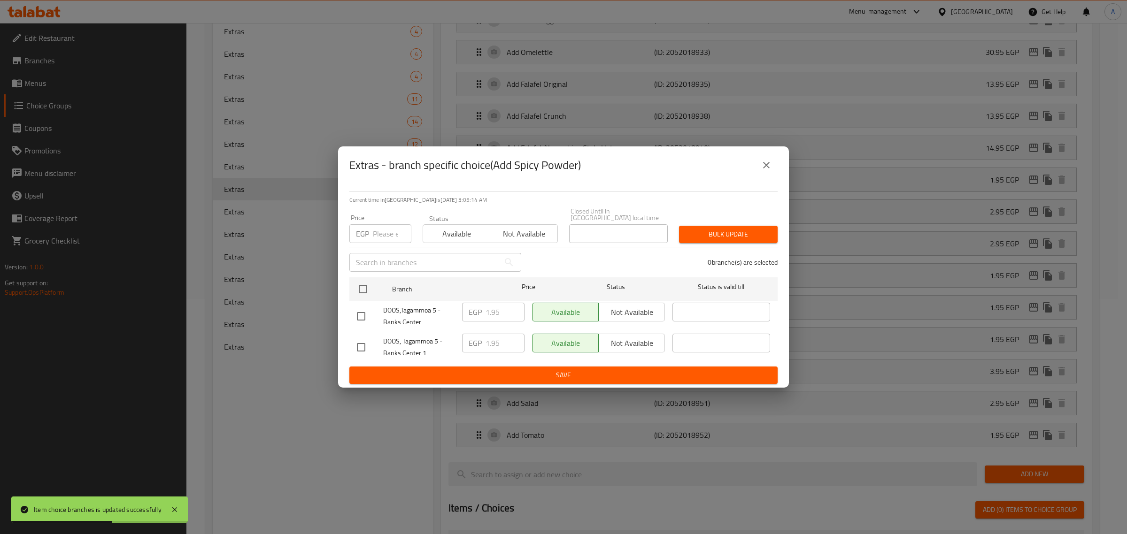
click at [361, 313] on input "checkbox" at bounding box center [361, 317] width 20 height 20
checkbox input "true"
click at [493, 308] on input "1.95" at bounding box center [504, 312] width 39 height 19
paste input "4"
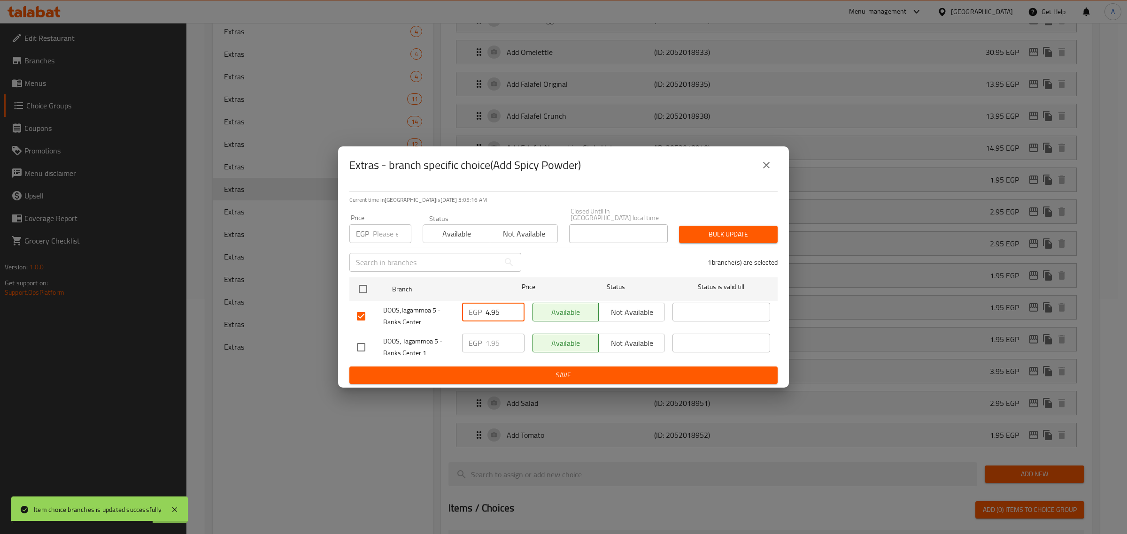
type input "4.95"
click at [504, 367] on button "Save" at bounding box center [563, 375] width 428 height 17
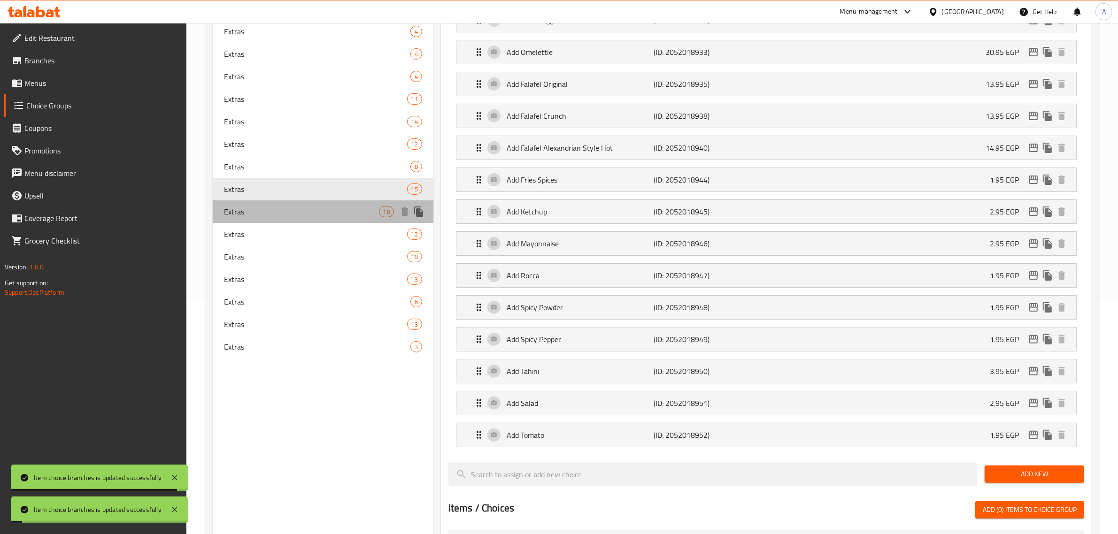
click at [245, 214] on span "Extras" at bounding box center [301, 211] width 155 height 11
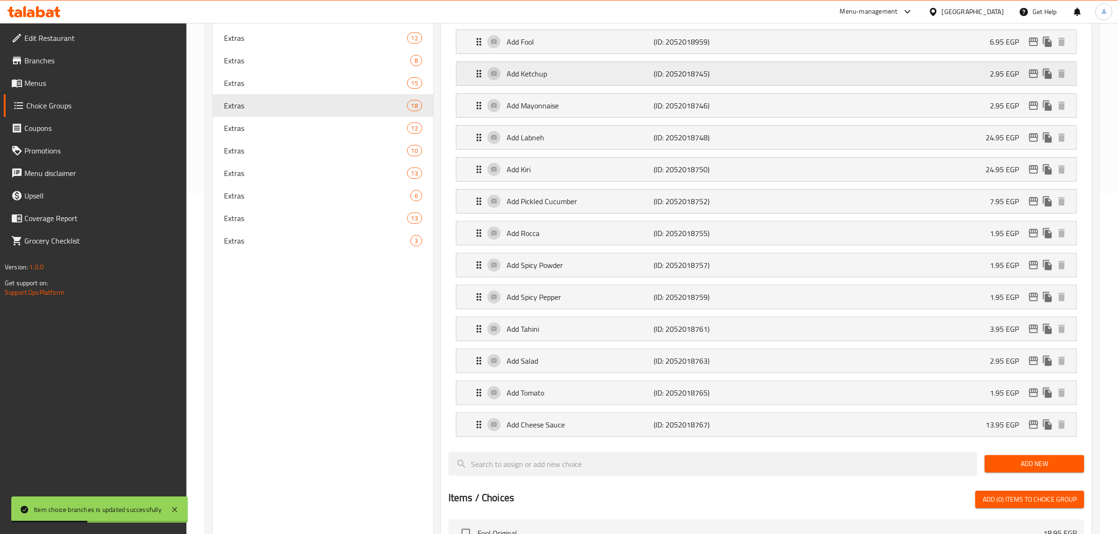
scroll to position [352, 0]
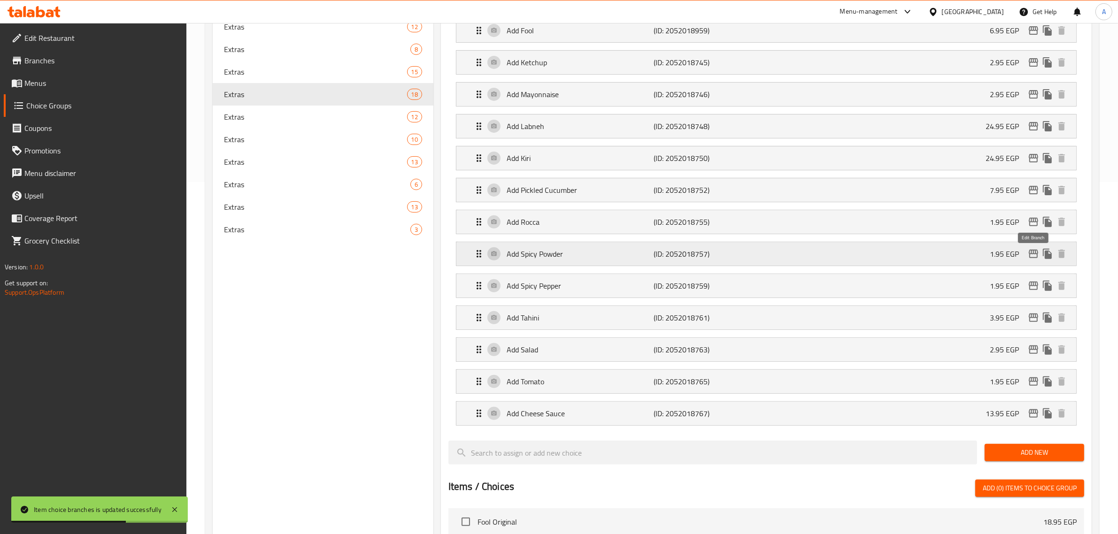
click at [1033, 256] on icon "edit" at bounding box center [1033, 253] width 11 height 11
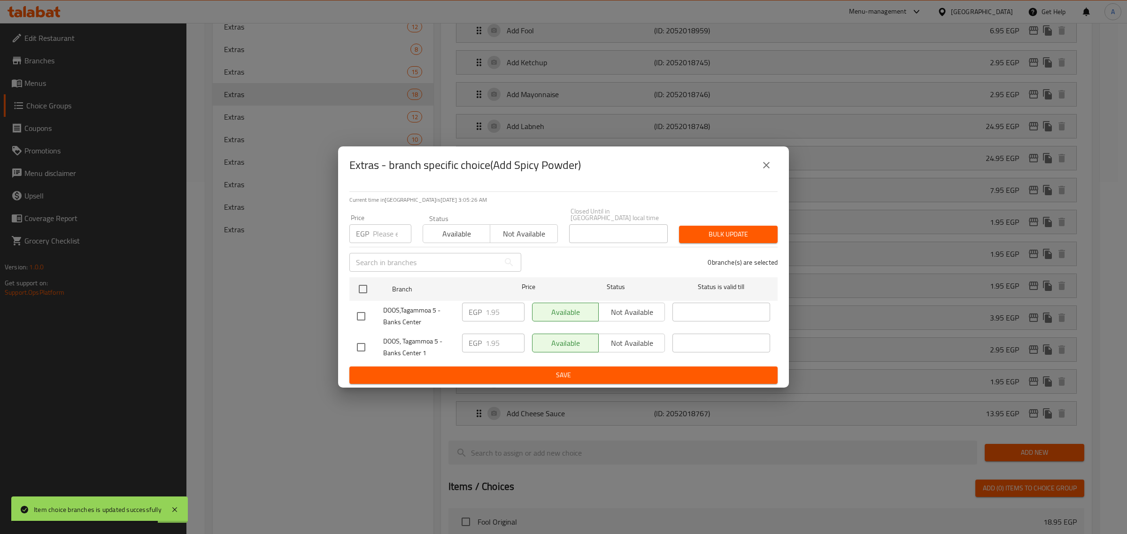
click at [357, 314] on input "checkbox" at bounding box center [361, 317] width 20 height 20
checkbox input "true"
click at [490, 308] on input "1.95" at bounding box center [504, 312] width 39 height 19
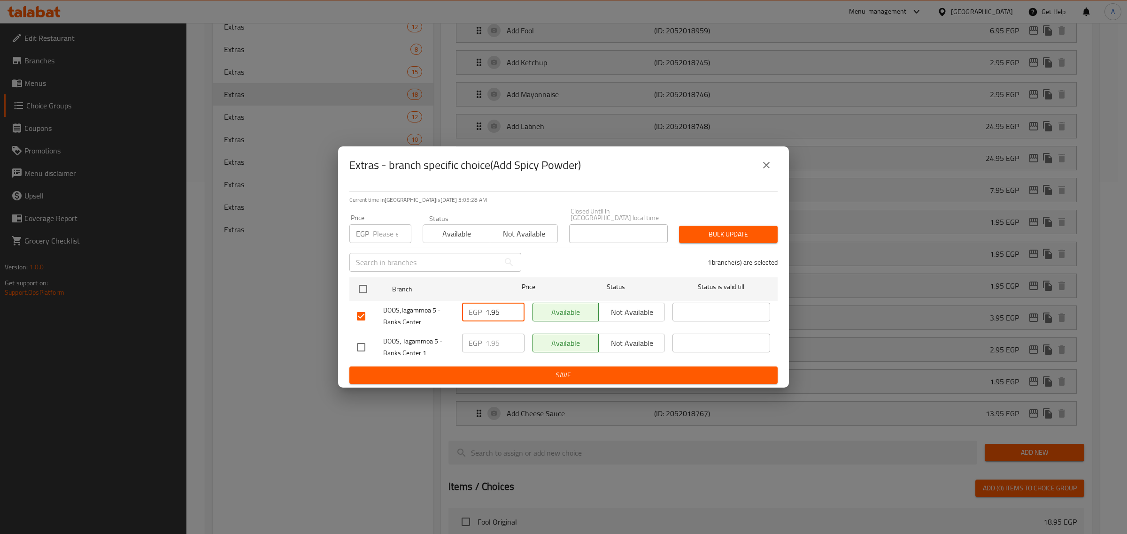
click at [490, 308] on input "1.95" at bounding box center [504, 312] width 39 height 19
paste input "4"
type input "4.95"
click at [478, 371] on span "Save" at bounding box center [563, 376] width 413 height 12
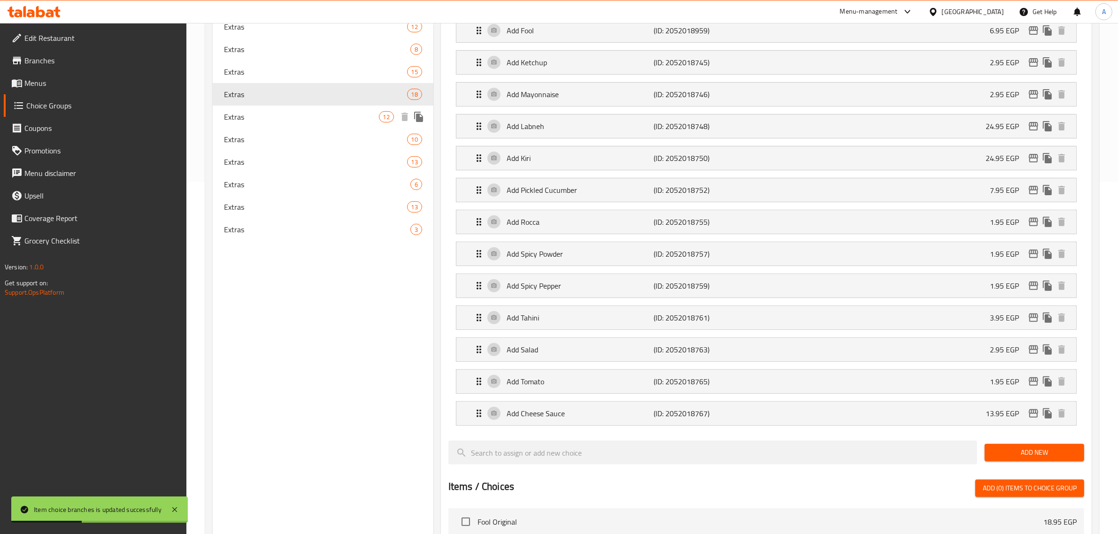
click at [256, 118] on span "Extras" at bounding box center [301, 116] width 155 height 11
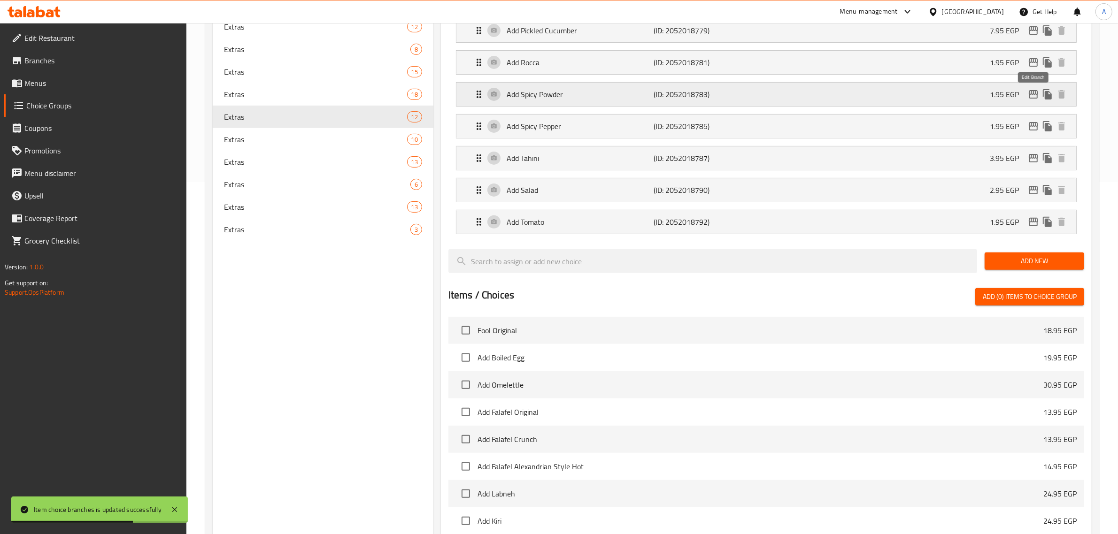
click at [1034, 92] on icon "edit" at bounding box center [1033, 94] width 11 height 11
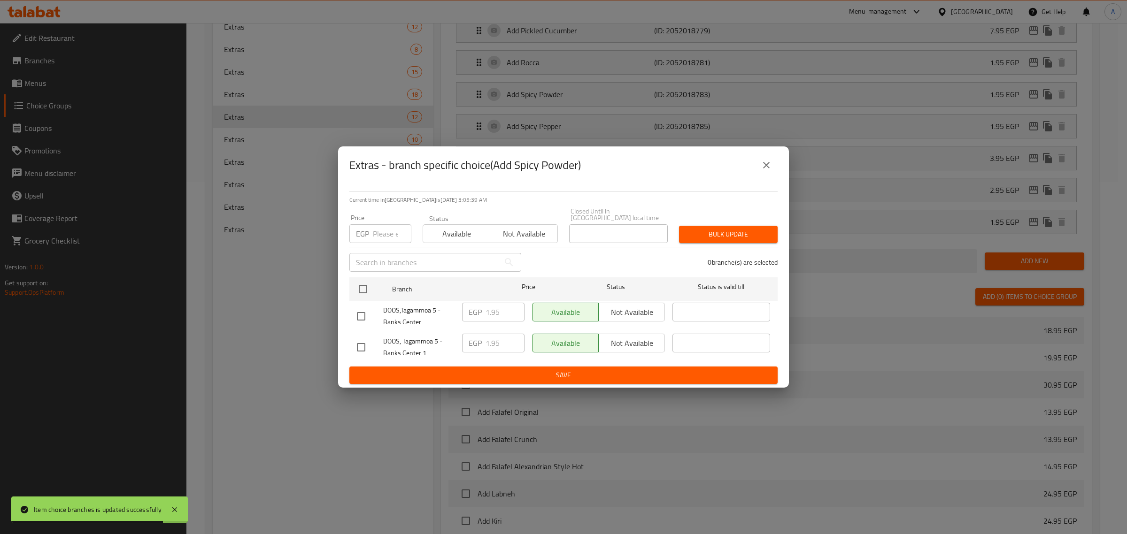
click at [369, 317] on input "checkbox" at bounding box center [361, 317] width 20 height 20
checkbox input "true"
click at [504, 303] on input "1.95" at bounding box center [504, 312] width 39 height 19
click at [496, 306] on input "1.95" at bounding box center [504, 312] width 39 height 19
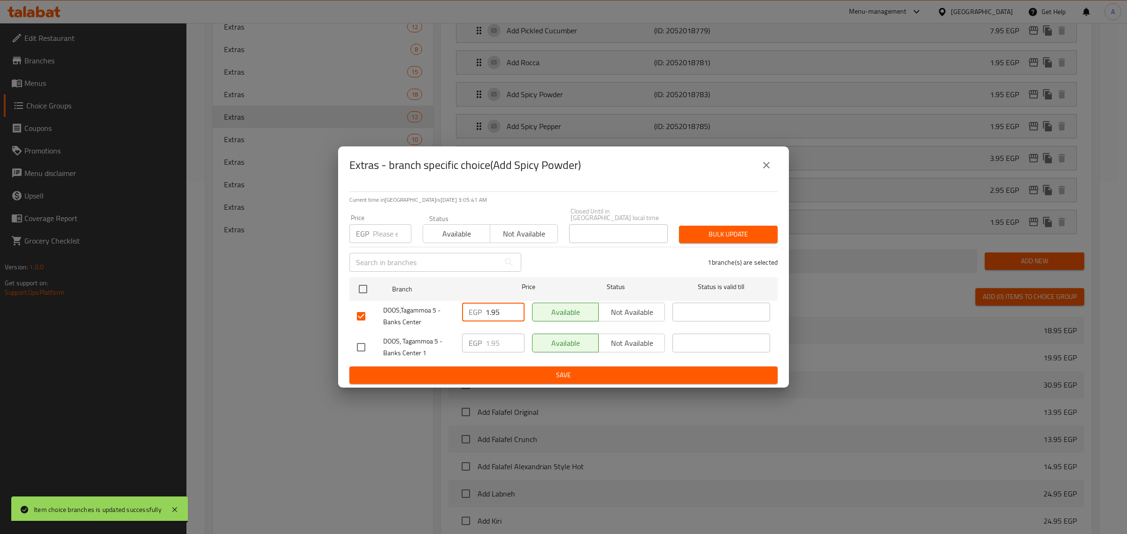
paste input "4"
type input "4.95"
click at [501, 370] on span "Save" at bounding box center [563, 376] width 413 height 12
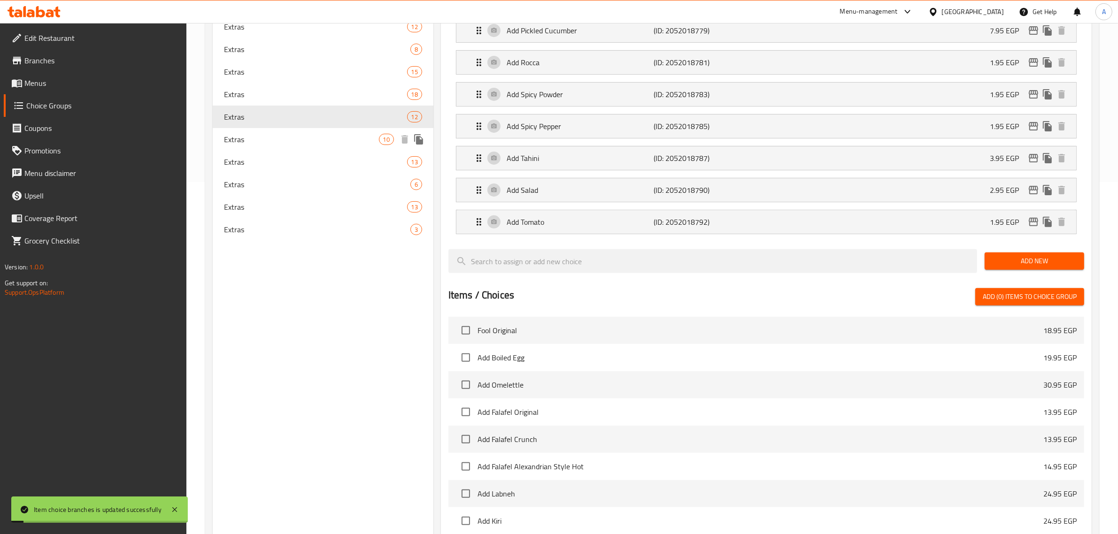
click at [310, 139] on span "Extras" at bounding box center [301, 139] width 155 height 11
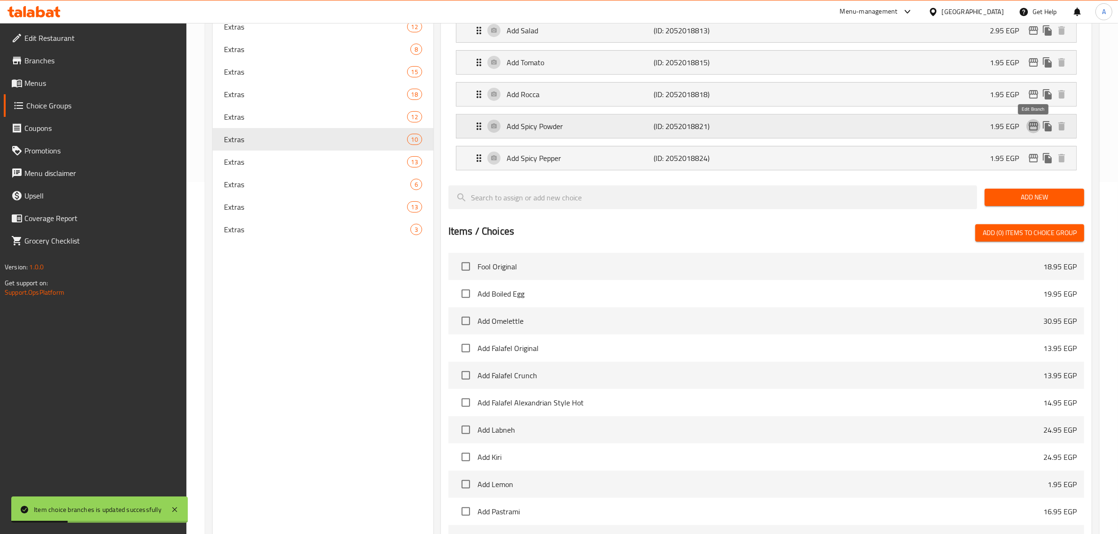
click at [1029, 131] on icon "edit" at bounding box center [1033, 126] width 11 height 11
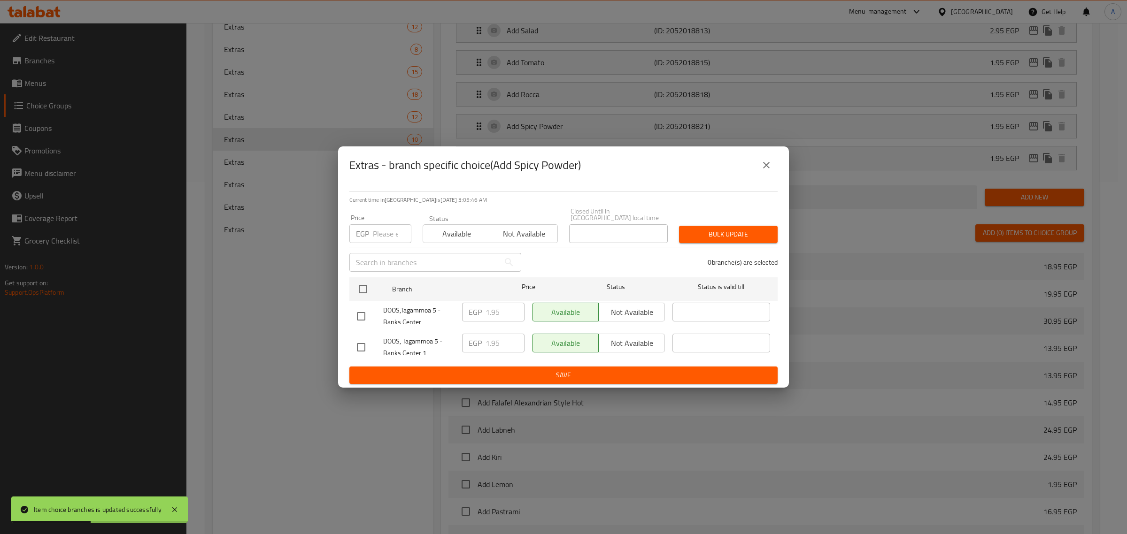
click at [360, 316] on input "checkbox" at bounding box center [361, 317] width 20 height 20
checkbox input "true"
click at [496, 306] on input "1.95" at bounding box center [504, 312] width 39 height 19
click at [498, 306] on input "1.95" at bounding box center [504, 312] width 39 height 19
click at [496, 313] on input "1.95" at bounding box center [504, 312] width 39 height 19
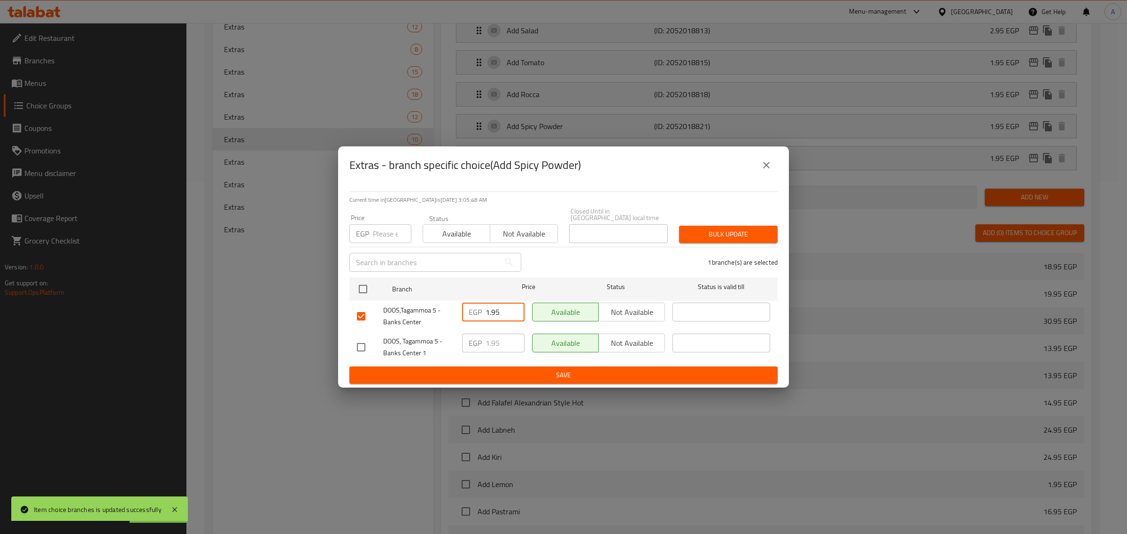
click at [496, 313] on input "1.95" at bounding box center [504, 312] width 39 height 19
paste input "4"
type input "4.95"
click at [498, 370] on span "Save" at bounding box center [563, 376] width 413 height 12
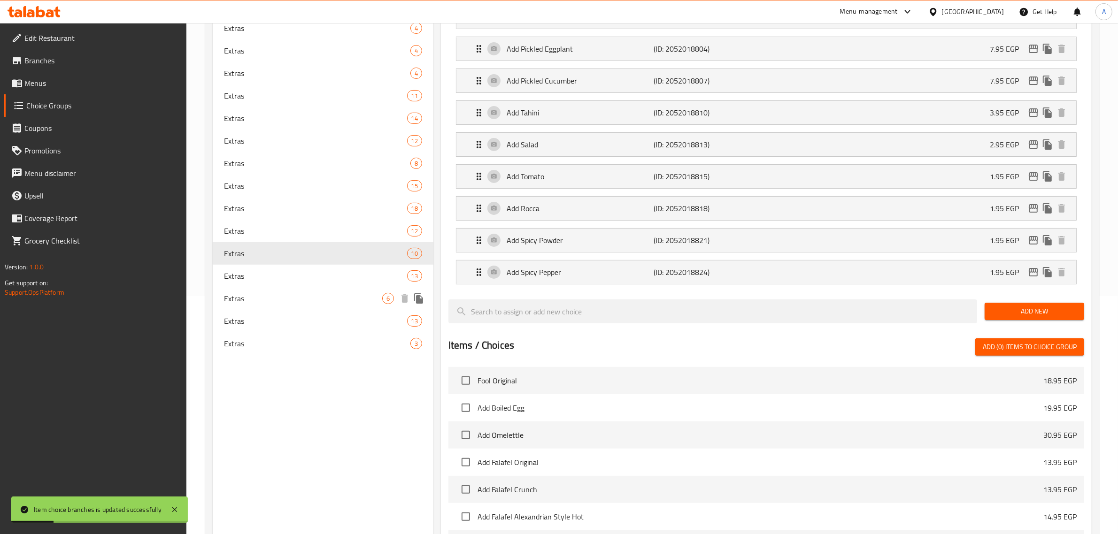
scroll to position [293, 0]
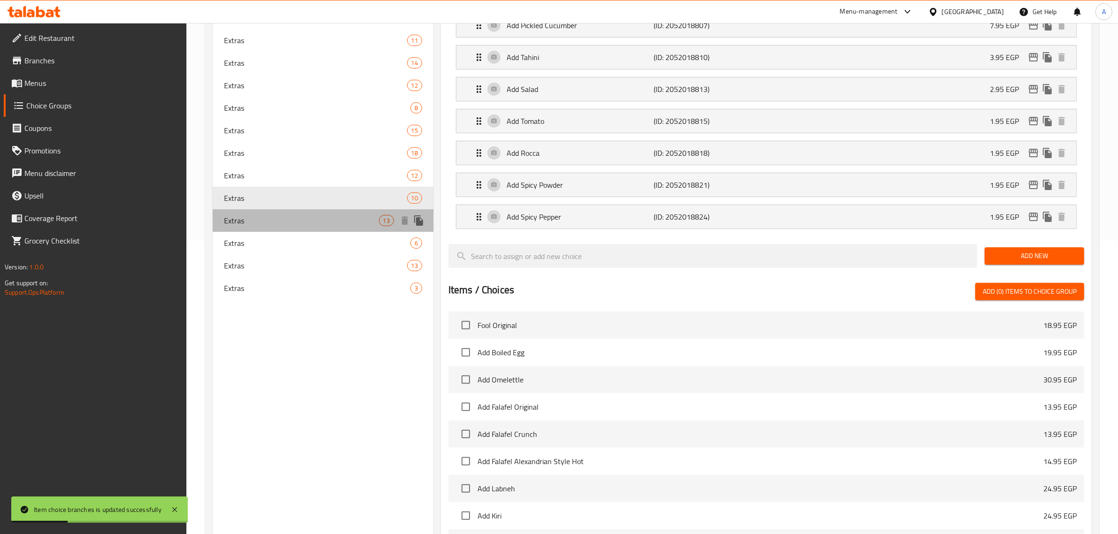
click at [262, 215] on span "Extras" at bounding box center [301, 220] width 155 height 11
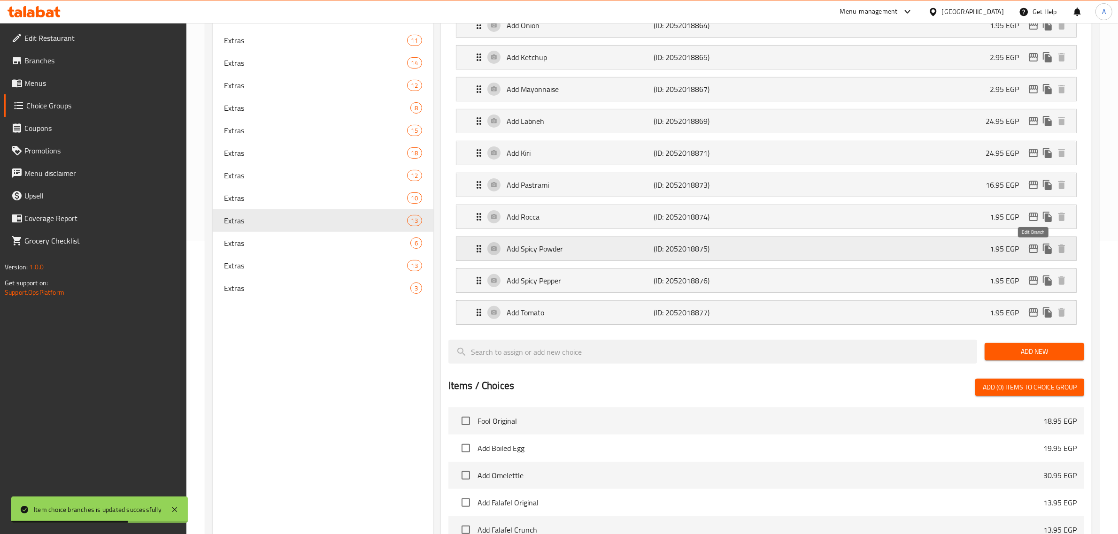
click at [1029, 252] on icon "edit" at bounding box center [1033, 248] width 11 height 11
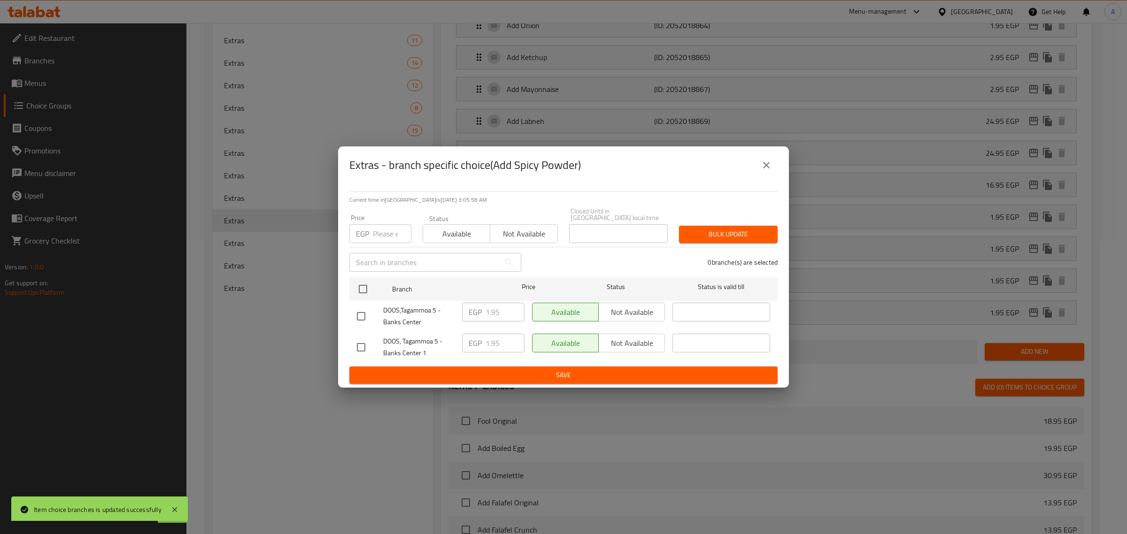
click at [360, 310] on input "checkbox" at bounding box center [361, 317] width 20 height 20
checkbox input "true"
click at [491, 308] on input "1.95" at bounding box center [504, 312] width 39 height 19
paste input "4"
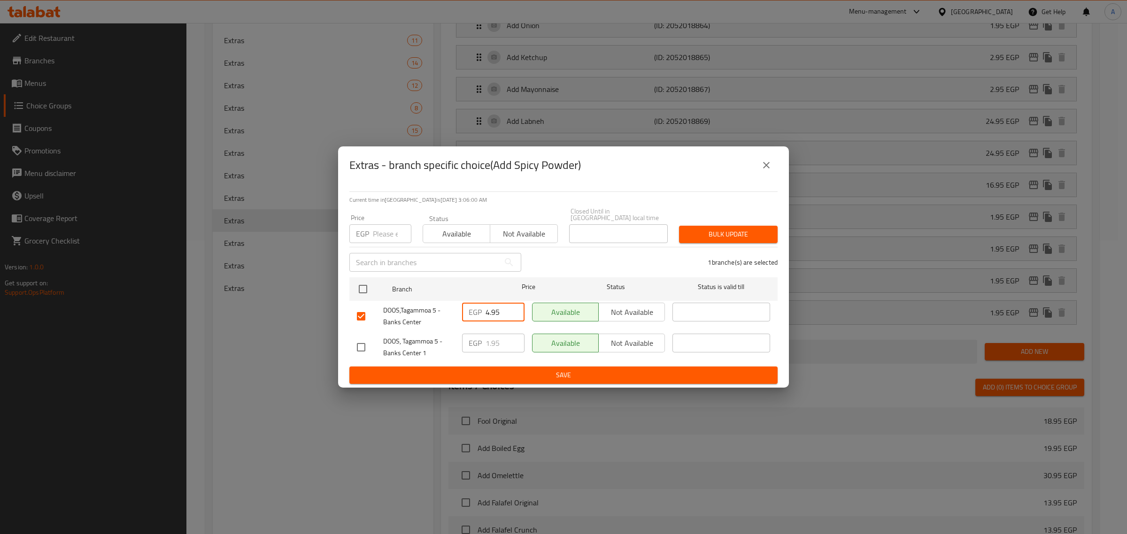
type input "4.95"
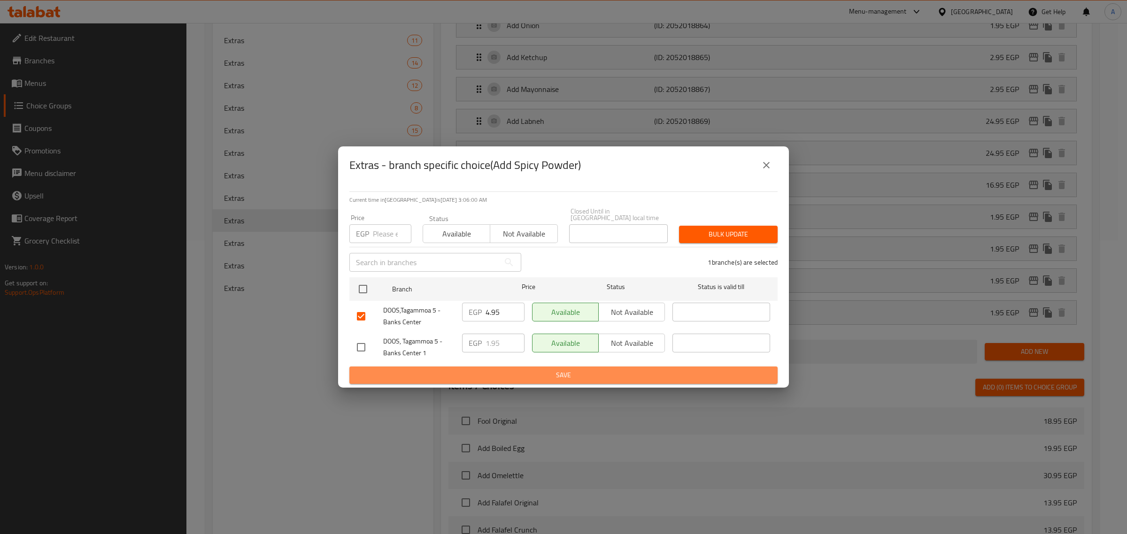
click at [483, 376] on span "Save" at bounding box center [563, 376] width 413 height 12
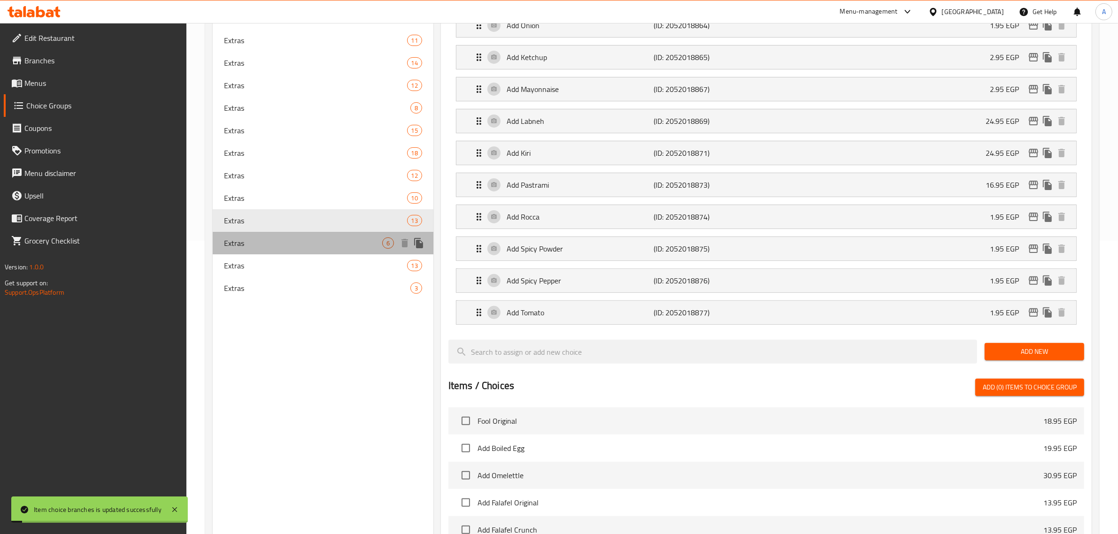
click at [231, 242] on span "Extras" at bounding box center [303, 243] width 158 height 11
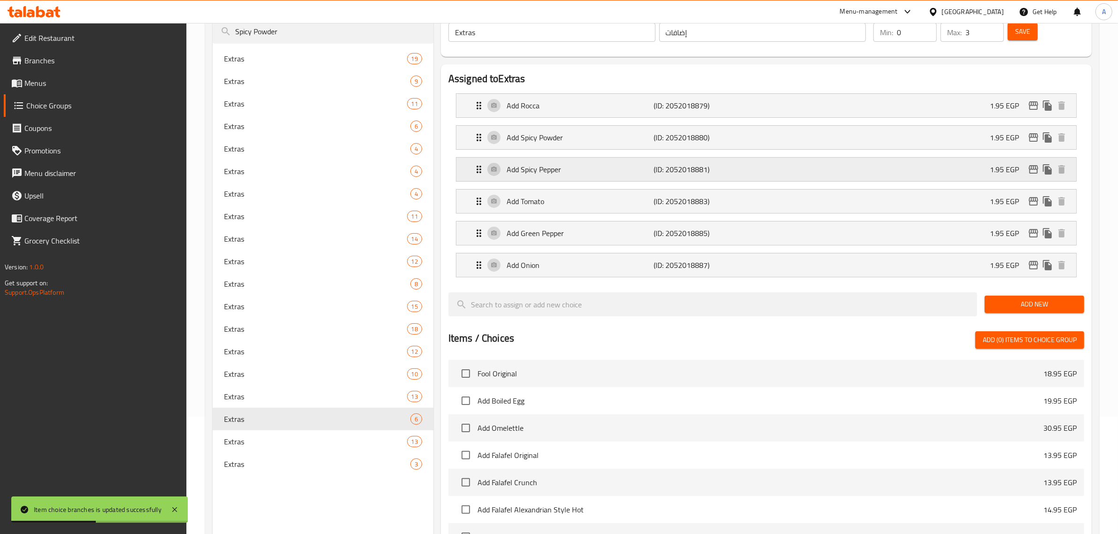
scroll to position [59, 0]
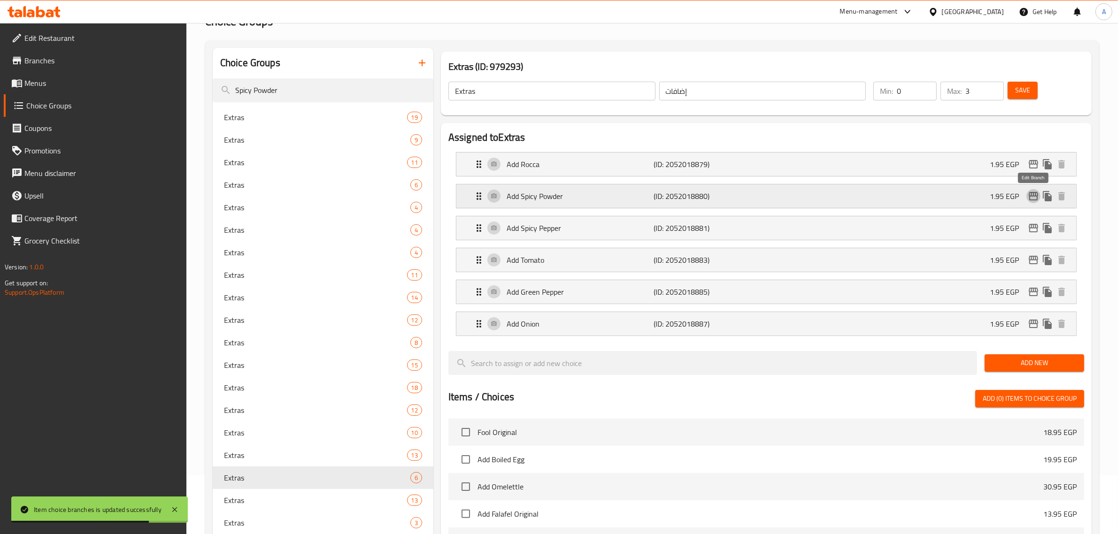
click at [1028, 201] on icon "edit" at bounding box center [1033, 196] width 11 height 11
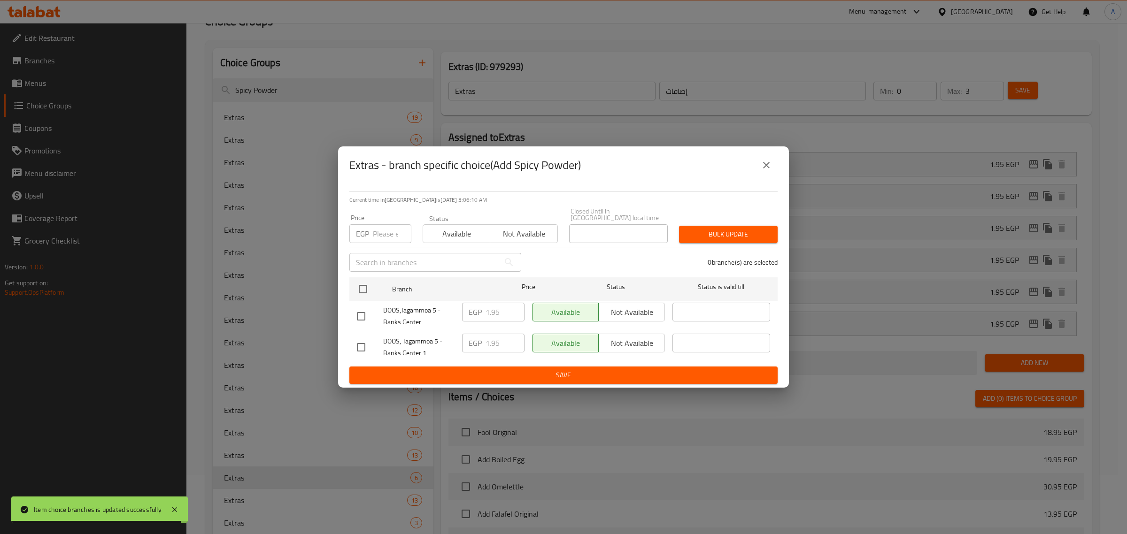
click at [362, 310] on input "checkbox" at bounding box center [361, 317] width 20 height 20
checkbox input "true"
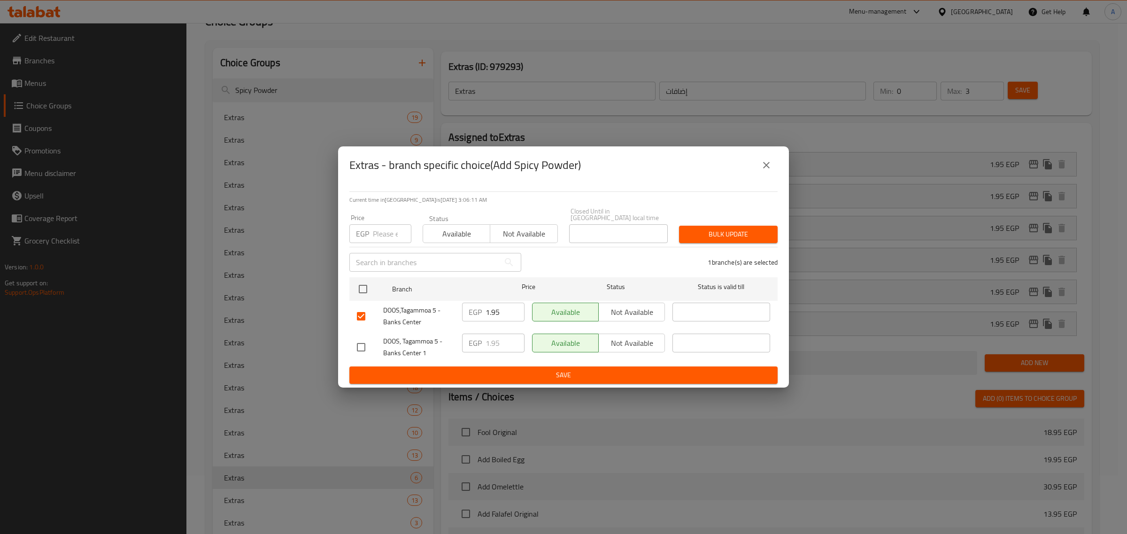
click at [491, 311] on input "1.95" at bounding box center [504, 312] width 39 height 19
paste input "4"
type input "4.95"
click at [490, 372] on span "Save" at bounding box center [563, 376] width 413 height 12
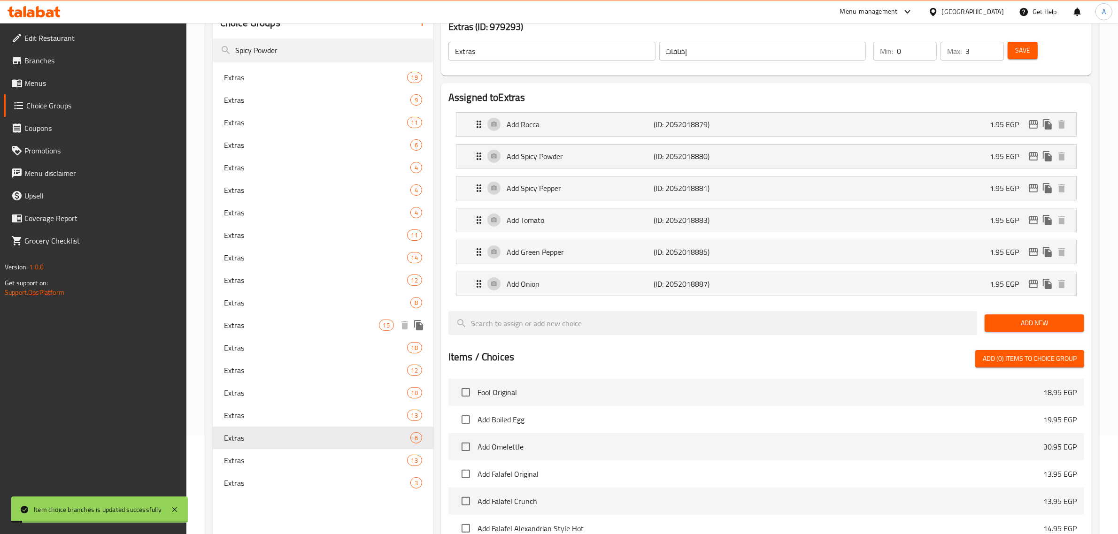
scroll to position [117, 0]
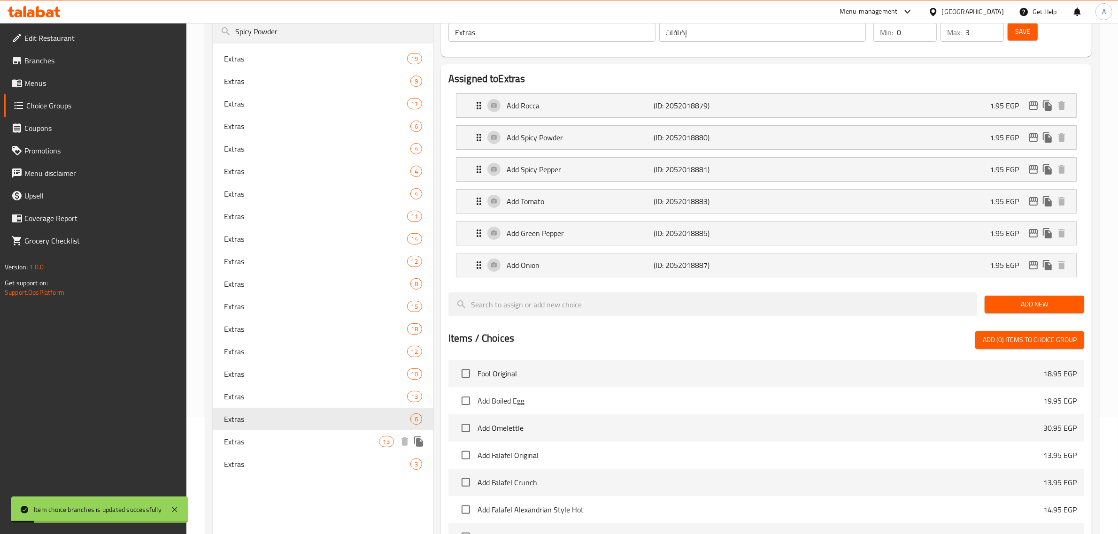
click at [287, 436] on span "Extras" at bounding box center [301, 441] width 155 height 11
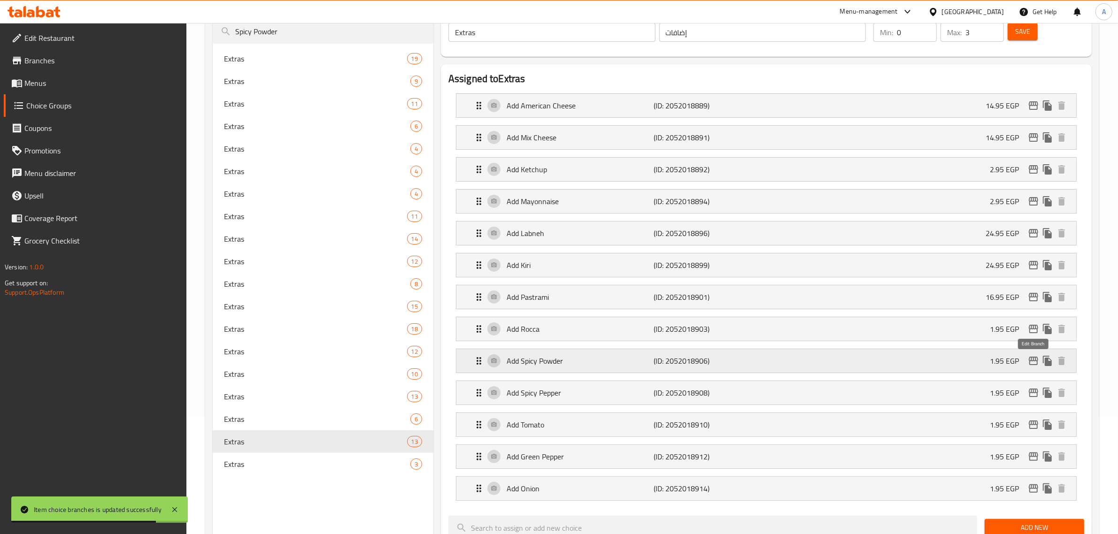
click at [1029, 362] on icon "edit" at bounding box center [1033, 361] width 9 height 8
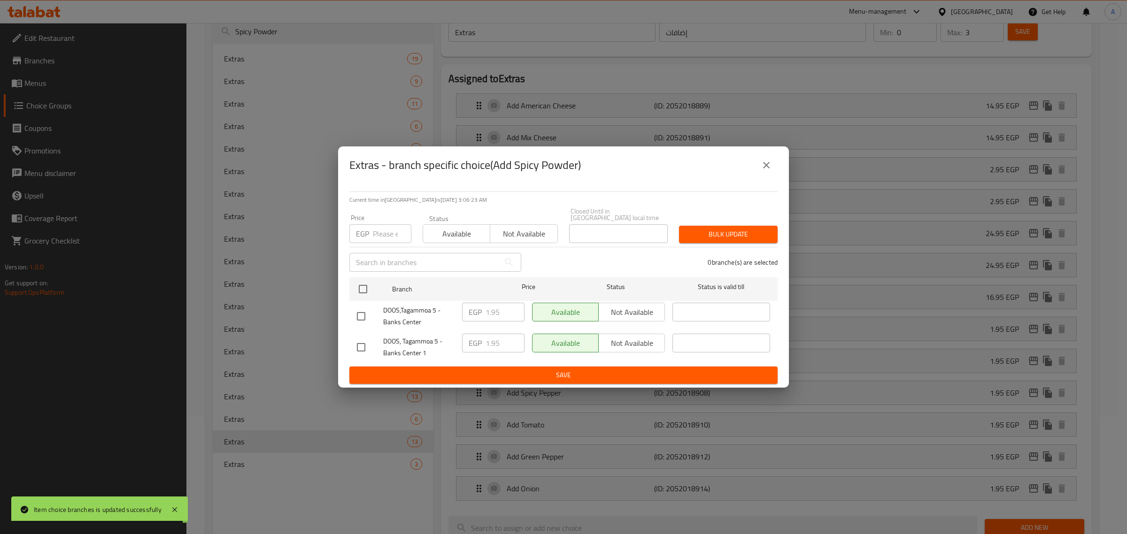
click at [364, 317] on input "checkbox" at bounding box center [361, 317] width 20 height 20
checkbox input "true"
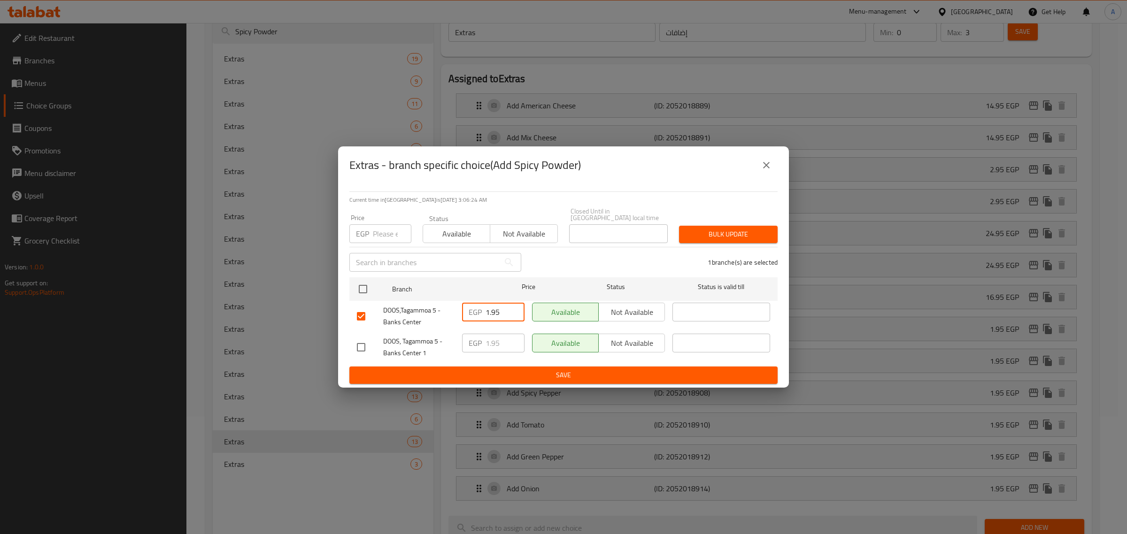
click at [490, 313] on input "1.95" at bounding box center [504, 312] width 39 height 19
paste input "4"
type input "4.95"
click at [505, 385] on div "Extras - branch specific choice(Add Spicy Powder) Current time in Egypt is 20 A…" at bounding box center [563, 267] width 1127 height 534
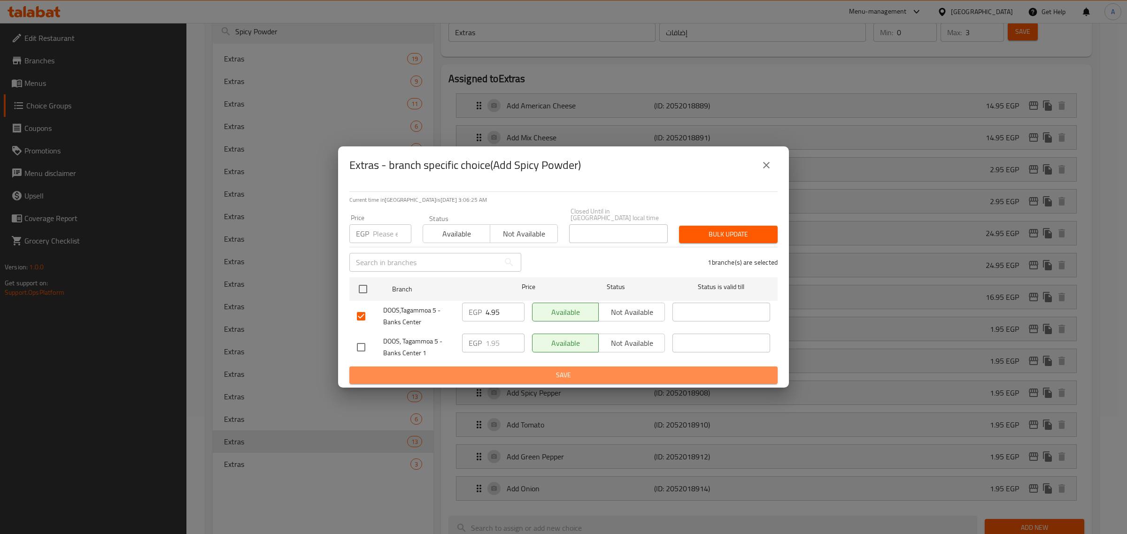
click at [521, 370] on span "Save" at bounding box center [563, 376] width 413 height 12
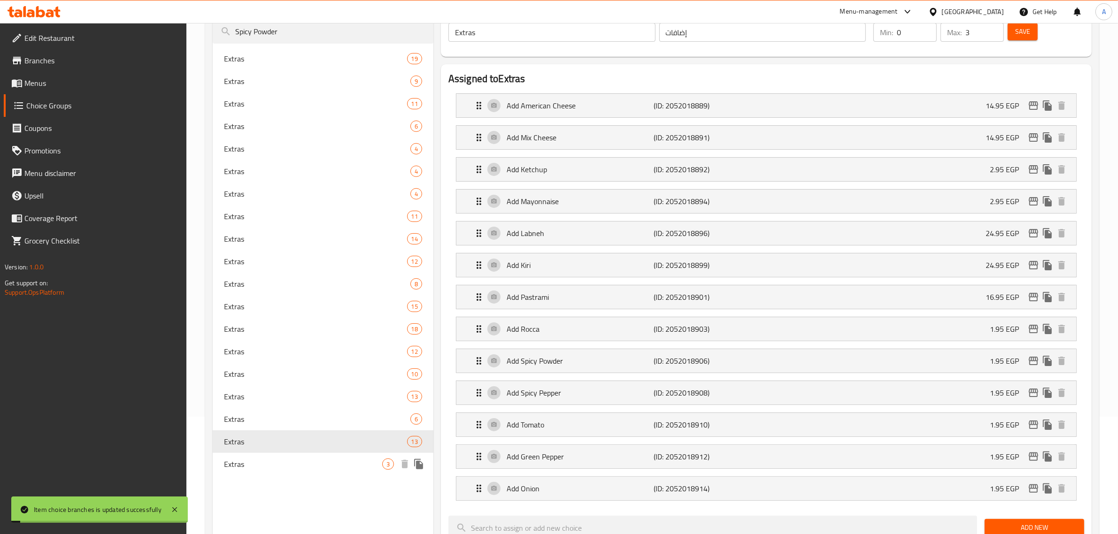
click at [321, 459] on span "Extras" at bounding box center [303, 464] width 158 height 11
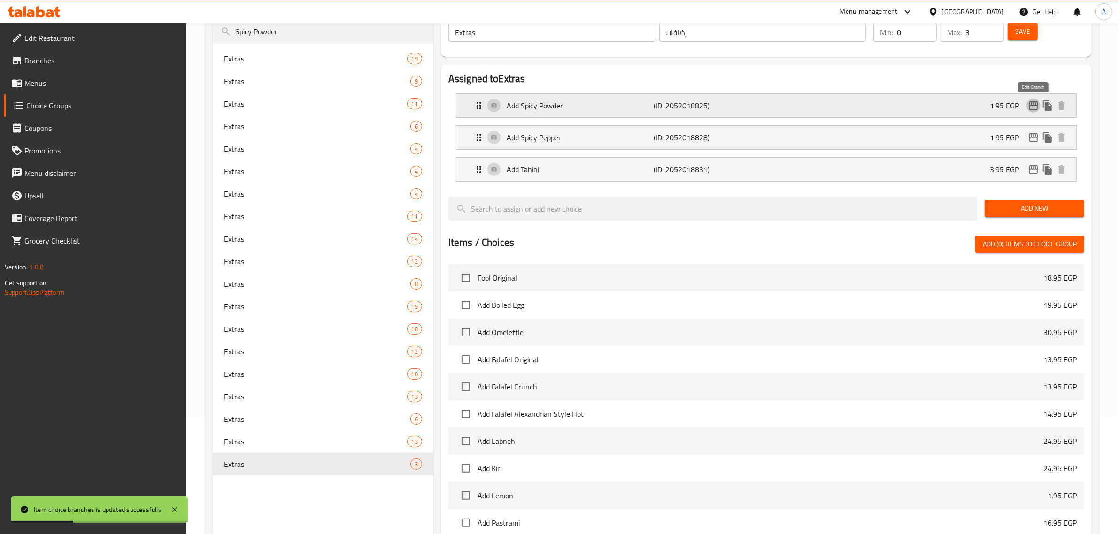
click at [1033, 107] on icon "edit" at bounding box center [1033, 105] width 11 height 11
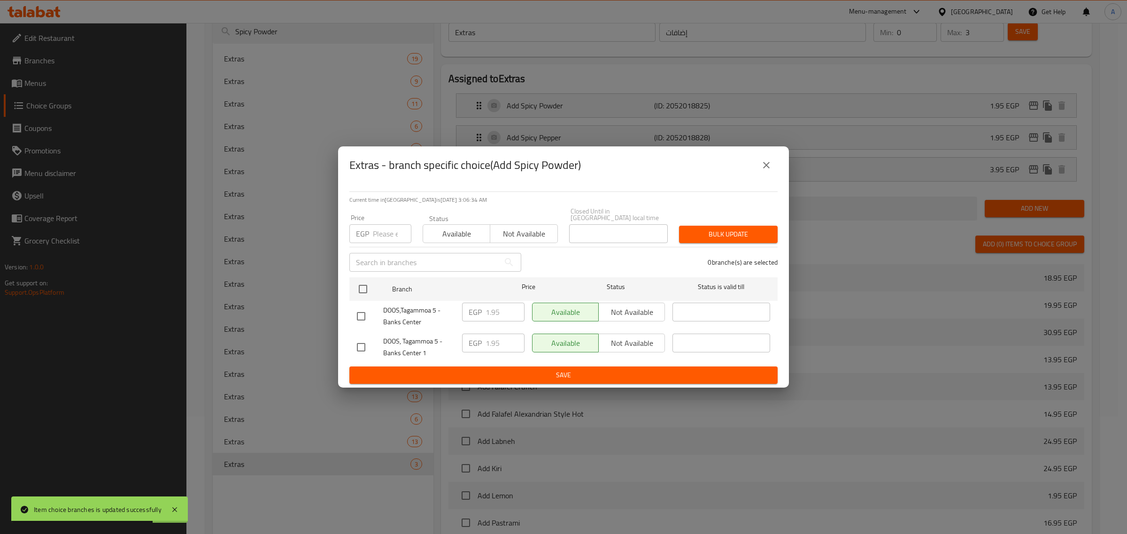
click at [362, 310] on input "checkbox" at bounding box center [361, 317] width 20 height 20
checkbox input "true"
click at [492, 308] on input "1.95" at bounding box center [504, 312] width 39 height 19
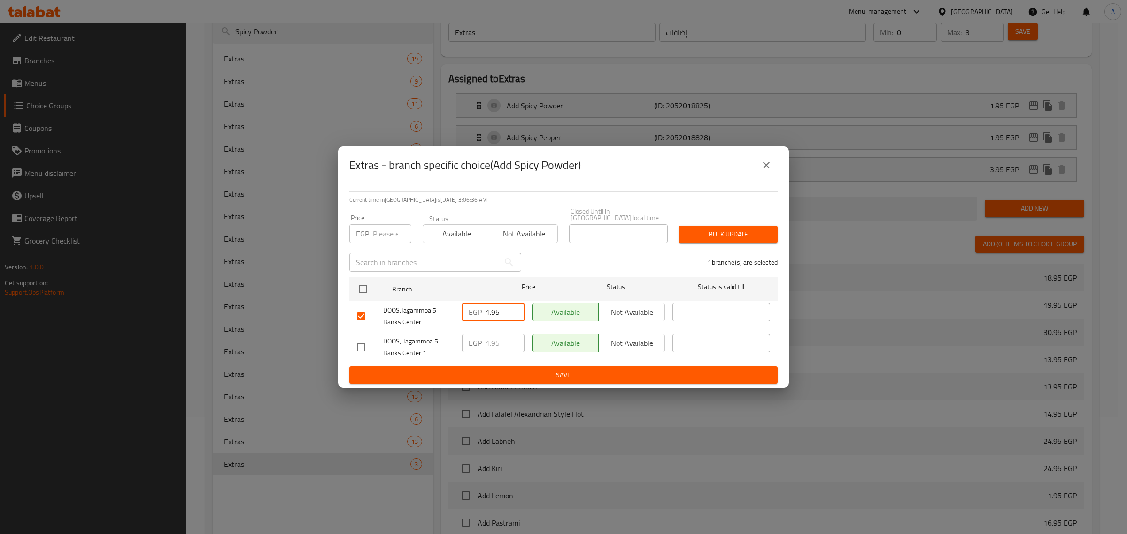
click at [492, 308] on input "1.95" at bounding box center [504, 312] width 39 height 19
paste input "4"
type input "4.95"
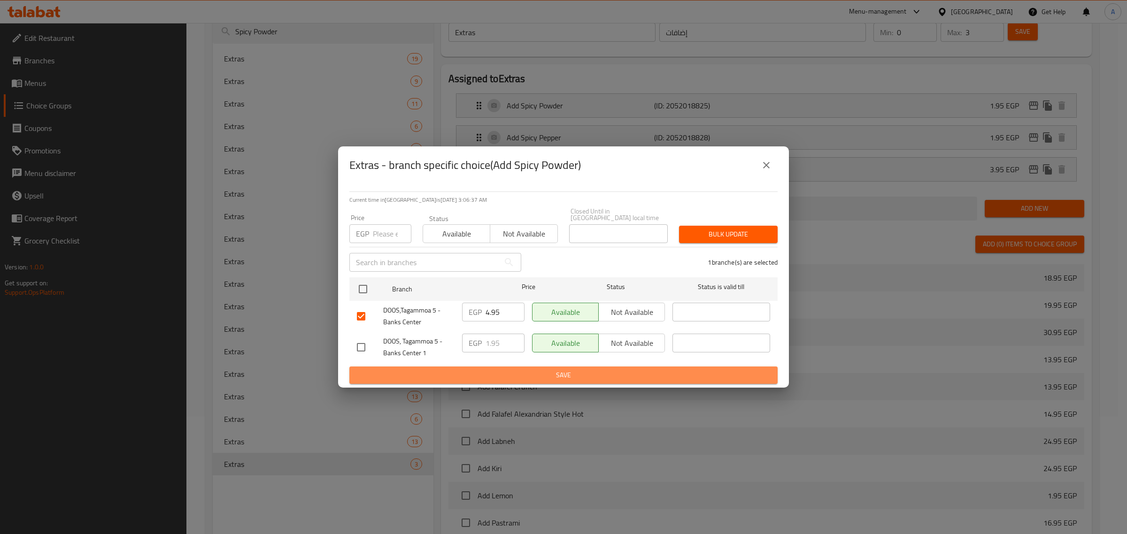
click at [503, 372] on span "Save" at bounding box center [563, 376] width 413 height 12
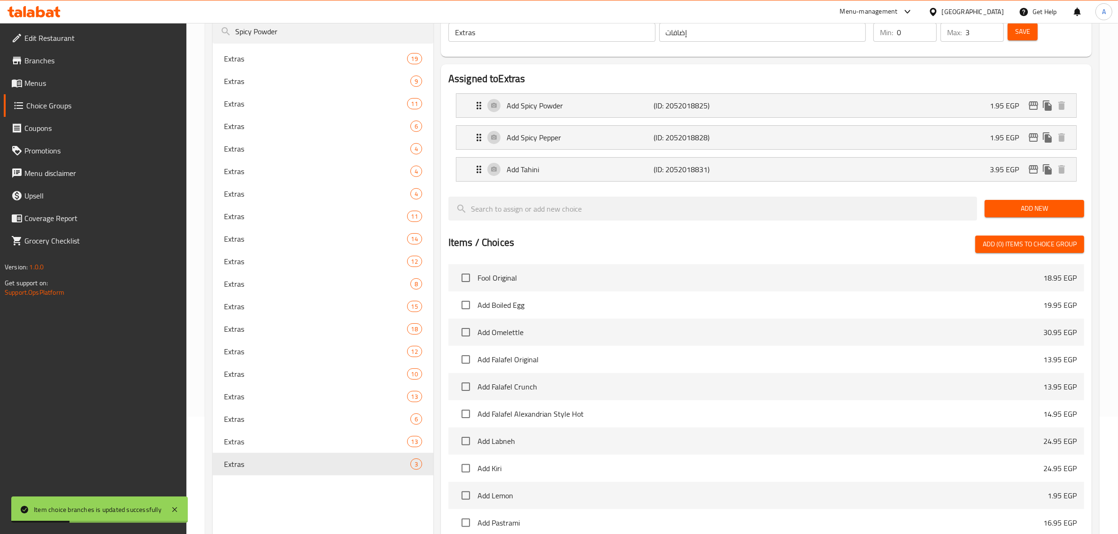
click at [301, 44] on nav "Extras 19 Extras 9 Extras 11 Extras 6 Extras 4 Extras 4 Extras 4 Extras 11 Extr…" at bounding box center [323, 262] width 221 height 436
click at [297, 32] on input "Spicy Powder" at bounding box center [323, 32] width 221 height 24
paste input "Fries Spices"
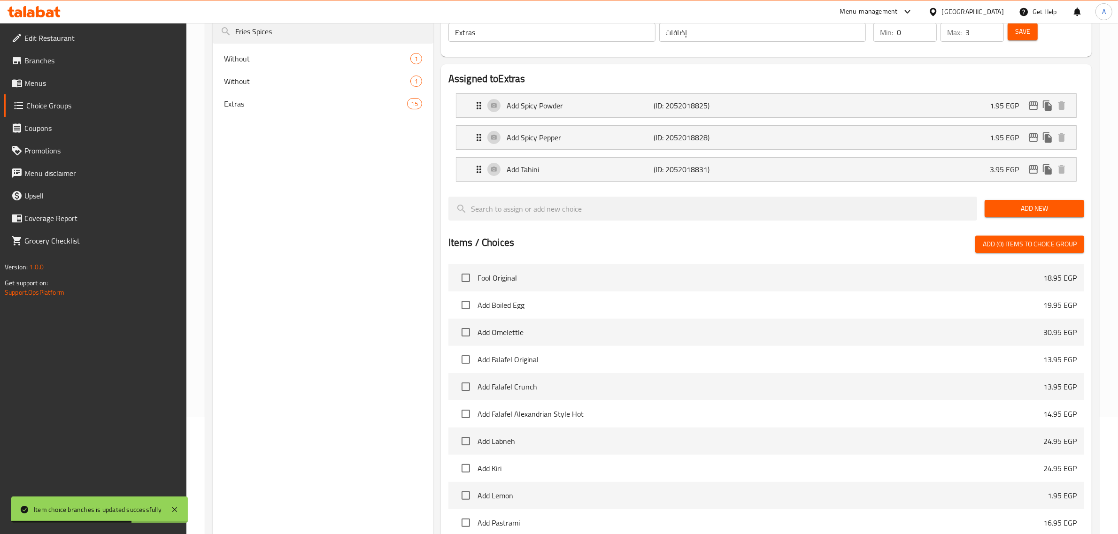
type input "Fries Spices"
click at [285, 85] on span "Without" at bounding box center [303, 81] width 158 height 11
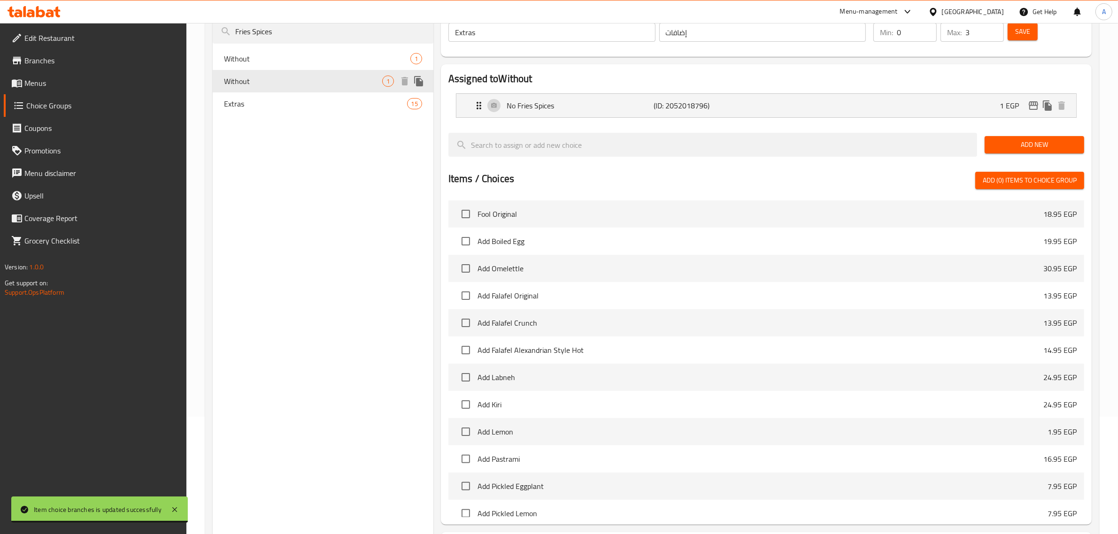
type input "Without"
type input "بدون"
type input "1"
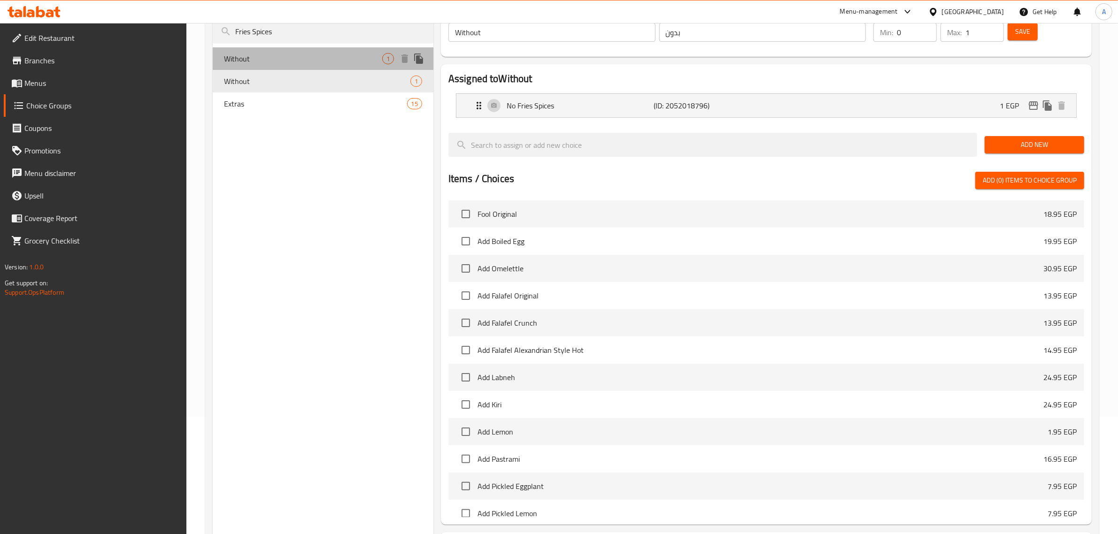
click at [296, 55] on span "Without" at bounding box center [303, 58] width 158 height 11
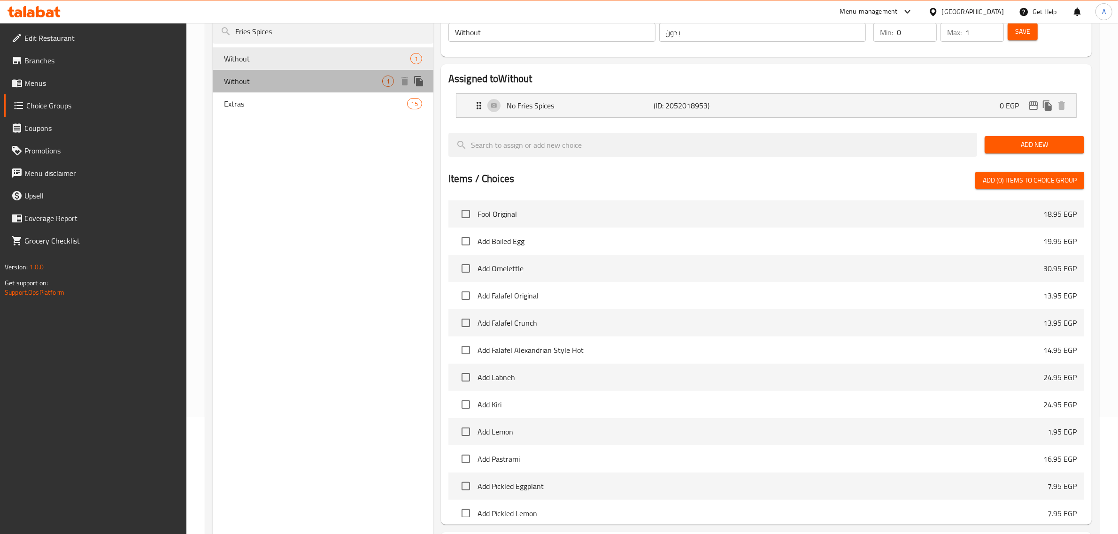
click at [301, 78] on span "Without" at bounding box center [303, 81] width 158 height 11
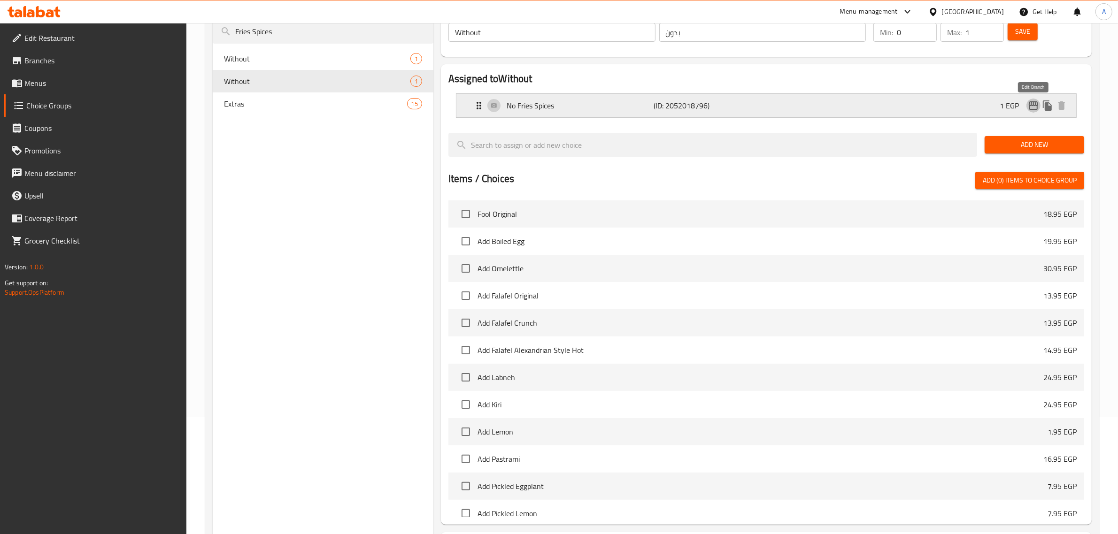
click at [1032, 107] on icon "edit" at bounding box center [1033, 105] width 11 height 11
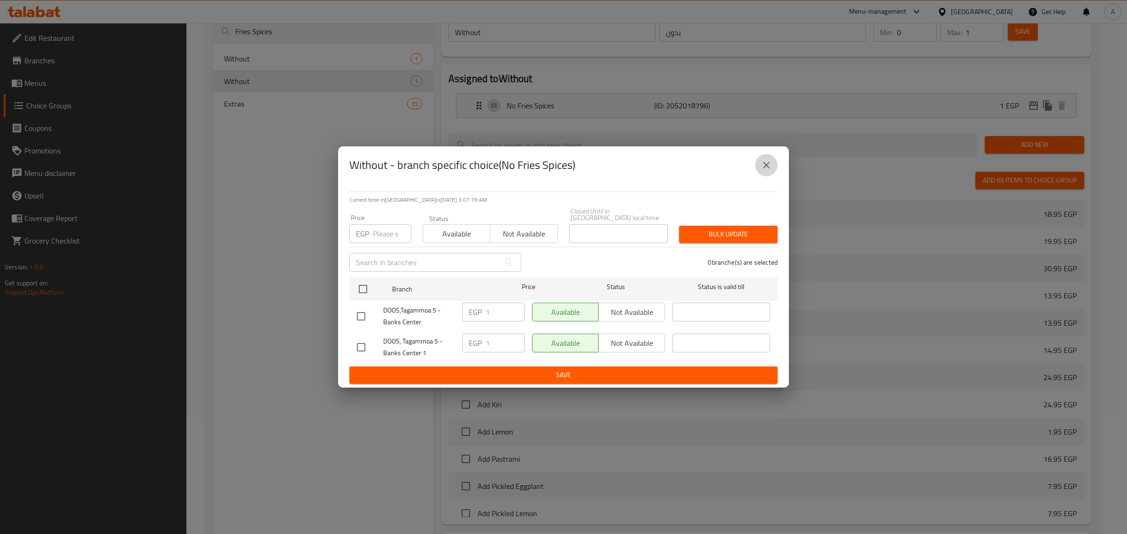
click at [762, 171] on icon "close" at bounding box center [766, 165] width 11 height 11
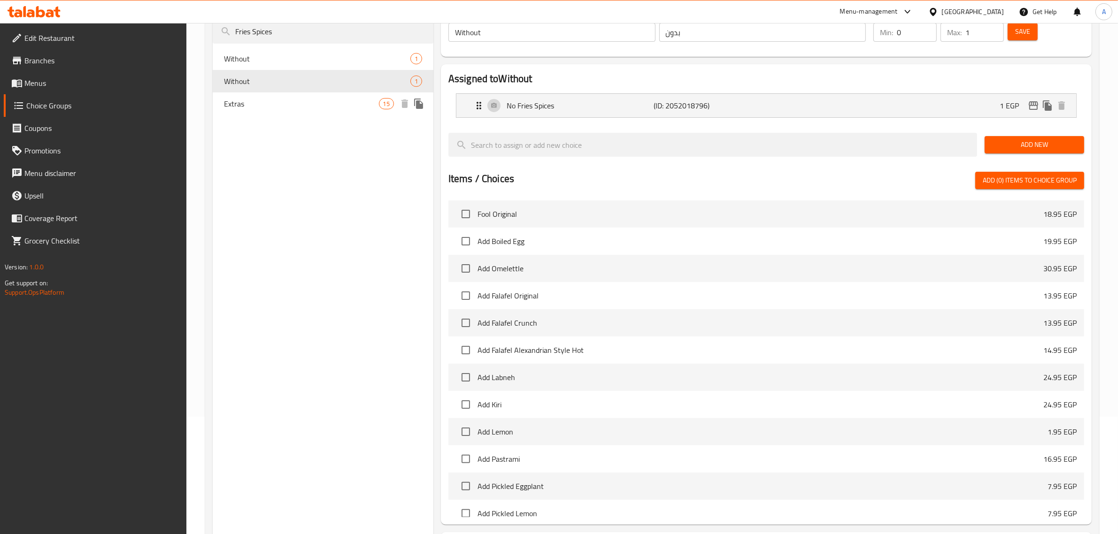
click at [264, 105] on span "Extras" at bounding box center [301, 103] width 155 height 11
type input "Extras"
type input "إضافات"
type input "3"
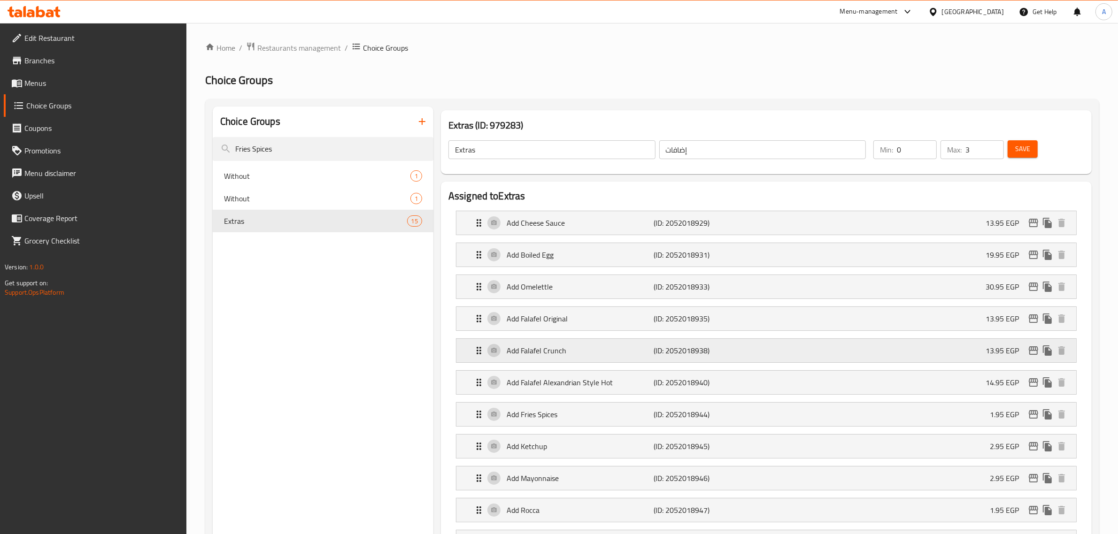
scroll to position [176, 0]
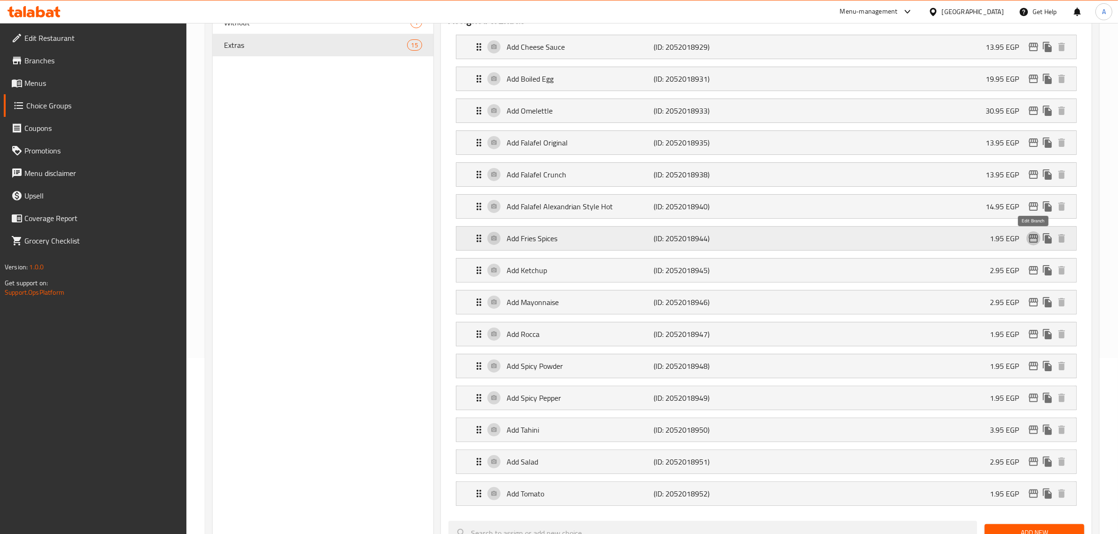
click at [1028, 238] on icon "edit" at bounding box center [1033, 238] width 11 height 11
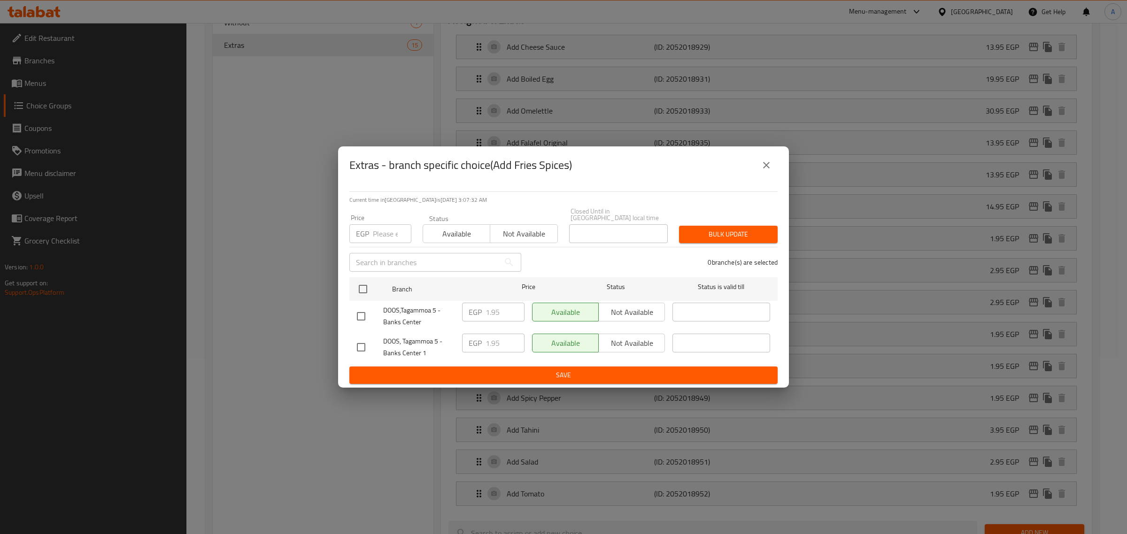
click at [358, 315] on input "checkbox" at bounding box center [361, 317] width 20 height 20
checkbox input "true"
click at [490, 307] on input "1.95" at bounding box center [504, 312] width 39 height 19
paste input "4"
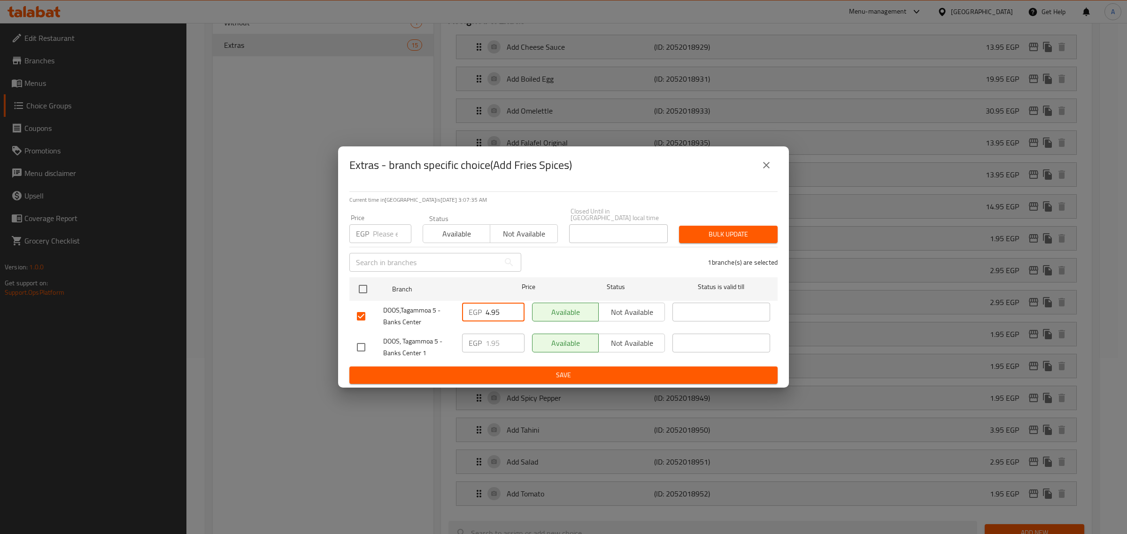
type input "4.95"
click at [495, 376] on span "Save" at bounding box center [563, 376] width 413 height 12
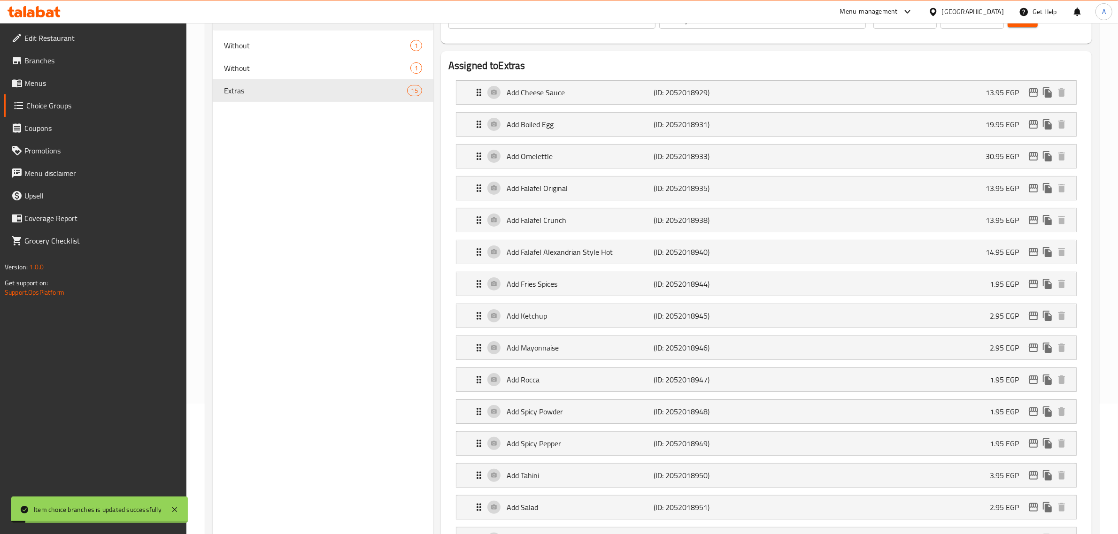
scroll to position [117, 0]
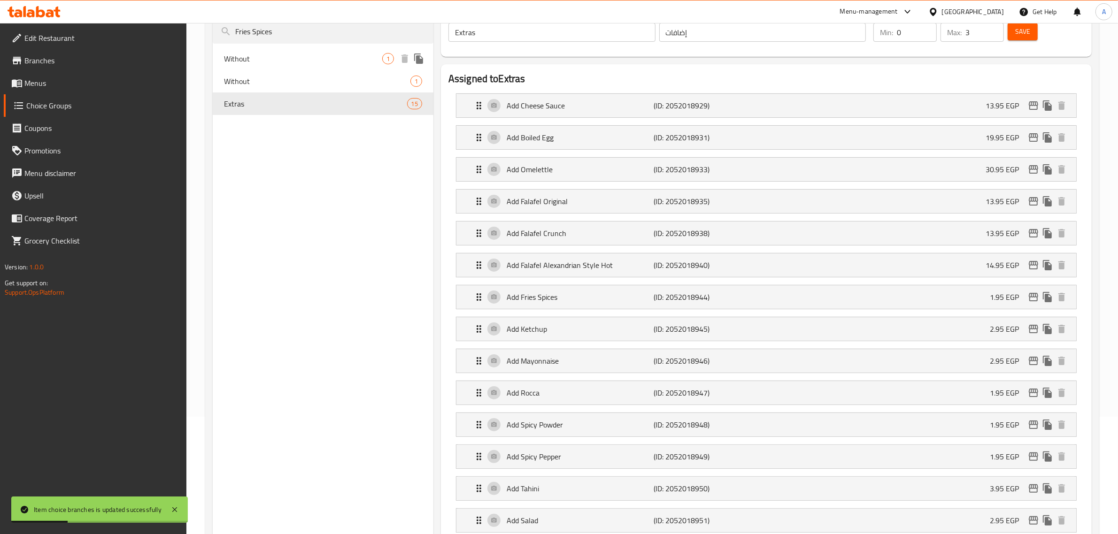
click at [362, 45] on nav "Without 1 Without 1 Extras 15" at bounding box center [323, 81] width 221 height 75
click at [357, 33] on input "Fries Spices" at bounding box center [323, 32] width 221 height 24
paste input "Spicy Pepper"
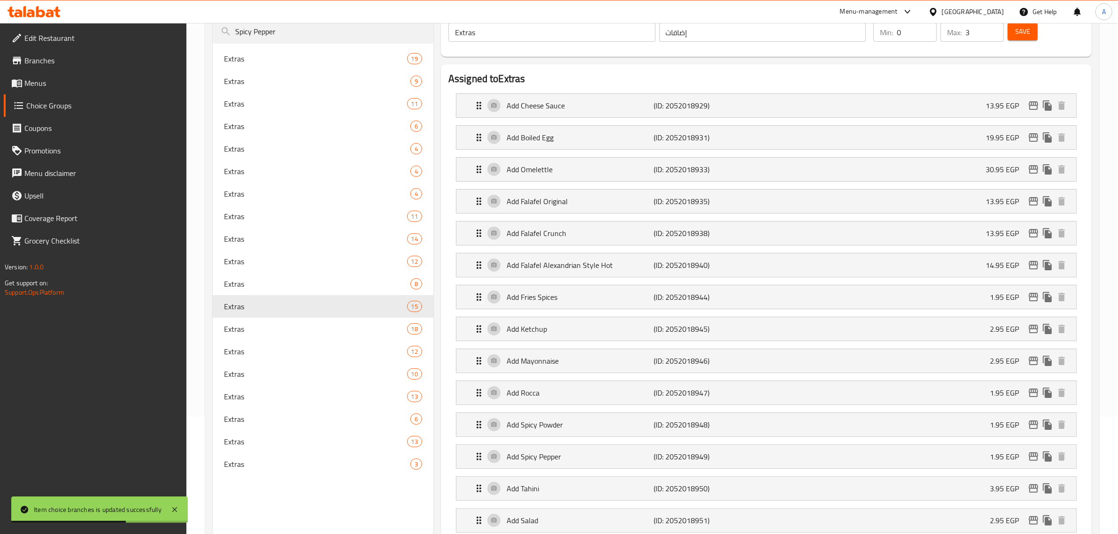
type input "Spicy Pepper"
click at [296, 64] on div "Extras 19" at bounding box center [323, 58] width 221 height 23
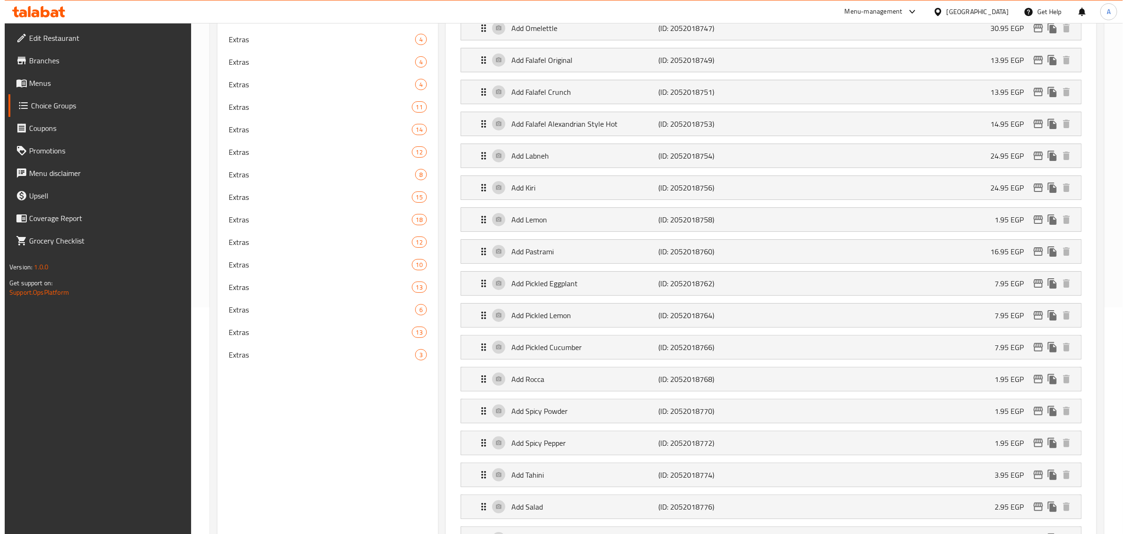
scroll to position [235, 0]
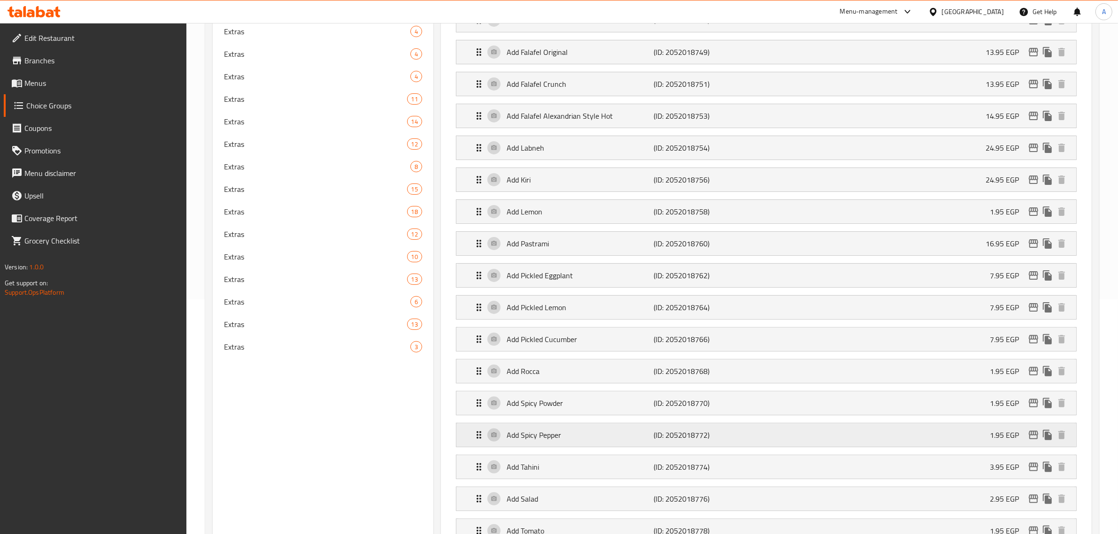
click at [1031, 437] on icon "edit" at bounding box center [1033, 435] width 11 height 11
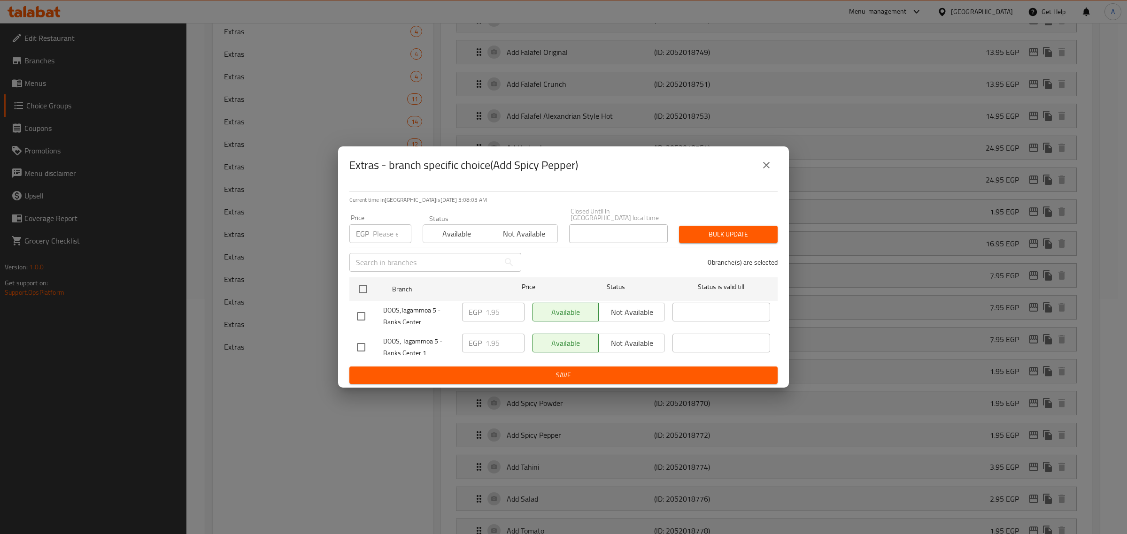
click at [364, 311] on input "checkbox" at bounding box center [361, 317] width 20 height 20
checkbox input "true"
click at [493, 316] on input "1.95" at bounding box center [504, 312] width 39 height 19
paste input "4"
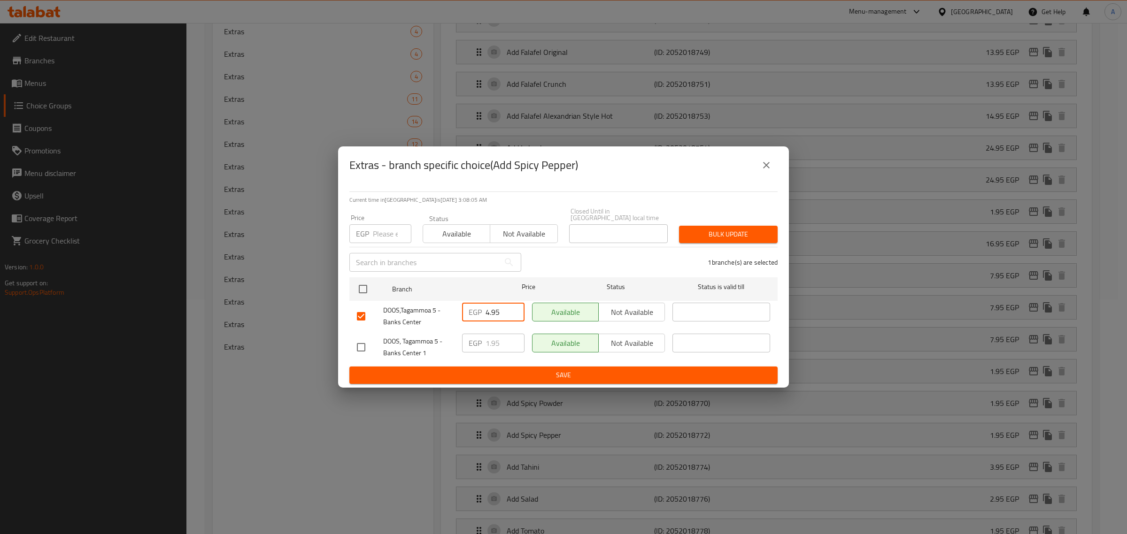
type input "4.95"
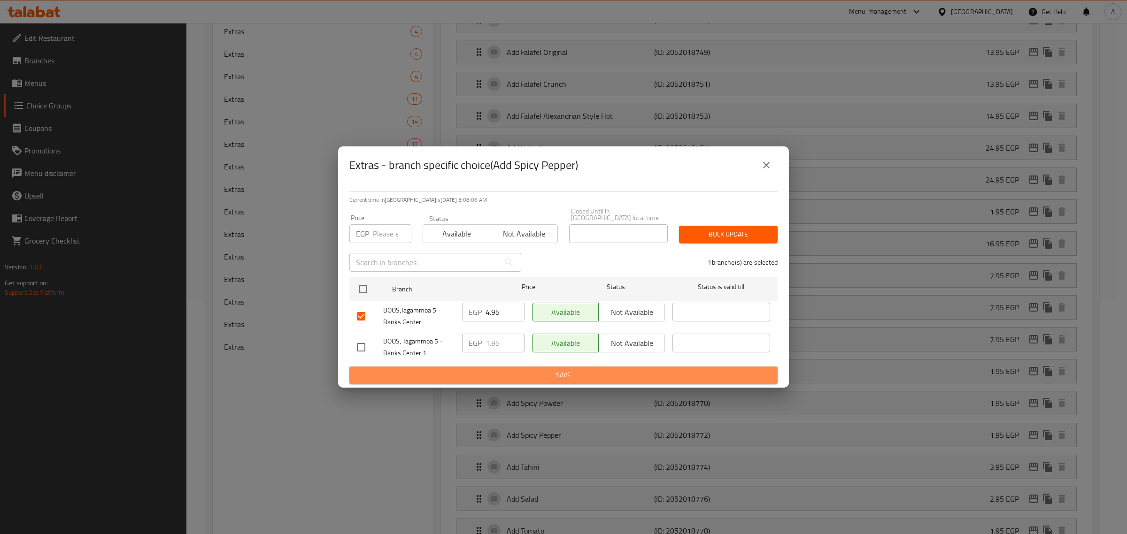
click at [501, 379] on button "Save" at bounding box center [563, 375] width 428 height 17
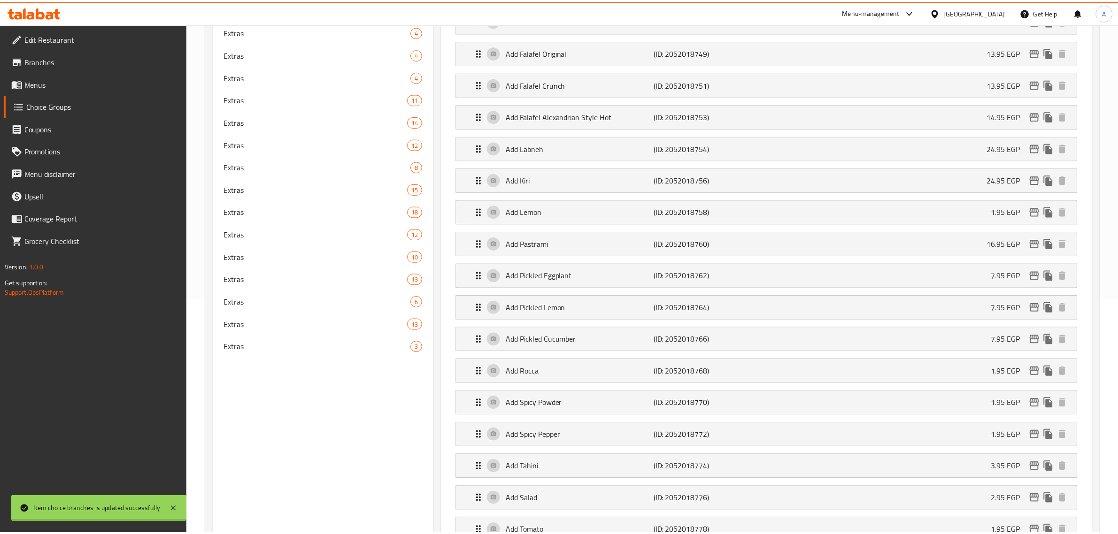
scroll to position [0, 0]
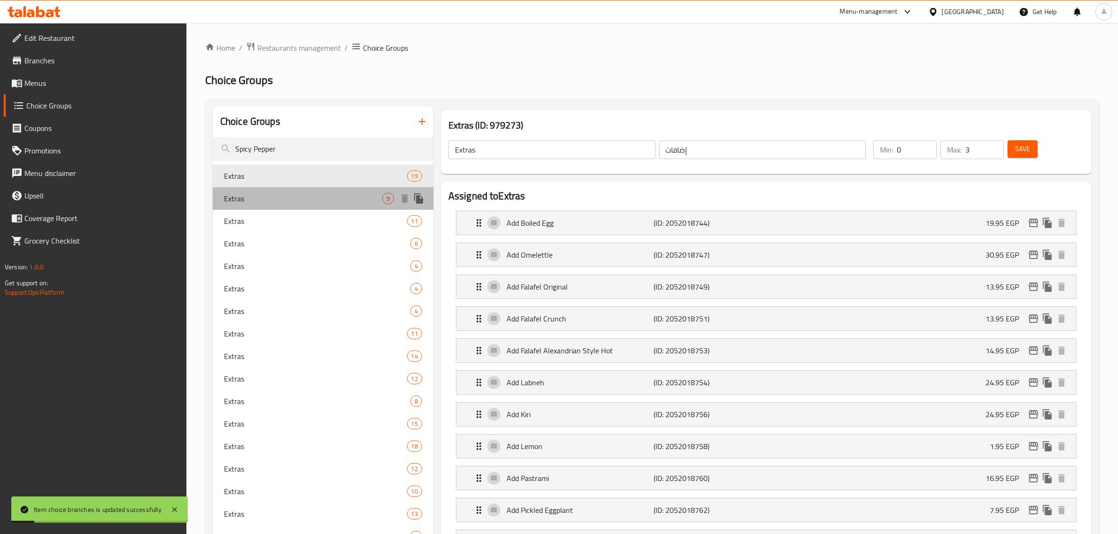
click at [277, 198] on span "Extras" at bounding box center [303, 198] width 158 height 11
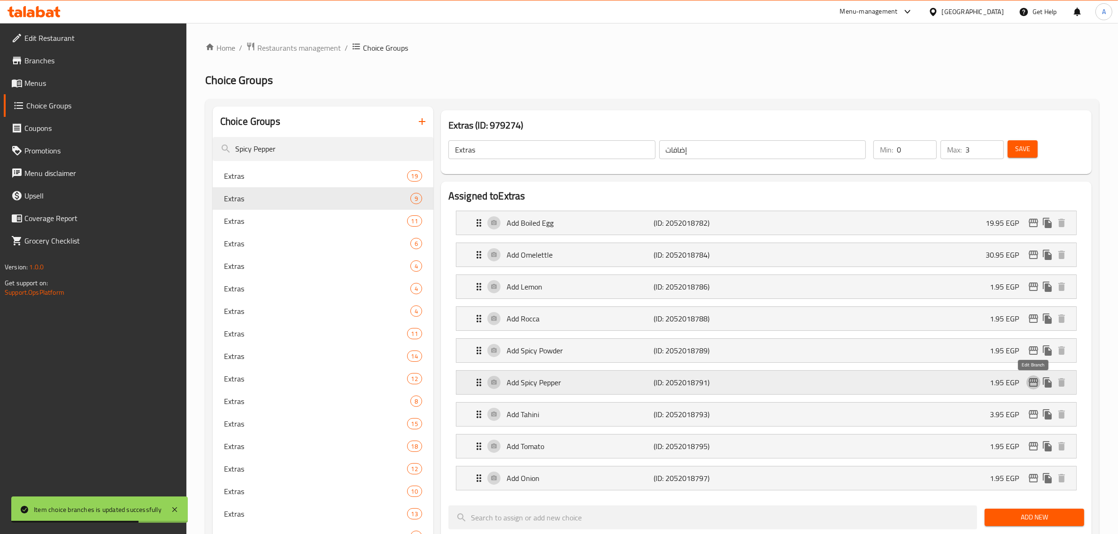
click at [1032, 381] on icon "edit" at bounding box center [1033, 382] width 11 height 11
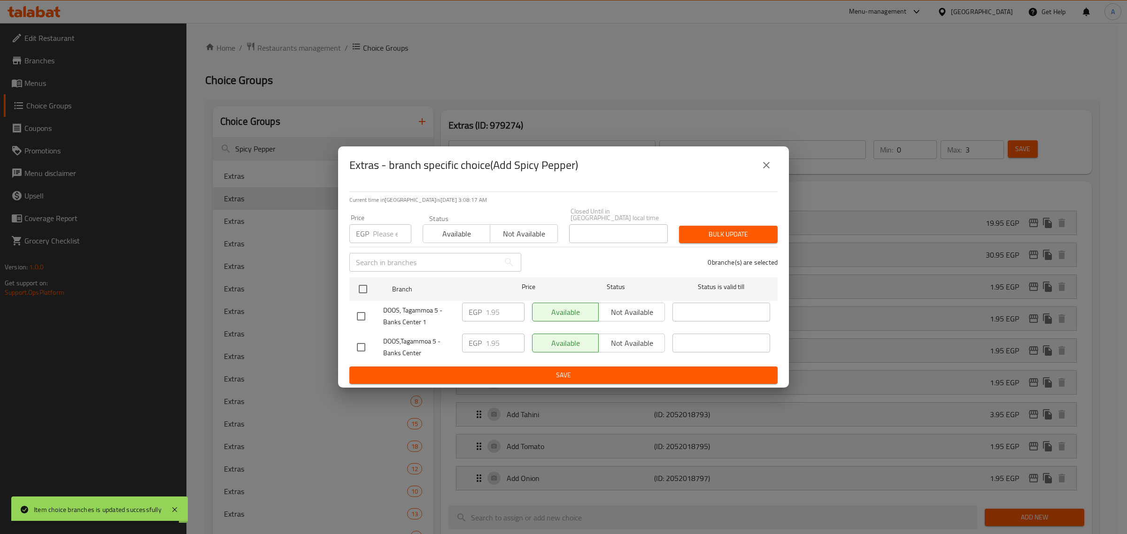
click at [361, 344] on input "checkbox" at bounding box center [361, 348] width 20 height 20
checkbox input "true"
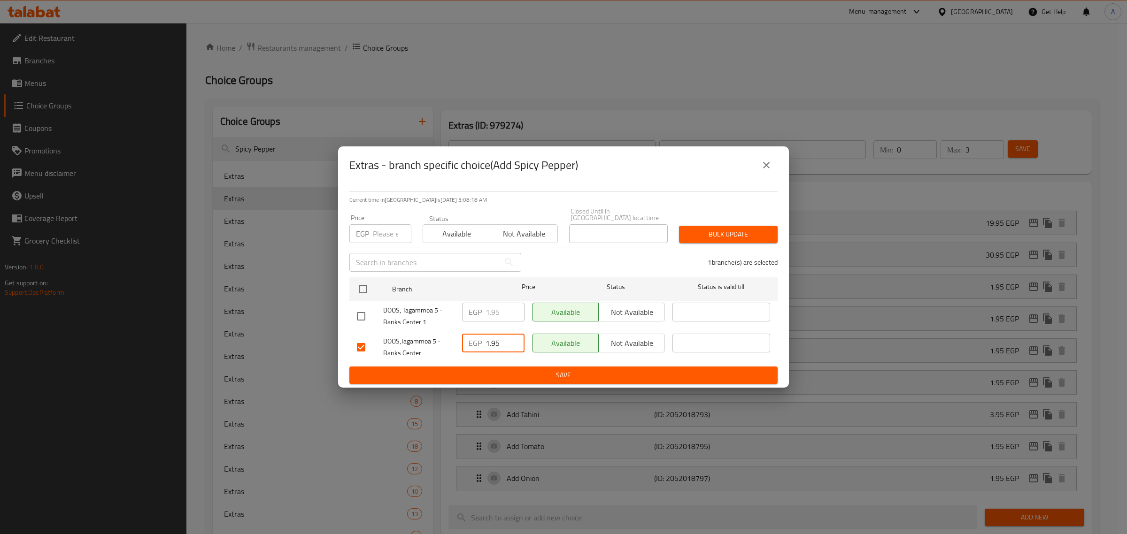
click at [491, 336] on input "1.95" at bounding box center [504, 343] width 39 height 19
paste input "4"
type input "4.95"
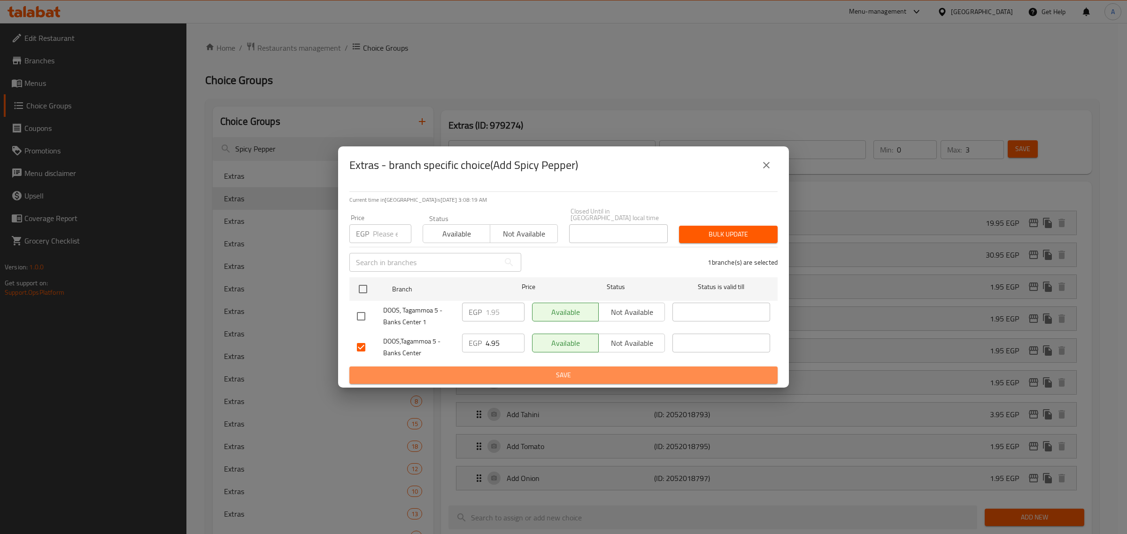
click at [500, 370] on span "Save" at bounding box center [563, 376] width 413 height 12
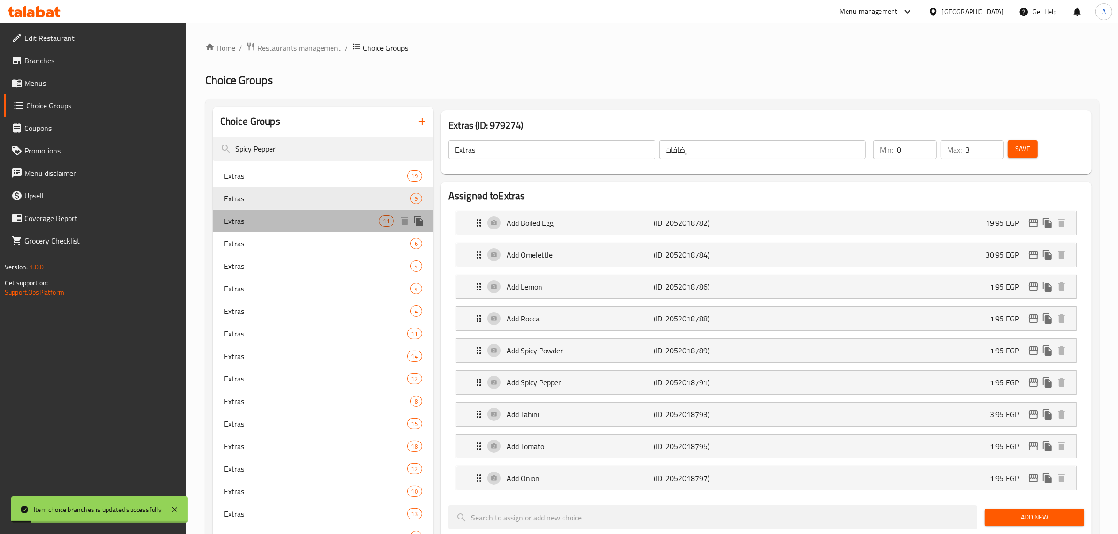
click at [266, 230] on div "Extras 11" at bounding box center [323, 221] width 221 height 23
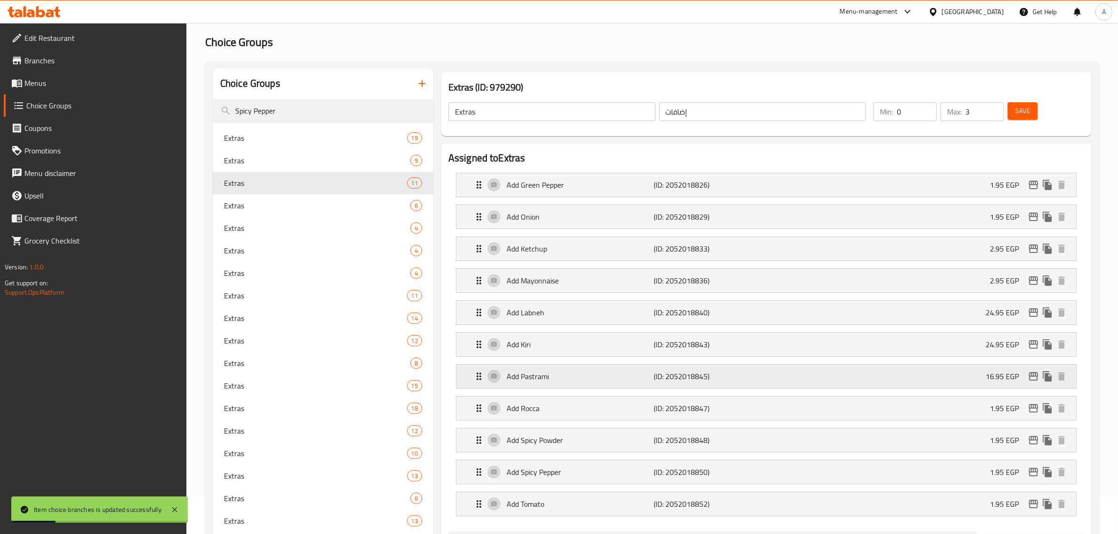
scroll to position [59, 0]
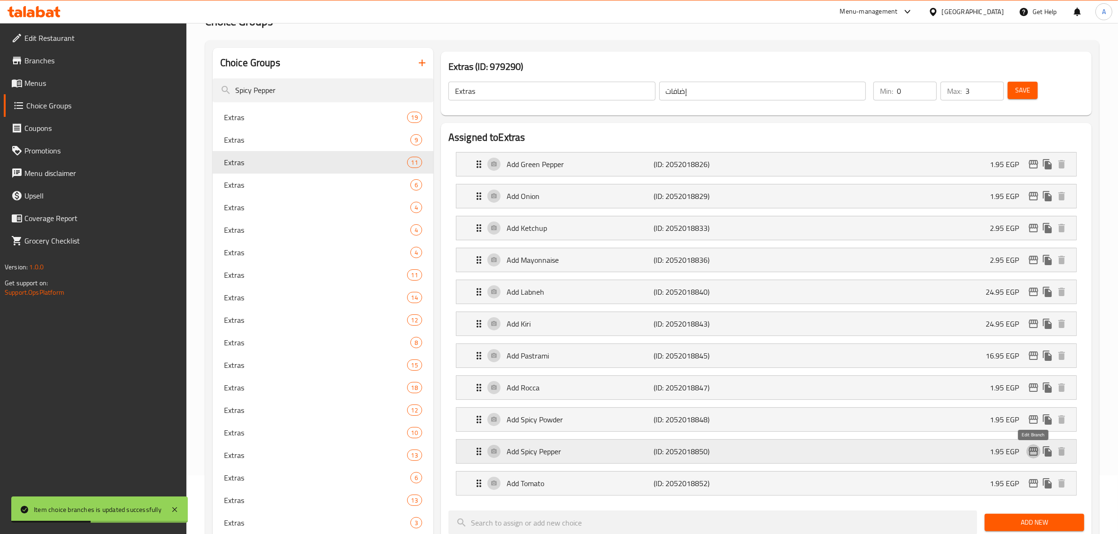
click at [1031, 452] on icon "edit" at bounding box center [1033, 451] width 9 height 8
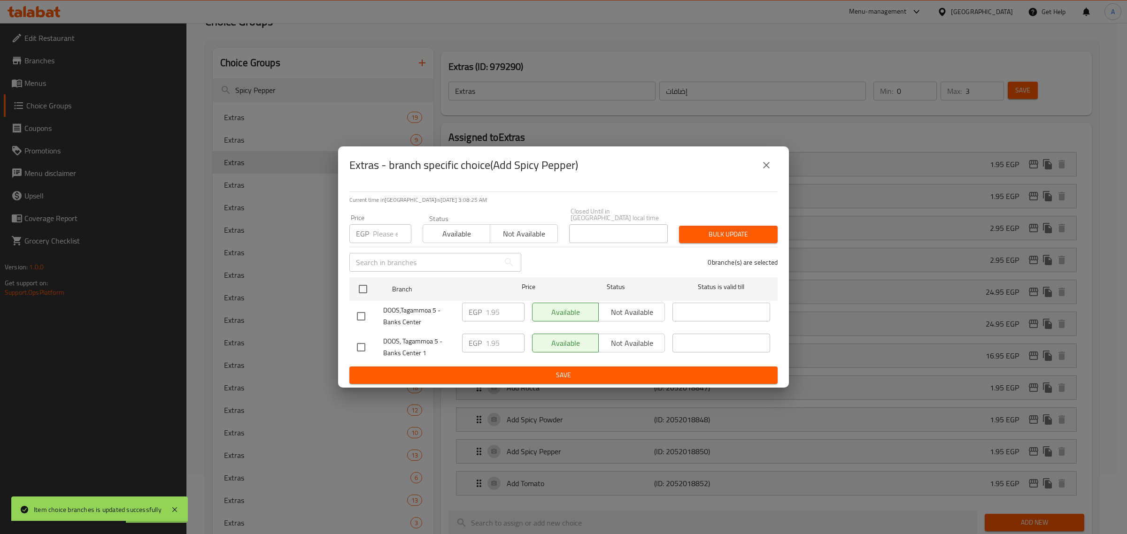
drag, startPoint x: 358, startPoint y: 315, endPoint x: 370, endPoint y: 314, distance: 11.8
click at [360, 315] on input "checkbox" at bounding box center [361, 317] width 20 height 20
checkbox input "true"
click at [489, 308] on input "1.95" at bounding box center [504, 312] width 39 height 19
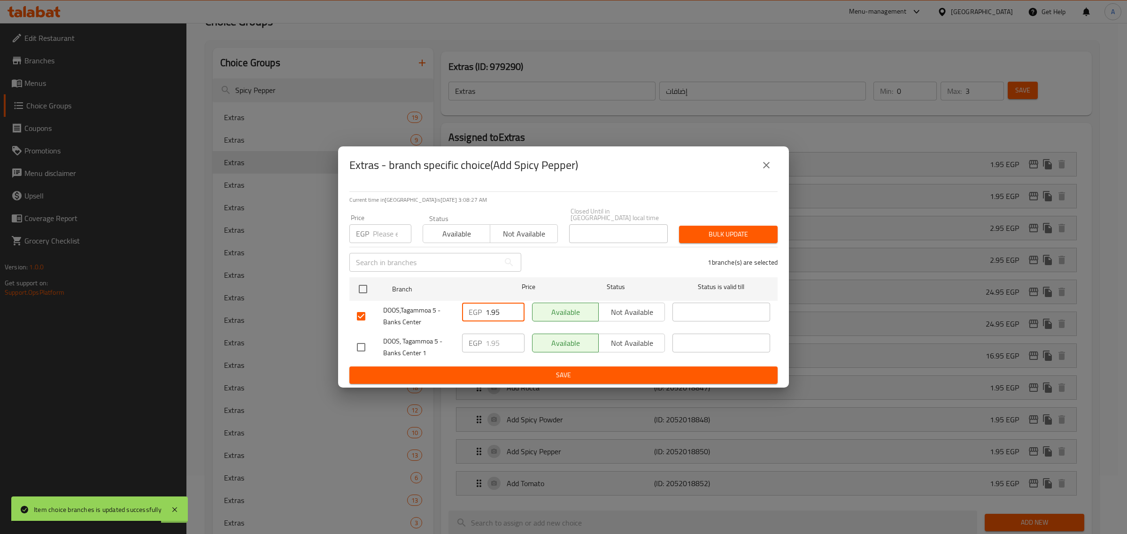
paste input "4"
type input "4.95"
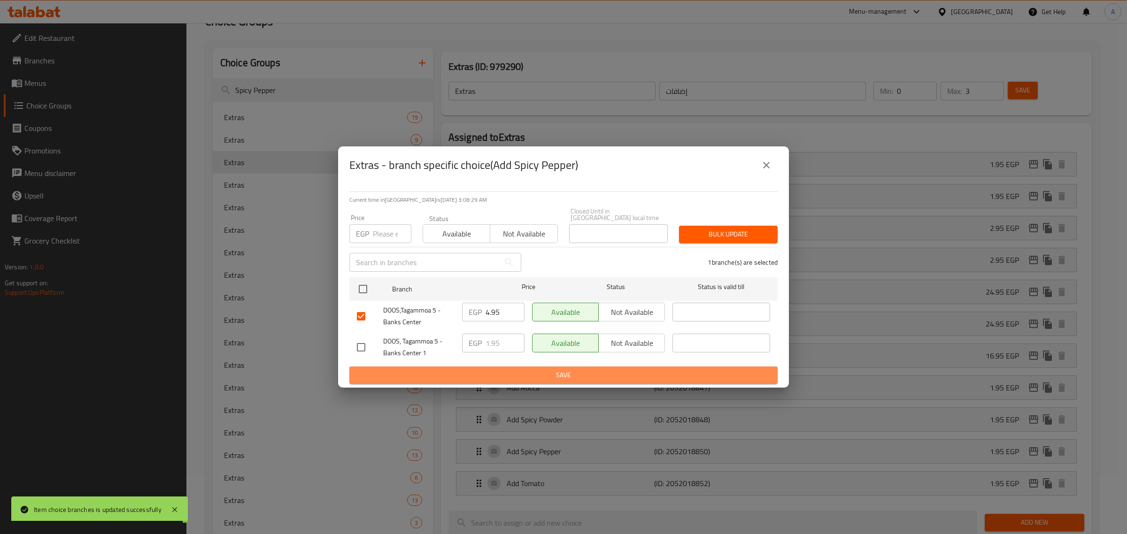
click at [484, 372] on span "Save" at bounding box center [563, 376] width 413 height 12
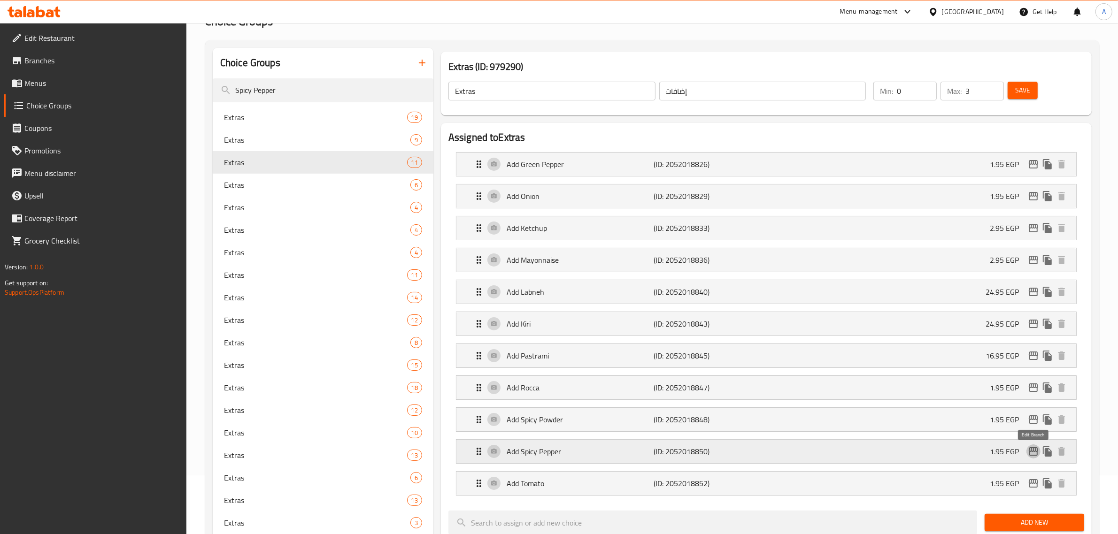
click at [1033, 457] on icon "edit" at bounding box center [1033, 451] width 11 height 11
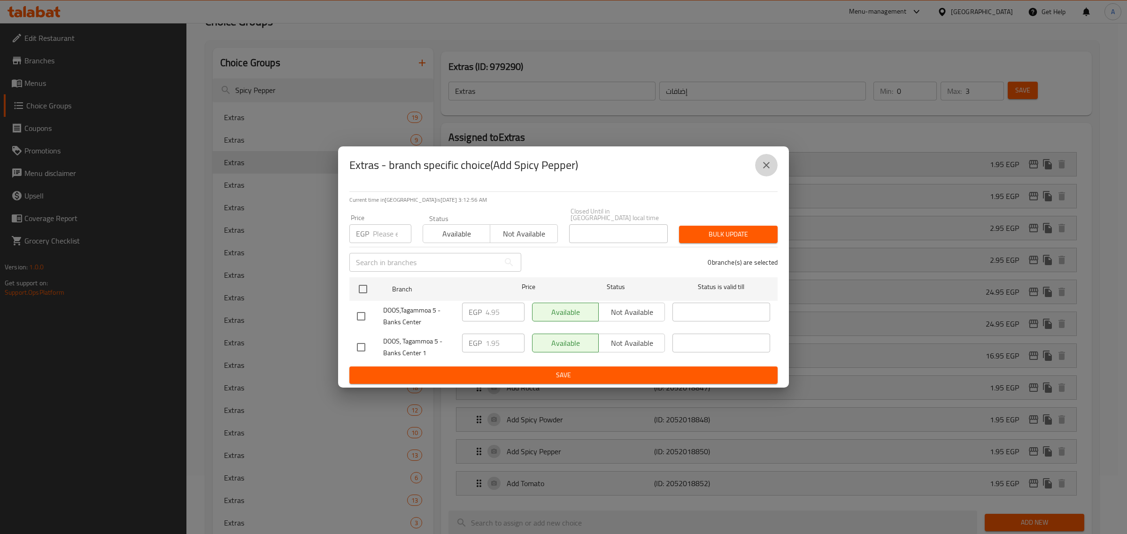
click at [773, 165] on button "close" at bounding box center [766, 165] width 23 height 23
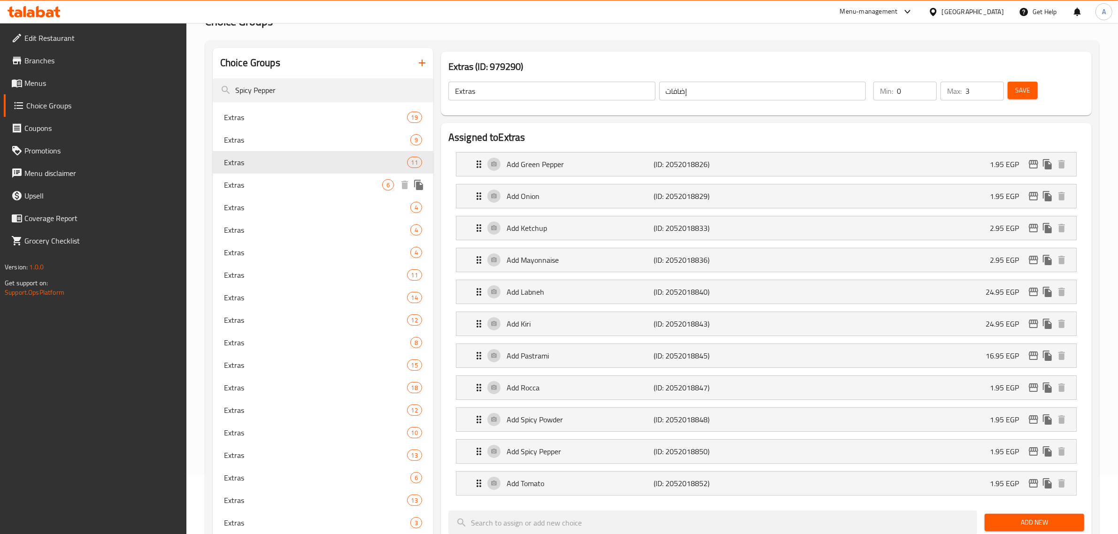
click at [296, 184] on span "Extras" at bounding box center [303, 184] width 158 height 11
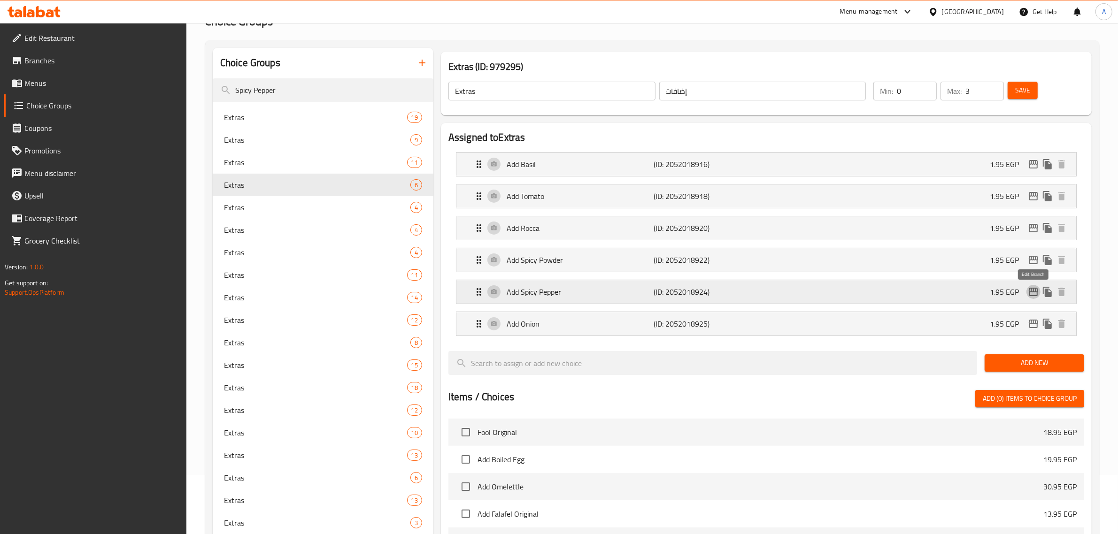
click at [1032, 293] on icon "edit" at bounding box center [1033, 292] width 9 height 8
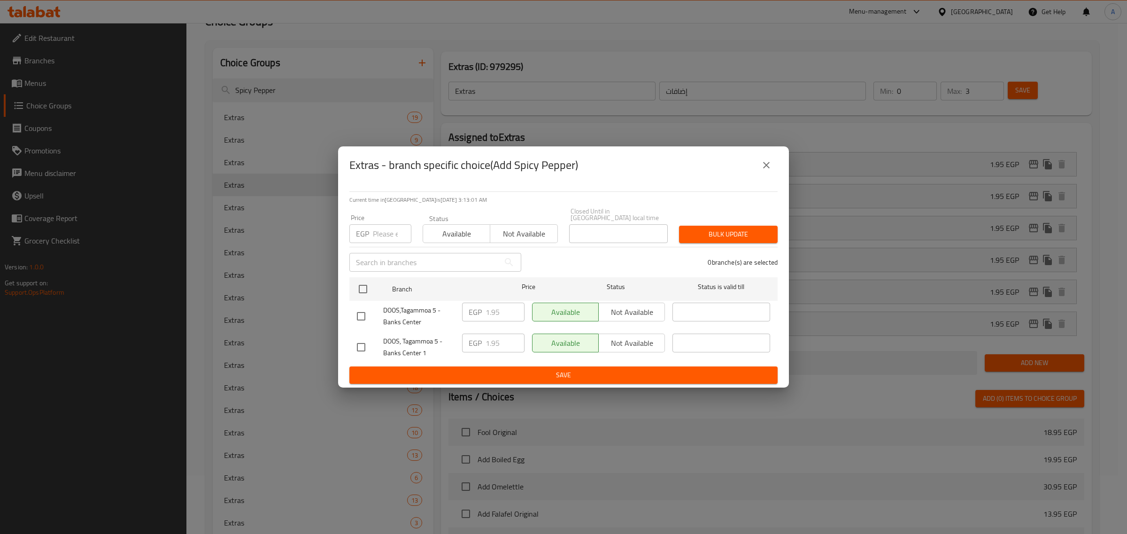
click at [360, 313] on input "checkbox" at bounding box center [361, 317] width 20 height 20
checkbox input "true"
click at [487, 313] on input "1.95" at bounding box center [504, 312] width 39 height 19
paste input "4"
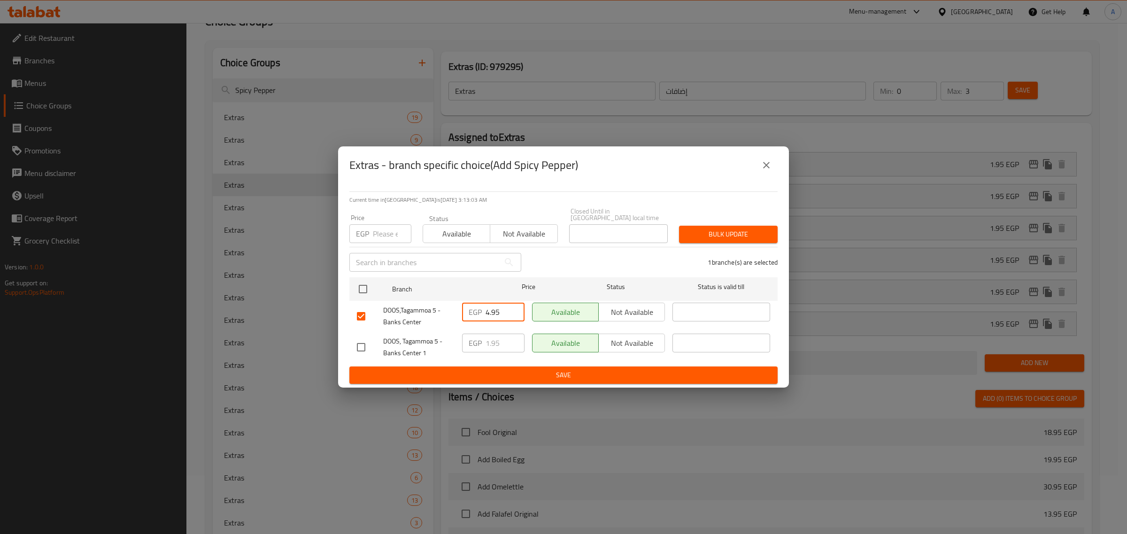
type input "4.95"
click at [476, 381] on div "Current time in Egypt is 20 Aug 2025 3:13:03 AM Price EGP Price Status Availabl…" at bounding box center [563, 286] width 451 height 204
click at [477, 377] on span "Save" at bounding box center [563, 376] width 413 height 12
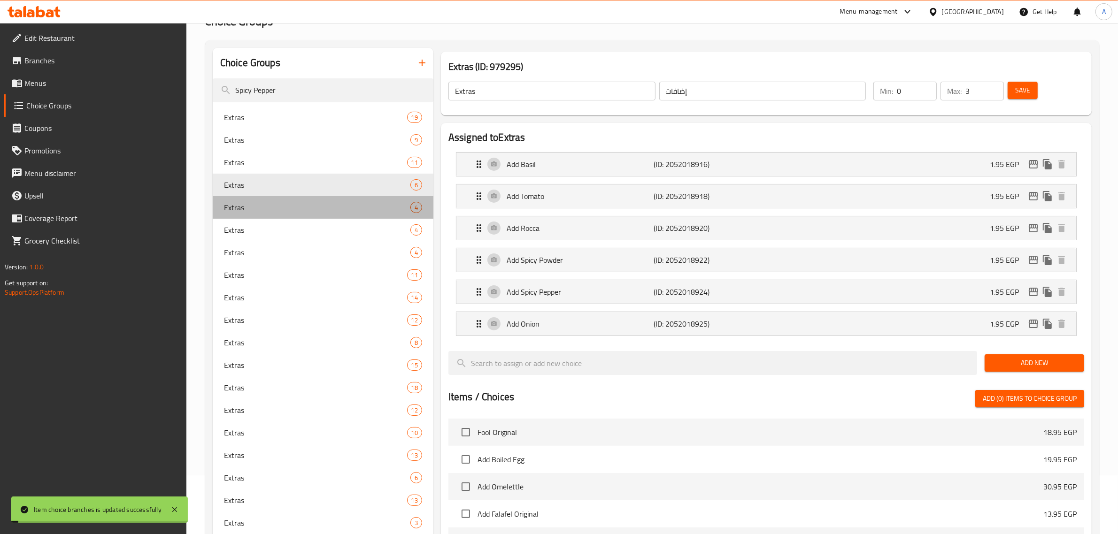
click at [246, 208] on span "Extras" at bounding box center [317, 207] width 186 height 11
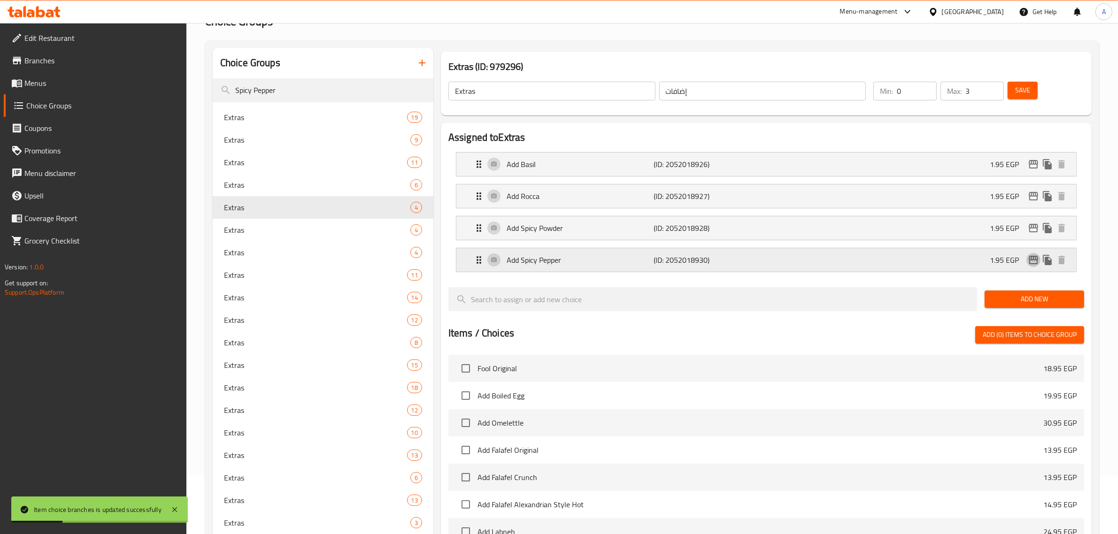
click at [1029, 260] on icon "edit" at bounding box center [1033, 260] width 9 height 8
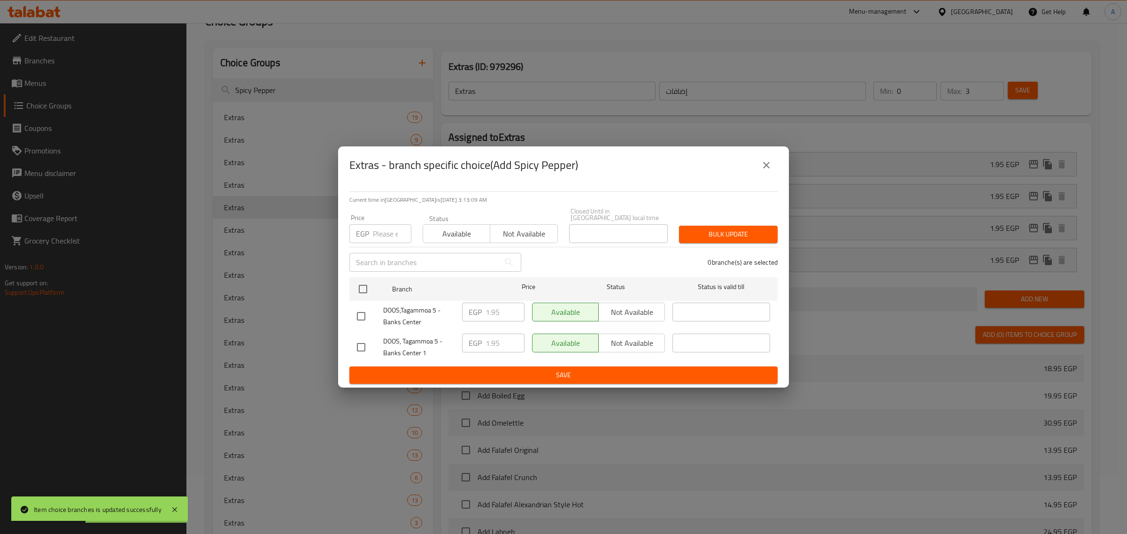
click at [356, 311] on input "checkbox" at bounding box center [361, 317] width 20 height 20
checkbox input "true"
click at [494, 311] on input "1.95" at bounding box center [504, 312] width 39 height 19
paste input "4"
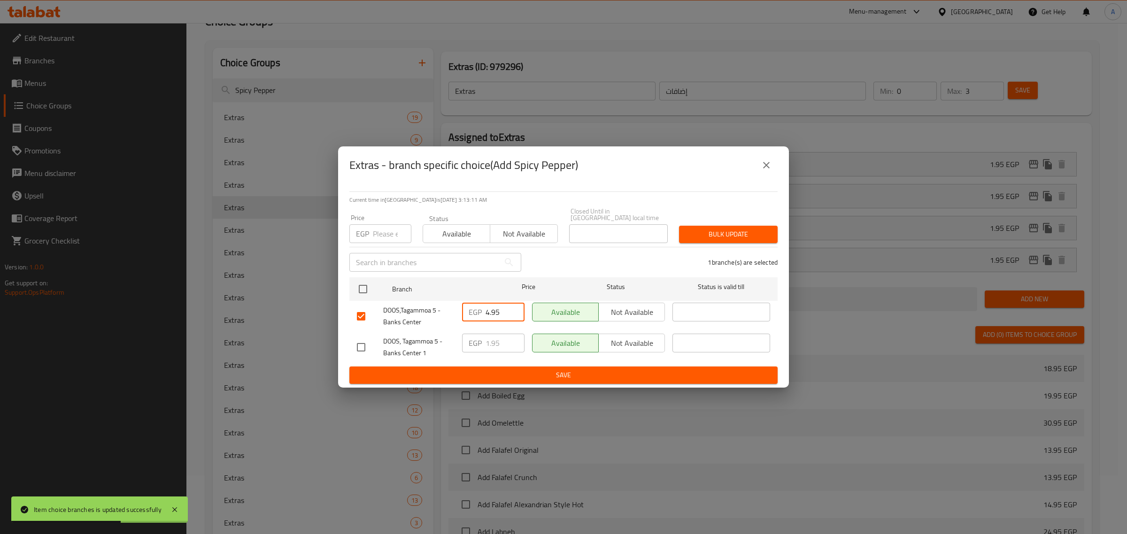
type input "4.95"
click at [466, 370] on span "Save" at bounding box center [563, 376] width 413 height 12
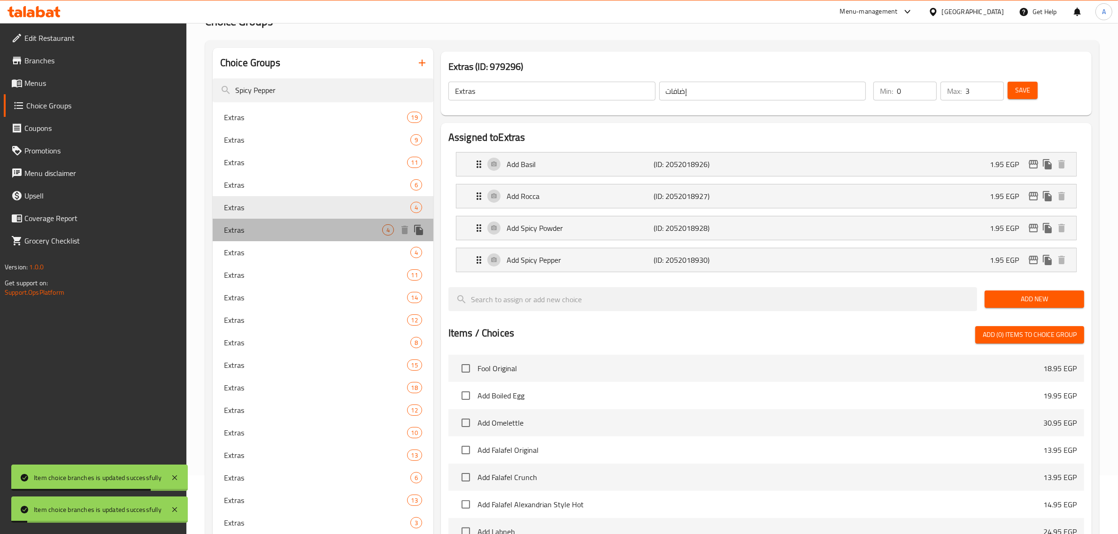
click at [284, 223] on div "Extras 4" at bounding box center [323, 230] width 221 height 23
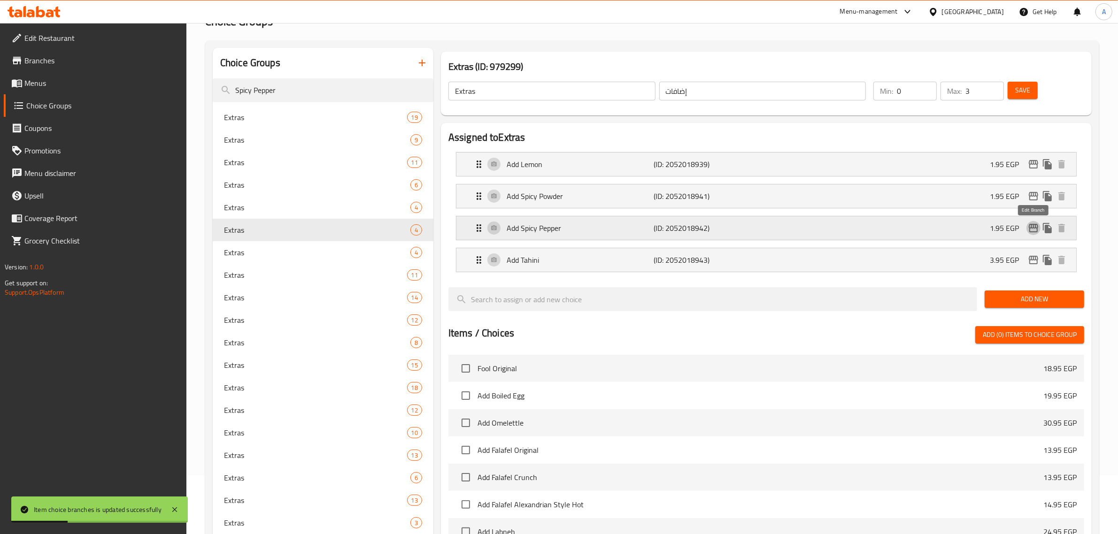
click at [1033, 230] on icon "edit" at bounding box center [1033, 228] width 11 height 11
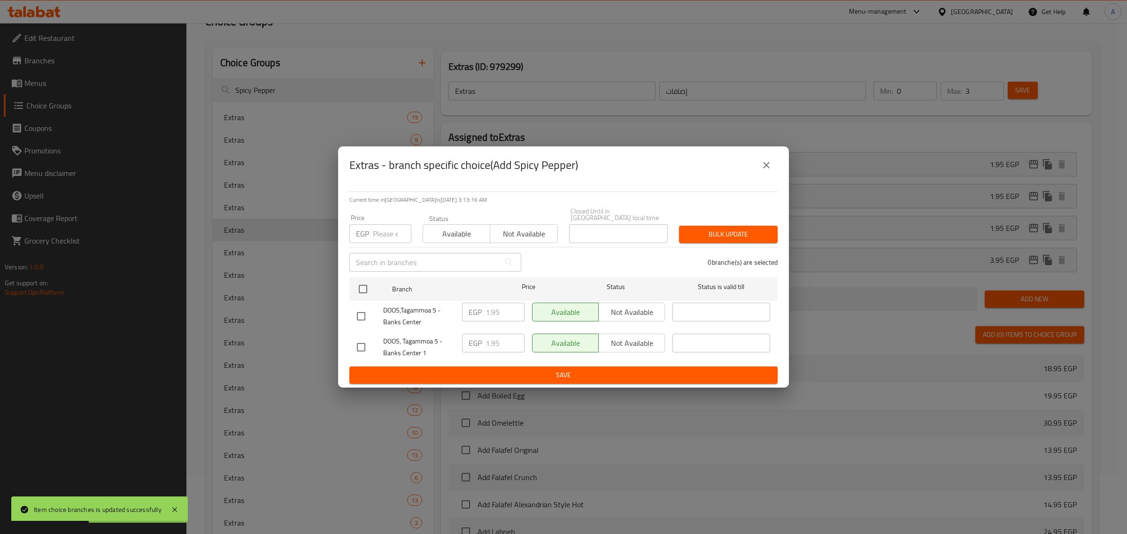
click at [359, 308] on input "checkbox" at bounding box center [361, 317] width 20 height 20
checkbox input "true"
click at [488, 307] on input "1.95" at bounding box center [504, 312] width 39 height 19
paste input "4"
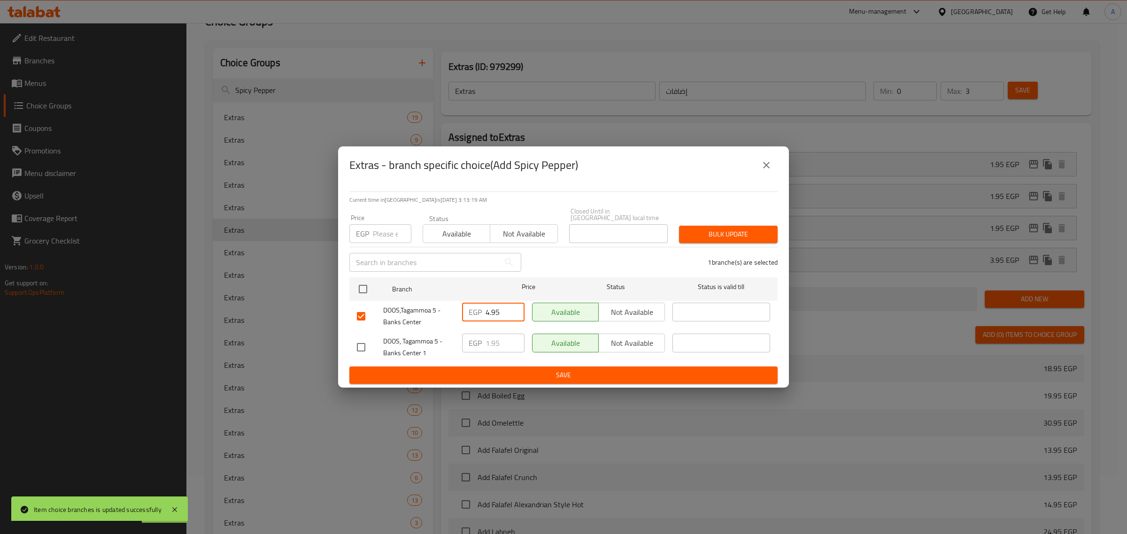
type input "4.95"
click at [479, 360] on div "EGP 1.95 ​" at bounding box center [493, 347] width 70 height 35
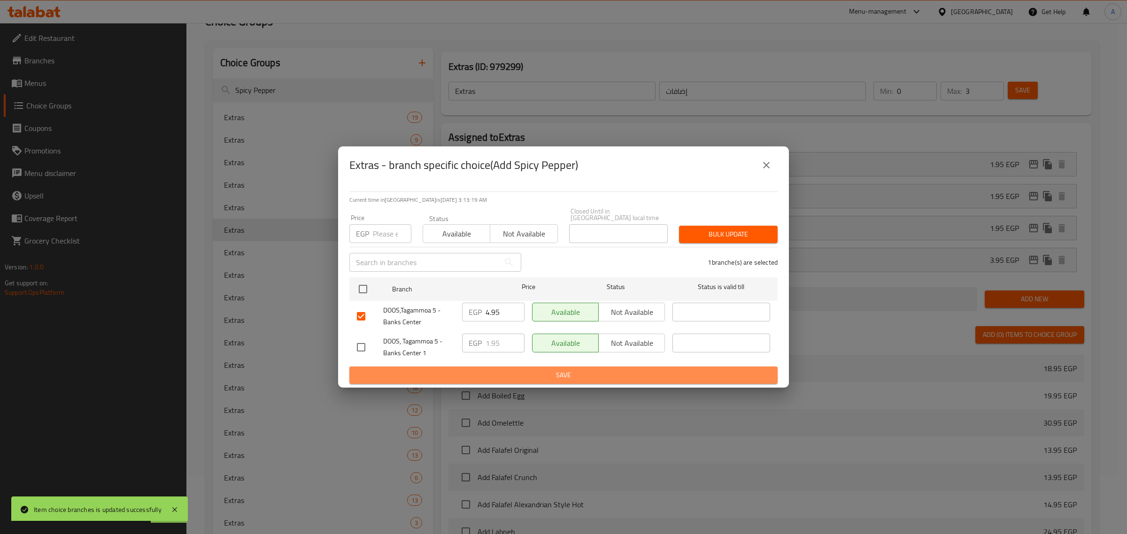
click at [479, 370] on span "Save" at bounding box center [563, 376] width 413 height 12
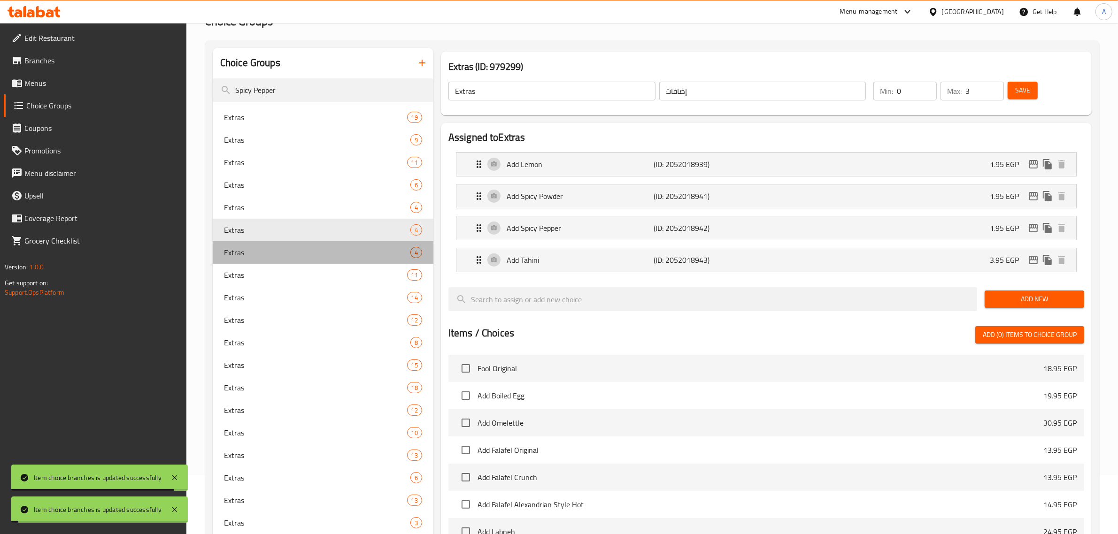
click at [231, 251] on span "Extras" at bounding box center [317, 252] width 186 height 11
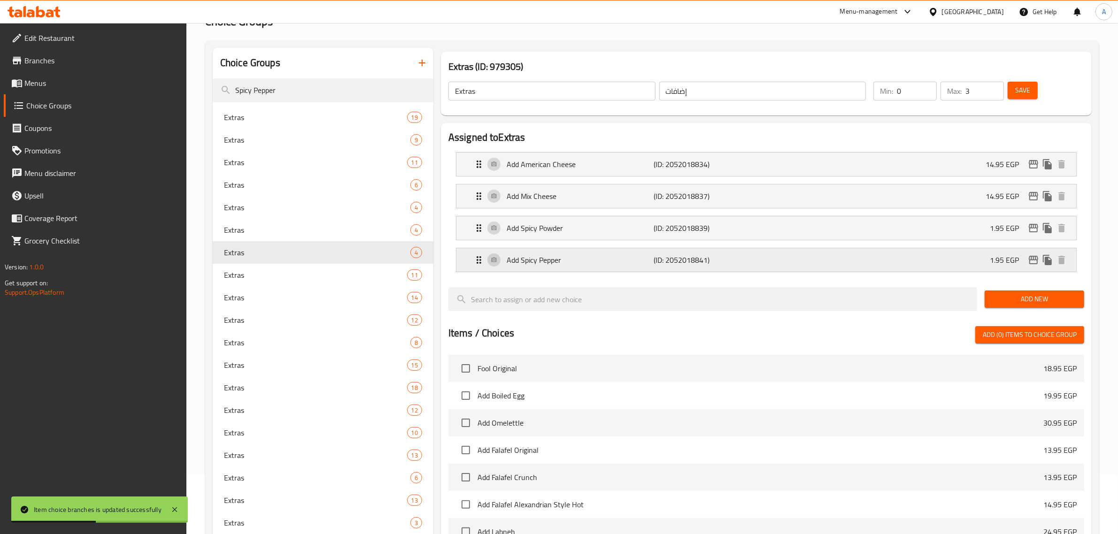
click at [1032, 256] on icon "edit" at bounding box center [1033, 259] width 11 height 11
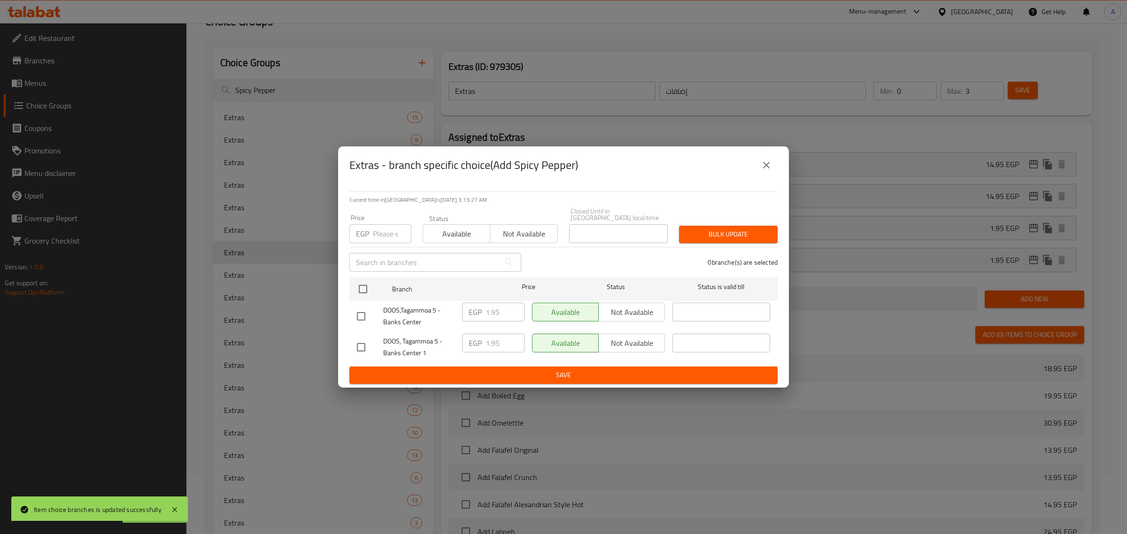
click at [355, 314] on input "checkbox" at bounding box center [361, 317] width 20 height 20
checkbox input "true"
click at [503, 308] on input "1.95" at bounding box center [504, 312] width 39 height 19
click at [492, 305] on input "1.95" at bounding box center [504, 312] width 39 height 19
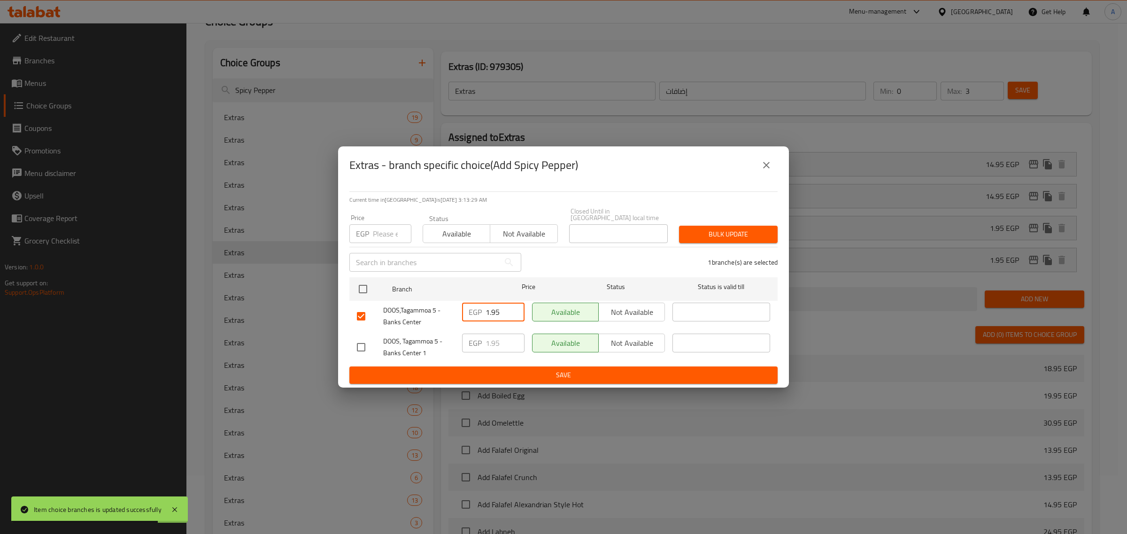
paste input "4"
type input "4.95"
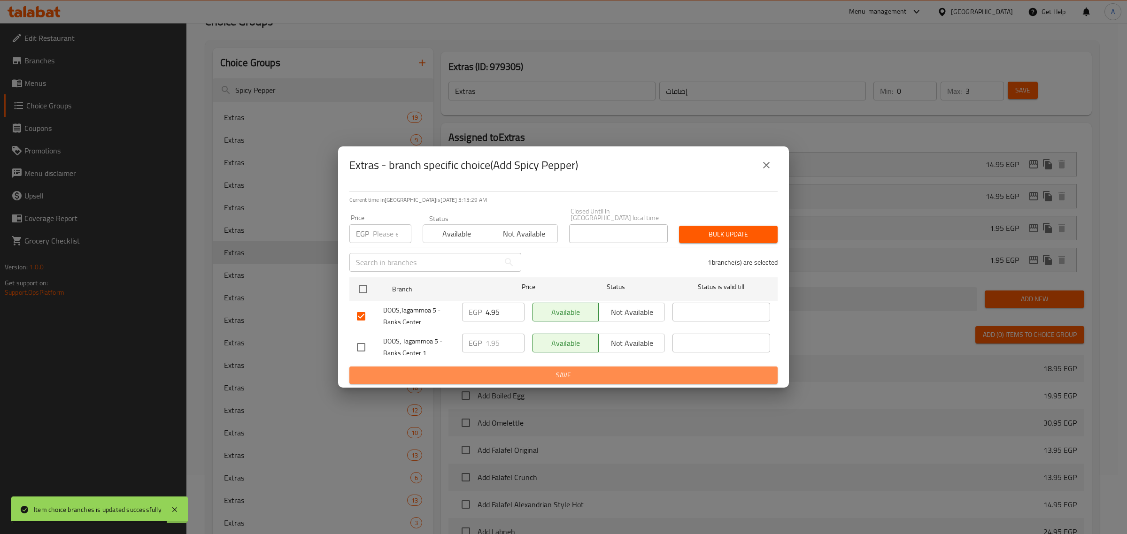
click at [485, 377] on span "Save" at bounding box center [563, 376] width 413 height 12
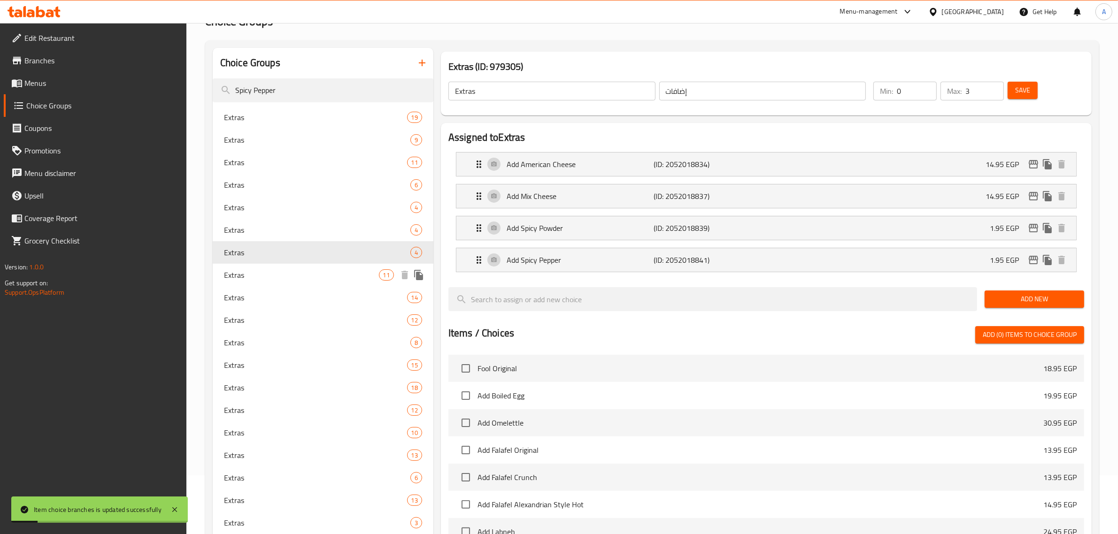
click at [273, 282] on div "Extras 11" at bounding box center [323, 275] width 221 height 23
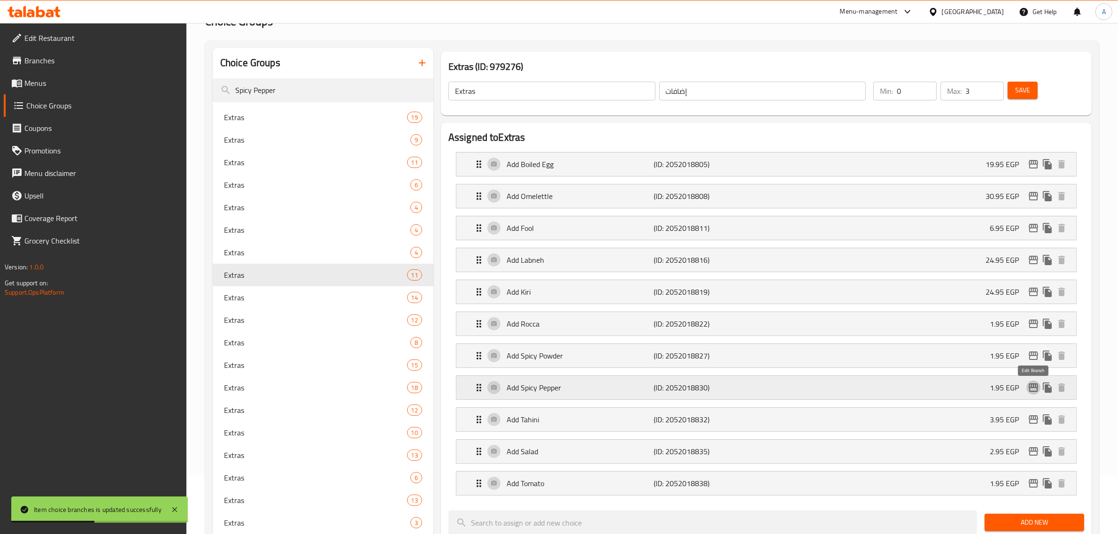
click at [1034, 388] on icon "edit" at bounding box center [1033, 387] width 11 height 11
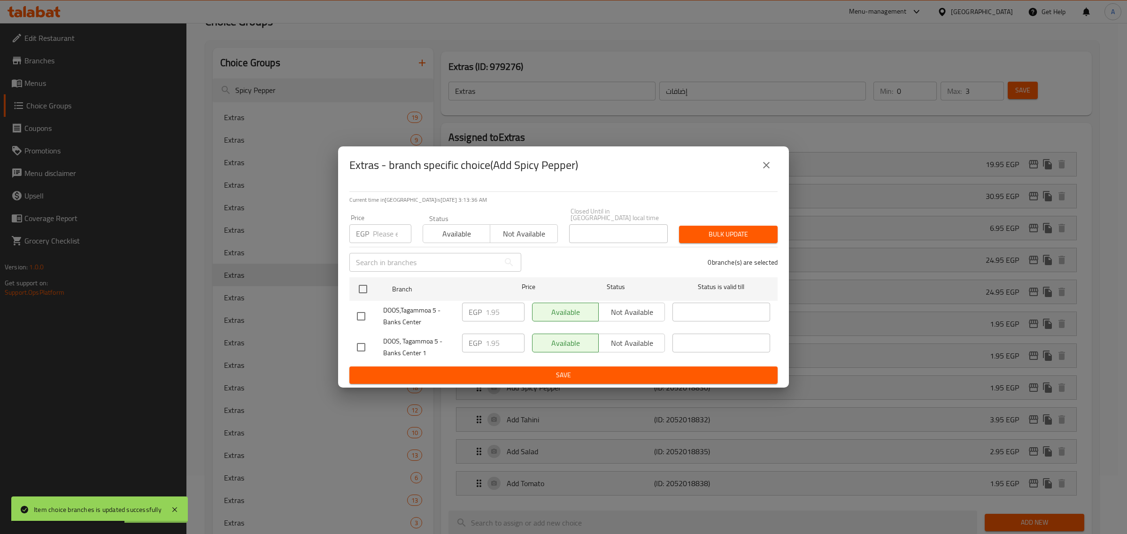
click at [356, 308] on input "checkbox" at bounding box center [361, 317] width 20 height 20
checkbox input "true"
click at [491, 310] on input "1.95" at bounding box center [504, 312] width 39 height 19
paste input "4"
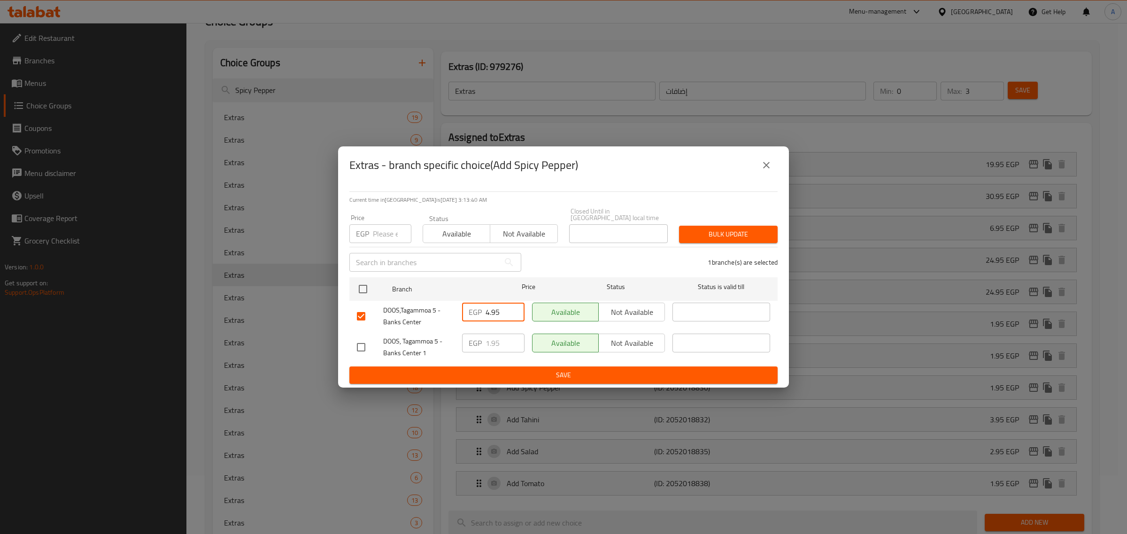
type input "4.95"
click at [483, 377] on span "Save" at bounding box center [563, 376] width 413 height 12
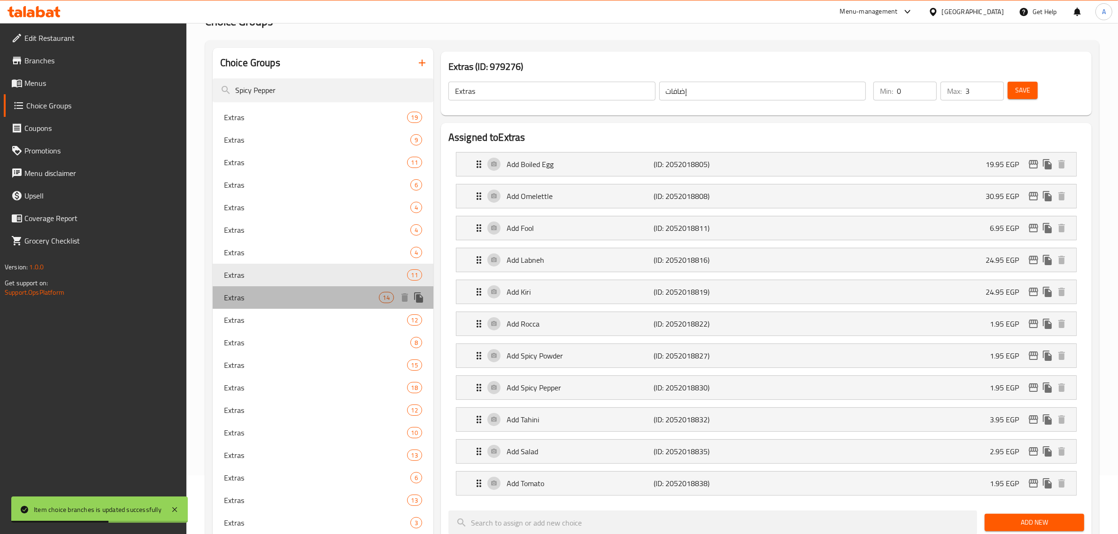
click at [330, 295] on span "Extras" at bounding box center [301, 297] width 155 height 11
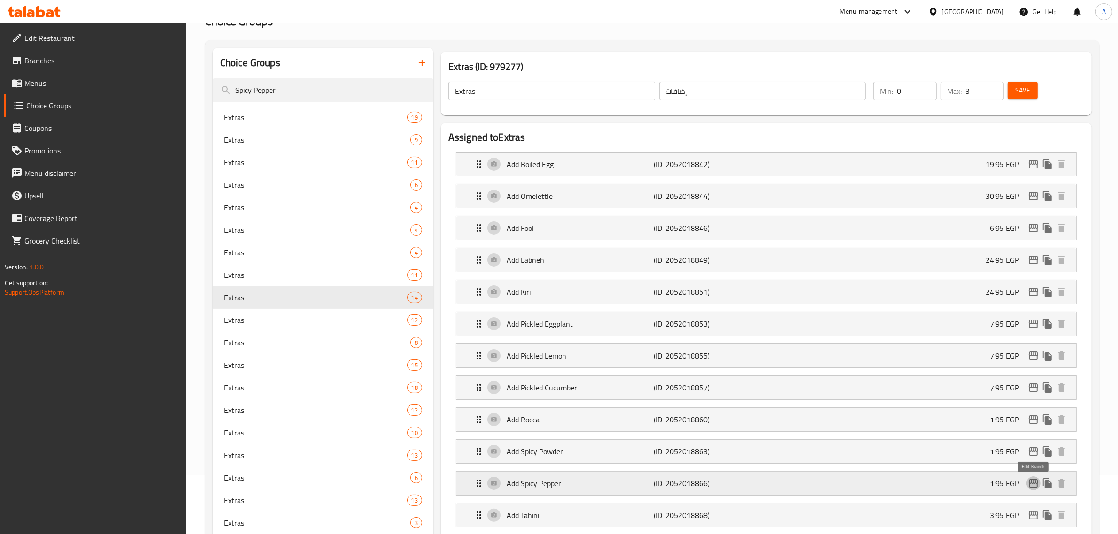
click at [1032, 484] on icon "edit" at bounding box center [1033, 483] width 11 height 11
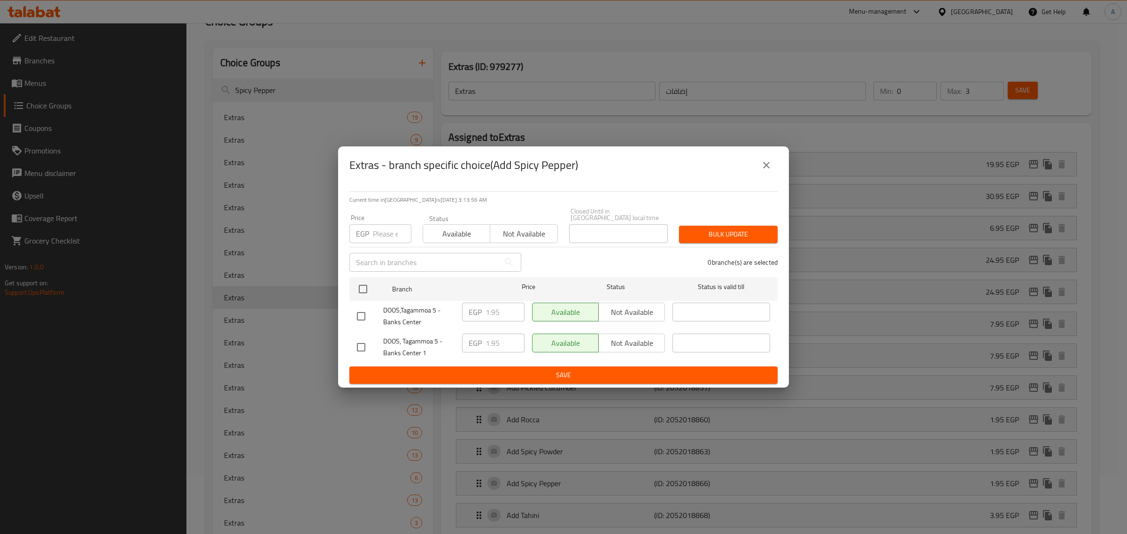
click at [353, 309] on input "checkbox" at bounding box center [361, 317] width 20 height 20
checkbox input "true"
click at [502, 315] on input "1.95" at bounding box center [504, 312] width 39 height 19
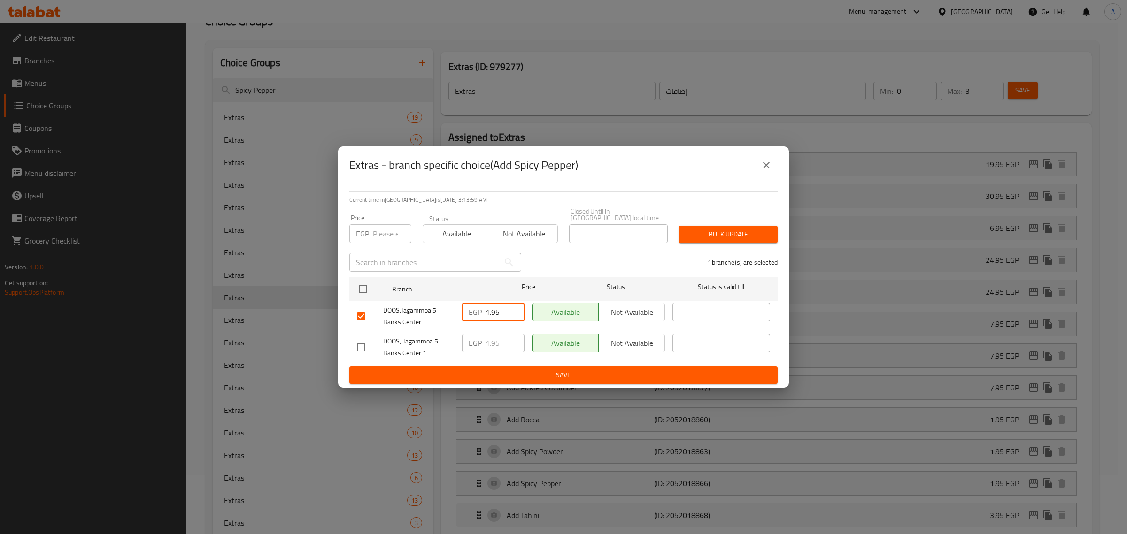
paste input "4"
type input "4.95"
click at [494, 375] on span "Save" at bounding box center [563, 376] width 413 height 12
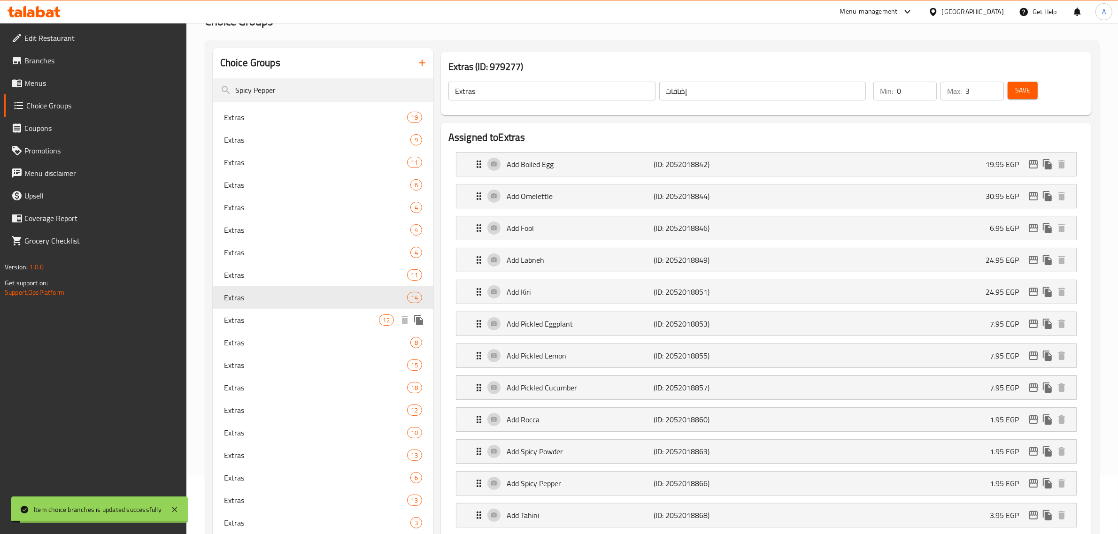
click at [276, 325] on span "Extras" at bounding box center [301, 320] width 155 height 11
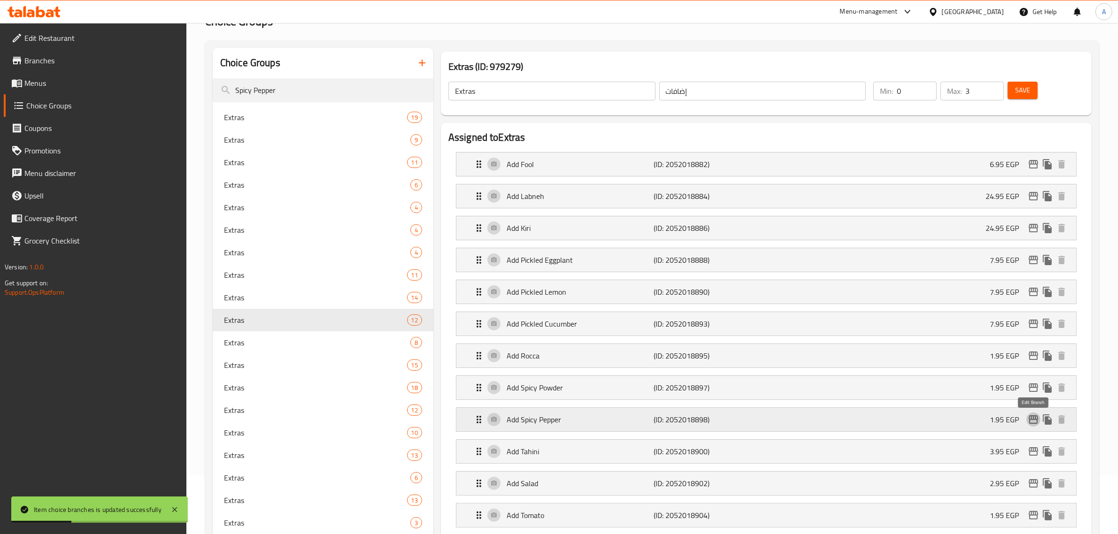
click at [1036, 420] on icon "edit" at bounding box center [1033, 420] width 9 height 8
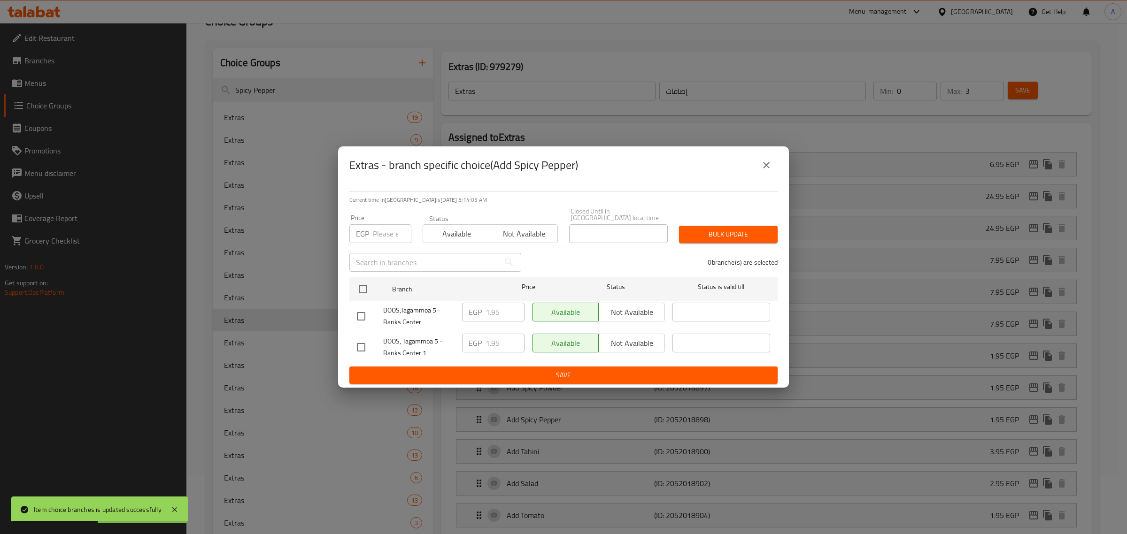
click at [353, 315] on input "checkbox" at bounding box center [361, 317] width 20 height 20
checkbox input "true"
click at [492, 308] on input "1.95" at bounding box center [504, 312] width 39 height 19
paste input "4"
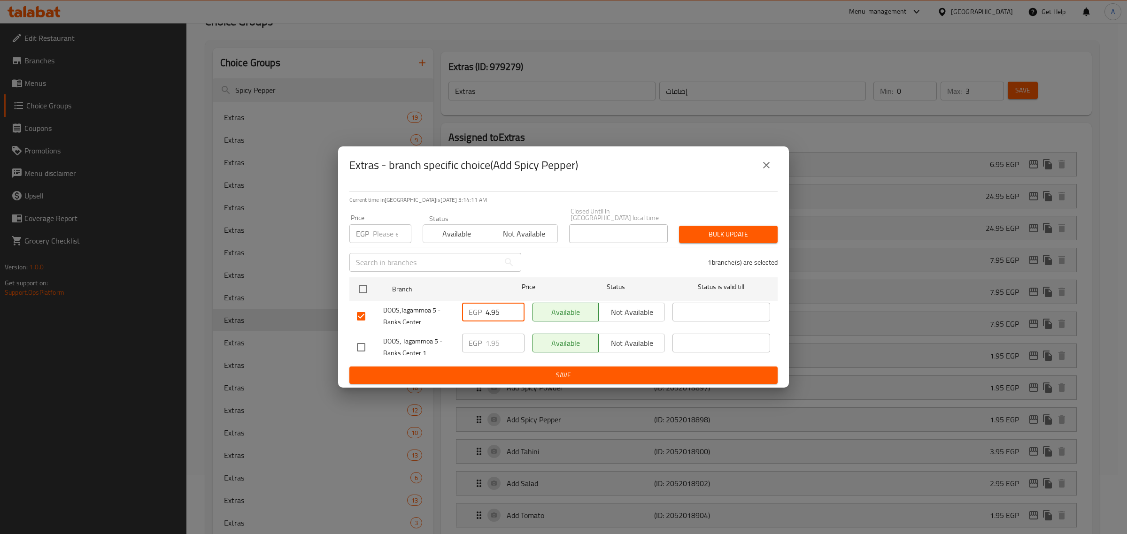
type input "4.95"
click at [482, 373] on span "Save" at bounding box center [563, 376] width 413 height 12
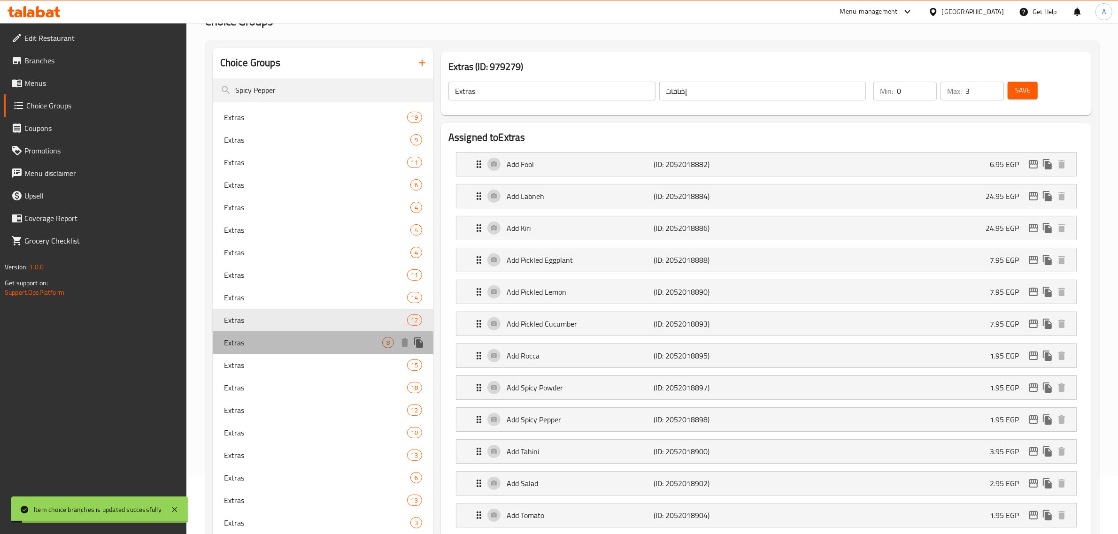
click at [268, 339] on span "Extras" at bounding box center [303, 342] width 158 height 11
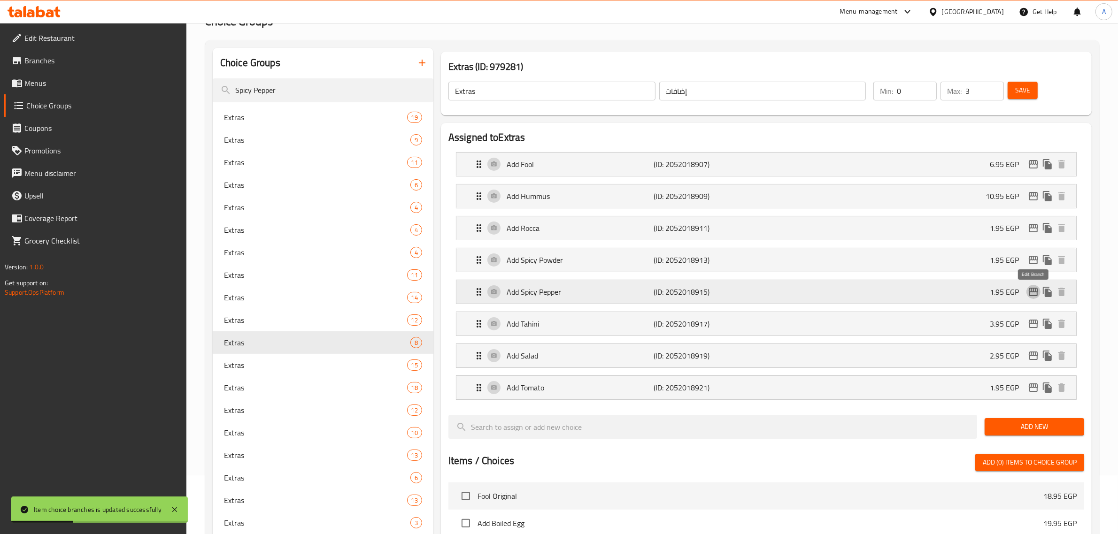
click at [1031, 291] on icon "edit" at bounding box center [1033, 292] width 9 height 8
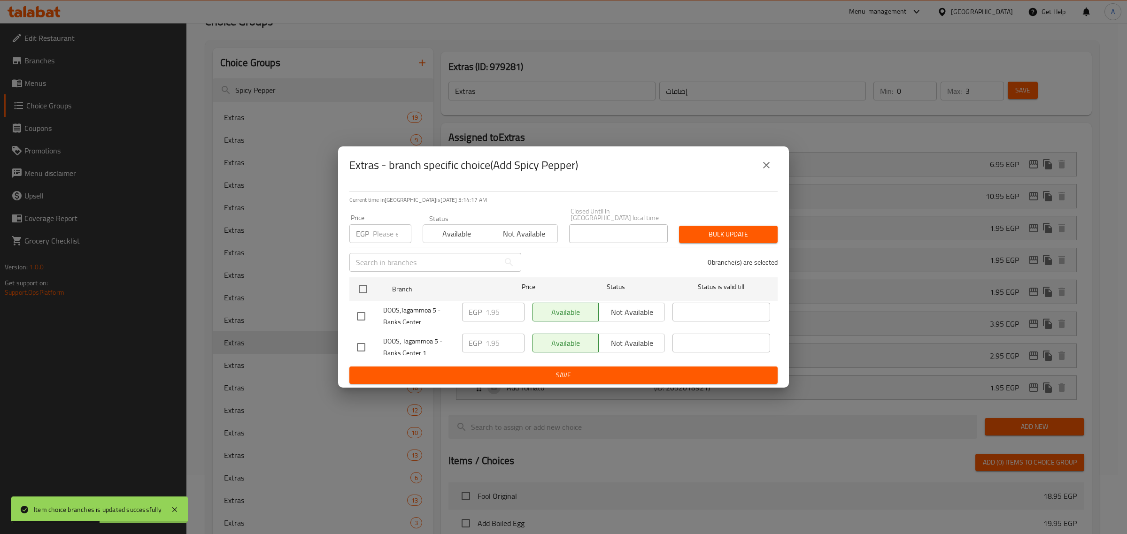
click at [360, 315] on input "checkbox" at bounding box center [361, 317] width 20 height 20
checkbox input "true"
click at [494, 311] on input "1.95" at bounding box center [504, 312] width 39 height 19
paste input "4"
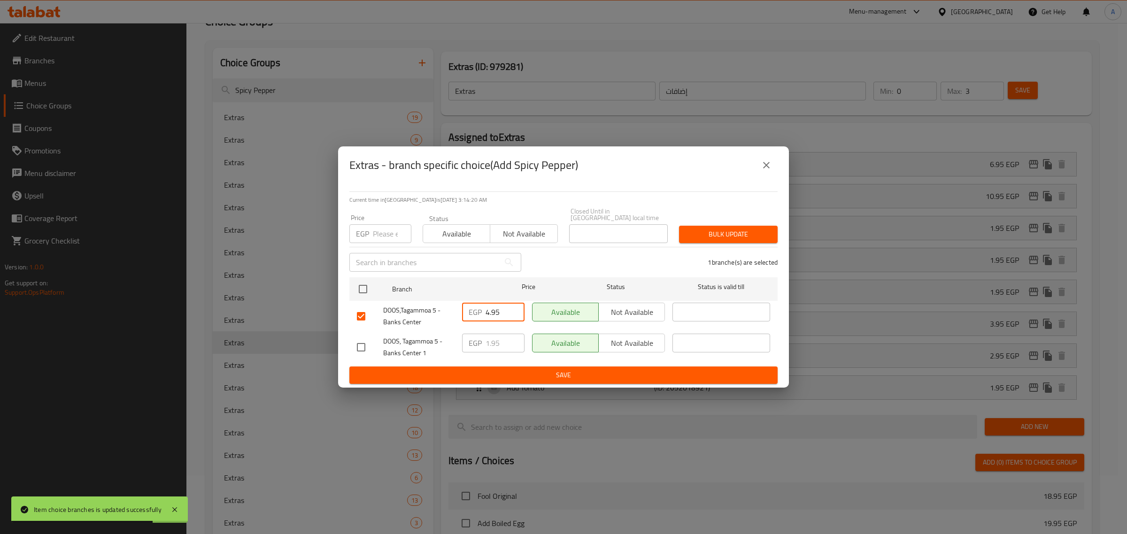
type input "4.95"
click at [495, 372] on span "Save" at bounding box center [563, 376] width 413 height 12
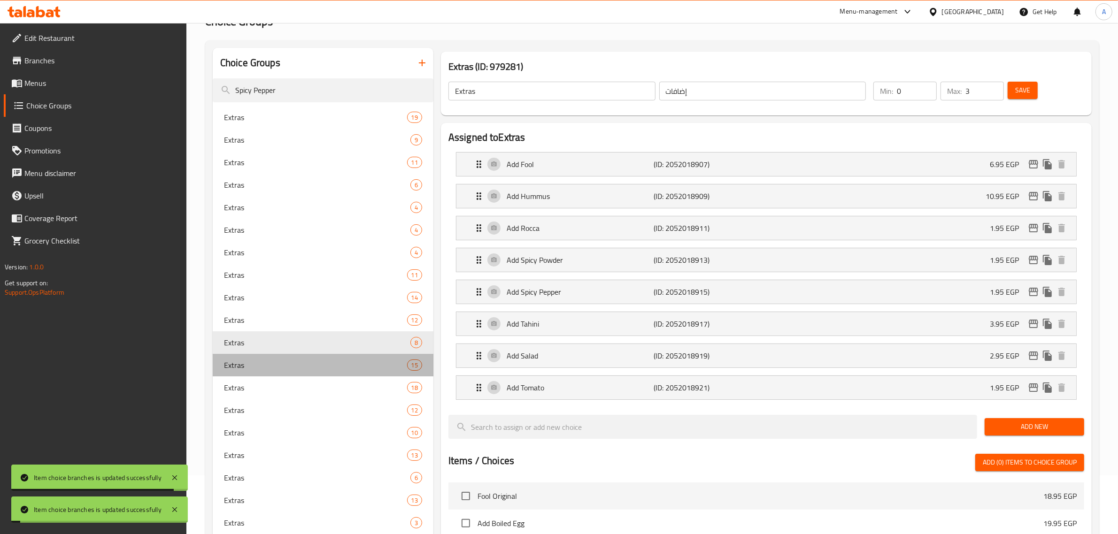
click at [271, 357] on div "Extras 15" at bounding box center [323, 365] width 221 height 23
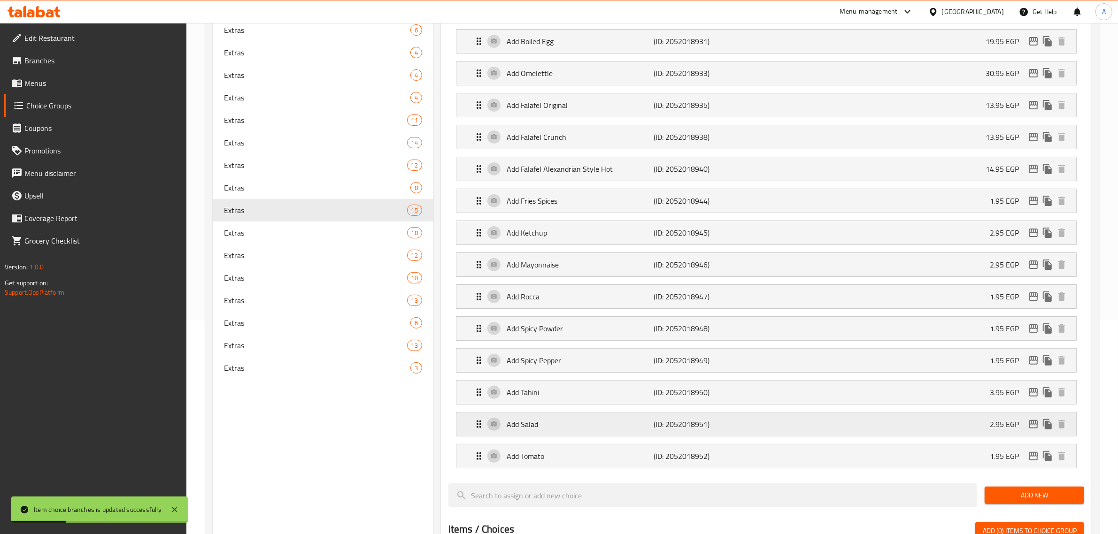
scroll to position [235, 0]
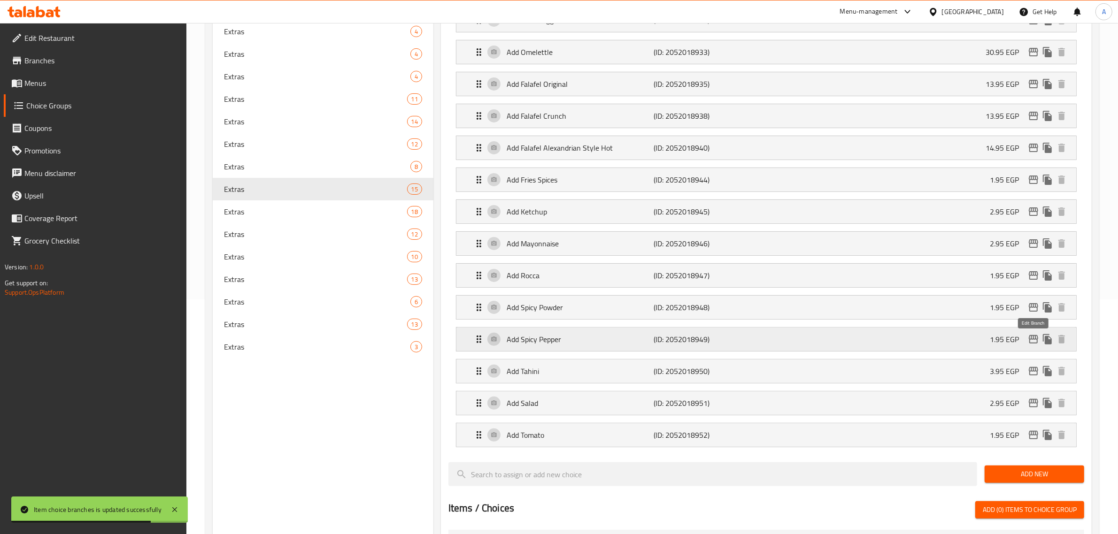
click at [1030, 344] on icon "edit" at bounding box center [1033, 339] width 9 height 8
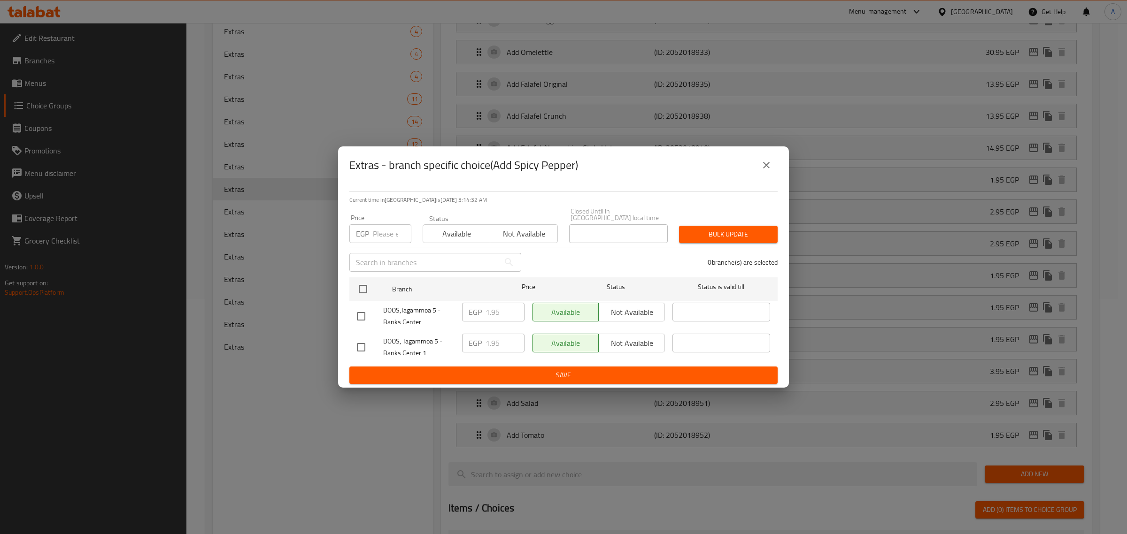
click at [362, 308] on input "checkbox" at bounding box center [361, 317] width 20 height 20
checkbox input "true"
click at [493, 310] on input "1.95" at bounding box center [504, 312] width 39 height 19
paste input "4"
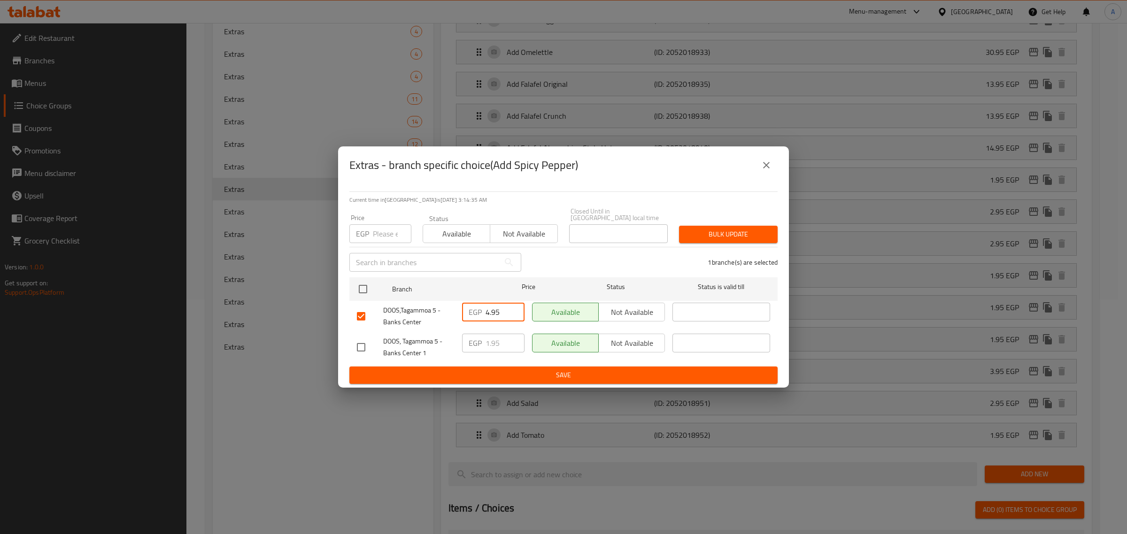
type input "4.95"
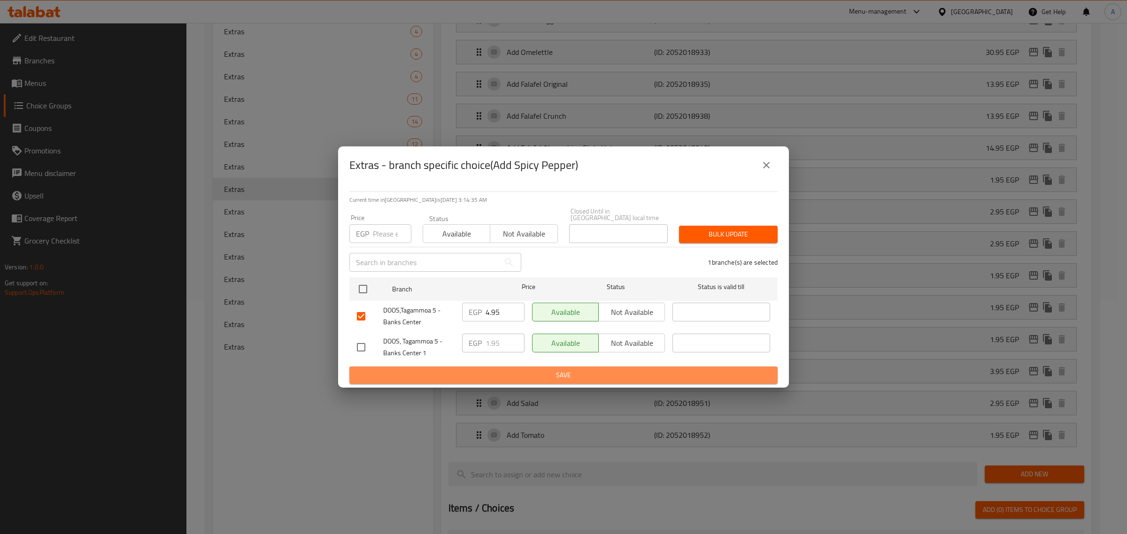
click at [512, 372] on span "Save" at bounding box center [563, 376] width 413 height 12
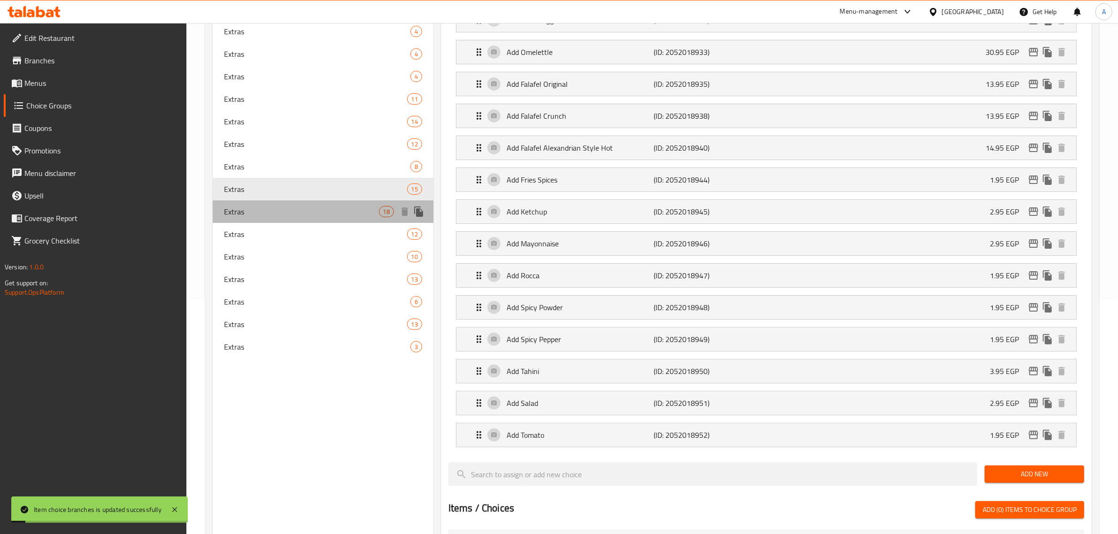
click at [252, 210] on span "Extras" at bounding box center [301, 211] width 155 height 11
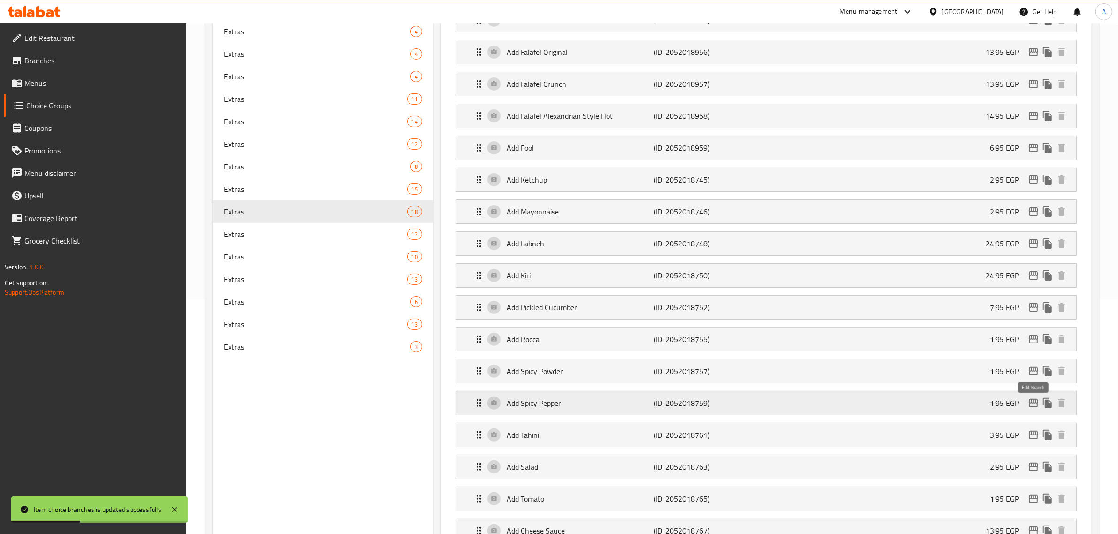
click at [1033, 409] on icon "edit" at bounding box center [1033, 403] width 11 height 11
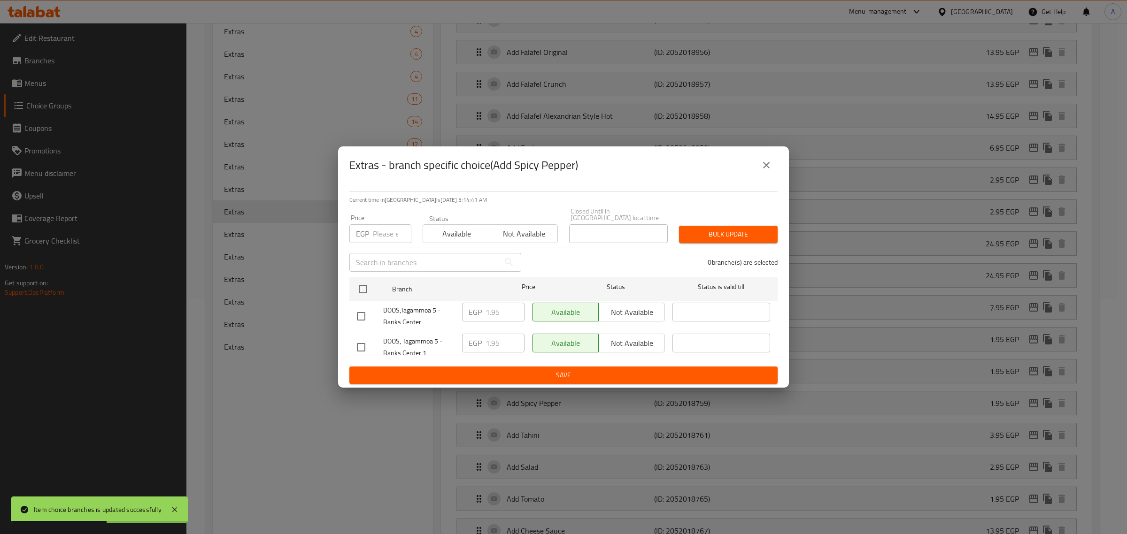
click at [360, 316] on input "checkbox" at bounding box center [361, 317] width 20 height 20
checkbox input "true"
click at [492, 311] on input "1.95" at bounding box center [504, 312] width 39 height 19
paste input "4"
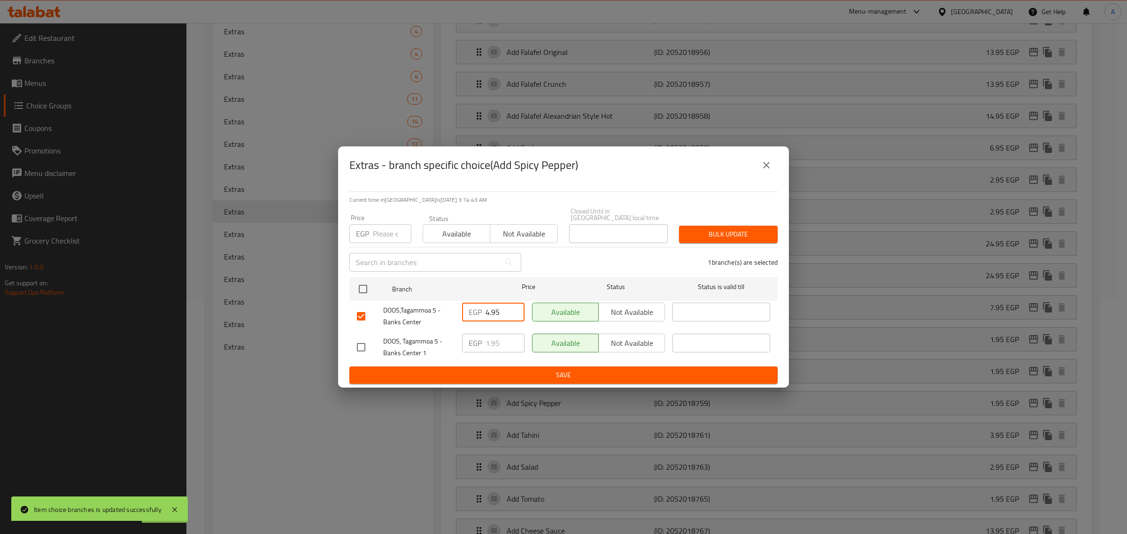
type input "4.95"
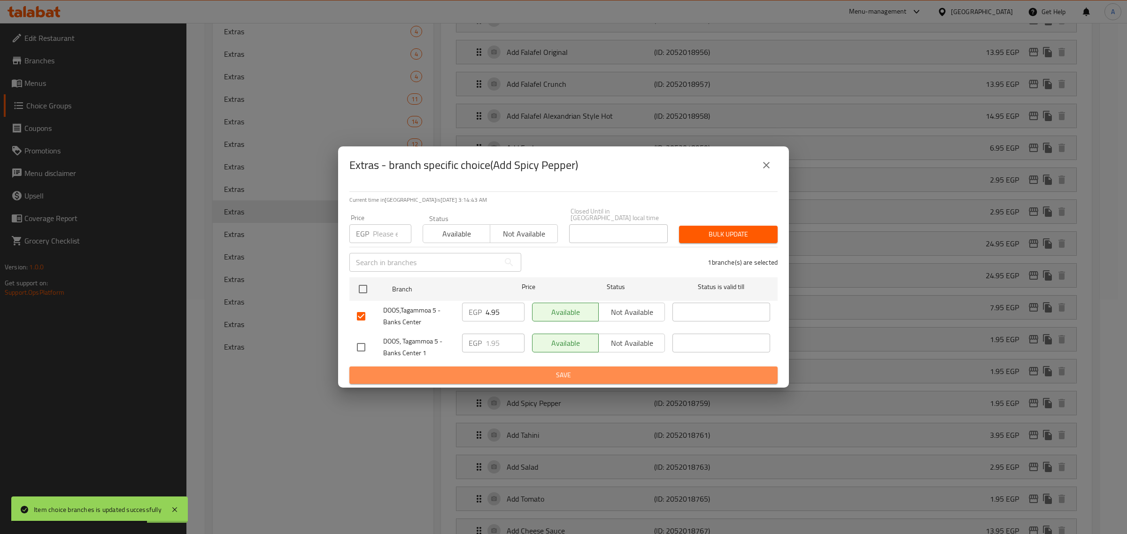
click at [484, 370] on span "Save" at bounding box center [563, 376] width 413 height 12
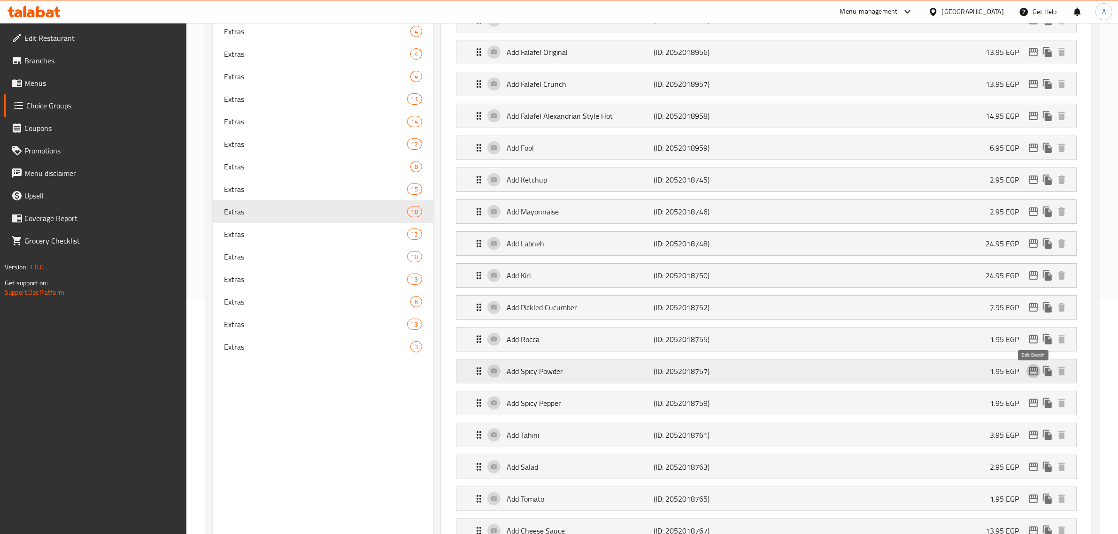
click at [1036, 368] on button "edit" at bounding box center [1033, 371] width 14 height 14
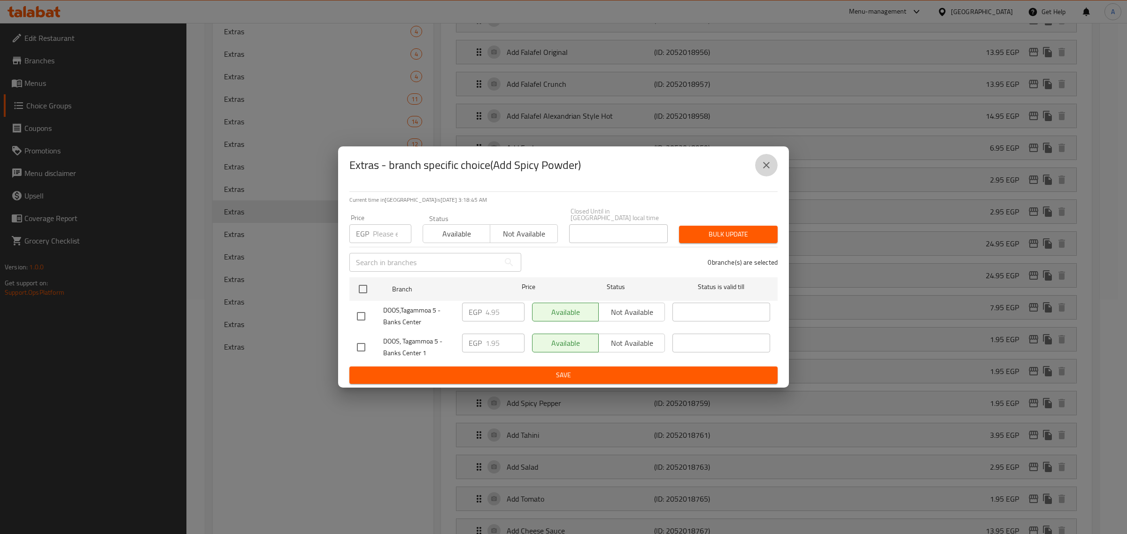
click at [771, 168] on icon "close" at bounding box center [766, 165] width 11 height 11
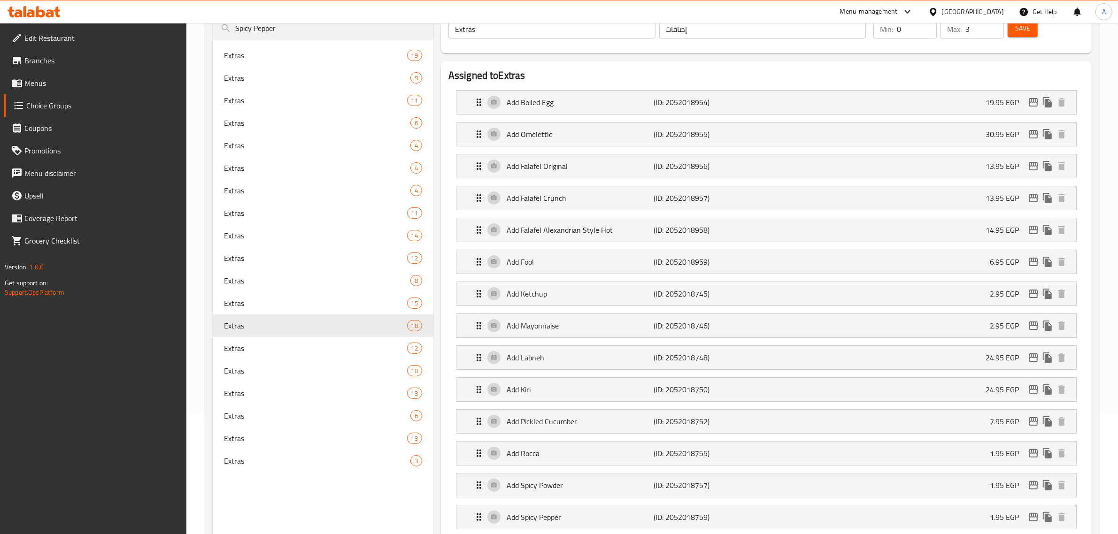
scroll to position [117, 0]
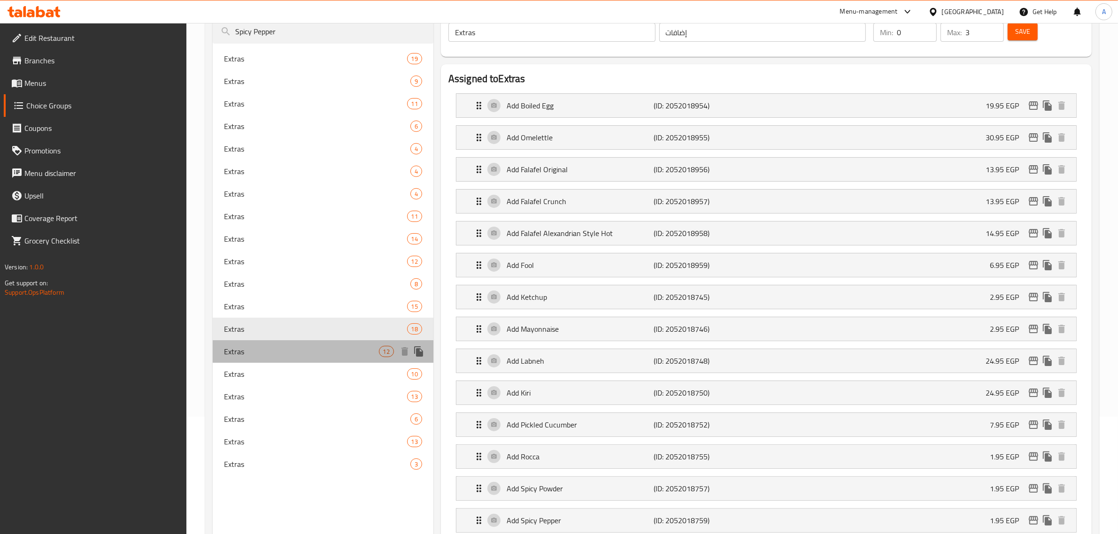
click at [270, 346] on span "Extras" at bounding box center [301, 351] width 155 height 11
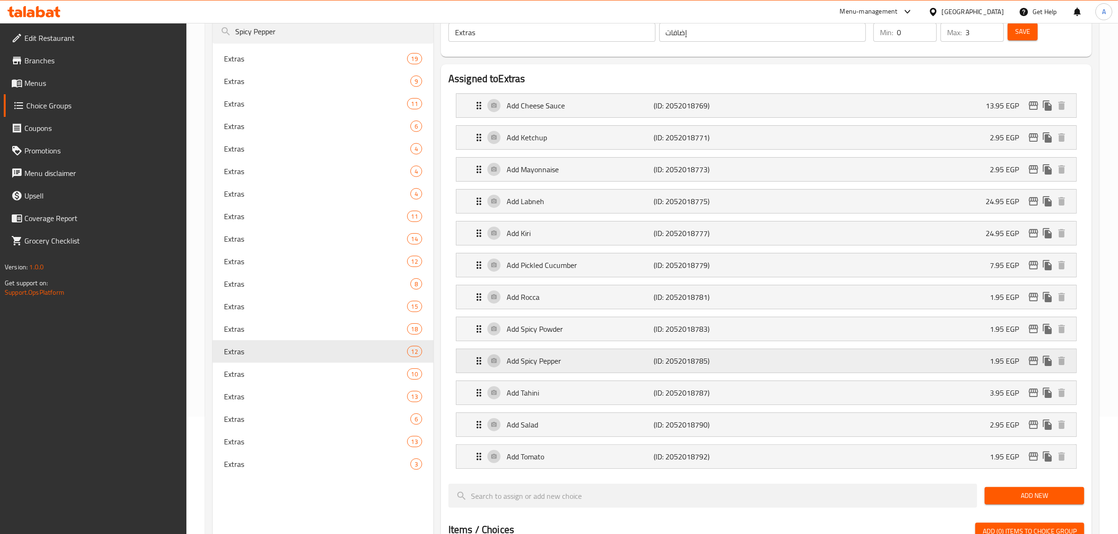
click at [1031, 363] on icon "edit" at bounding box center [1033, 361] width 9 height 8
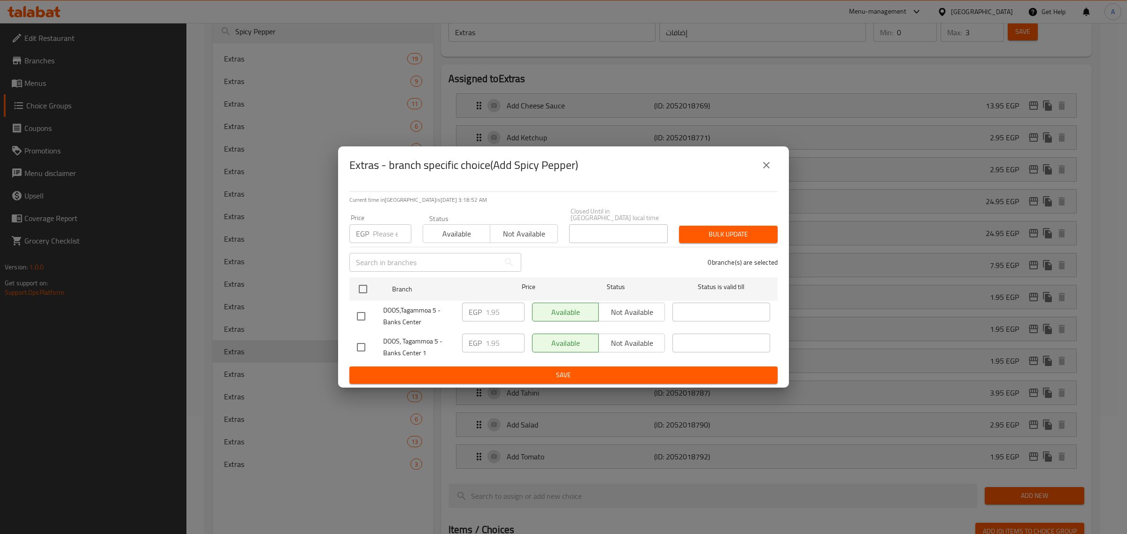
click at [359, 313] on input "checkbox" at bounding box center [361, 317] width 20 height 20
checkbox input "true"
click at [490, 315] on input "1.95" at bounding box center [504, 312] width 39 height 19
paste input "4"
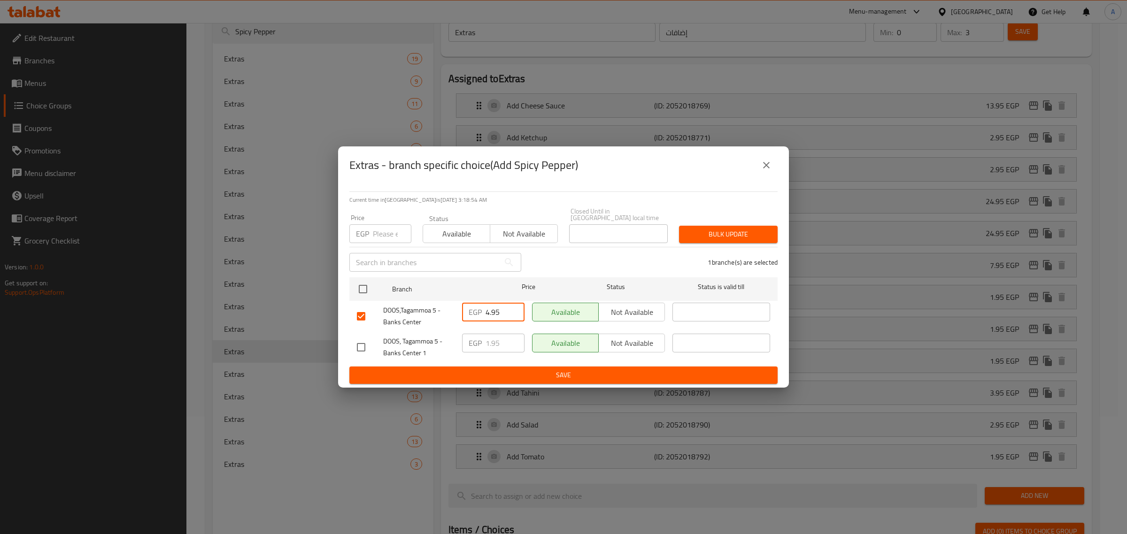
type input "4.95"
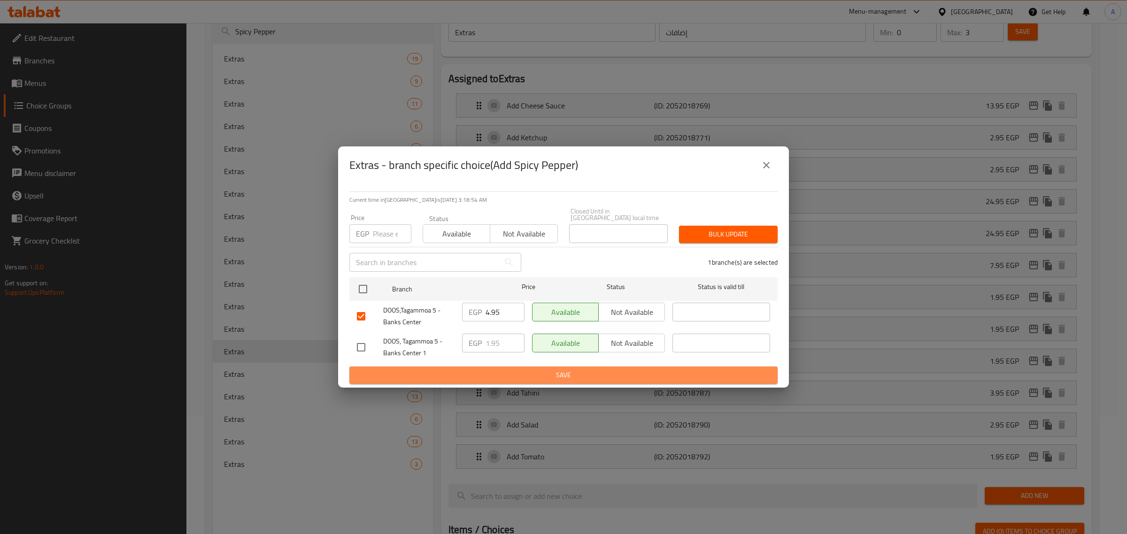
click at [508, 374] on span "Save" at bounding box center [563, 376] width 413 height 12
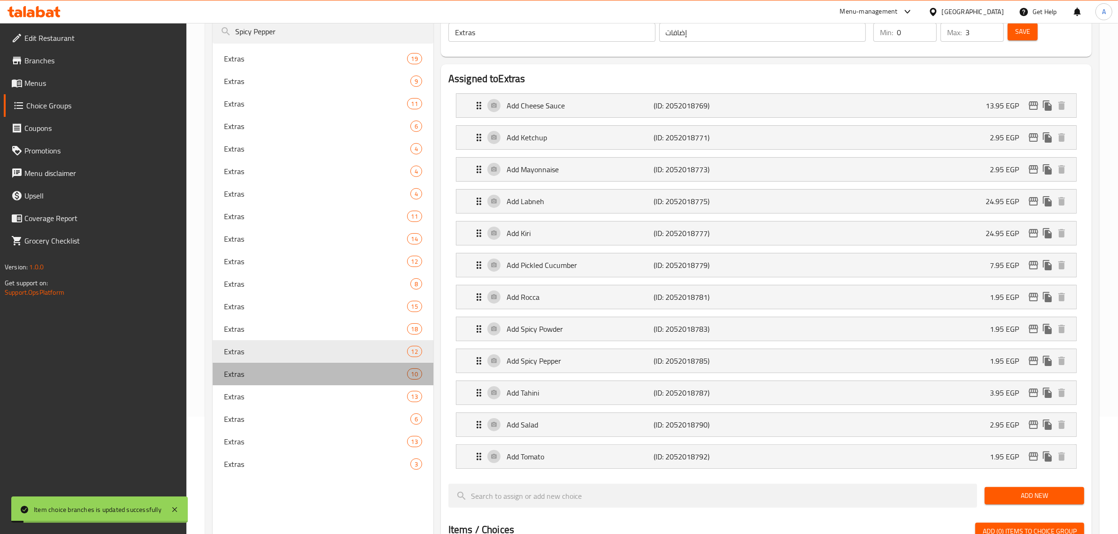
click at [269, 371] on span "Extras" at bounding box center [315, 374] width 183 height 11
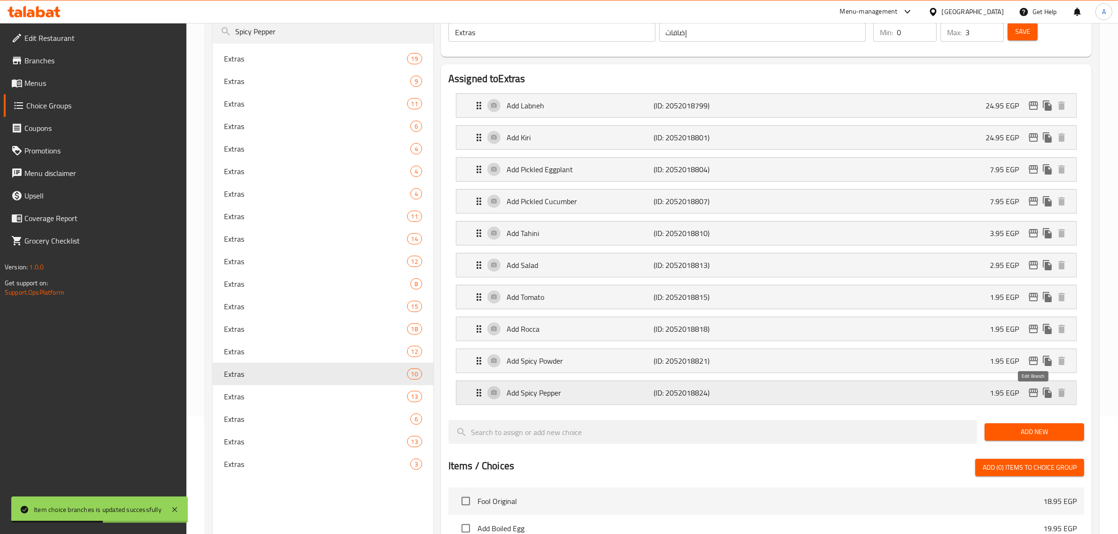
click at [1032, 396] on icon "edit" at bounding box center [1033, 392] width 11 height 11
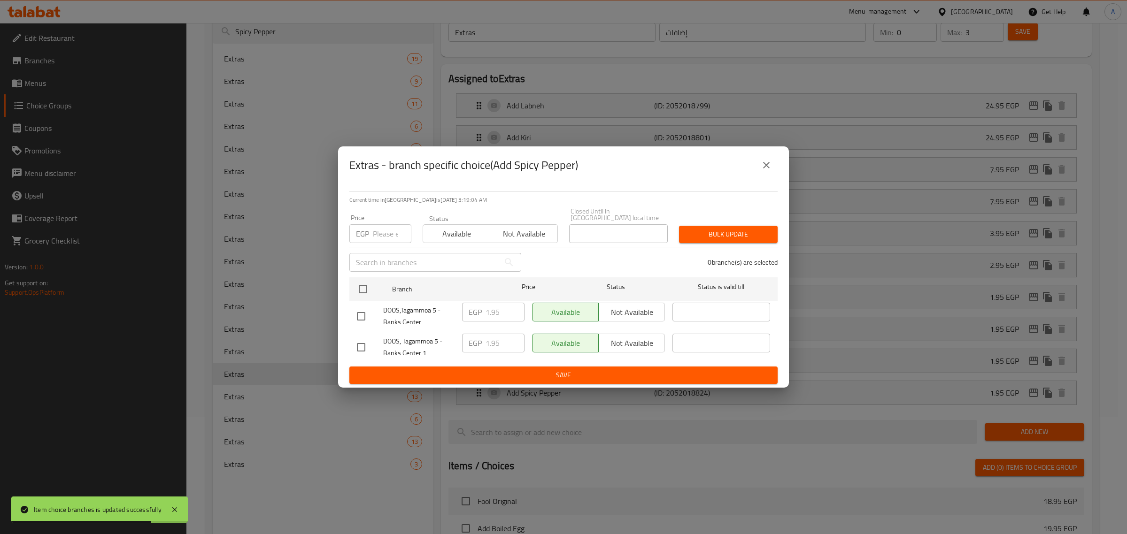
click at [355, 320] on input "checkbox" at bounding box center [361, 317] width 20 height 20
checkbox input "true"
click at [490, 308] on input "1.95" at bounding box center [504, 312] width 39 height 19
paste input "4"
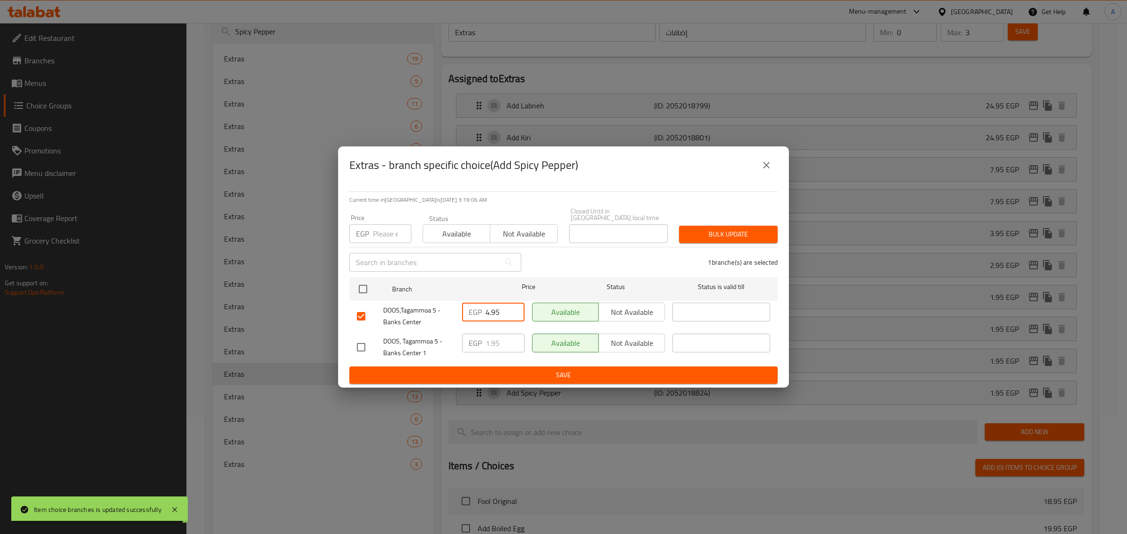
type input "4.95"
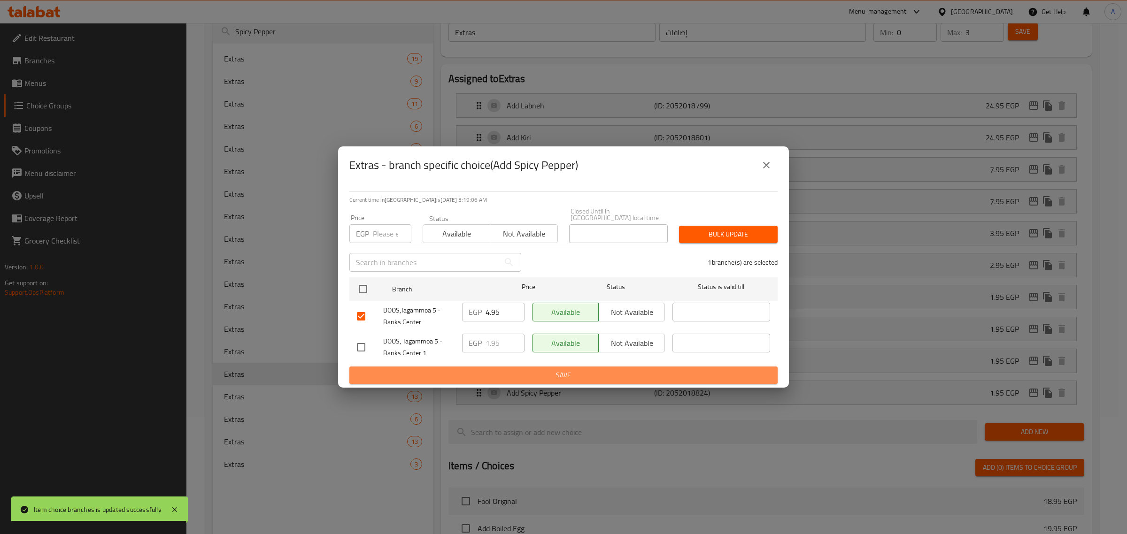
click at [485, 370] on span "Save" at bounding box center [563, 376] width 413 height 12
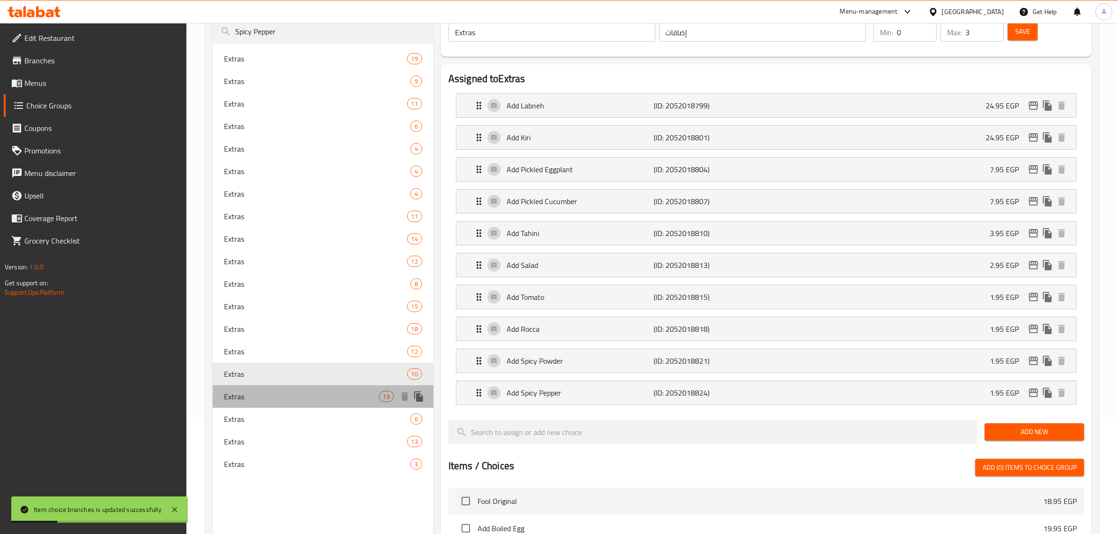
click at [243, 393] on span "Extras" at bounding box center [301, 396] width 155 height 11
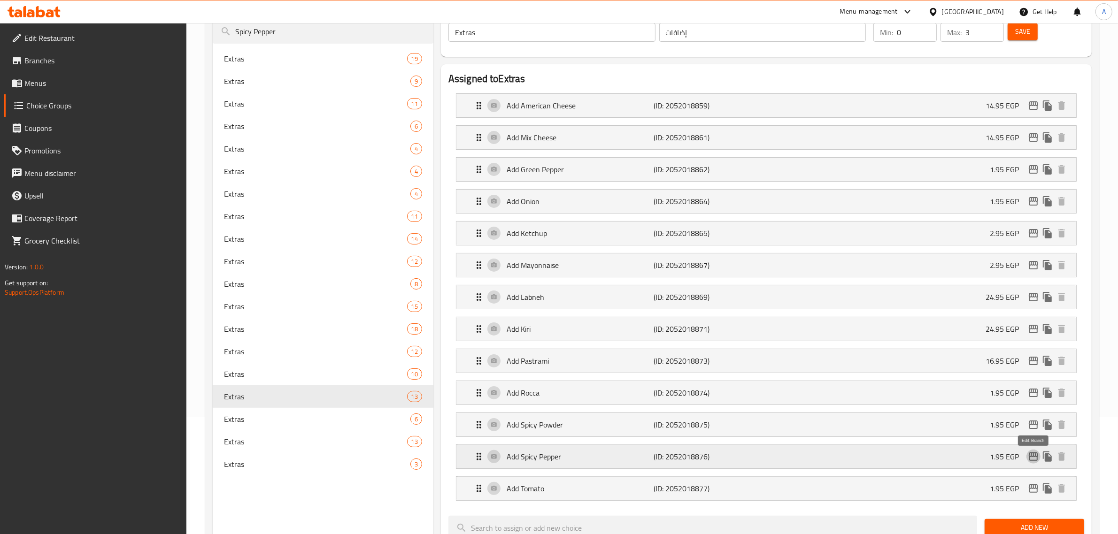
click at [1034, 459] on icon "edit" at bounding box center [1033, 457] width 9 height 8
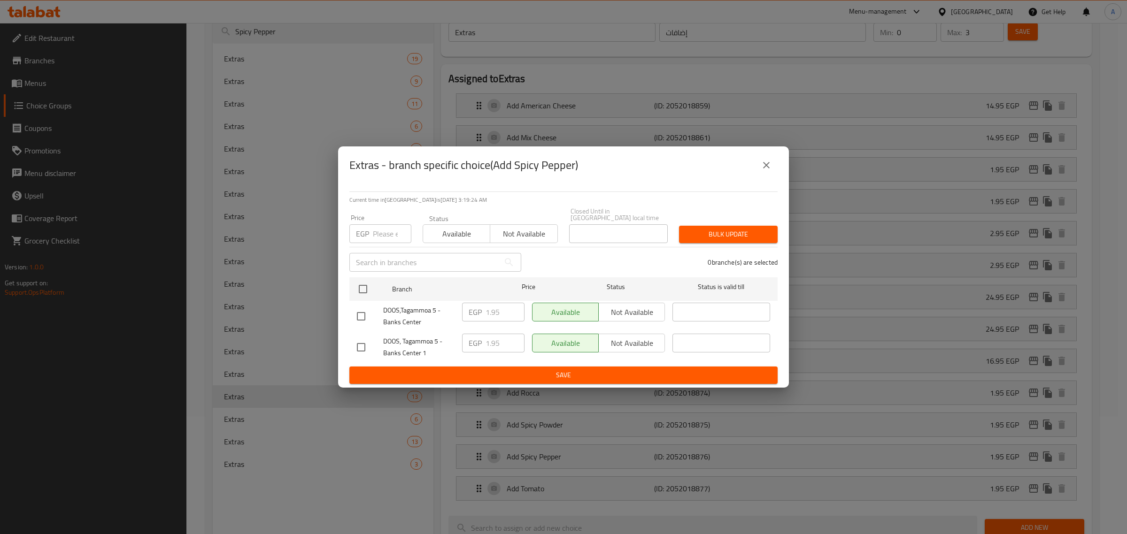
click at [363, 310] on input "checkbox" at bounding box center [361, 317] width 20 height 20
checkbox input "true"
click at [492, 308] on input "1.95" at bounding box center [504, 312] width 39 height 19
paste input "4"
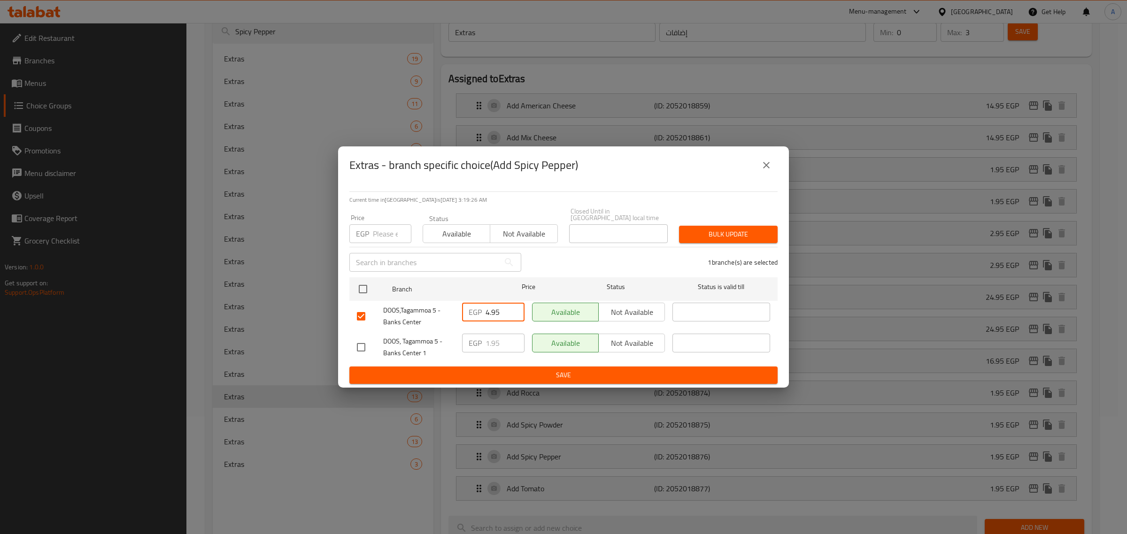
type input "4.95"
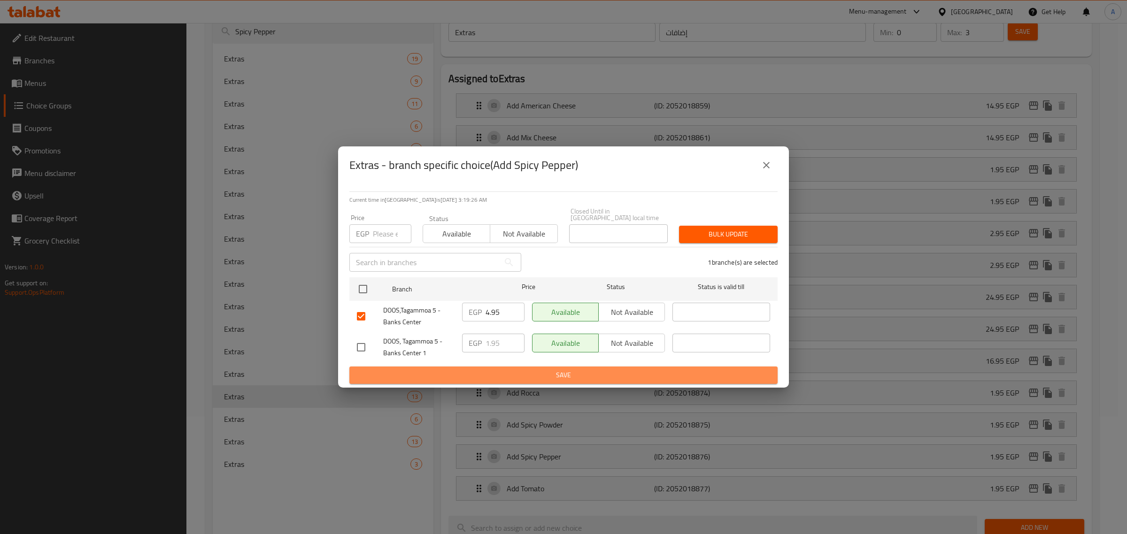
click at [499, 370] on span "Save" at bounding box center [563, 376] width 413 height 12
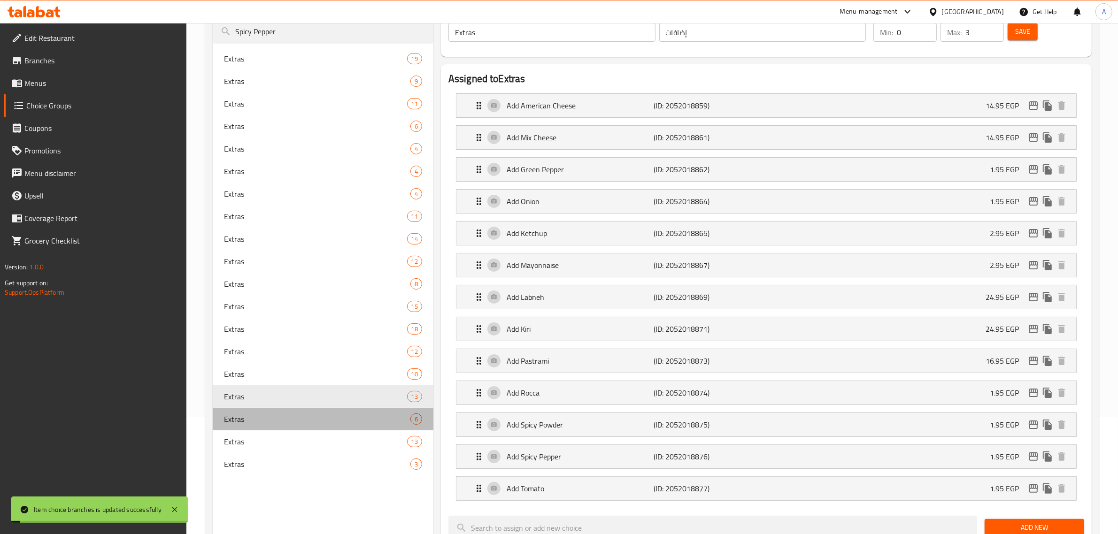
click at [278, 418] on span "Extras" at bounding box center [317, 419] width 186 height 11
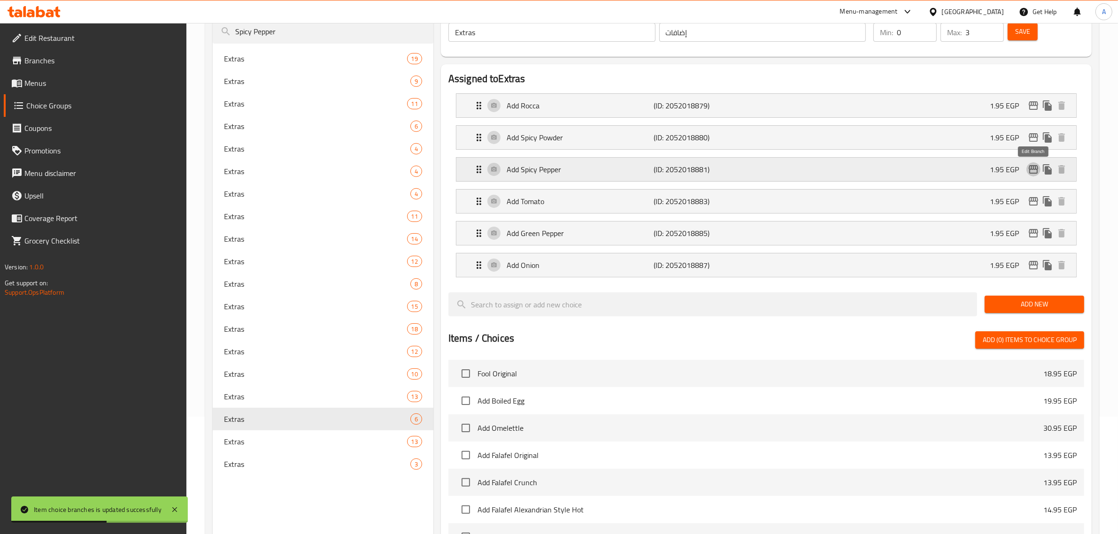
click at [1033, 169] on icon "edit" at bounding box center [1033, 169] width 9 height 8
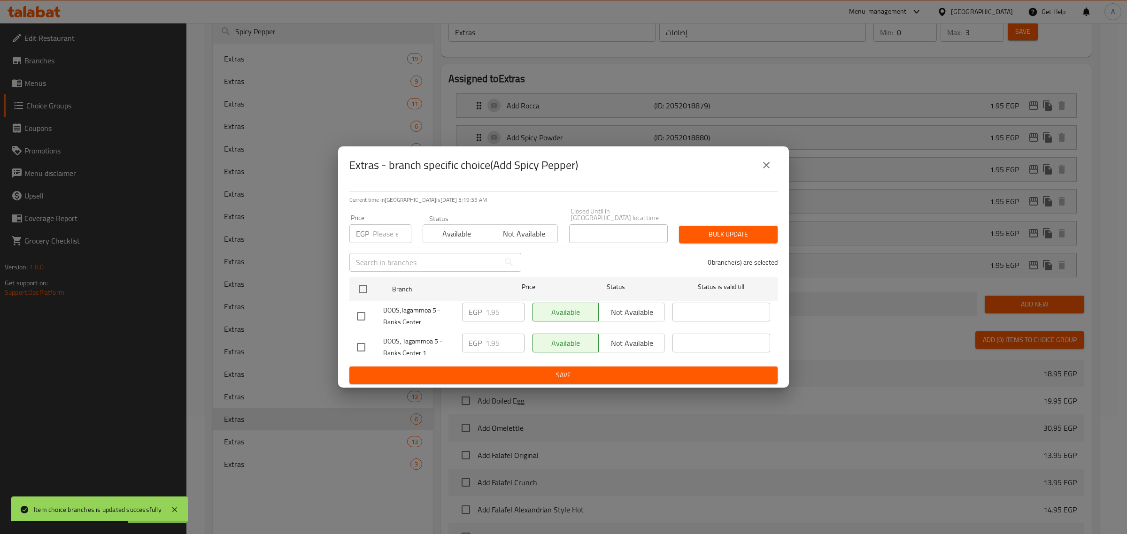
click at [355, 313] on input "checkbox" at bounding box center [361, 317] width 20 height 20
checkbox input "true"
click at [492, 299] on div "EGP 1.95 ​" at bounding box center [493, 316] width 70 height 35
click at [493, 308] on input "1.95" at bounding box center [504, 312] width 39 height 19
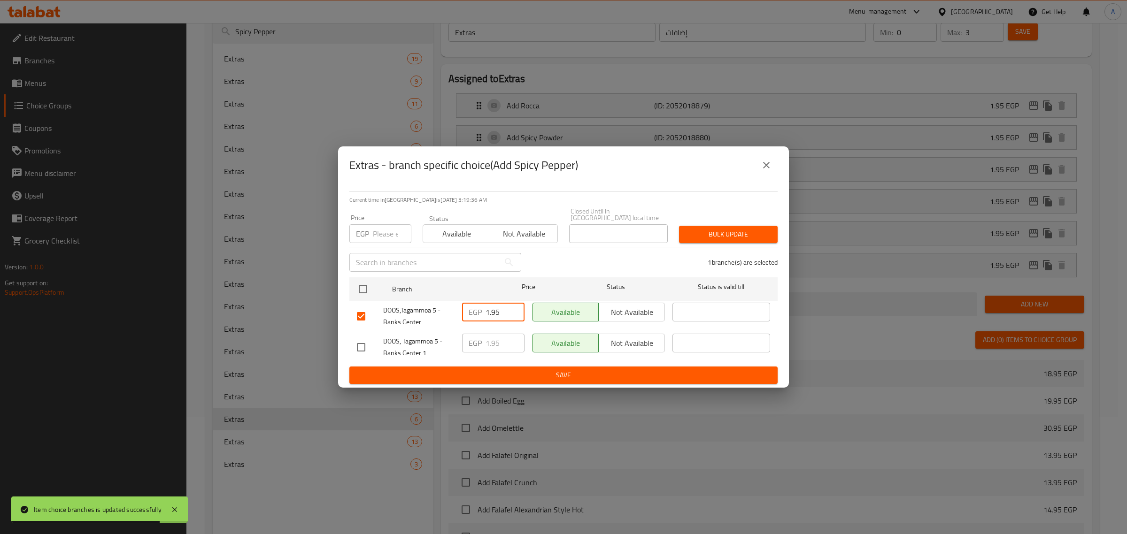
paste input "4"
type input "4.95"
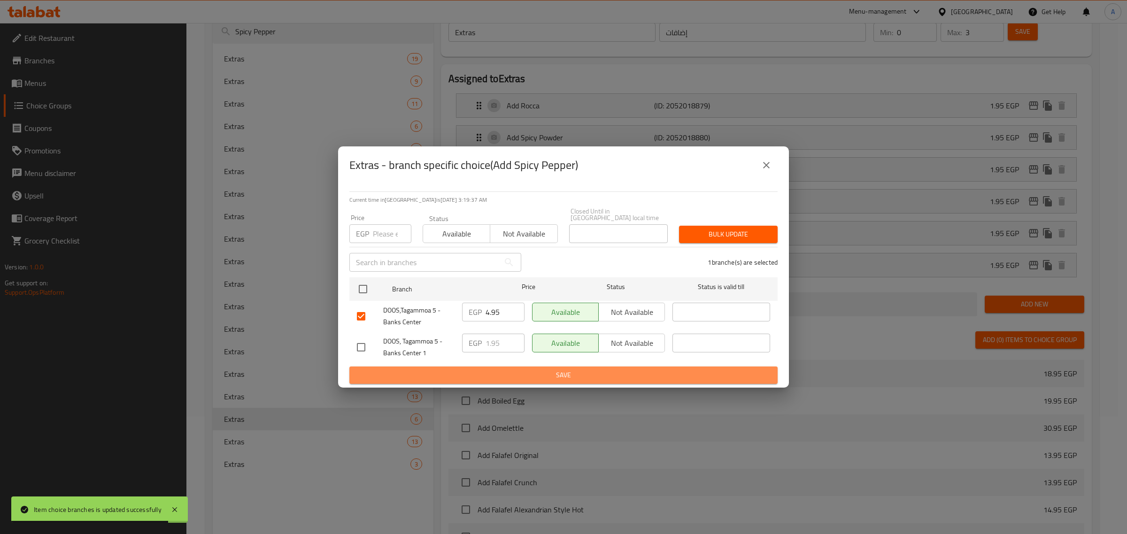
click at [480, 370] on span "Save" at bounding box center [563, 376] width 413 height 12
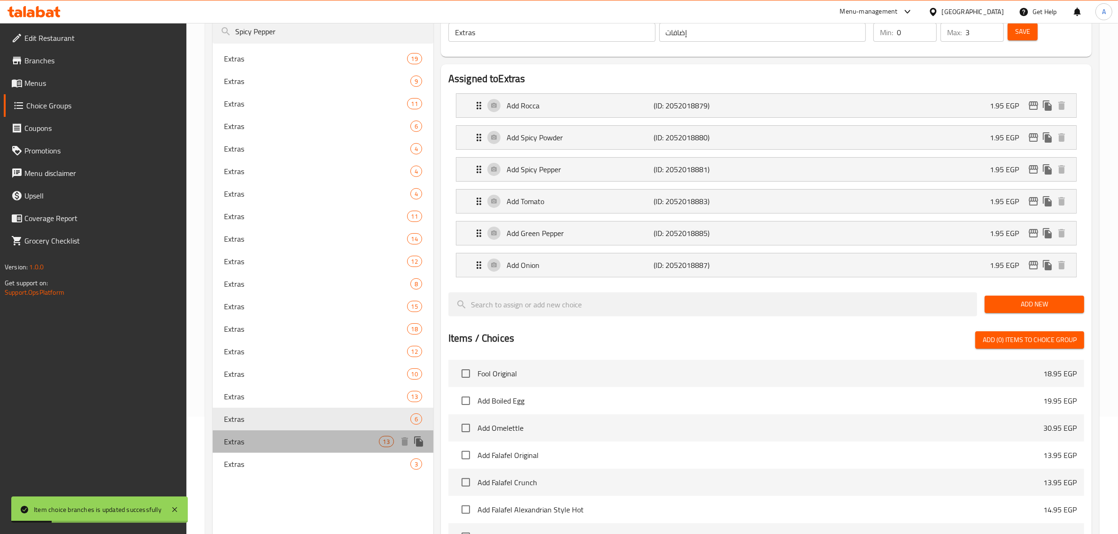
click at [261, 432] on div "Extras 13" at bounding box center [323, 442] width 221 height 23
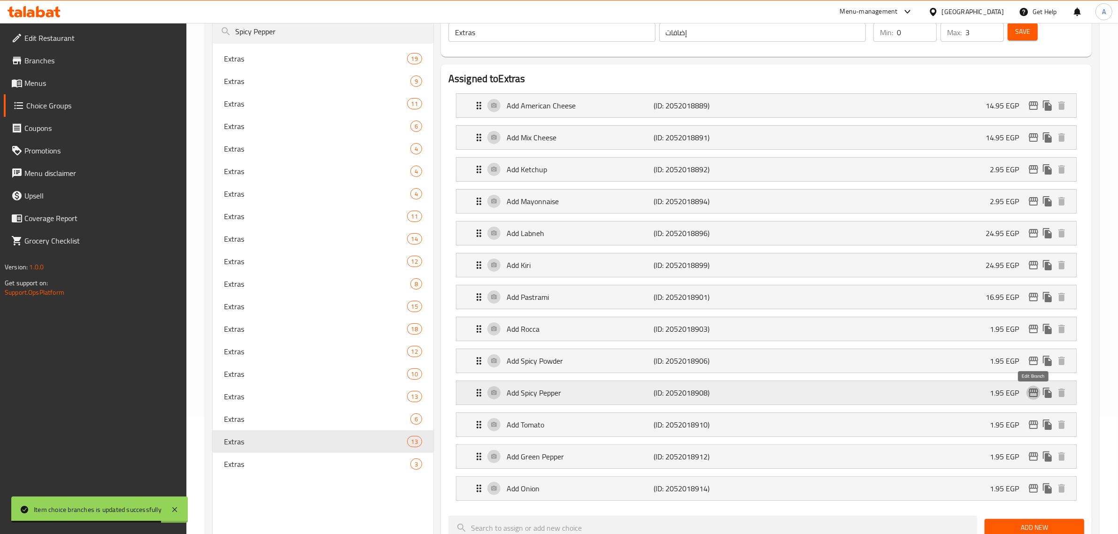
click at [1031, 391] on icon "edit" at bounding box center [1033, 393] width 9 height 8
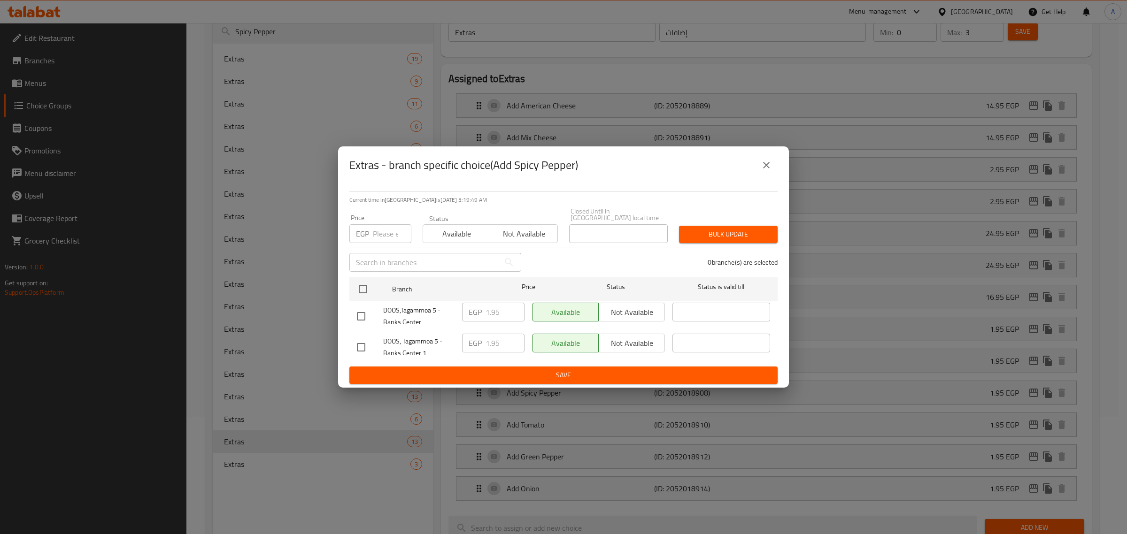
click at [358, 308] on input "checkbox" at bounding box center [361, 317] width 20 height 20
checkbox input "true"
click at [492, 307] on input "1.95" at bounding box center [504, 312] width 39 height 19
paste input "4"
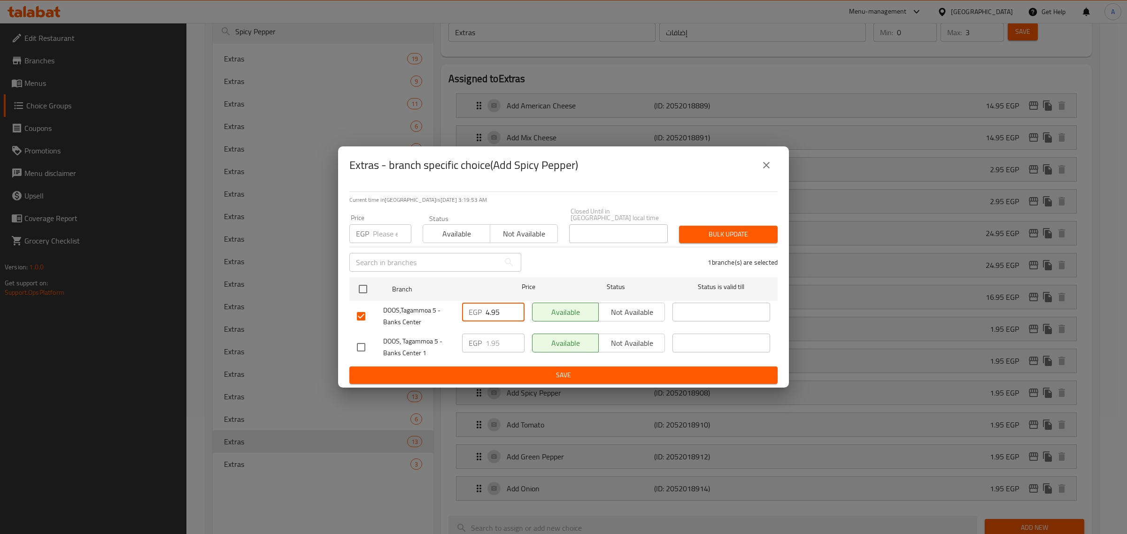
type input "4.95"
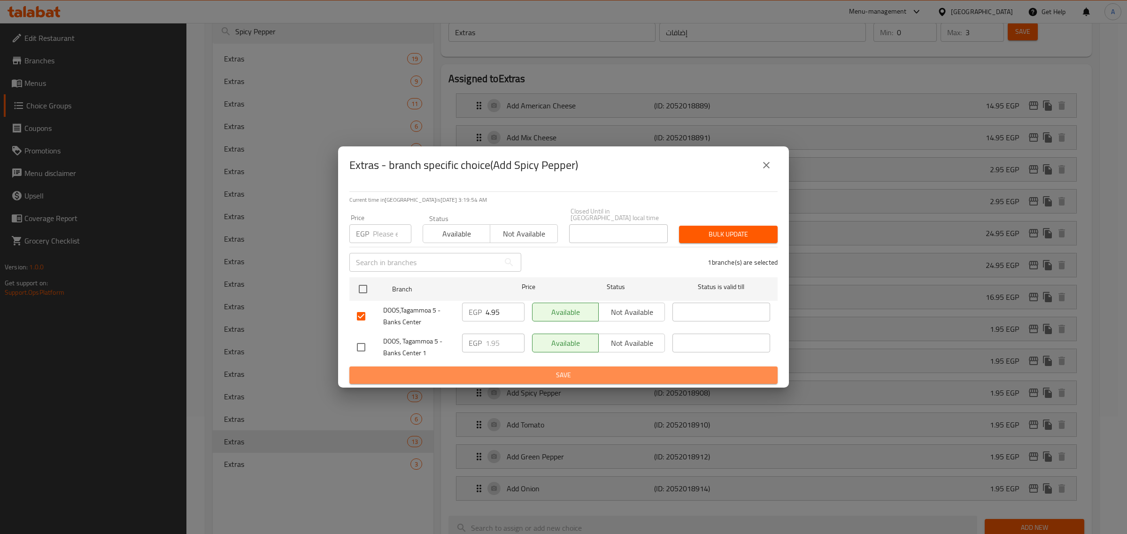
click at [497, 374] on span "Save" at bounding box center [563, 376] width 413 height 12
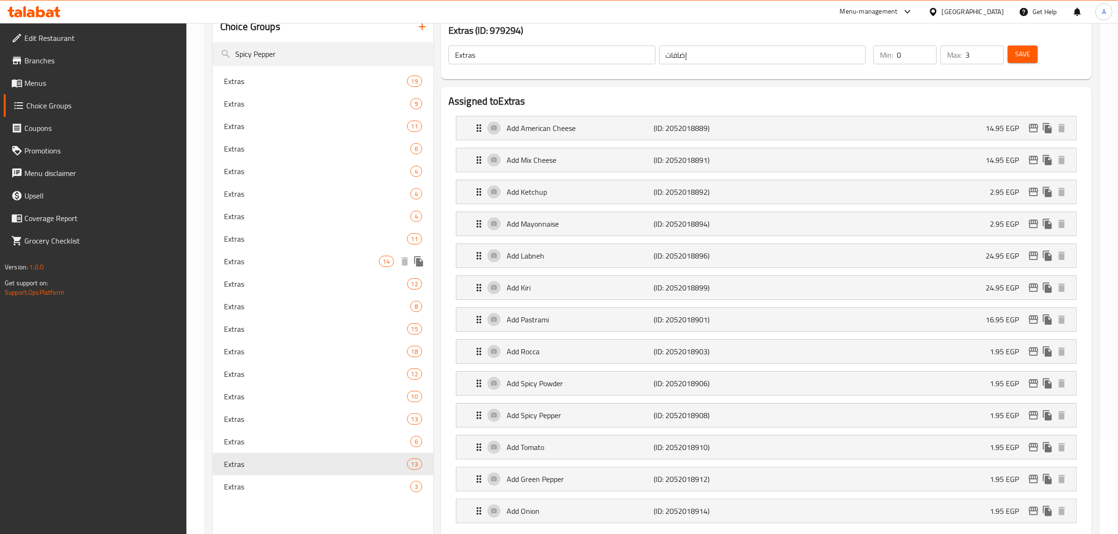
scroll to position [176, 0]
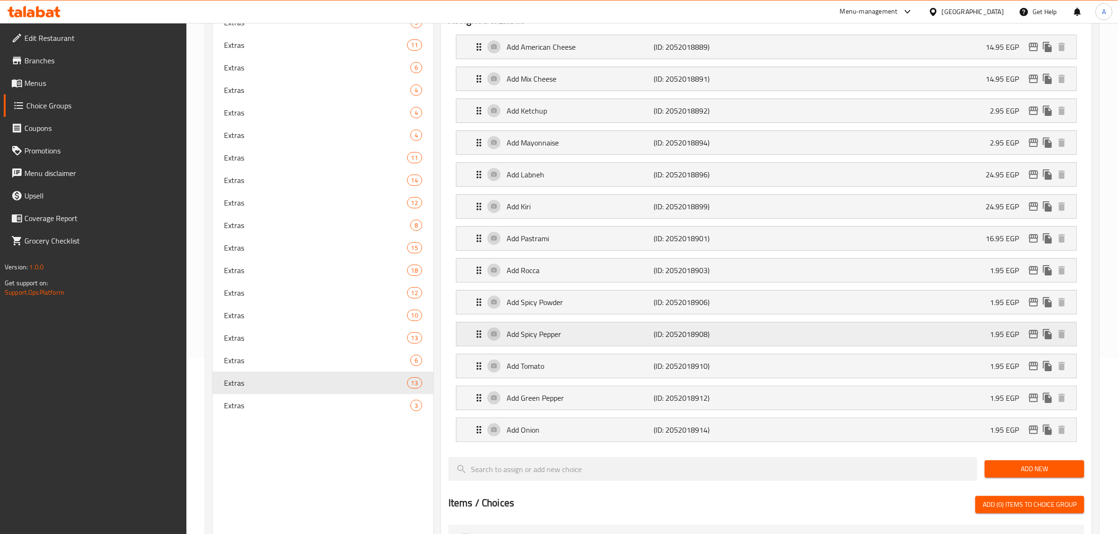
click at [1030, 332] on icon "edit" at bounding box center [1033, 334] width 11 height 11
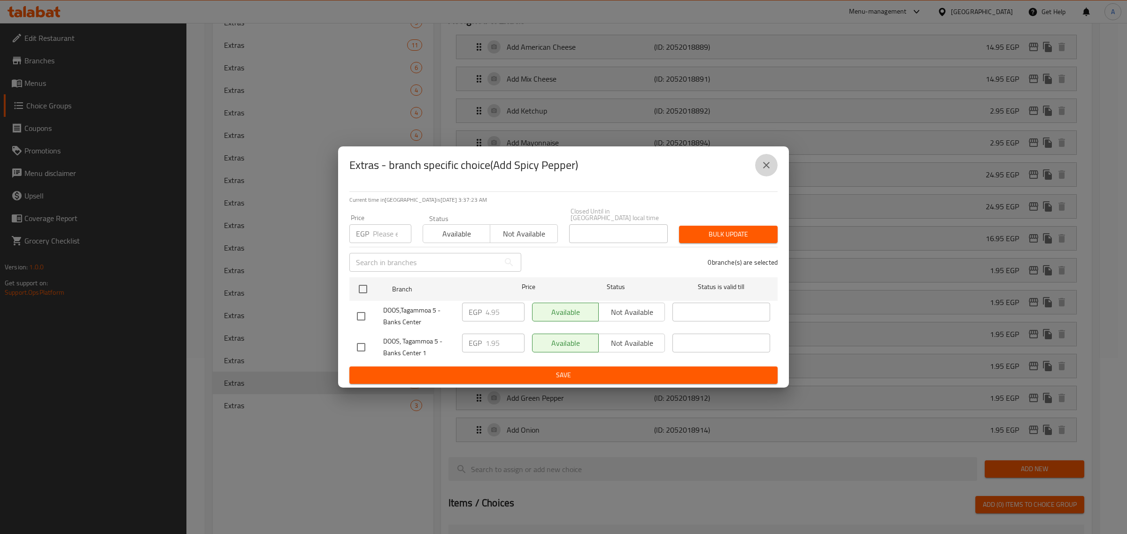
click at [764, 167] on icon "close" at bounding box center [766, 165] width 11 height 11
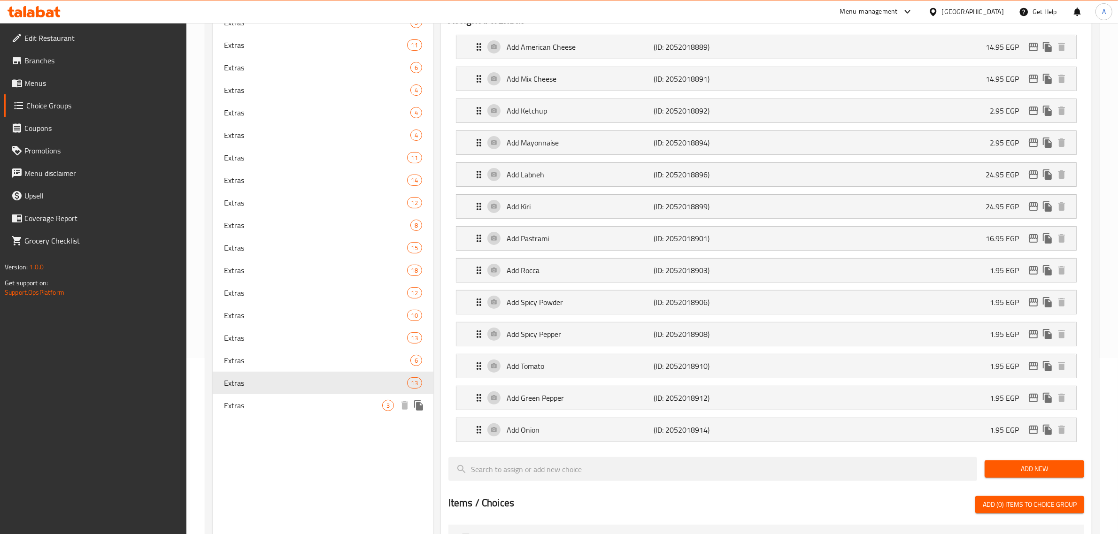
click at [299, 407] on span "Extras" at bounding box center [303, 405] width 158 height 11
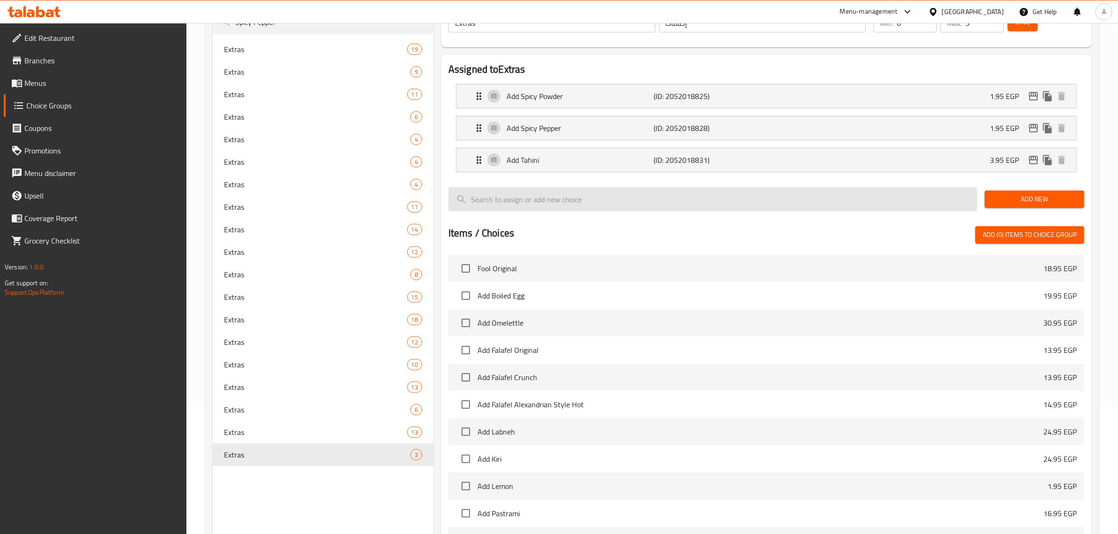
scroll to position [59, 0]
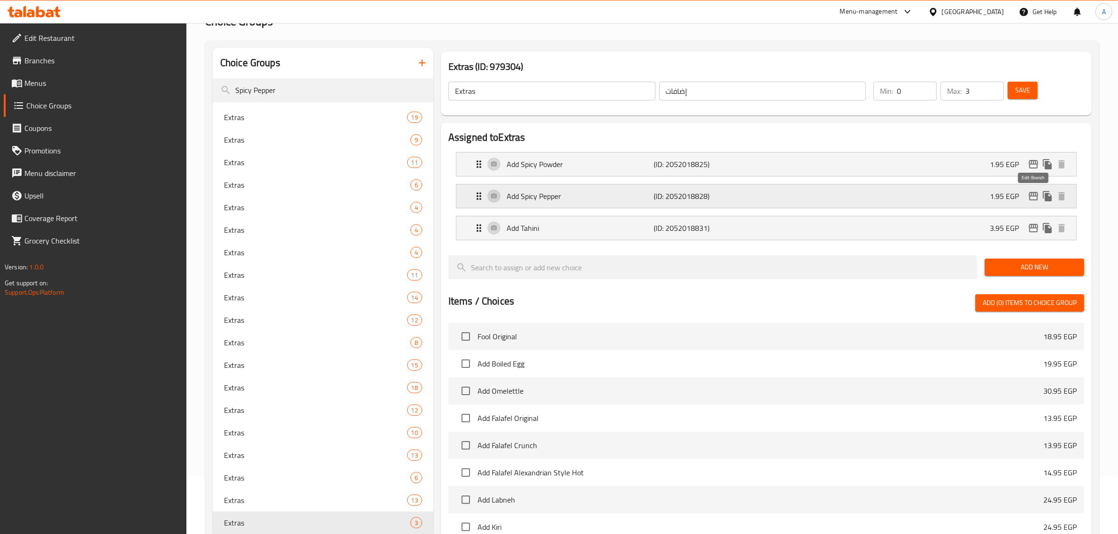
click at [1033, 198] on icon "edit" at bounding box center [1033, 196] width 11 height 11
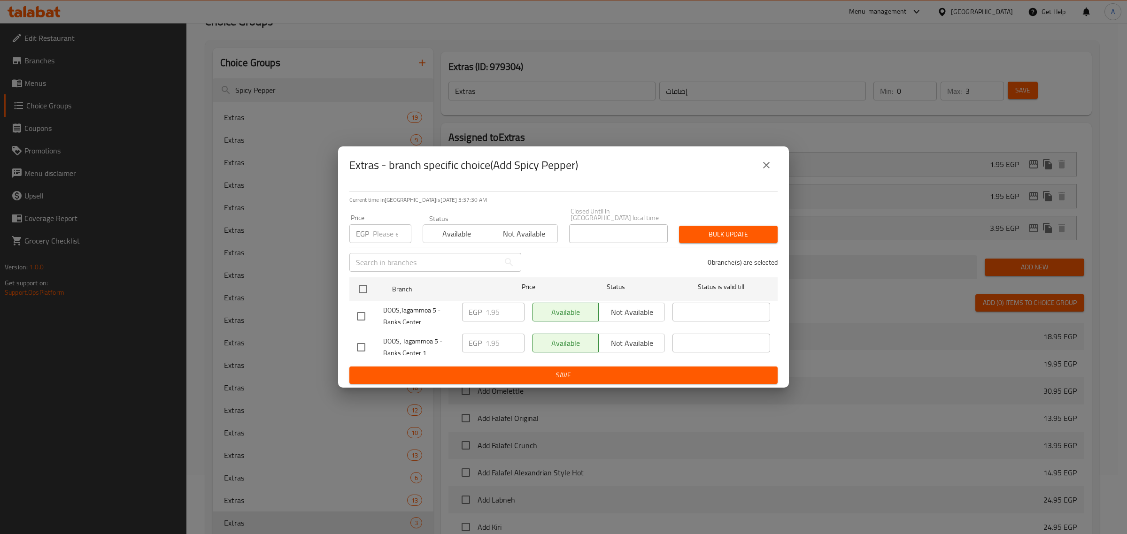
click at [358, 313] on input "checkbox" at bounding box center [361, 317] width 20 height 20
checkbox input "true"
click at [484, 303] on div "EGP 1.95 ​" at bounding box center [493, 312] width 62 height 19
click at [489, 305] on input "1.95" at bounding box center [504, 312] width 39 height 19
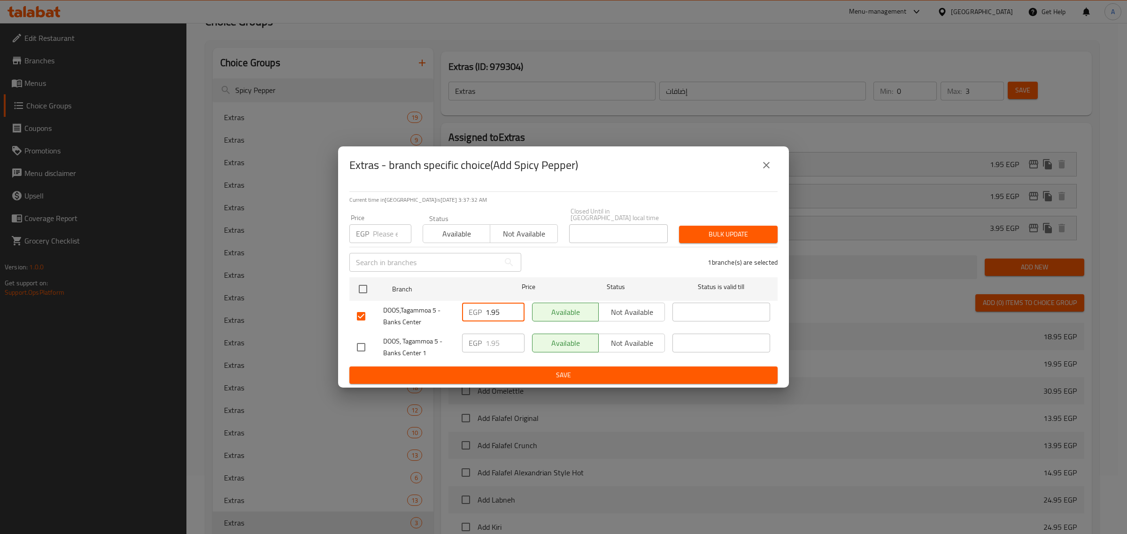
click at [489, 305] on input "1.95" at bounding box center [504, 312] width 39 height 19
paste input "4"
type input "4.95"
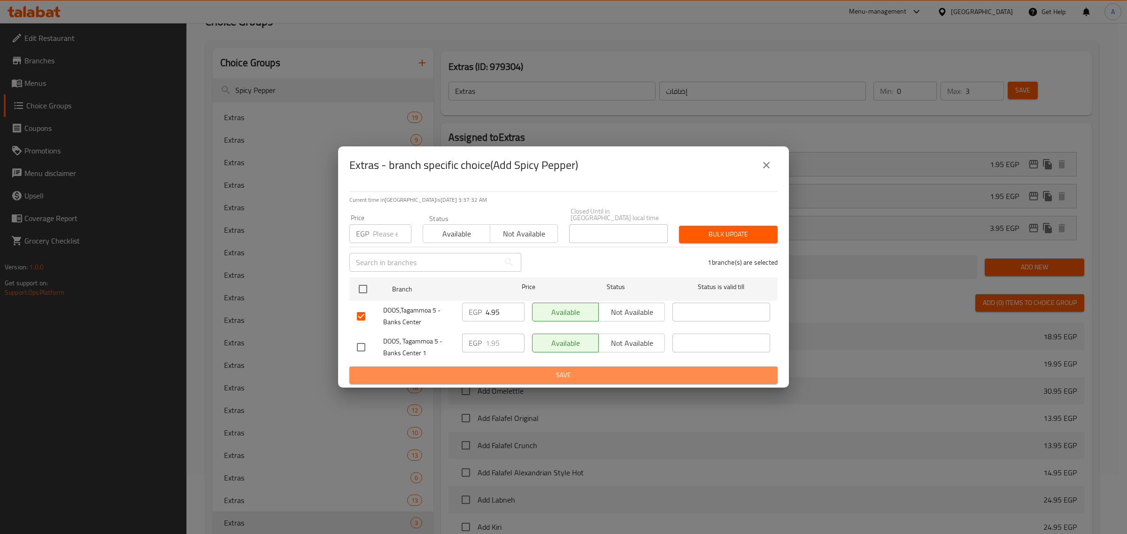
click at [483, 374] on span "Save" at bounding box center [563, 376] width 413 height 12
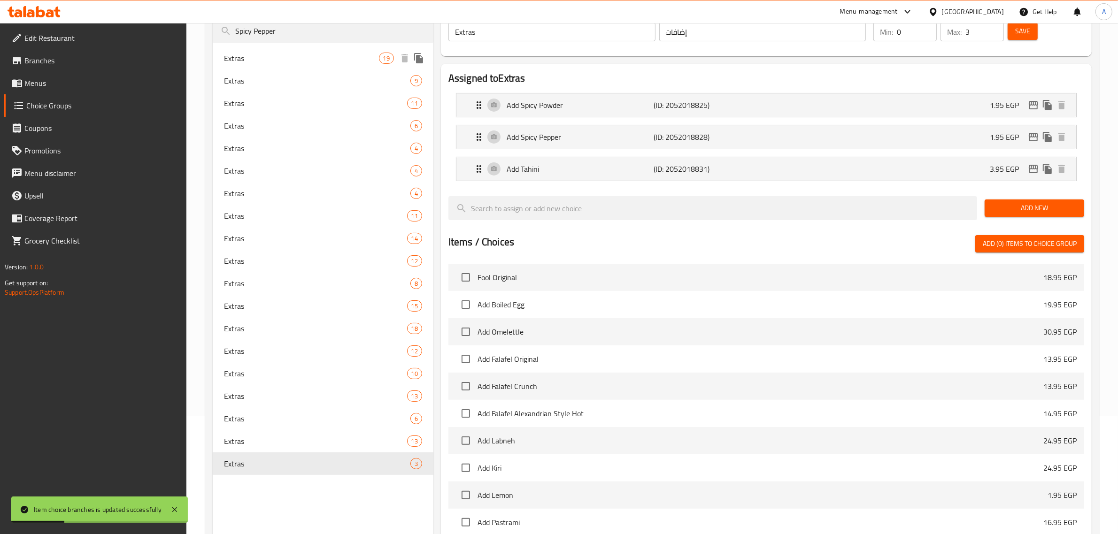
scroll to position [92, 0]
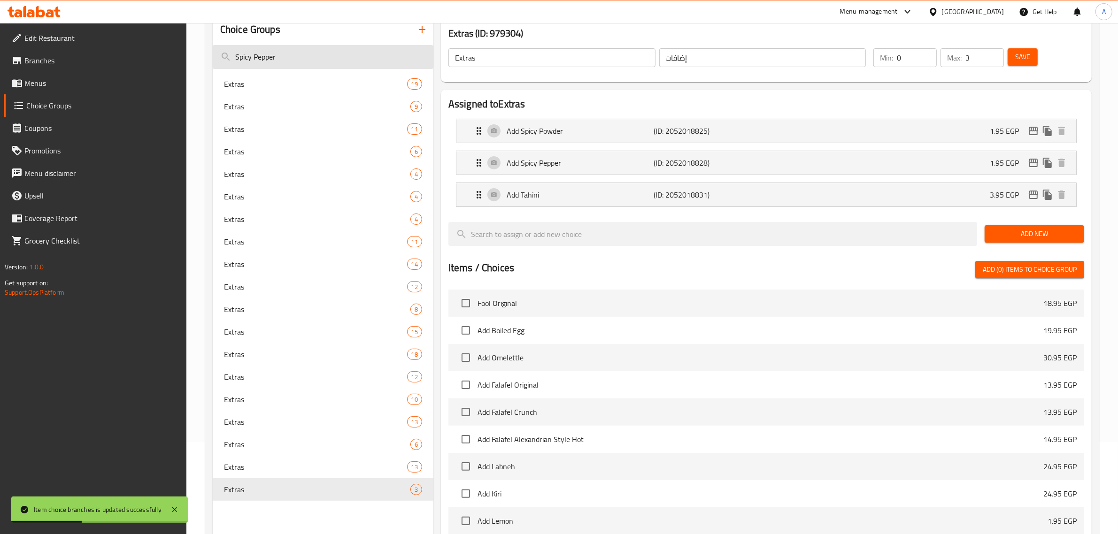
click at [291, 63] on input "Spicy Pepper" at bounding box center [323, 57] width 221 height 24
paste input "Onion"
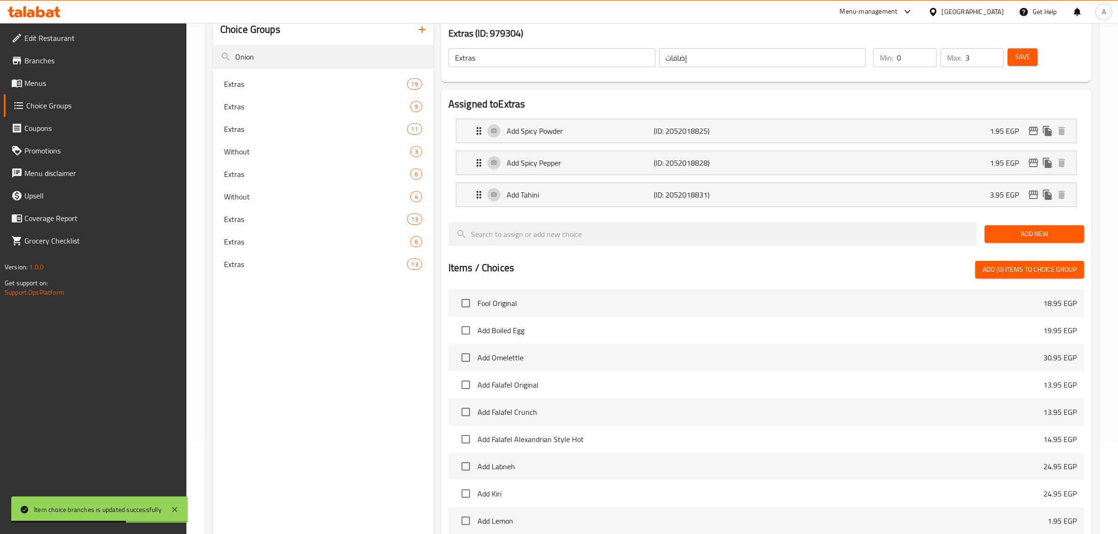
type input "Onion"
click at [277, 86] on span "Extras" at bounding box center [301, 83] width 155 height 11
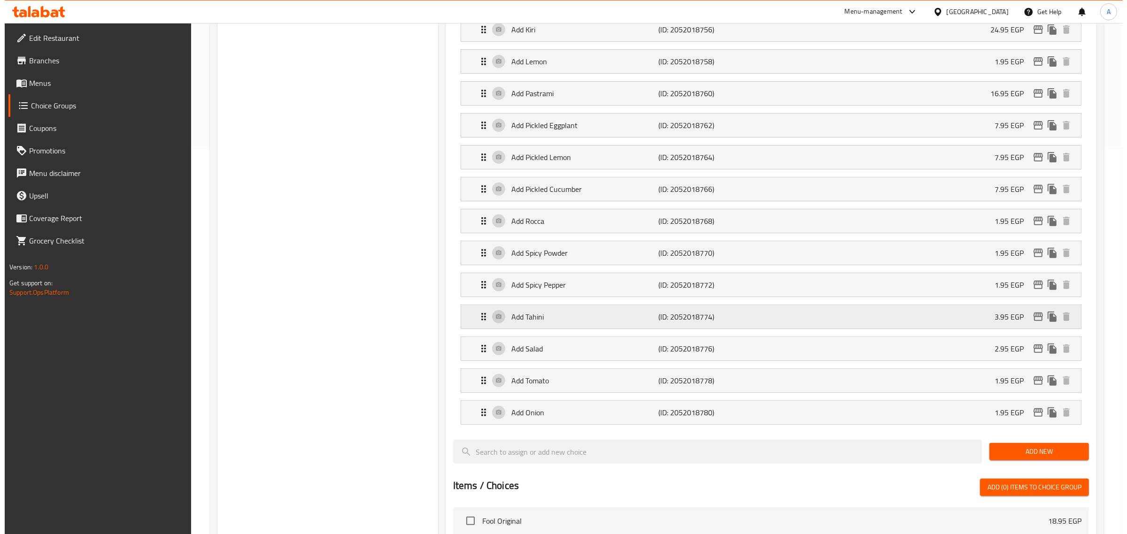
scroll to position [385, 0]
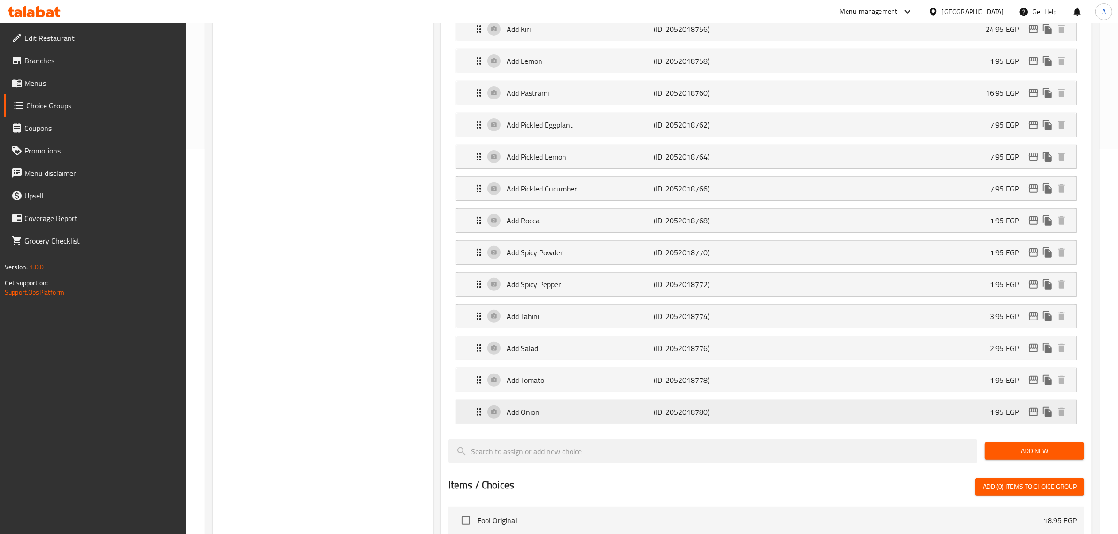
click at [639, 416] on p "Add Onion" at bounding box center [580, 412] width 147 height 11
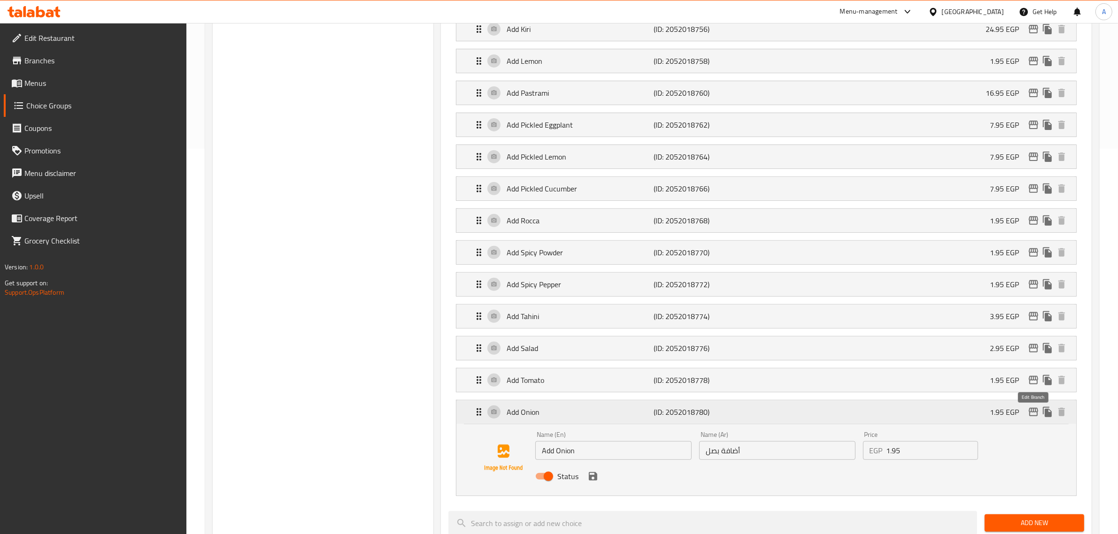
click at [1029, 416] on icon "edit" at bounding box center [1033, 412] width 9 height 8
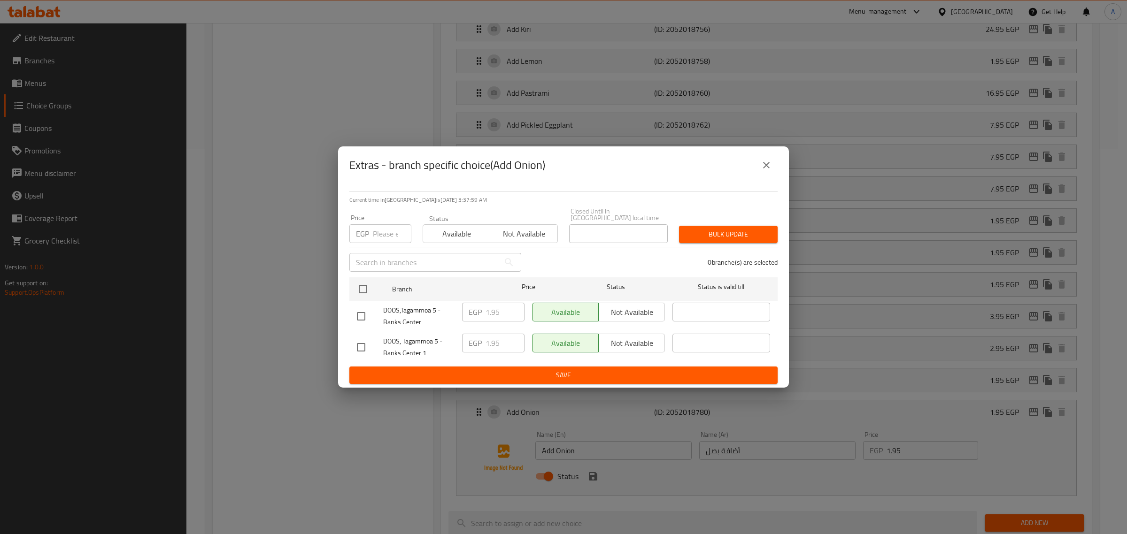
click at [369, 309] on input "checkbox" at bounding box center [361, 317] width 20 height 20
checkbox input "true"
click at [493, 307] on input "1.95" at bounding box center [504, 312] width 39 height 19
paste input "4"
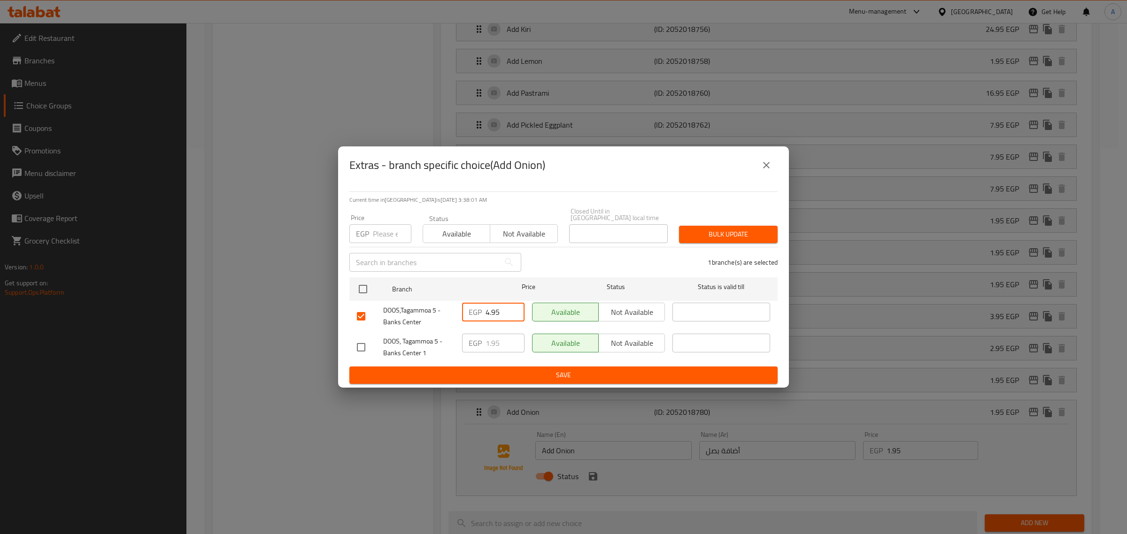
type input "4.95"
click at [496, 376] on span "Save" at bounding box center [563, 376] width 413 height 12
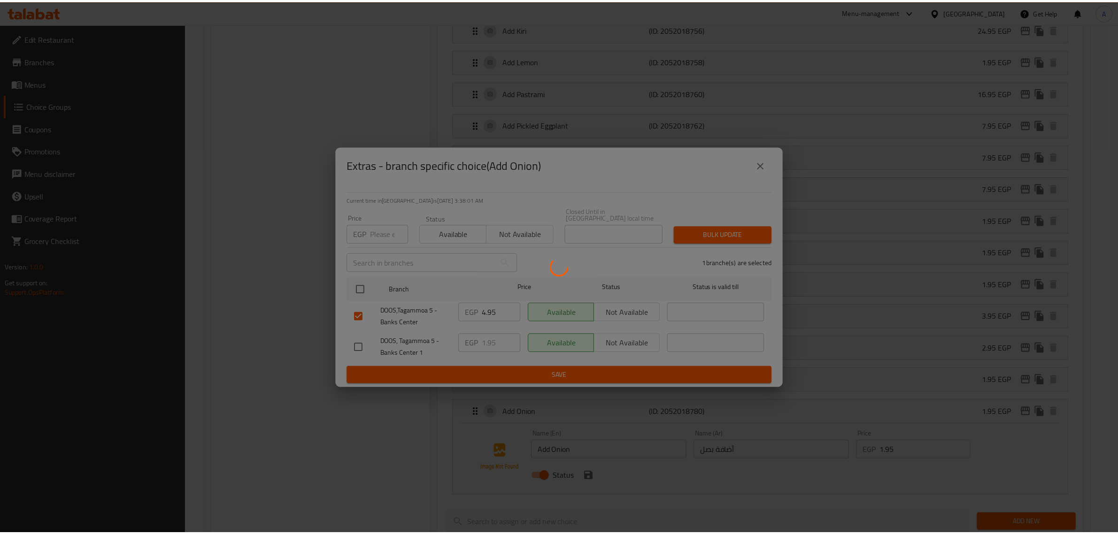
scroll to position [0, 0]
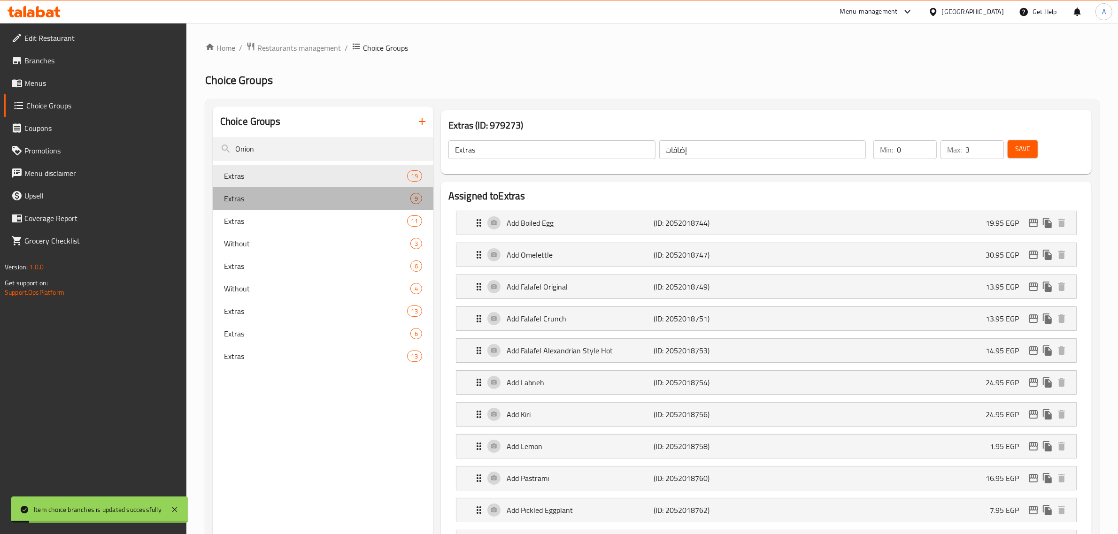
click at [280, 203] on span "Extras" at bounding box center [317, 198] width 186 height 11
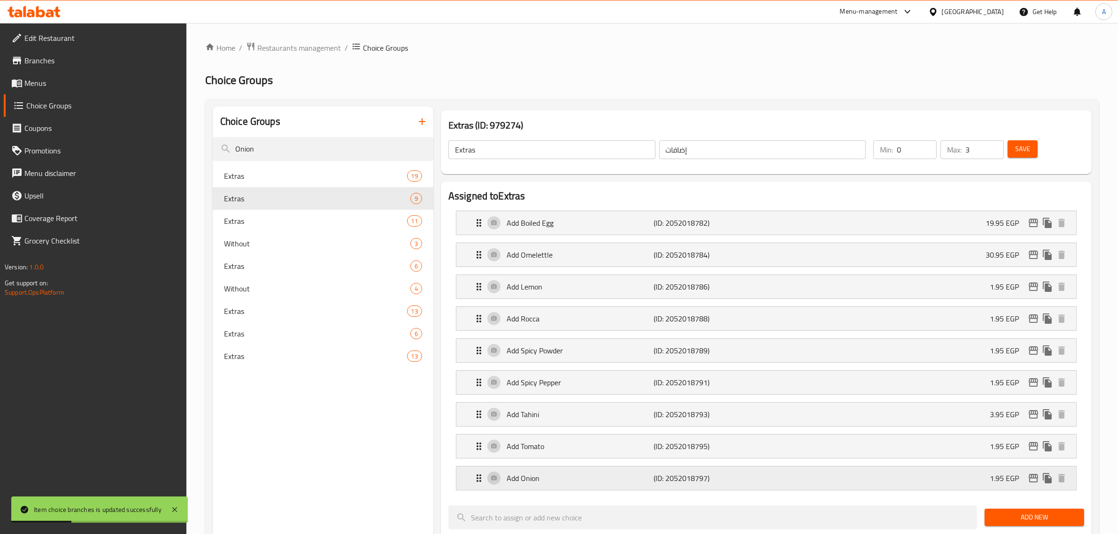
click at [1036, 484] on icon "edit" at bounding box center [1033, 478] width 11 height 11
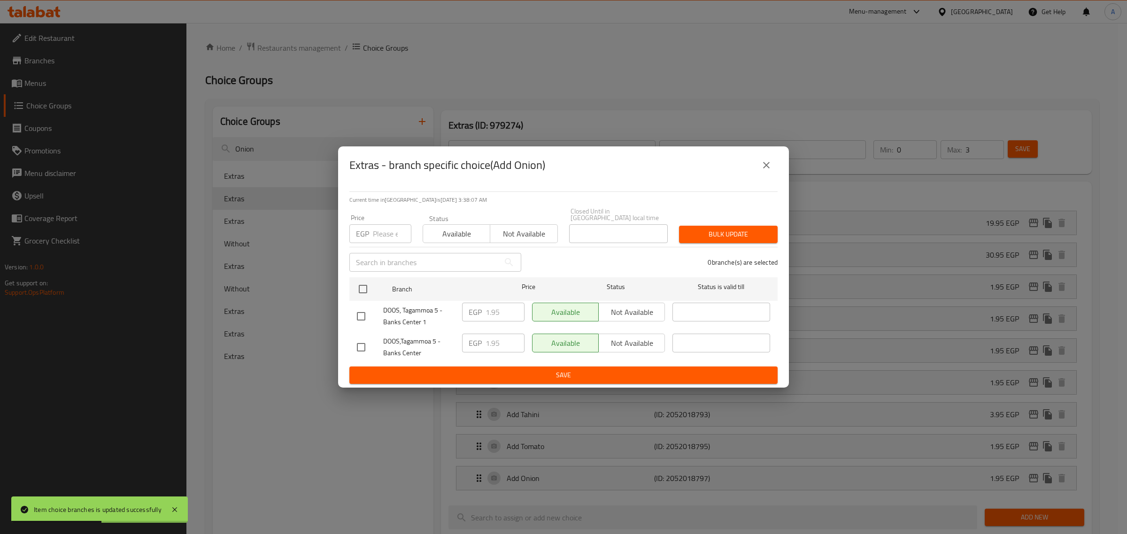
click at [359, 347] on input "checkbox" at bounding box center [361, 348] width 20 height 20
checkbox input "true"
click at [498, 344] on input "1.95" at bounding box center [504, 343] width 39 height 19
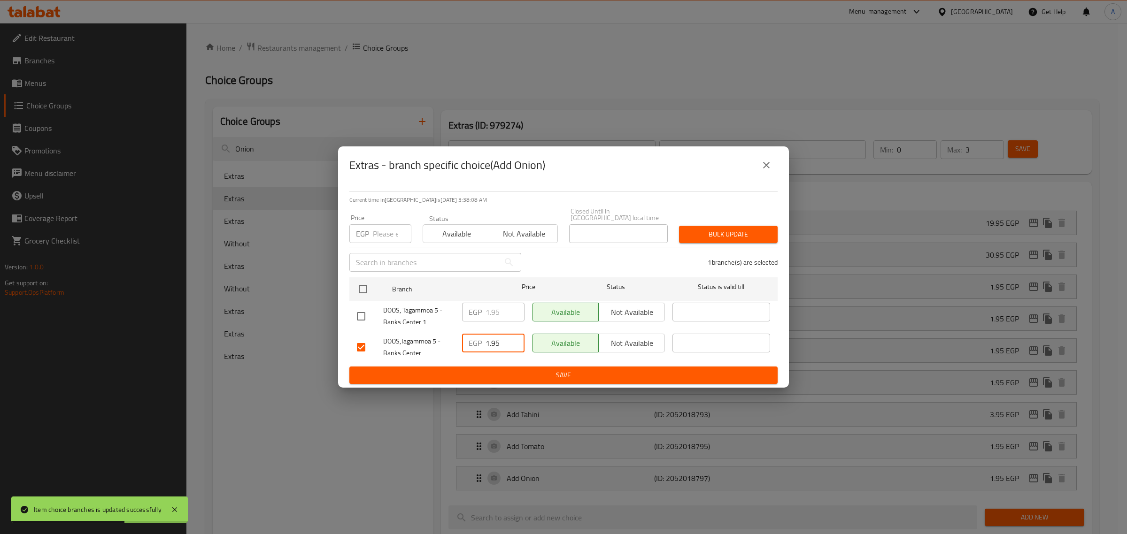
paste input "4"
type input "4.95"
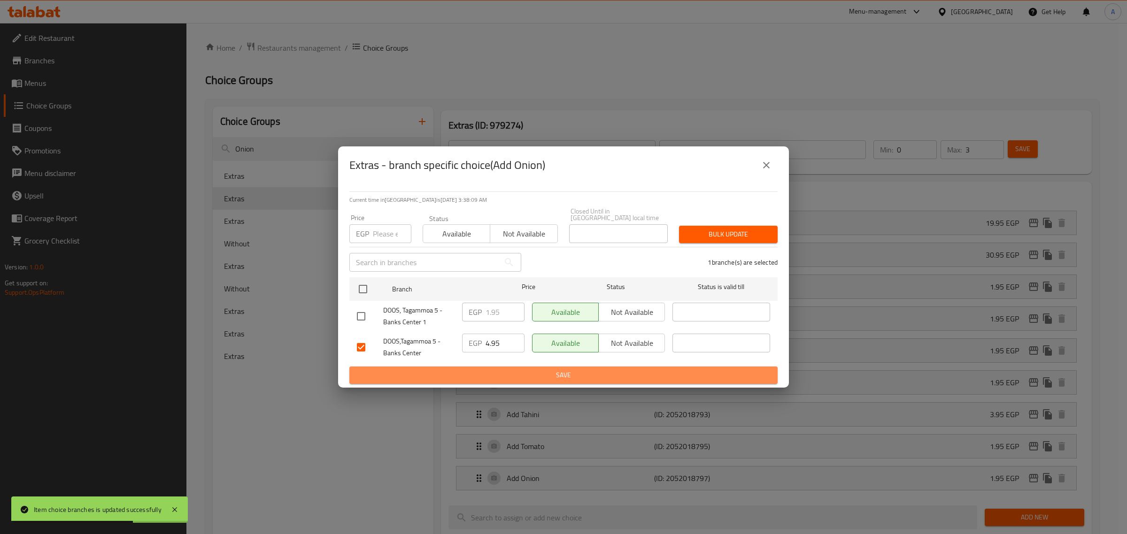
click at [501, 377] on span "Save" at bounding box center [563, 376] width 413 height 12
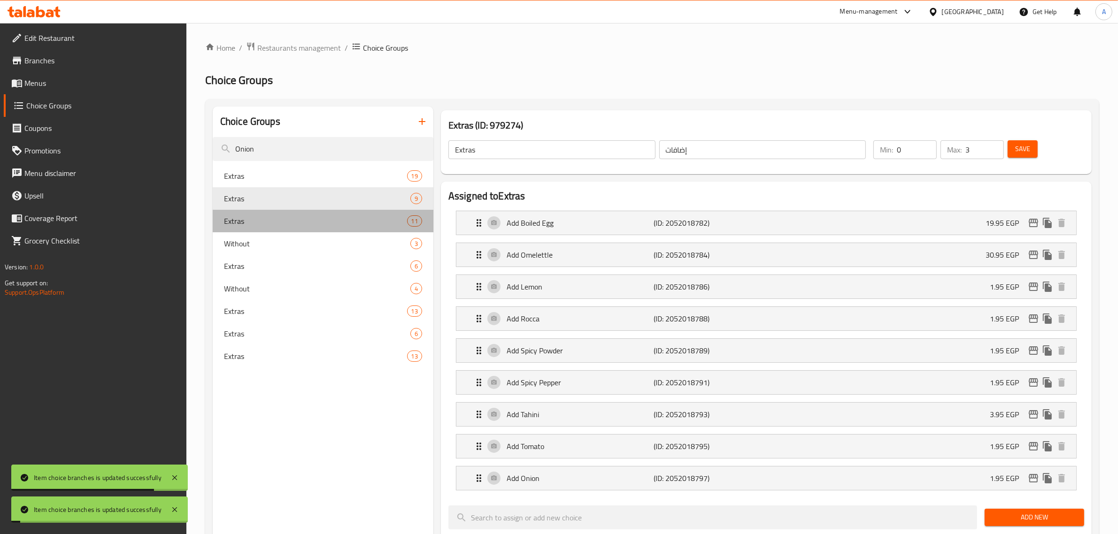
click at [225, 223] on span "Extras" at bounding box center [315, 221] width 183 height 11
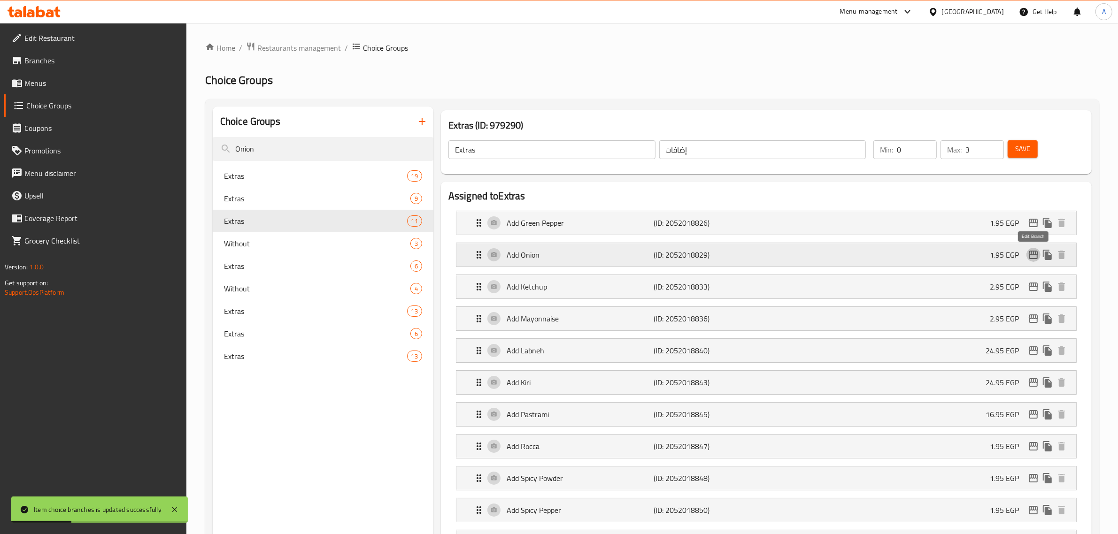
click at [1033, 252] on icon "edit" at bounding box center [1033, 254] width 11 height 11
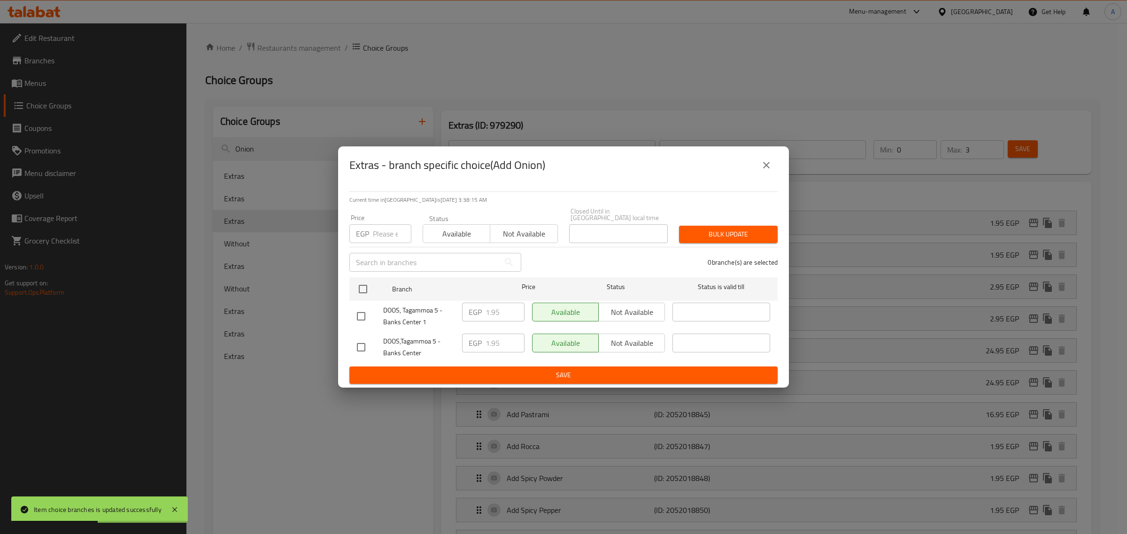
click at [360, 338] on input "checkbox" at bounding box center [361, 348] width 20 height 20
checkbox input "true"
click at [495, 343] on input "1.95" at bounding box center [504, 343] width 39 height 19
paste input "4"
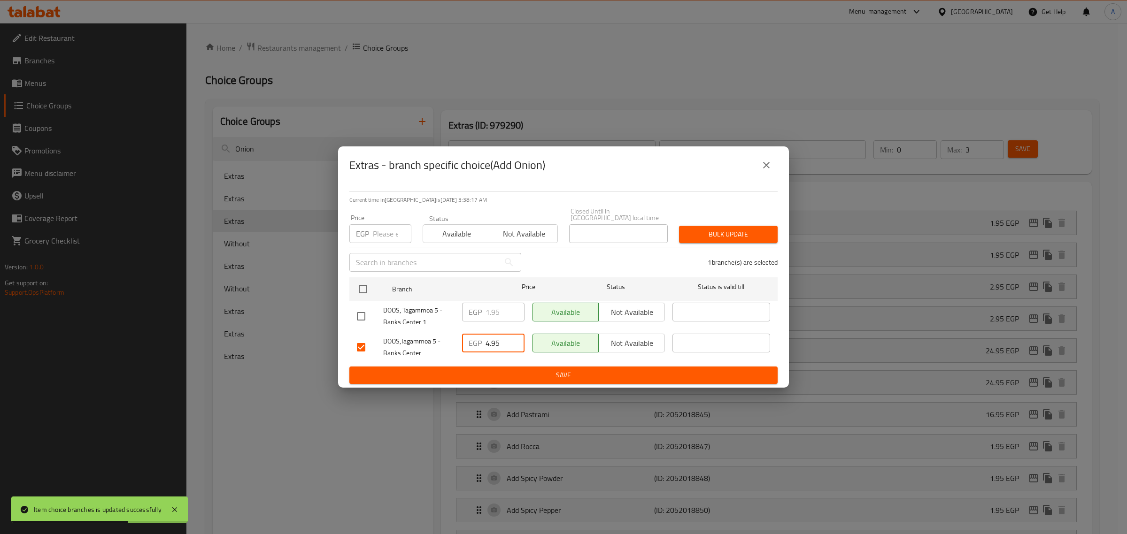
type input "4.95"
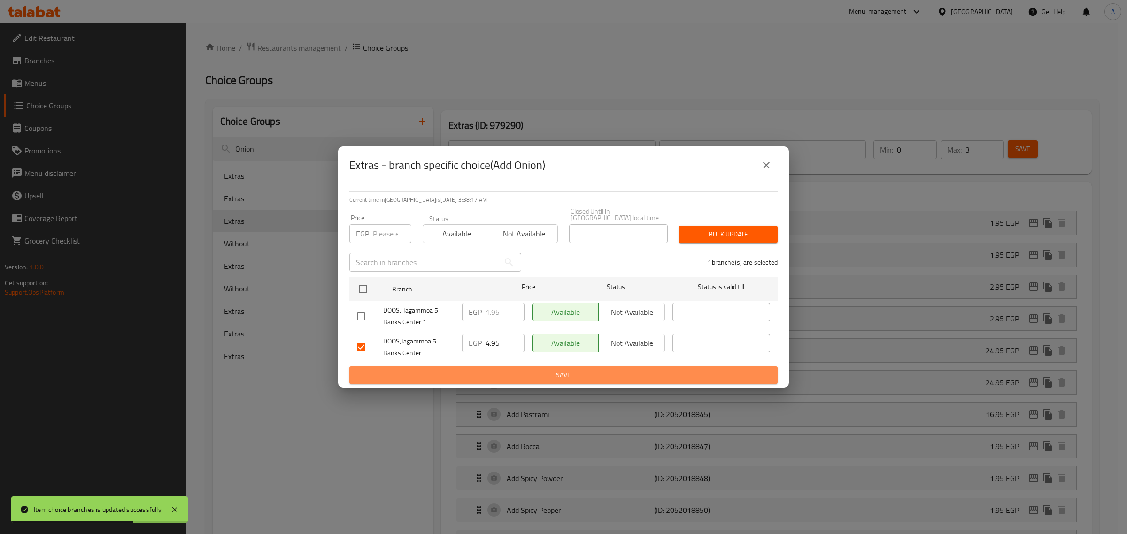
click at [496, 367] on button "Save" at bounding box center [563, 375] width 428 height 17
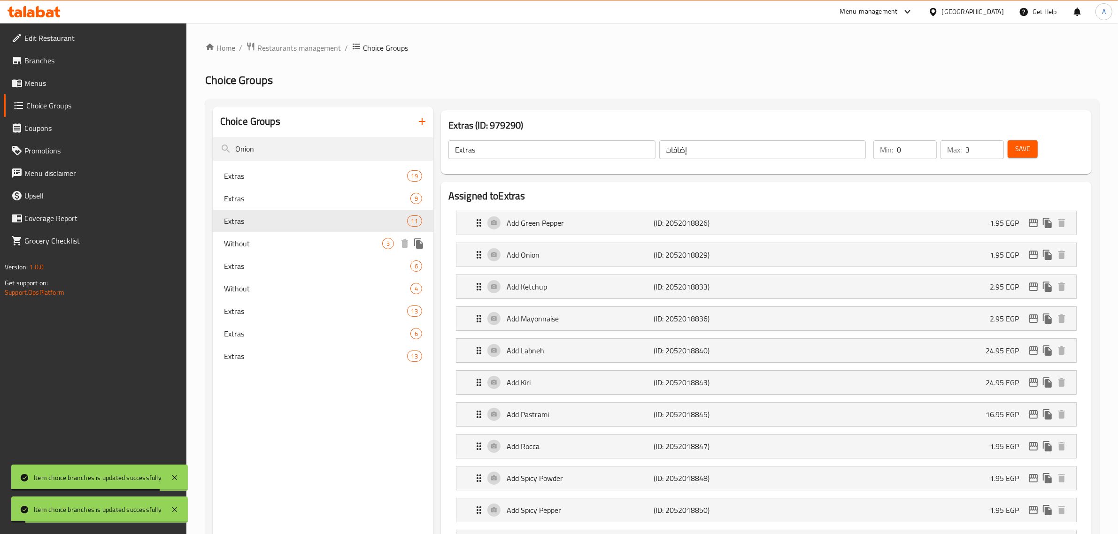
click at [285, 243] on span "Without" at bounding box center [303, 243] width 158 height 11
type input "Without"
type input "بدون"
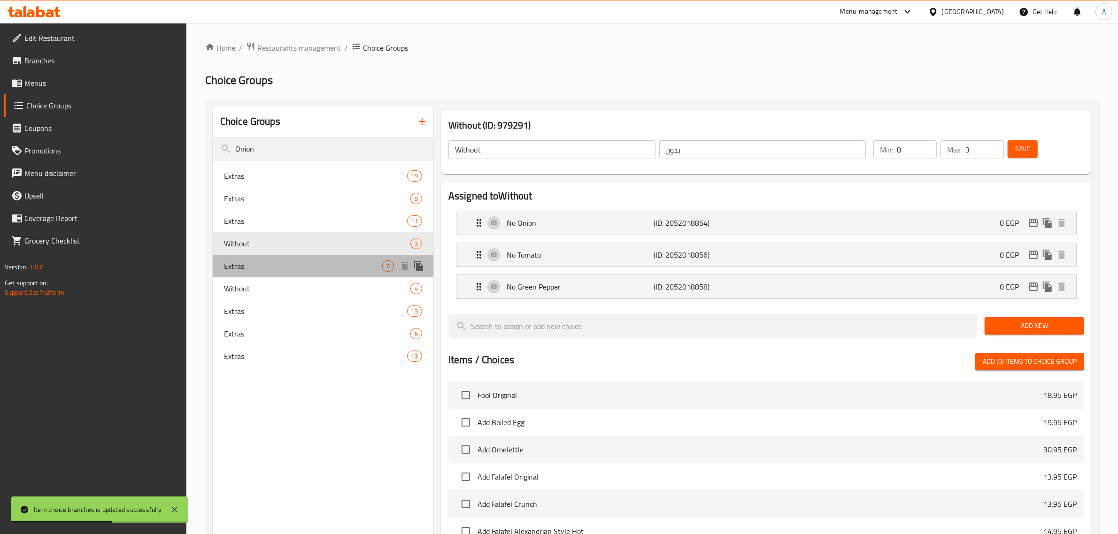
click at [290, 269] on span "Extras" at bounding box center [303, 266] width 158 height 11
type input "Extras"
type input "إضافات"
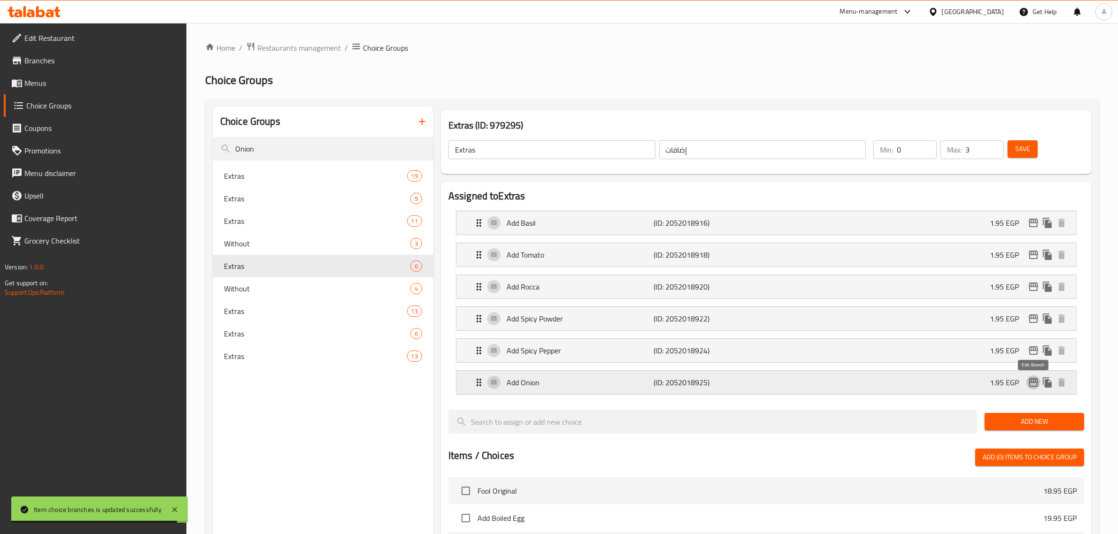
click at [1030, 386] on icon "edit" at bounding box center [1033, 382] width 9 height 8
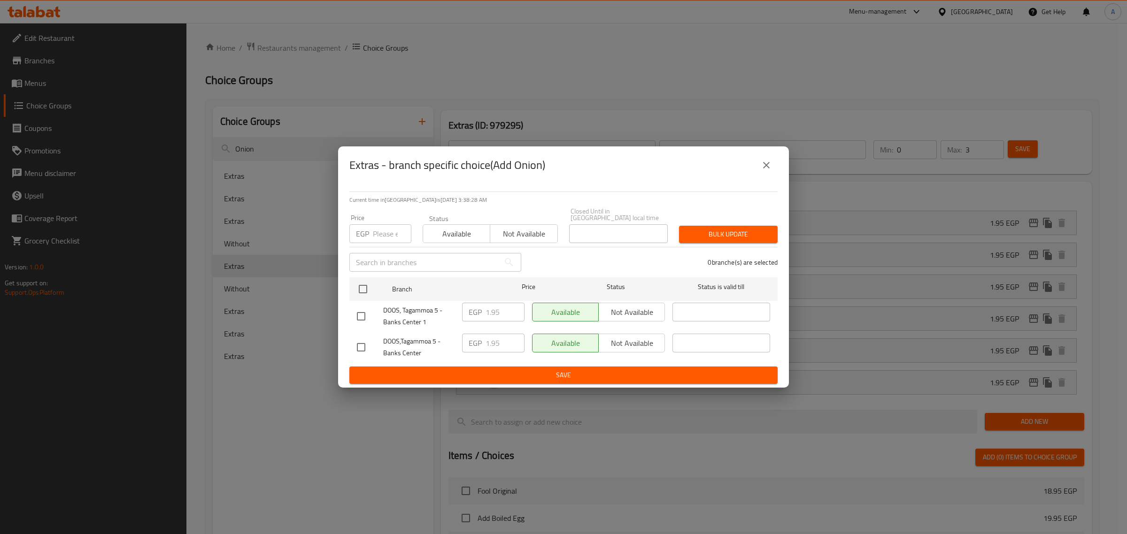
click at [361, 339] on input "checkbox" at bounding box center [361, 348] width 20 height 20
checkbox input "true"
click at [493, 337] on input "1.95" at bounding box center [504, 343] width 39 height 19
paste input "4"
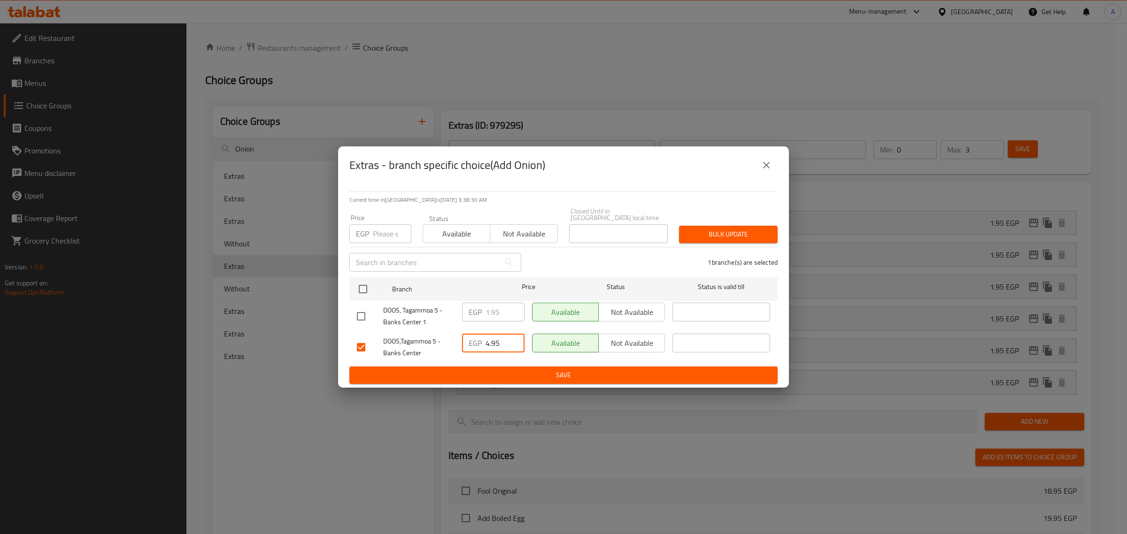
type input "4.95"
click at [493, 370] on span "Save" at bounding box center [563, 376] width 413 height 12
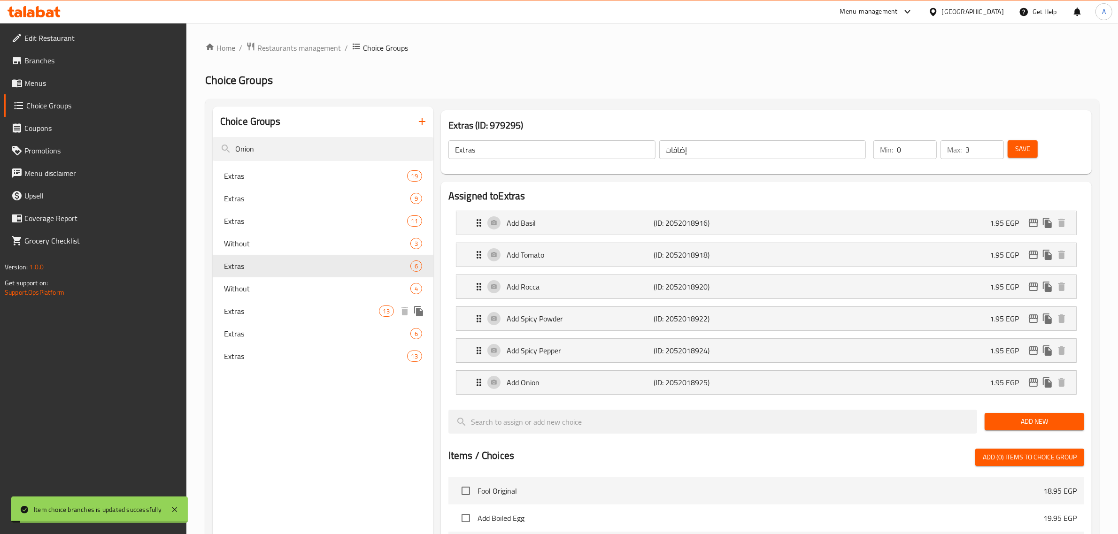
click at [247, 311] on span "Extras" at bounding box center [301, 311] width 155 height 11
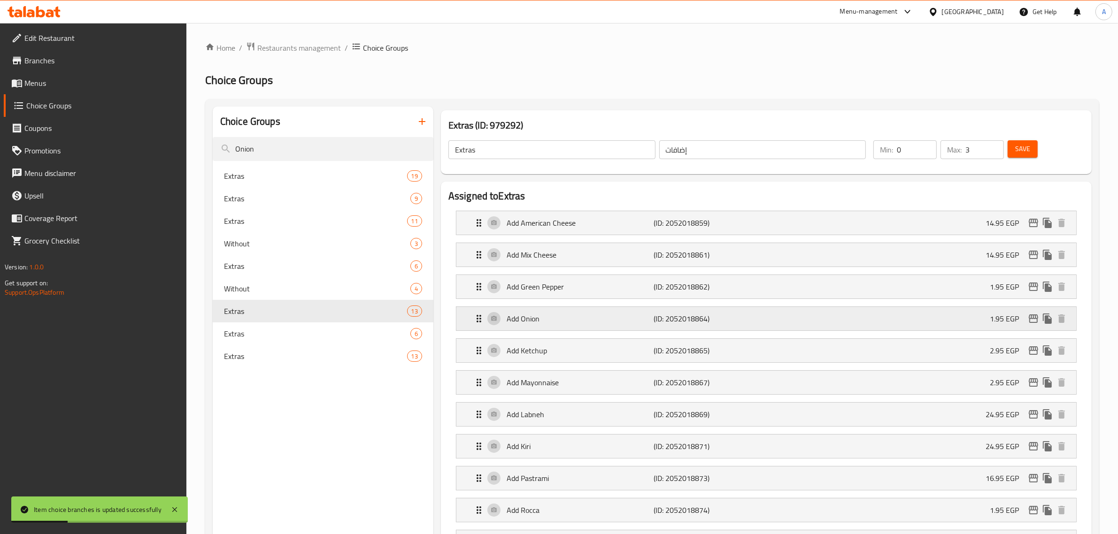
click at [1032, 324] on icon "edit" at bounding box center [1033, 318] width 11 height 11
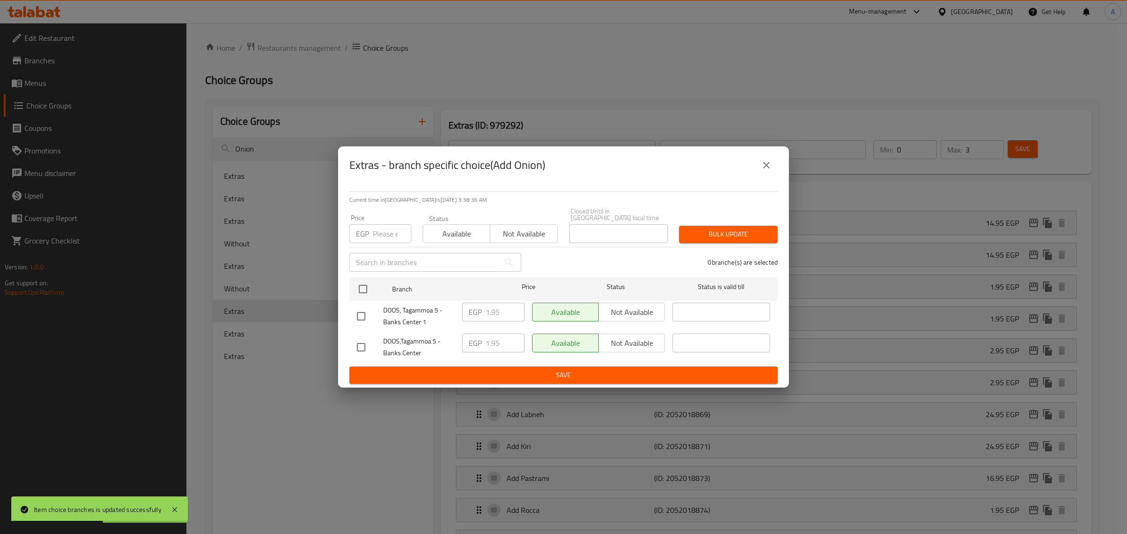
click at [362, 349] on input "checkbox" at bounding box center [361, 348] width 20 height 20
checkbox input "true"
click at [492, 336] on input "1.95" at bounding box center [504, 343] width 39 height 19
paste input "4"
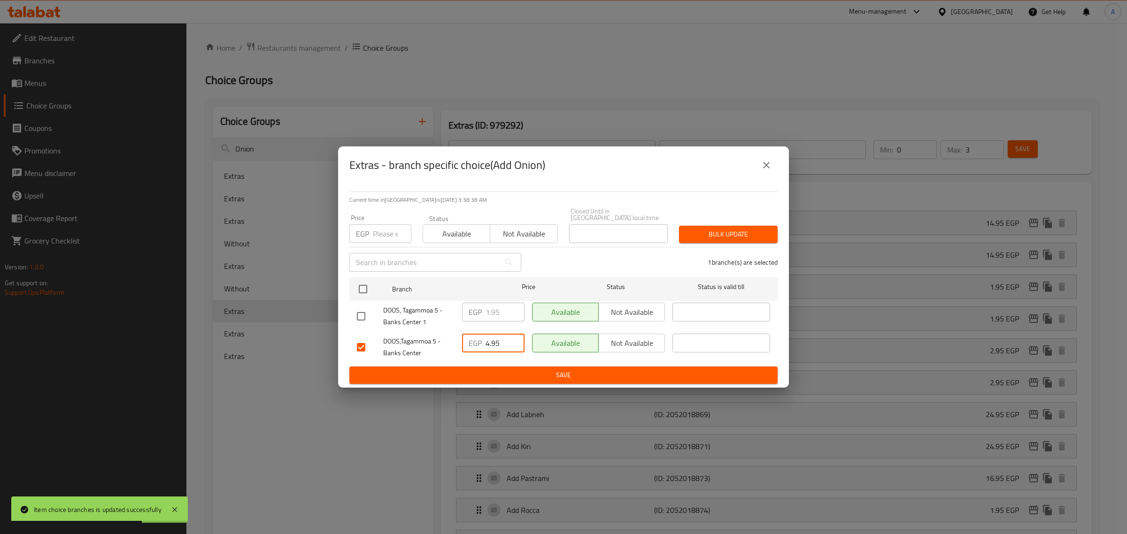
type input "4.95"
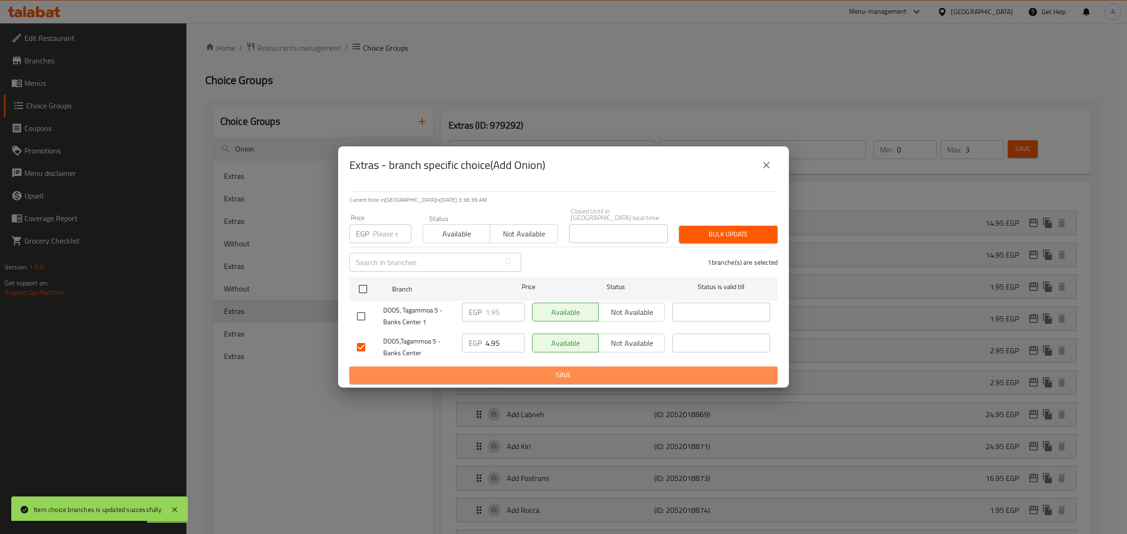
click at [498, 370] on span "Save" at bounding box center [563, 376] width 413 height 12
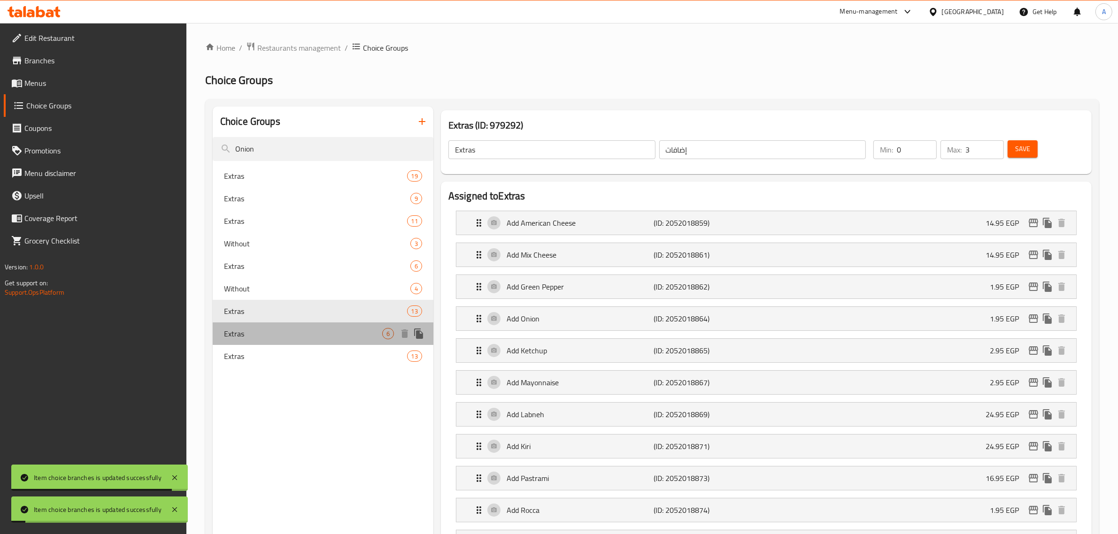
click at [288, 330] on span "Extras" at bounding box center [303, 333] width 158 height 11
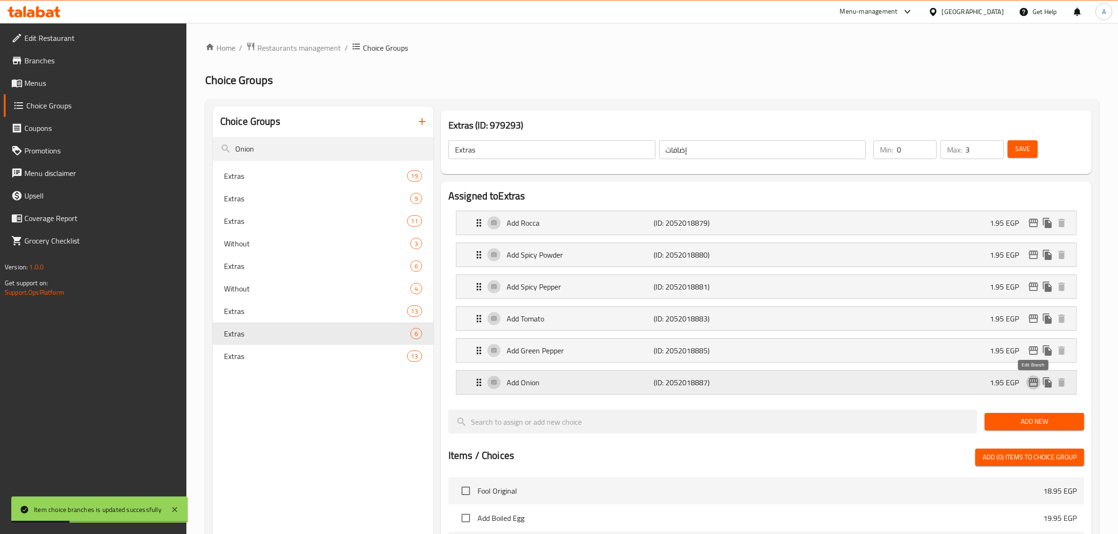
click at [1031, 383] on icon "edit" at bounding box center [1033, 382] width 9 height 8
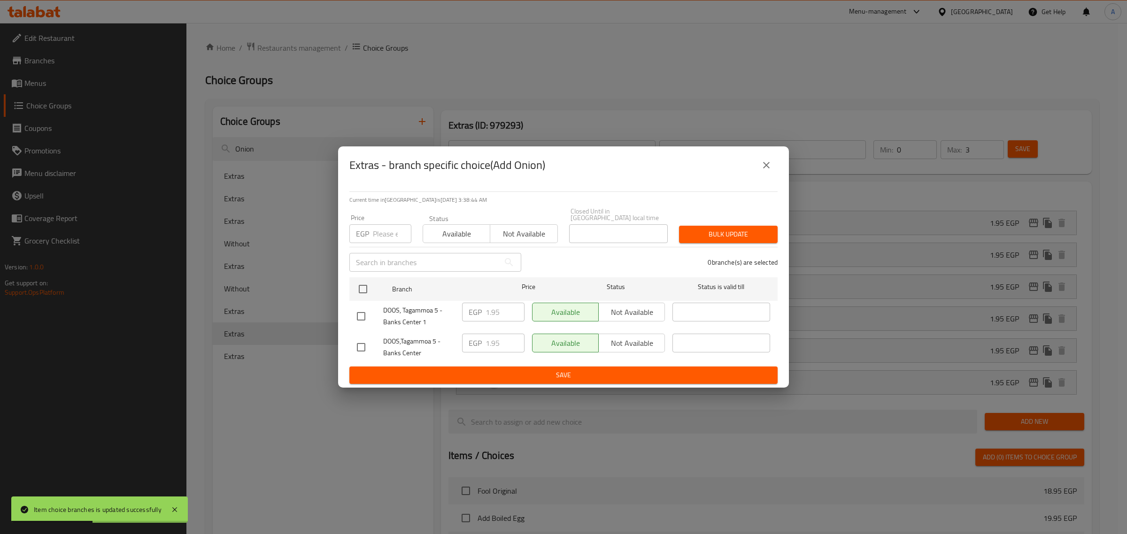
click at [355, 346] on input "checkbox" at bounding box center [361, 348] width 20 height 20
checkbox input "true"
click at [487, 341] on input "1.95" at bounding box center [504, 343] width 39 height 19
paste input "4"
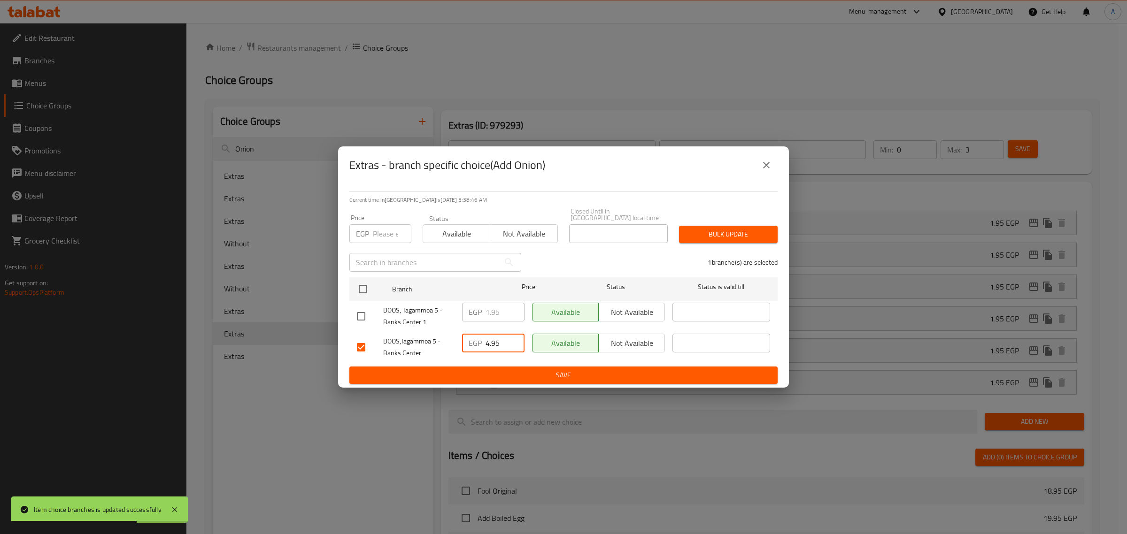
type input "4.95"
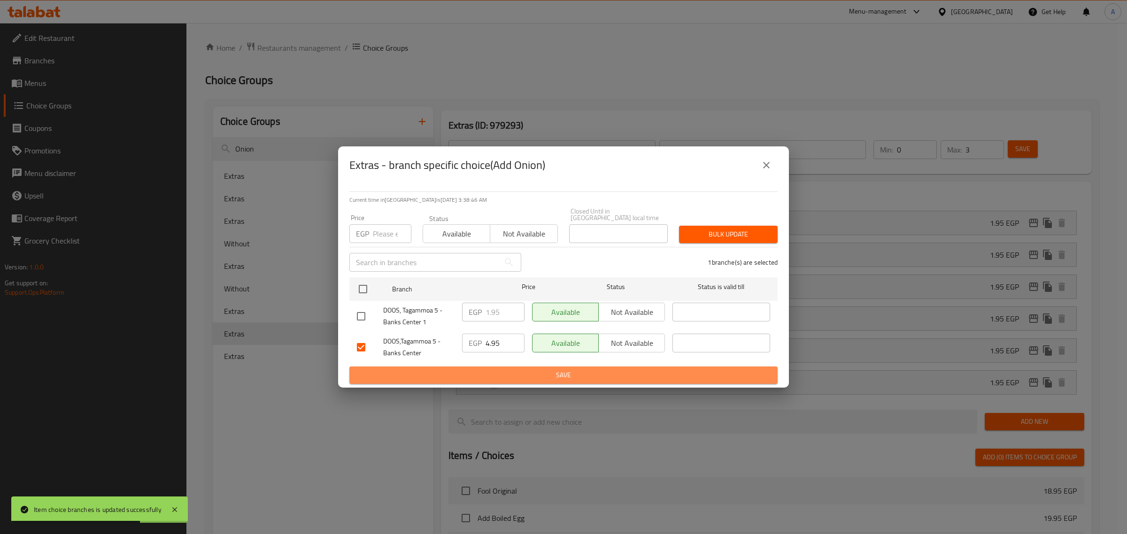
click at [486, 367] on button "Save" at bounding box center [563, 375] width 428 height 17
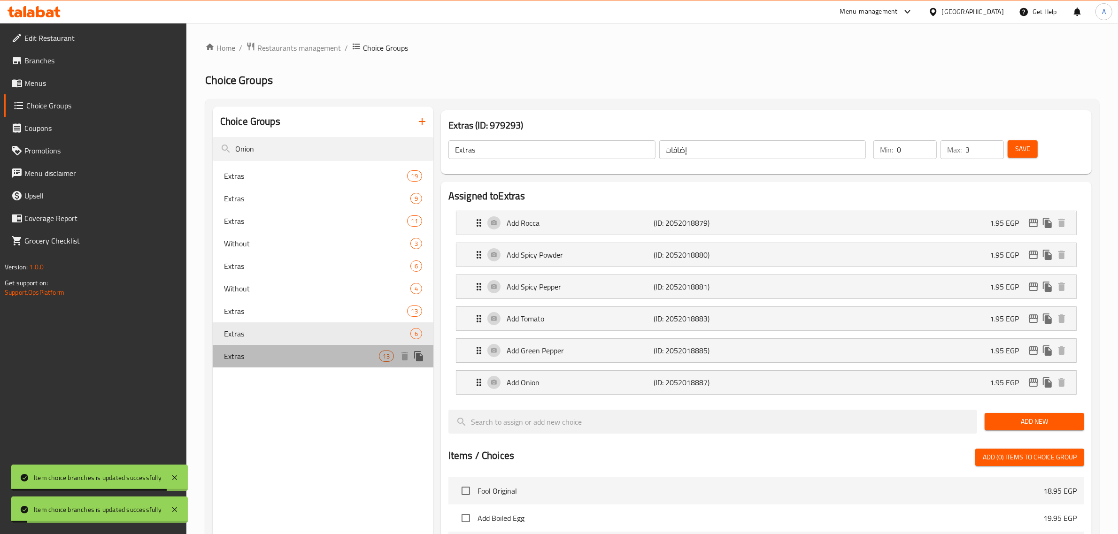
click at [303, 358] on span "Extras" at bounding box center [301, 356] width 155 height 11
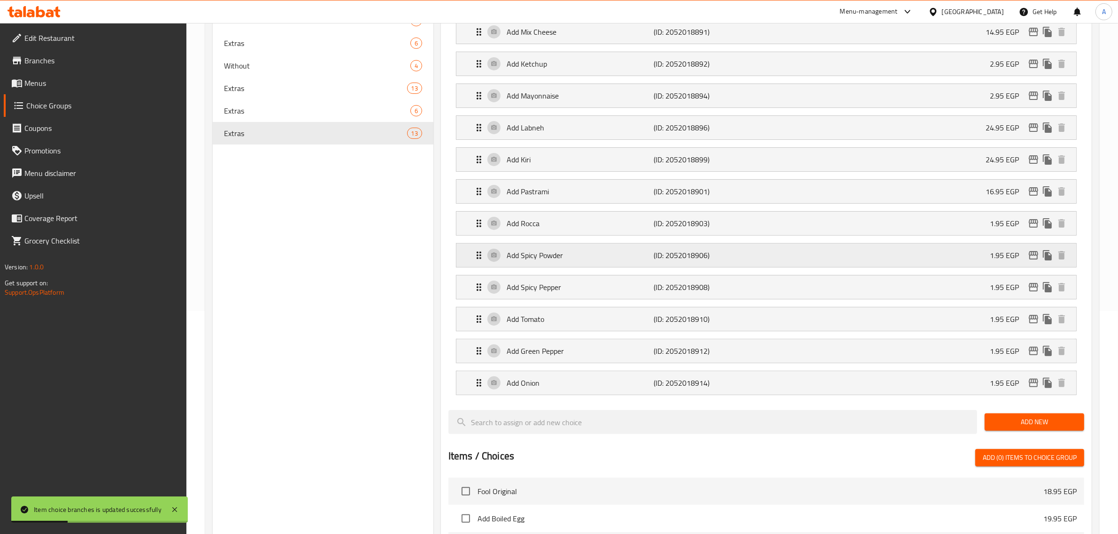
scroll to position [235, 0]
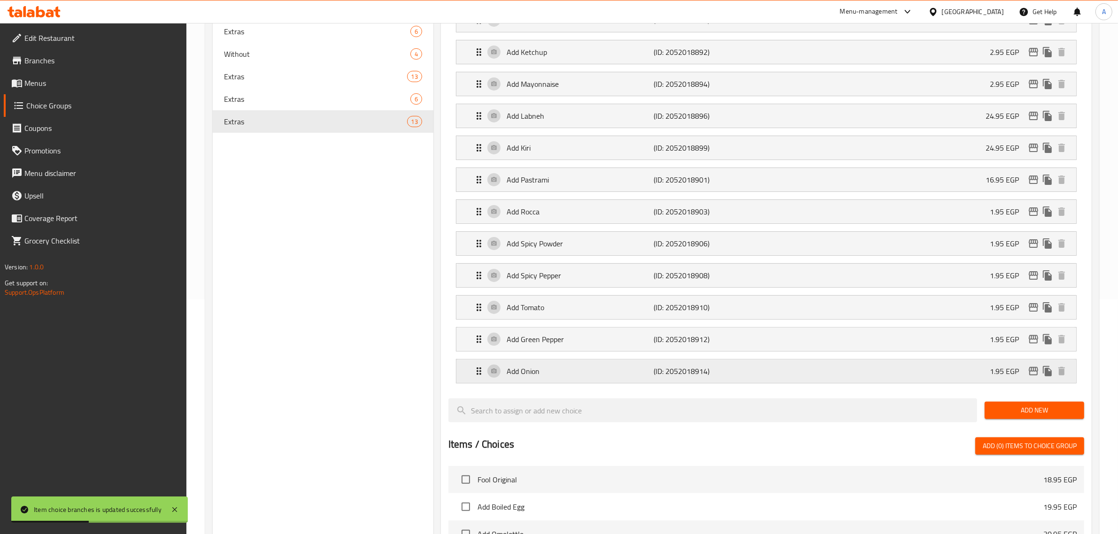
click at [1036, 370] on icon "edit" at bounding box center [1033, 371] width 9 height 8
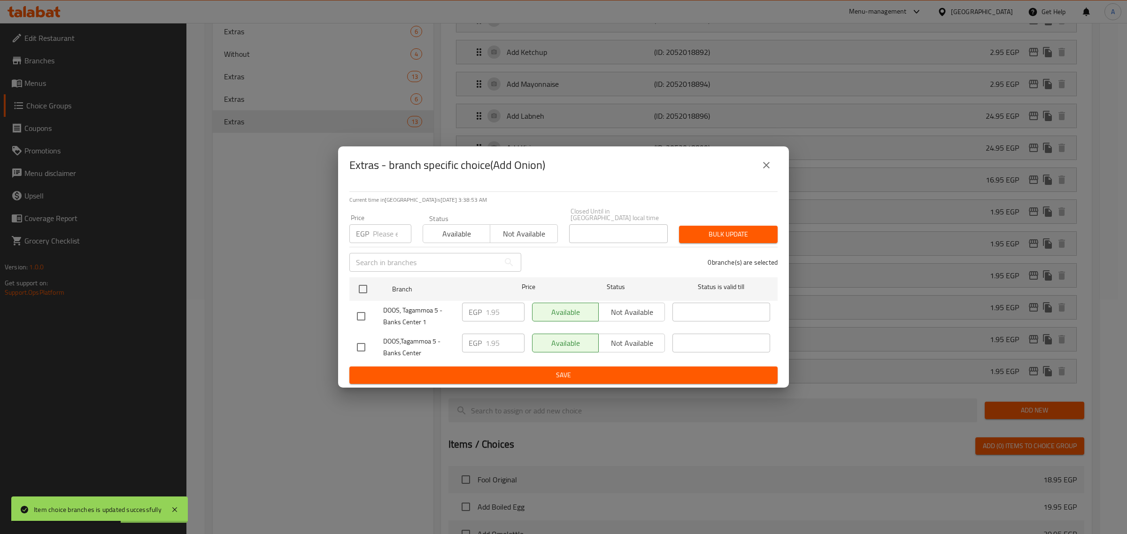
click at [367, 344] on input "checkbox" at bounding box center [361, 348] width 20 height 20
checkbox input "true"
click at [496, 339] on input "1.95" at bounding box center [504, 343] width 39 height 19
paste input "4"
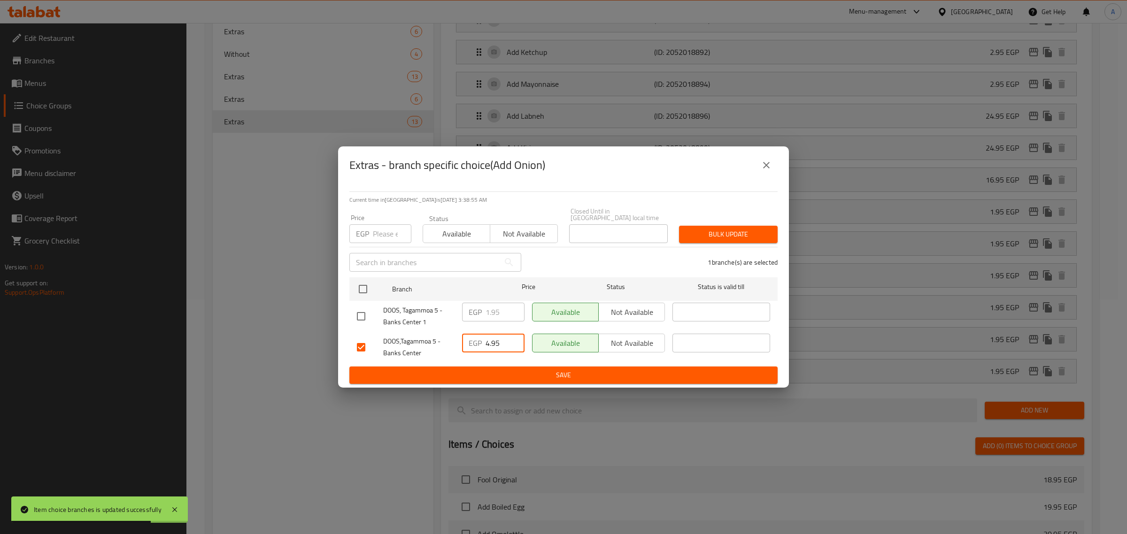
type input "4.95"
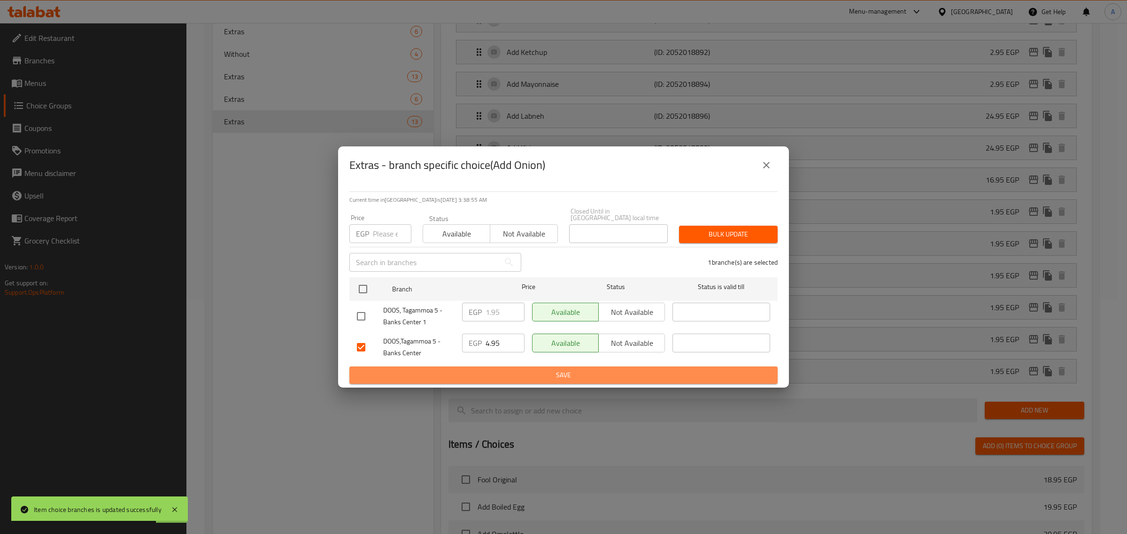
click at [501, 379] on button "Save" at bounding box center [563, 375] width 428 height 17
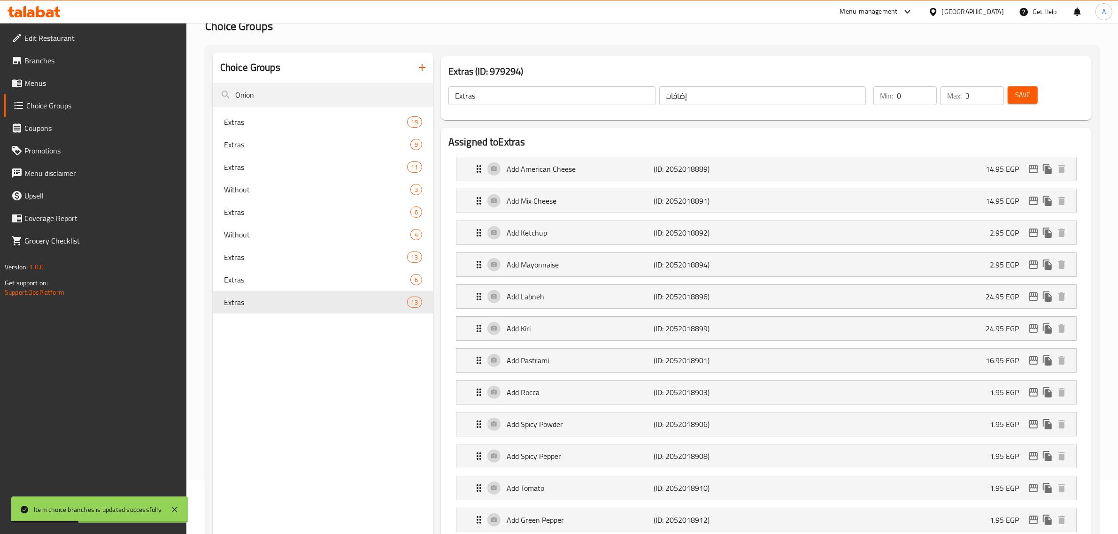
scroll to position [0, 0]
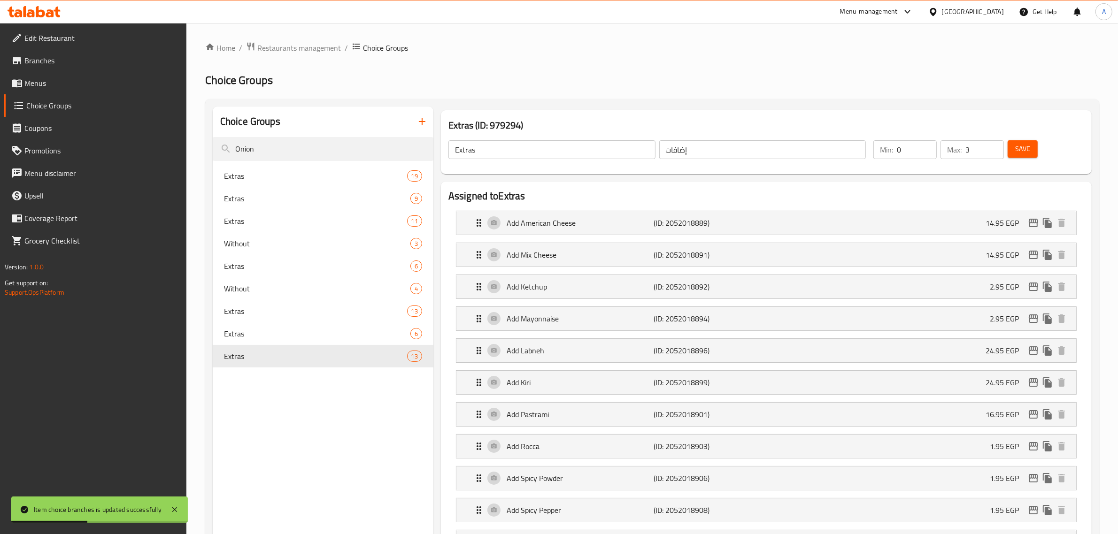
click at [342, 149] on input "Onion" at bounding box center [323, 149] width 221 height 24
paste input "Fool"
type input "Fool"
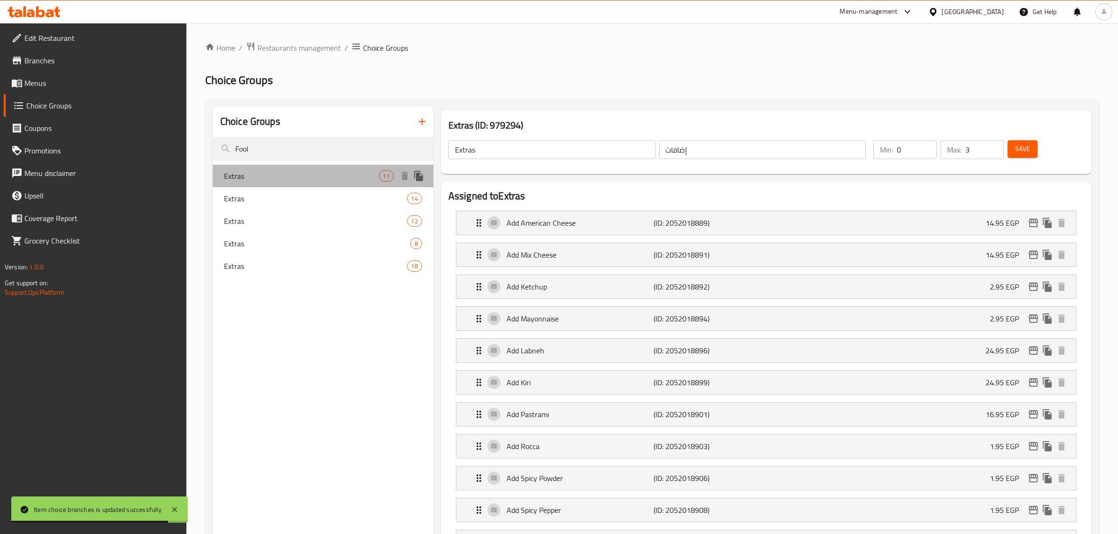
click at [304, 180] on span "Extras" at bounding box center [301, 175] width 155 height 11
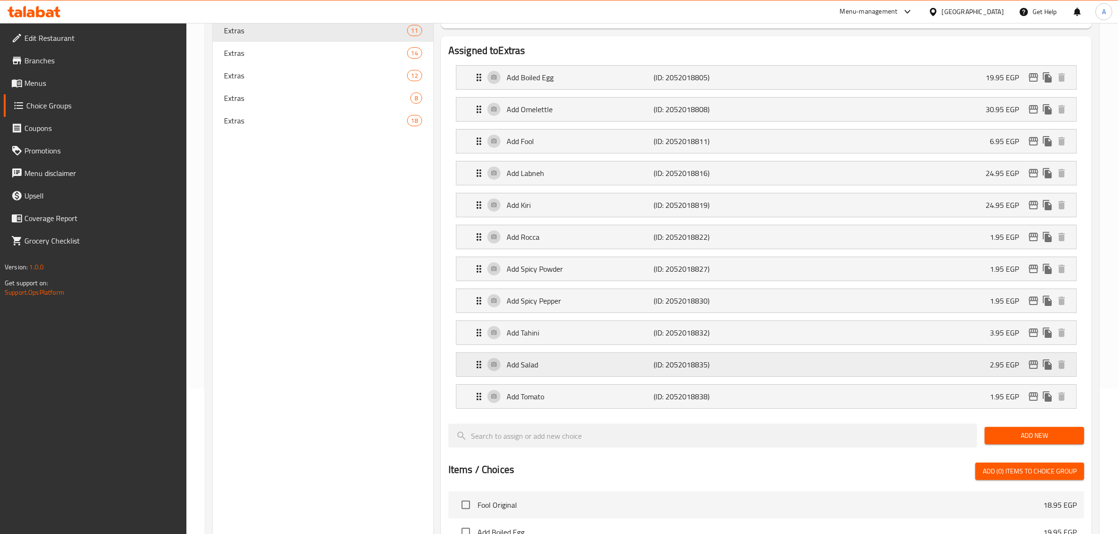
scroll to position [117, 0]
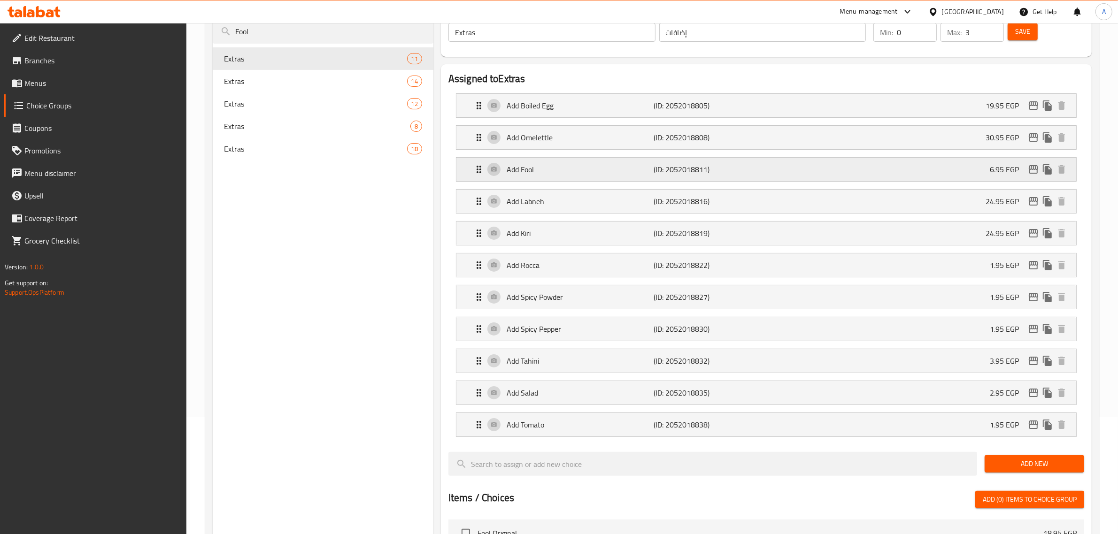
click at [1029, 172] on icon "edit" at bounding box center [1033, 169] width 9 height 8
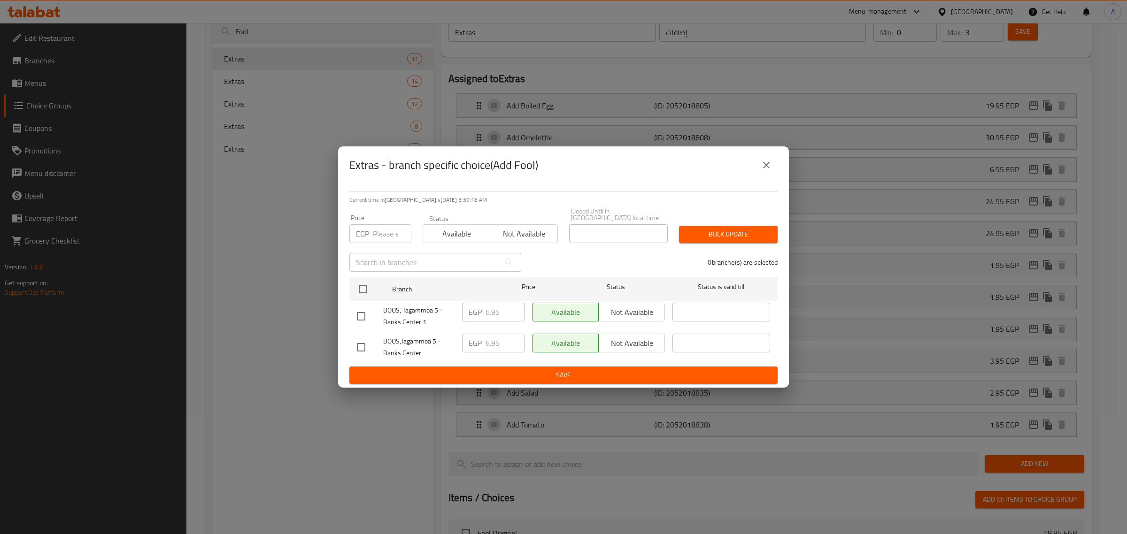
click at [358, 338] on input "checkbox" at bounding box center [361, 348] width 20 height 20
checkbox input "true"
click at [492, 341] on input "6.95" at bounding box center [504, 343] width 39 height 19
click at [763, 170] on icon "close" at bounding box center [766, 165] width 11 height 11
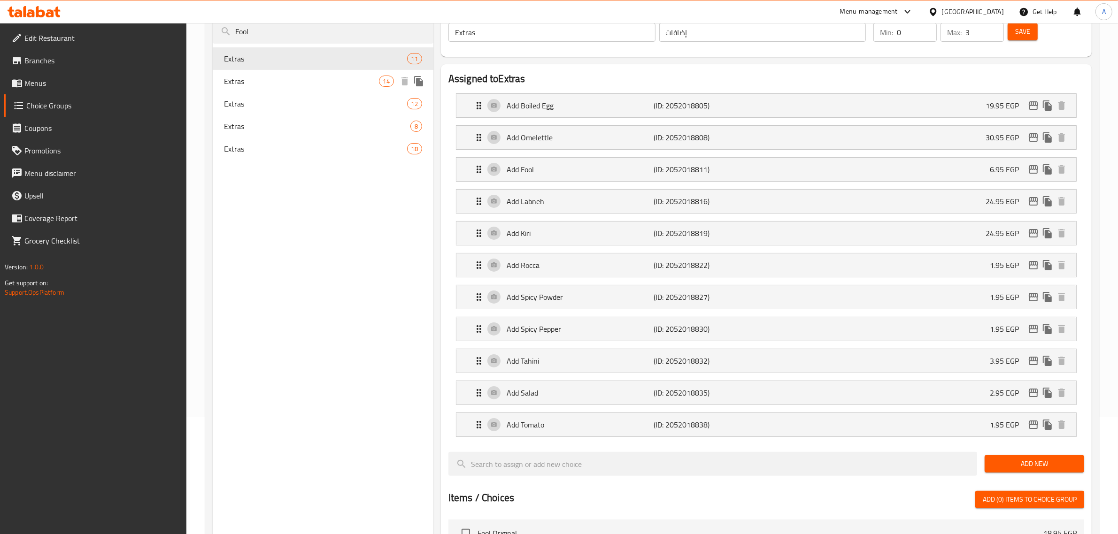
click at [306, 85] on span "Extras" at bounding box center [301, 81] width 155 height 11
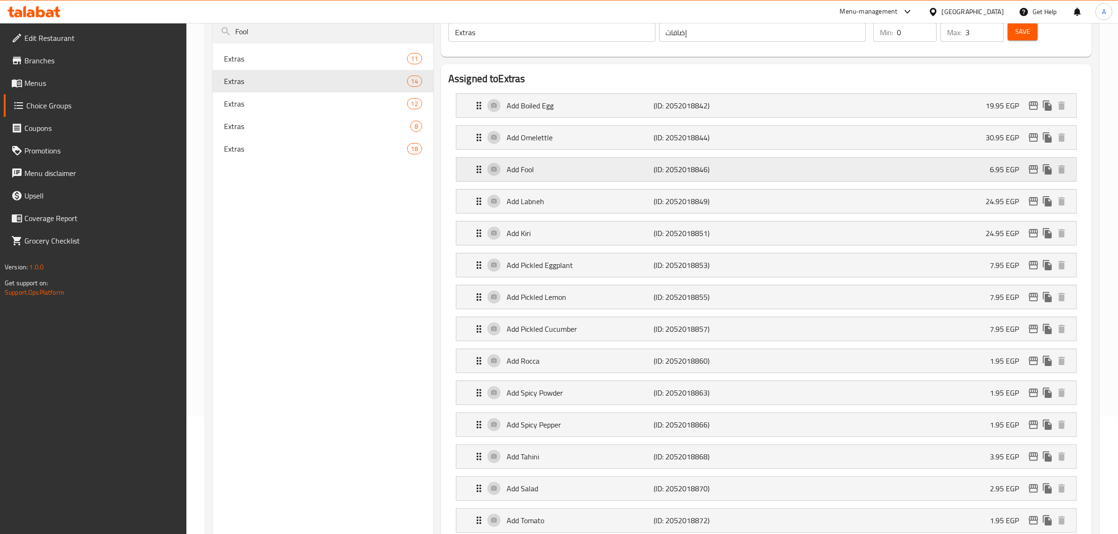
drag, startPoint x: 1026, startPoint y: 176, endPoint x: 1020, endPoint y: 169, distance: 9.0
click at [1022, 174] on nav "Add Boiled Egg (ID: 2052018842) 19.95 EGP Name (En) Add Boiled Egg Name (En) Na…" at bounding box center [766, 313] width 636 height 454
click at [1026, 173] on button "edit" at bounding box center [1033, 169] width 14 height 14
click at [308, 107] on span "Extras" at bounding box center [301, 103] width 155 height 11
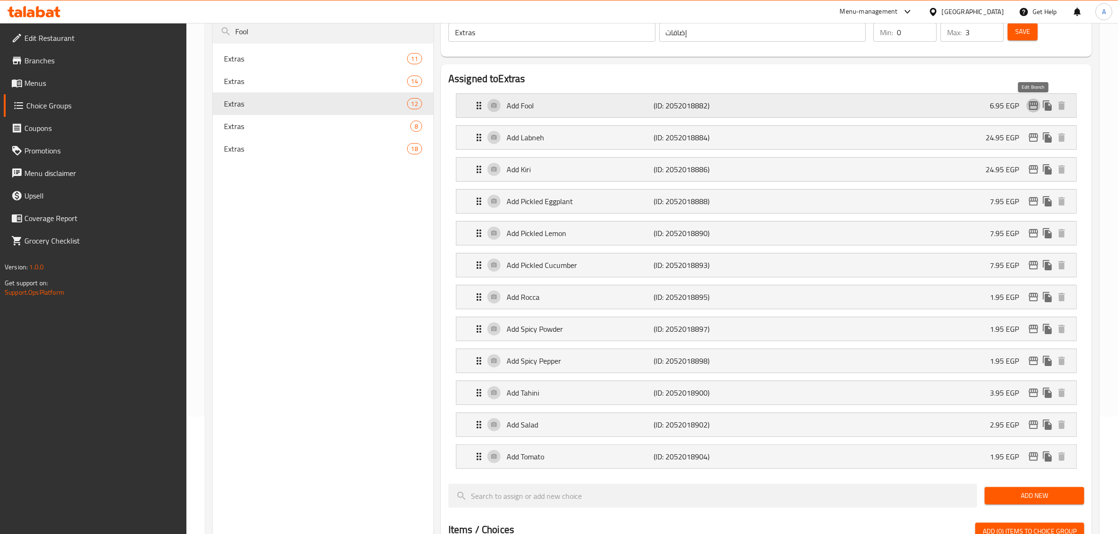
click at [1030, 111] on icon "edit" at bounding box center [1033, 105] width 11 height 11
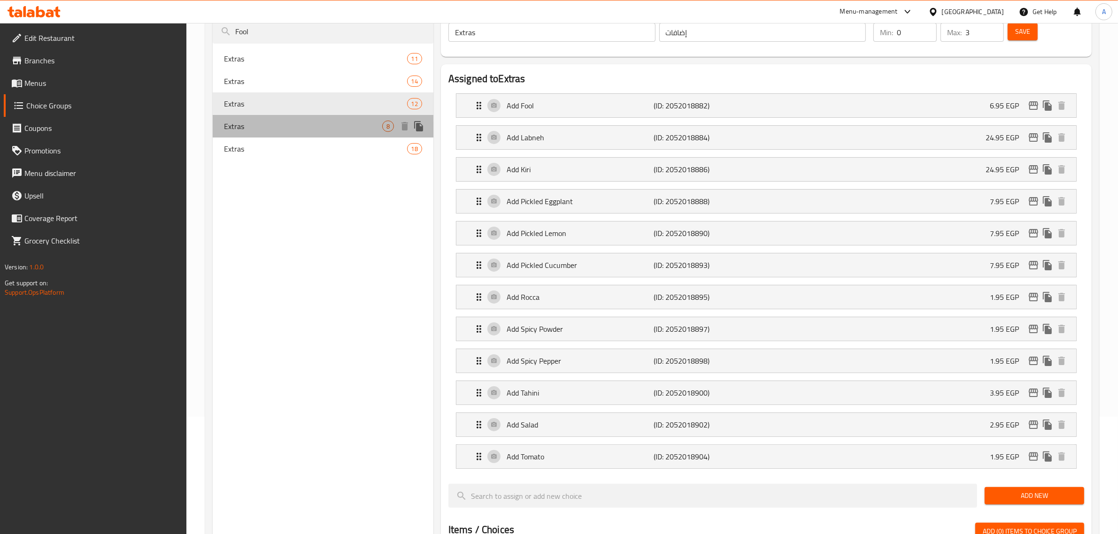
click at [278, 130] on span "Extras" at bounding box center [303, 126] width 158 height 11
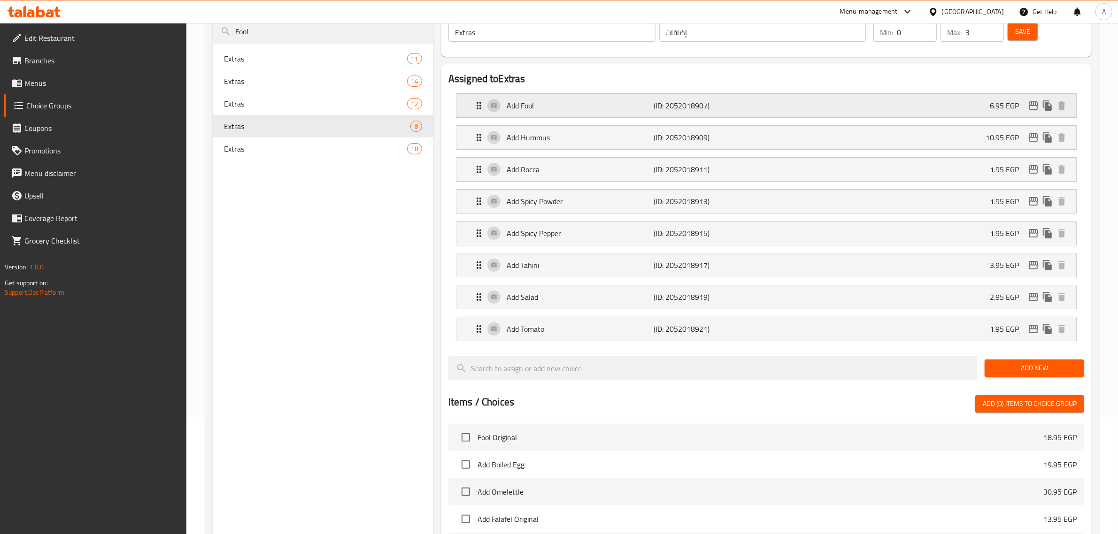
click at [1031, 108] on icon "edit" at bounding box center [1033, 105] width 11 height 11
click at [344, 154] on span "Extras" at bounding box center [301, 148] width 155 height 11
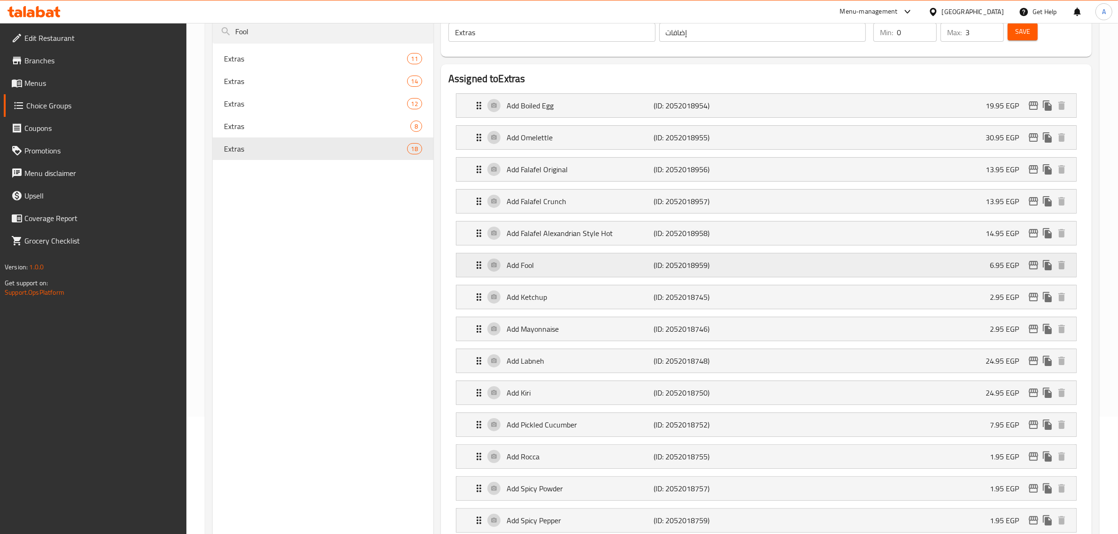
click at [1030, 269] on icon "edit" at bounding box center [1033, 265] width 9 height 8
click at [251, 34] on input "Fool" at bounding box center [323, 32] width 221 height 24
paste input "Basi"
type input "Basil"
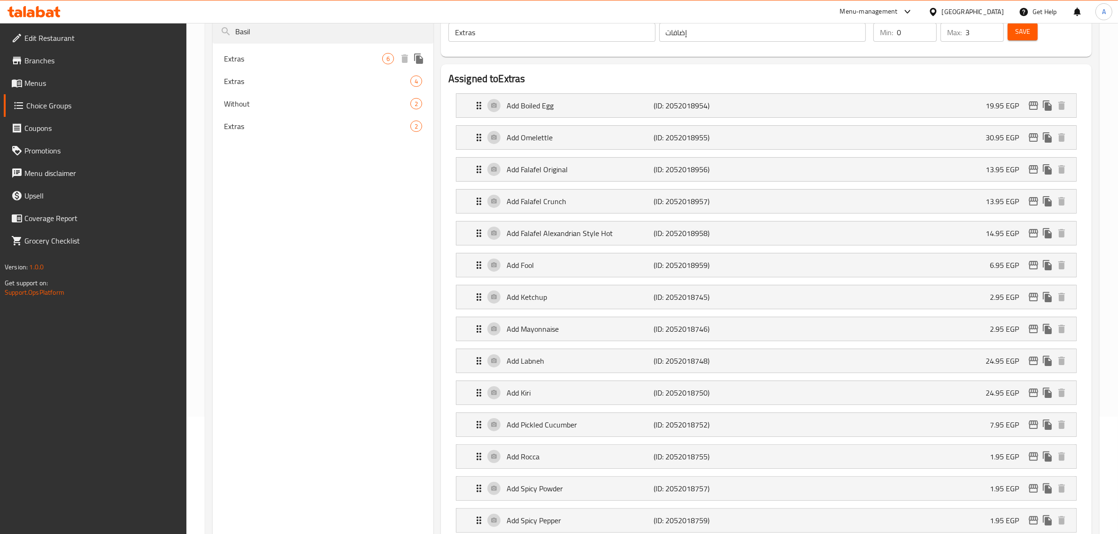
click at [300, 62] on span "Extras" at bounding box center [303, 58] width 158 height 11
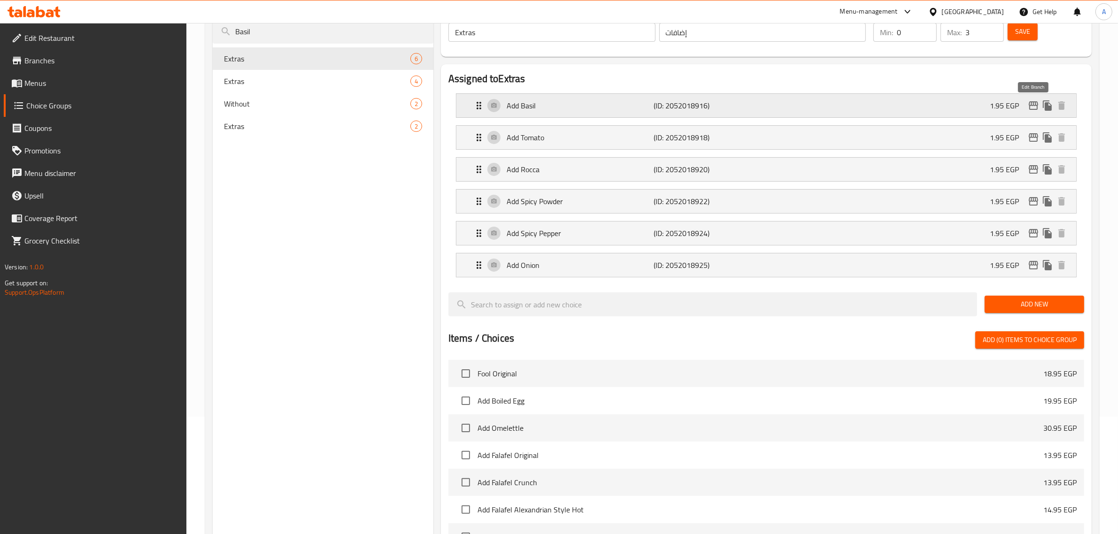
click at [1036, 111] on icon "edit" at bounding box center [1033, 105] width 11 height 11
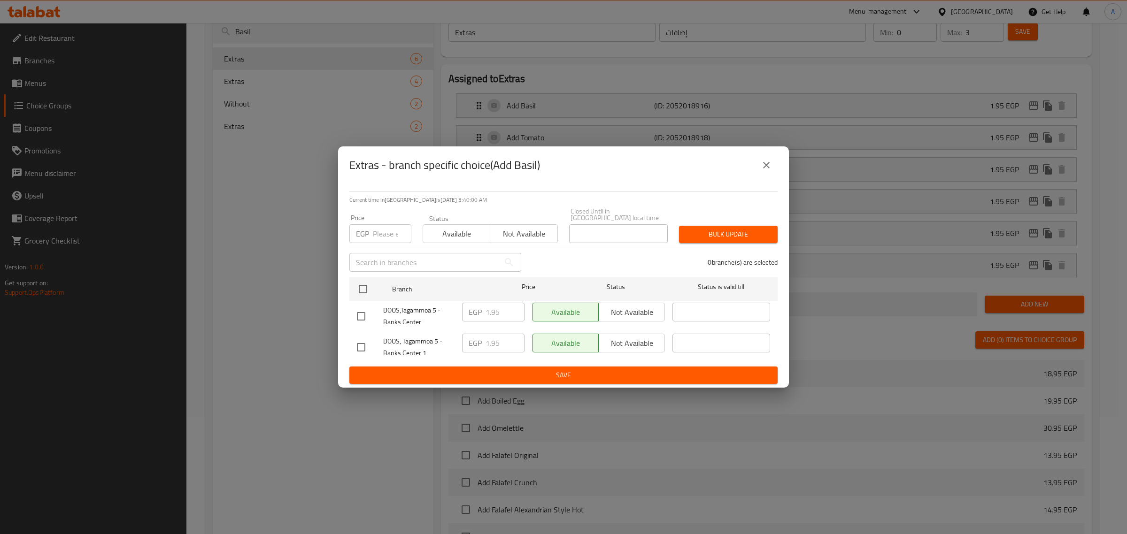
click at [362, 312] on input "checkbox" at bounding box center [361, 317] width 20 height 20
checkbox input "true"
click at [495, 312] on input "1.95" at bounding box center [504, 312] width 39 height 19
paste input "4"
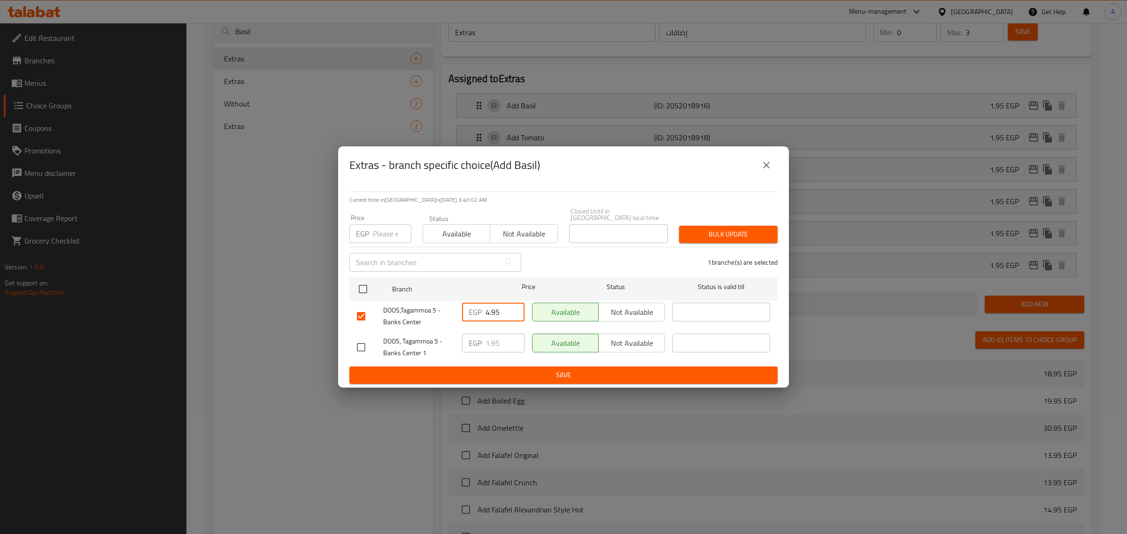
type input "4.95"
click at [490, 384] on div "Current time in Egypt is 20 Aug 2025 3:40:02 AM Price EGP Price Status Availabl…" at bounding box center [563, 286] width 451 height 204
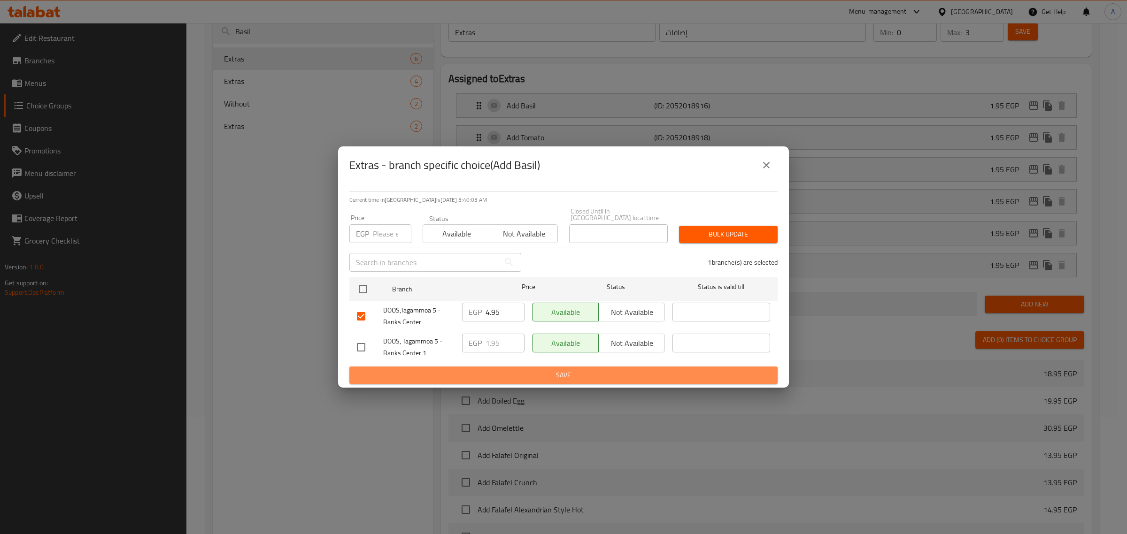
click at [490, 380] on button "Save" at bounding box center [563, 375] width 428 height 17
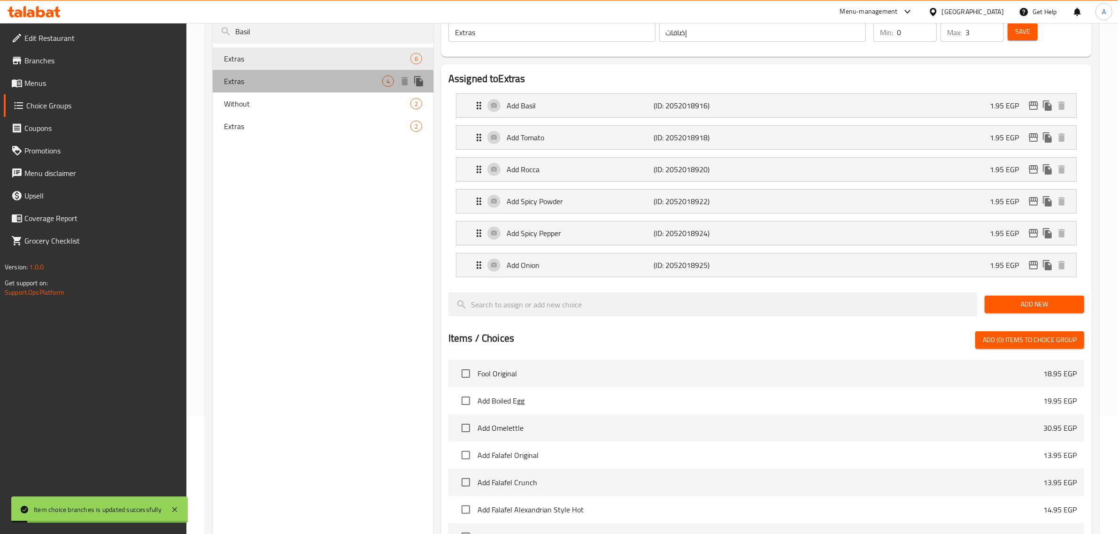
click at [251, 81] on span "Extras" at bounding box center [303, 81] width 158 height 11
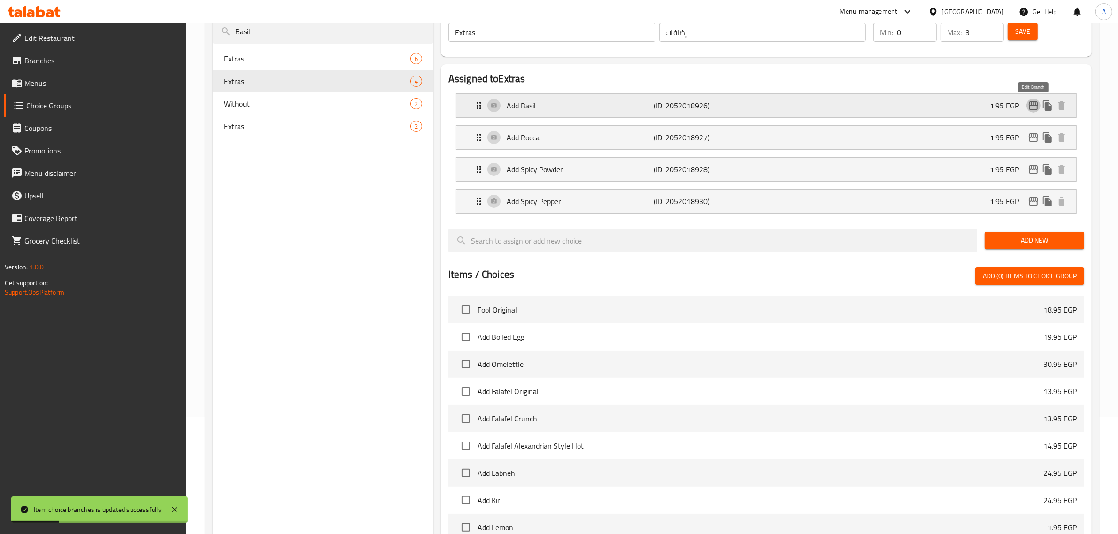
click at [1031, 108] on icon "edit" at bounding box center [1033, 105] width 11 height 11
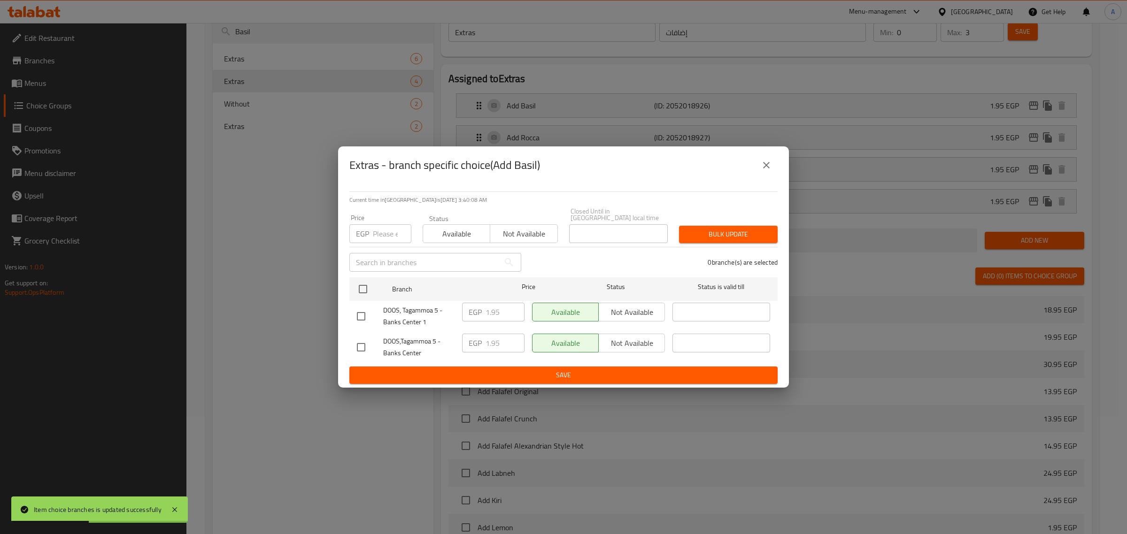
click at [362, 343] on input "checkbox" at bounding box center [361, 348] width 20 height 20
checkbox input "true"
click at [495, 339] on input "1.95" at bounding box center [504, 343] width 39 height 19
paste input "4"
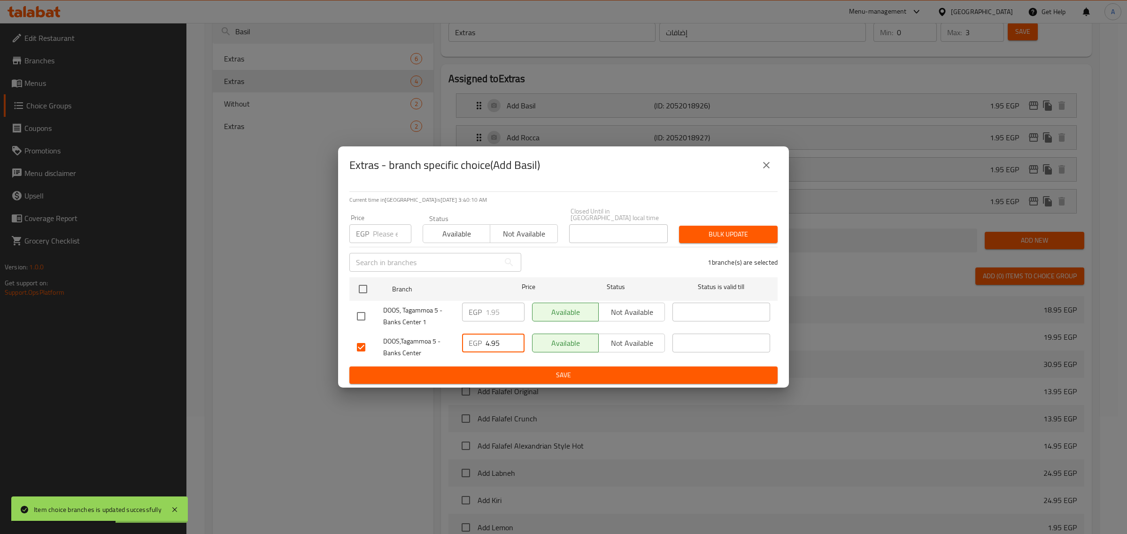
type input "4.95"
click at [491, 370] on span "Save" at bounding box center [563, 376] width 413 height 12
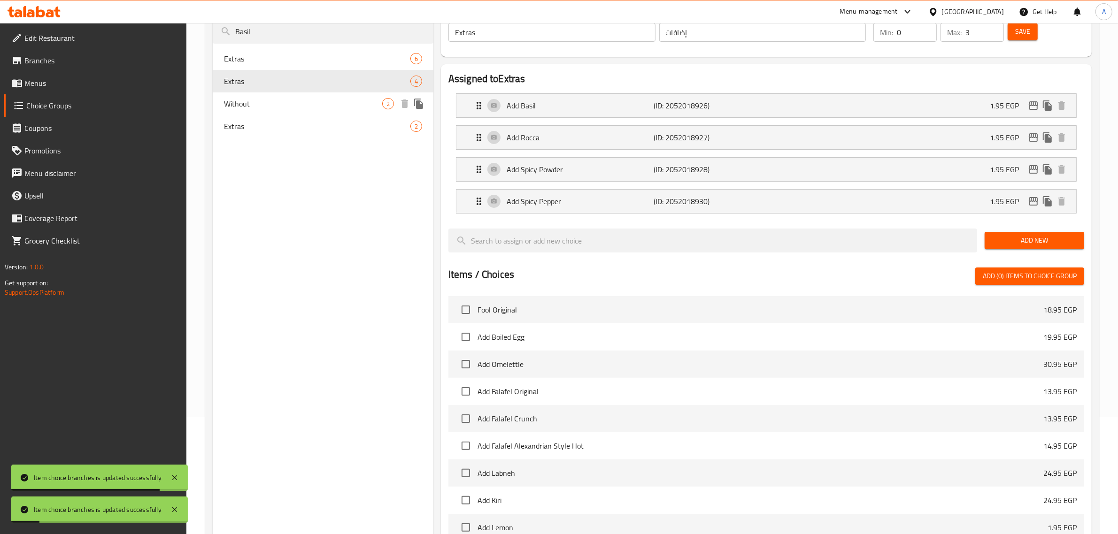
click at [252, 107] on span "Without" at bounding box center [303, 103] width 158 height 11
type input "Without"
type input "بدون"
type input "2"
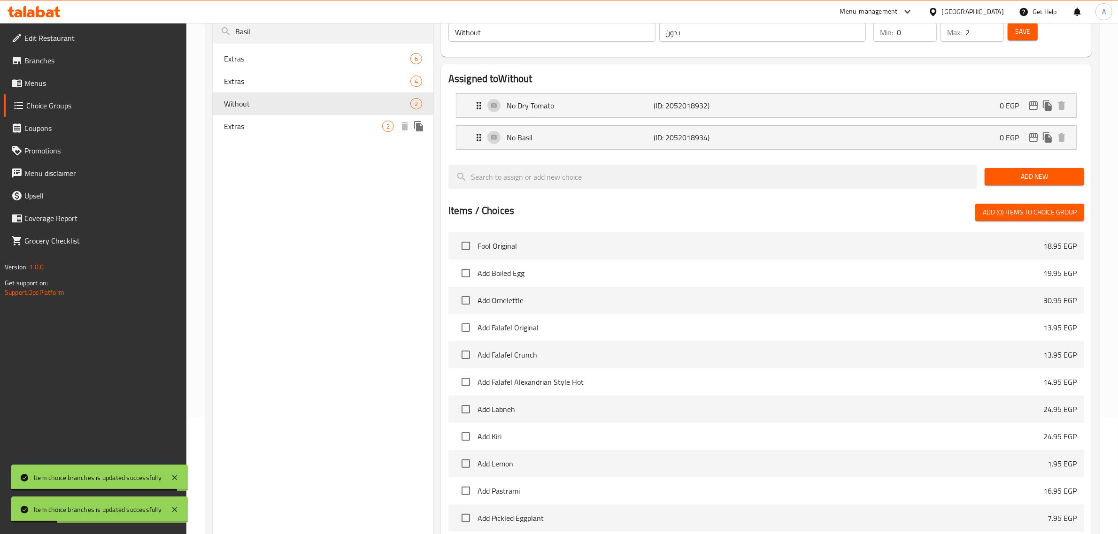
click at [254, 123] on span "Extras" at bounding box center [303, 126] width 158 height 11
type input "Extras"
type input "إضافات"
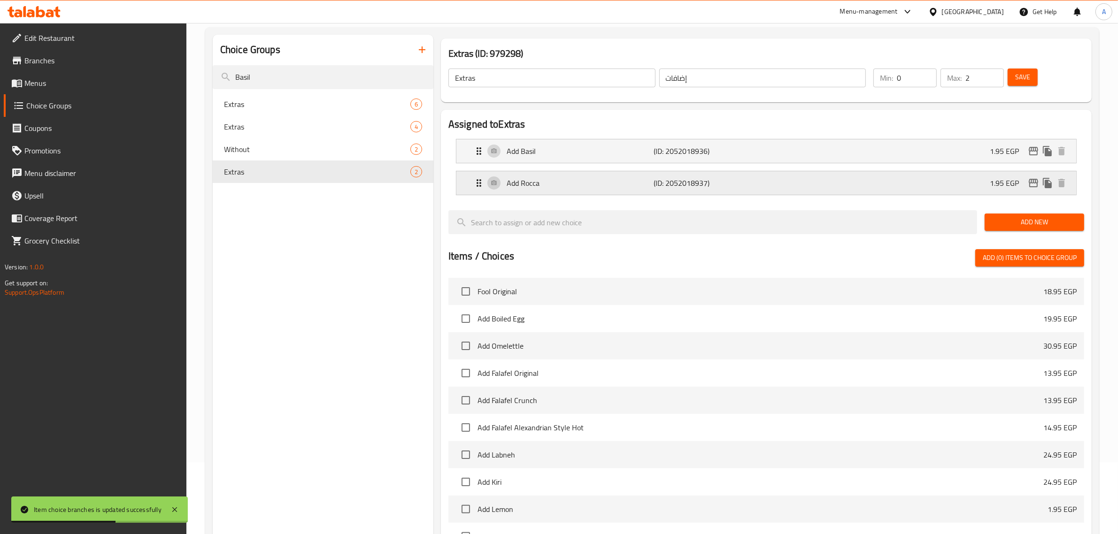
scroll to position [59, 0]
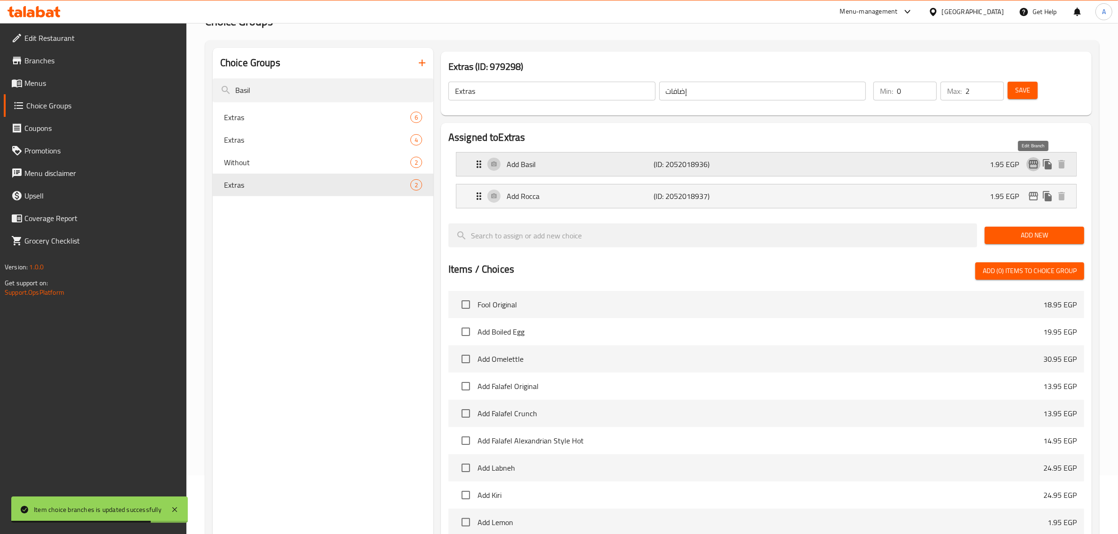
click at [1029, 165] on icon "edit" at bounding box center [1033, 164] width 9 height 8
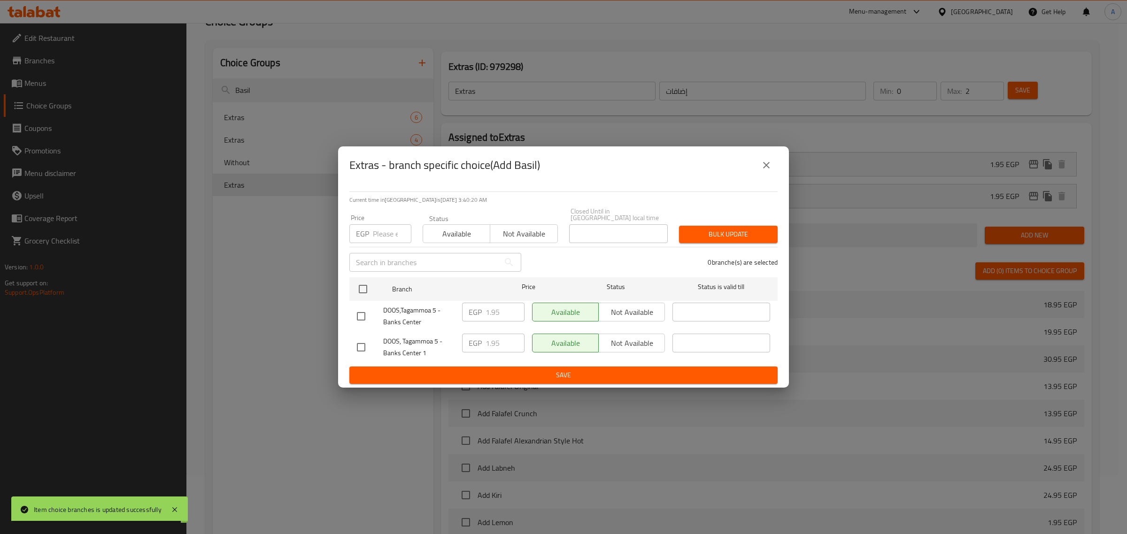
click at [360, 312] on input "checkbox" at bounding box center [361, 317] width 20 height 20
checkbox input "true"
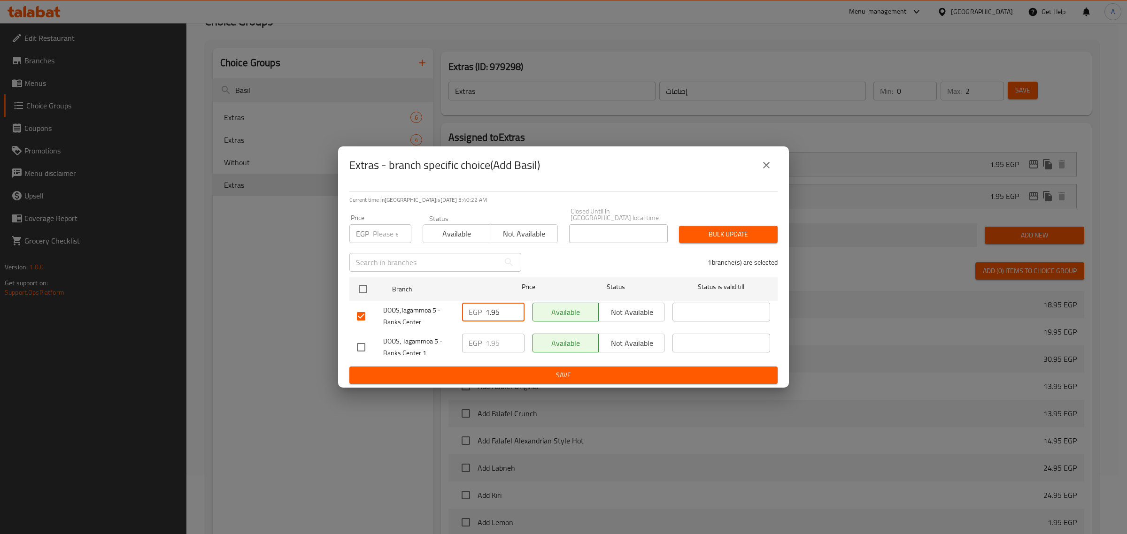
click at [491, 310] on input "1.95" at bounding box center [504, 312] width 39 height 19
click at [493, 303] on input "1.95" at bounding box center [504, 312] width 39 height 19
click at [497, 309] on input "1.95" at bounding box center [504, 312] width 39 height 19
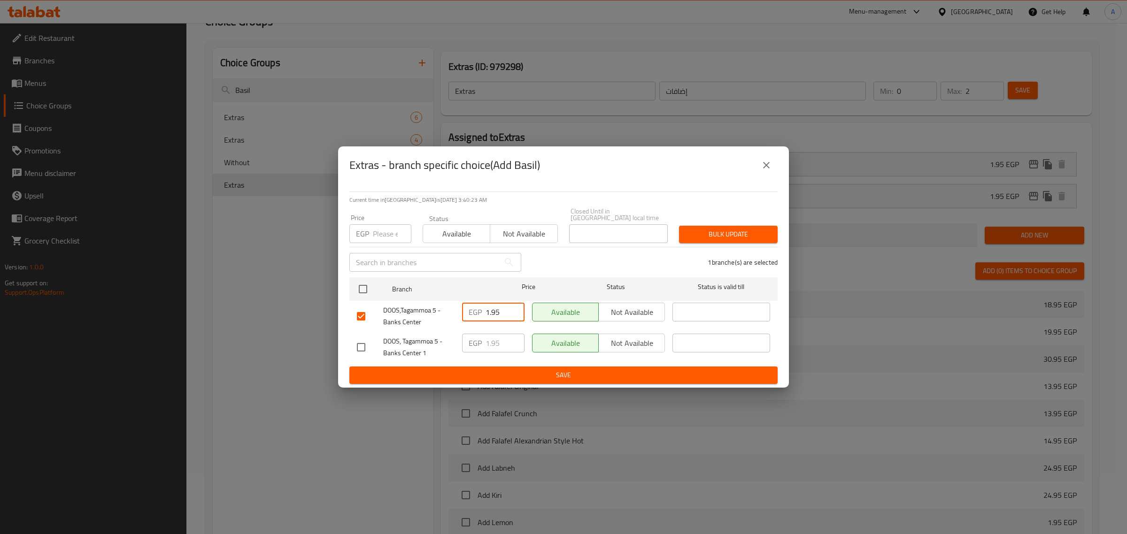
paste input "4"
type input "4.95"
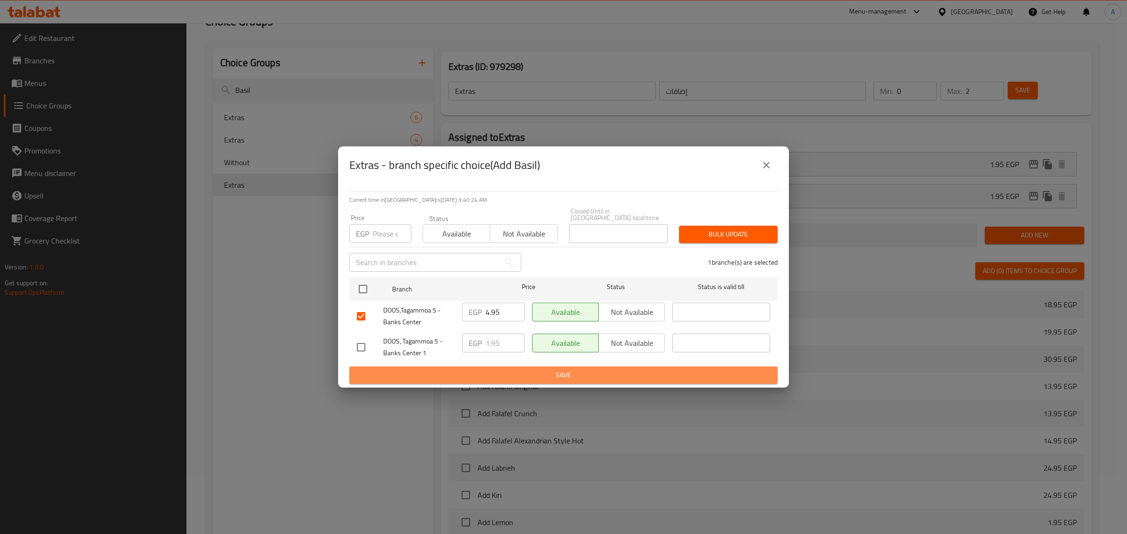
click at [478, 370] on span "Save" at bounding box center [563, 376] width 413 height 12
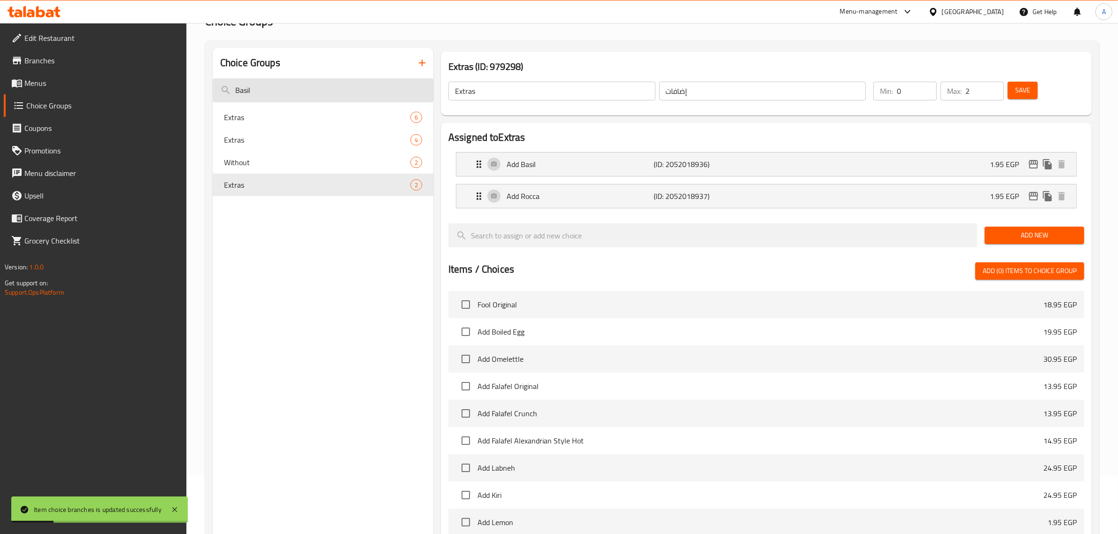
click at [367, 87] on input "Basil" at bounding box center [323, 90] width 221 height 24
paste input "Lemon"
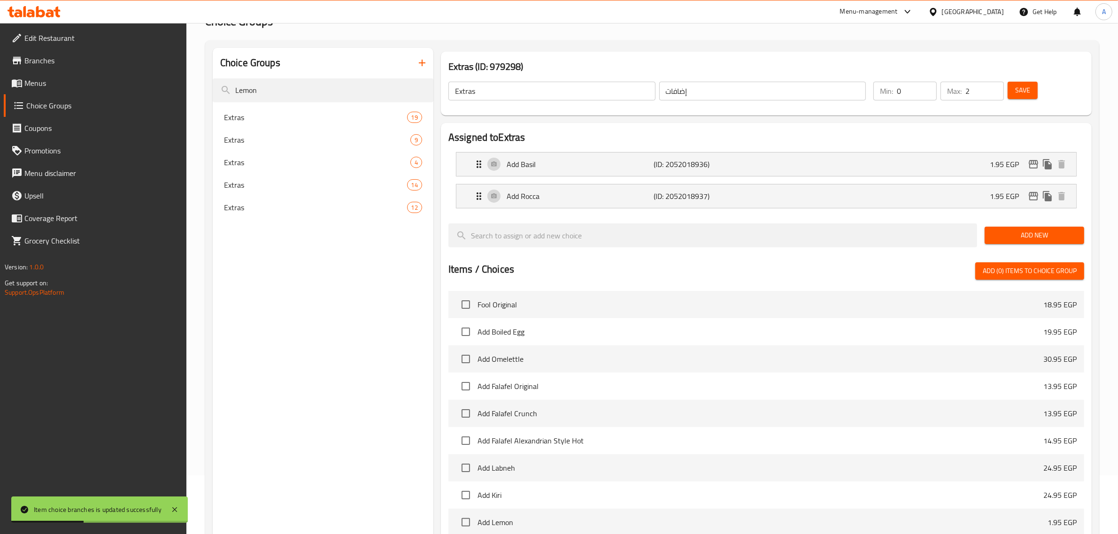
type input "Lemon"
click at [308, 116] on span "Extras" at bounding box center [301, 117] width 155 height 11
type input "3"
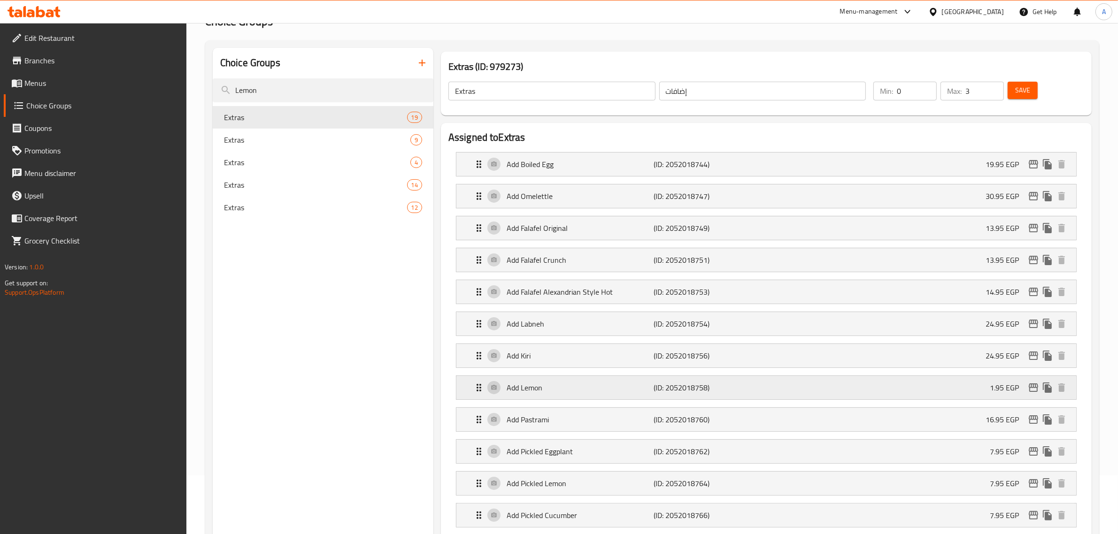
click at [1031, 388] on icon "edit" at bounding box center [1033, 388] width 9 height 8
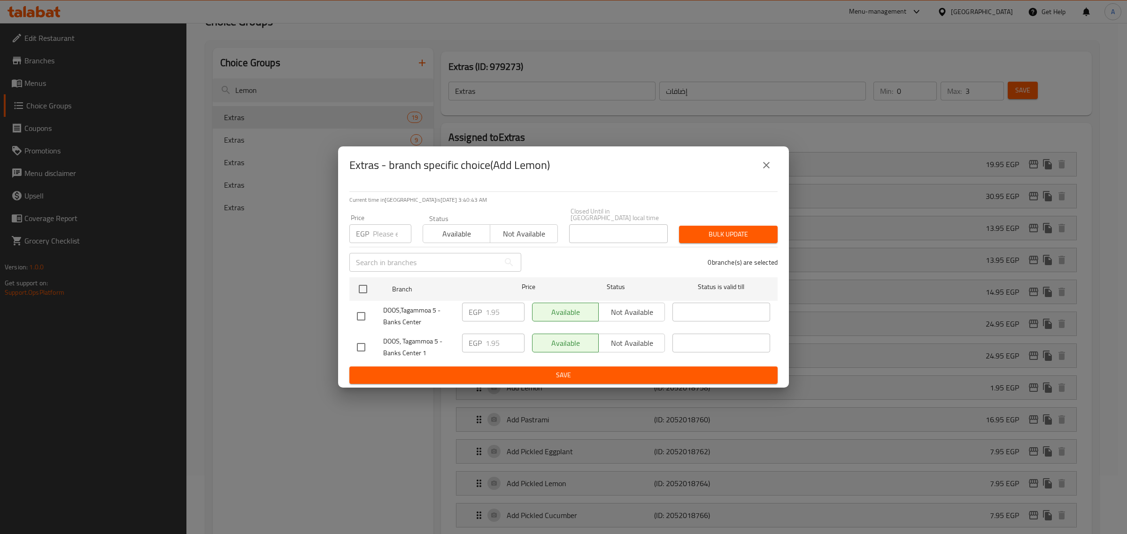
click at [359, 316] on input "checkbox" at bounding box center [361, 317] width 20 height 20
checkbox input "true"
click at [493, 308] on input "1.95" at bounding box center [504, 312] width 39 height 19
paste input "4"
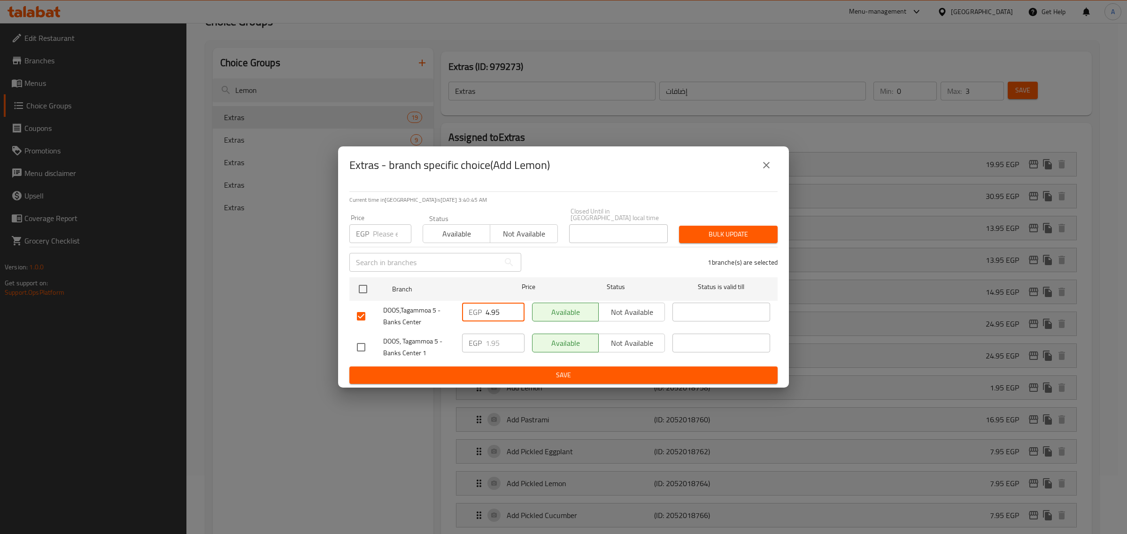
type input "4.95"
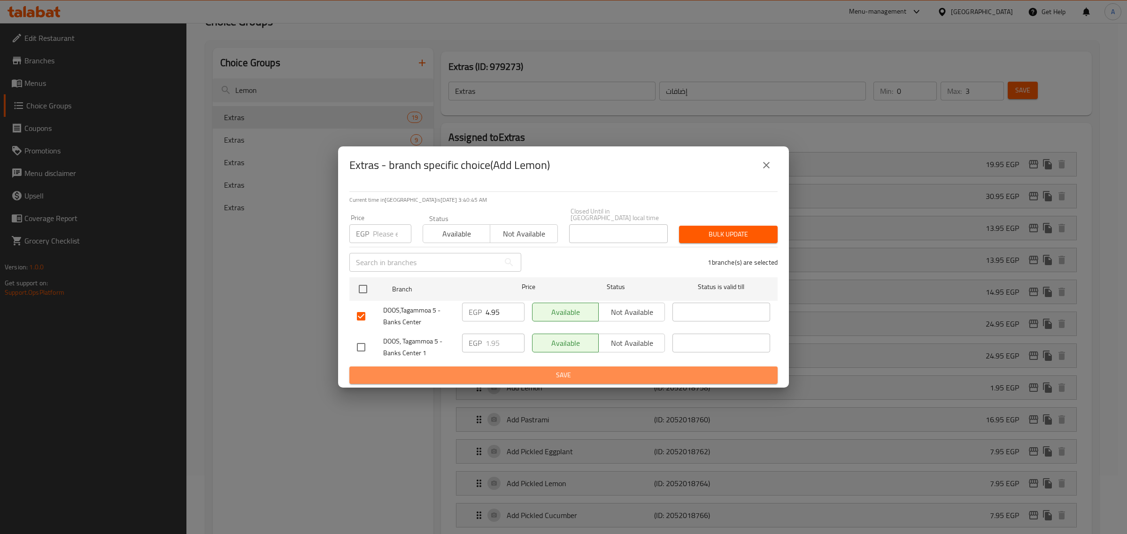
click at [505, 367] on button "Save" at bounding box center [563, 375] width 428 height 17
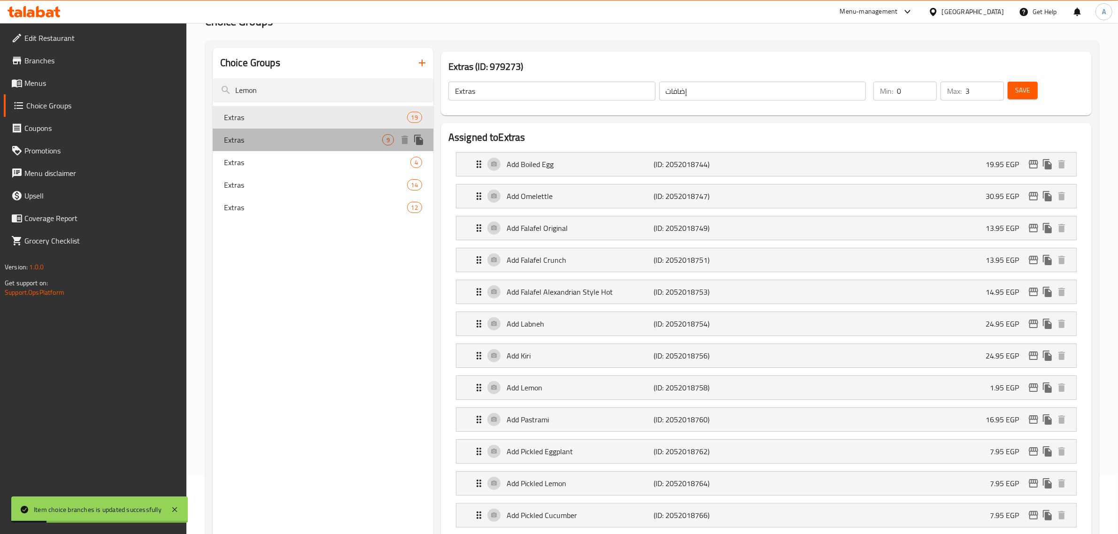
click at [299, 134] on span "Extras" at bounding box center [303, 139] width 158 height 11
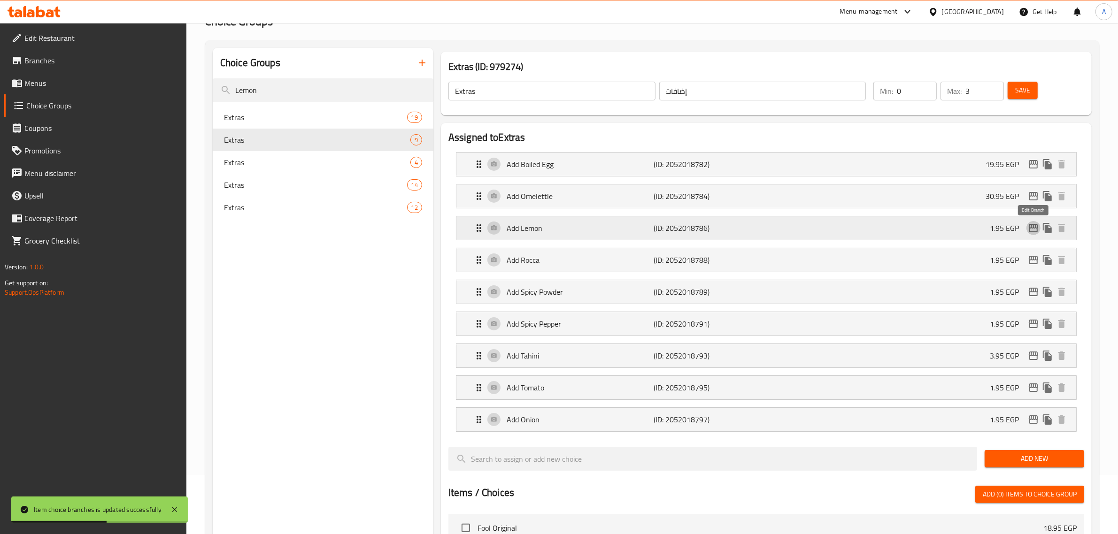
click at [1031, 231] on icon "edit" at bounding box center [1033, 228] width 11 height 11
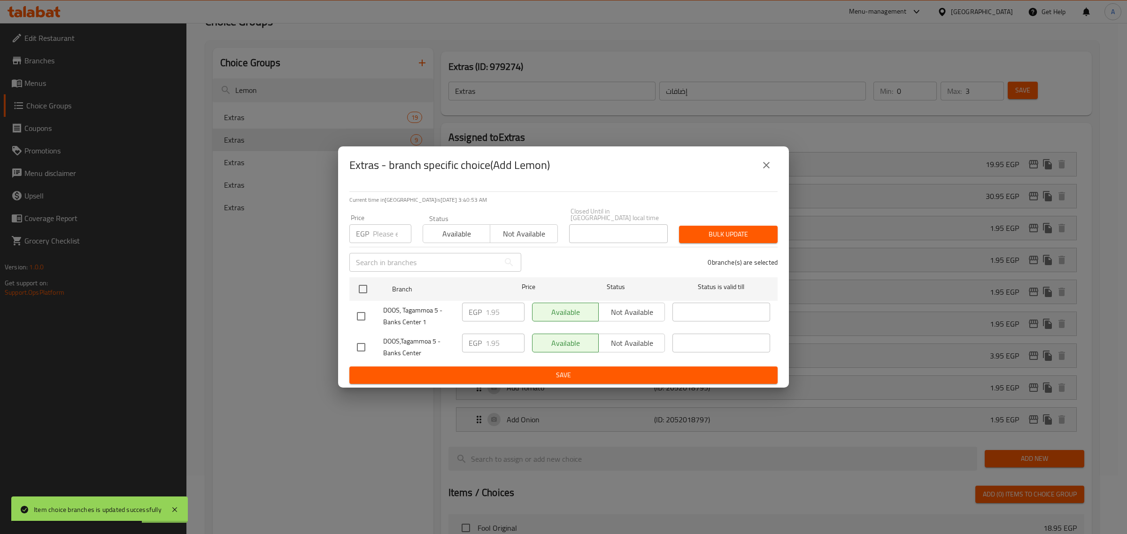
click at [357, 345] on input "checkbox" at bounding box center [361, 348] width 20 height 20
checkbox input "true"
click at [493, 336] on input "1.95" at bounding box center [504, 343] width 39 height 19
paste input "4"
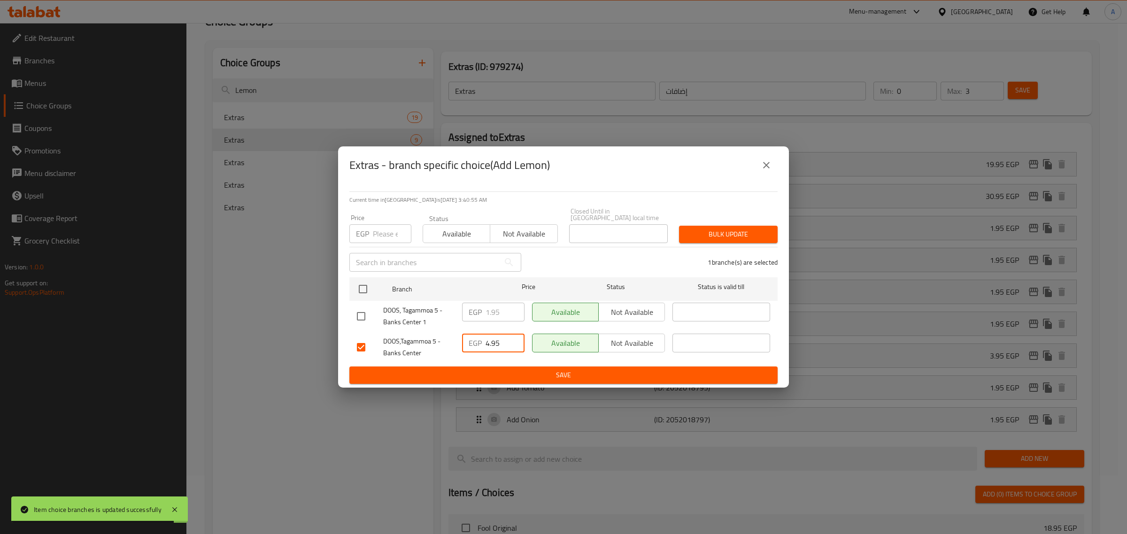
type input "4.95"
click at [492, 374] on span "Save" at bounding box center [563, 376] width 413 height 12
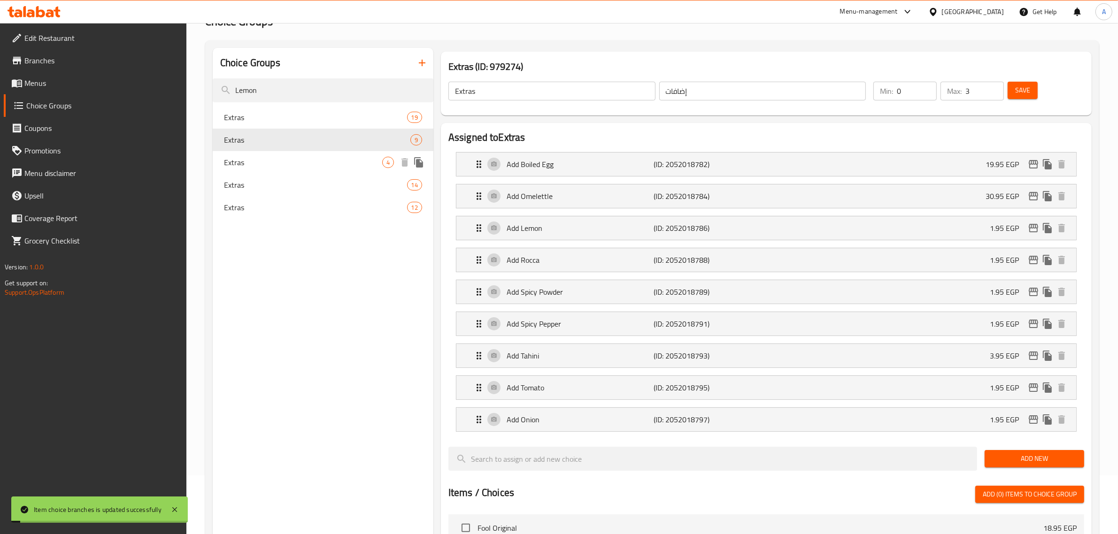
click at [228, 160] on span "Extras" at bounding box center [303, 162] width 158 height 11
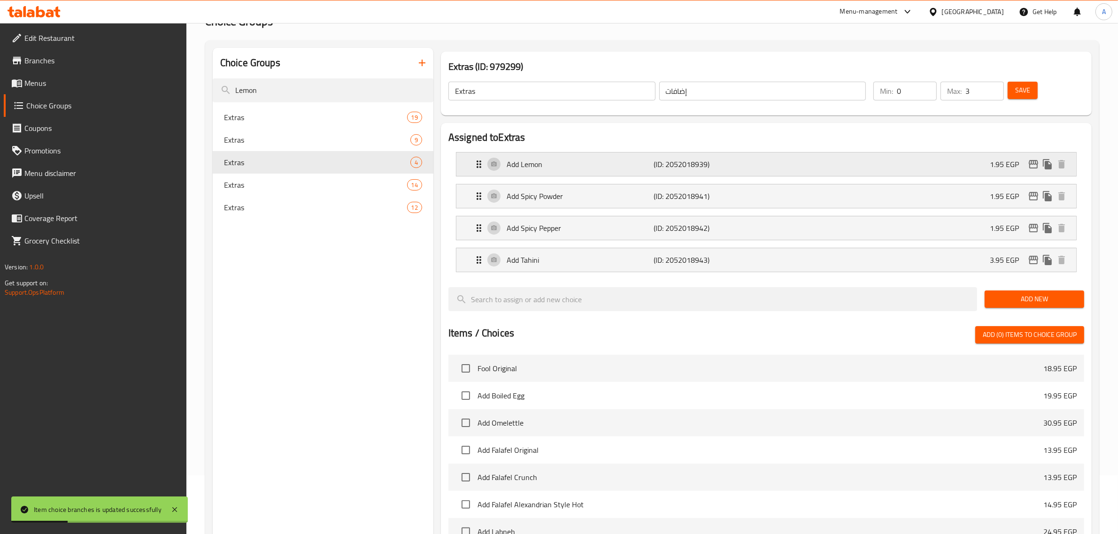
click at [1029, 166] on icon "edit" at bounding box center [1033, 164] width 11 height 11
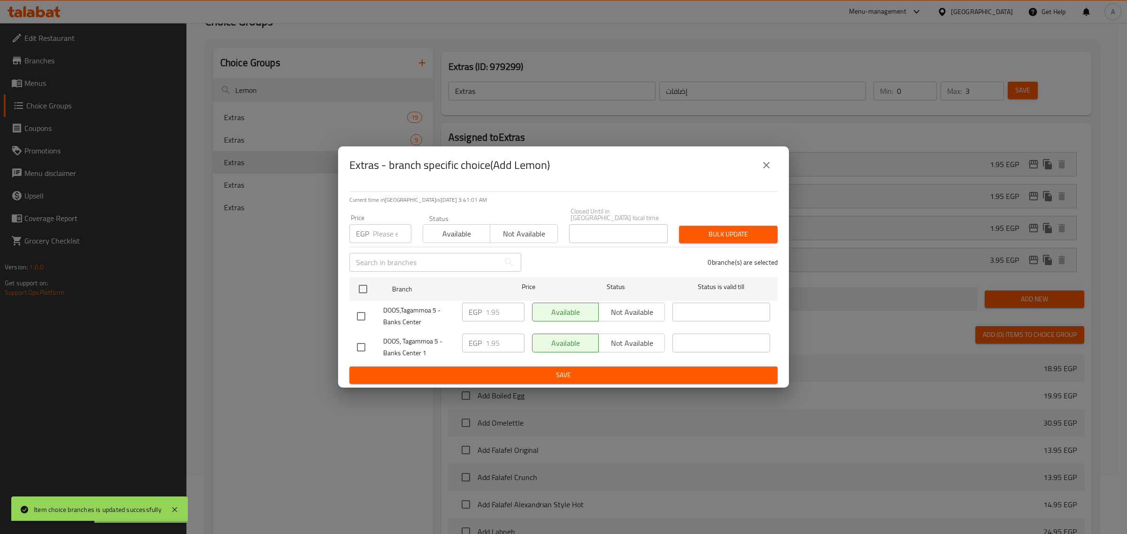
click at [362, 317] on input "checkbox" at bounding box center [361, 317] width 20 height 20
checkbox input "true"
click at [491, 303] on input "1.95" at bounding box center [504, 312] width 39 height 19
paste input "4"
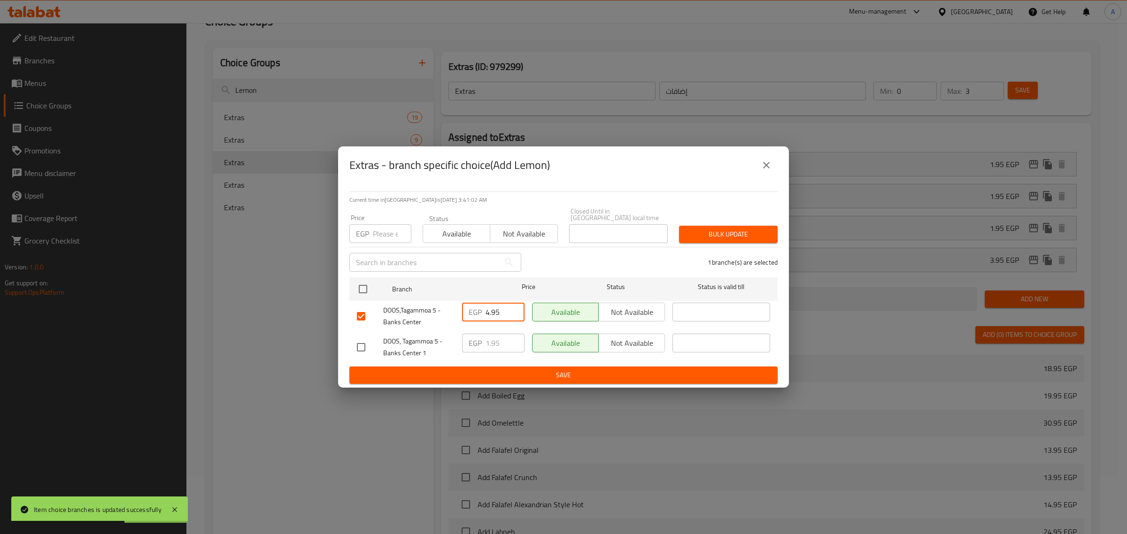
type input "4.95"
click at [472, 374] on span "Save" at bounding box center [563, 376] width 413 height 12
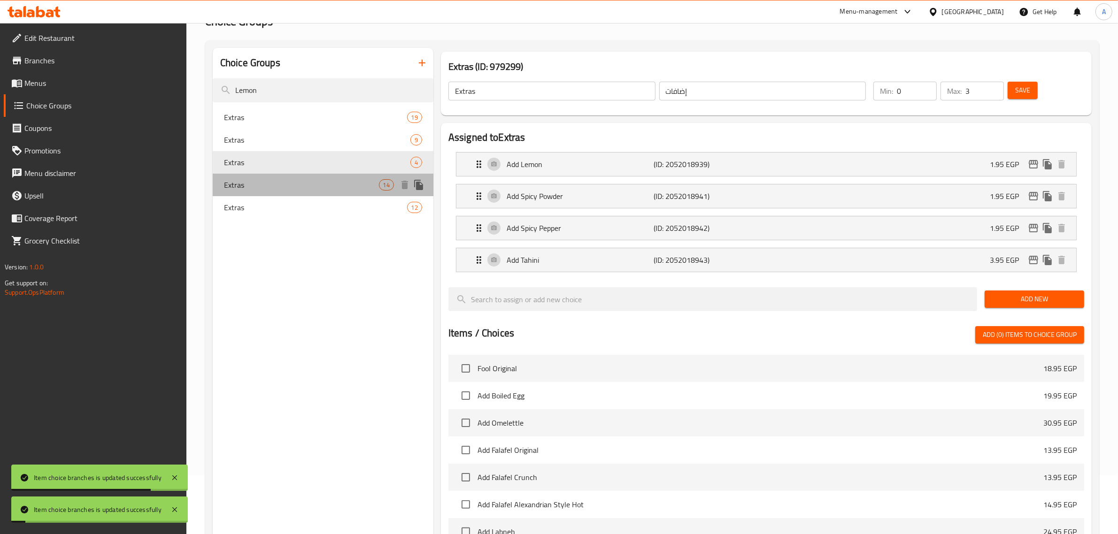
click at [277, 186] on span "Extras" at bounding box center [301, 184] width 155 height 11
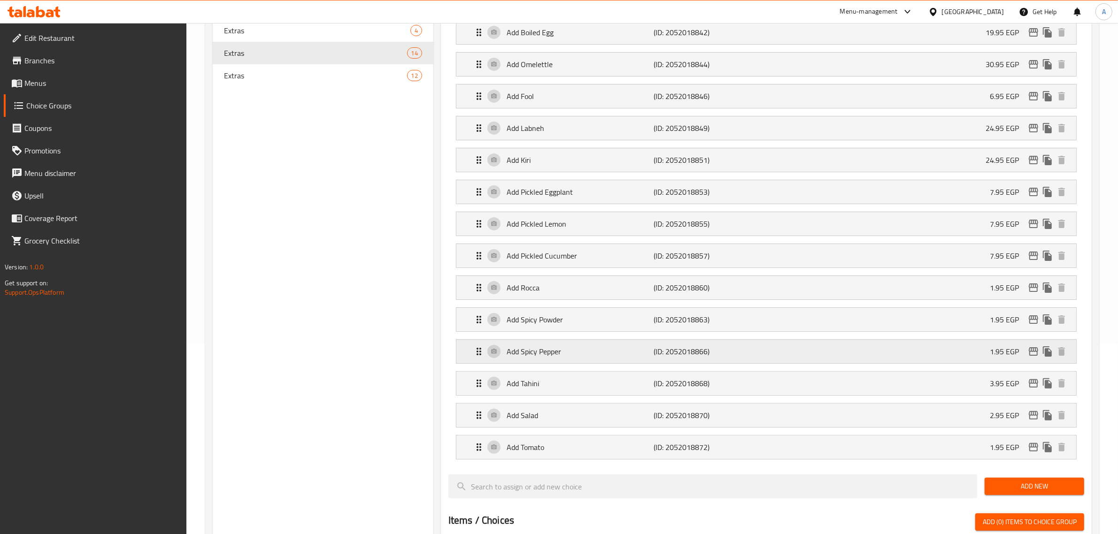
scroll to position [117, 0]
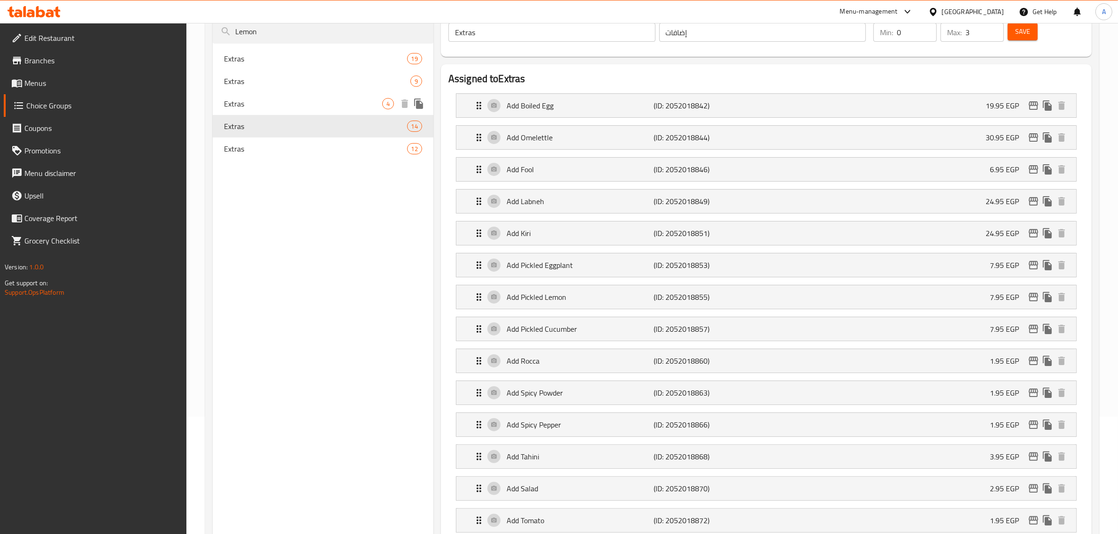
click at [262, 104] on span "Extras" at bounding box center [303, 103] width 158 height 11
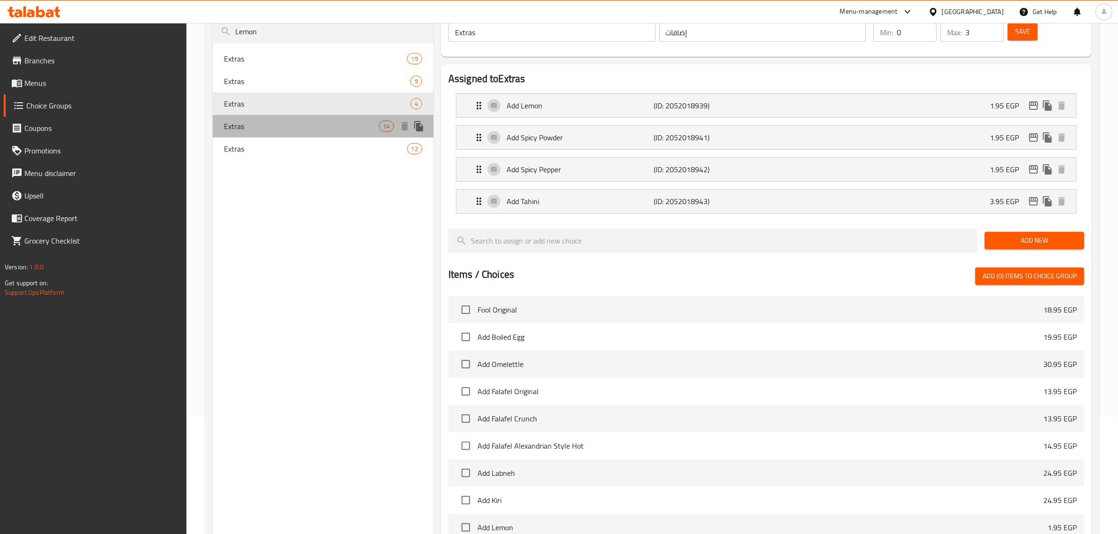
click at [267, 123] on span "Extras" at bounding box center [301, 126] width 155 height 11
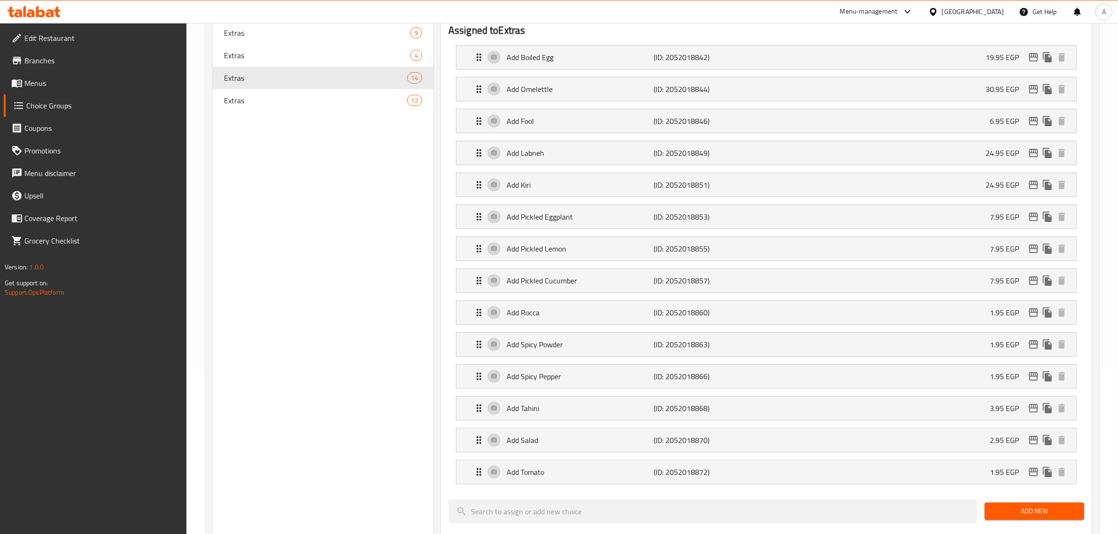
scroll to position [59, 0]
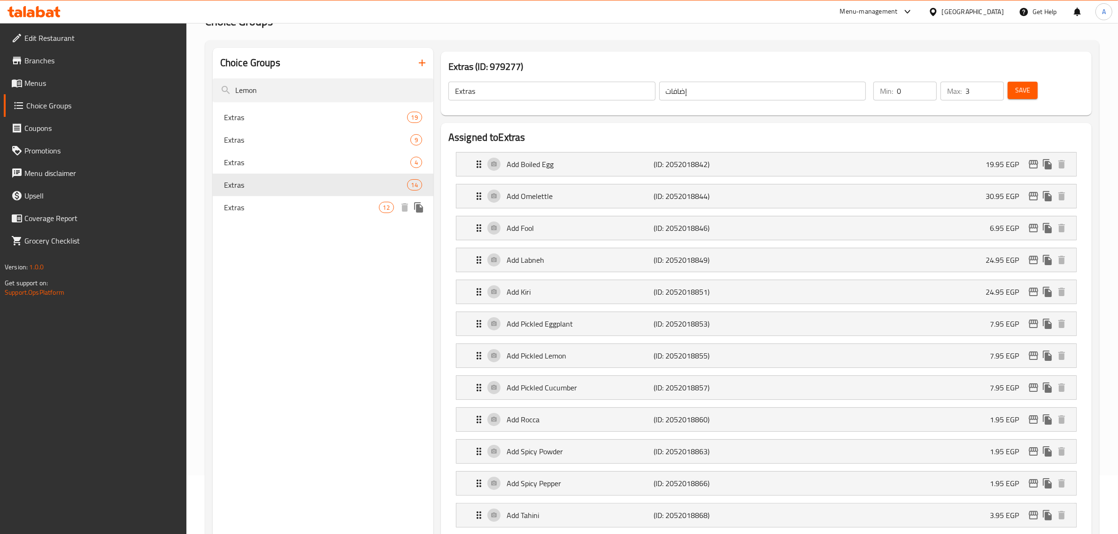
click at [310, 203] on span "Extras" at bounding box center [301, 207] width 155 height 11
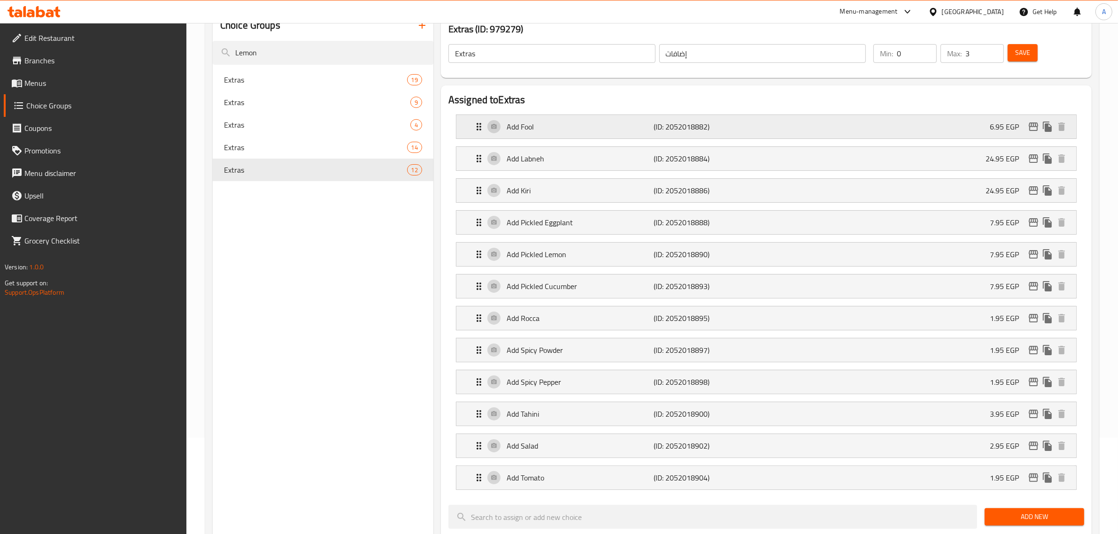
scroll to position [117, 0]
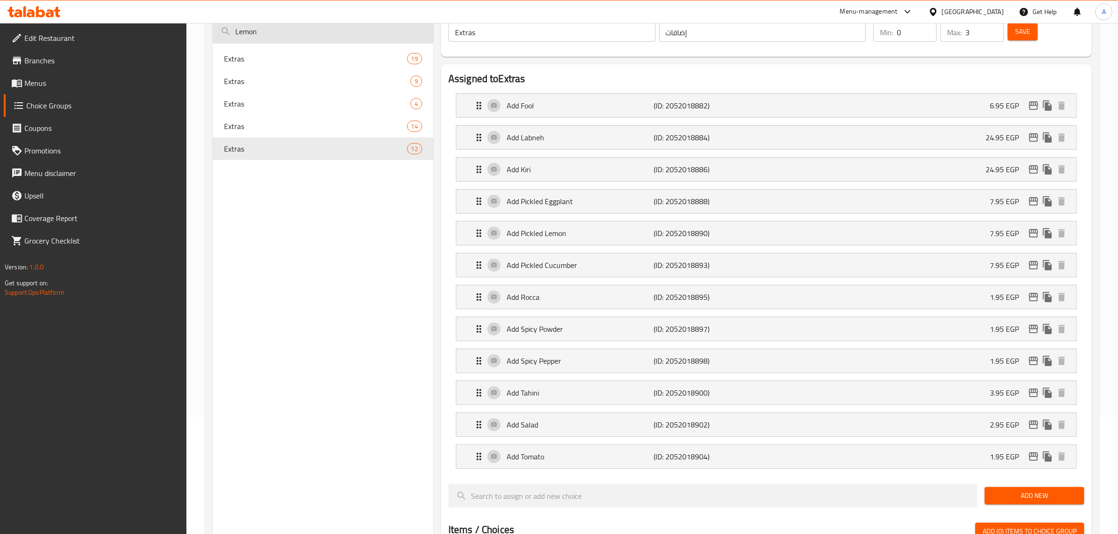
click at [300, 29] on input "Lemon" at bounding box center [323, 32] width 221 height 24
paste input "Green Pepper"
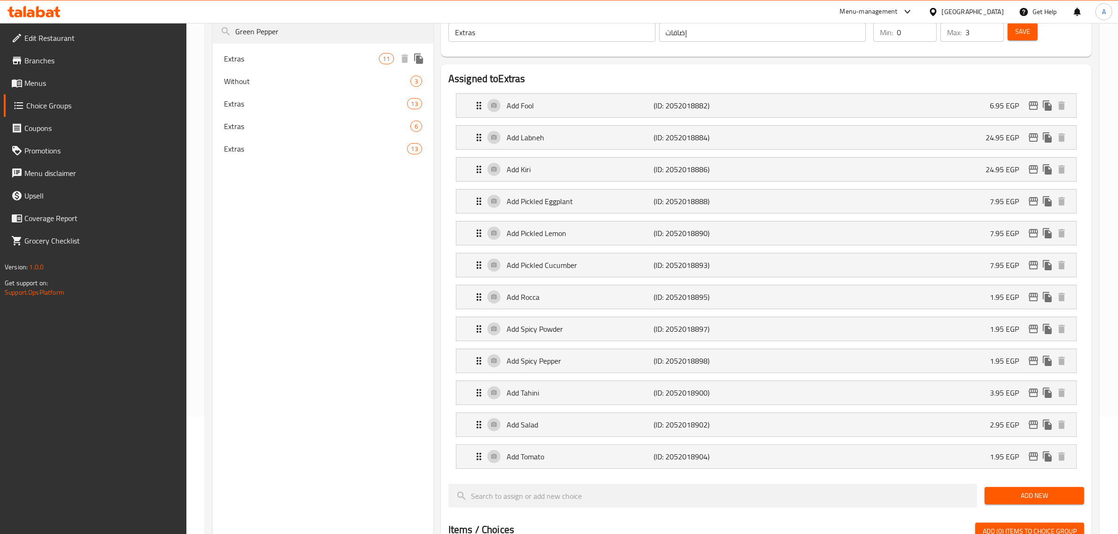
type input "Green Pepper"
click at [326, 59] on span "Extras" at bounding box center [301, 58] width 155 height 11
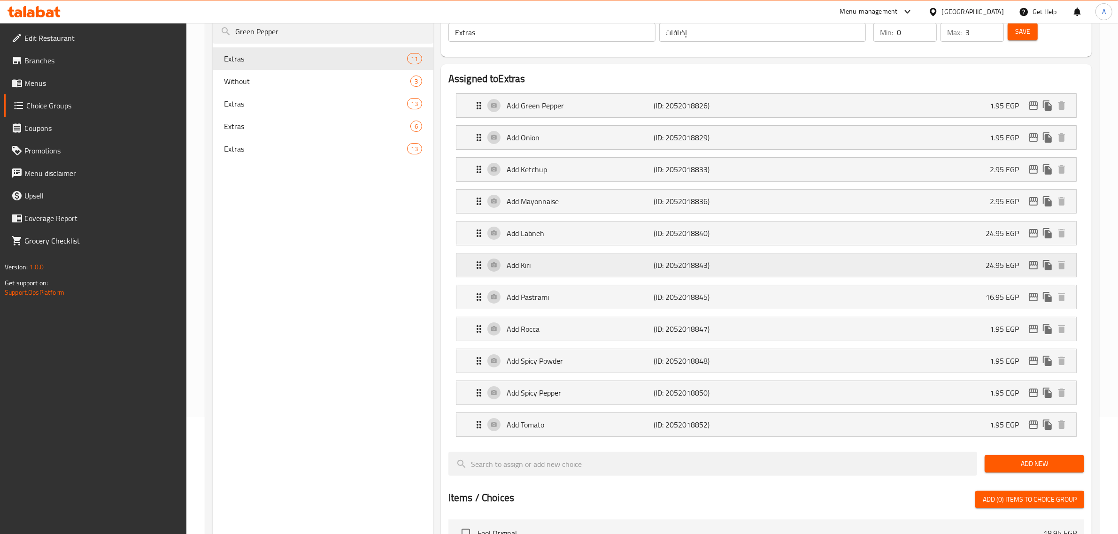
scroll to position [59, 0]
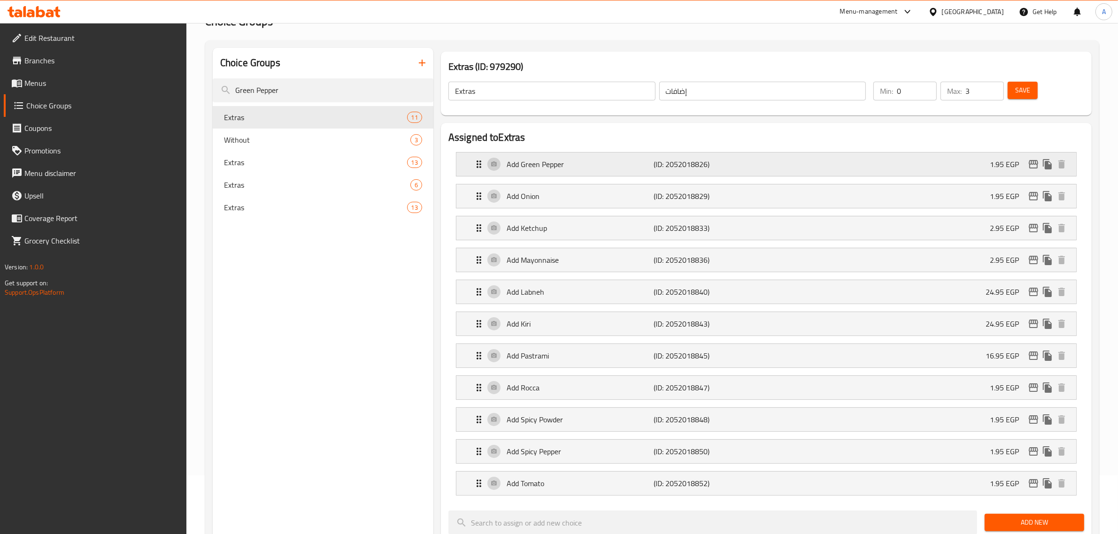
click at [1032, 163] on icon "edit" at bounding box center [1033, 164] width 9 height 8
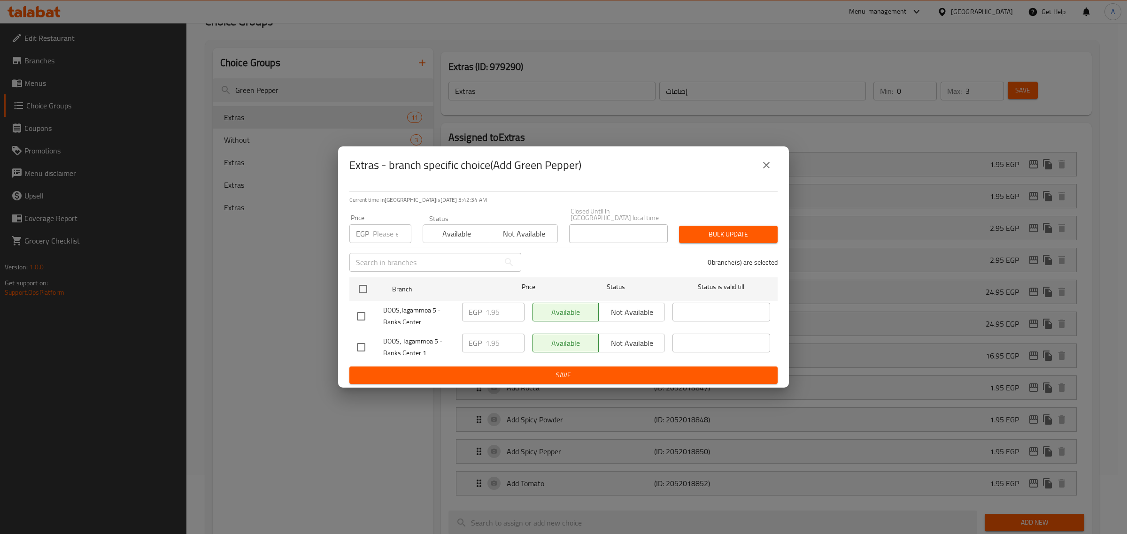
click at [357, 314] on input "checkbox" at bounding box center [361, 317] width 20 height 20
checkbox input "true"
click at [489, 308] on input "1.95" at bounding box center [504, 312] width 39 height 19
paste input "4"
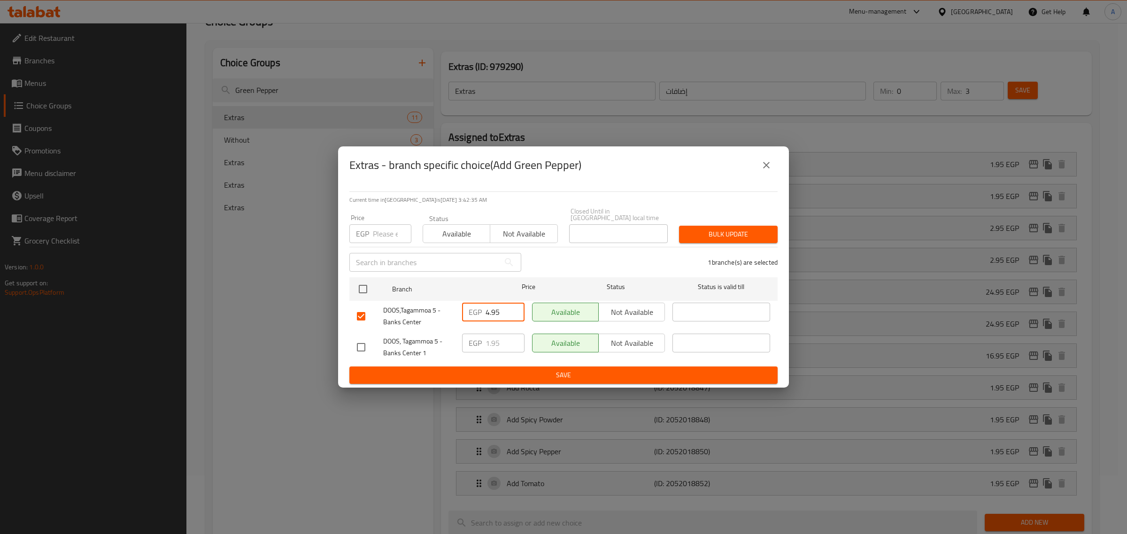
type input "4.95"
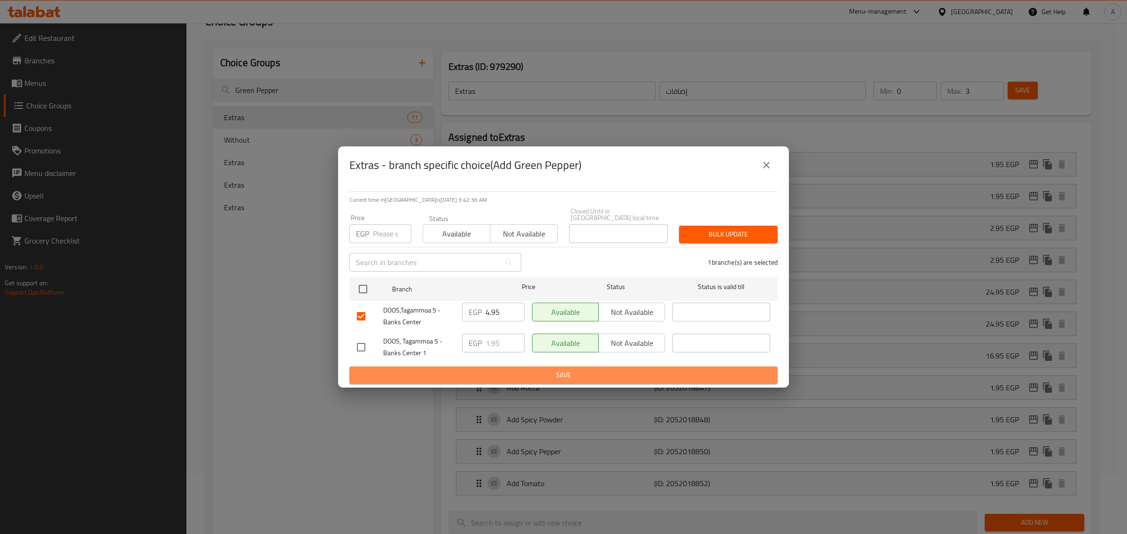
click at [470, 370] on span "Save" at bounding box center [563, 376] width 413 height 12
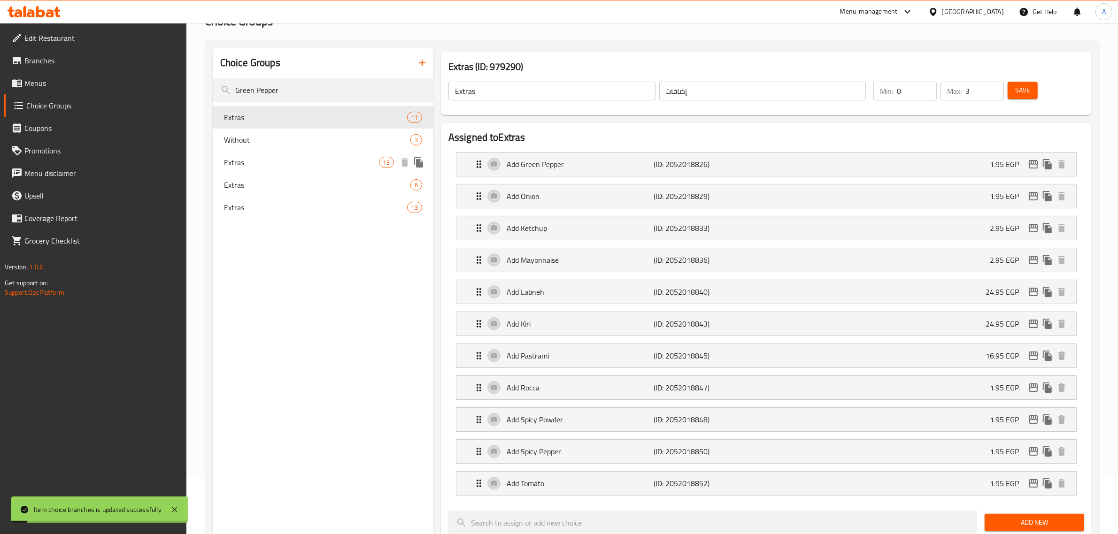
click at [249, 159] on span "Extras" at bounding box center [301, 162] width 155 height 11
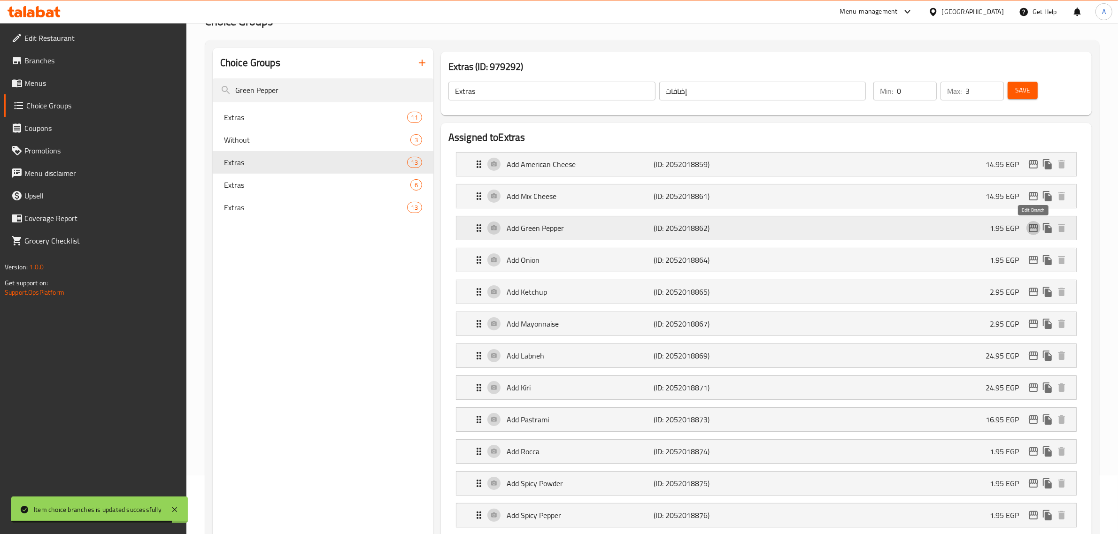
click at [1034, 229] on icon "edit" at bounding box center [1033, 228] width 9 height 8
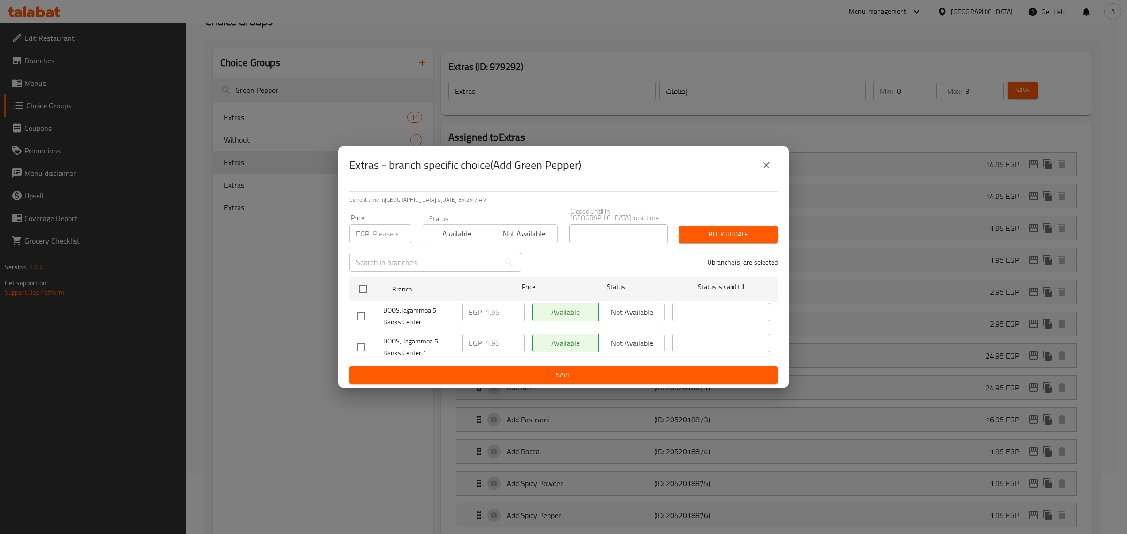
click at [362, 312] on input "checkbox" at bounding box center [361, 317] width 20 height 20
checkbox input "true"
click at [492, 310] on input "1.95" at bounding box center [504, 312] width 39 height 19
paste input "4"
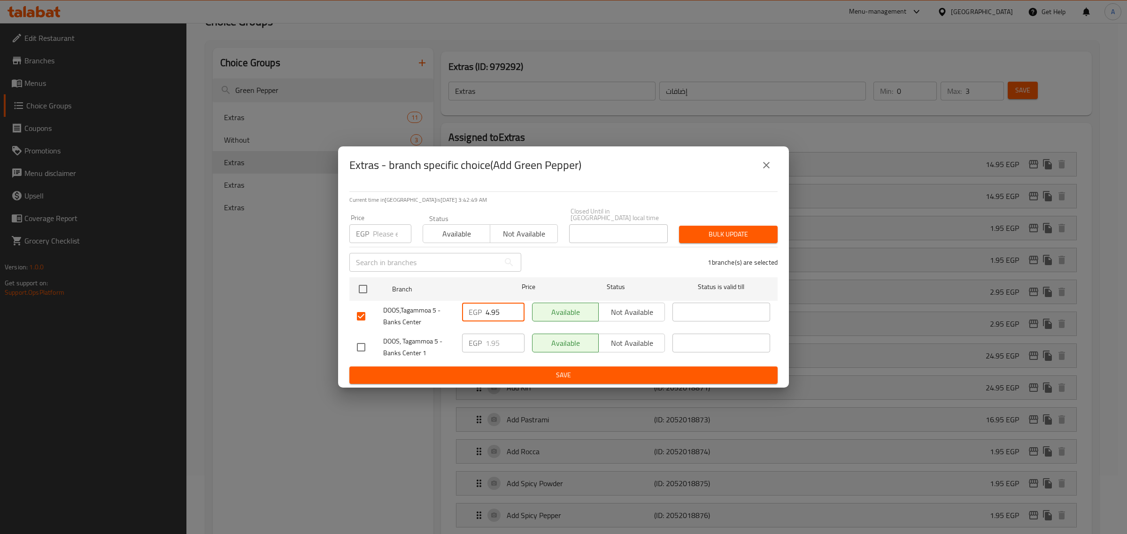
type input "4.95"
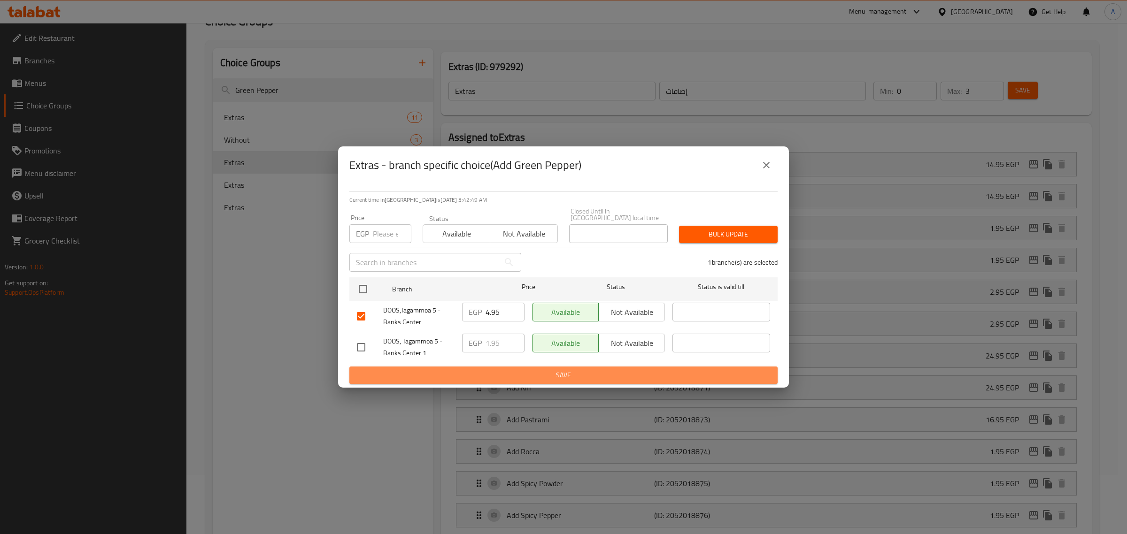
click at [480, 370] on span "Save" at bounding box center [563, 376] width 413 height 12
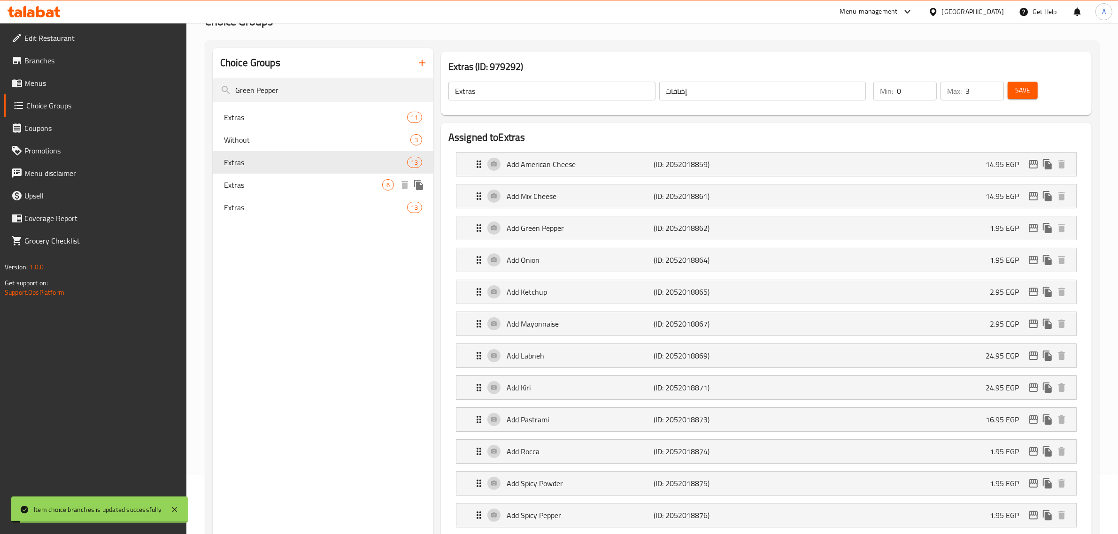
click at [265, 186] on span "Extras" at bounding box center [303, 184] width 158 height 11
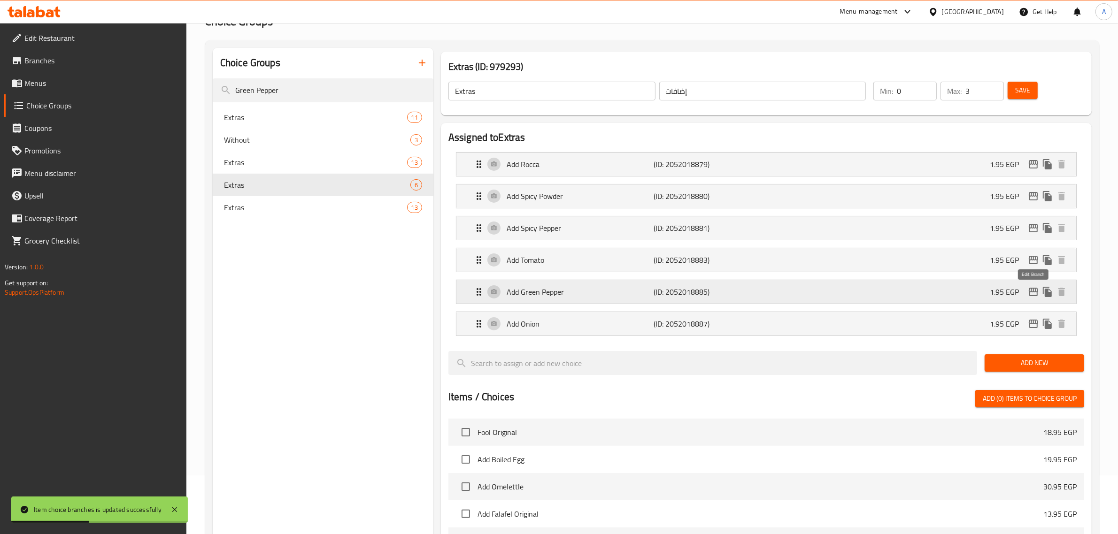
click at [1028, 289] on icon "edit" at bounding box center [1033, 291] width 11 height 11
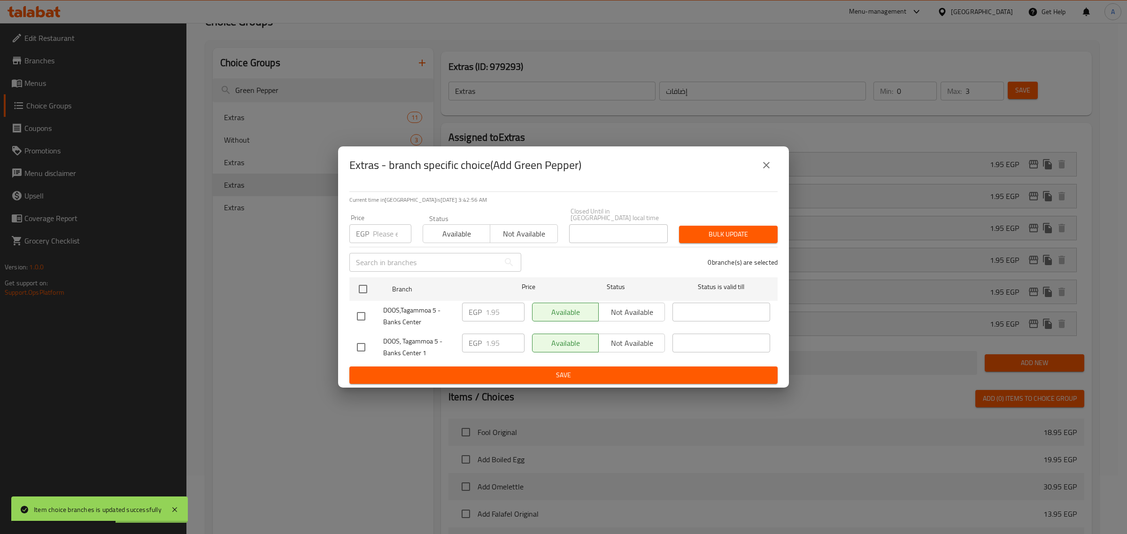
click at [361, 314] on input "checkbox" at bounding box center [361, 317] width 20 height 20
checkbox input "true"
click at [494, 310] on input "1.95" at bounding box center [504, 312] width 39 height 19
paste input "4"
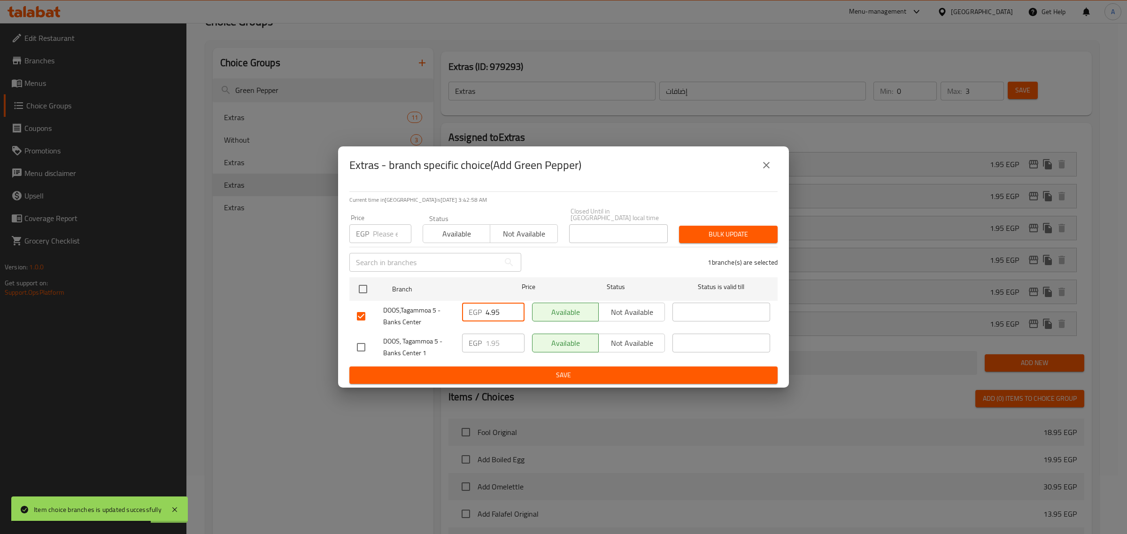
type input "4.95"
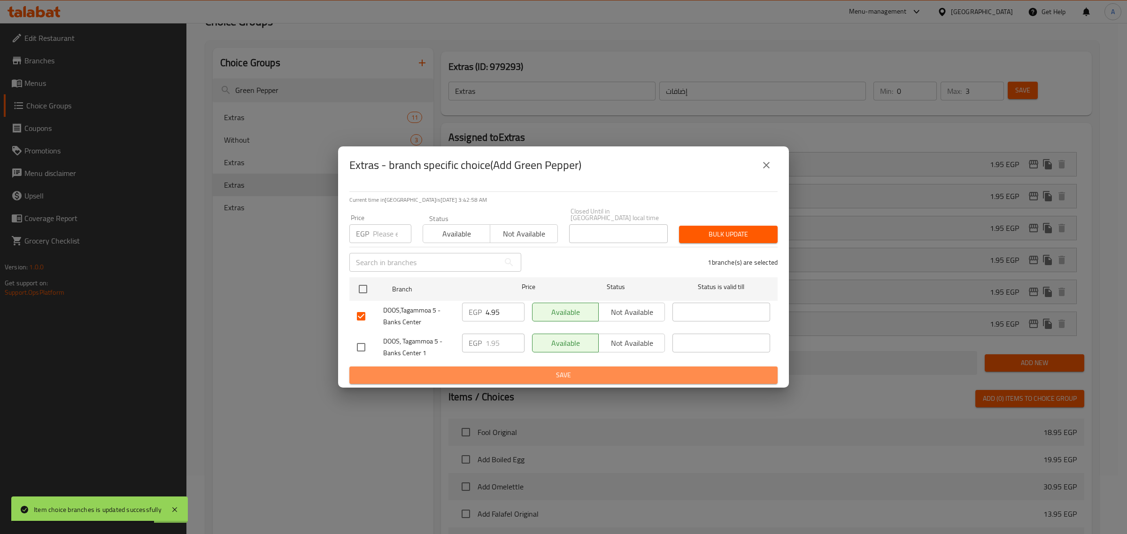
click at [497, 378] on span "Save" at bounding box center [563, 376] width 413 height 12
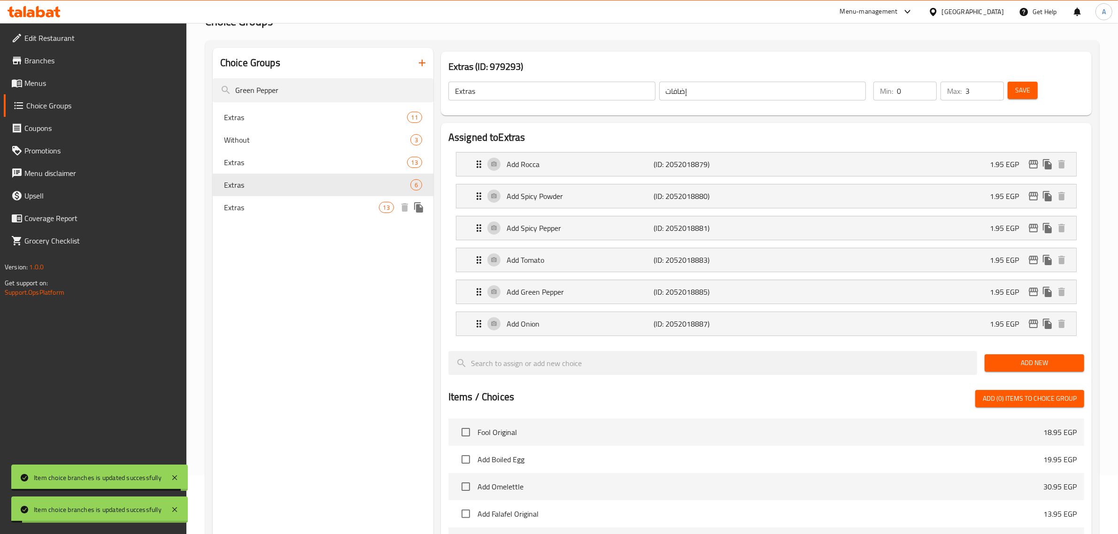
click at [241, 205] on span "Extras" at bounding box center [301, 207] width 155 height 11
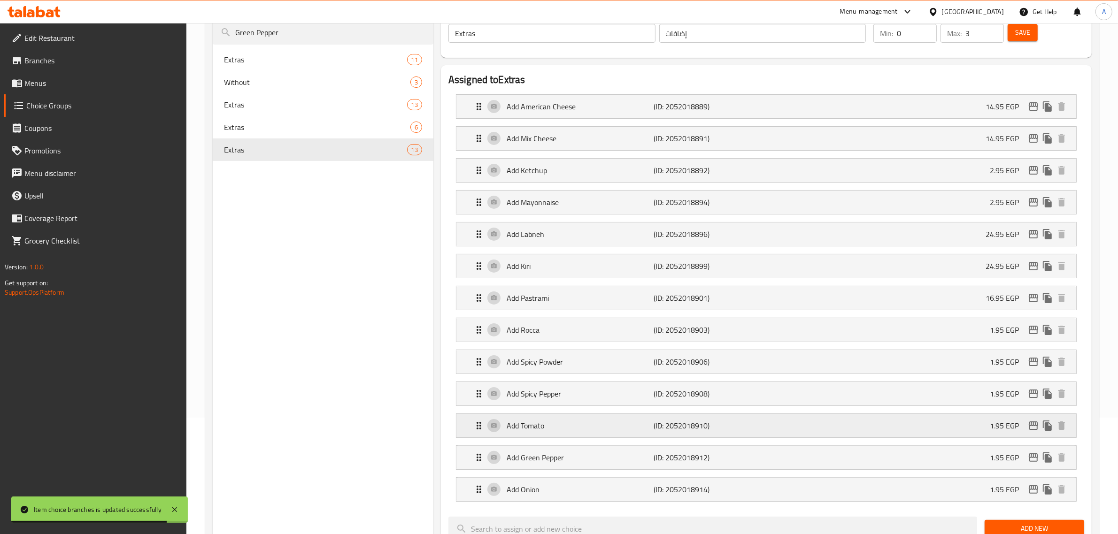
scroll to position [117, 0]
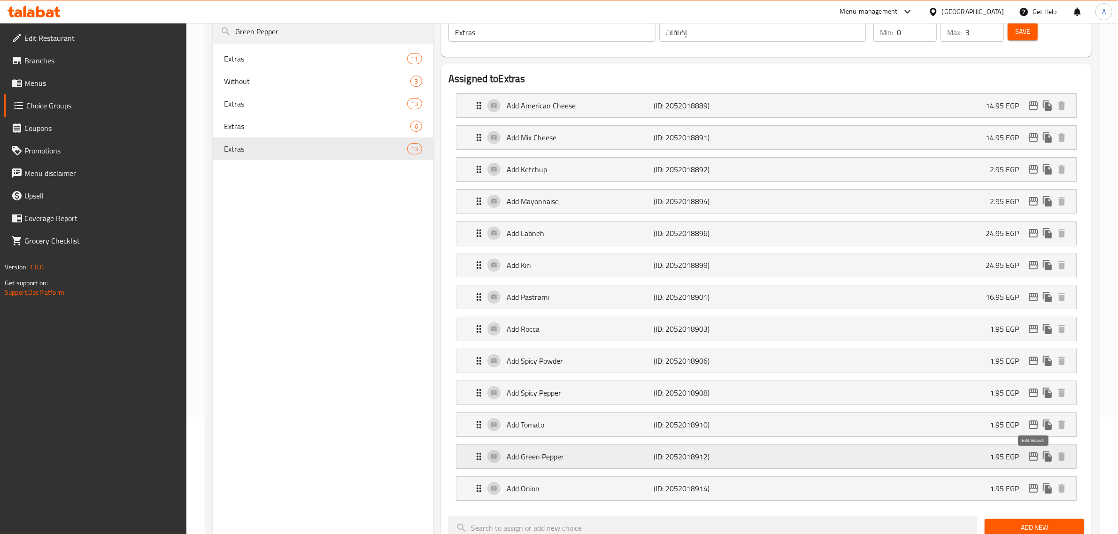
click at [1031, 462] on icon "edit" at bounding box center [1033, 456] width 11 height 11
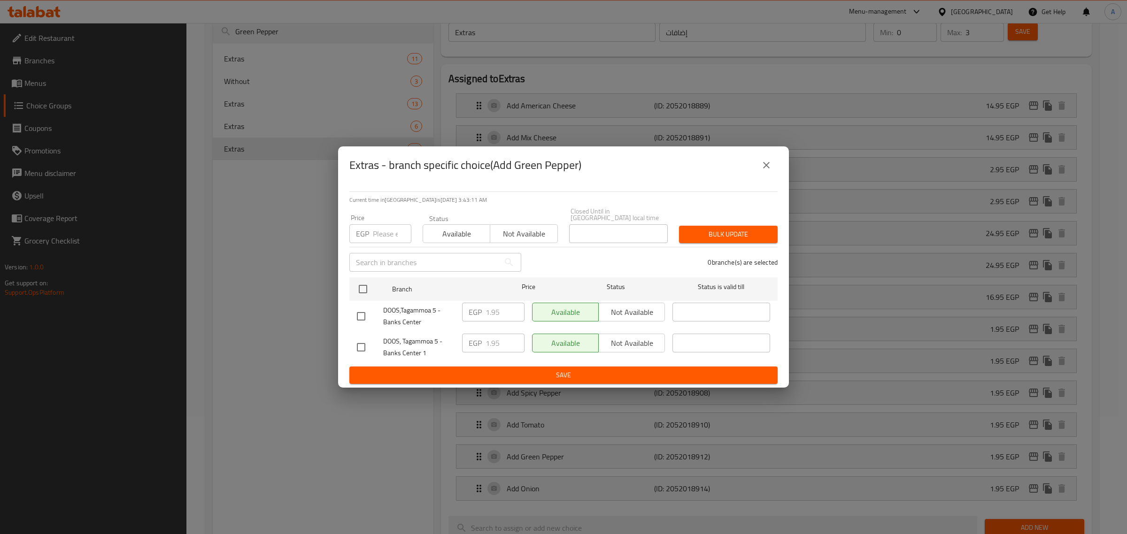
click at [359, 312] on input "checkbox" at bounding box center [361, 317] width 20 height 20
checkbox input "true"
click at [492, 310] on input "1.95" at bounding box center [504, 312] width 39 height 19
paste input "4"
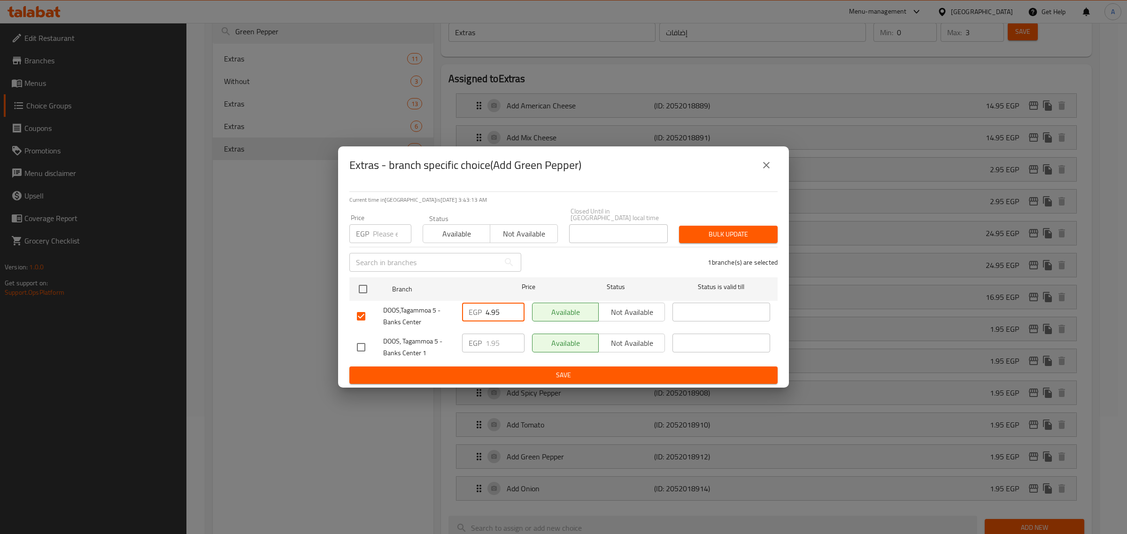
type input "4.95"
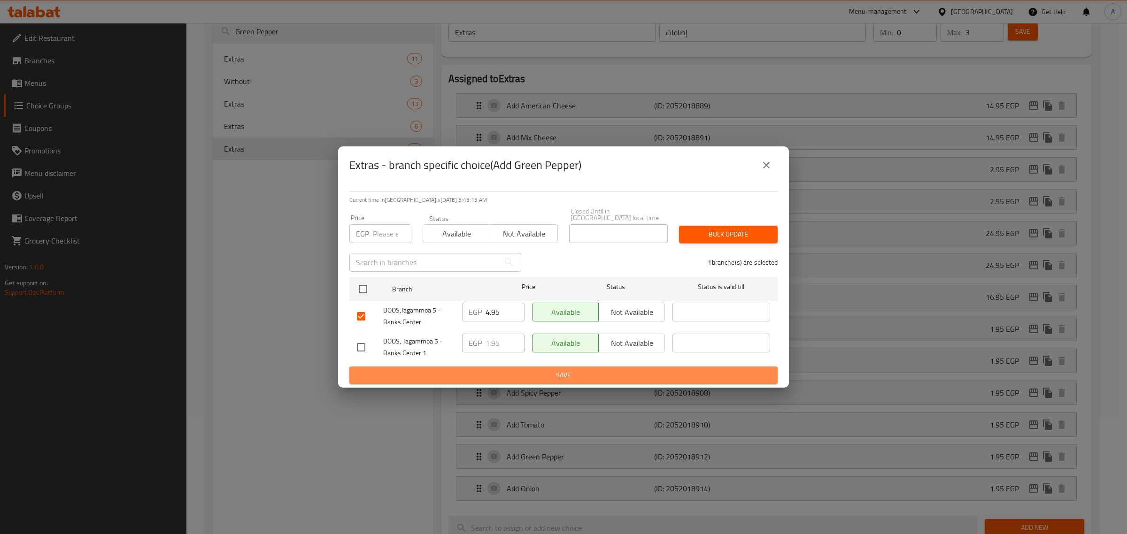
click at [492, 378] on span "Save" at bounding box center [563, 376] width 413 height 12
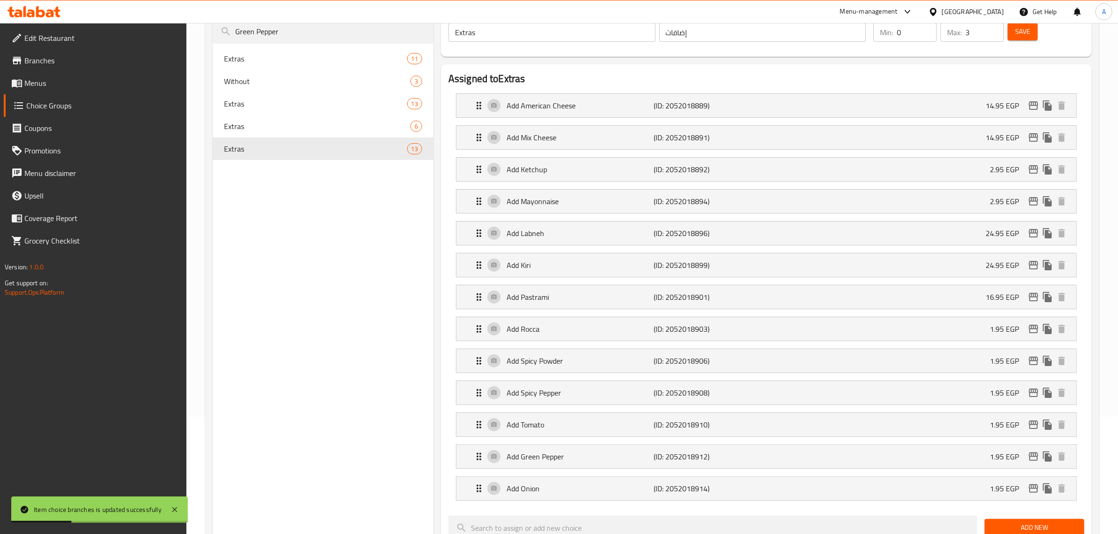
click at [75, 93] on link "Menus" at bounding box center [95, 83] width 183 height 23
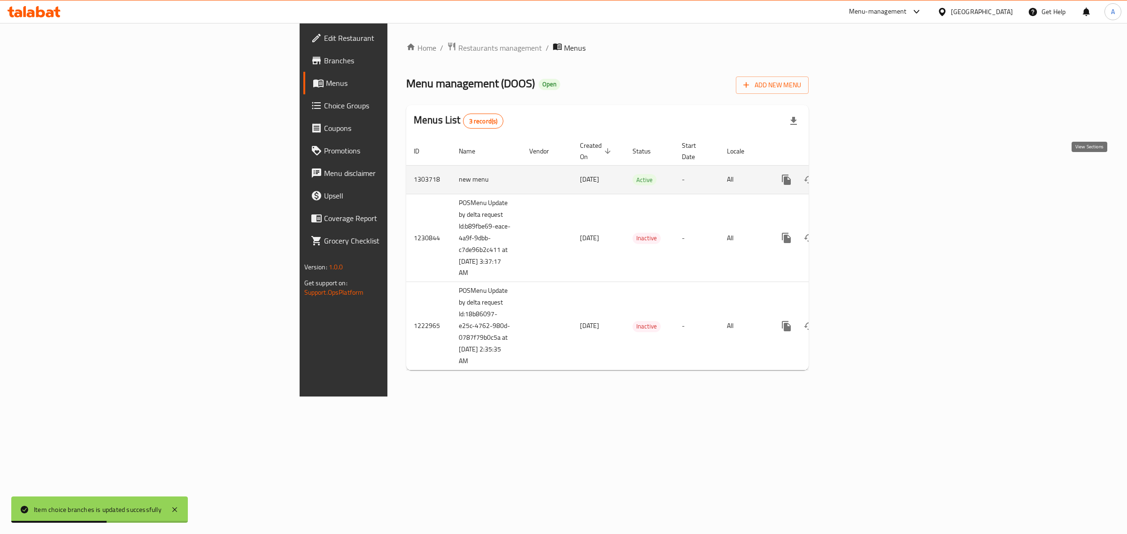
click at [865, 169] on link "enhanced table" at bounding box center [854, 180] width 23 height 23
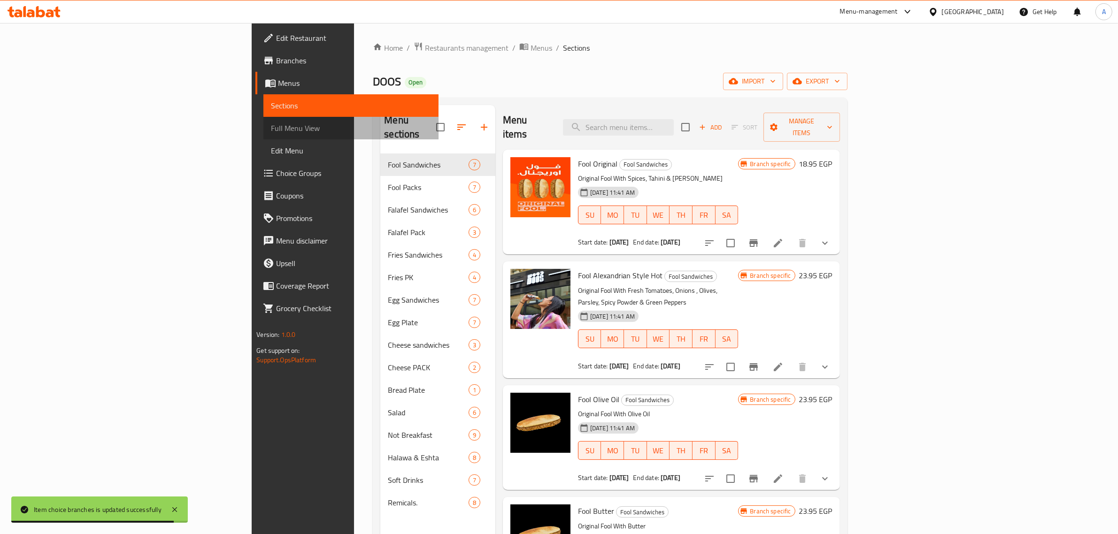
click at [271, 130] on span "Full Menu View" at bounding box center [351, 128] width 160 height 11
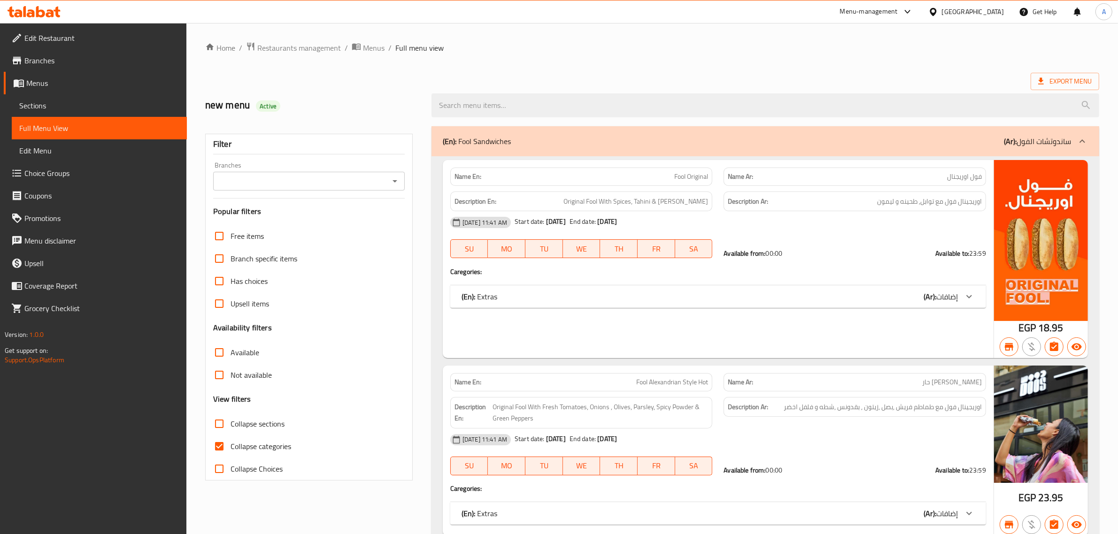
click at [291, 182] on input "Branches" at bounding box center [301, 181] width 170 height 13
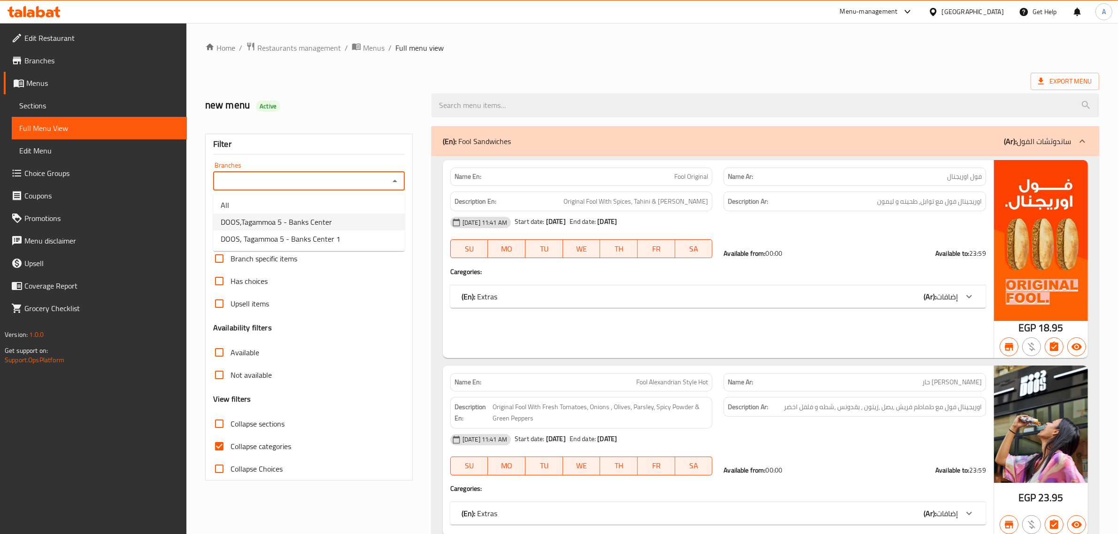
click at [291, 226] on span "DOOS,Tagammoa 5 - Banks Center" at bounding box center [276, 221] width 111 height 11
type input "DOOS,Tagammoa 5 - Banks Center"
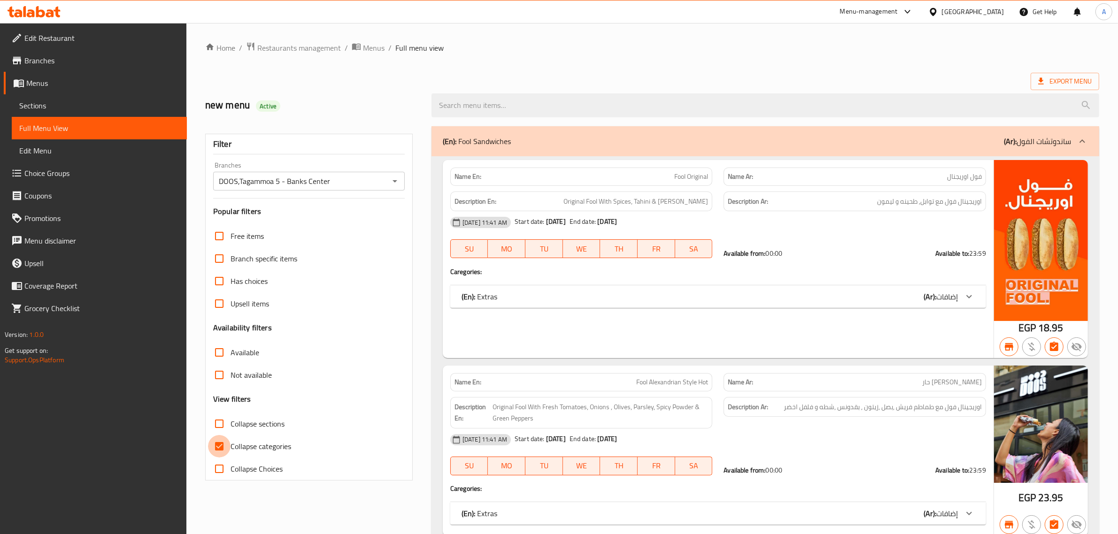
click at [216, 445] on input "Collapse categories" at bounding box center [219, 446] width 23 height 23
checkbox input "false"
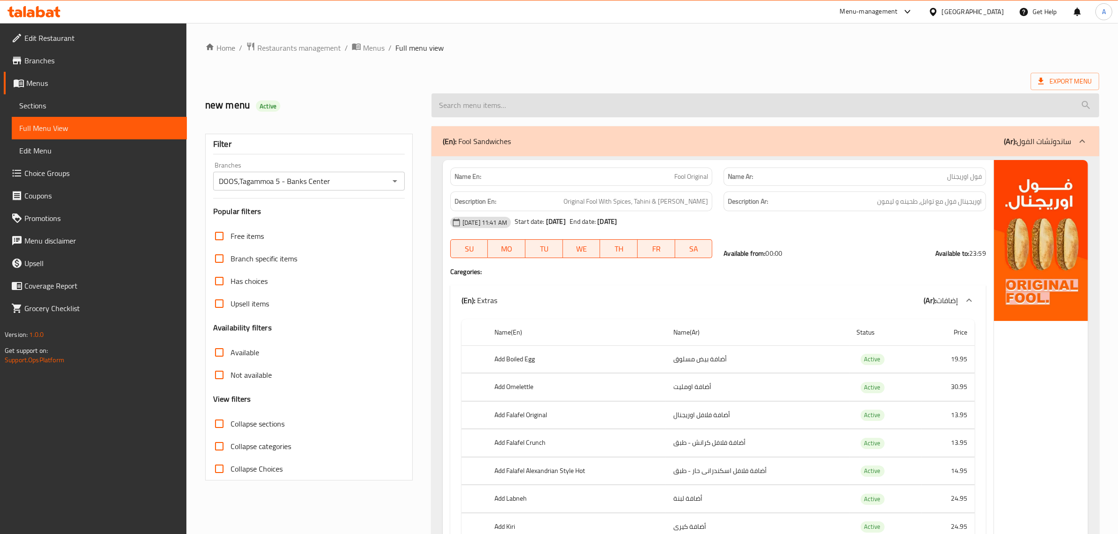
click at [1067, 94] on input "search" at bounding box center [765, 105] width 668 height 24
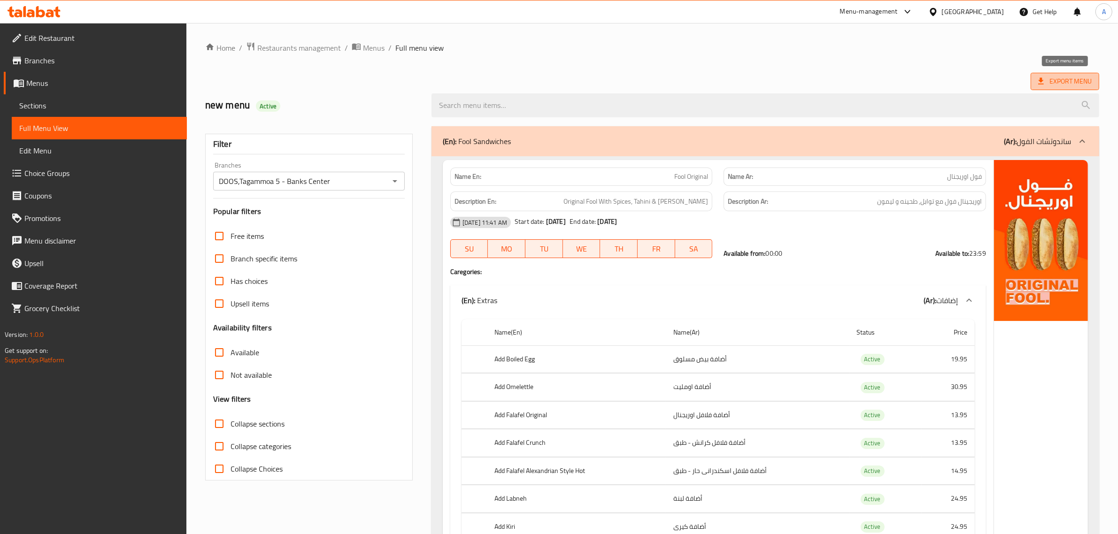
click at [1067, 89] on span "Export Menu" at bounding box center [1065, 81] width 69 height 17
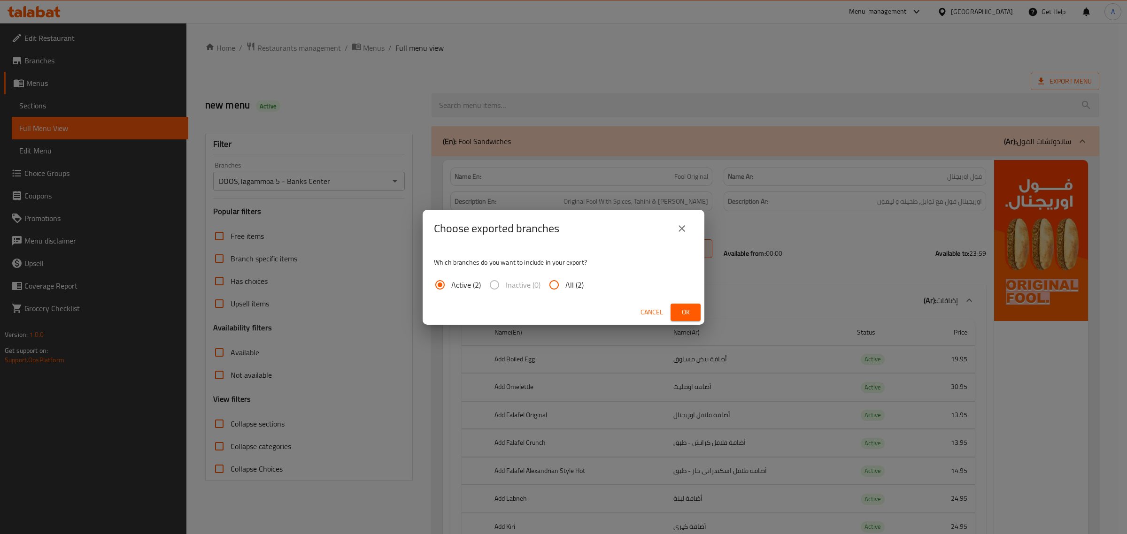
click at [573, 281] on span "All (2)" at bounding box center [574, 284] width 18 height 11
click at [565, 281] on input "All (2)" at bounding box center [554, 285] width 23 height 23
radio input "true"
click at [699, 315] on button "Ok" at bounding box center [685, 312] width 30 height 17
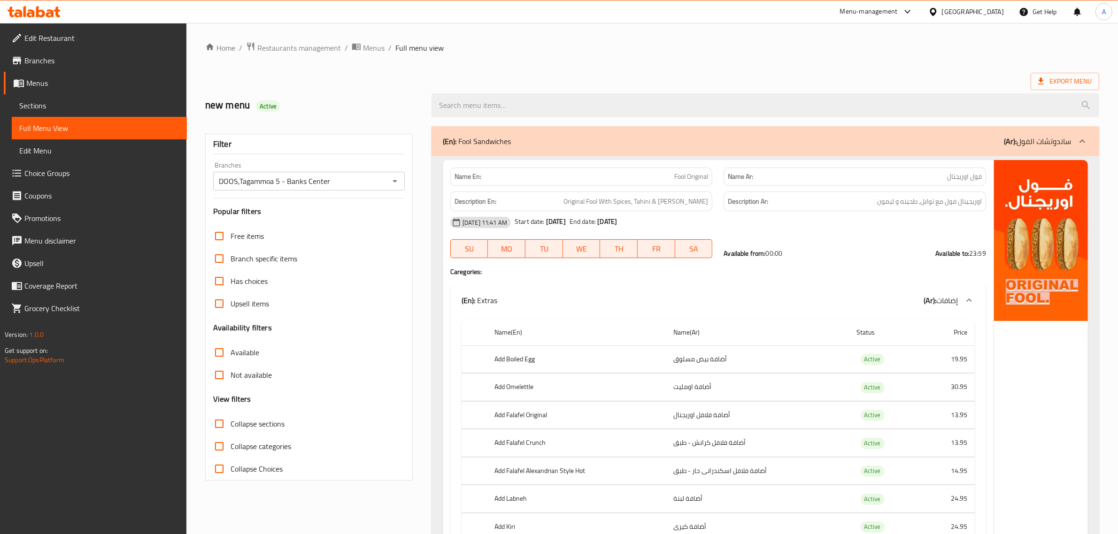
click at [614, 46] on ol "Home / Restaurants management / Menus / Full menu view" at bounding box center [652, 48] width 894 height 12
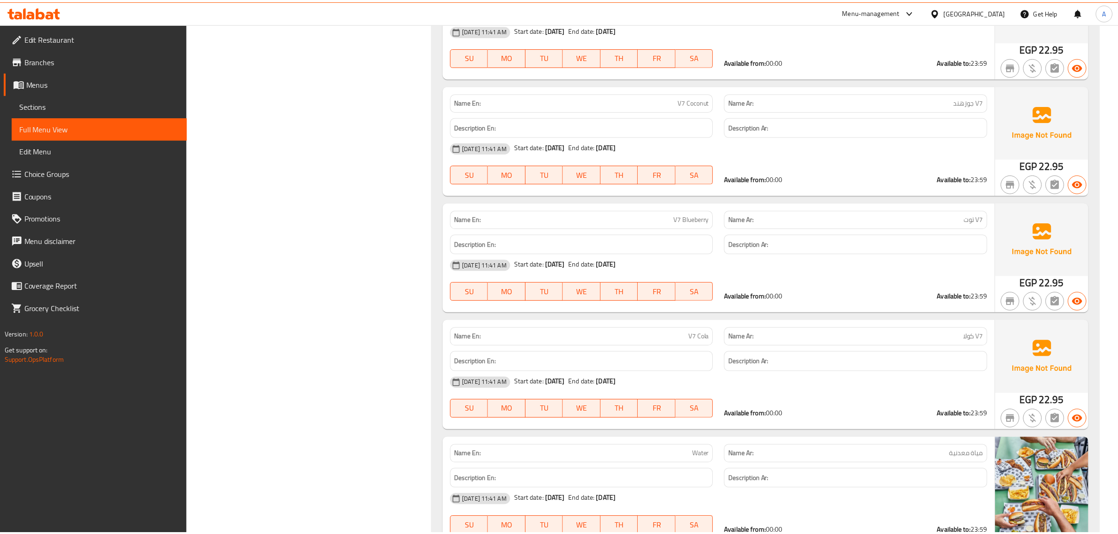
scroll to position [33839, 0]
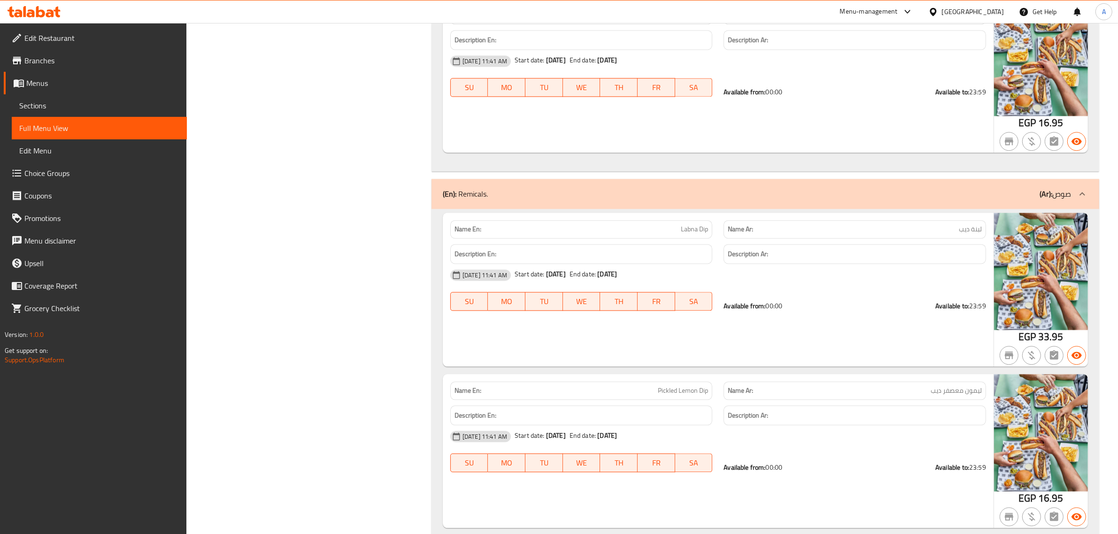
drag, startPoint x: 318, startPoint y: 212, endPoint x: 308, endPoint y: 214, distance: 10.0
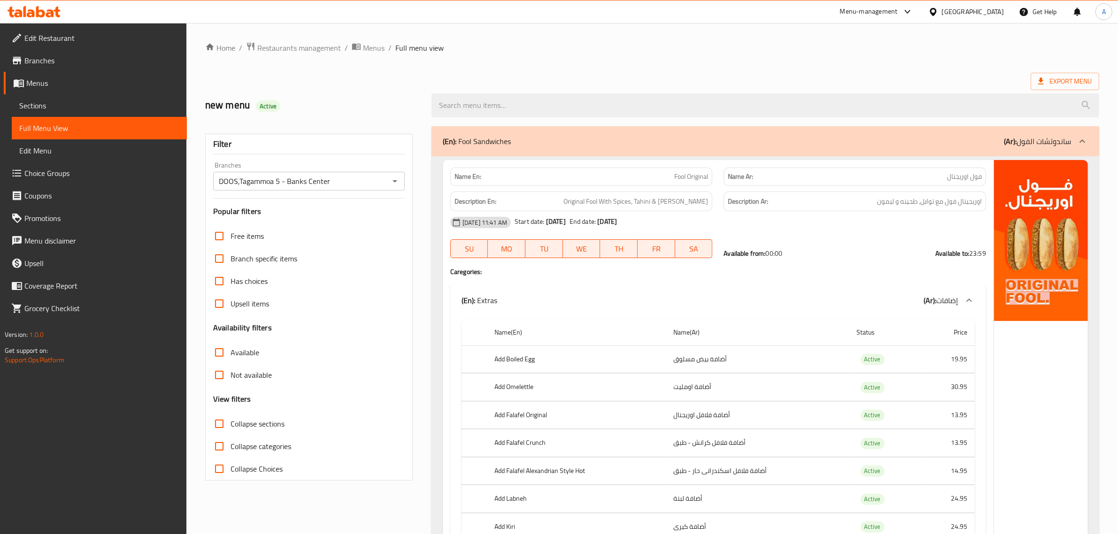
click at [275, 42] on span "Restaurants management" at bounding box center [299, 47] width 84 height 11
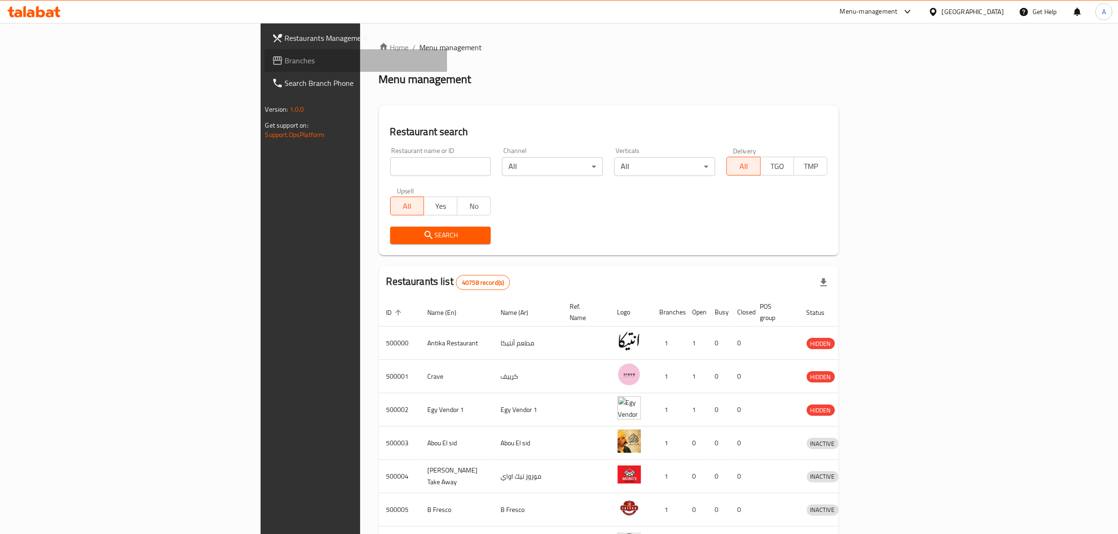
click at [285, 62] on span "Branches" at bounding box center [362, 60] width 155 height 11
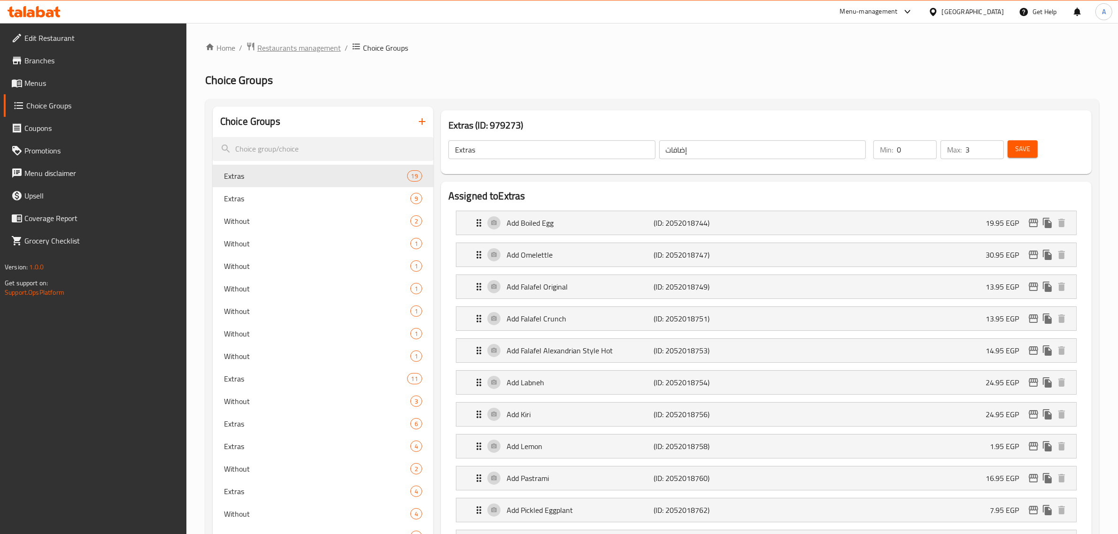
click at [276, 51] on span "Restaurants management" at bounding box center [299, 47] width 84 height 11
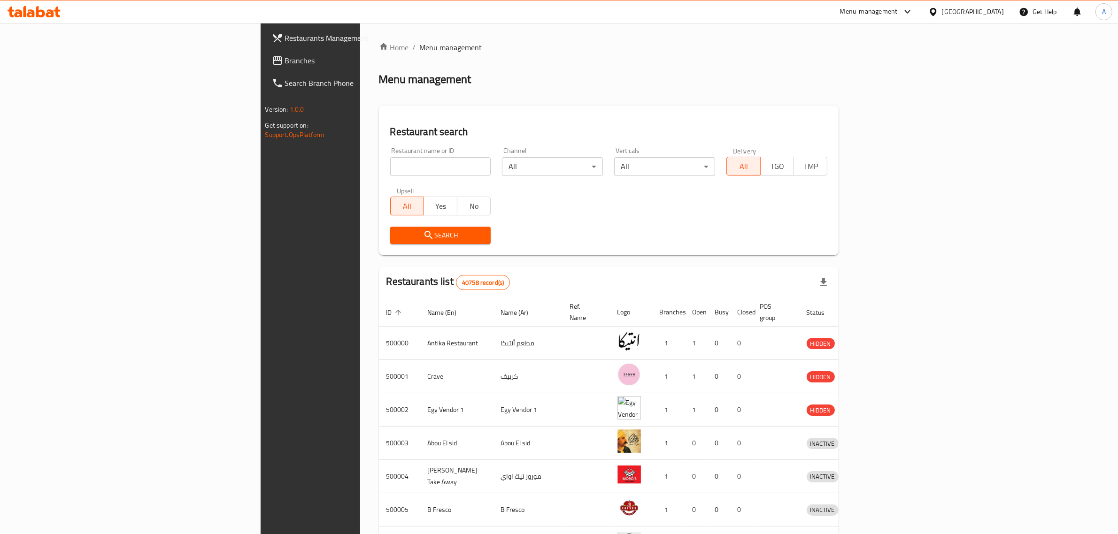
click at [285, 60] on span "Branches" at bounding box center [362, 60] width 155 height 11
